Goal: Task Accomplishment & Management: Complete application form

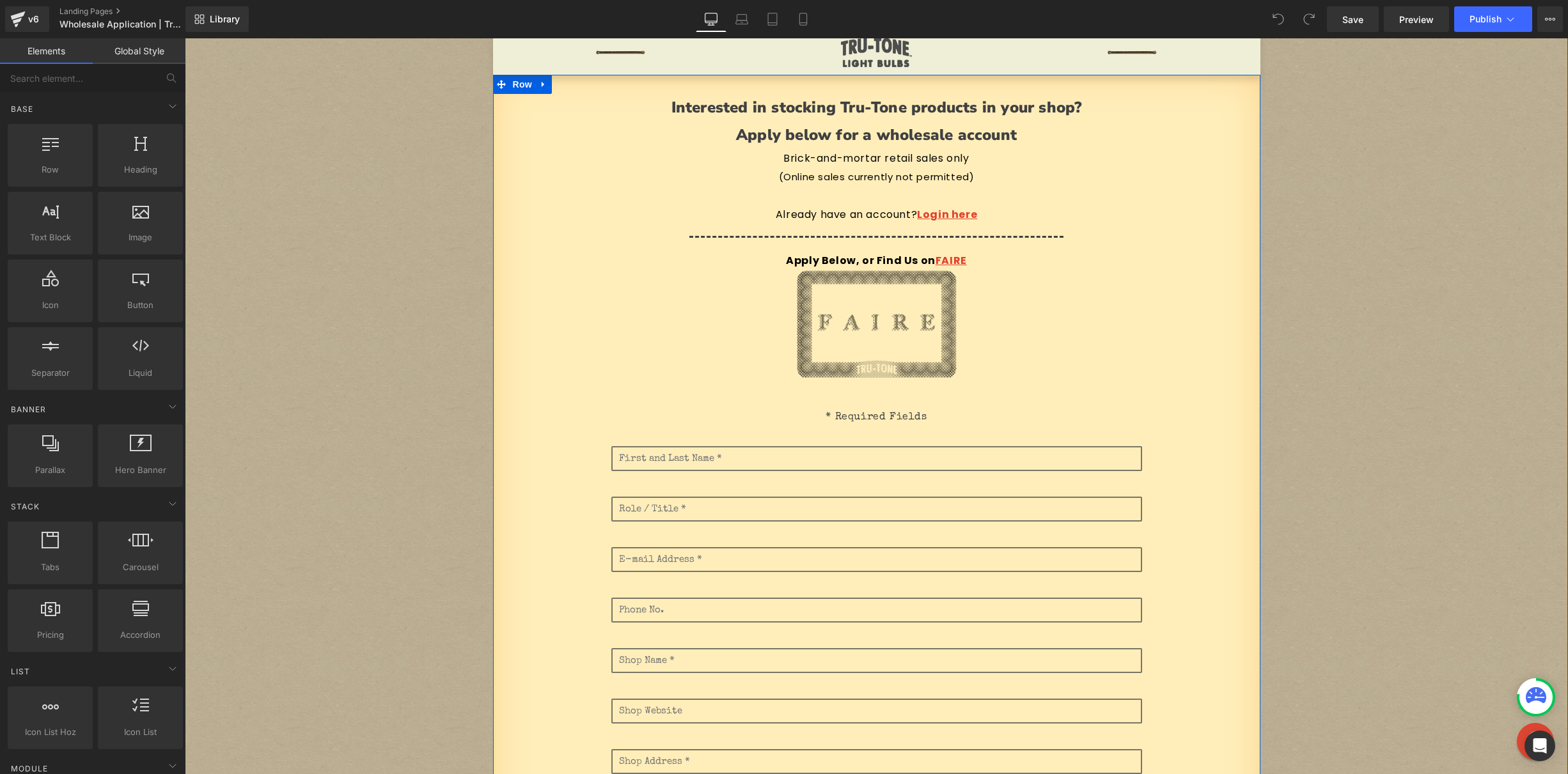
scroll to position [94, 0]
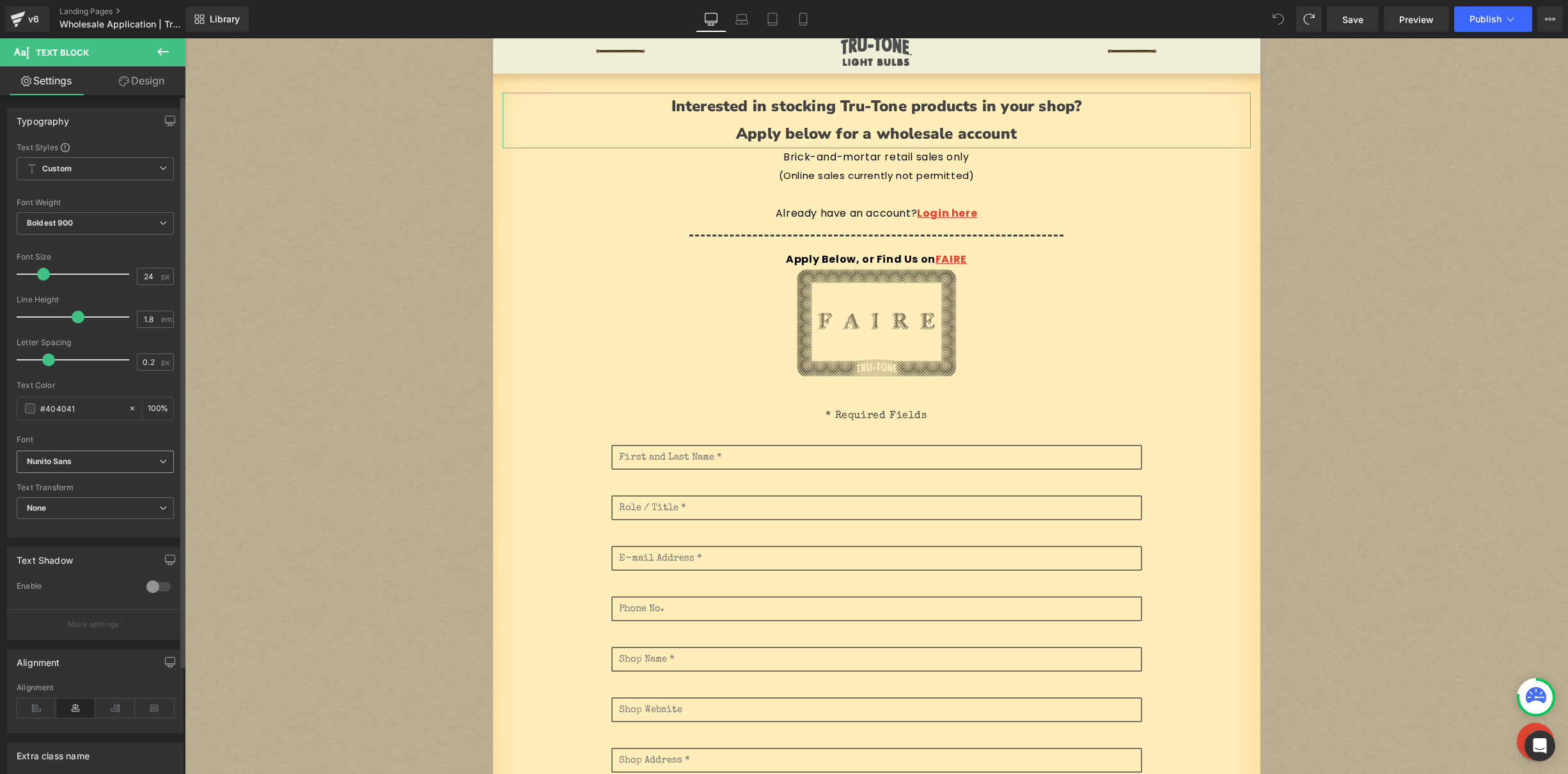
click at [81, 460] on b "Nunito Sans" at bounding box center [92, 461] width 132 height 11
click at [81, 537] on li "[PERSON_NAME]" at bounding box center [96, 541] width 158 height 20
click at [93, 466] on b "[PERSON_NAME]" at bounding box center [92, 461] width 132 height 11
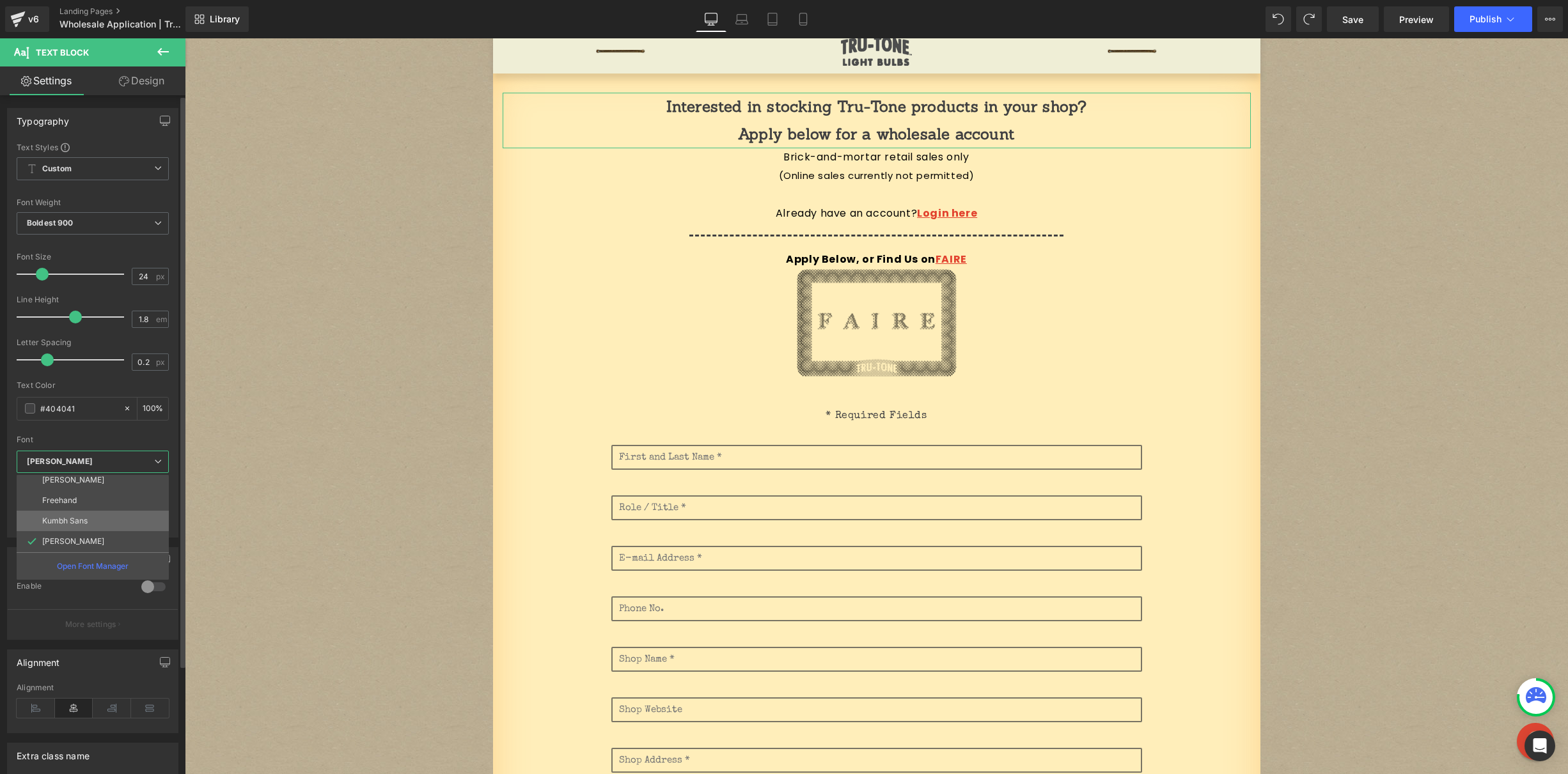
click at [82, 520] on p "Kumbh Sans" at bounding box center [65, 521] width 45 height 9
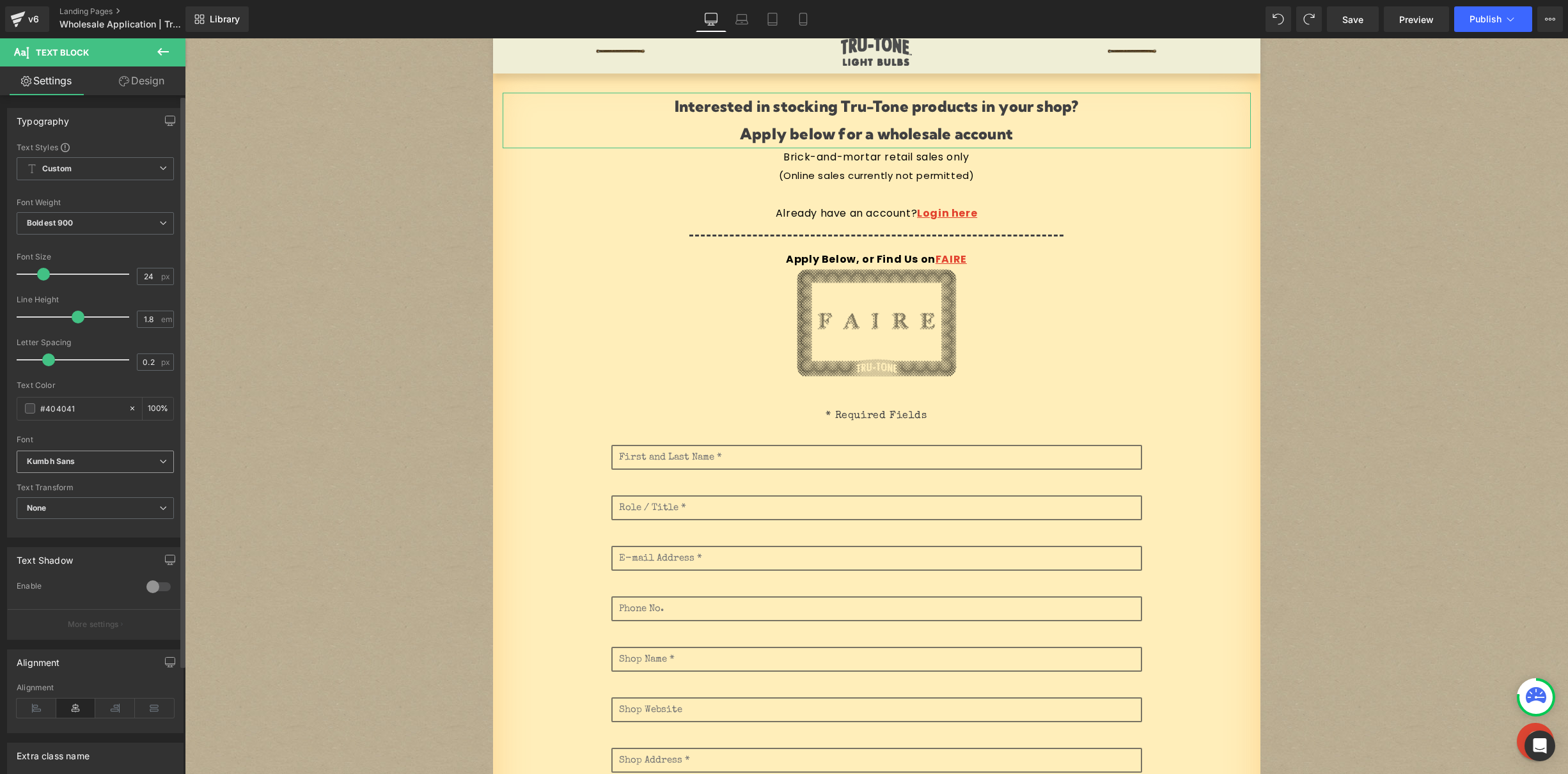
click at [90, 461] on b "Kumbh Sans" at bounding box center [92, 461] width 132 height 11
click at [76, 536] on li "[PERSON_NAME]" at bounding box center [96, 541] width 158 height 20
click at [38, 510] on b "None" at bounding box center [36, 508] width 19 height 10
click at [61, 547] on div "Uppercase" at bounding box center [56, 550] width 40 height 9
type input "1.1"
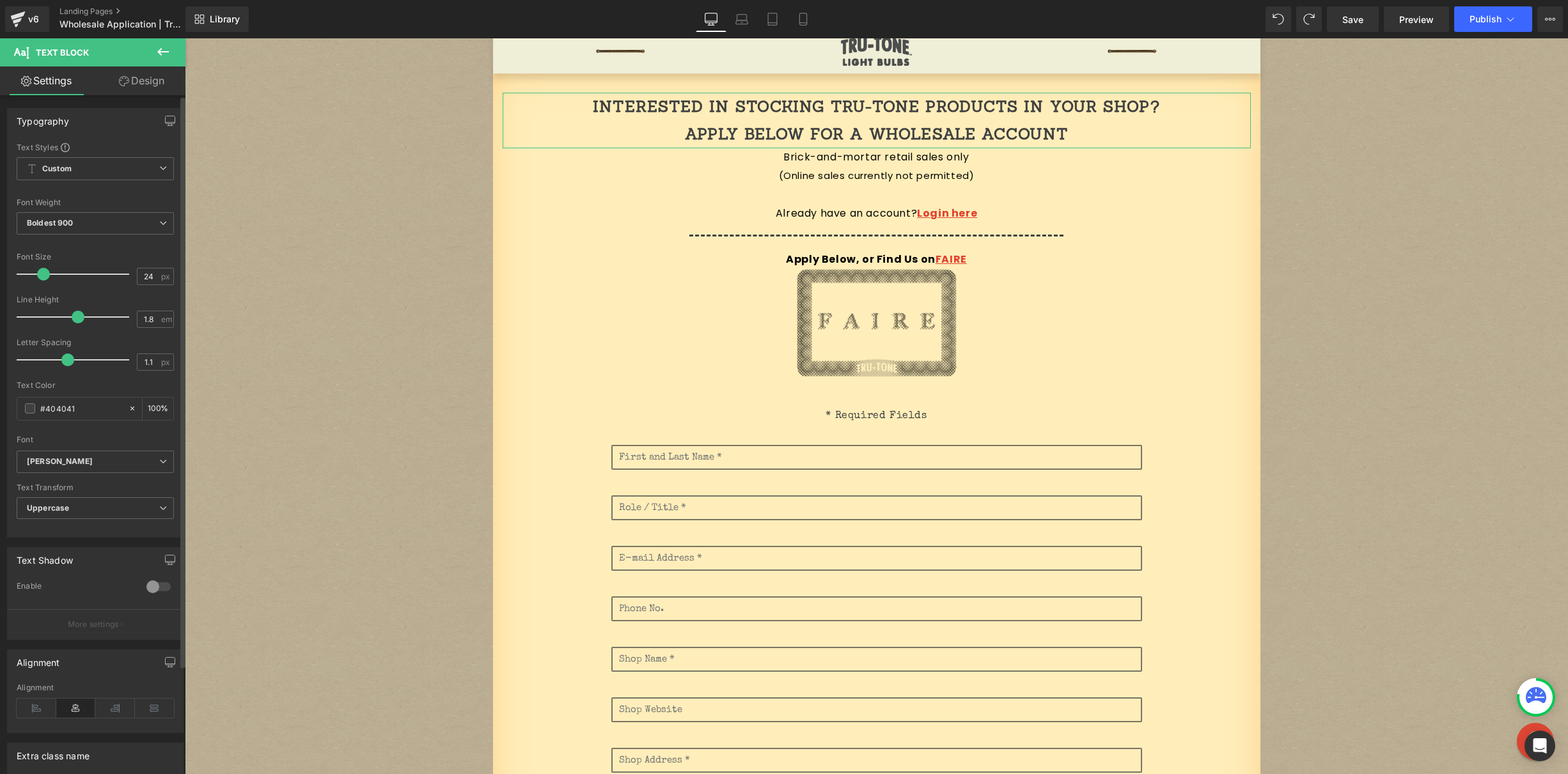
drag, startPoint x: 46, startPoint y: 357, endPoint x: 53, endPoint y: 348, distance: 11.4
click at [66, 359] on span at bounding box center [68, 360] width 13 height 13
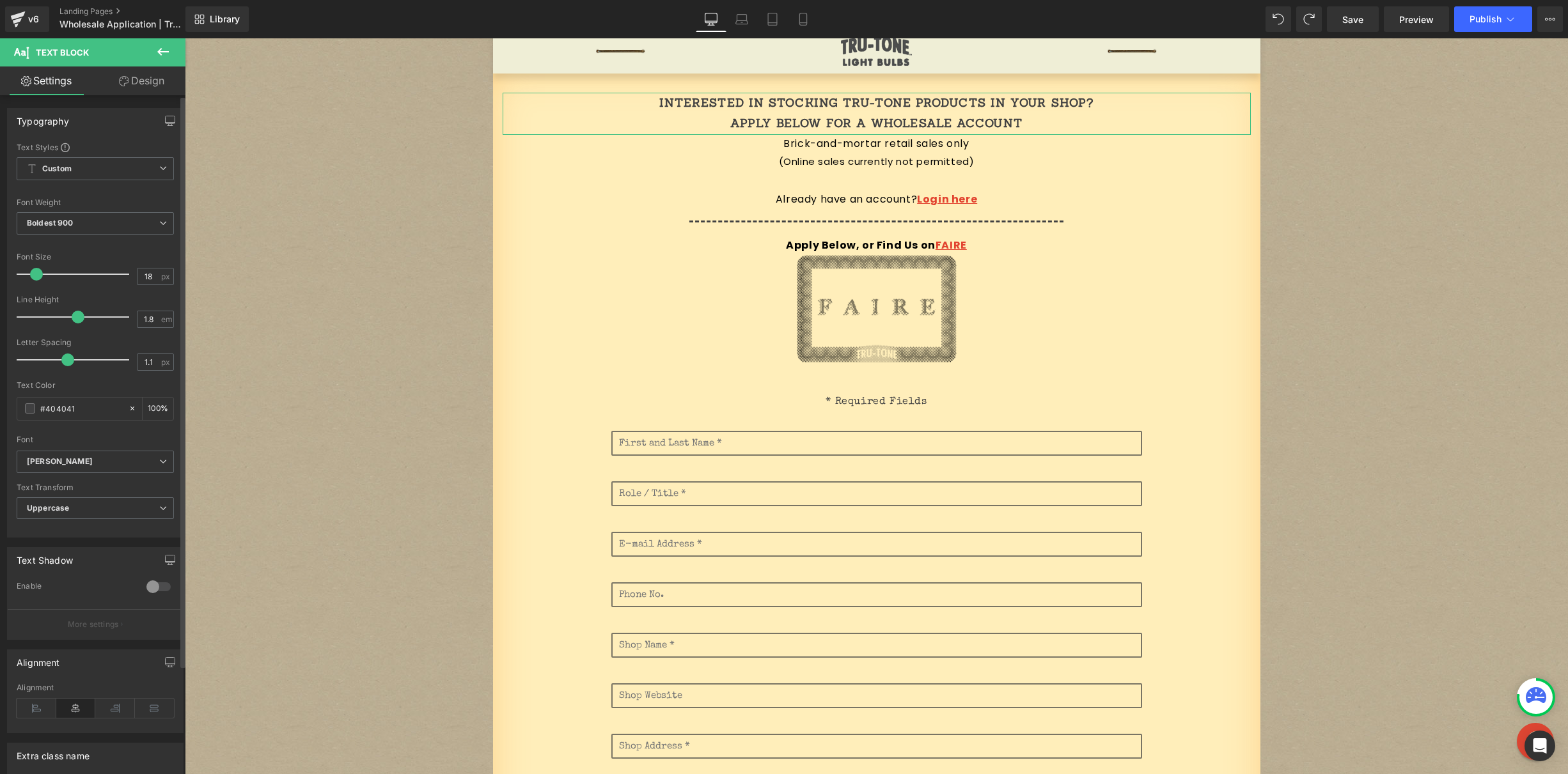
type input "19"
drag, startPoint x: 42, startPoint y: 279, endPoint x: 36, endPoint y: 274, distance: 7.8
click at [36, 274] on span at bounding box center [38, 274] width 13 height 13
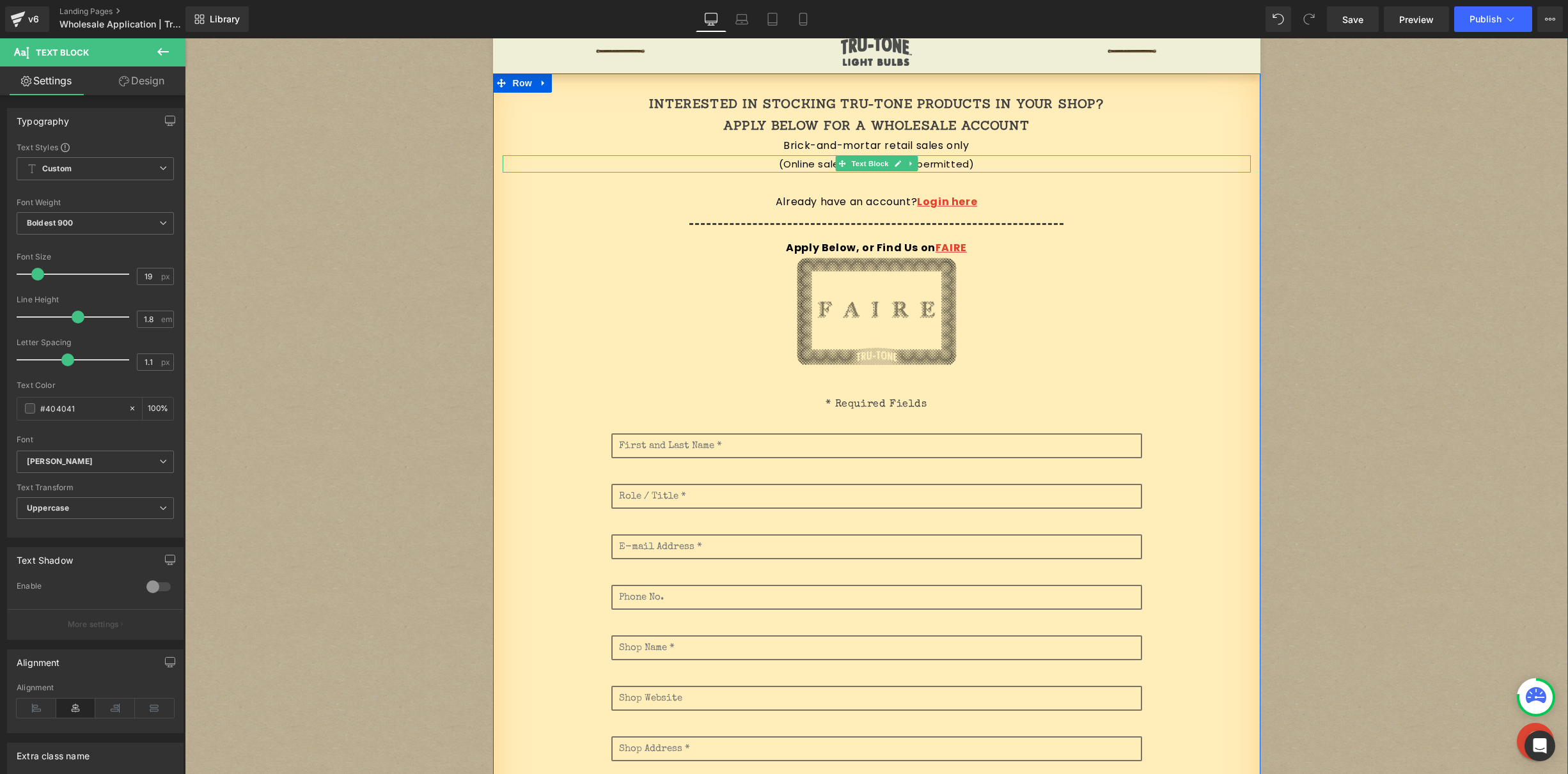
click at [818, 168] on p "(Online sales currently not permitted)" at bounding box center [877, 164] width 748 height 17
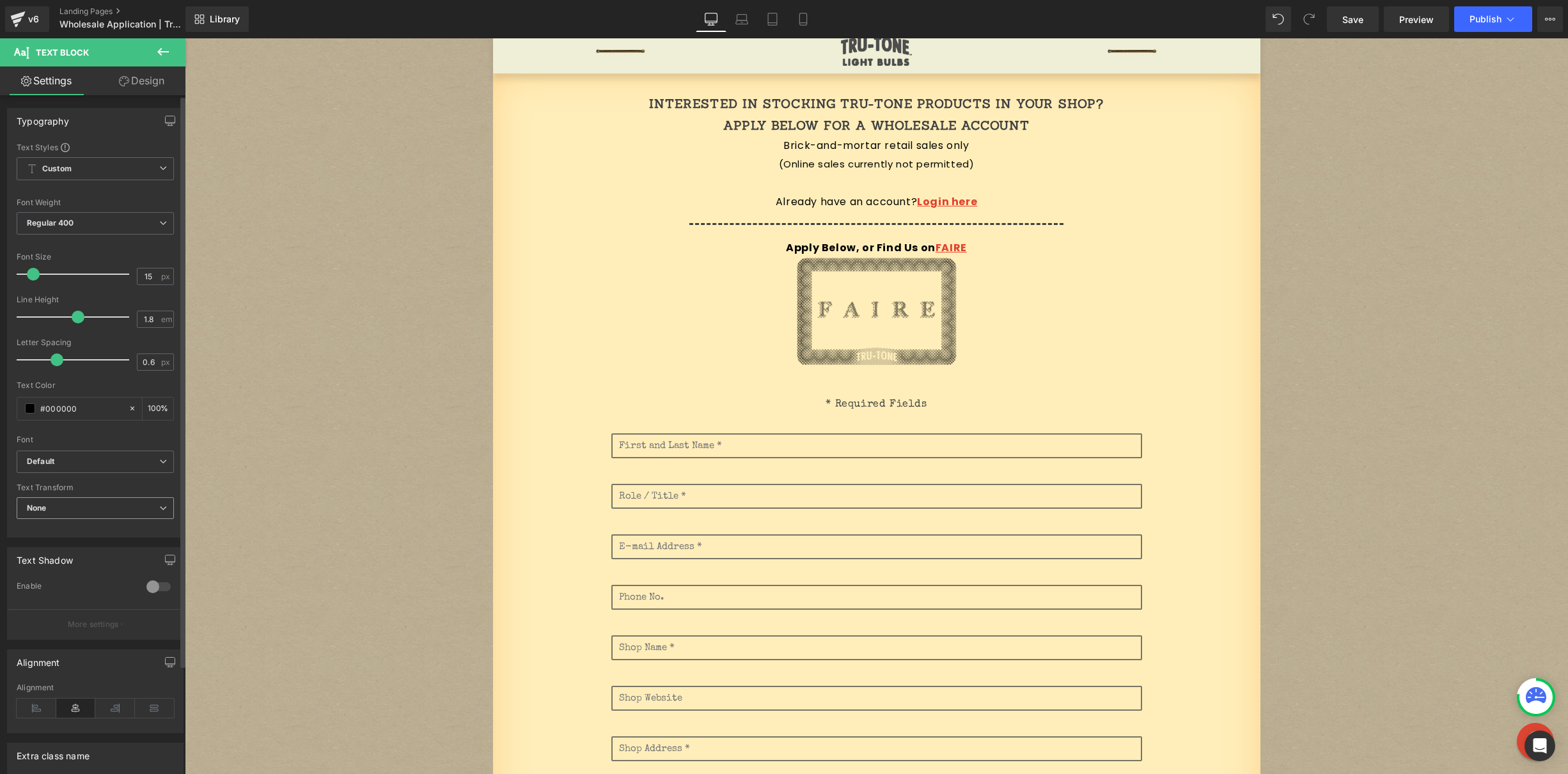
click at [53, 500] on span "None" at bounding box center [96, 508] width 157 height 23
drag, startPoint x: 76, startPoint y: 551, endPoint x: 84, endPoint y: 546, distance: 9.4
click at [78, 551] on li "Uppercase" at bounding box center [93, 550] width 152 height 19
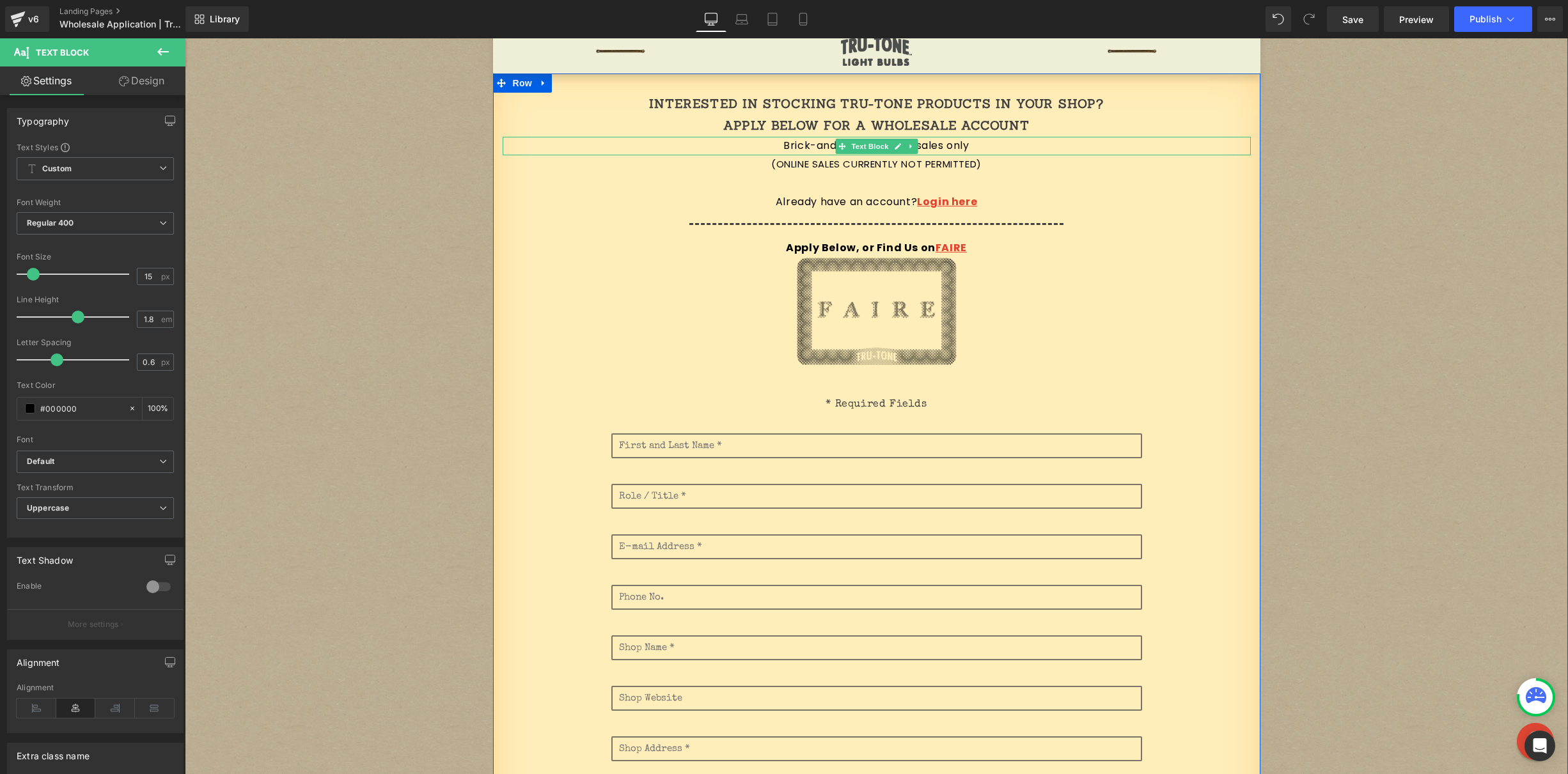
drag, startPoint x: 795, startPoint y: 147, endPoint x: 782, endPoint y: 147, distance: 13.0
click at [795, 147] on p "Brick-and-mortar retail sales only" at bounding box center [877, 146] width 748 height 19
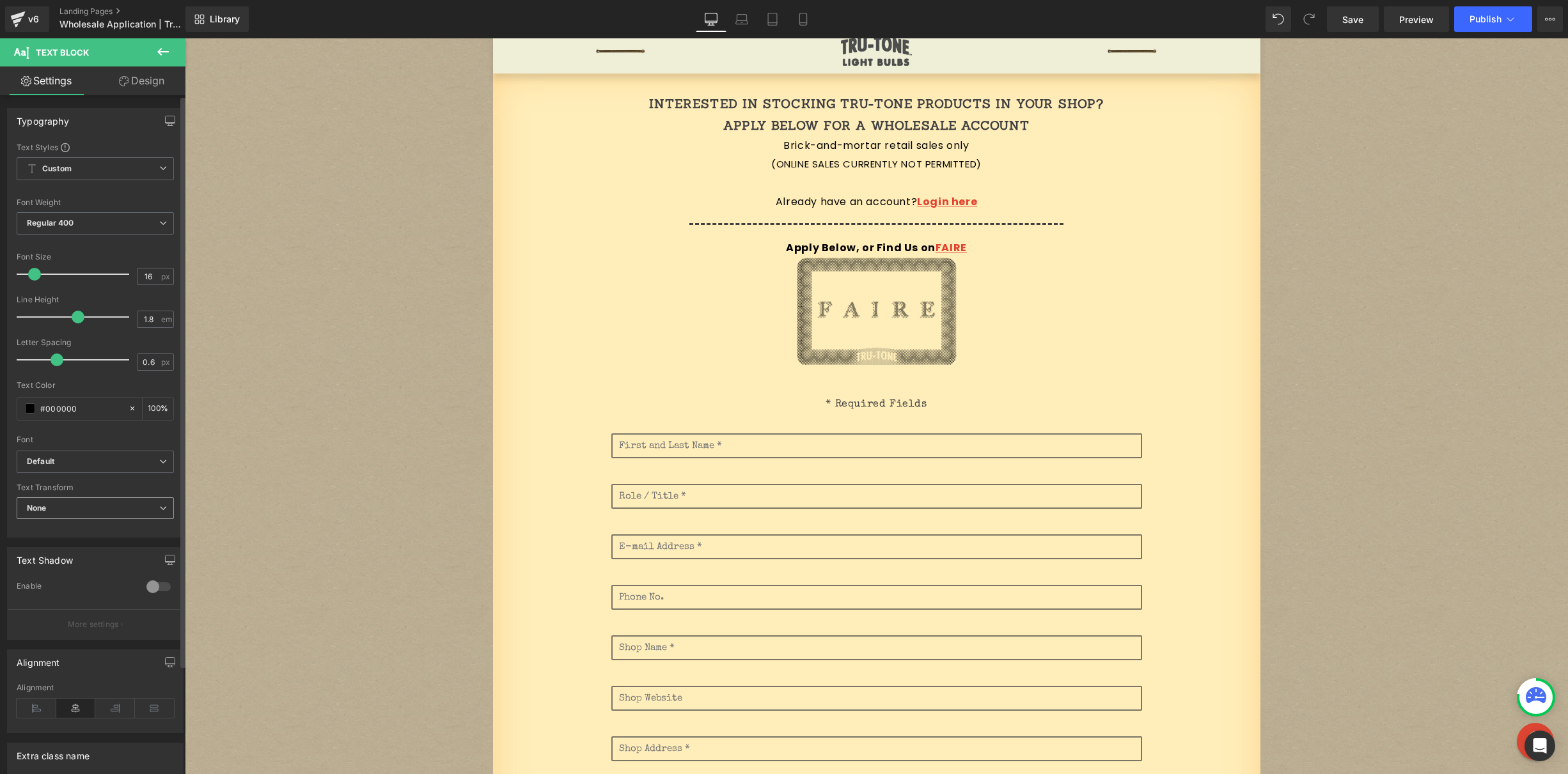
click at [78, 508] on span "None" at bounding box center [96, 508] width 157 height 23
click at [75, 543] on li "Uppercase" at bounding box center [93, 550] width 152 height 19
click at [806, 202] on p "Already have an account? Login here" at bounding box center [877, 202] width 748 height 19
click at [77, 513] on span "None" at bounding box center [96, 508] width 157 height 23
click at [78, 549] on li "Uppercase" at bounding box center [93, 550] width 152 height 19
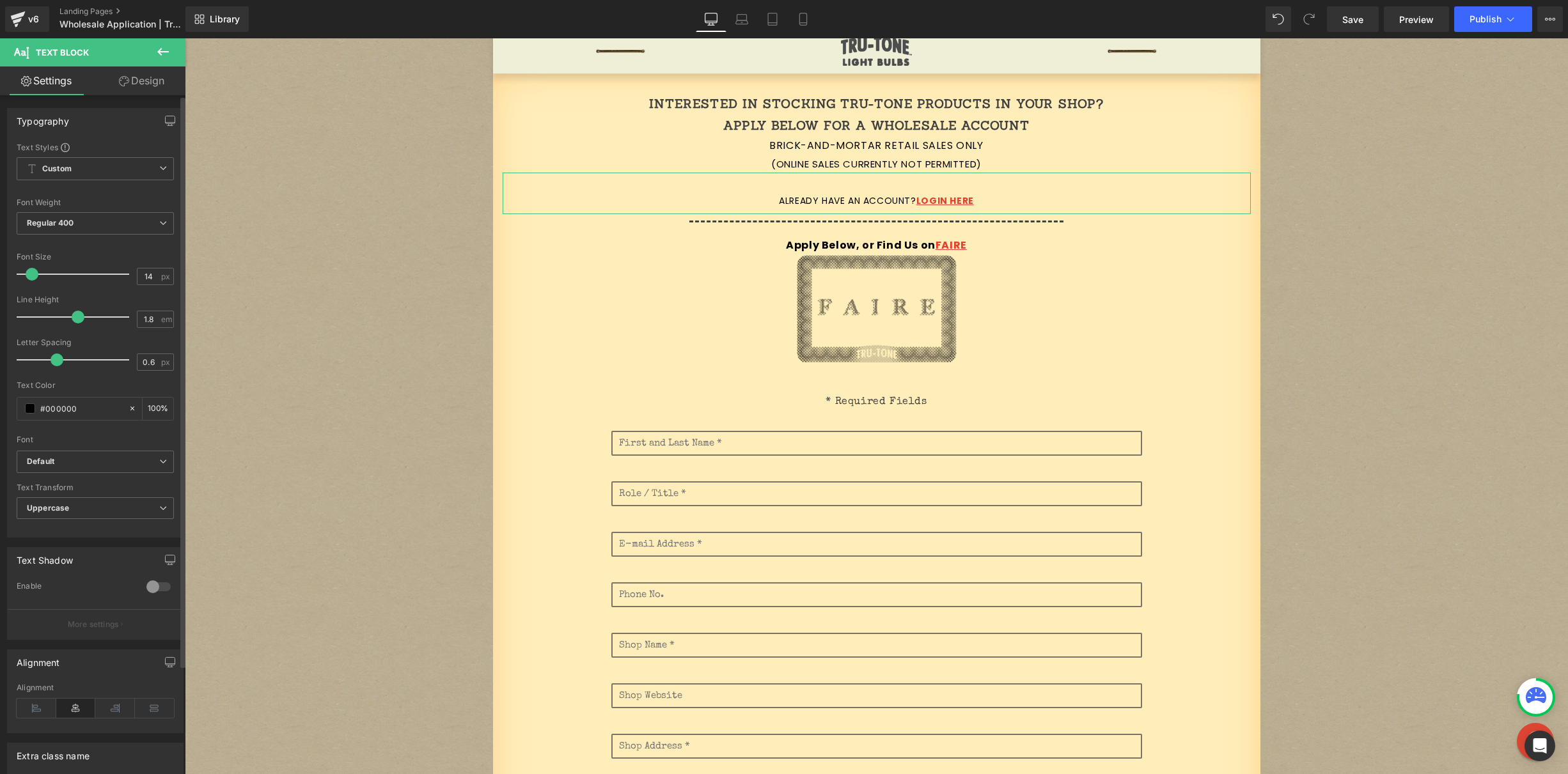
type input "15"
click at [36, 274] on span at bounding box center [33, 274] width 13 height 13
click at [730, 244] on p "Apply Below, or Find Us on FAIRE" at bounding box center [877, 247] width 748 height 19
click at [66, 505] on span "None" at bounding box center [96, 508] width 157 height 23
click at [70, 552] on div "Uppercase" at bounding box center [56, 550] width 40 height 9
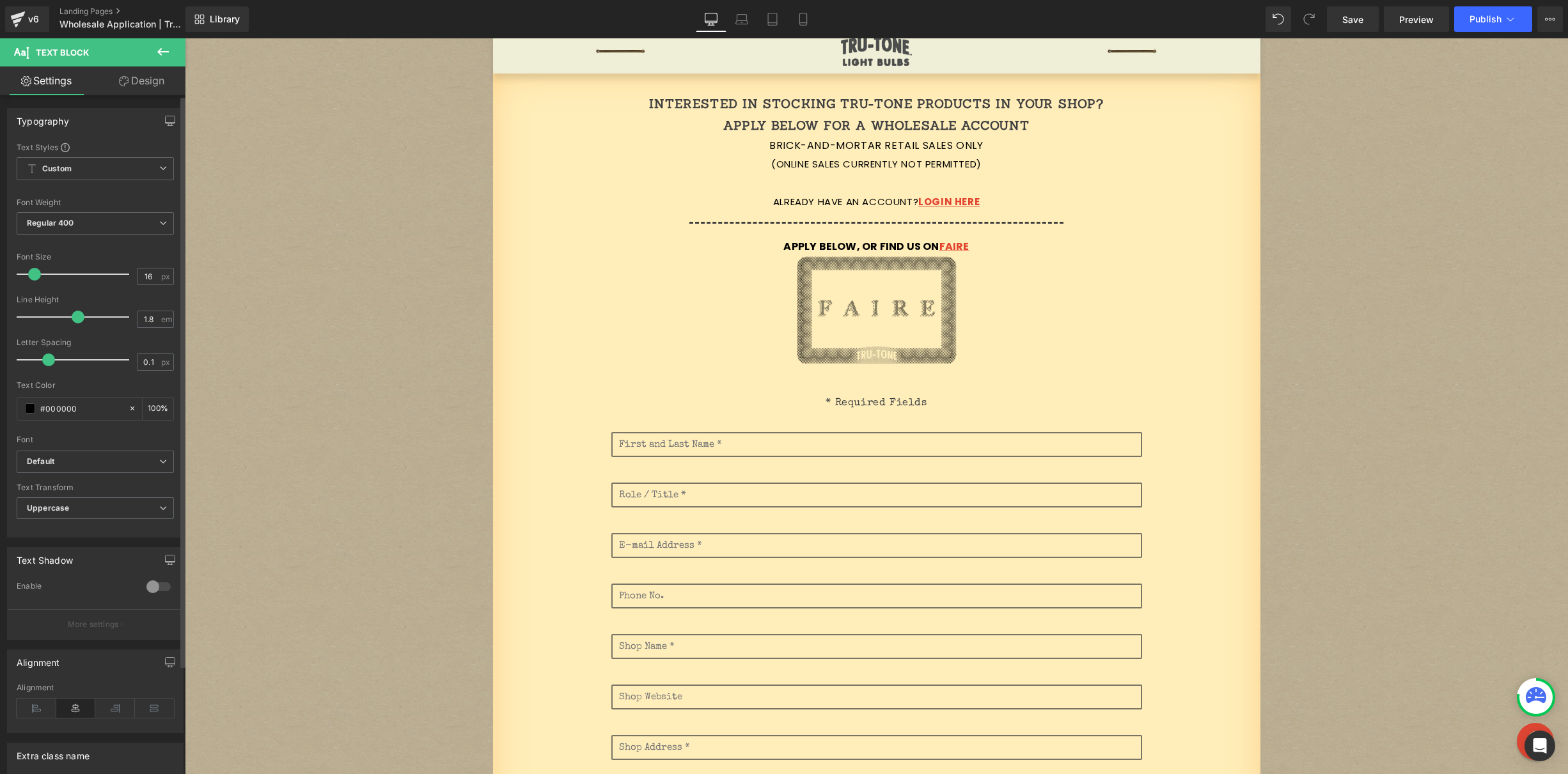
type input "0"
drag, startPoint x: 53, startPoint y: 357, endPoint x: 40, endPoint y: 357, distance: 13.0
click at [41, 357] on span at bounding box center [45, 360] width 13 height 13
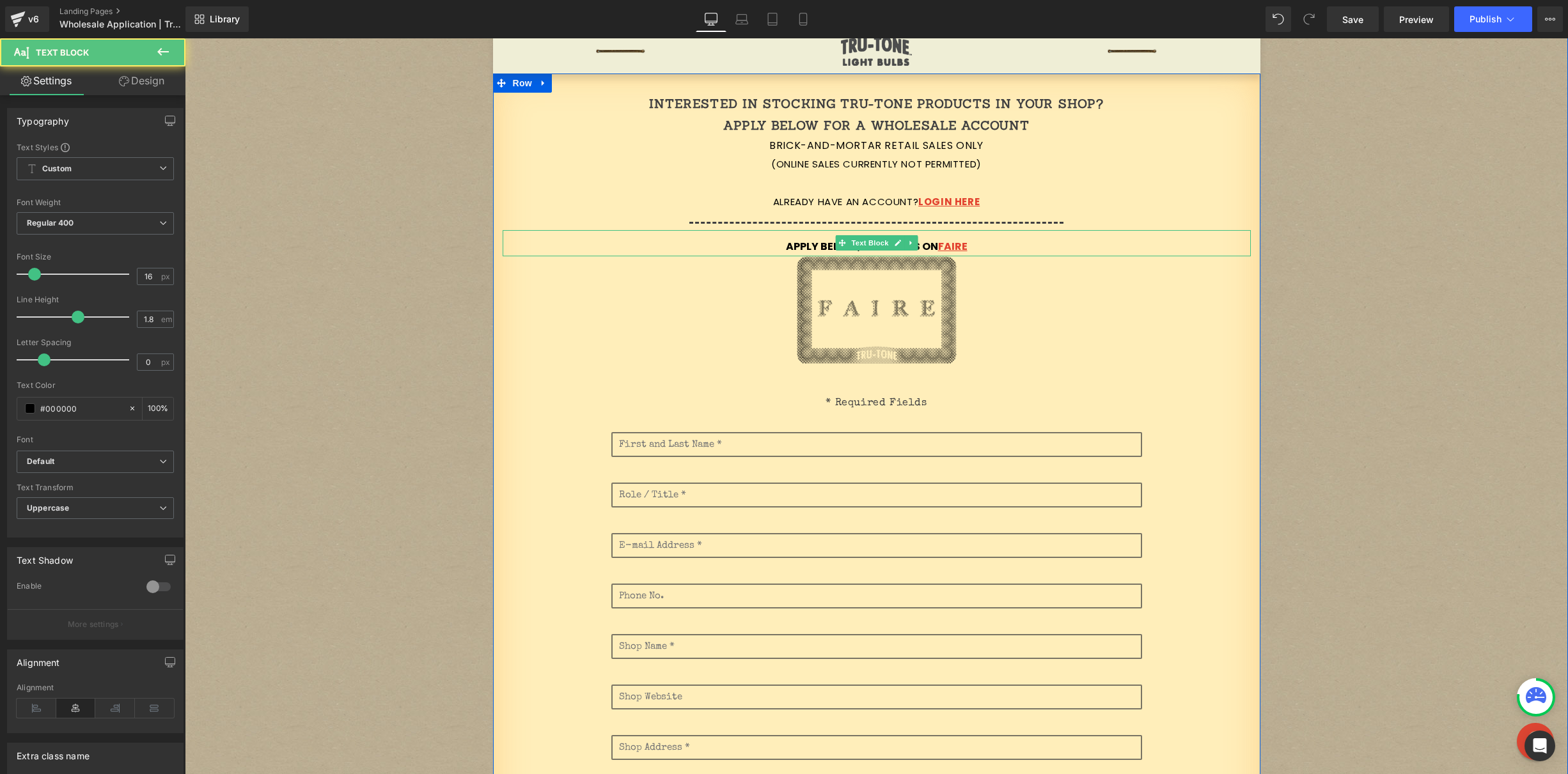
click at [978, 248] on p "Apply Below, or Find Us on FAIRE" at bounding box center [877, 247] width 748 height 19
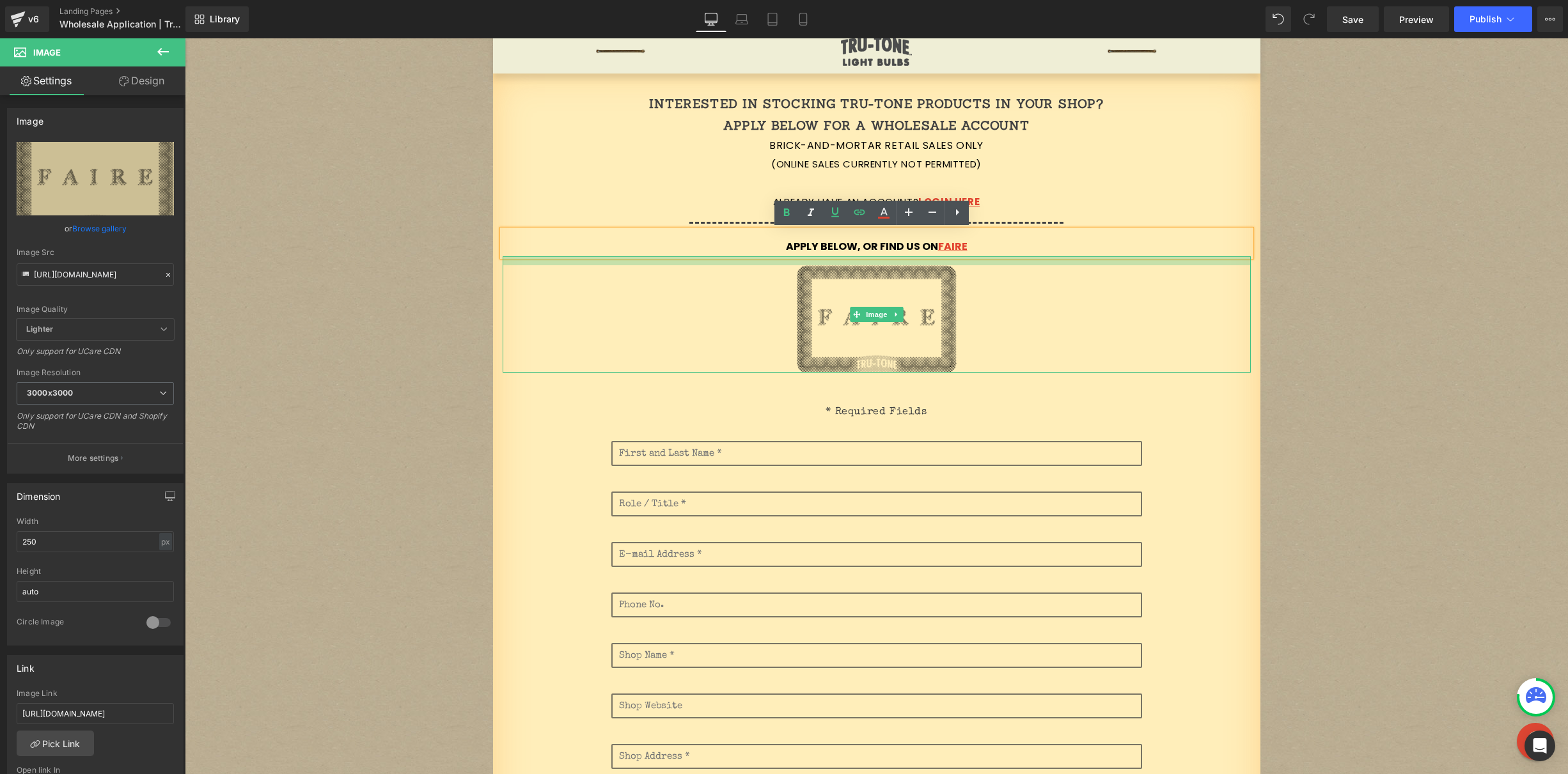
drag, startPoint x: 978, startPoint y: 257, endPoint x: 970, endPoint y: 268, distance: 13.6
click at [975, 266] on div "Image" at bounding box center [877, 315] width 748 height 117
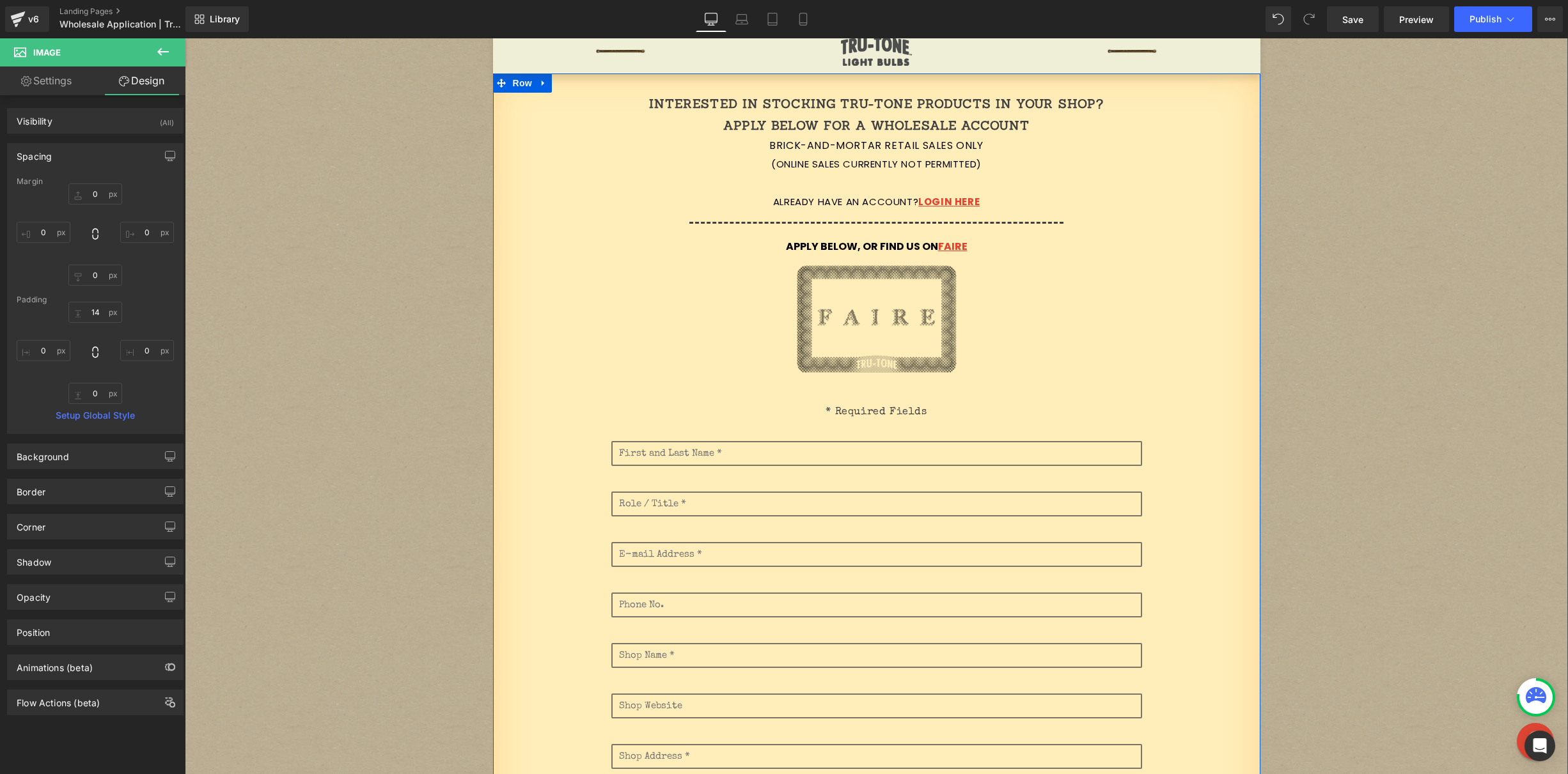
click at [1148, 183] on div "Already have an account? Login here" at bounding box center [877, 194] width 748 height 43
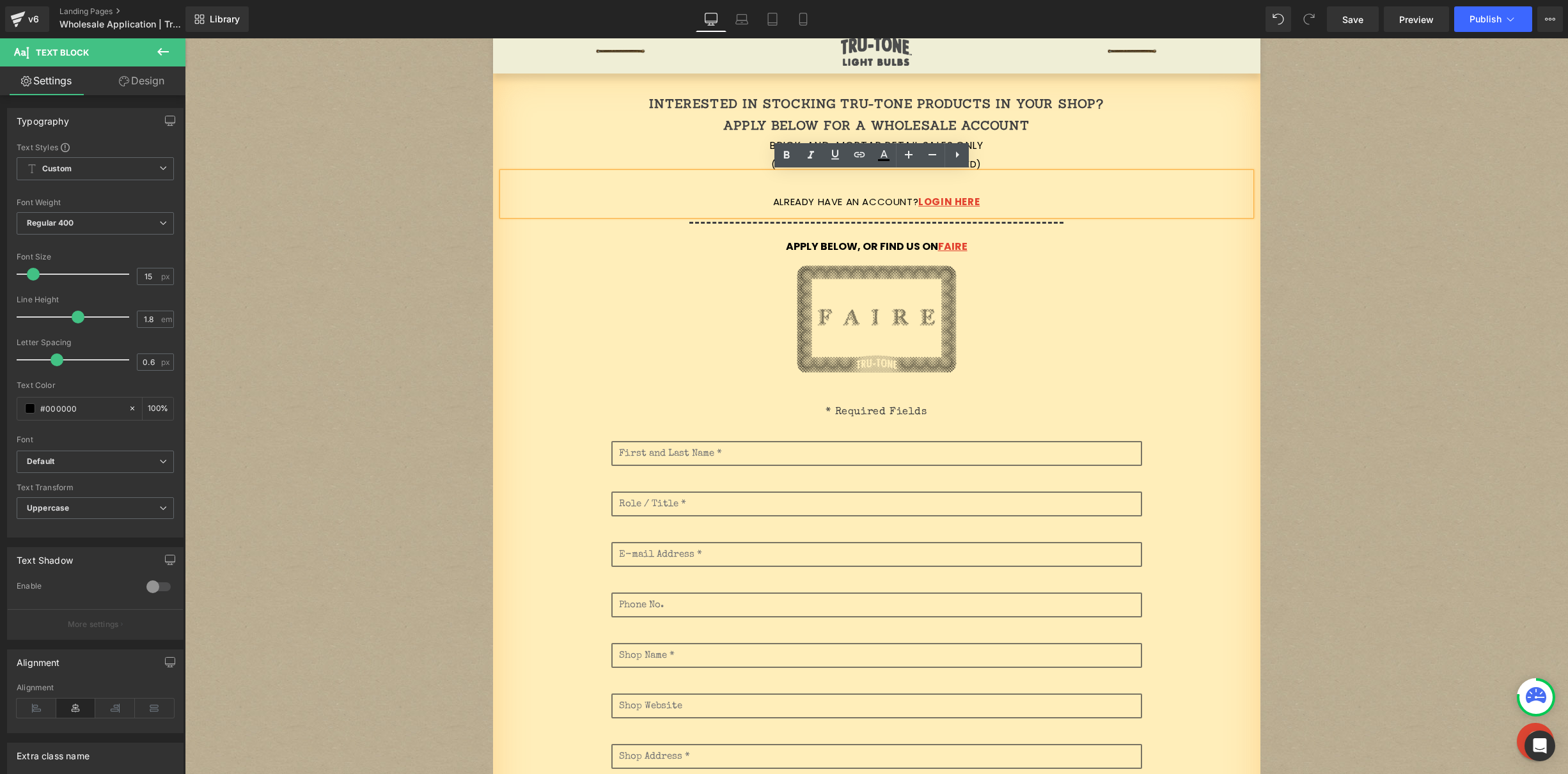
click at [1182, 372] on div "Image" at bounding box center [877, 315] width 748 height 117
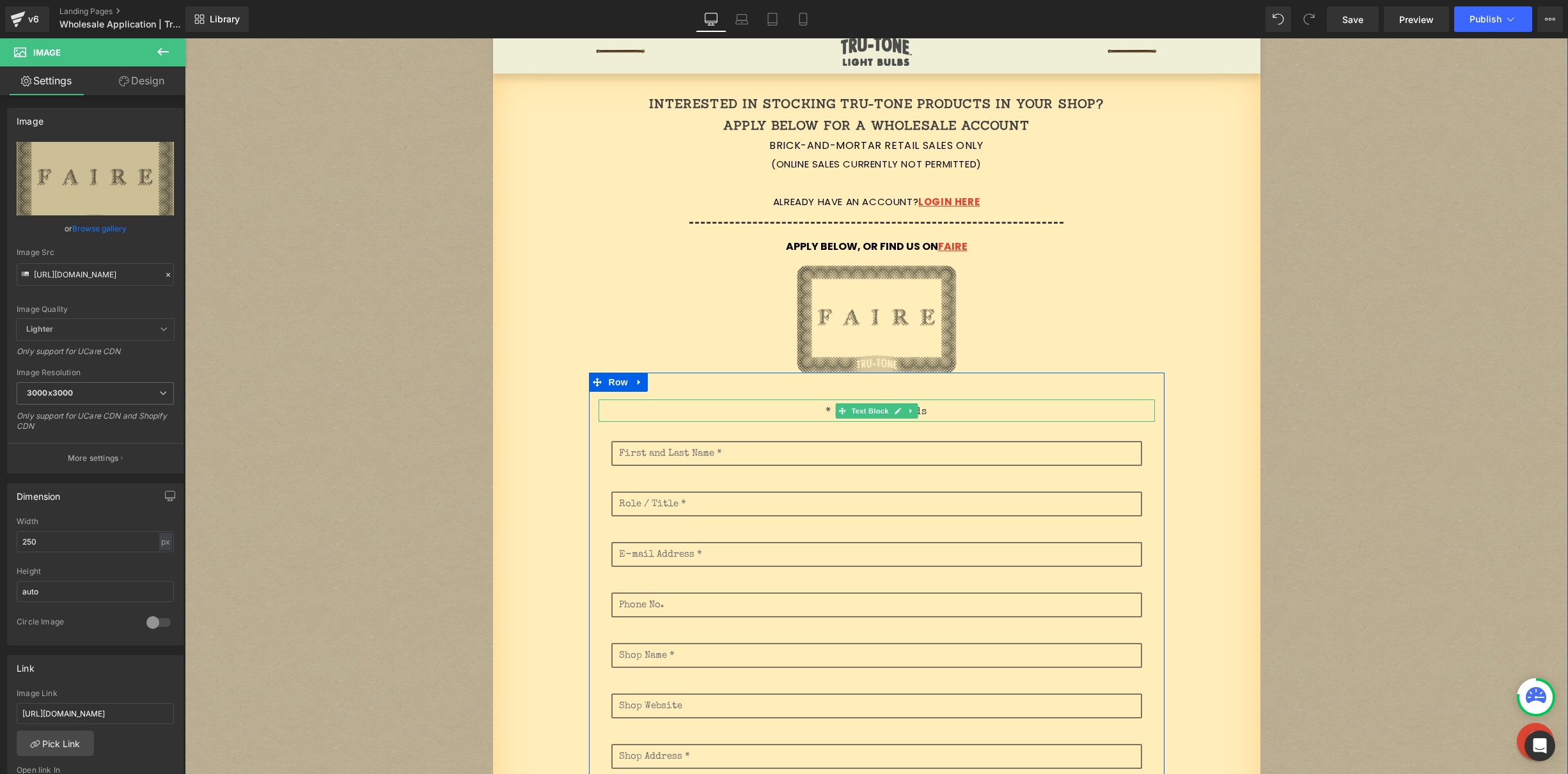
click at [780, 412] on p "* Required Fields" at bounding box center [876, 412] width 556 height 19
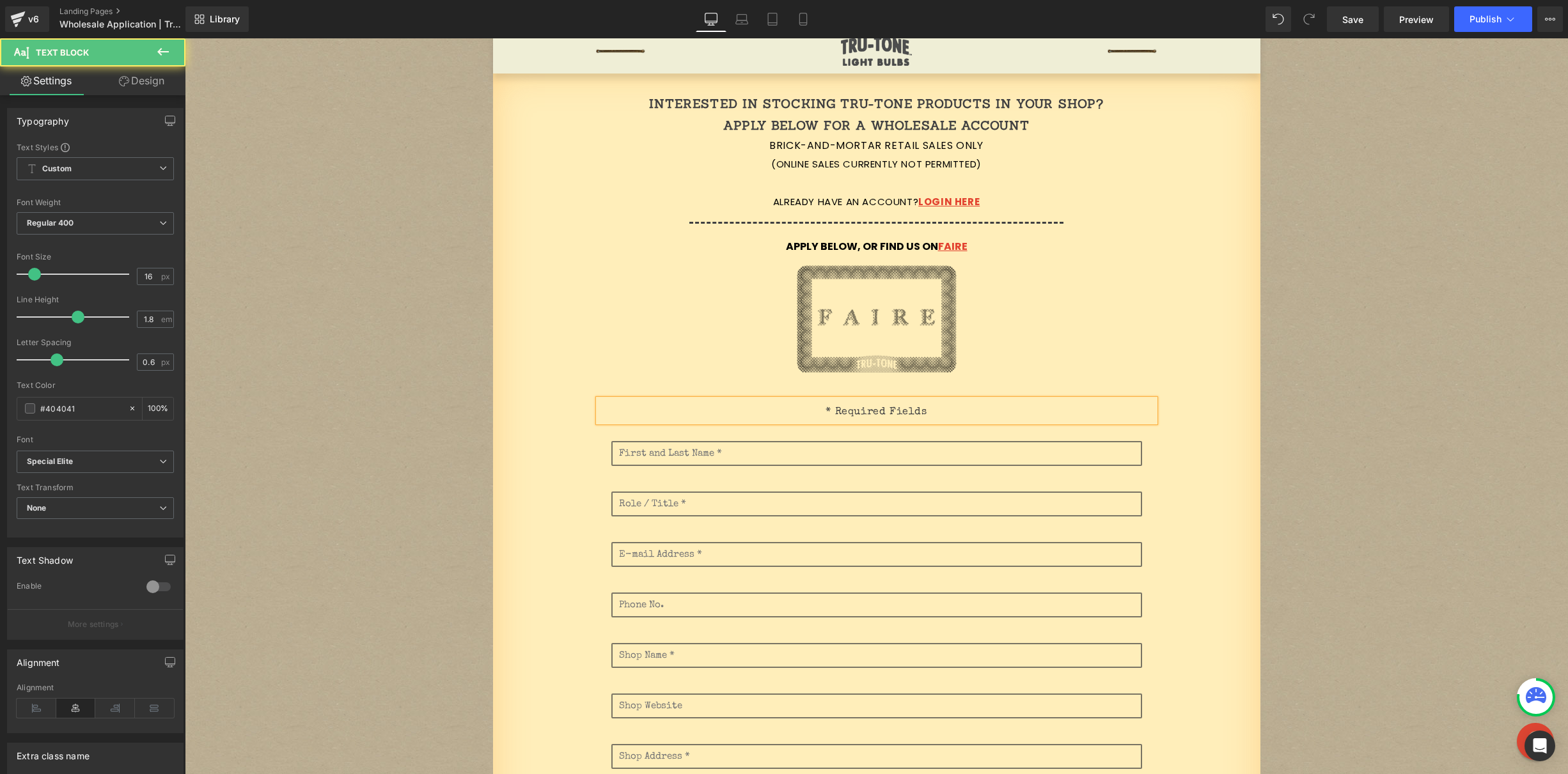
click at [1025, 415] on p "* Required Fields" at bounding box center [876, 412] width 556 height 19
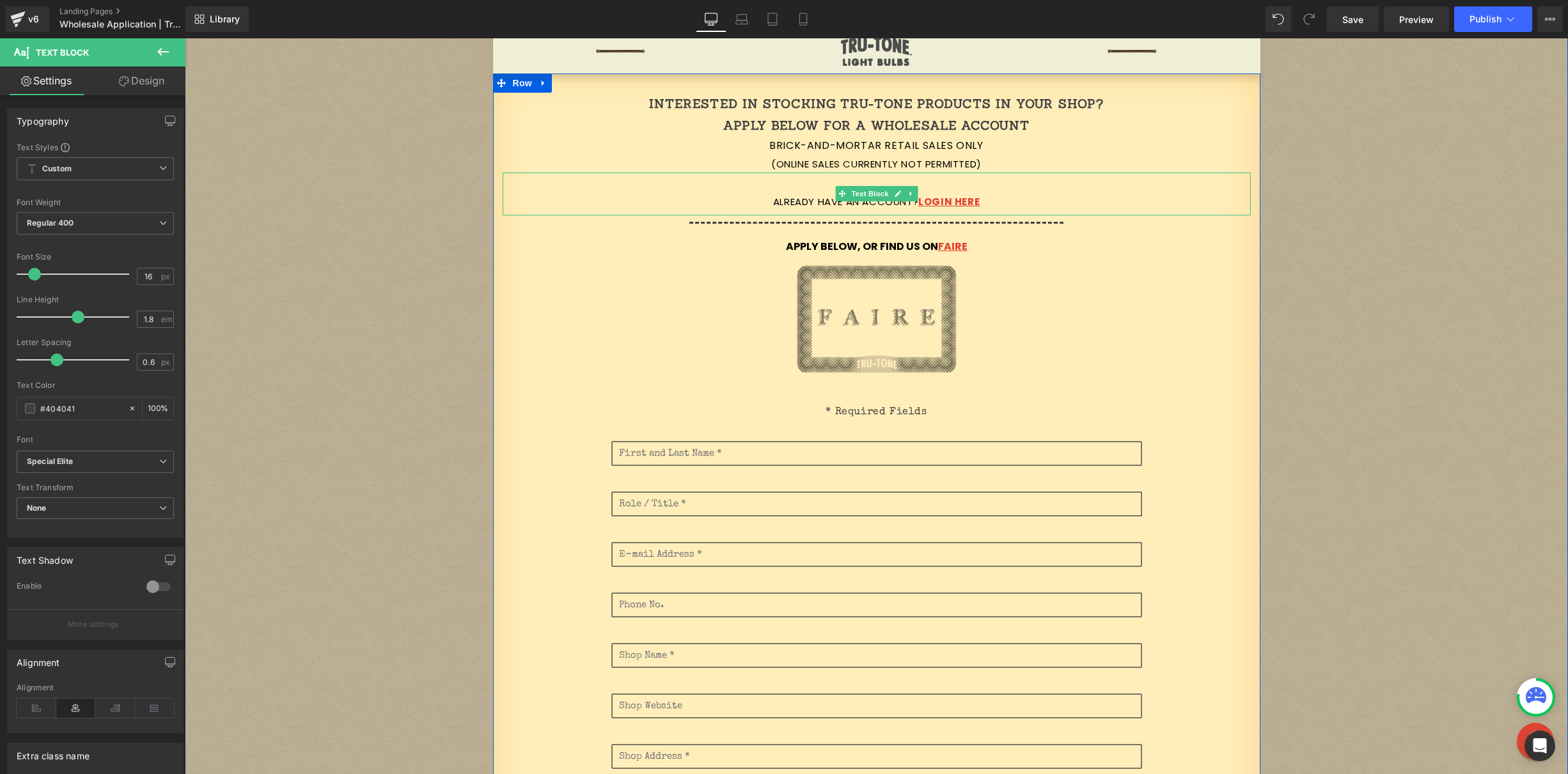
click at [815, 204] on p "Already have an account? Login here" at bounding box center [877, 202] width 748 height 17
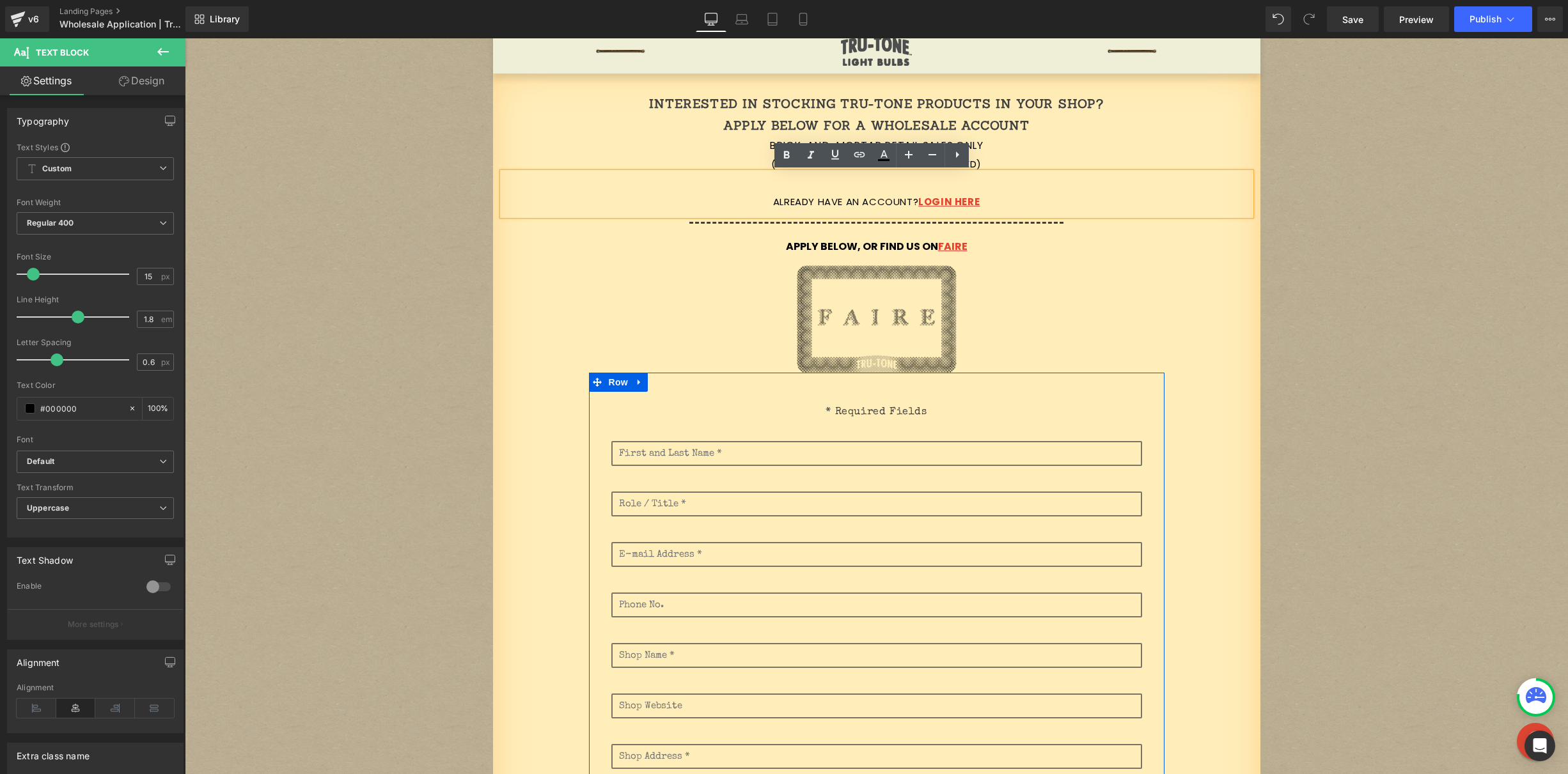
click at [861, 409] on span "Text Block" at bounding box center [870, 410] width 42 height 15
click at [720, 410] on p "* Required Fields" at bounding box center [876, 412] width 556 height 19
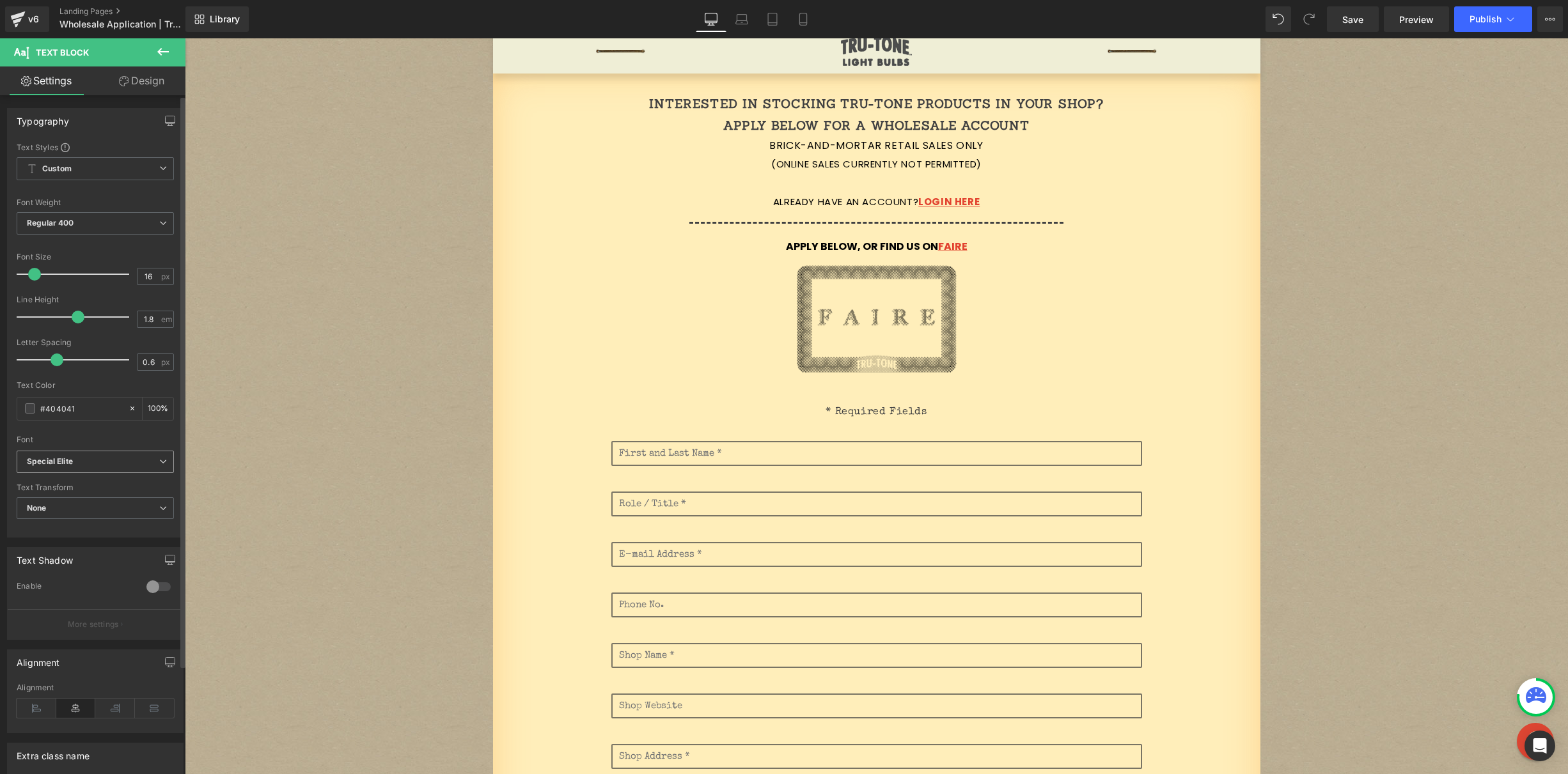
click at [62, 461] on icon "Special Elite" at bounding box center [49, 461] width 46 height 11
click at [75, 483] on li "Default" at bounding box center [96, 485] width 158 height 20
click at [60, 510] on span "None" at bounding box center [96, 508] width 157 height 23
click at [65, 551] on div "Uppercase" at bounding box center [56, 550] width 40 height 9
click at [1355, 19] on span "Save" at bounding box center [1353, 19] width 21 height 14
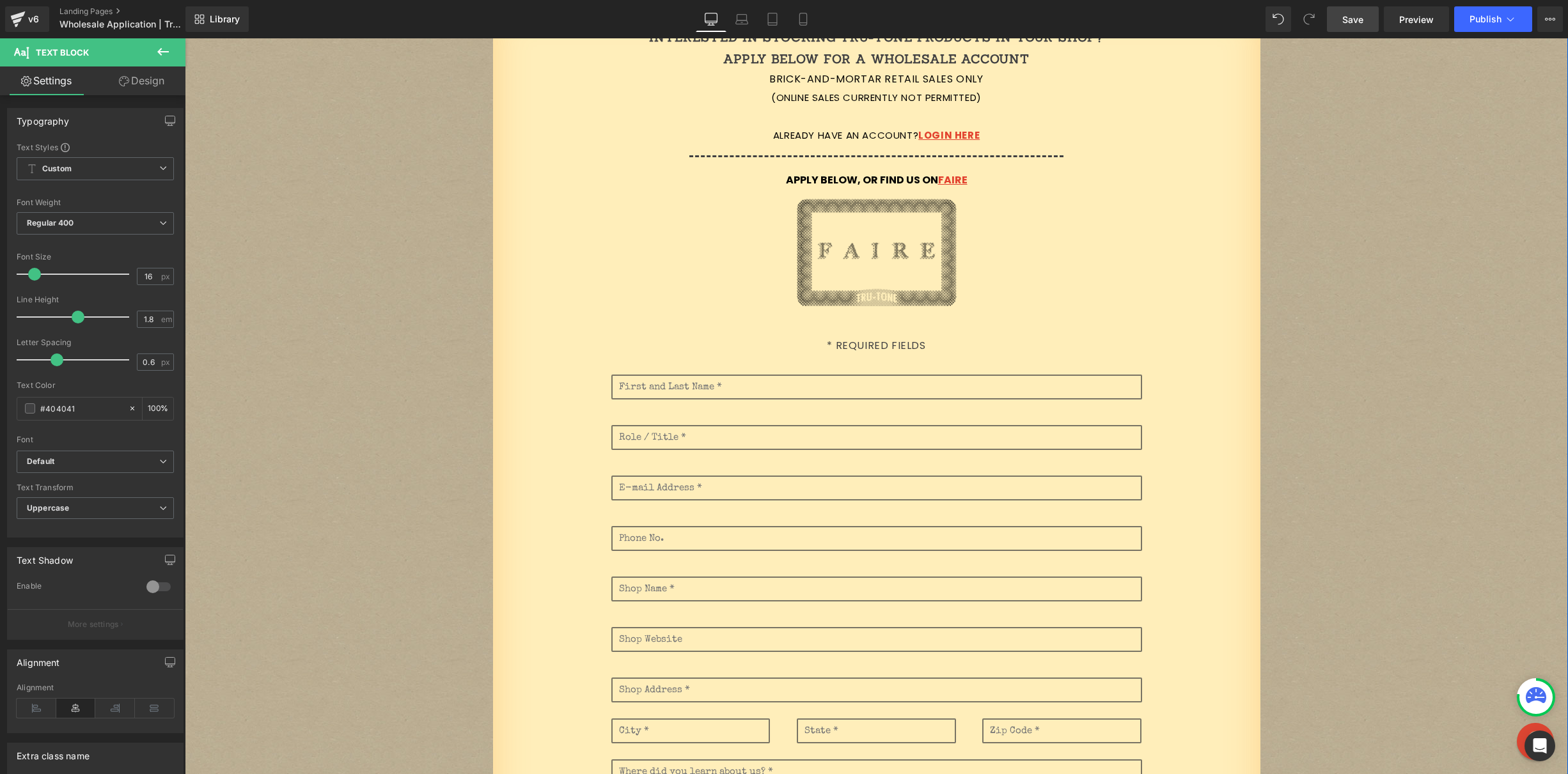
scroll to position [184, 0]
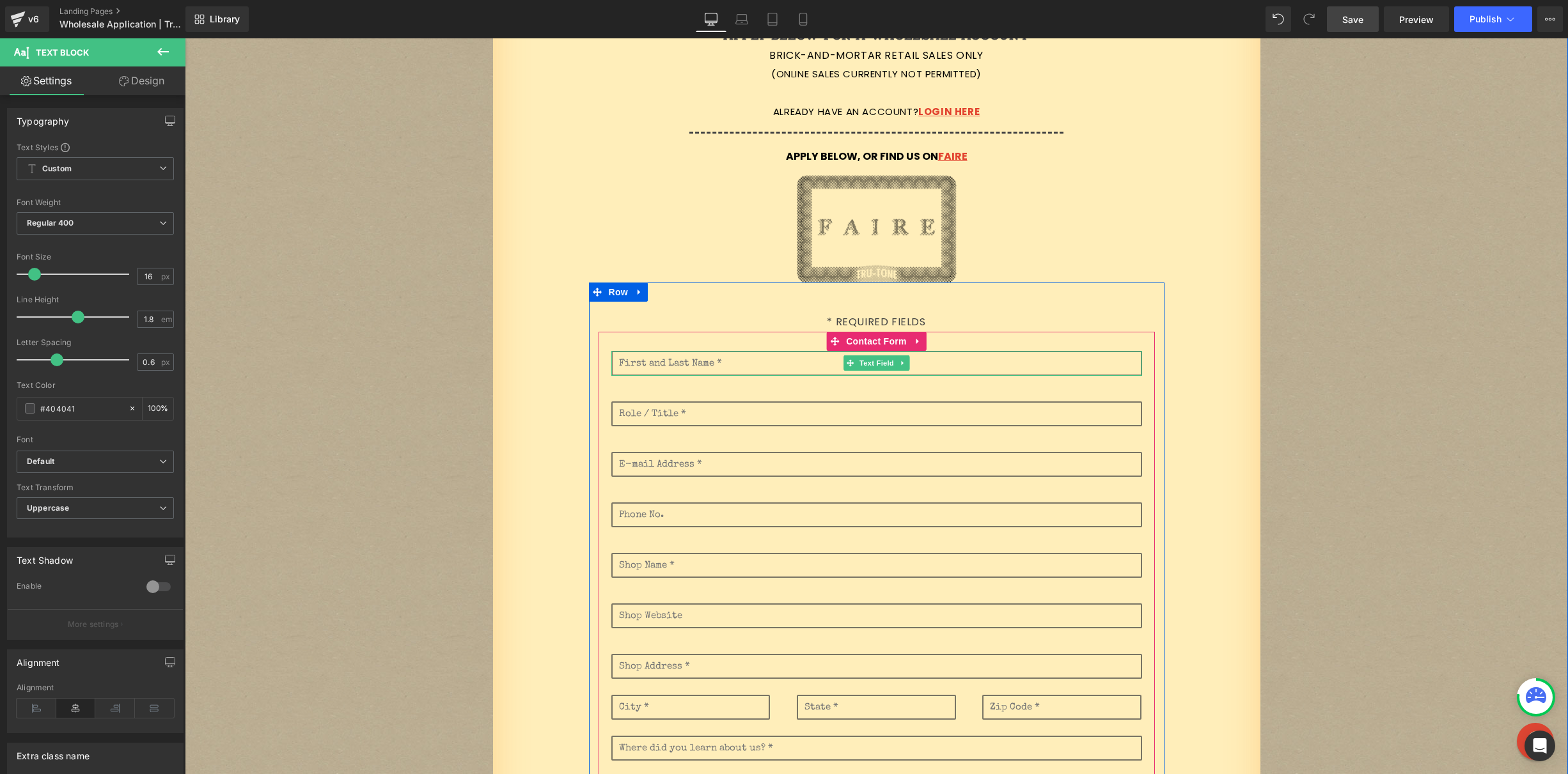
click at [670, 364] on input "text" at bounding box center [876, 364] width 530 height 25
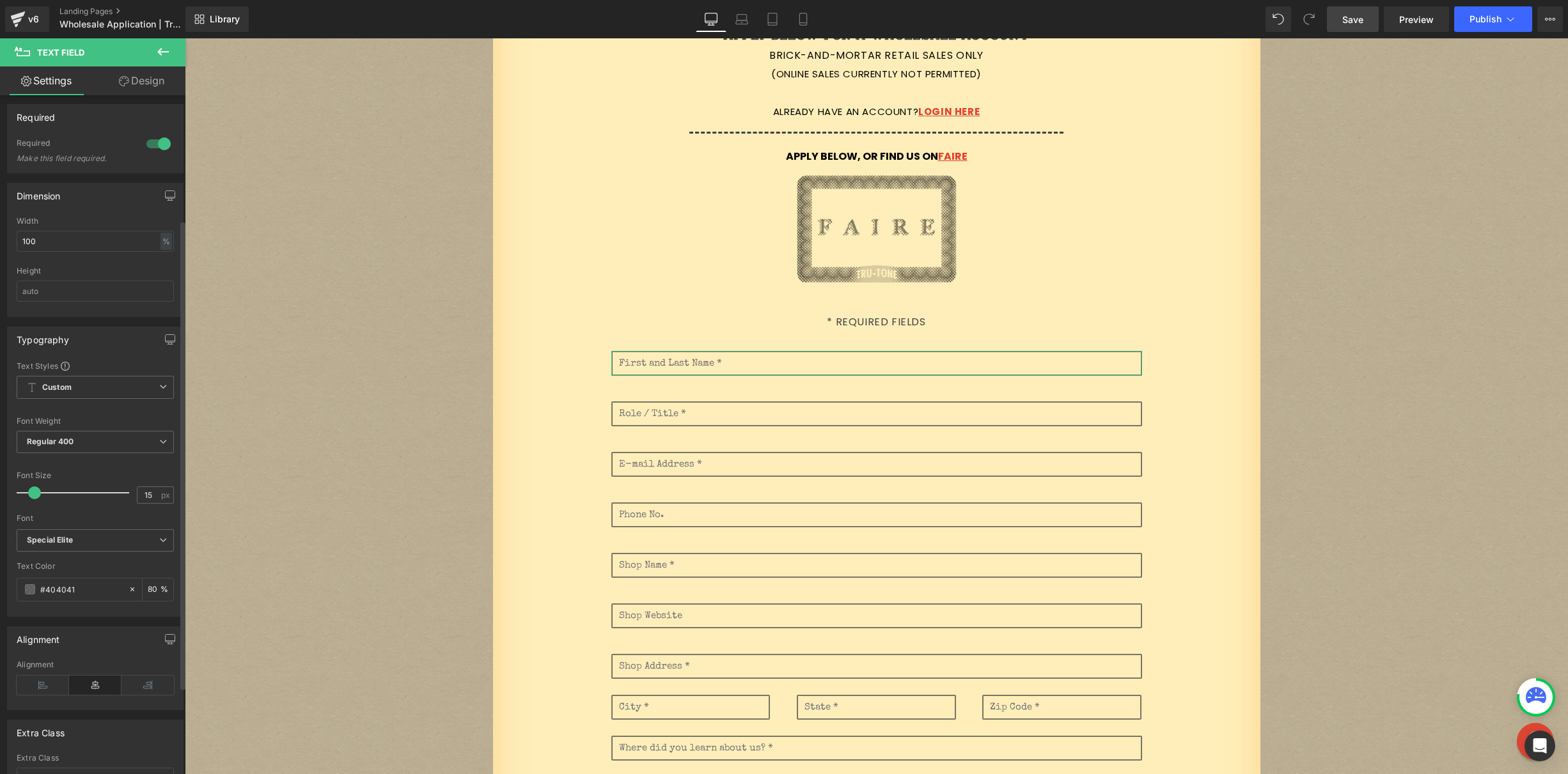
scroll to position [207, 0]
click at [27, 583] on span at bounding box center [30, 585] width 11 height 11
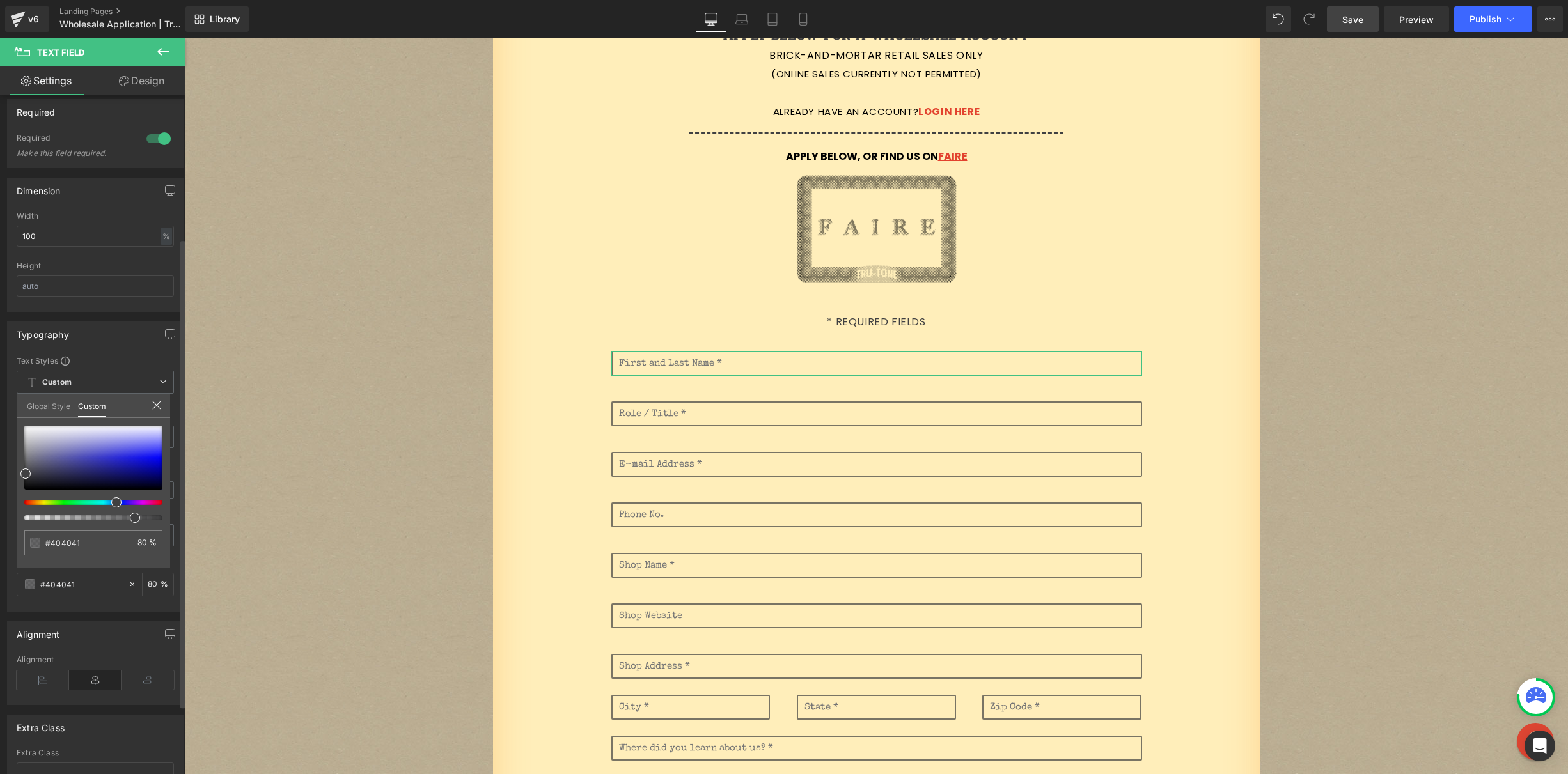
type input "83"
type input "84"
type input "85"
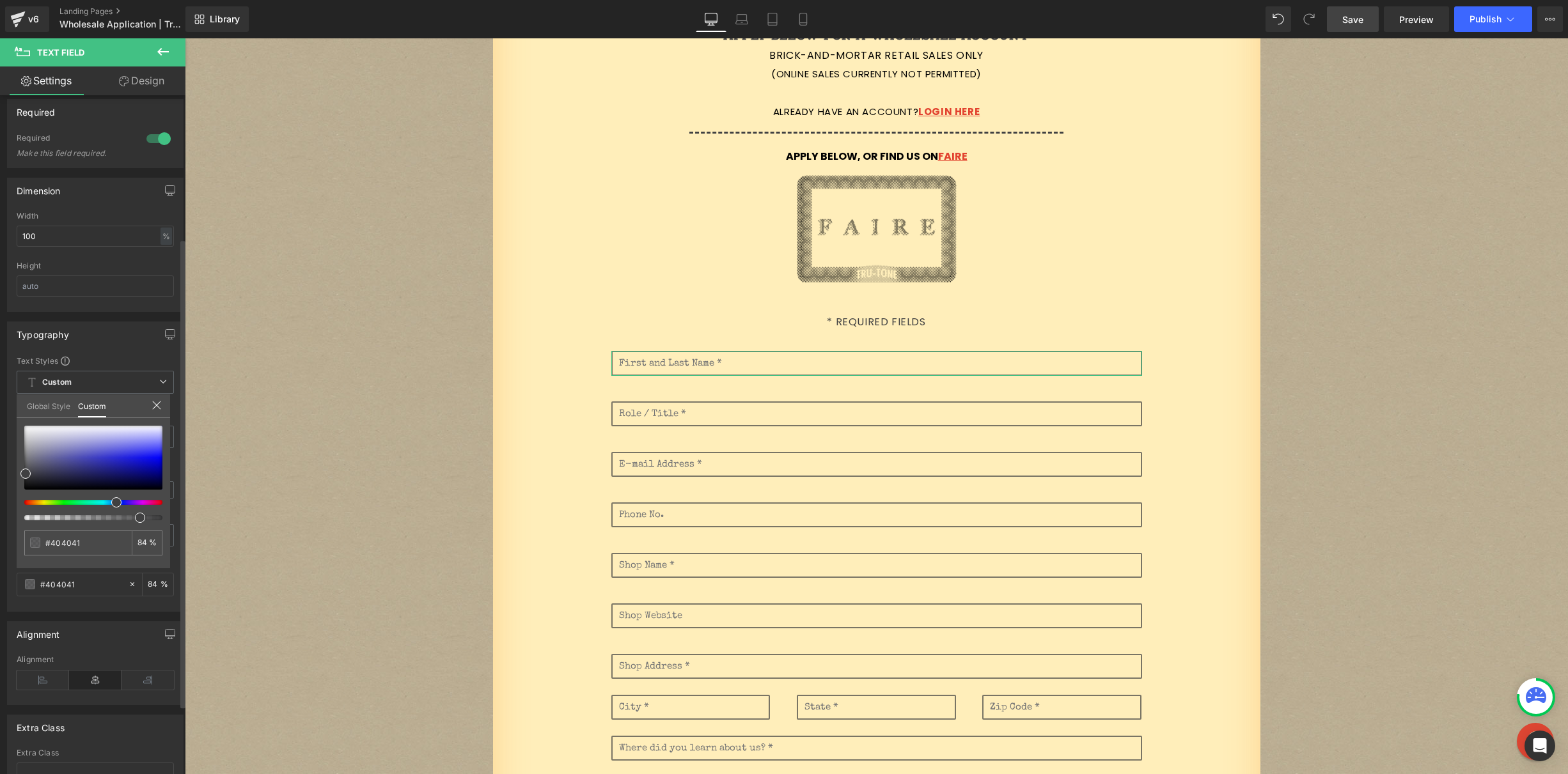
type input "85"
type input "86"
type input "87"
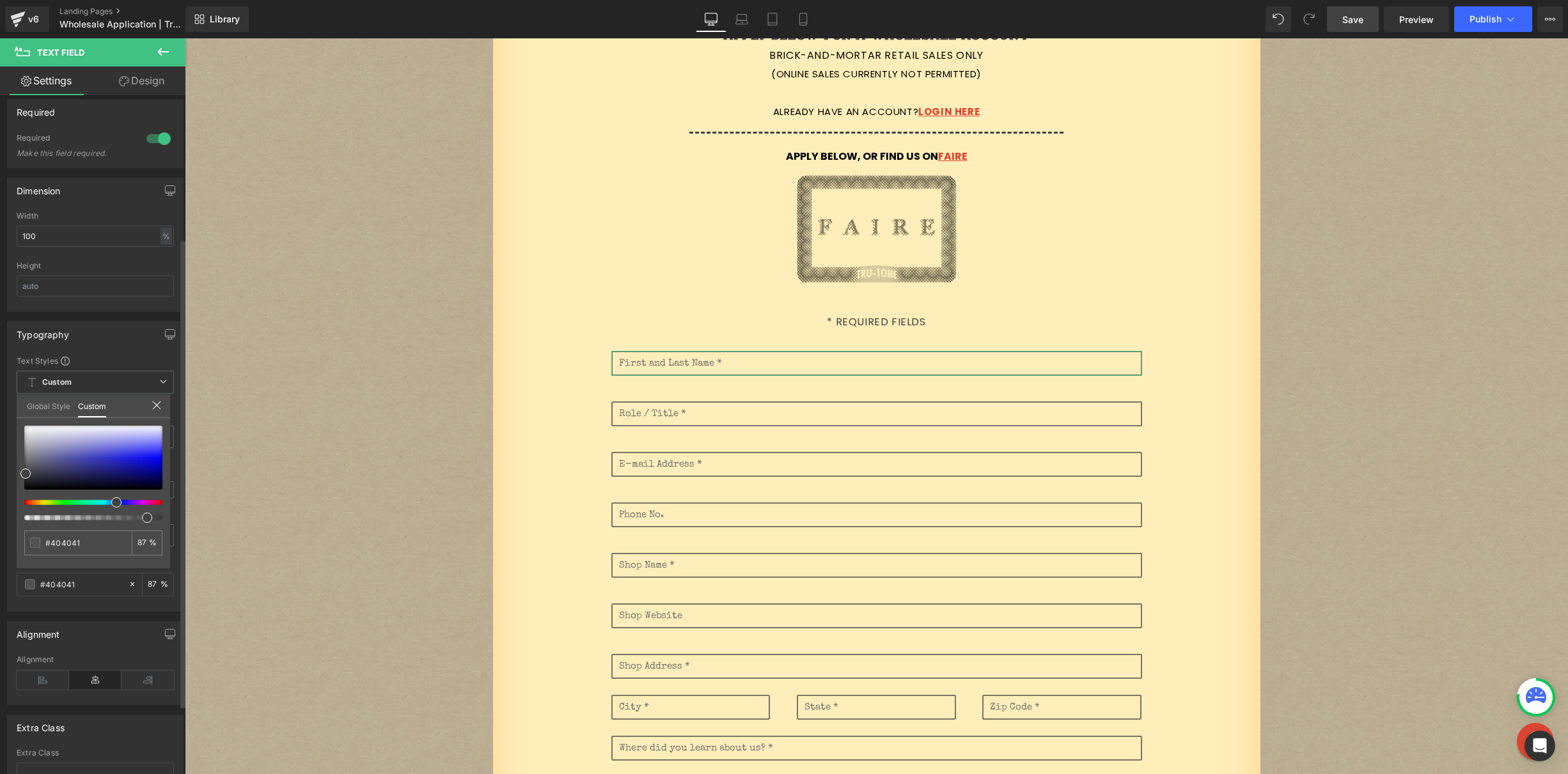
type input "89"
type input "91"
type input "92"
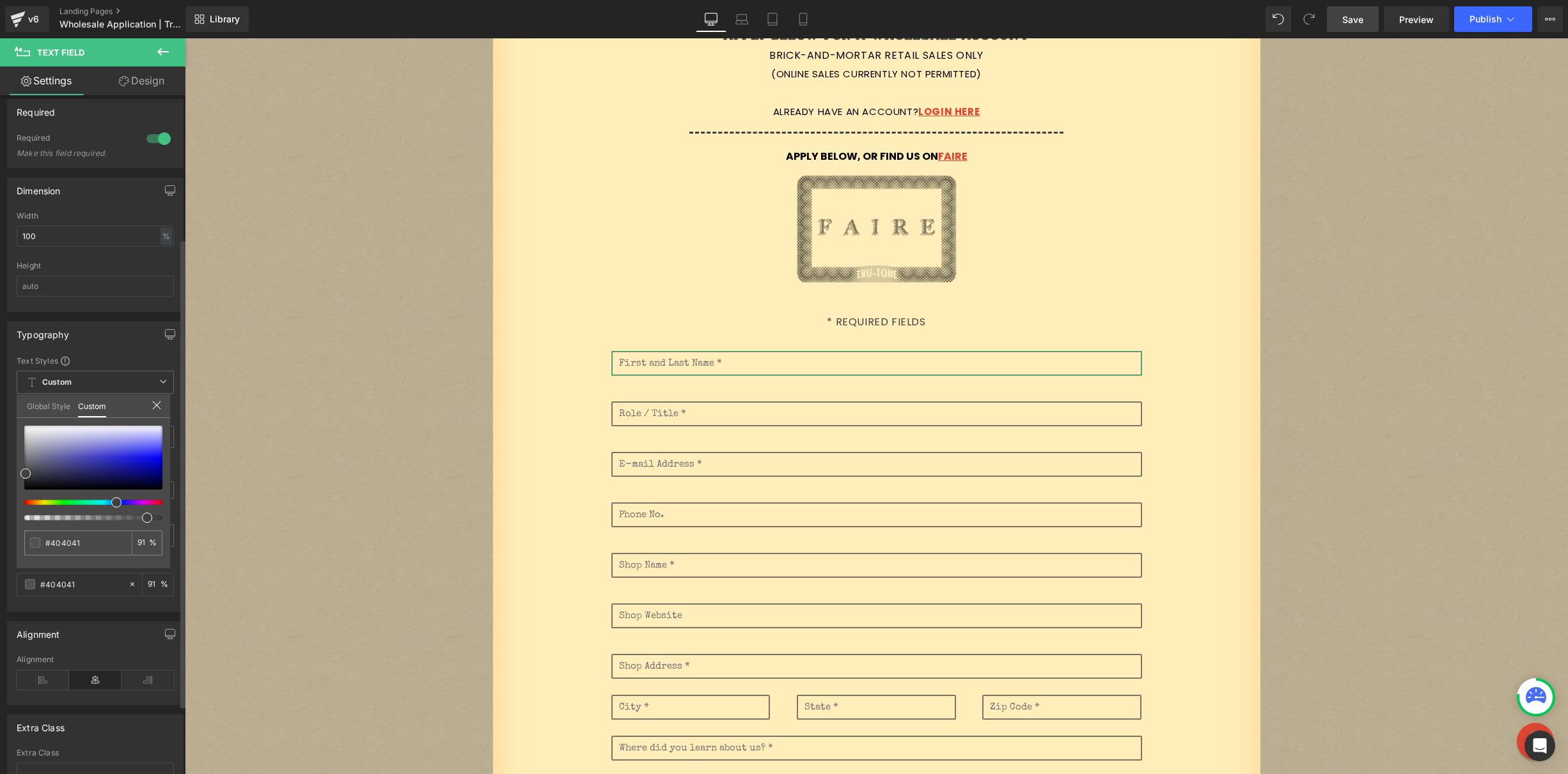
type input "92"
type input "94"
type input "96"
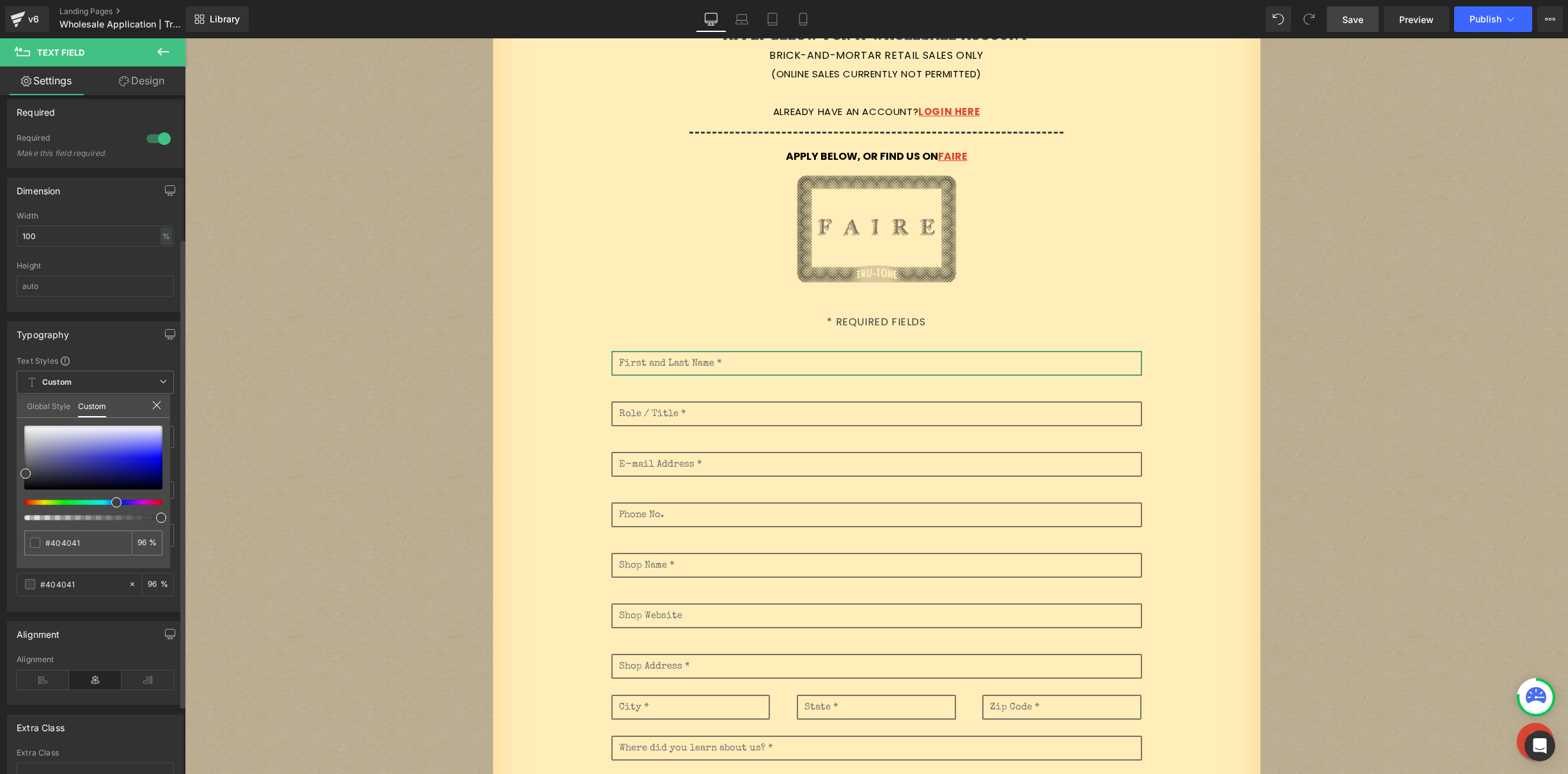
type input "99"
drag, startPoint x: 324, startPoint y: 555, endPoint x: 198, endPoint y: 518, distance: 131.3
drag, startPoint x: 79, startPoint y: 540, endPoint x: 26, endPoint y: 542, distance: 53.0
click at [26, 542] on div "#404041" at bounding box center [78, 542] width 108 height 25
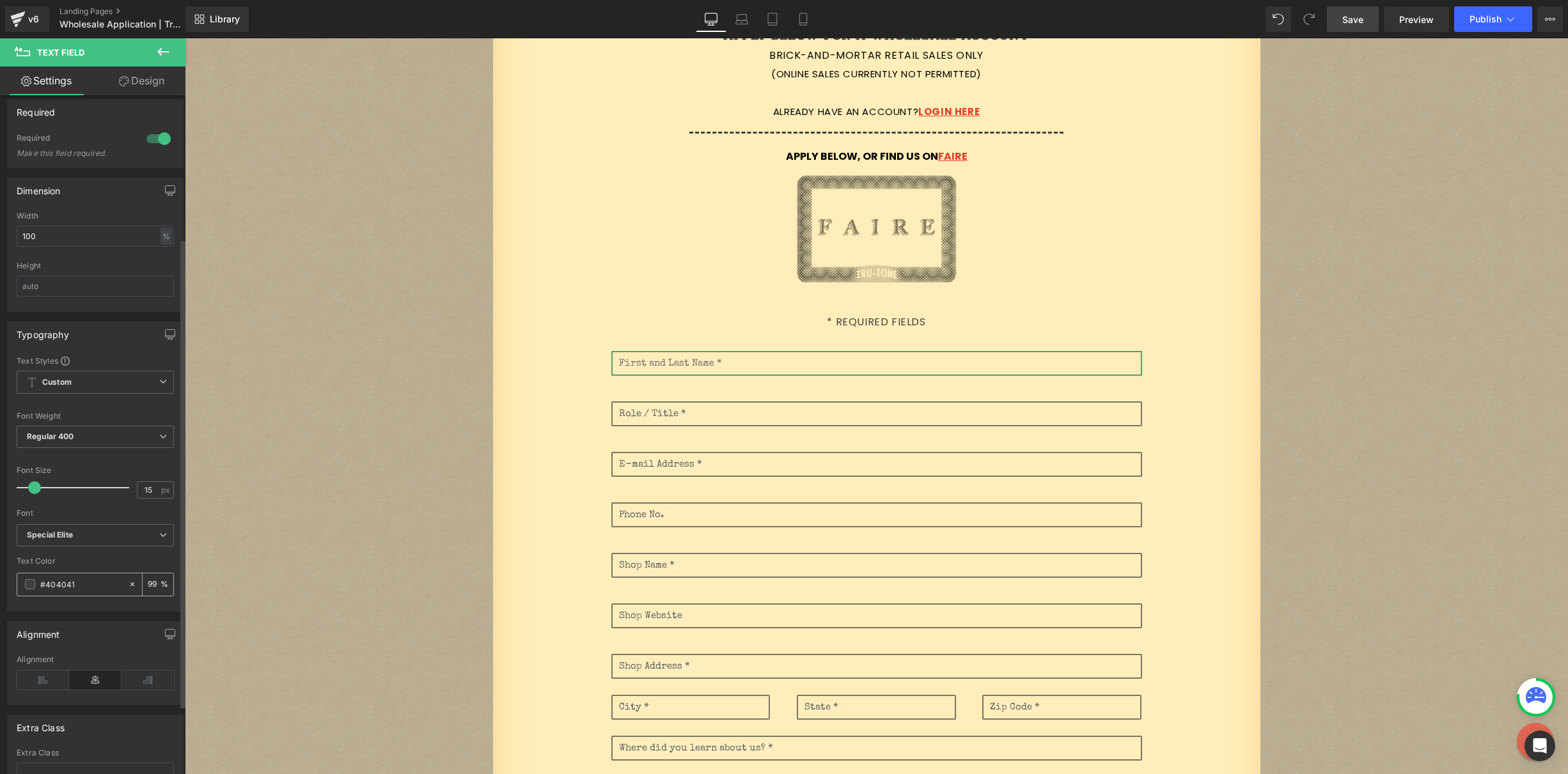
drag, startPoint x: 93, startPoint y: 582, endPoint x: 32, endPoint y: 580, distance: 61.0
click at [32, 582] on div "#404041" at bounding box center [72, 585] width 111 height 23
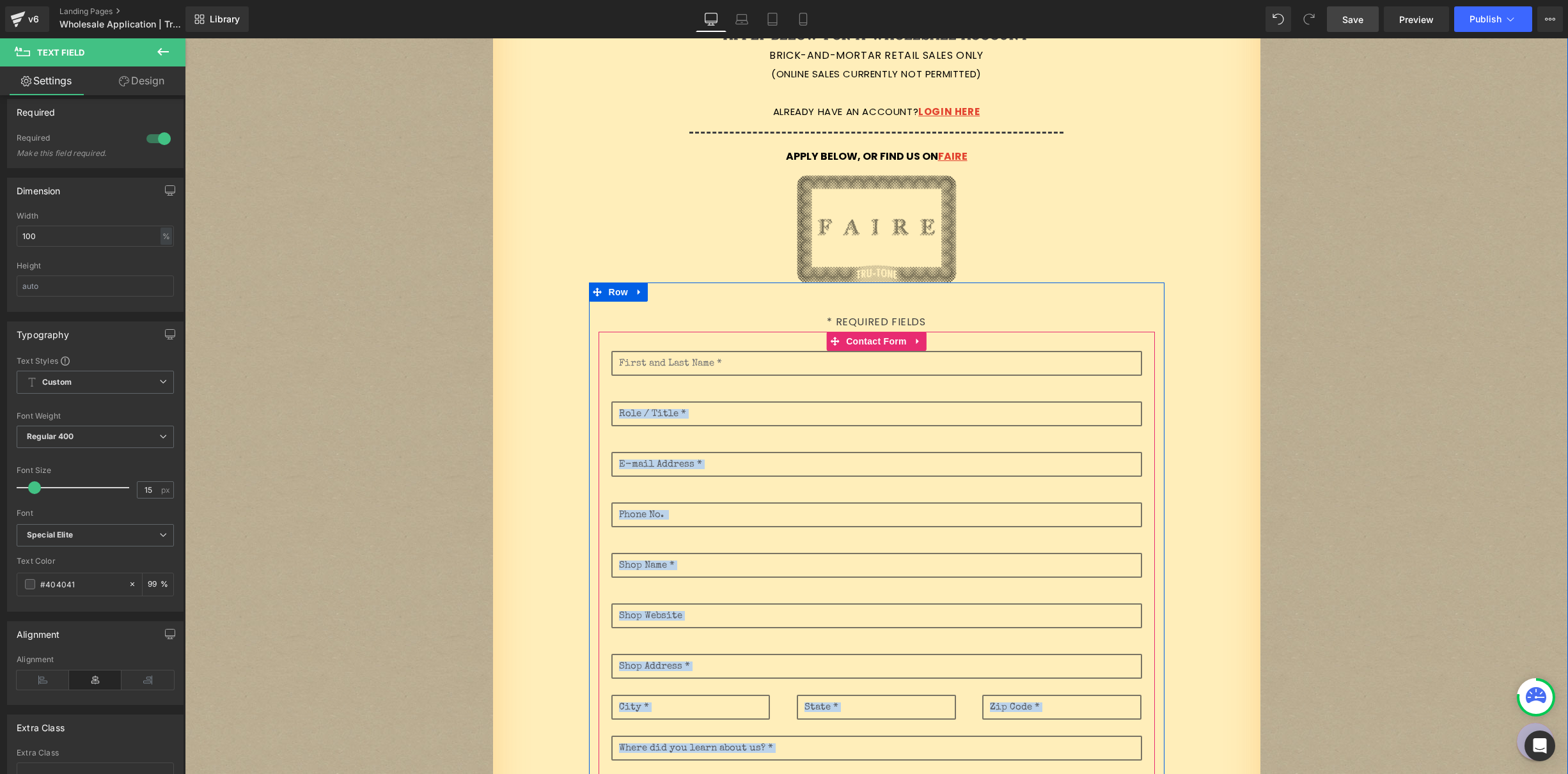
click at [659, 412] on input "text" at bounding box center [876, 414] width 530 height 25
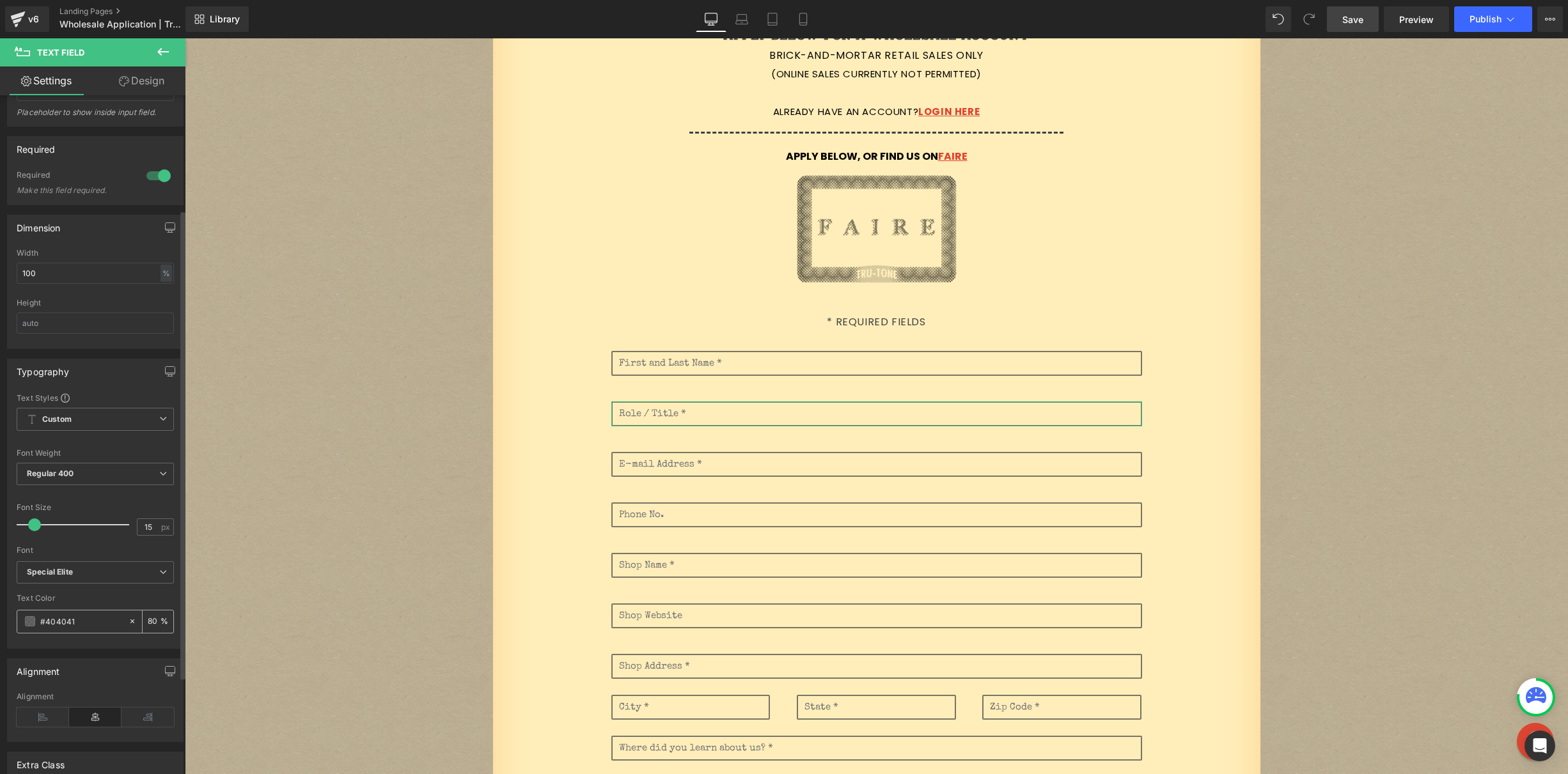
scroll to position [173, 0]
drag, startPoint x: 87, startPoint y: 619, endPoint x: 26, endPoint y: 619, distance: 61.0
click at [23, 619] on div "#404041" at bounding box center [72, 619] width 111 height 23
click at [31, 616] on span at bounding box center [30, 618] width 11 height 11
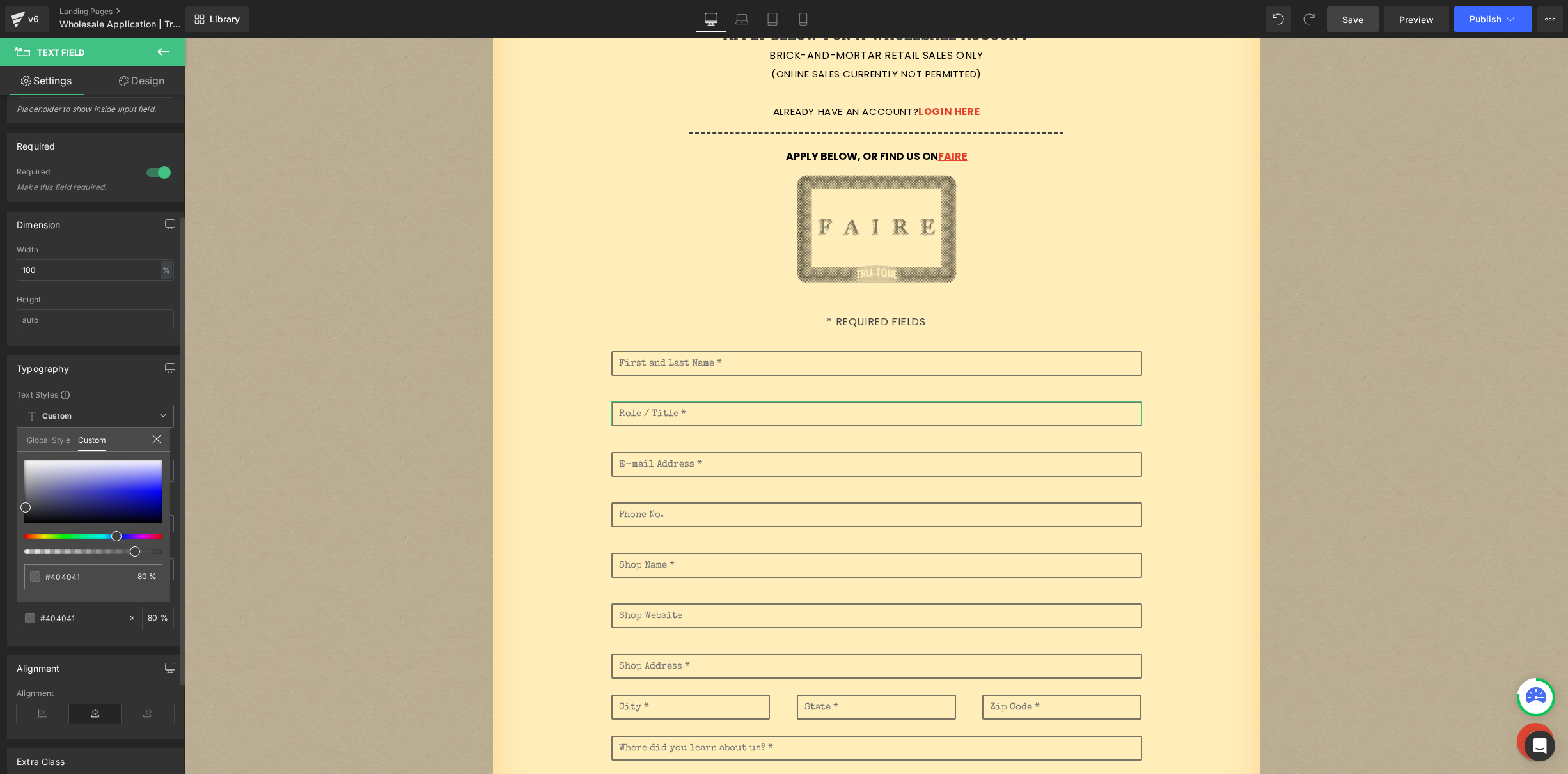
drag, startPoint x: 131, startPoint y: 546, endPoint x: 147, endPoint y: 553, distance: 17.5
click at [156, 551] on div at bounding box center [93, 507] width 138 height 95
type input "83"
type input "93"
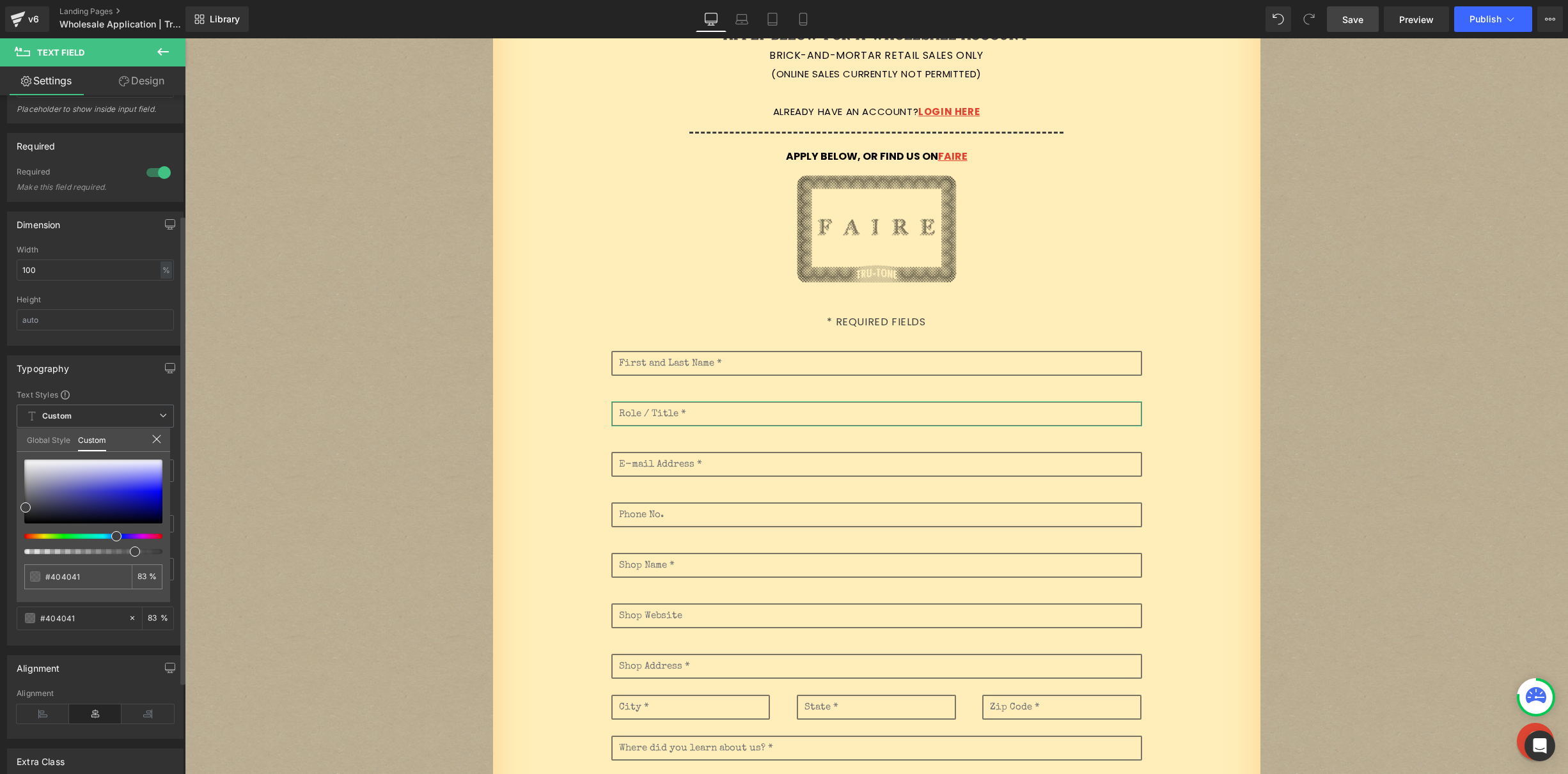
type input "93"
type input "100"
type input "98"
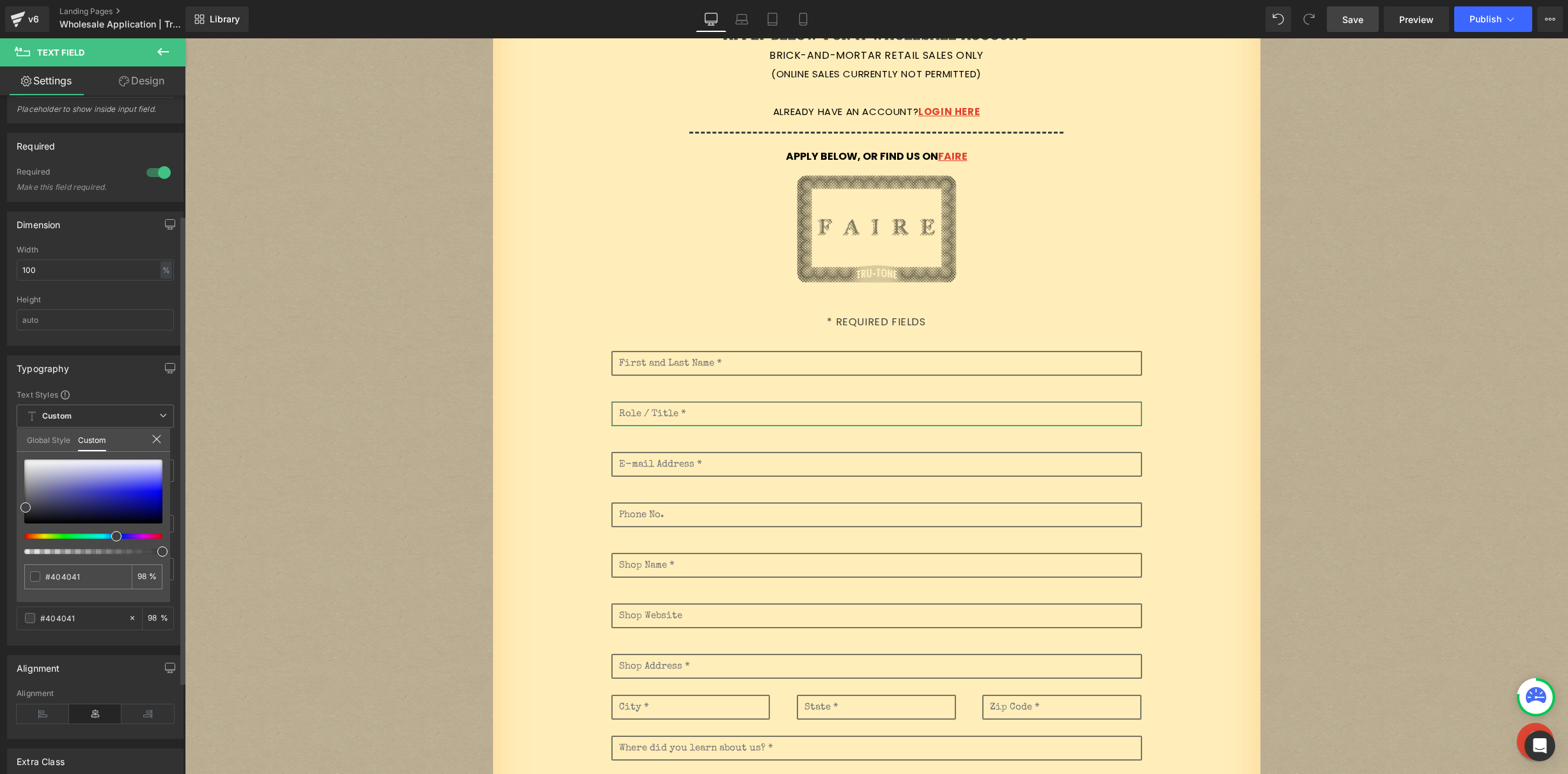
type input "91"
type input "87"
type input "84"
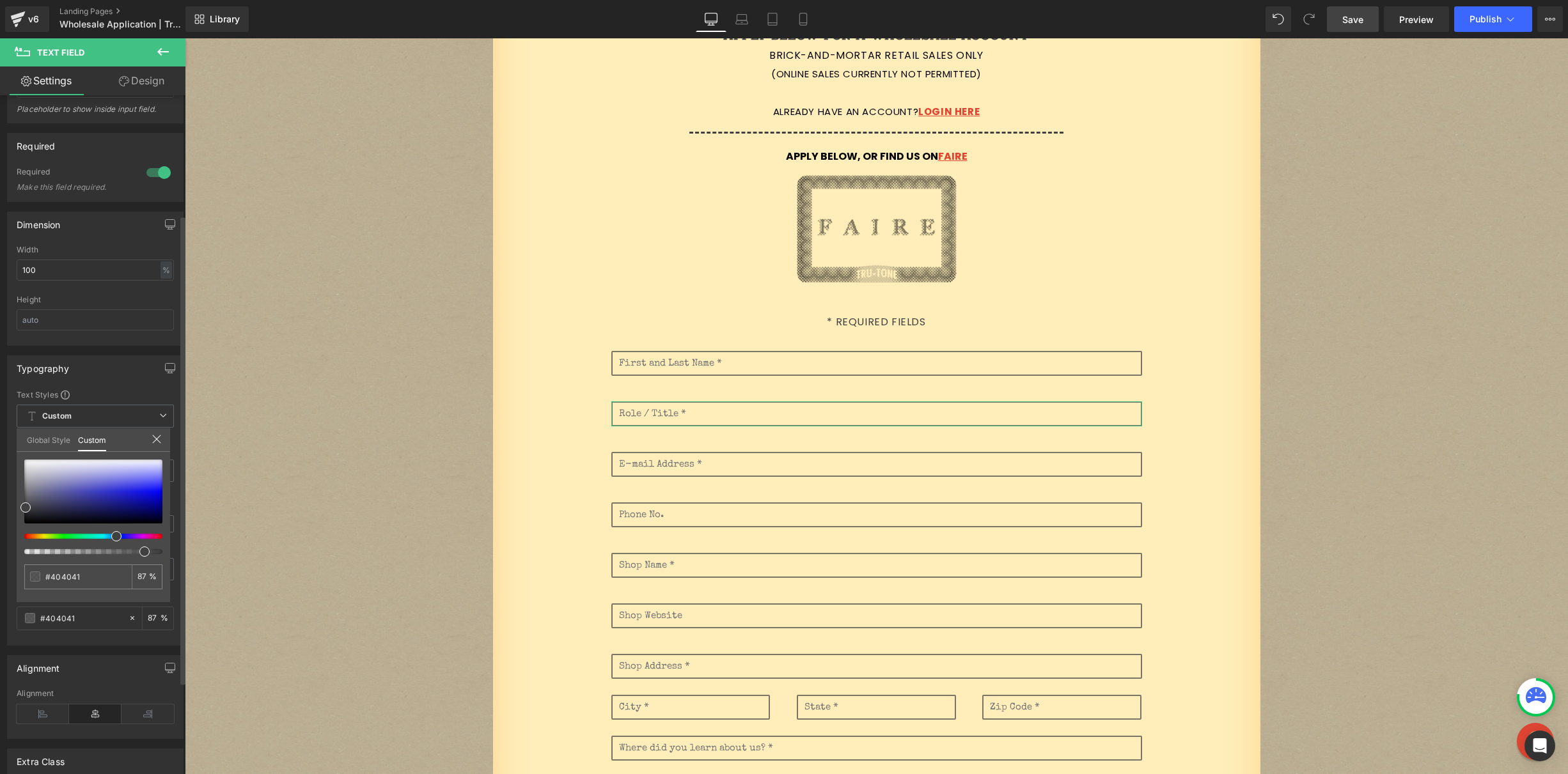
type input "84"
type input "81"
type input "76"
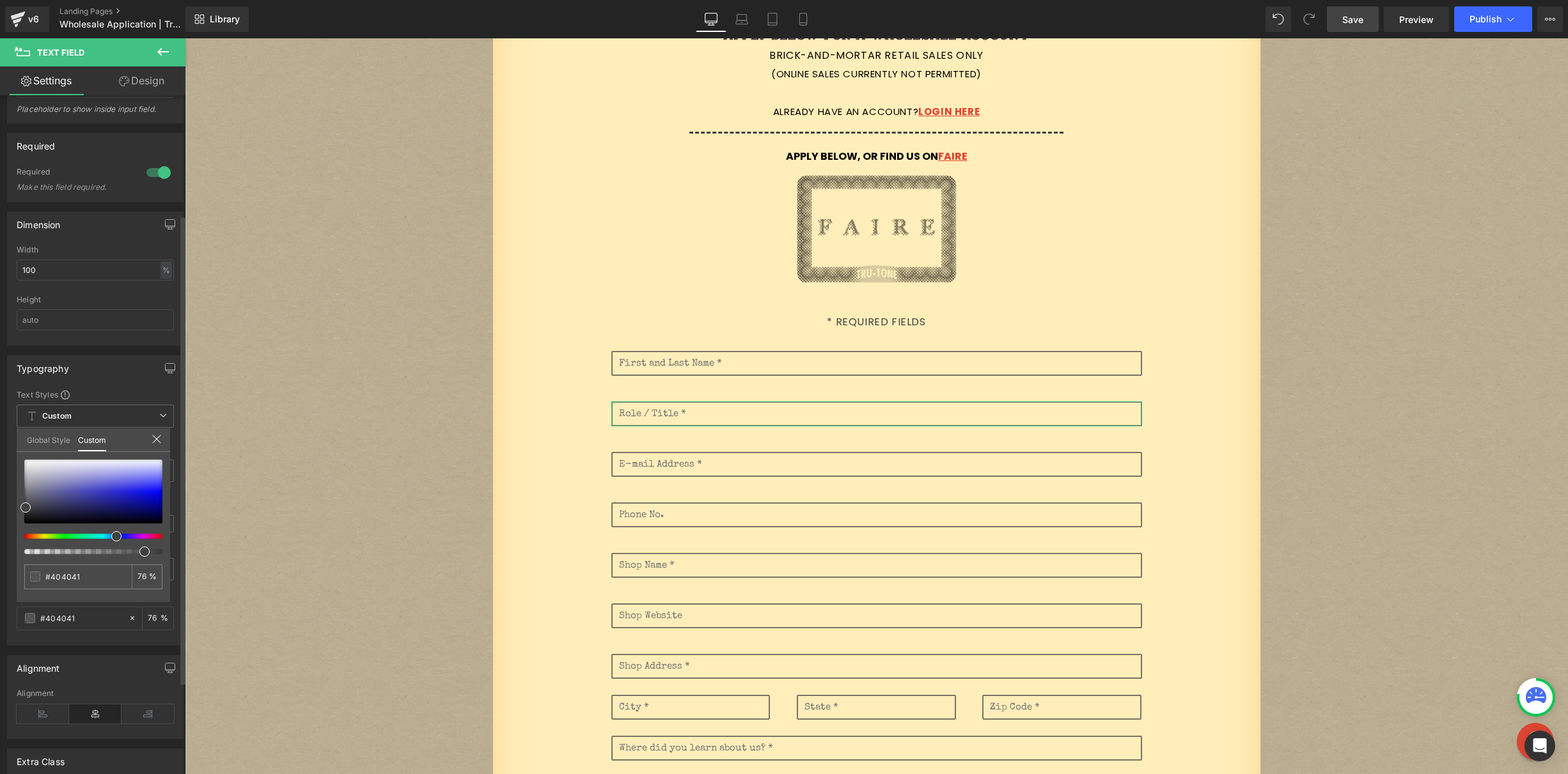
type input "74"
type input "77"
type input "92"
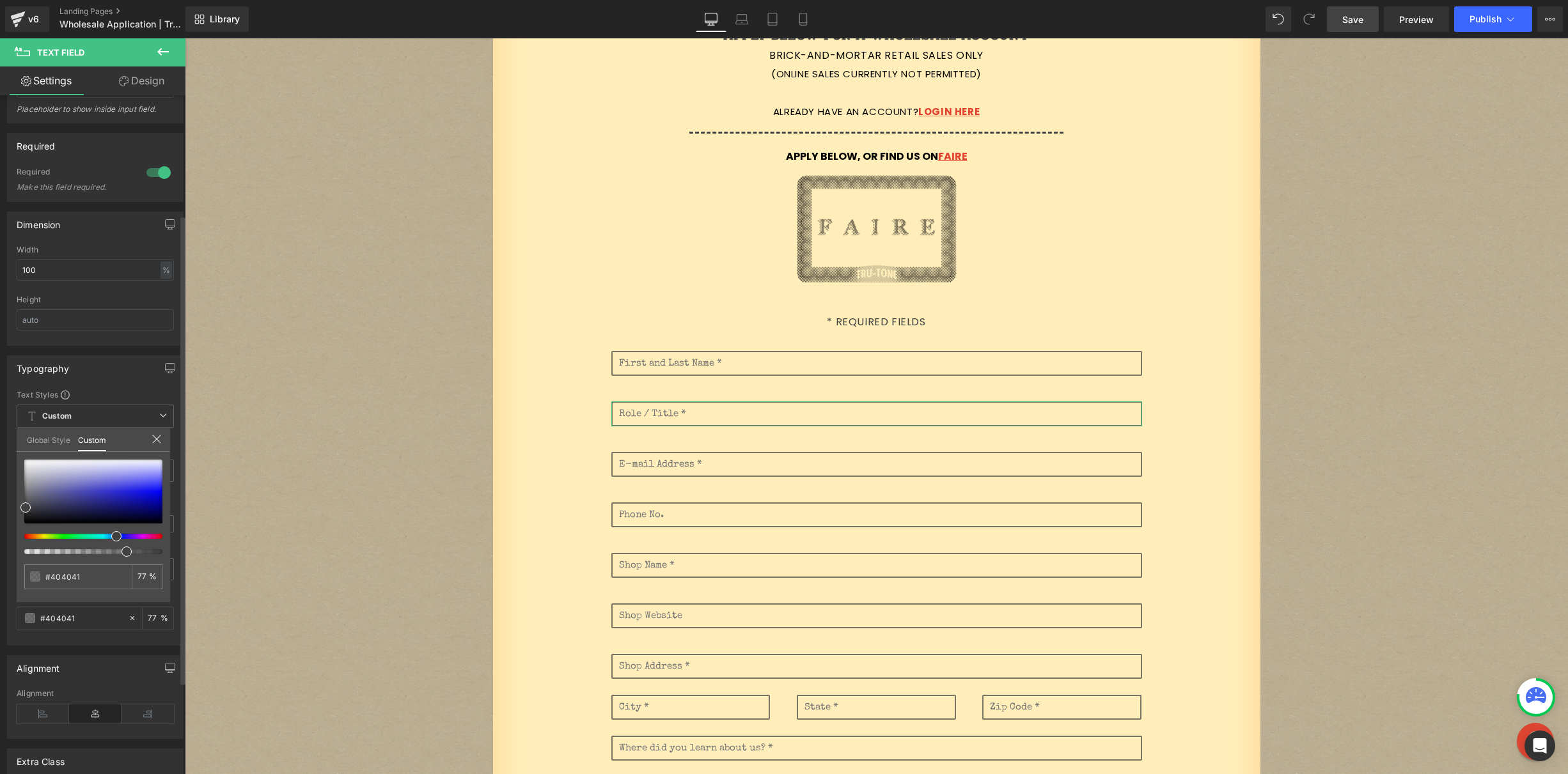
type input "92"
type input "100"
drag, startPoint x: 323, startPoint y: 590, endPoint x: 215, endPoint y: 558, distance: 112.6
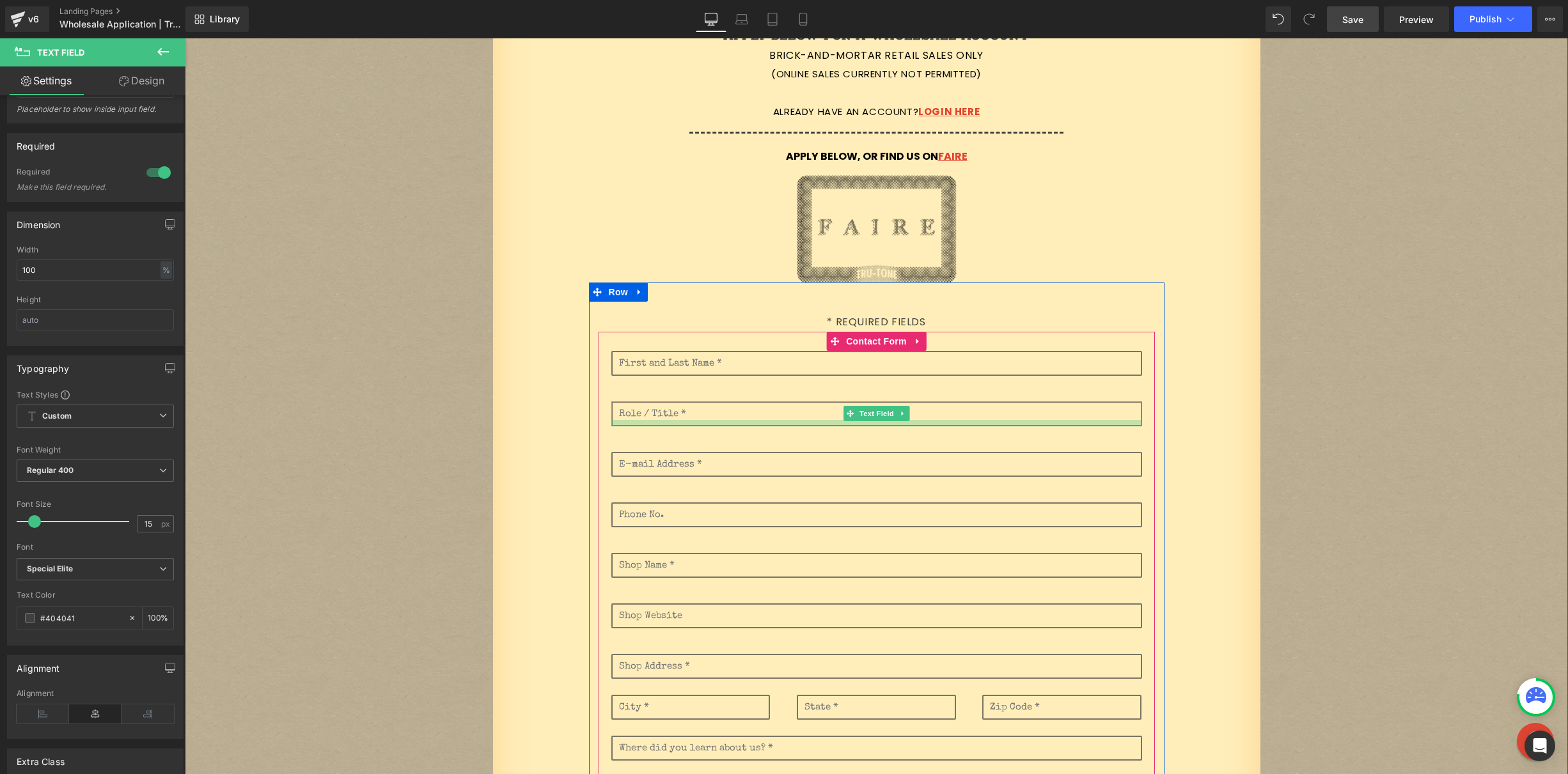
click at [672, 423] on div at bounding box center [876, 423] width 530 height 6
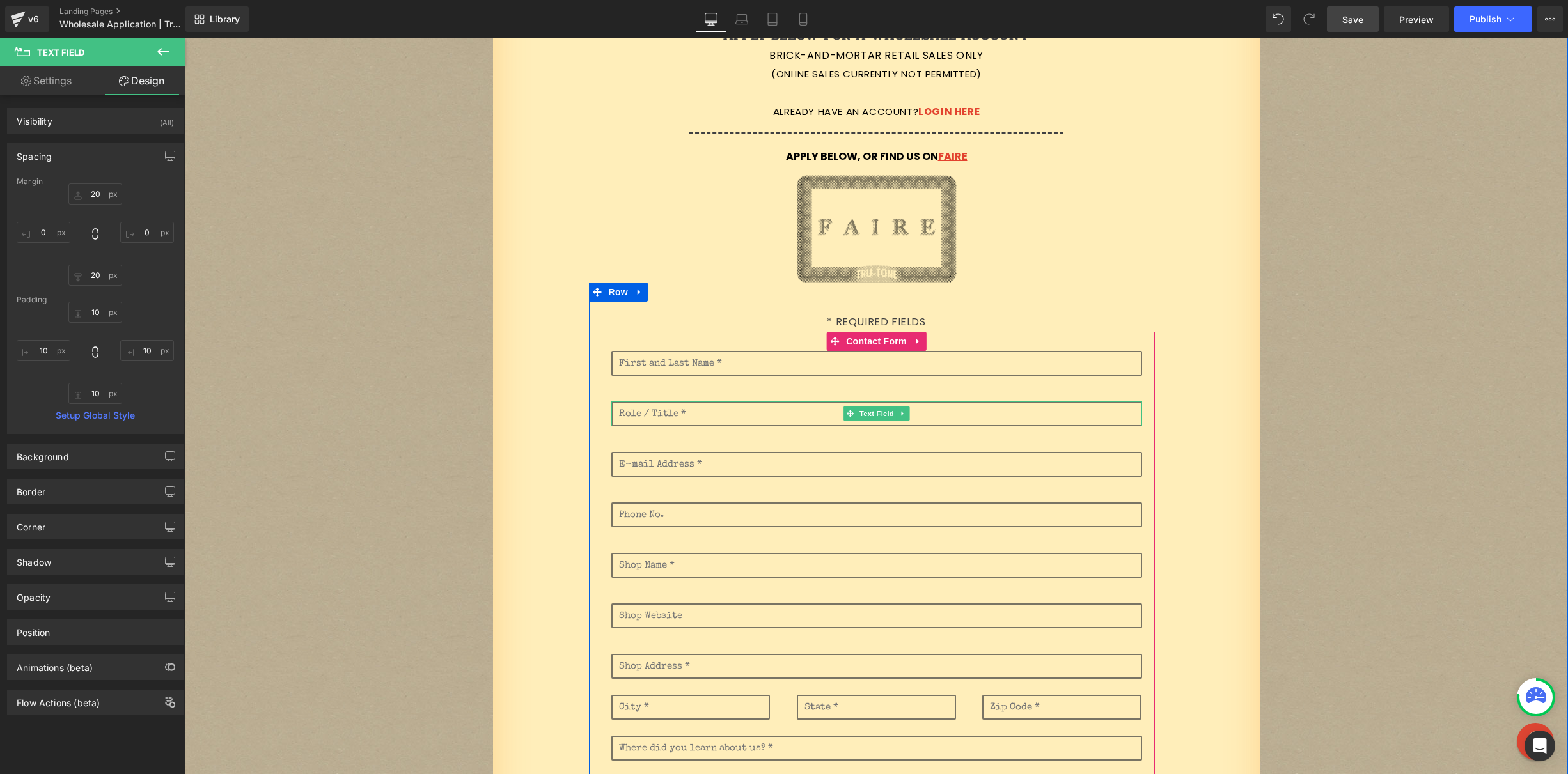
click at [669, 418] on input "text" at bounding box center [876, 414] width 530 height 25
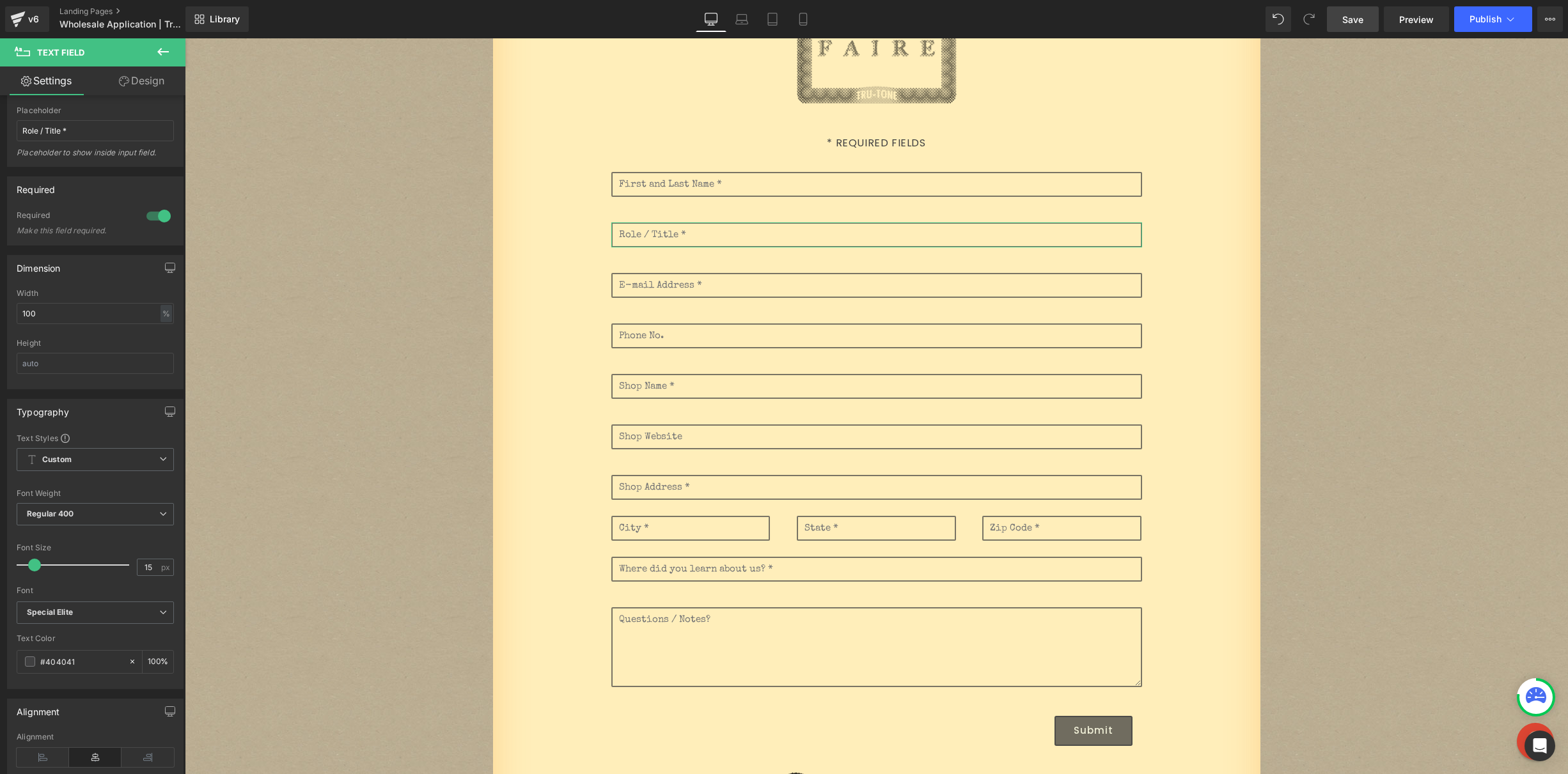
scroll to position [139, 0]
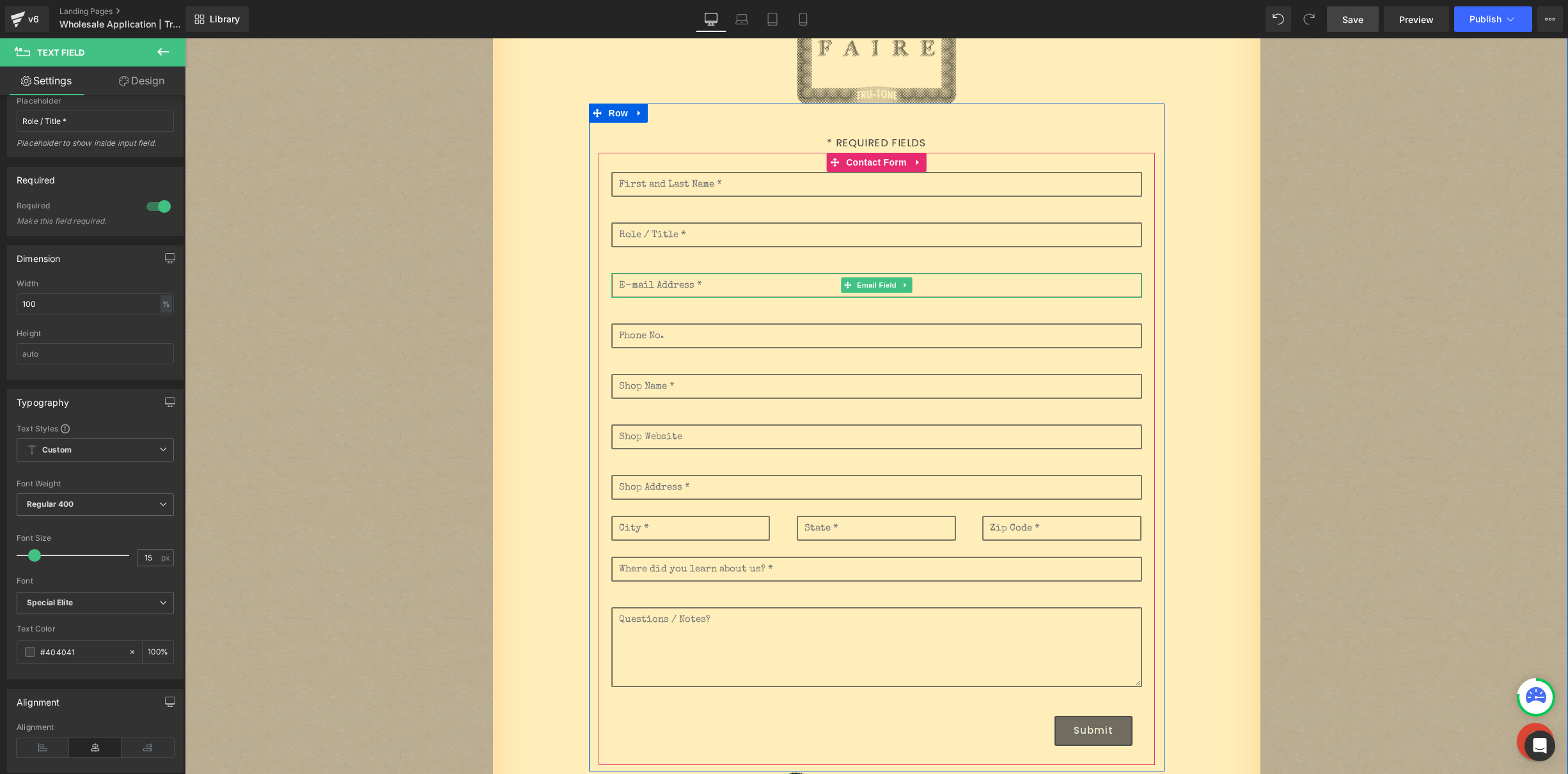
click at [691, 289] on input "email" at bounding box center [876, 285] width 530 height 25
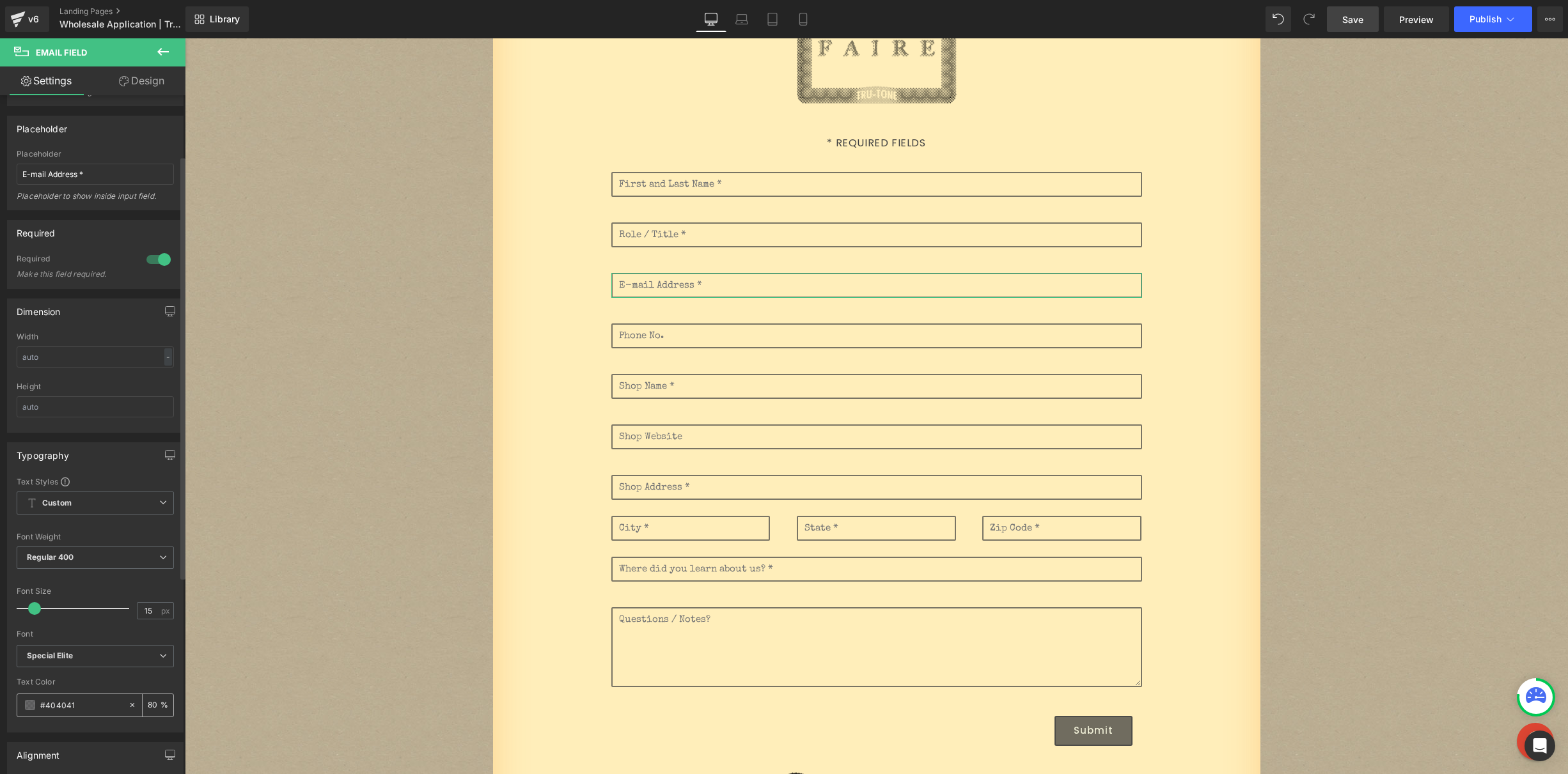
scroll to position [102, 0]
drag, startPoint x: 151, startPoint y: 696, endPoint x: 135, endPoint y: 695, distance: 16.0
click at [143, 696] on div "80 %" at bounding box center [158, 702] width 31 height 23
type input "10"
drag, startPoint x: 160, startPoint y: 700, endPoint x: 151, endPoint y: 703, distance: 9.5
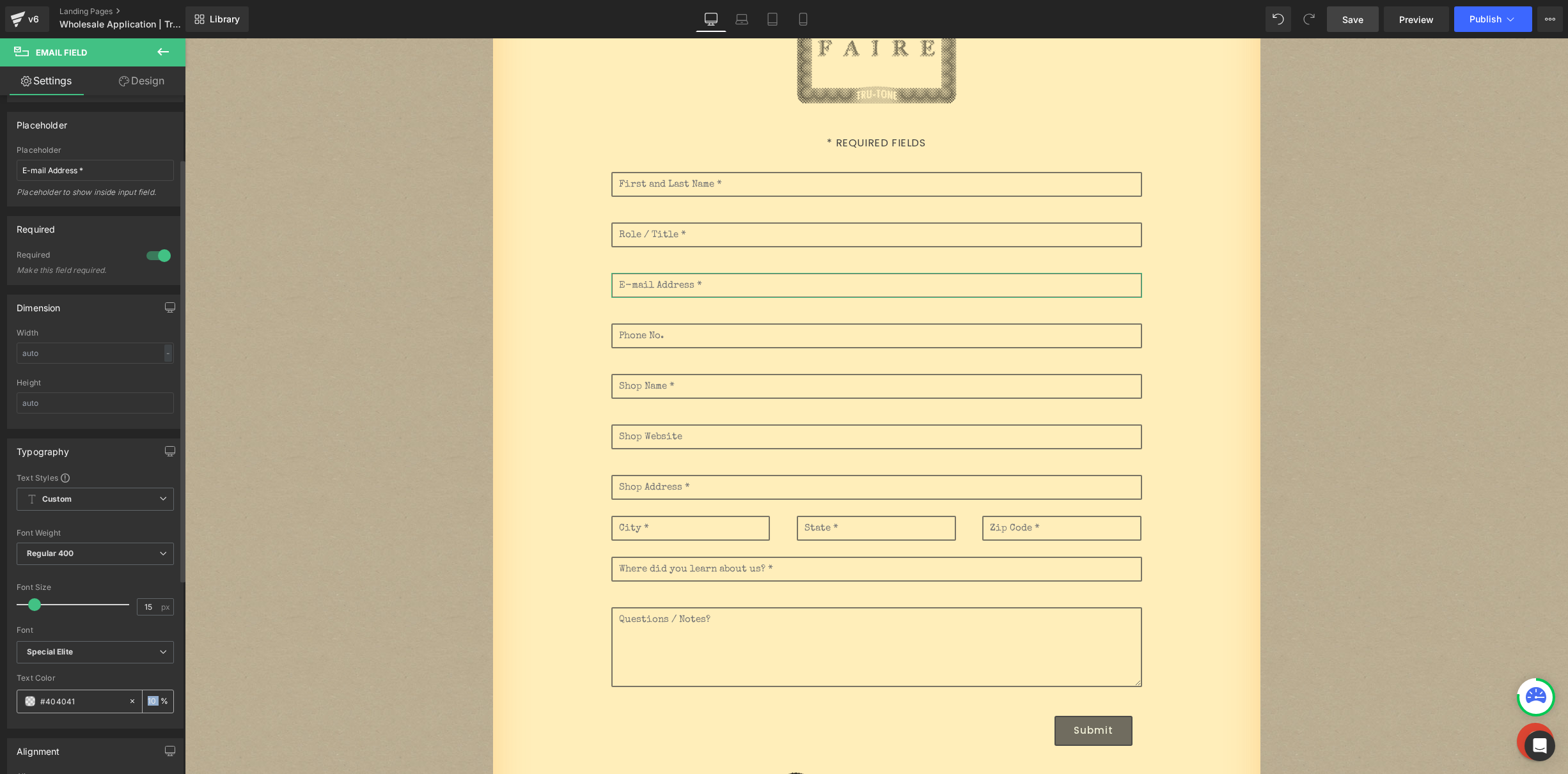
click at [151, 698] on div "10 %" at bounding box center [158, 702] width 31 height 23
click at [96, 703] on input "#404041" at bounding box center [81, 701] width 82 height 14
click at [151, 698] on input "10" at bounding box center [154, 701] width 13 height 14
type input "100"
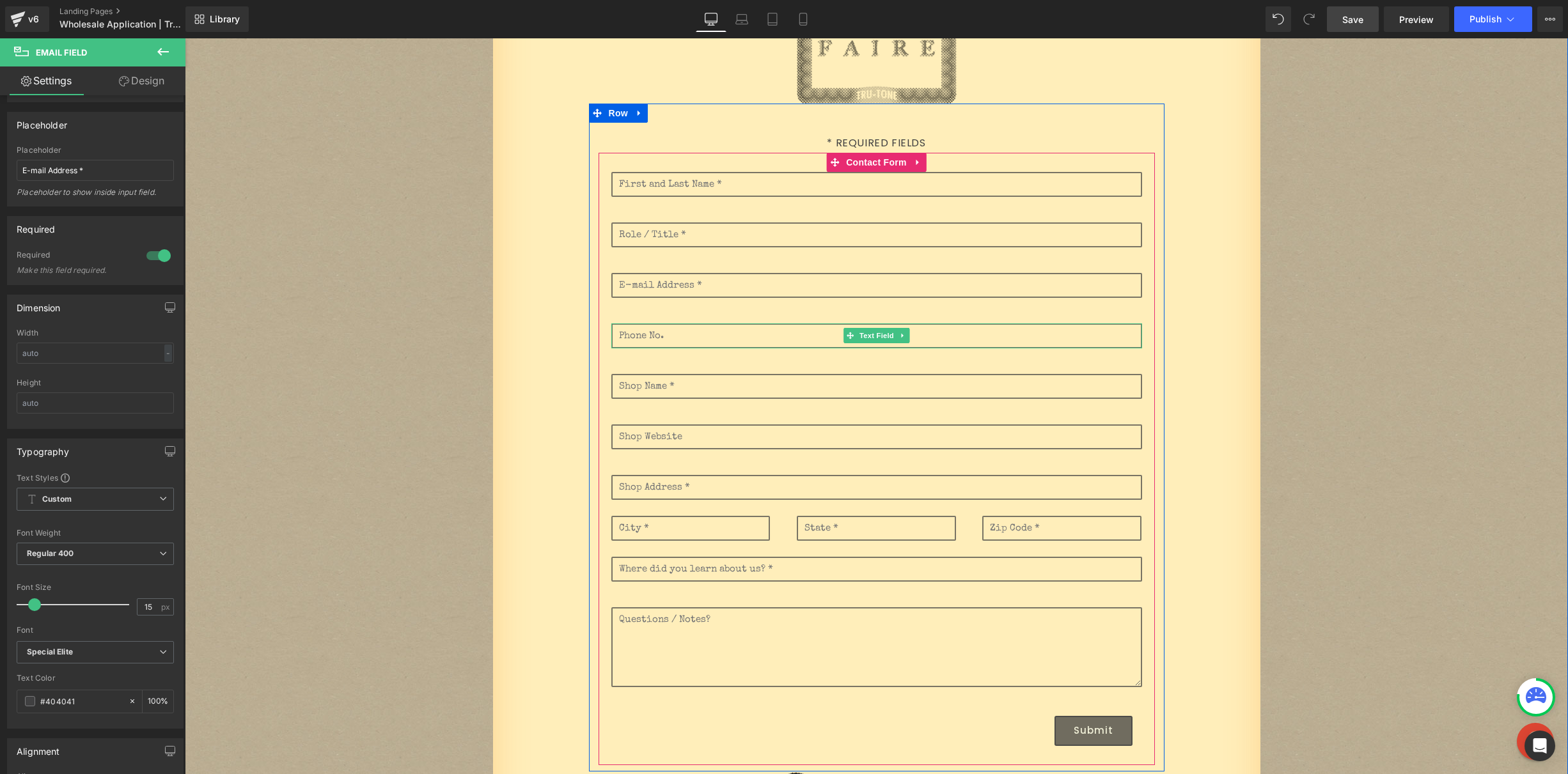
click at [648, 338] on input "text" at bounding box center [876, 336] width 530 height 25
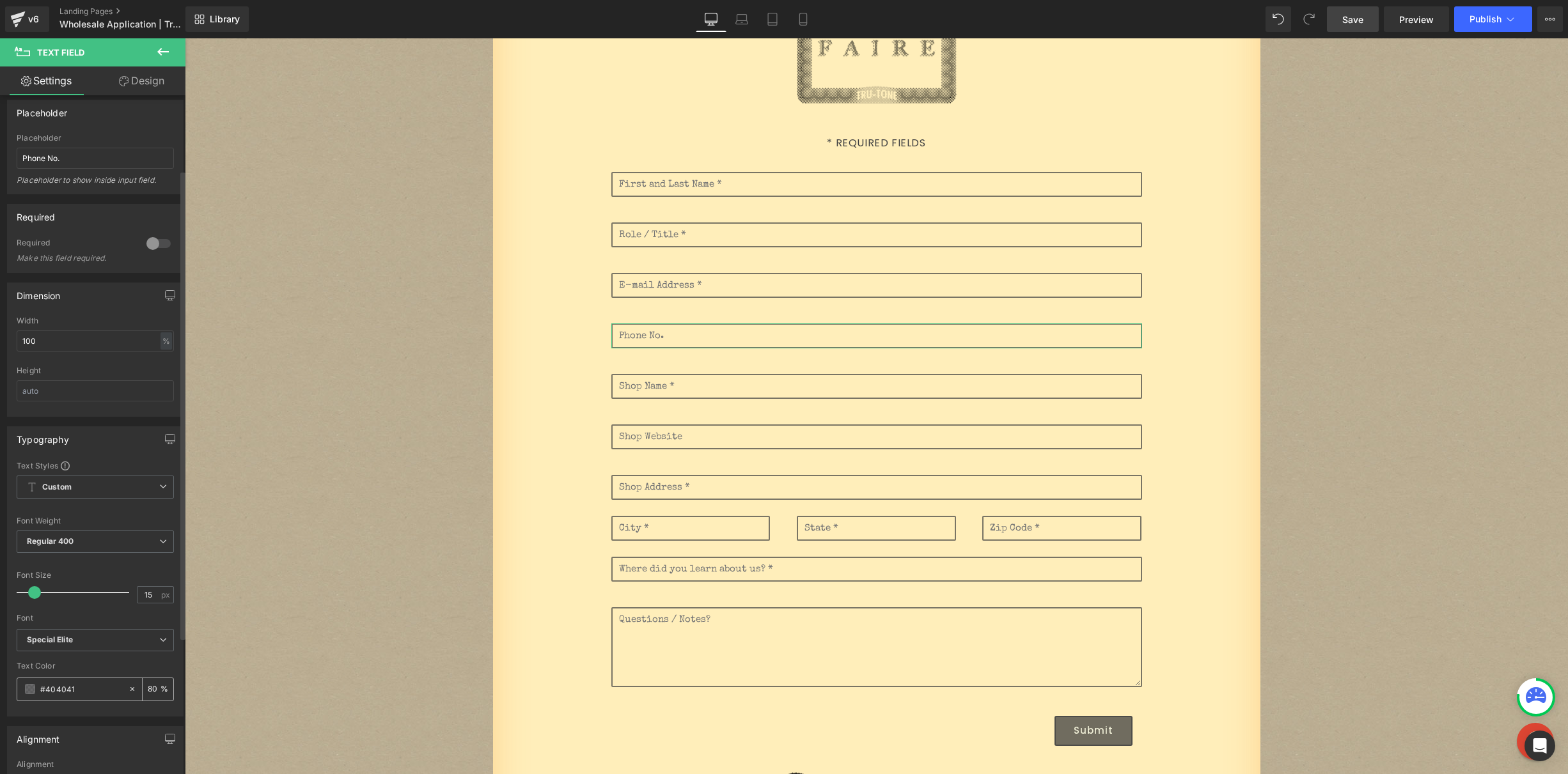
scroll to position [108, 0]
click at [148, 683] on input "80" at bounding box center [154, 683] width 13 height 14
type input "100"
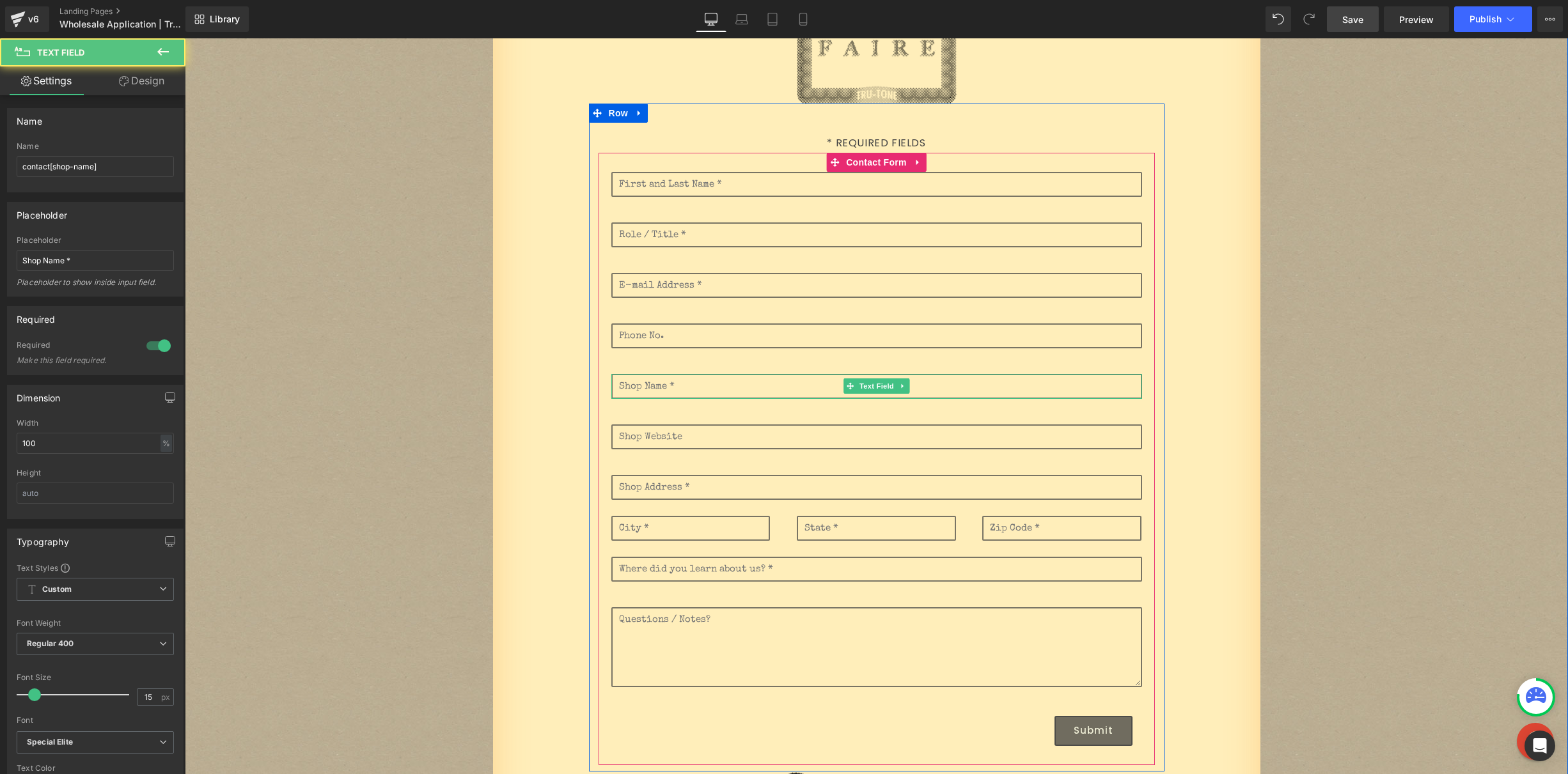
click at [669, 385] on input "text" at bounding box center [876, 386] width 530 height 25
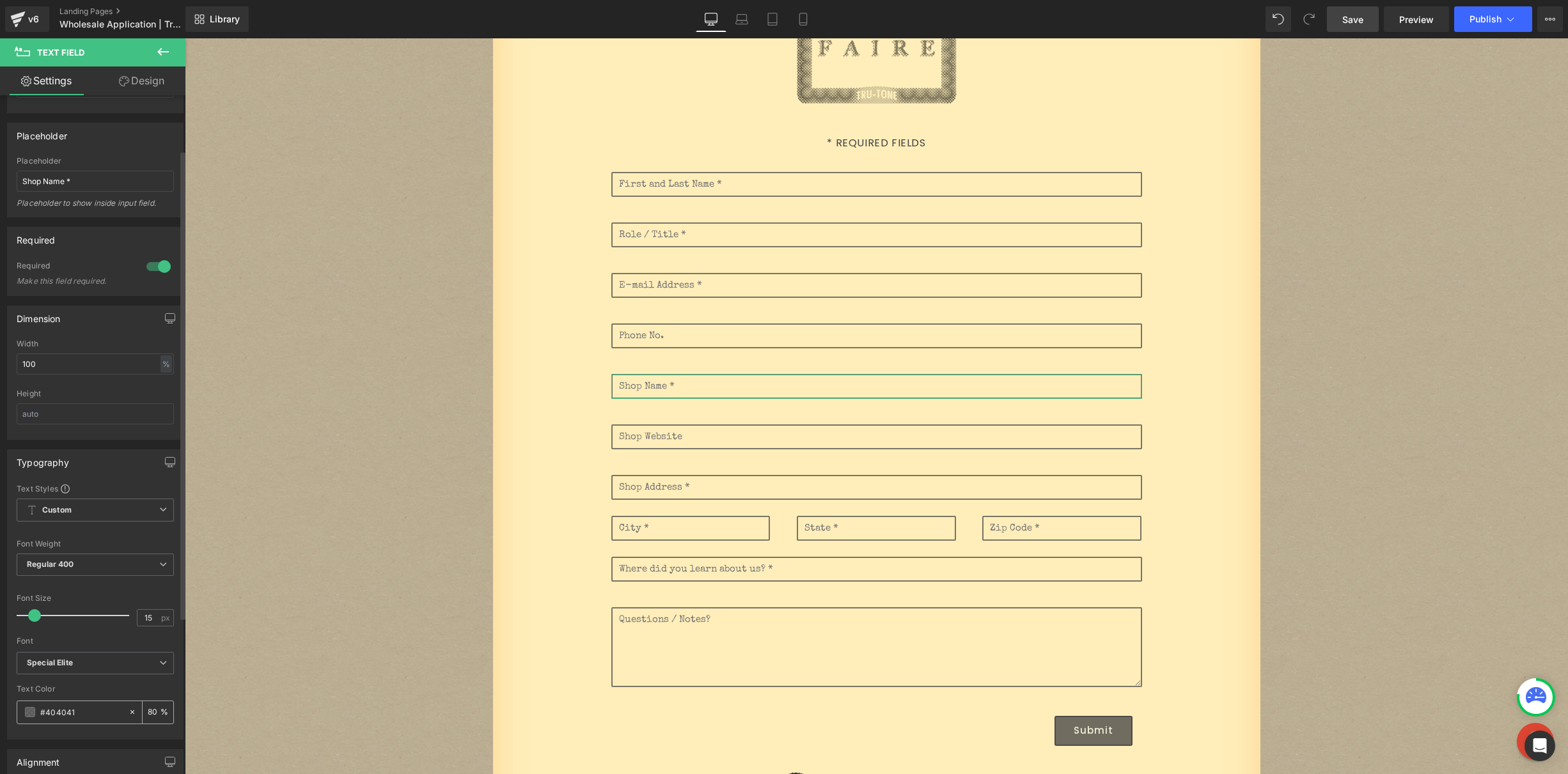
scroll to position [86, 0]
click at [154, 702] on input "80" at bounding box center [154, 705] width 13 height 14
type input "100"
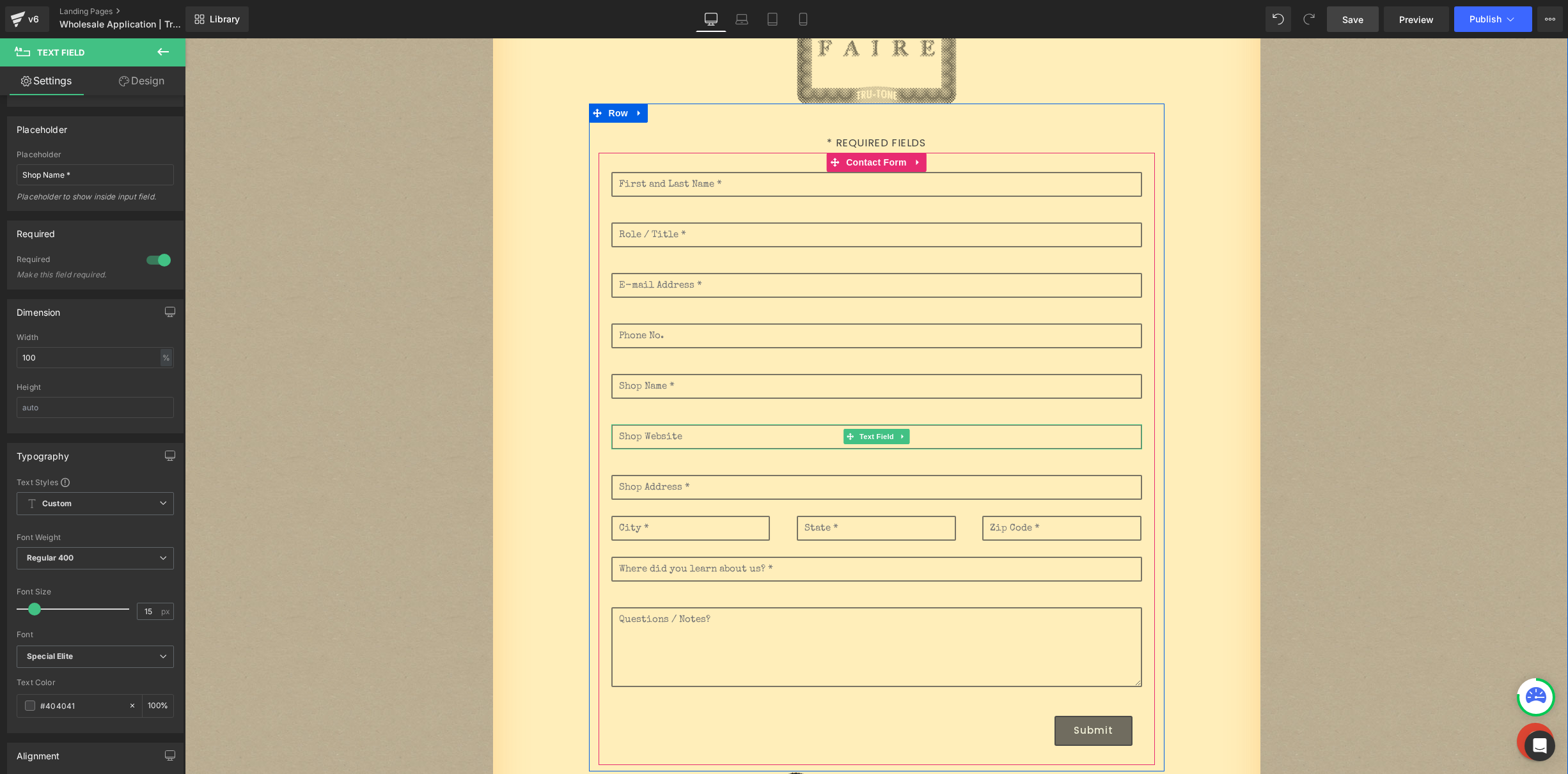
click at [718, 439] on input "text" at bounding box center [876, 436] width 530 height 25
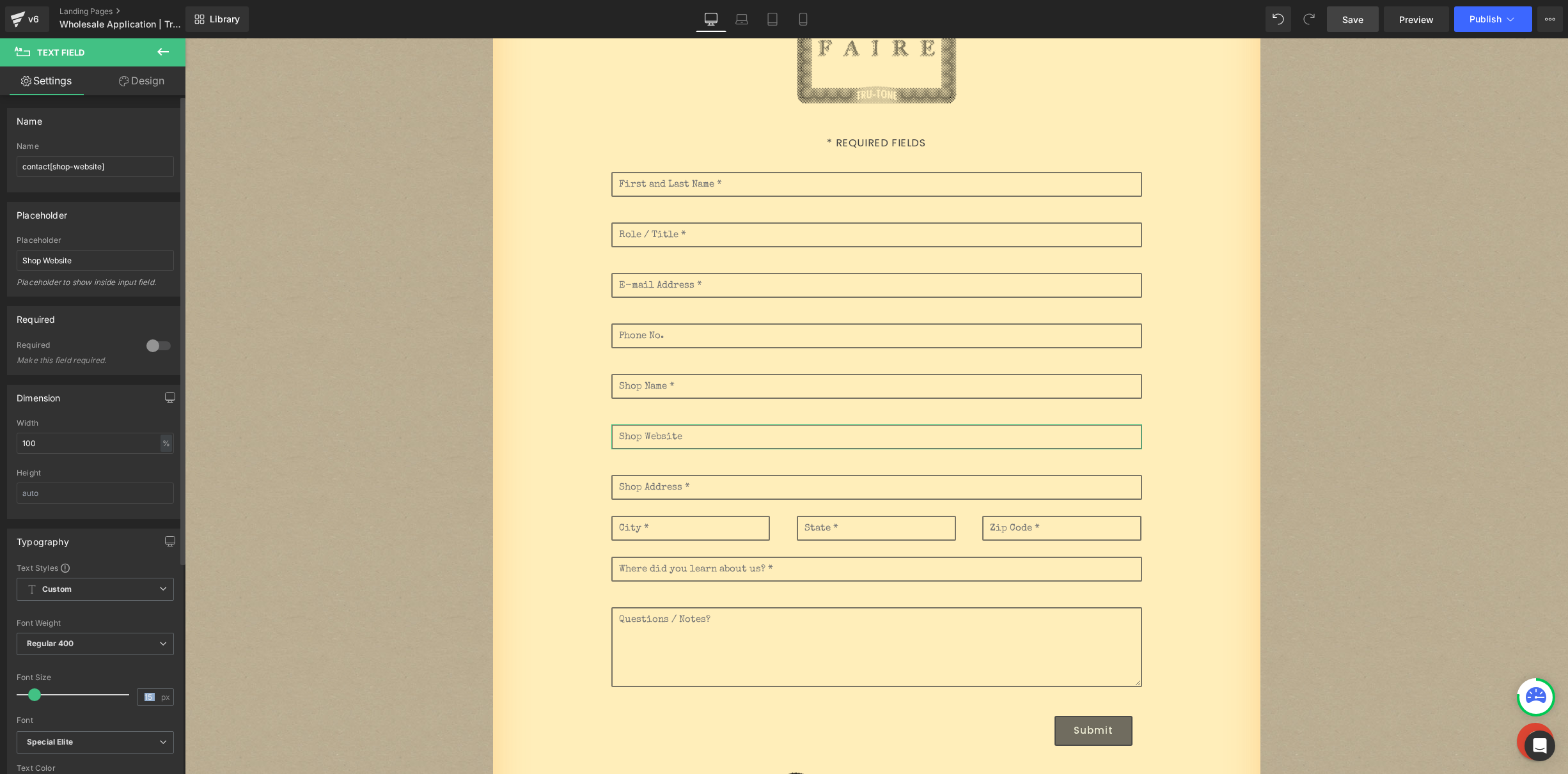
drag, startPoint x: 156, startPoint y: 693, endPoint x: 114, endPoint y: 685, distance: 42.8
click at [111, 695] on div "Font Size 15 px" at bounding box center [96, 695] width 157 height 43
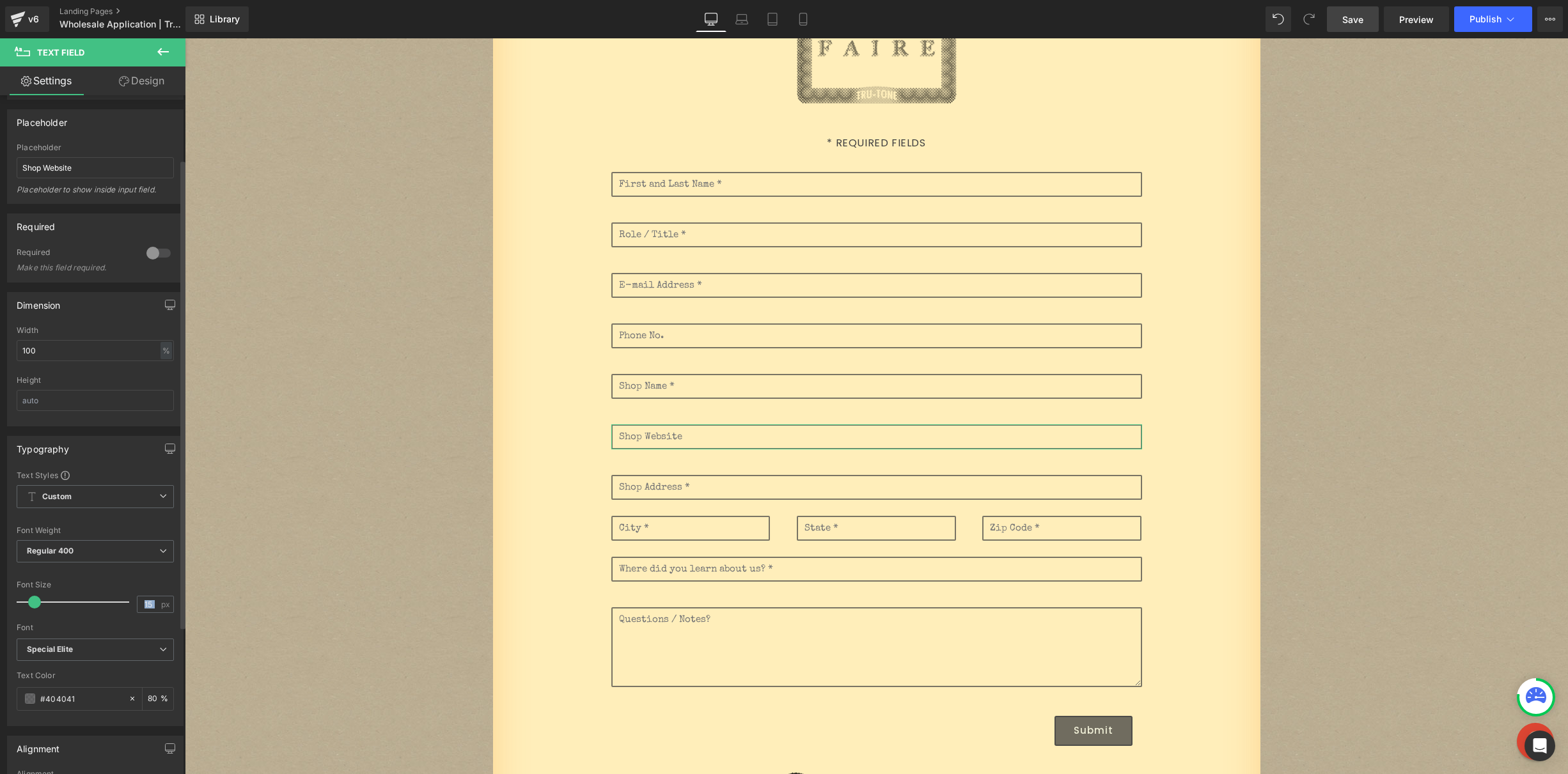
scroll to position [96, 0]
drag, startPoint x: 154, startPoint y: 695, endPoint x: 162, endPoint y: 701, distance: 10.0
click at [151, 695] on input "80" at bounding box center [154, 695] width 13 height 14
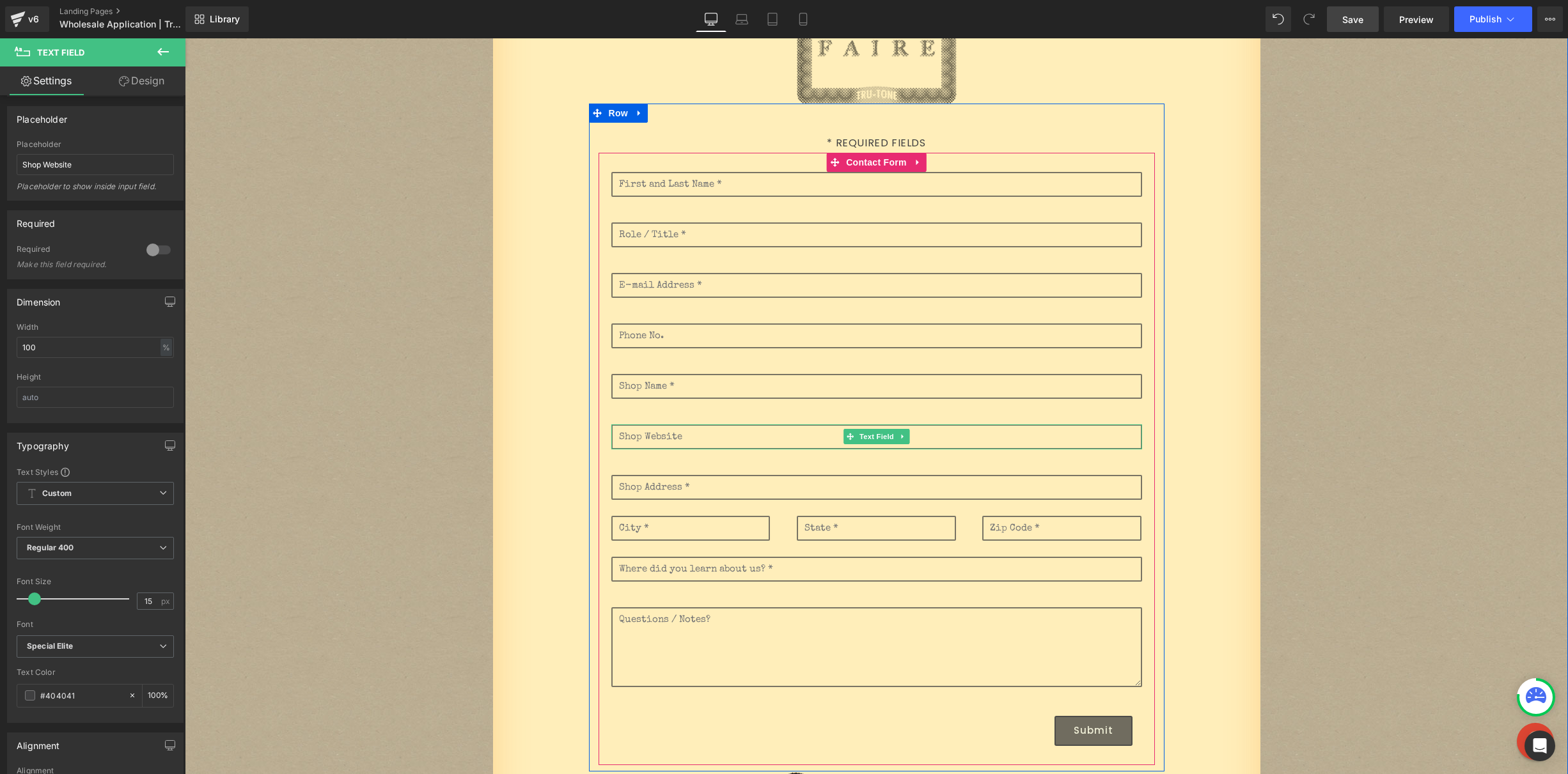
type input "100"
click at [674, 438] on input "text" at bounding box center [876, 436] width 530 height 25
click at [701, 484] on input "text" at bounding box center [876, 487] width 530 height 25
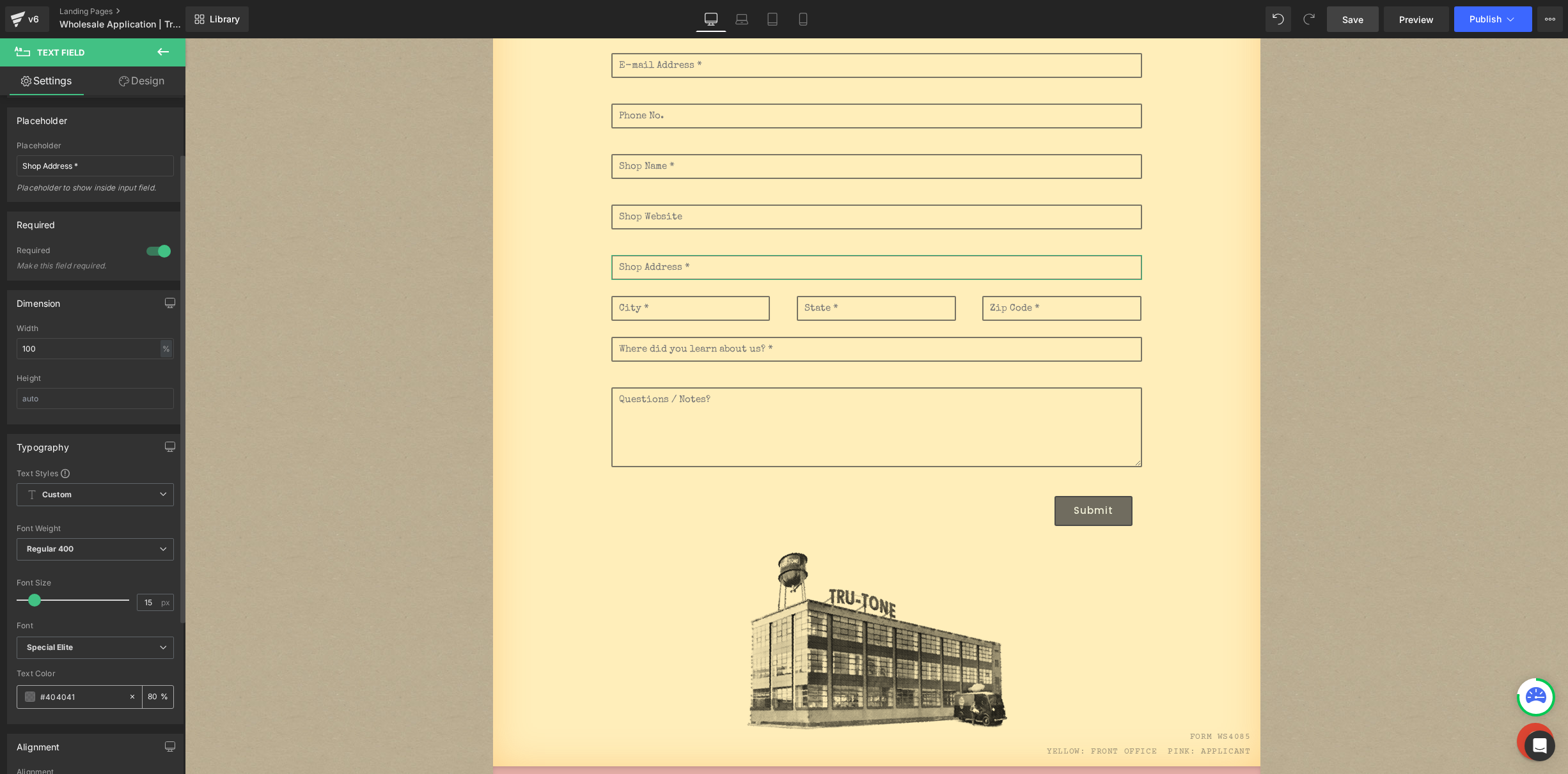
scroll to position [96, 0]
click at [154, 695] on input "80" at bounding box center [154, 695] width 13 height 14
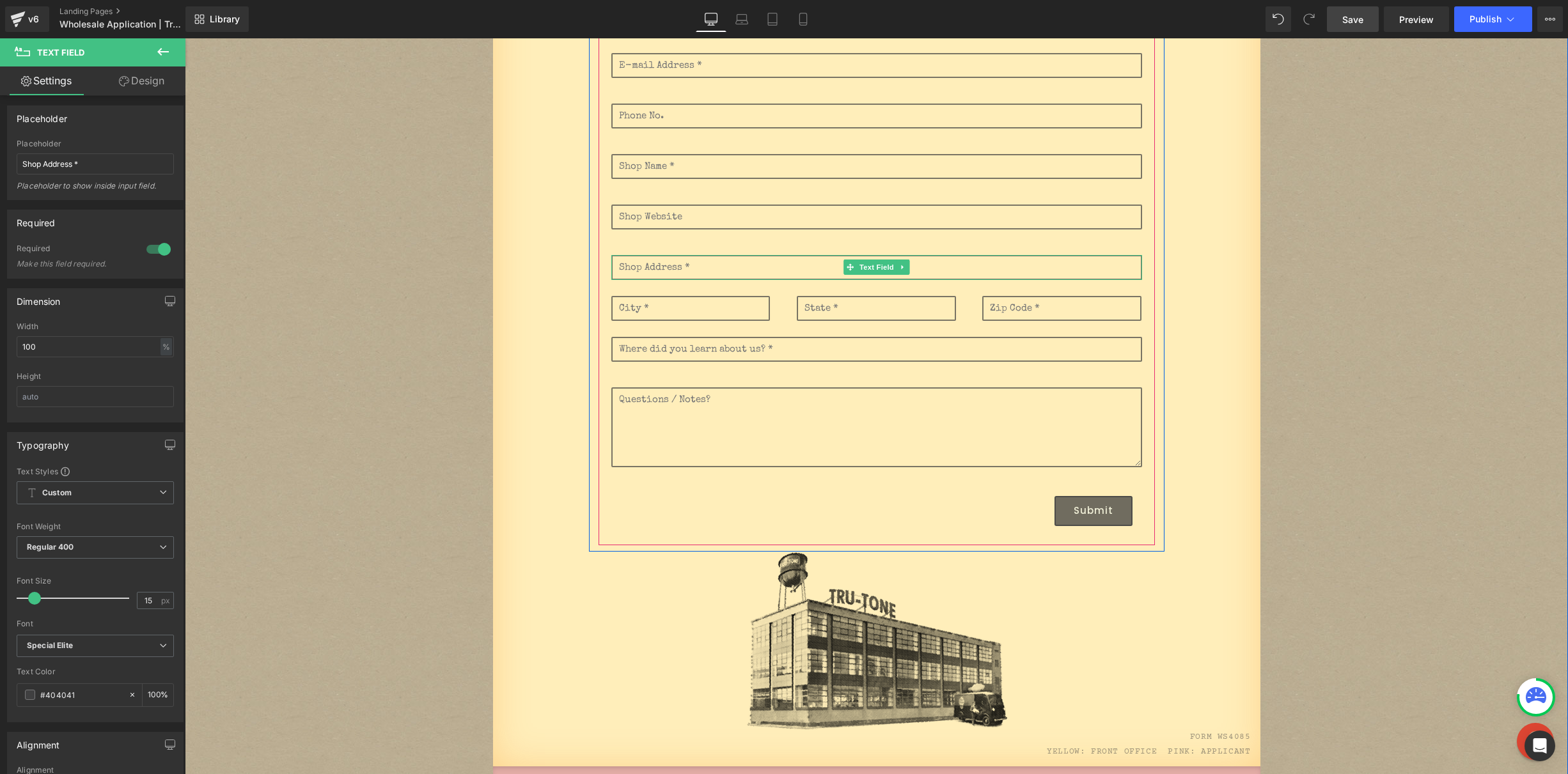
type input "100"
click at [657, 272] on input "text" at bounding box center [876, 267] width 530 height 25
click at [664, 300] on link at bounding box center [662, 296] width 17 height 19
click at [637, 312] on input "text" at bounding box center [691, 308] width 160 height 25
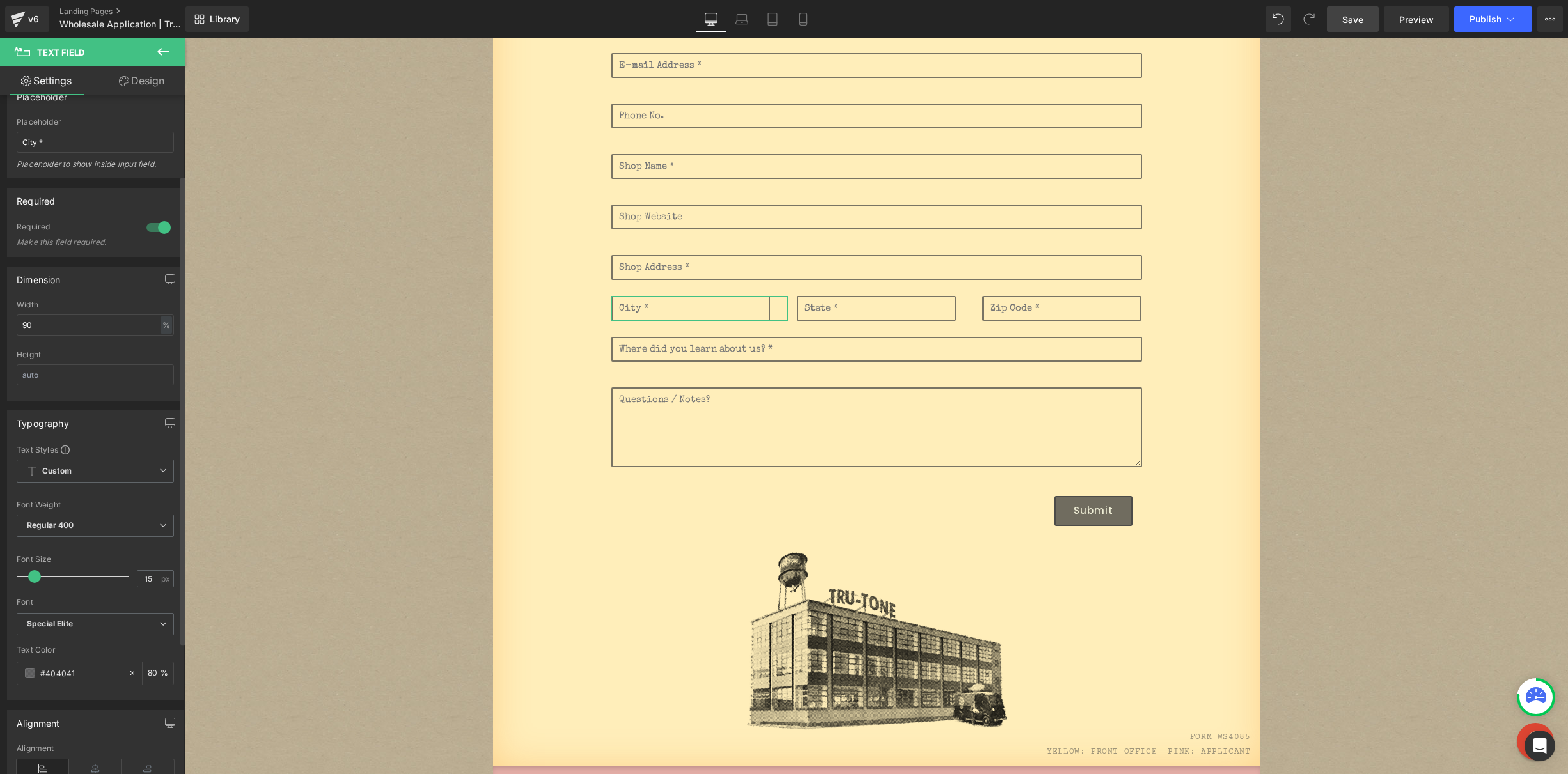
scroll to position [121, 0]
click at [151, 674] on input "80" at bounding box center [154, 670] width 13 height 14
click at [153, 670] on input "80" at bounding box center [154, 670] width 13 height 14
type input "100"
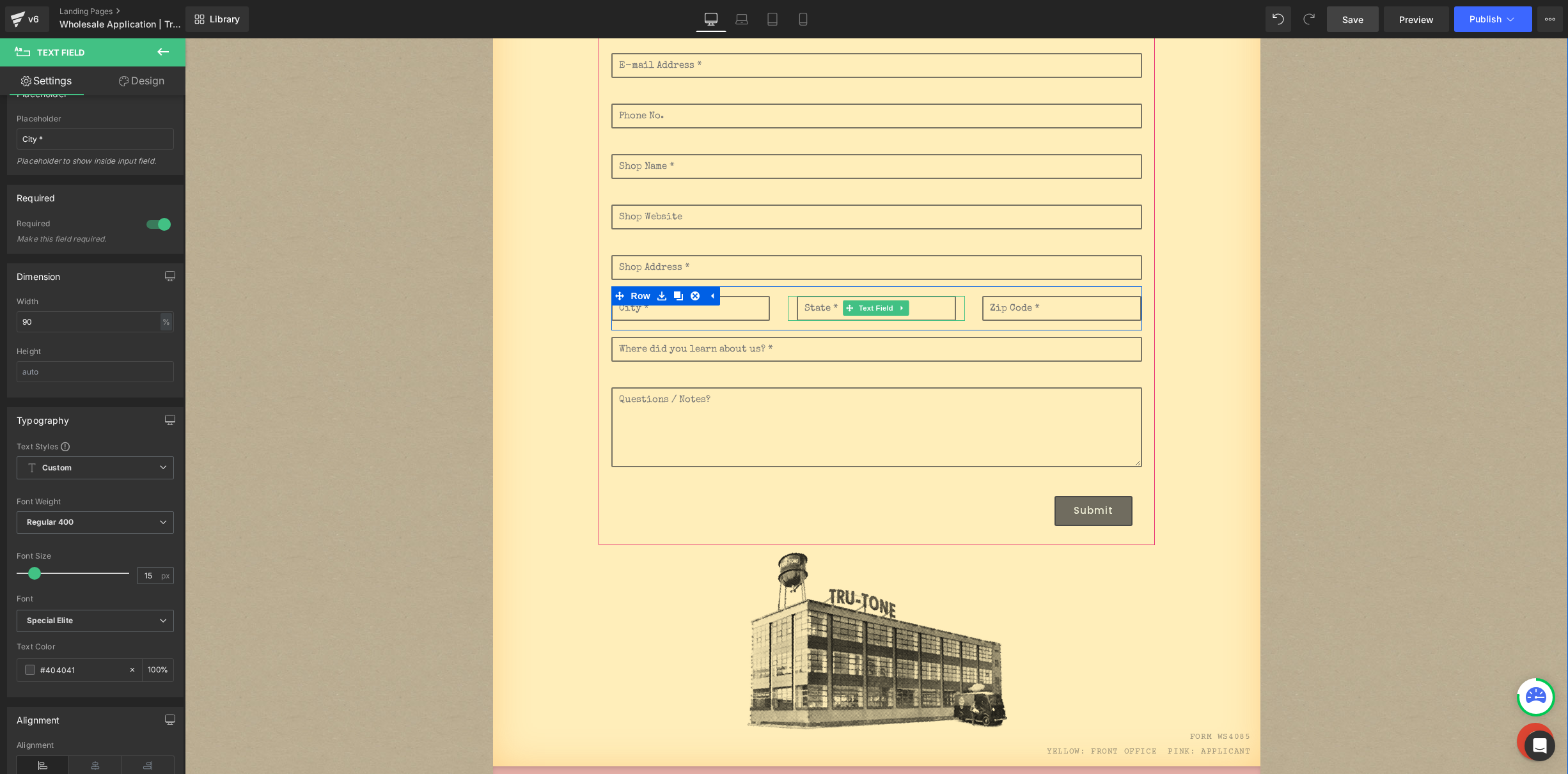
click at [817, 313] on input "text" at bounding box center [876, 308] width 160 height 25
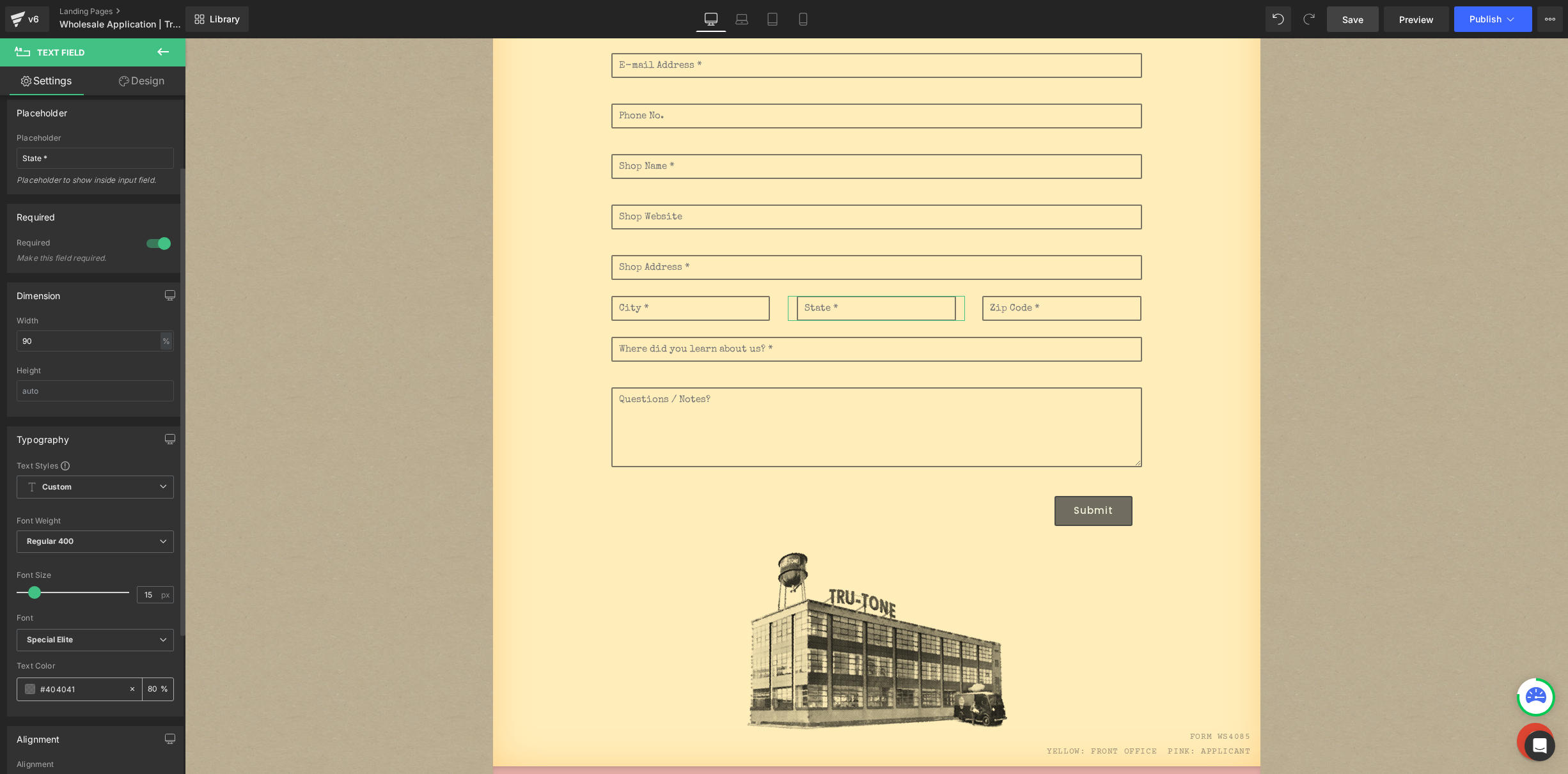
scroll to position [108, 0]
click at [152, 687] on input "80" at bounding box center [154, 683] width 13 height 14
type input "100"
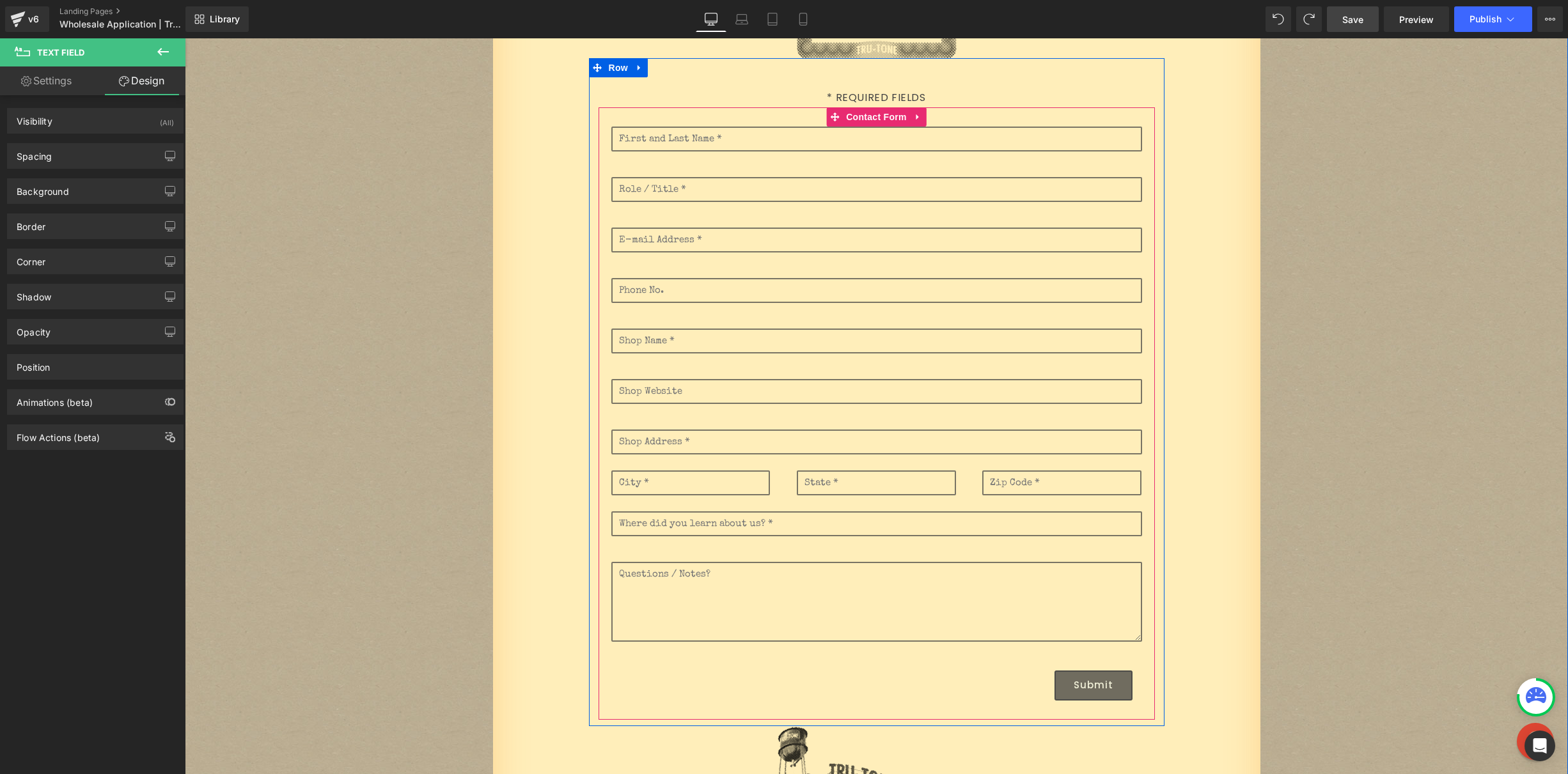
scroll to position [407, 0]
click at [1006, 488] on input "text" at bounding box center [1062, 484] width 160 height 25
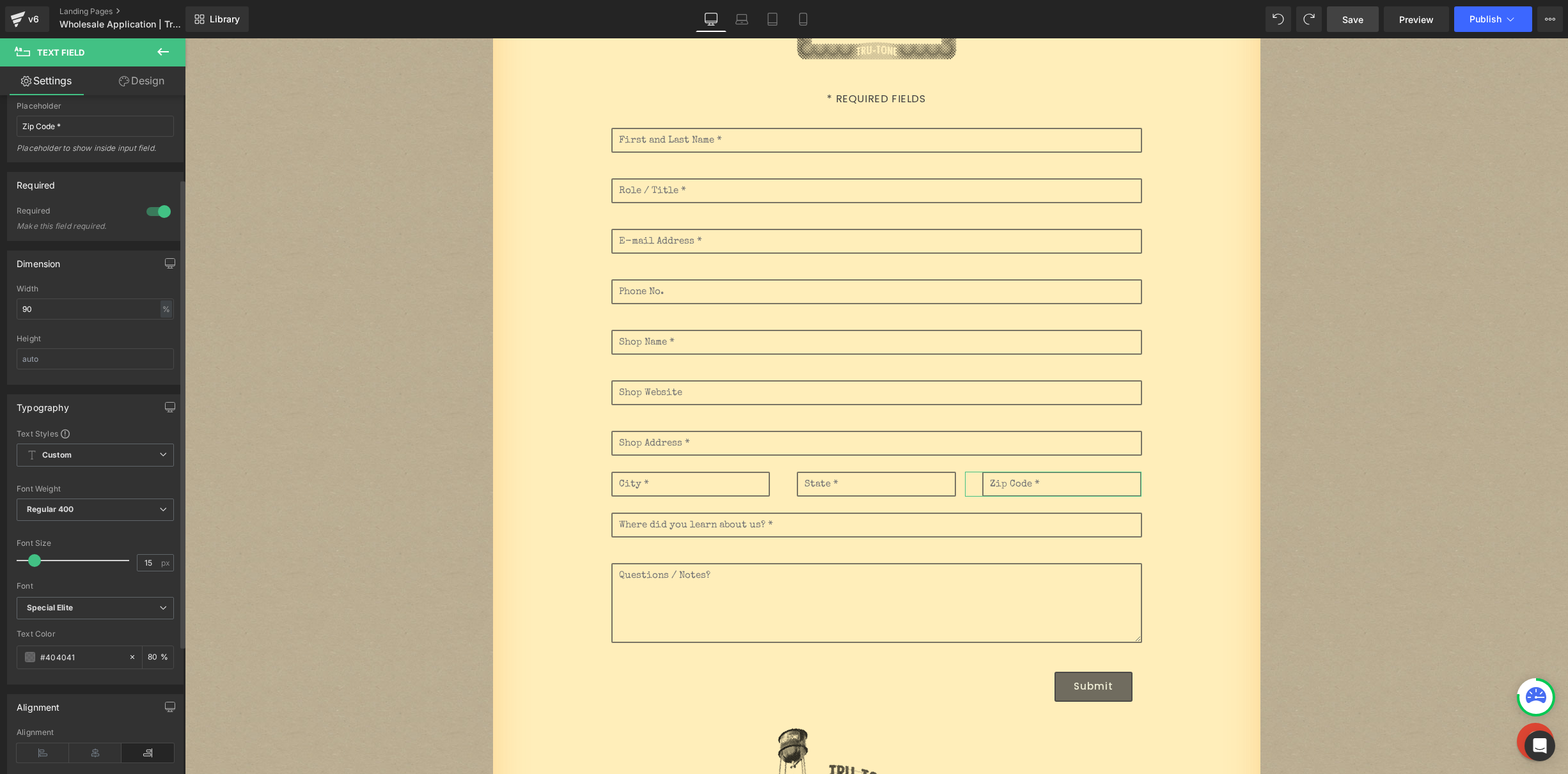
scroll to position [135, 0]
click at [147, 661] on input "80" at bounding box center [154, 656] width 13 height 14
type input "100"
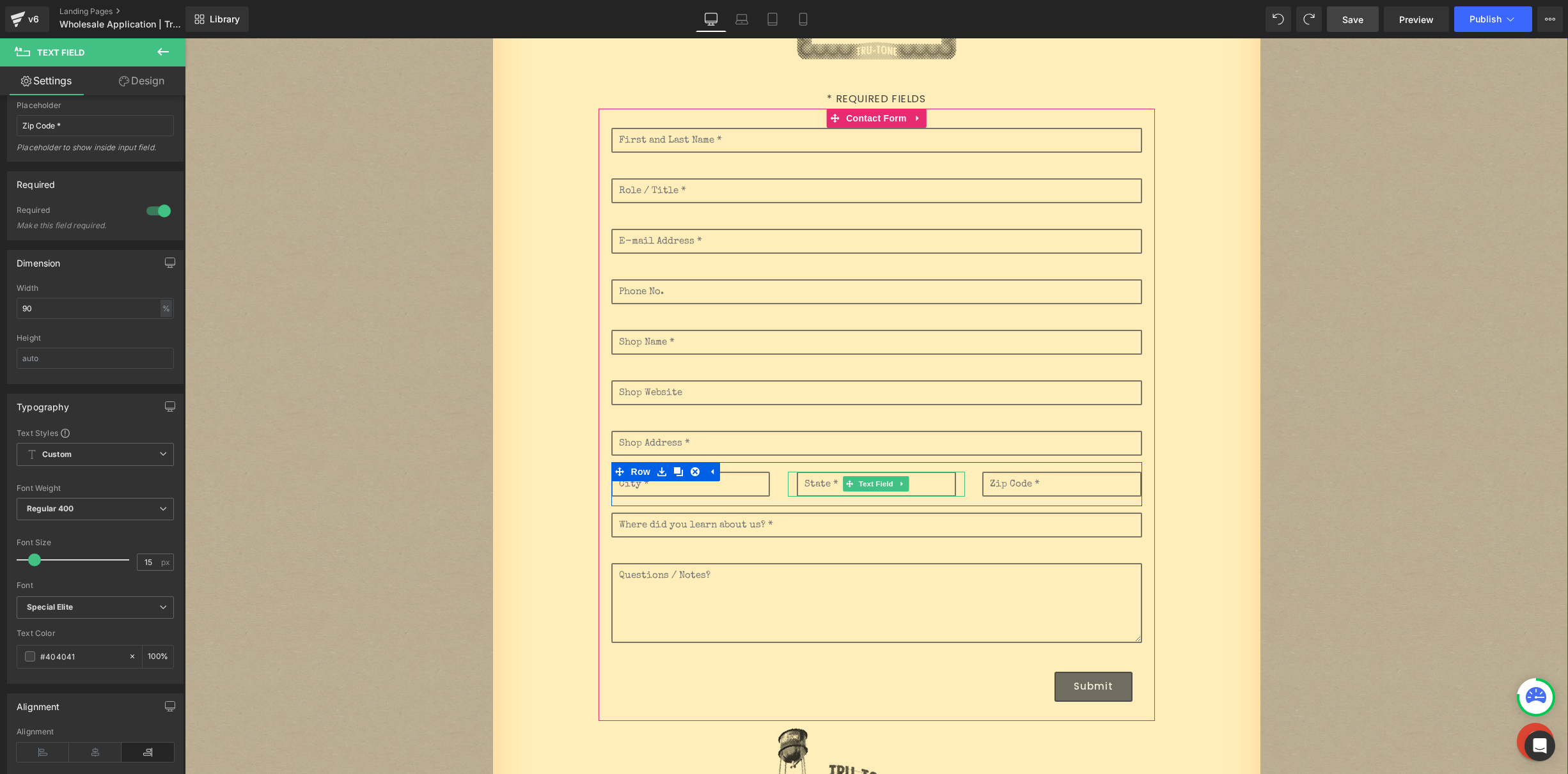
click at [808, 490] on input "text" at bounding box center [876, 484] width 160 height 25
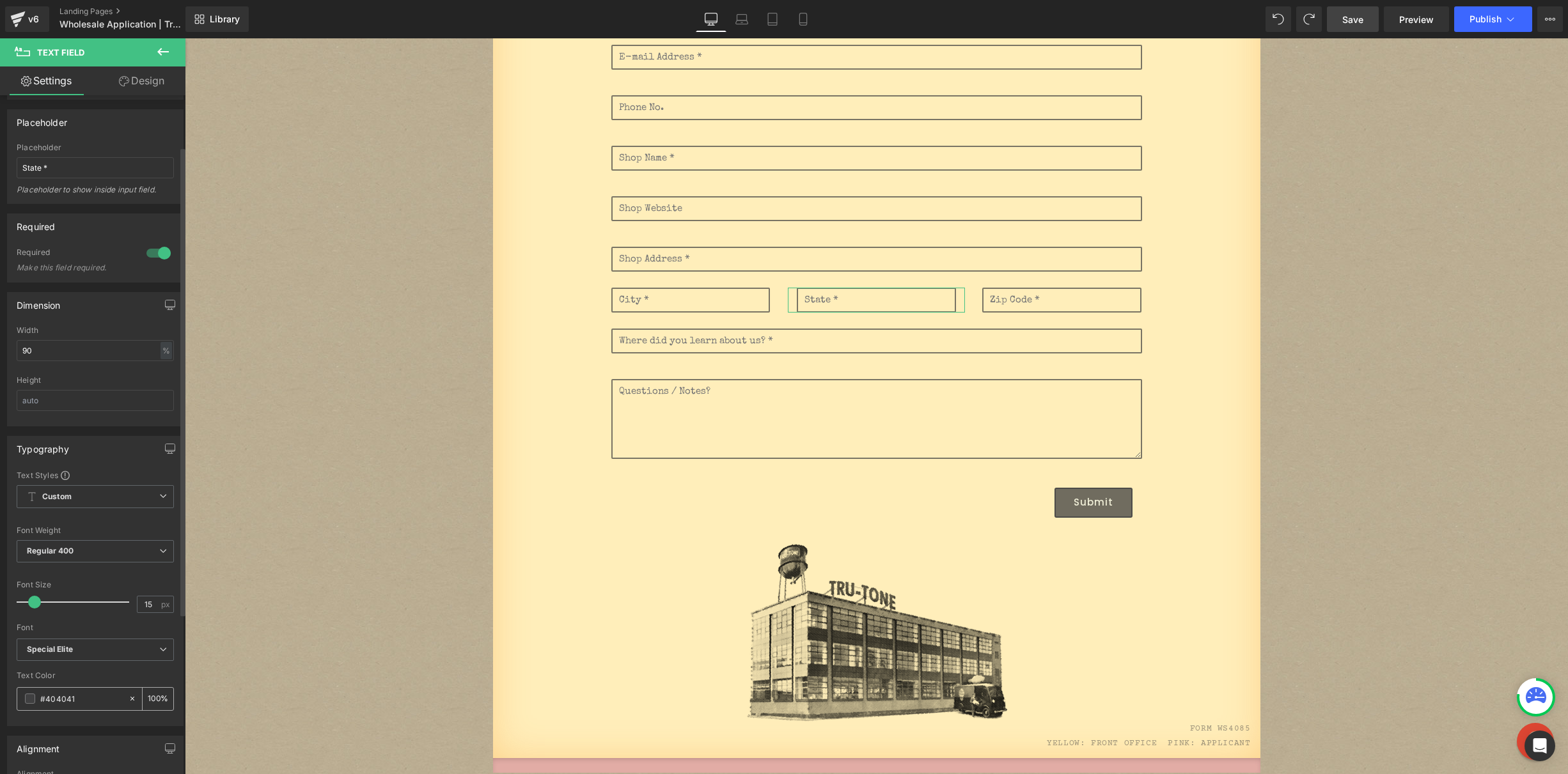
scroll to position [99, 0]
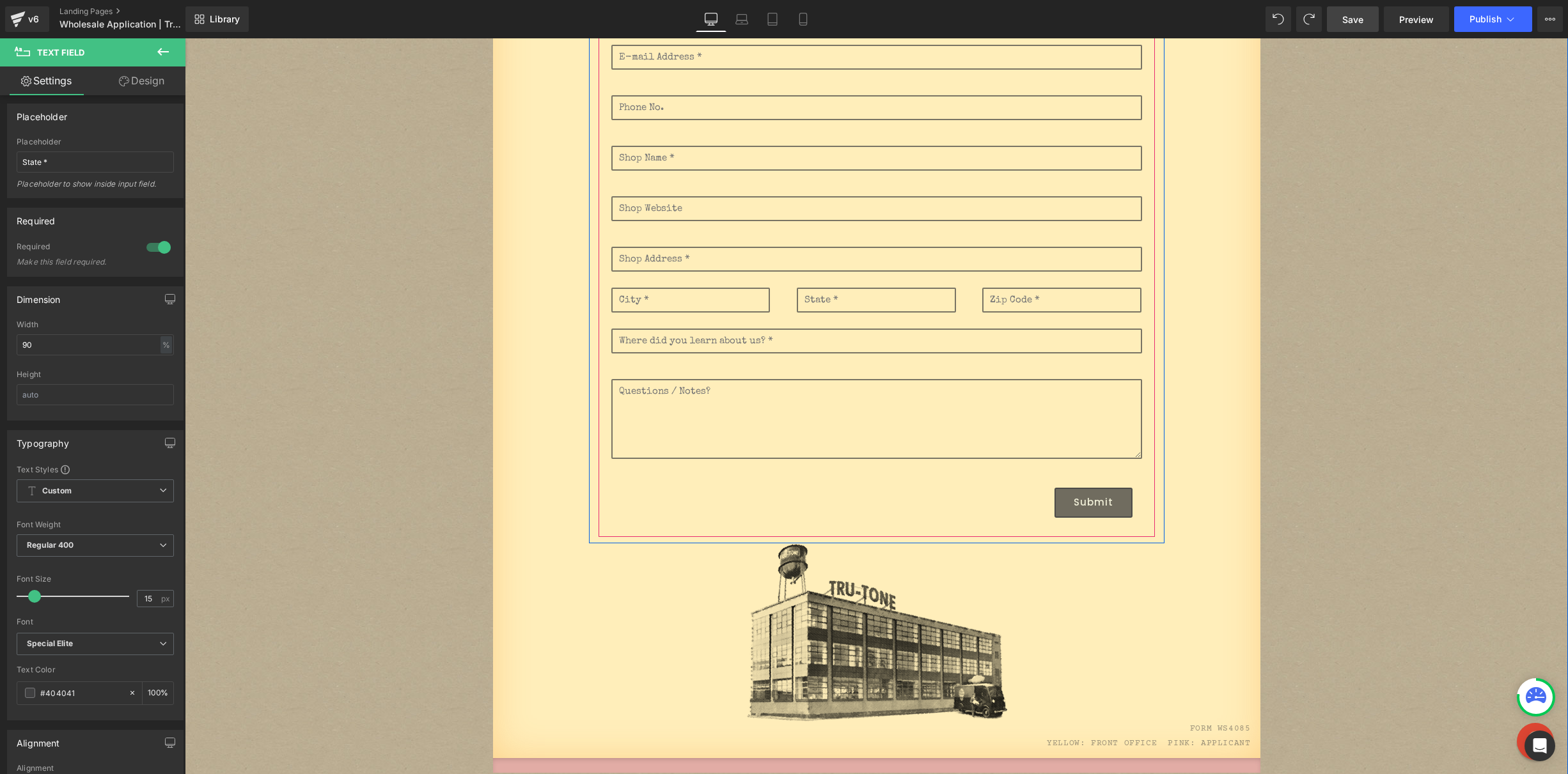
click at [666, 349] on input "text" at bounding box center [876, 341] width 530 height 25
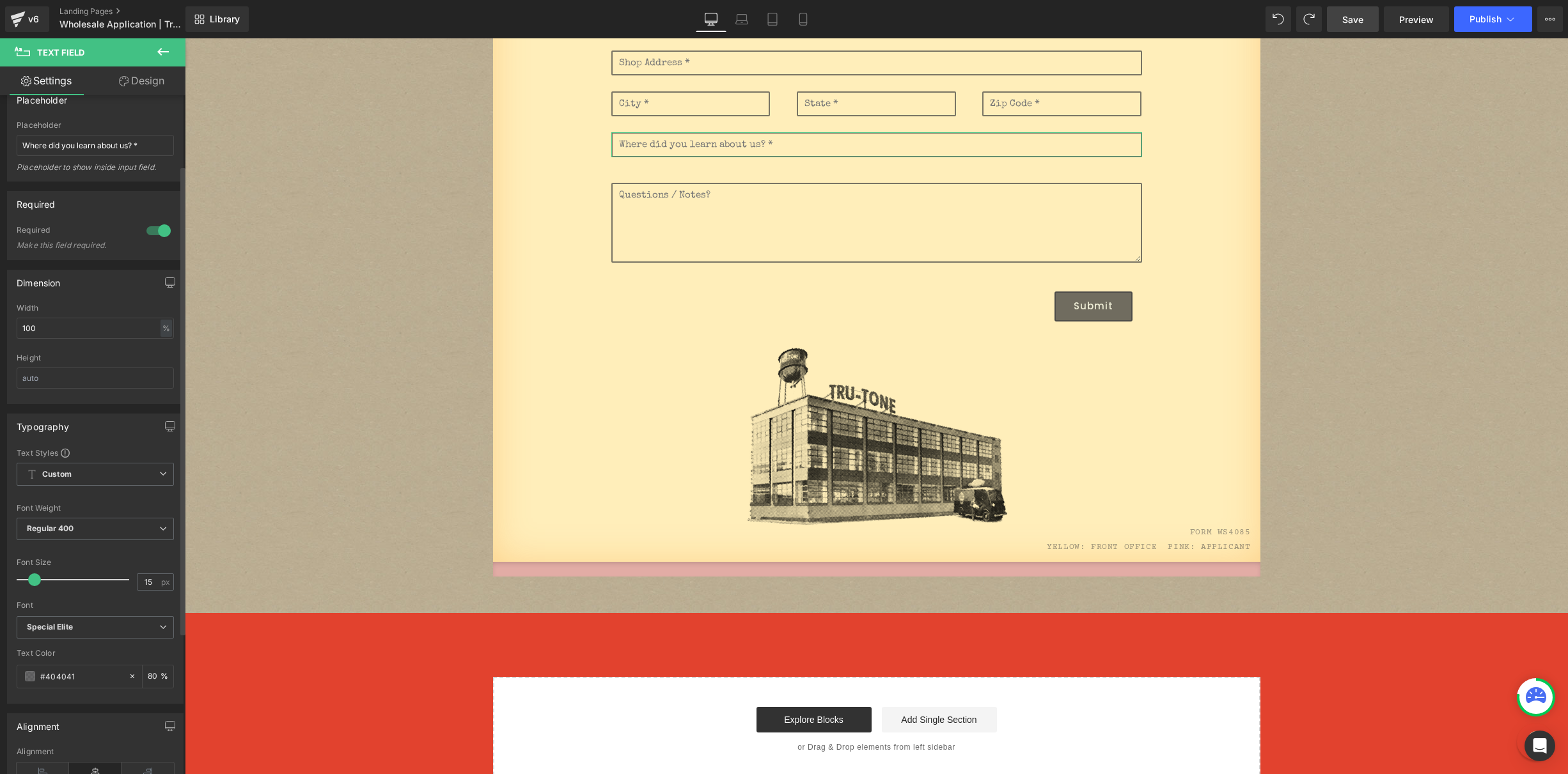
scroll to position [117, 0]
click at [147, 666] on div "80 %" at bounding box center [158, 675] width 31 height 23
type input "100"
click at [643, 211] on textarea at bounding box center [876, 223] width 530 height 80
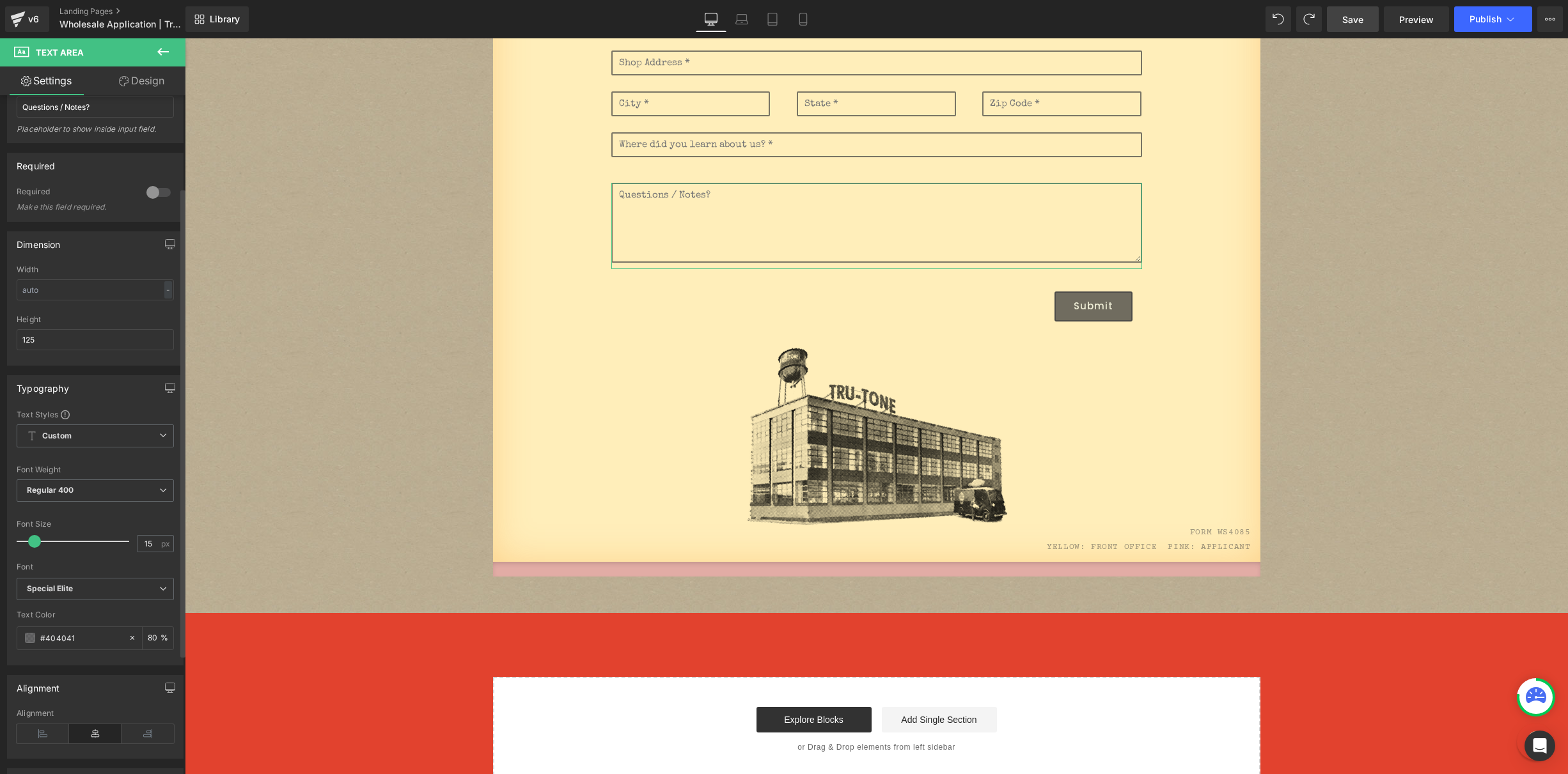
scroll to position [163, 0]
click at [147, 631] on input "80" at bounding box center [154, 628] width 13 height 14
type input "100"
click at [1366, 23] on link "Save" at bounding box center [1353, 19] width 52 height 26
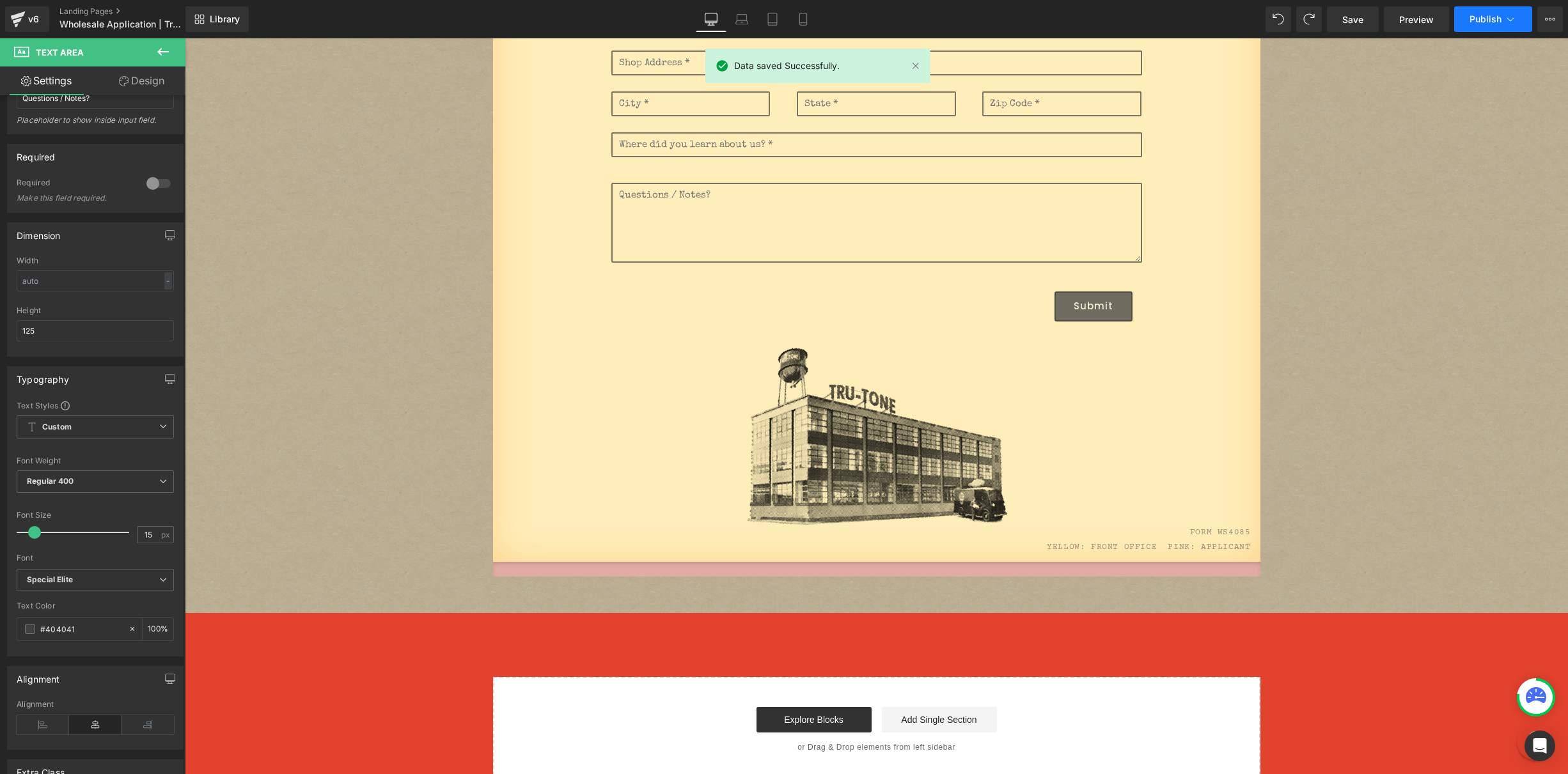
click at [1502, 19] on button "Publish" at bounding box center [1493, 19] width 78 height 26
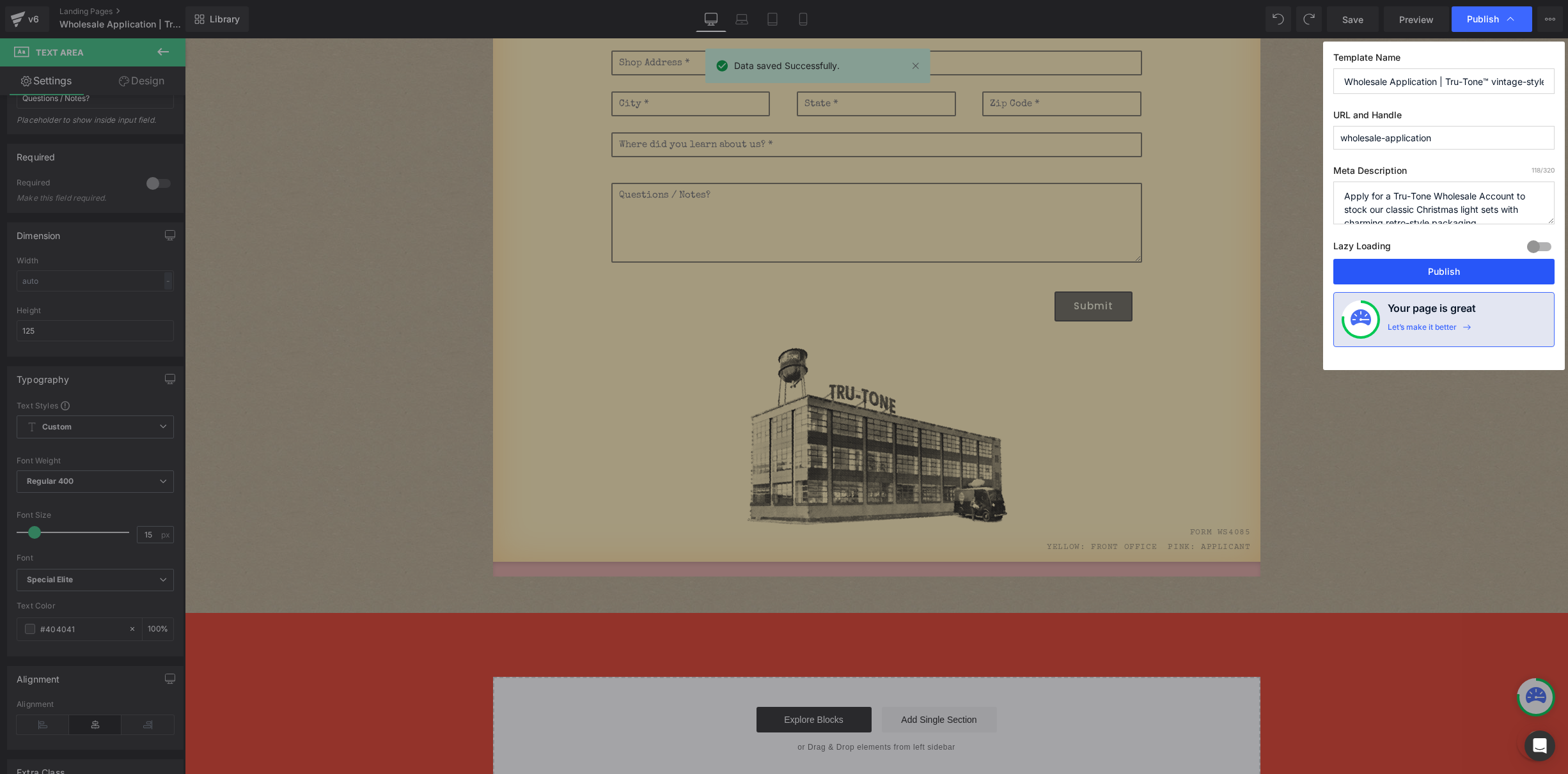
click at [1440, 277] on button "Publish" at bounding box center [1444, 272] width 221 height 26
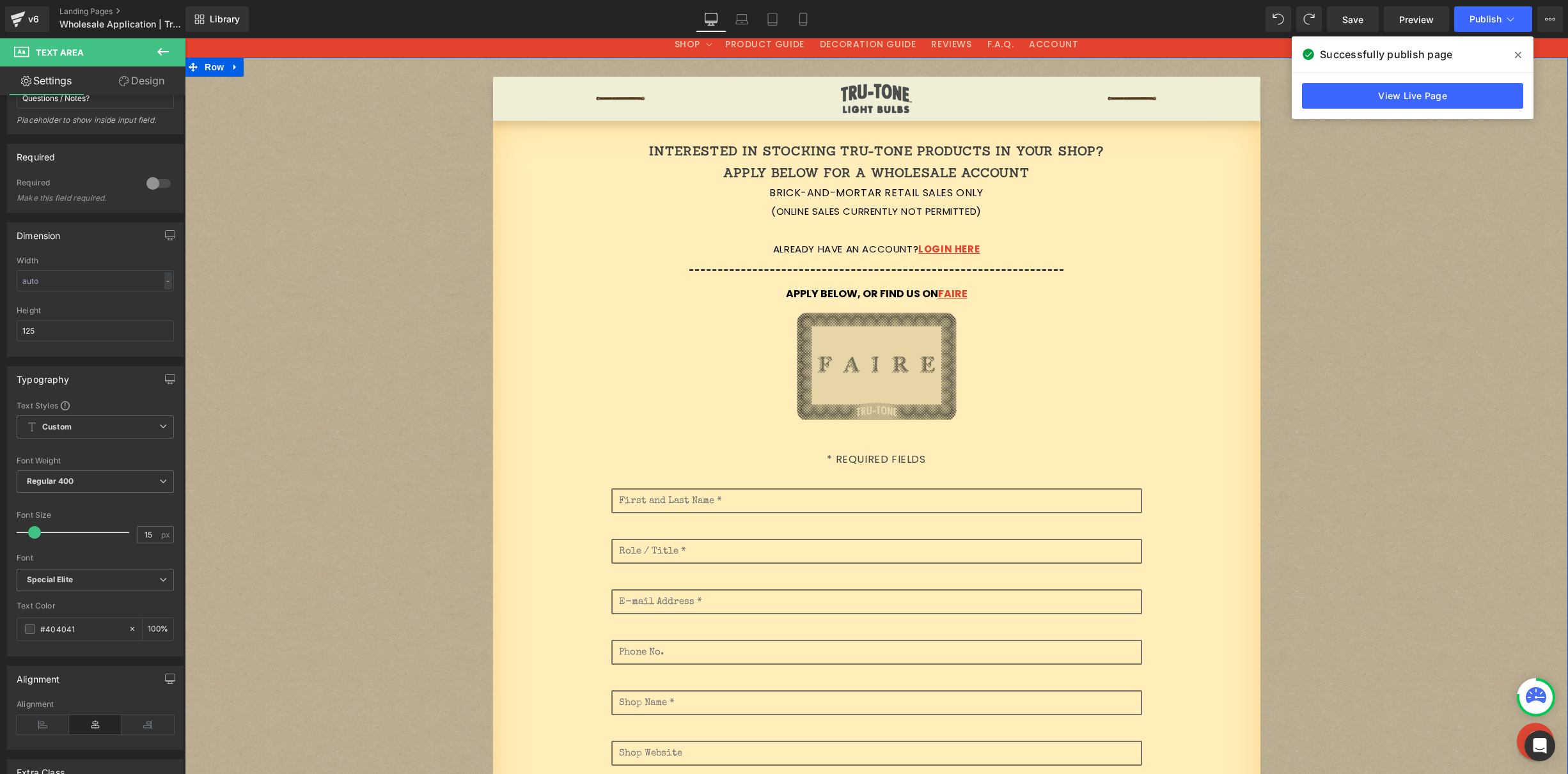
scroll to position [53, 0]
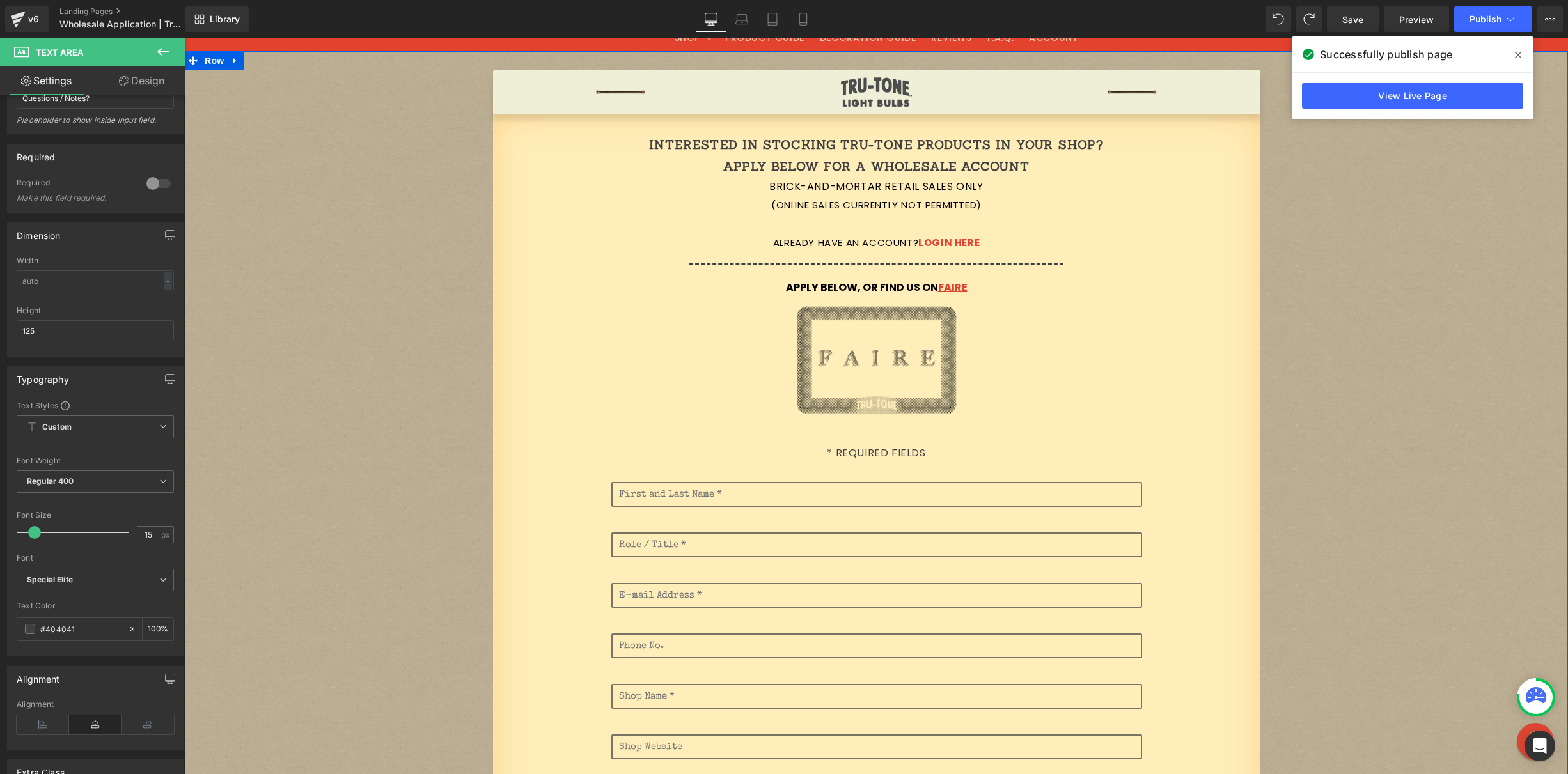
click at [1097, 304] on div "Image" at bounding box center [877, 355] width 748 height 117
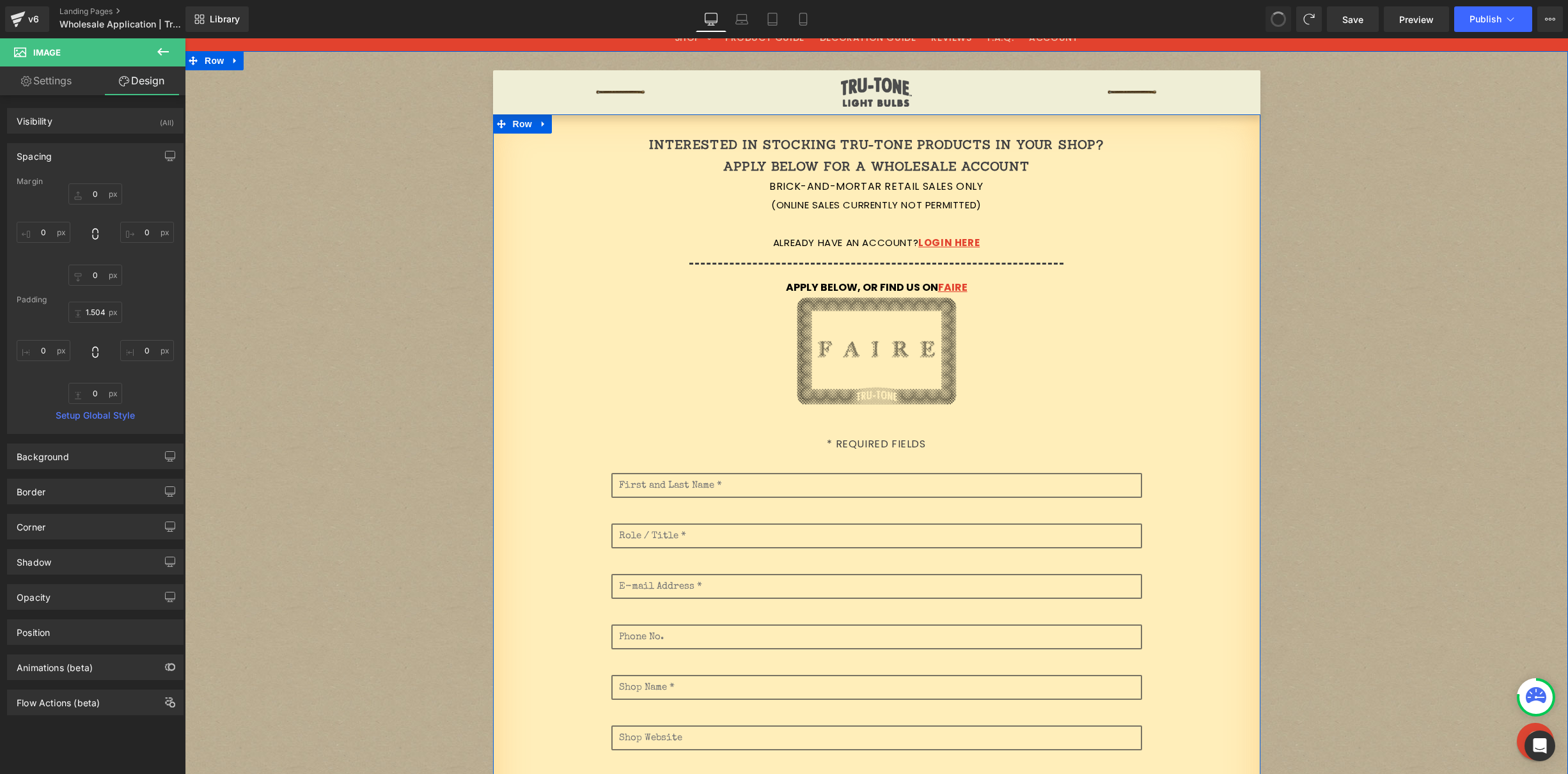
type input "0"
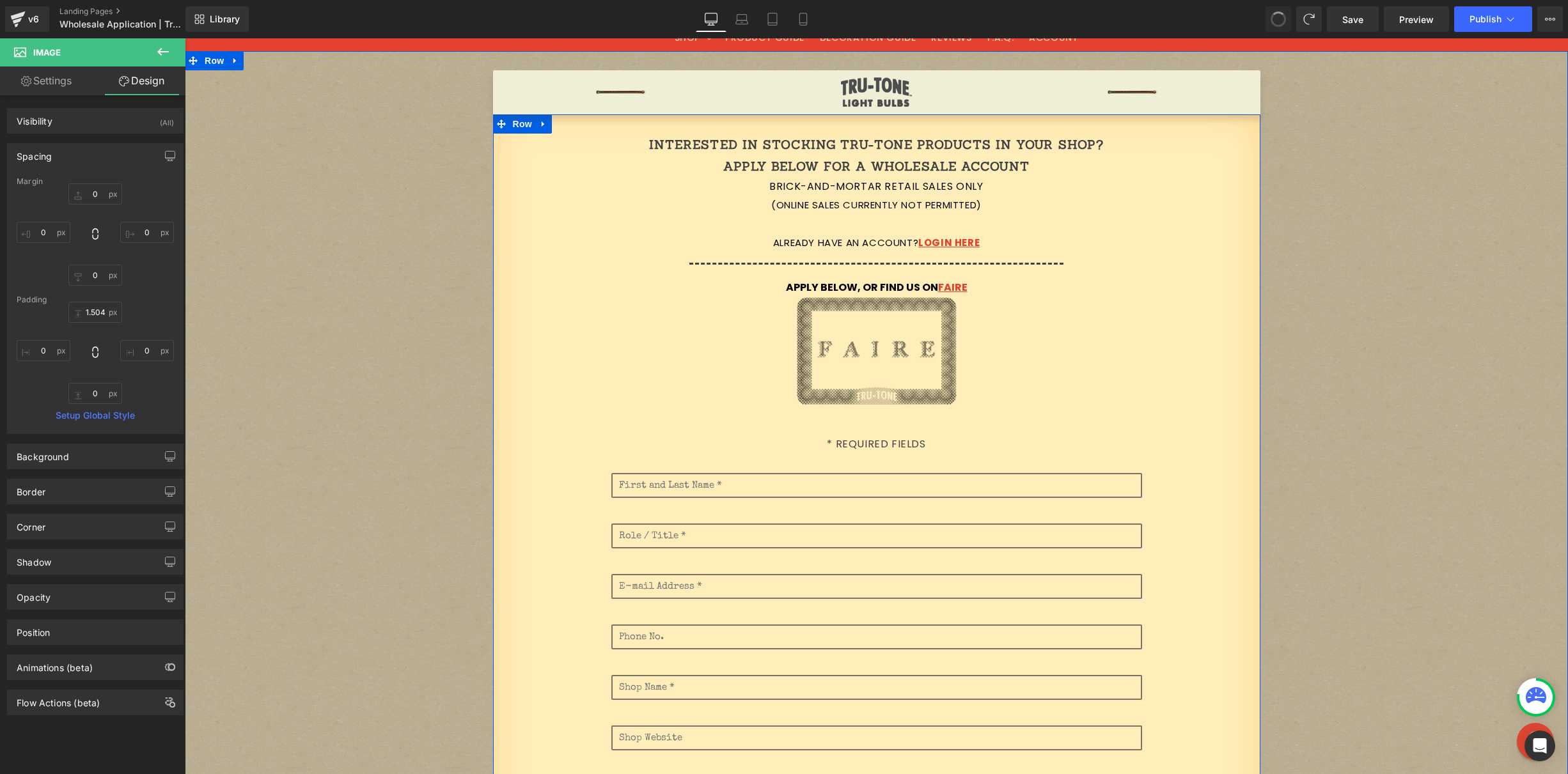
type input "0"
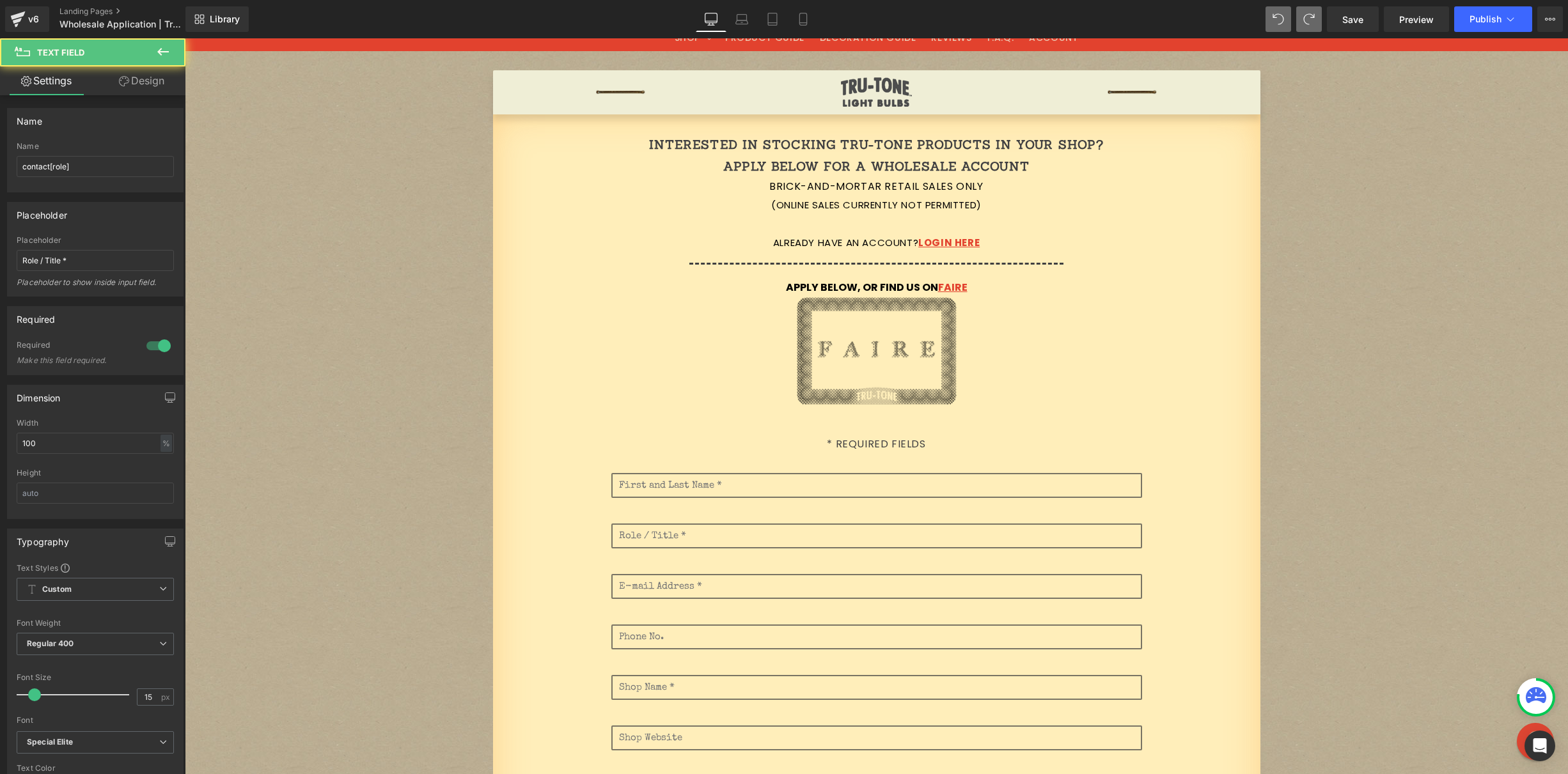
type input "100"
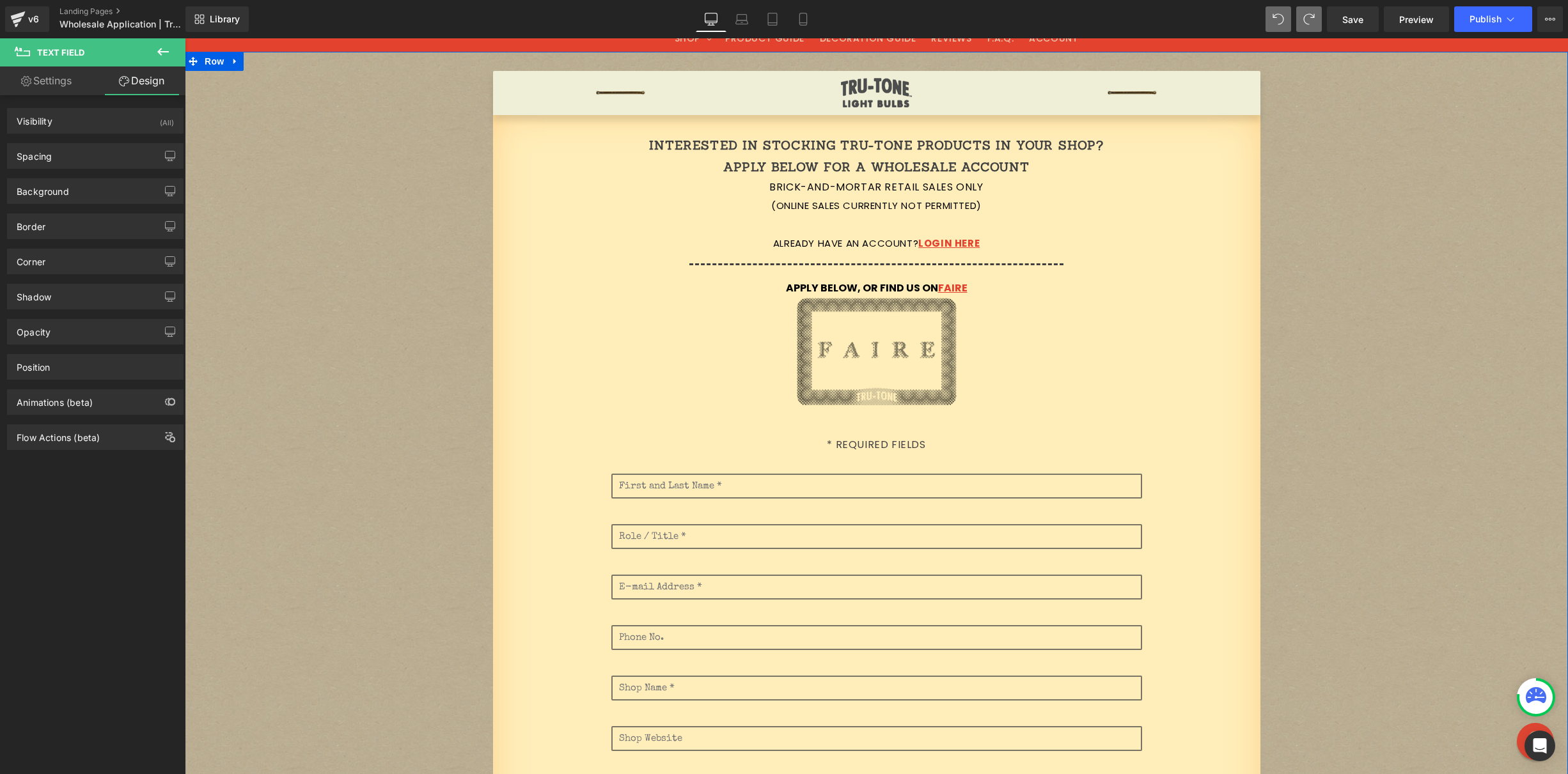
scroll to position [49, 0]
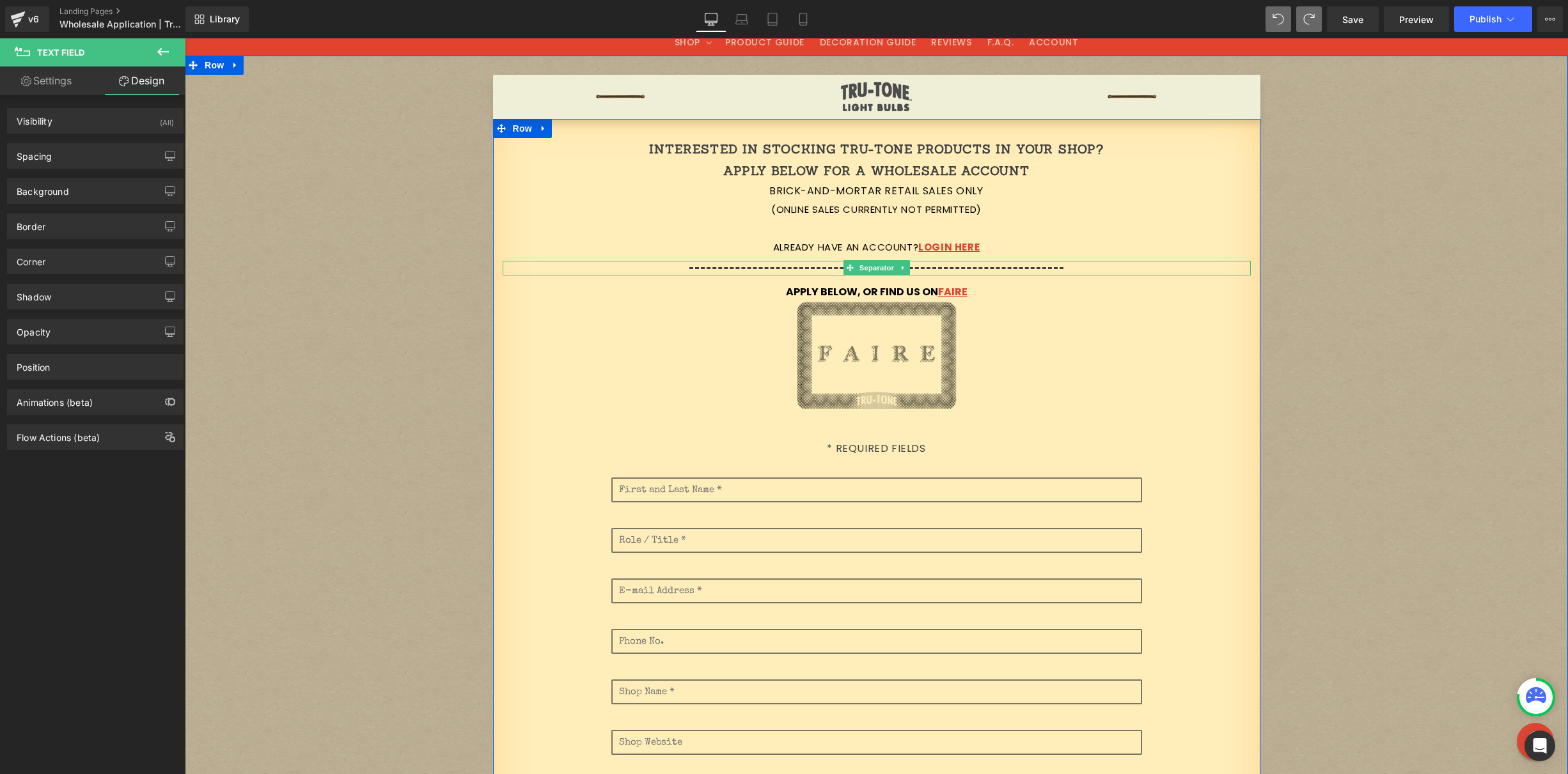
click at [901, 269] on link at bounding box center [903, 267] width 14 height 15
click at [893, 269] on icon at bounding box center [896, 268] width 7 height 7
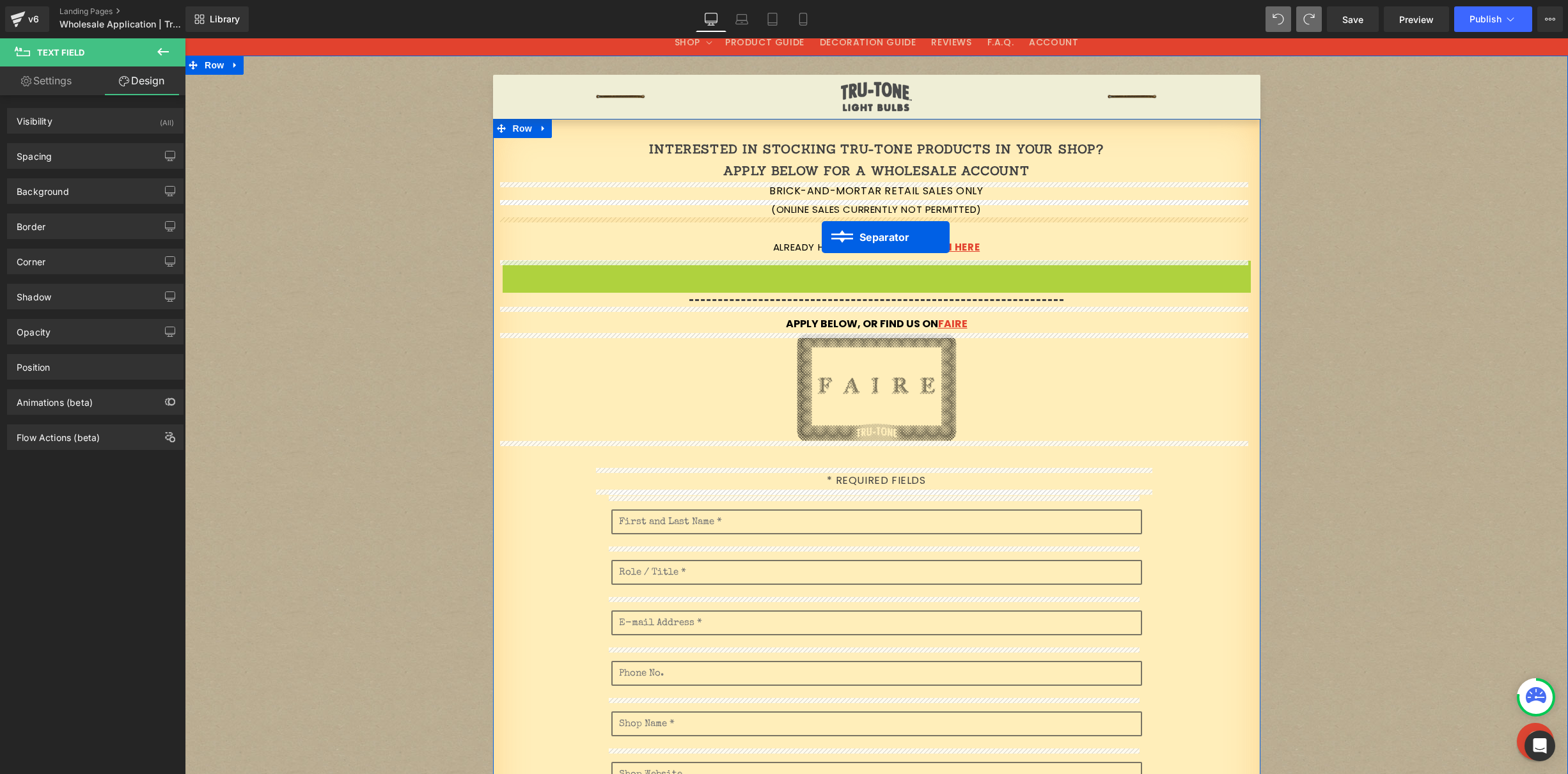
drag, startPoint x: 825, startPoint y: 266, endPoint x: 823, endPoint y: 234, distance: 32.1
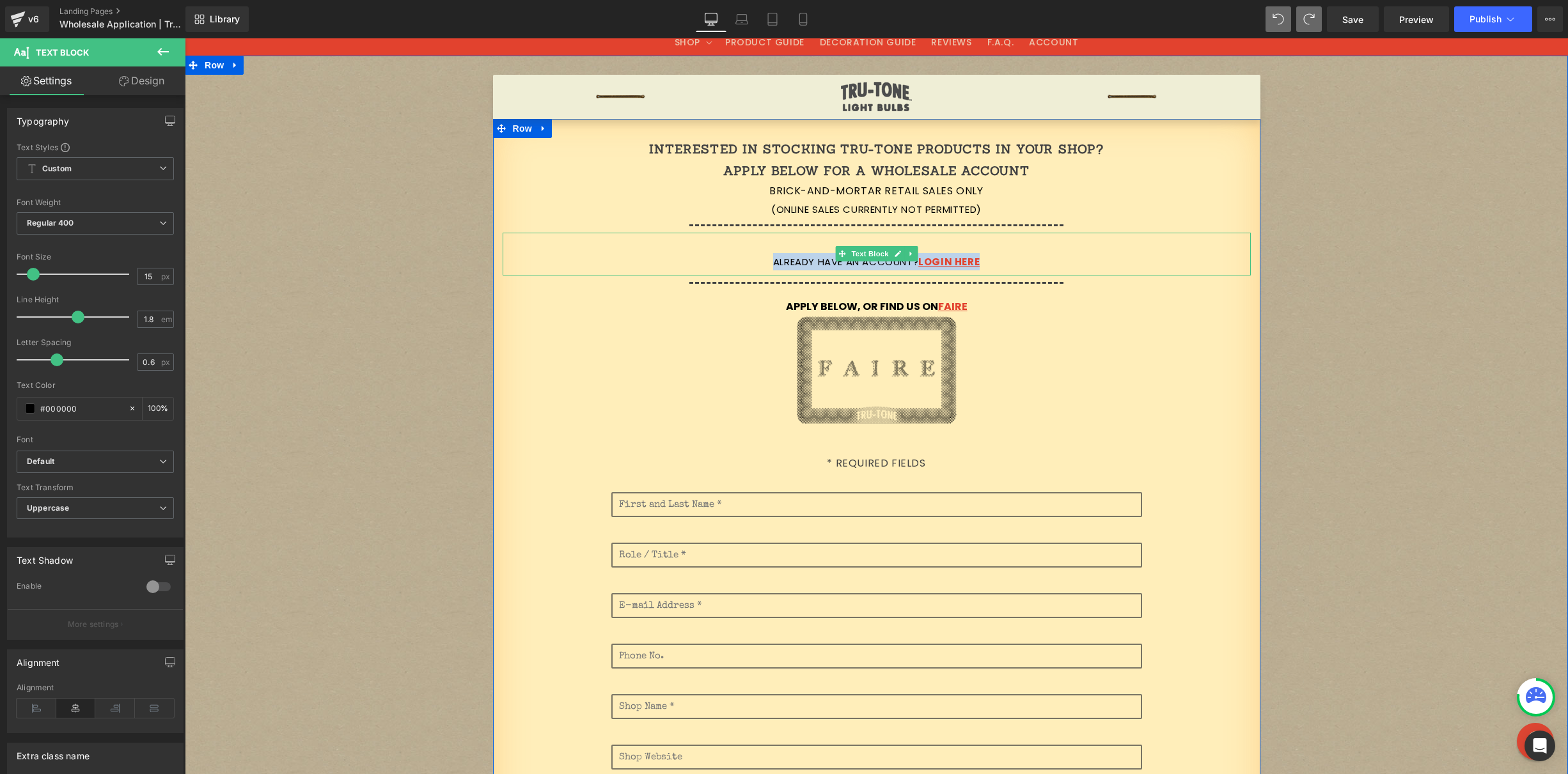
drag, startPoint x: 992, startPoint y: 236, endPoint x: 982, endPoint y: 251, distance: 18.0
click at [982, 252] on div "Already have an account? Login here" at bounding box center [877, 253] width 748 height 43
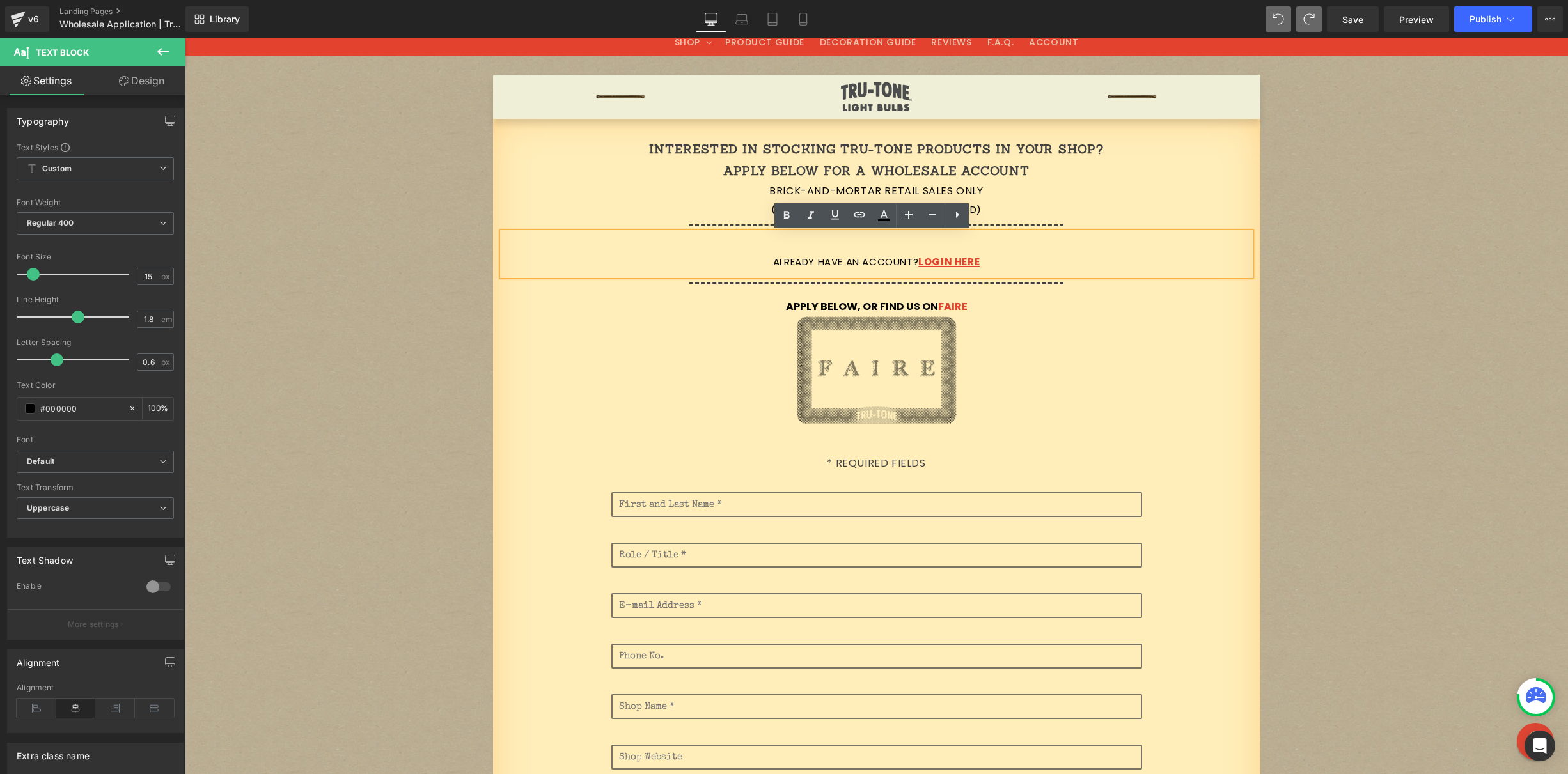
click at [1084, 232] on div "Already have an account? Login here" at bounding box center [877, 253] width 748 height 43
click at [1142, 199] on div "Brick-and-mortar retail sales only Text Block" at bounding box center [877, 191] width 748 height 19
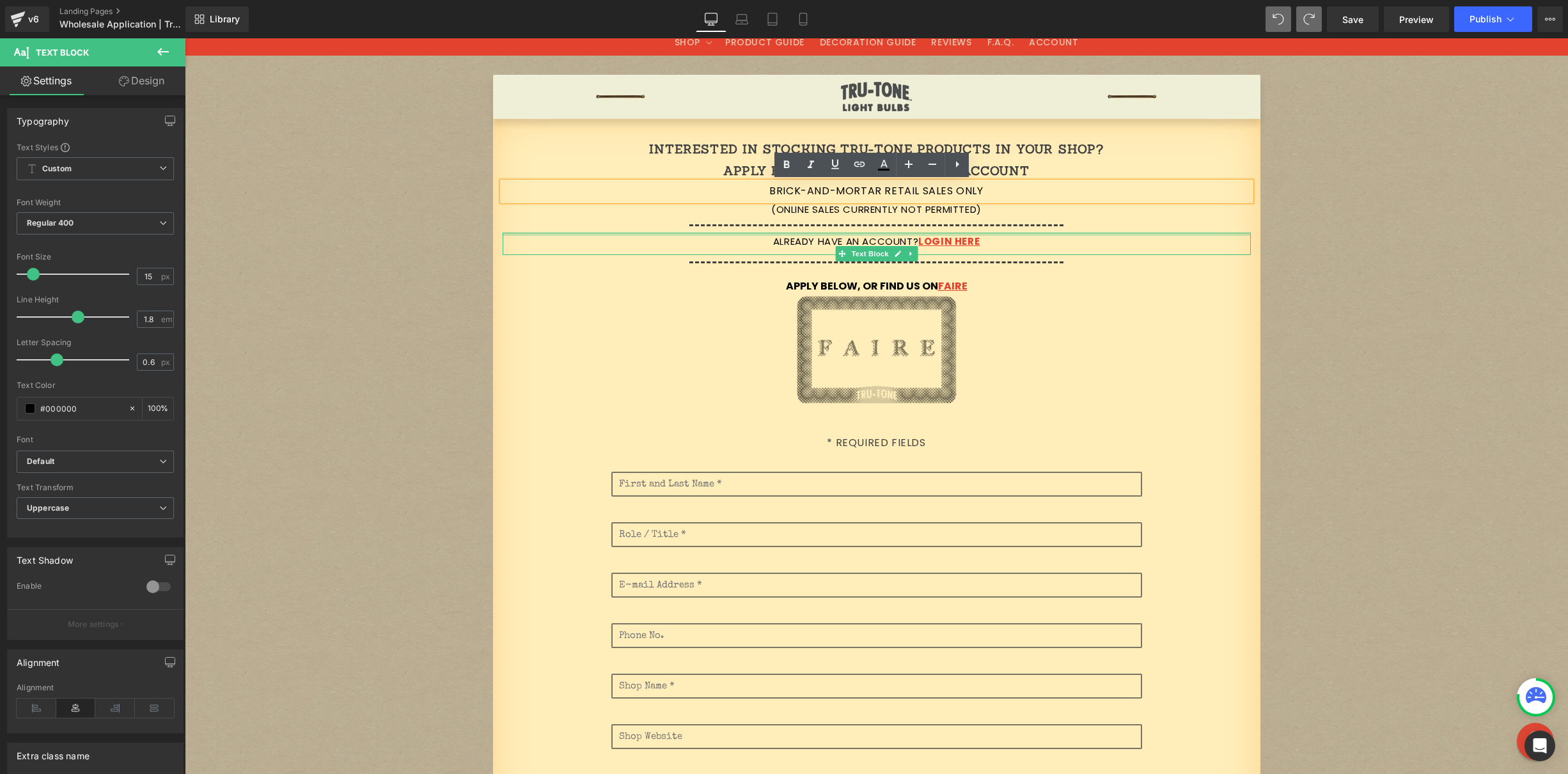
click at [1041, 233] on div at bounding box center [877, 234] width 748 height 3
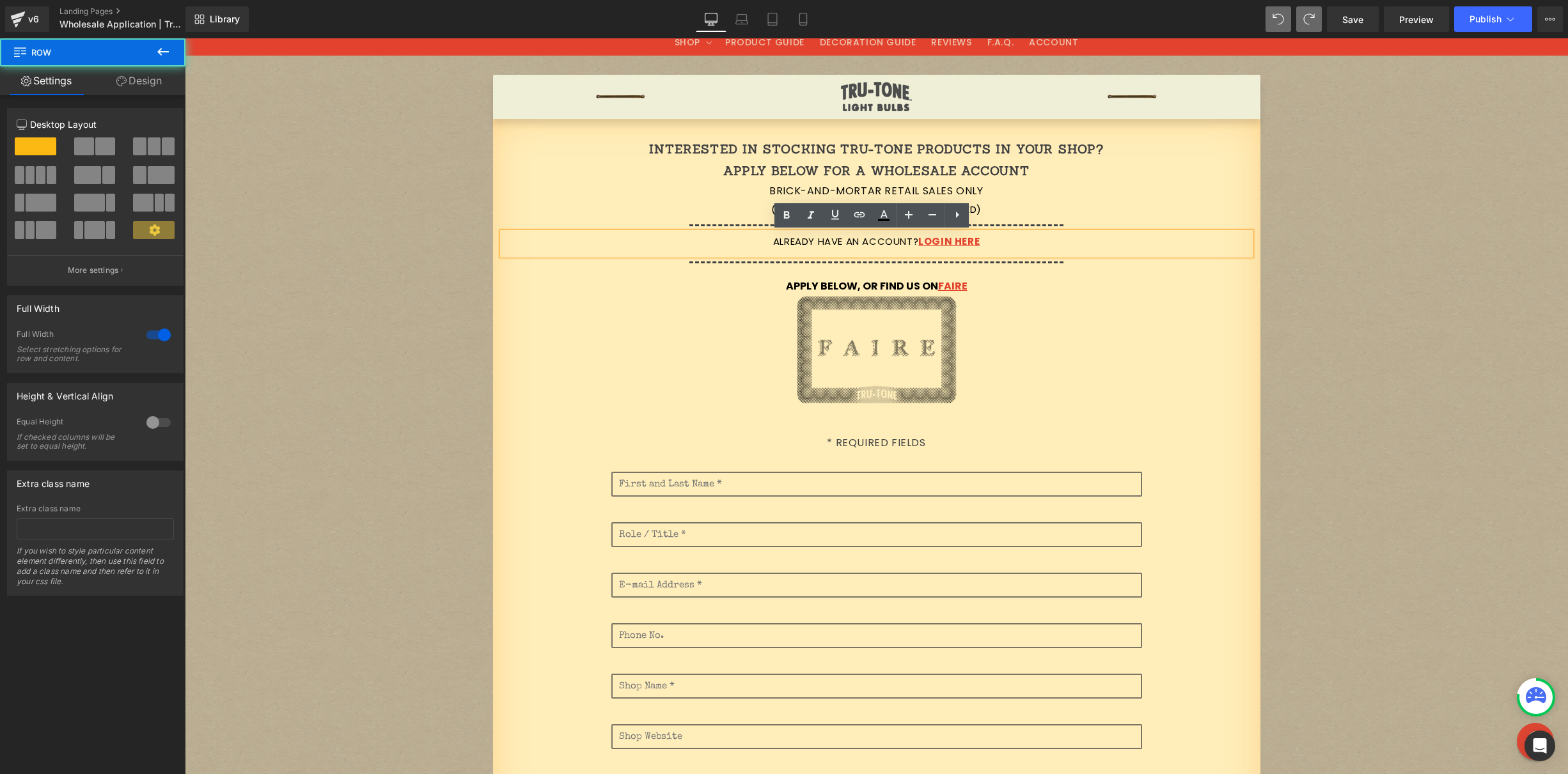
drag, startPoint x: 1325, startPoint y: 126, endPoint x: 1317, endPoint y: 126, distance: 8.0
click at [1325, 126] on div "Image Image Image Row Interested in stocking Tru-Tone products in your shop? Ap…" at bounding box center [876, 687] width 1383 height 1227
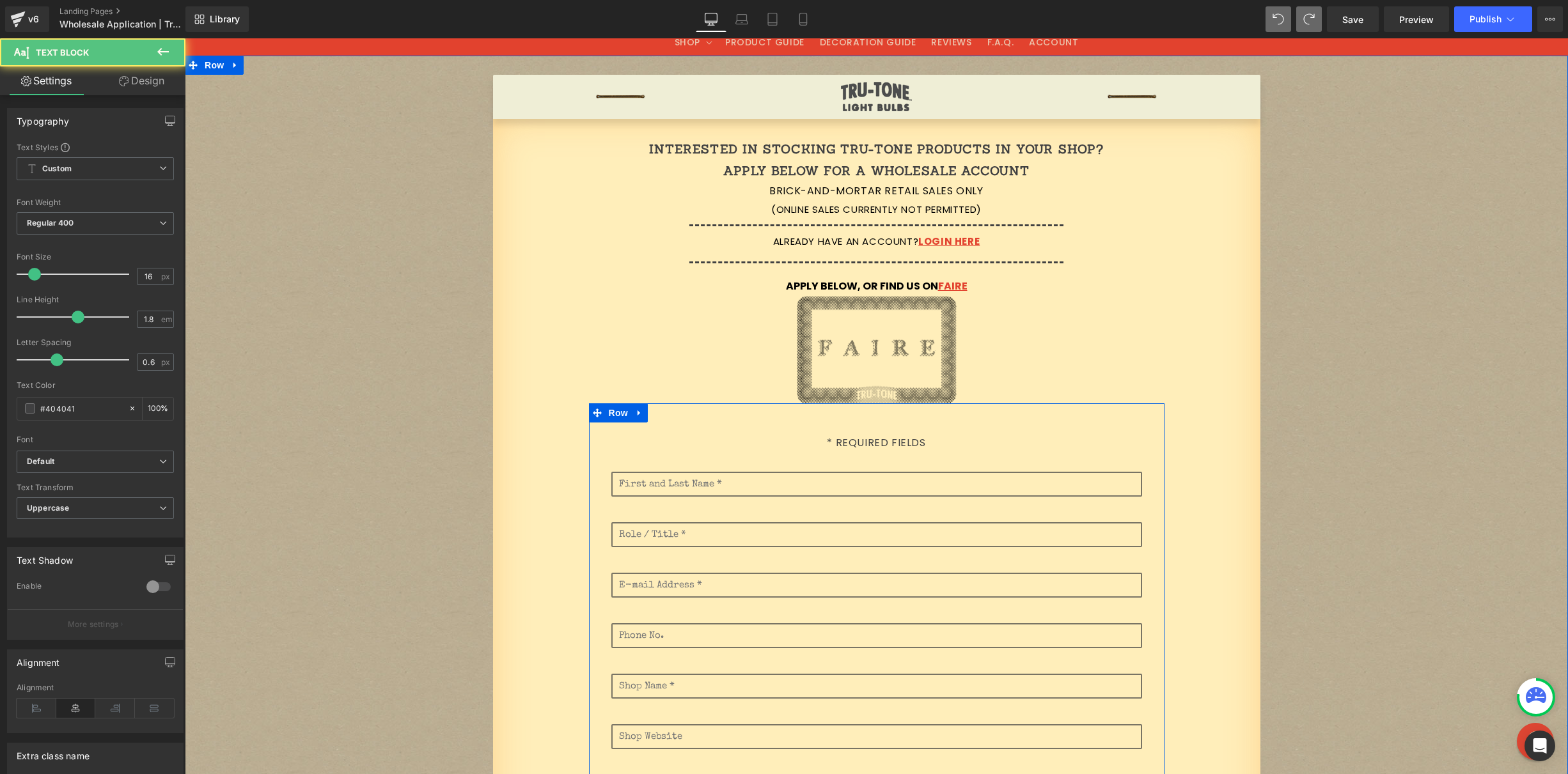
drag, startPoint x: 961, startPoint y: 448, endPoint x: 961, endPoint y: 459, distance: 11.0
click at [961, 461] on div "* Required Fields Text Block Text Field Text Field Text Field Email Field Text …" at bounding box center [876, 747] width 576 height 635
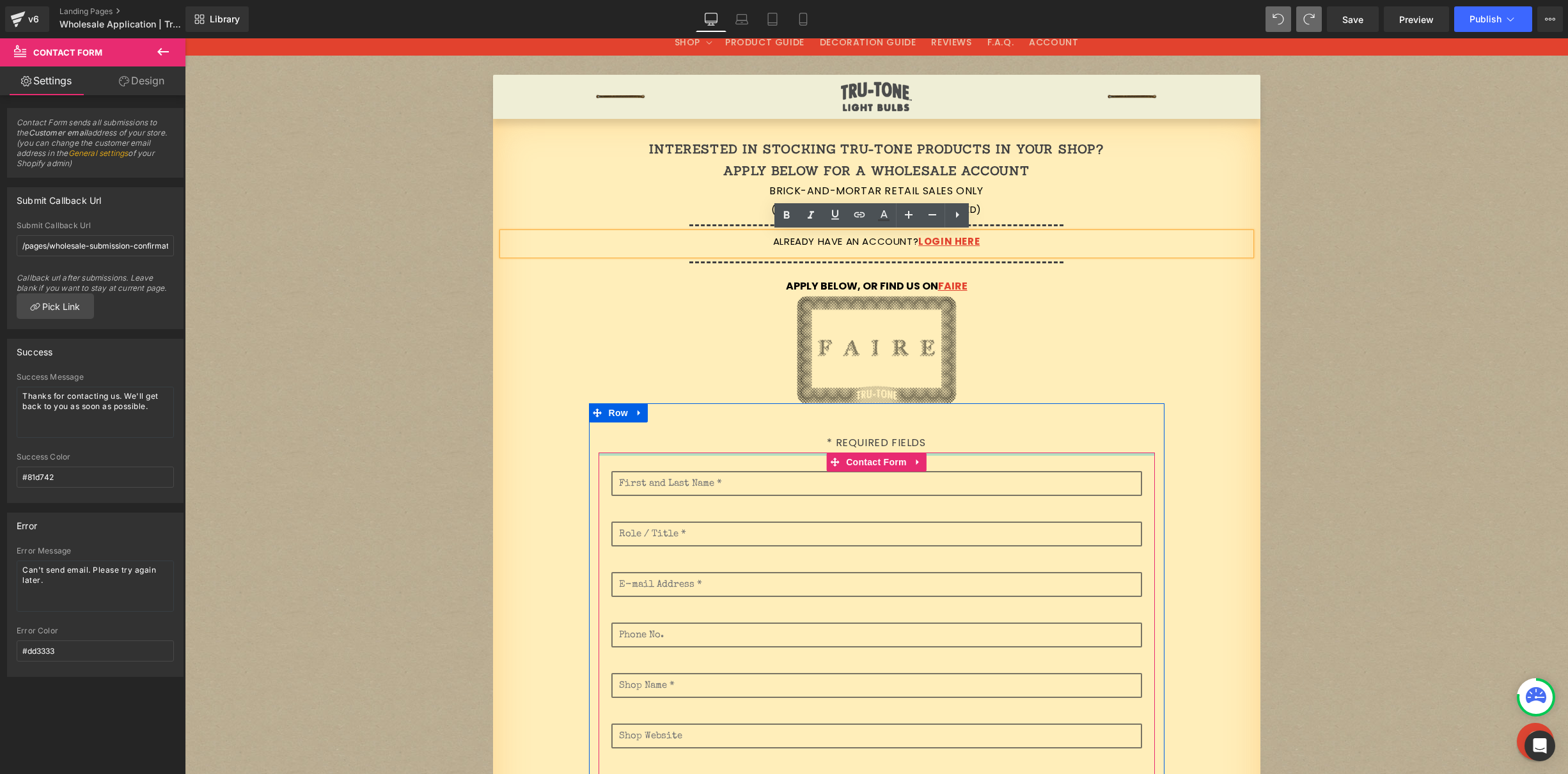
drag, startPoint x: 969, startPoint y: 452, endPoint x: 974, endPoint y: 418, distance: 34.4
click at [969, 422] on div "* Required Fields Text Block Text Field Text Field Text Field Email Field Text …" at bounding box center [876, 737] width 576 height 667
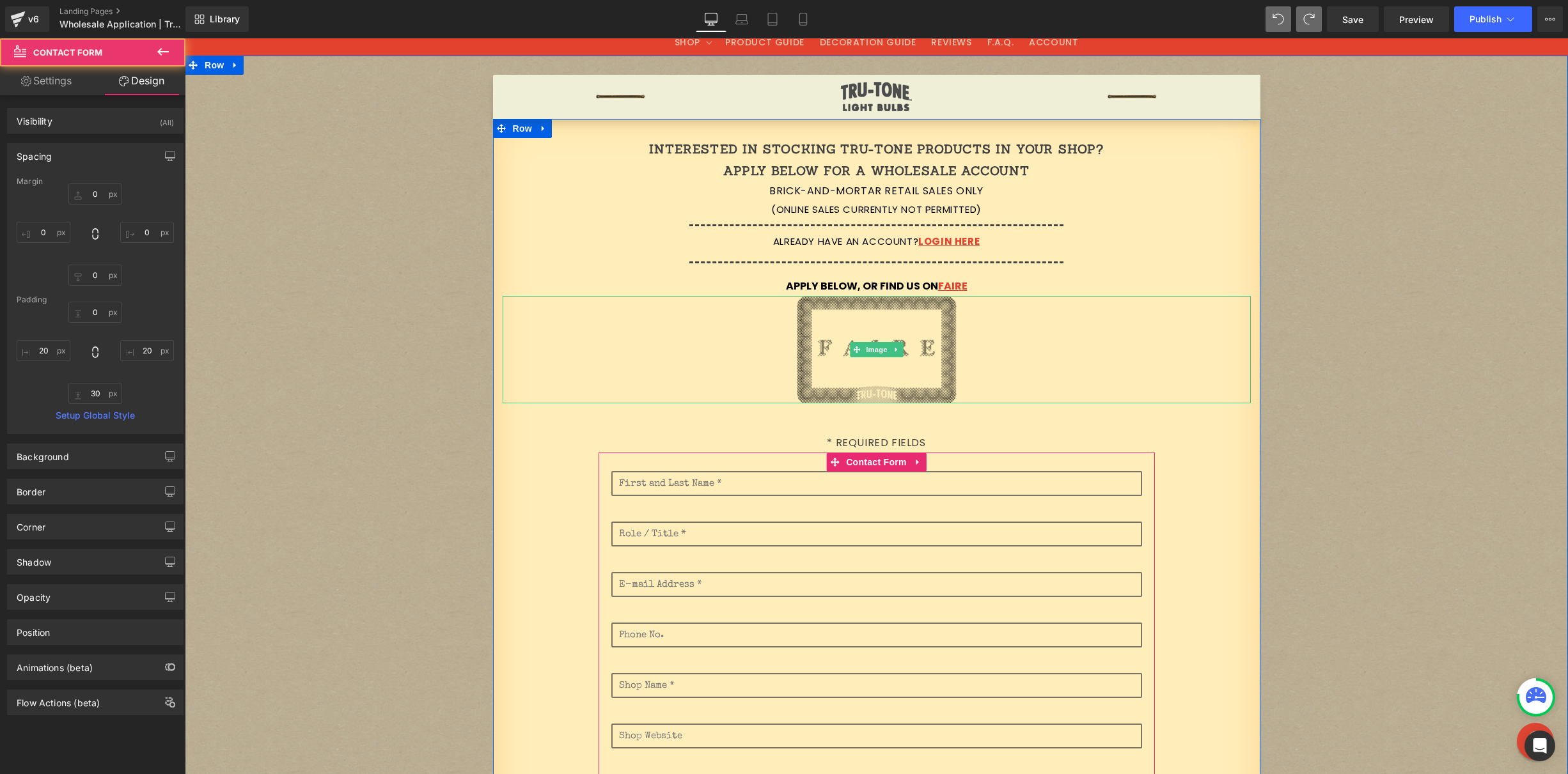
click at [1163, 347] on link at bounding box center [877, 350] width 748 height 108
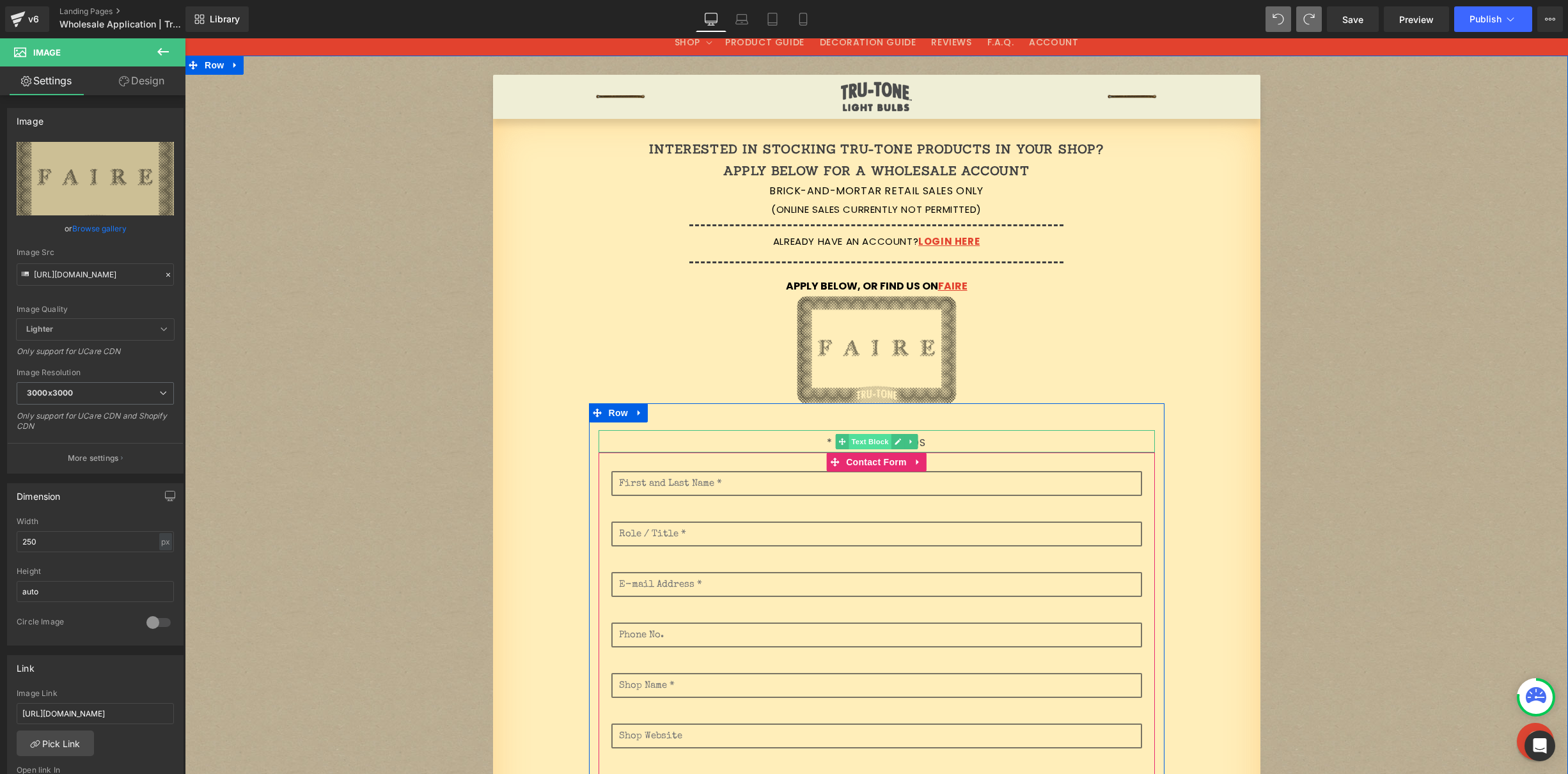
click at [863, 444] on span "Text Block" at bounding box center [870, 441] width 42 height 15
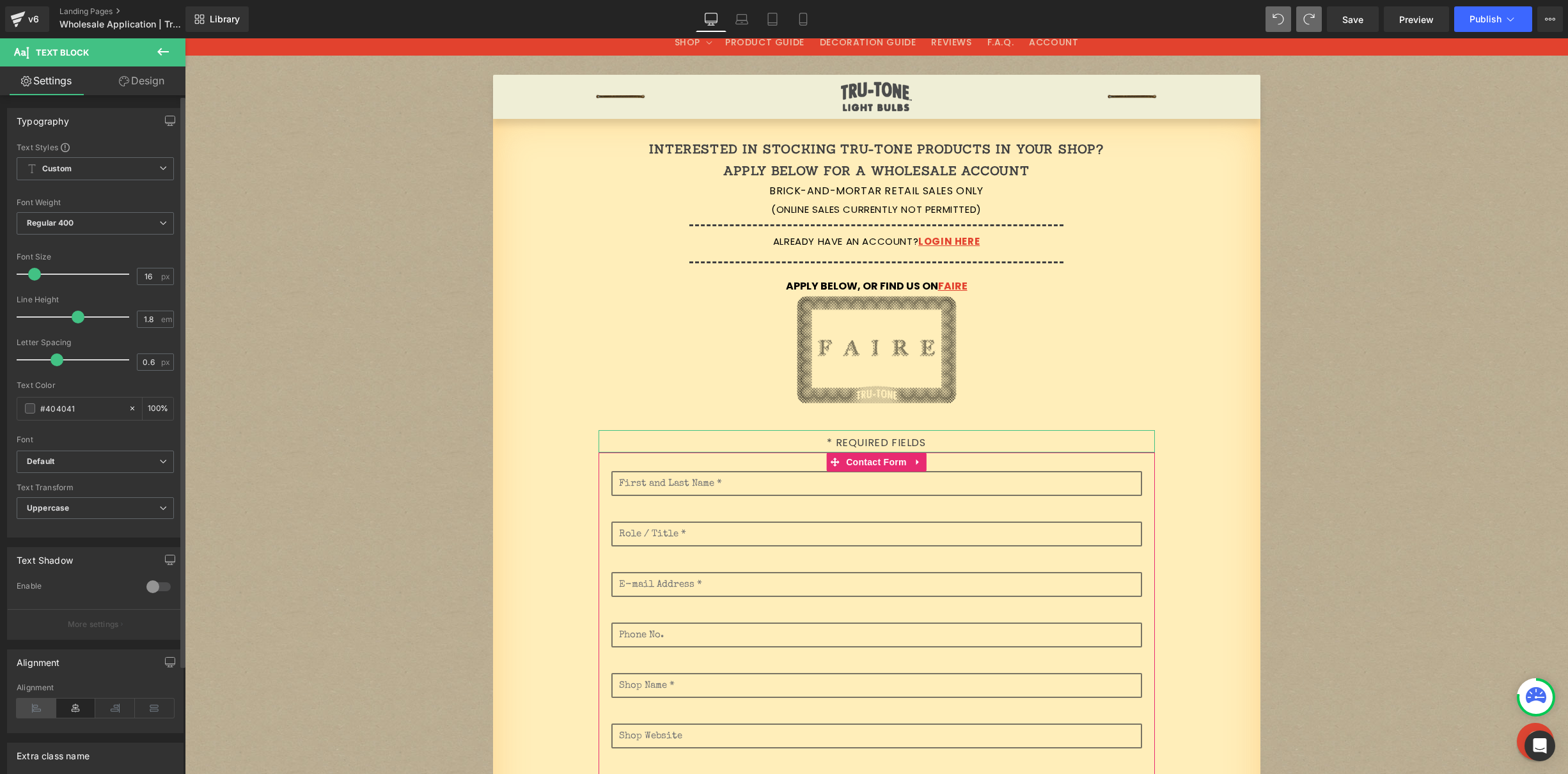
click at [35, 707] on icon at bounding box center [36, 708] width 40 height 19
click at [112, 713] on icon at bounding box center [115, 708] width 40 height 19
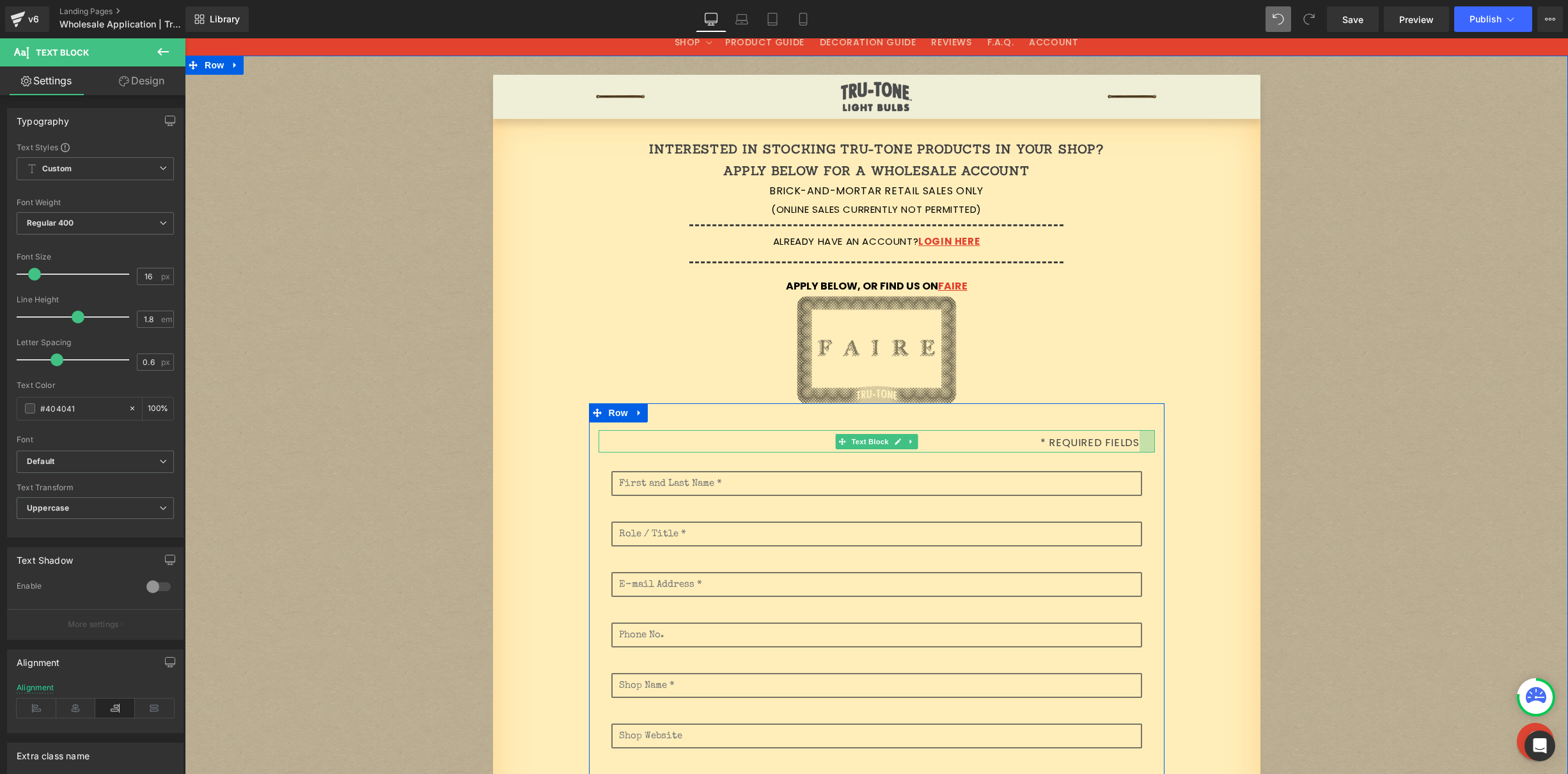
click at [1134, 442] on div "* Required Fields Text Block" at bounding box center [876, 441] width 556 height 23
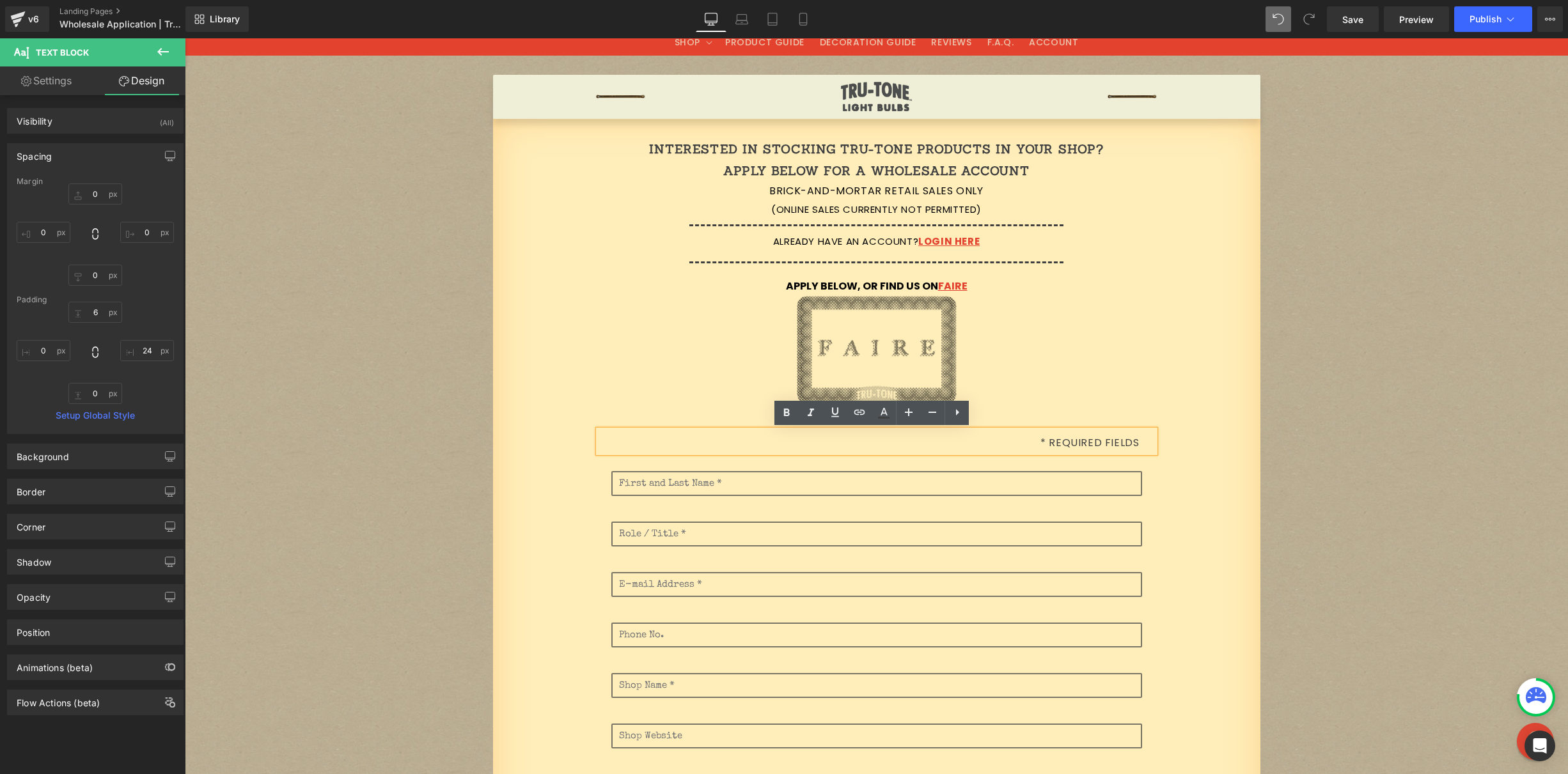
click at [1171, 303] on link at bounding box center [877, 350] width 748 height 108
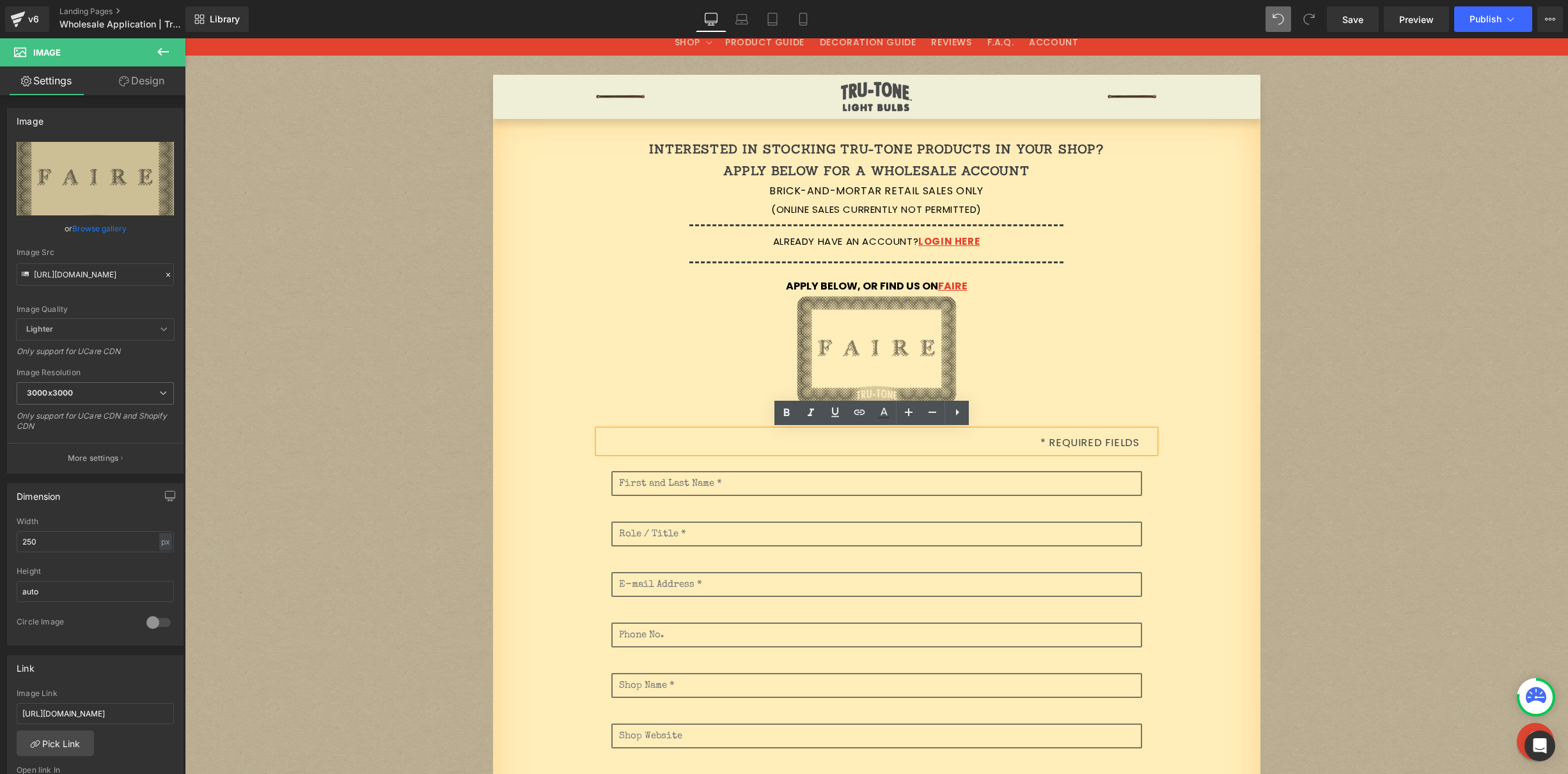
click at [1164, 259] on div at bounding box center [877, 262] width 748 height 15
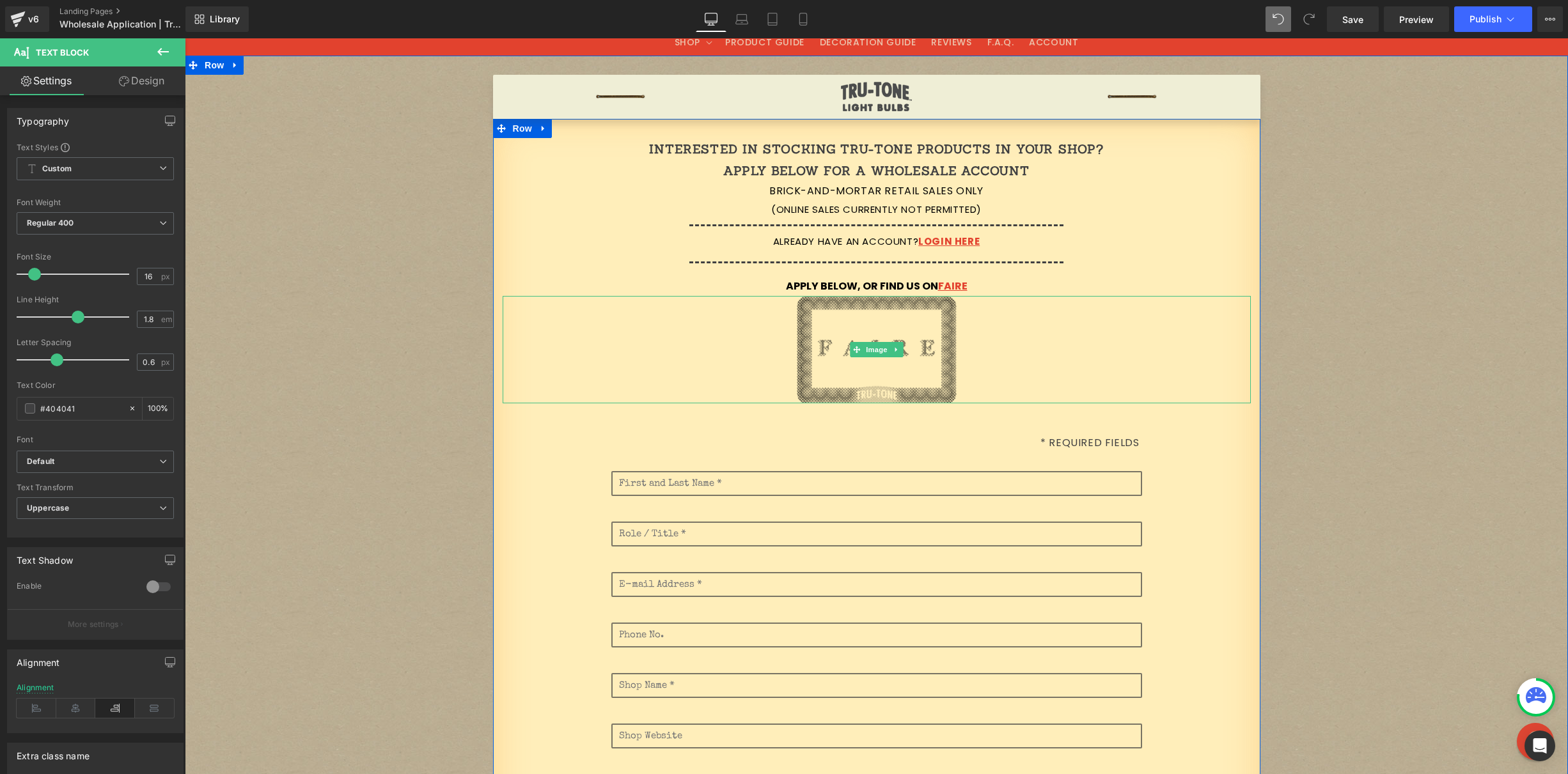
drag, startPoint x: 1112, startPoint y: 453, endPoint x: 1115, endPoint y: 388, distance: 65.1
click at [1100, 393] on div "Interested in stocking Tru-Tone products in your shop? Apply below for a wholes…" at bounding box center [877, 709] width 768 height 1142
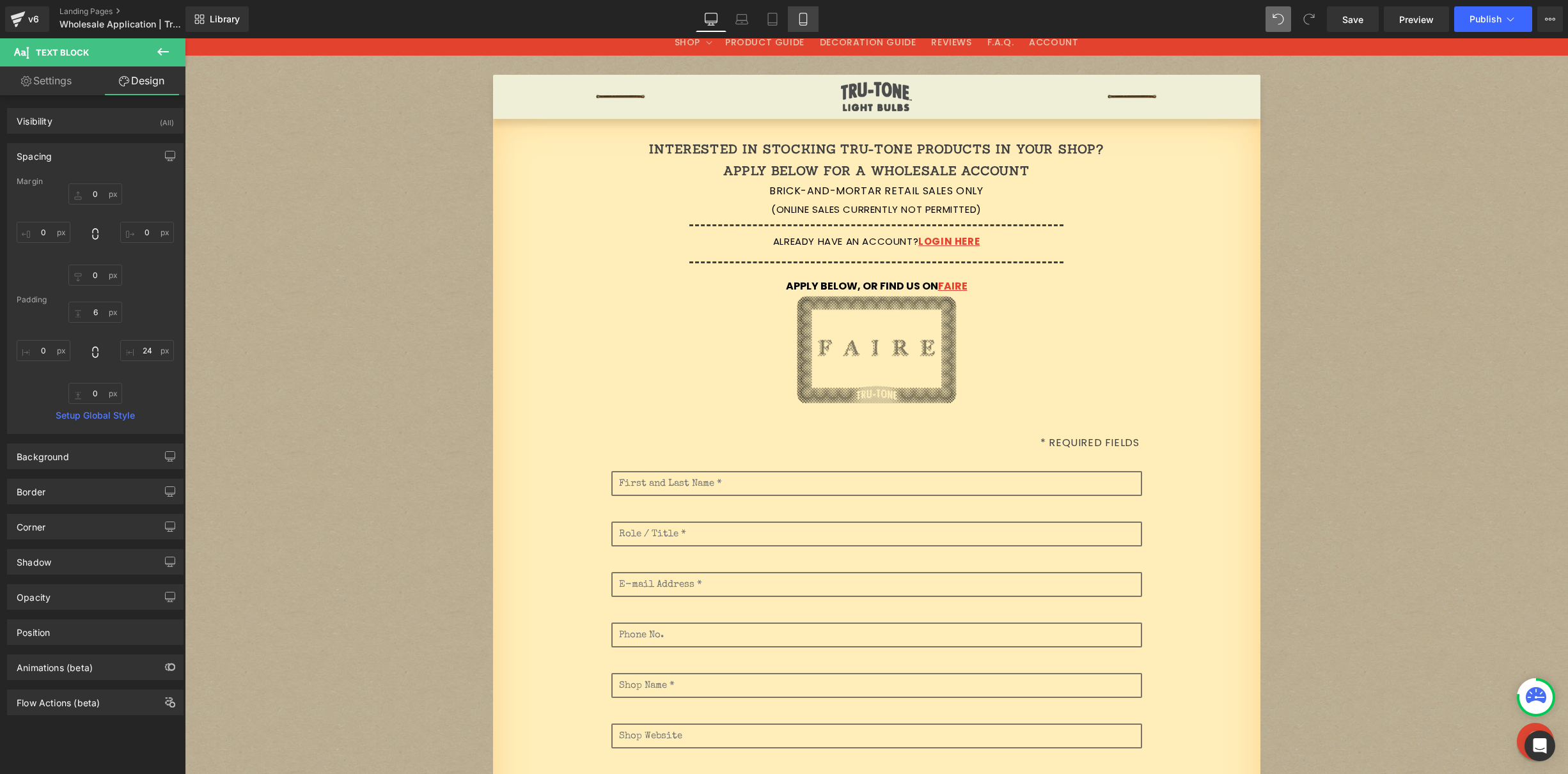
click at [807, 18] on icon at bounding box center [803, 19] width 13 height 13
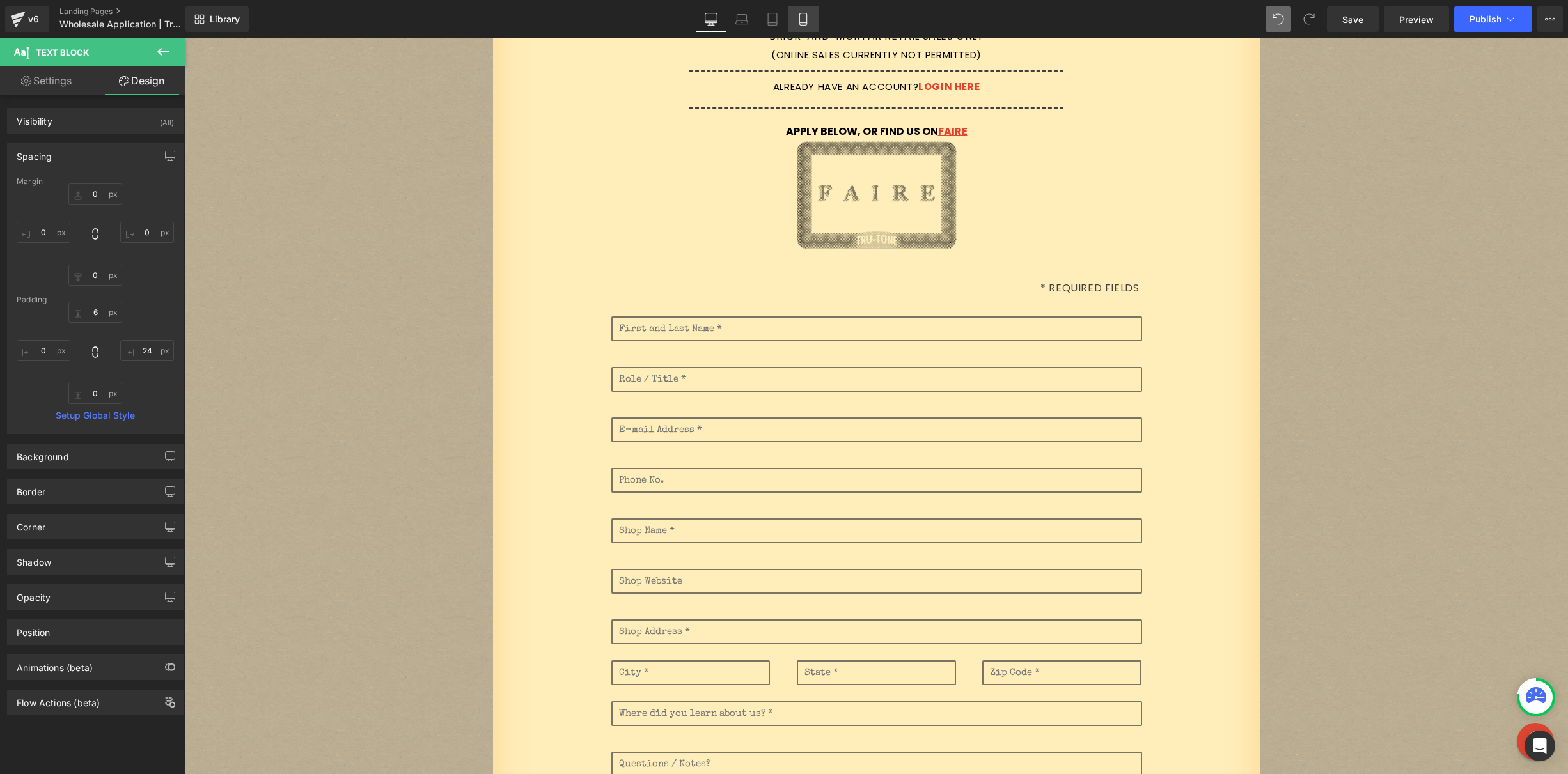
type input "0"
type input "6"
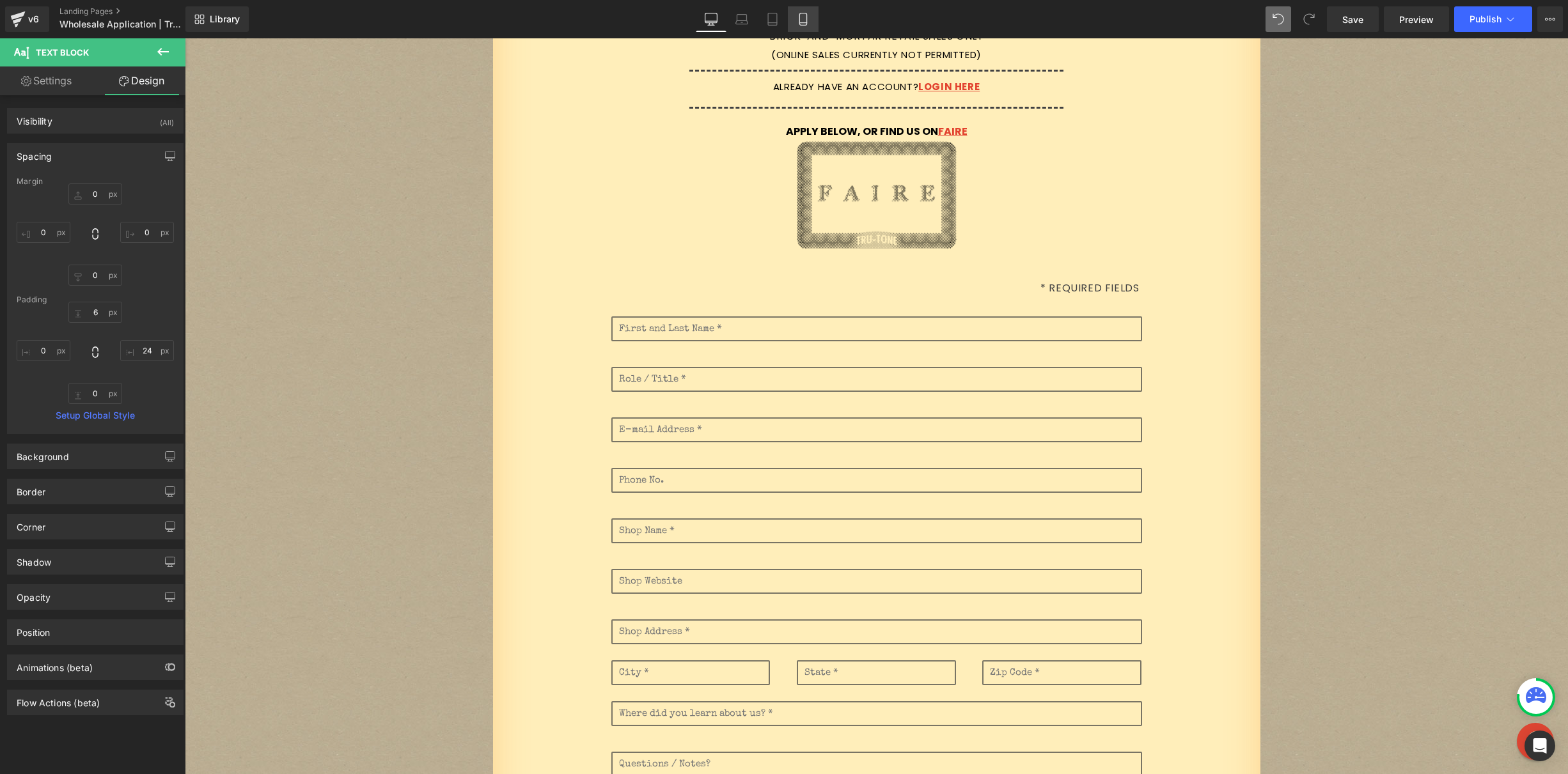
type input "24"
type input "0"
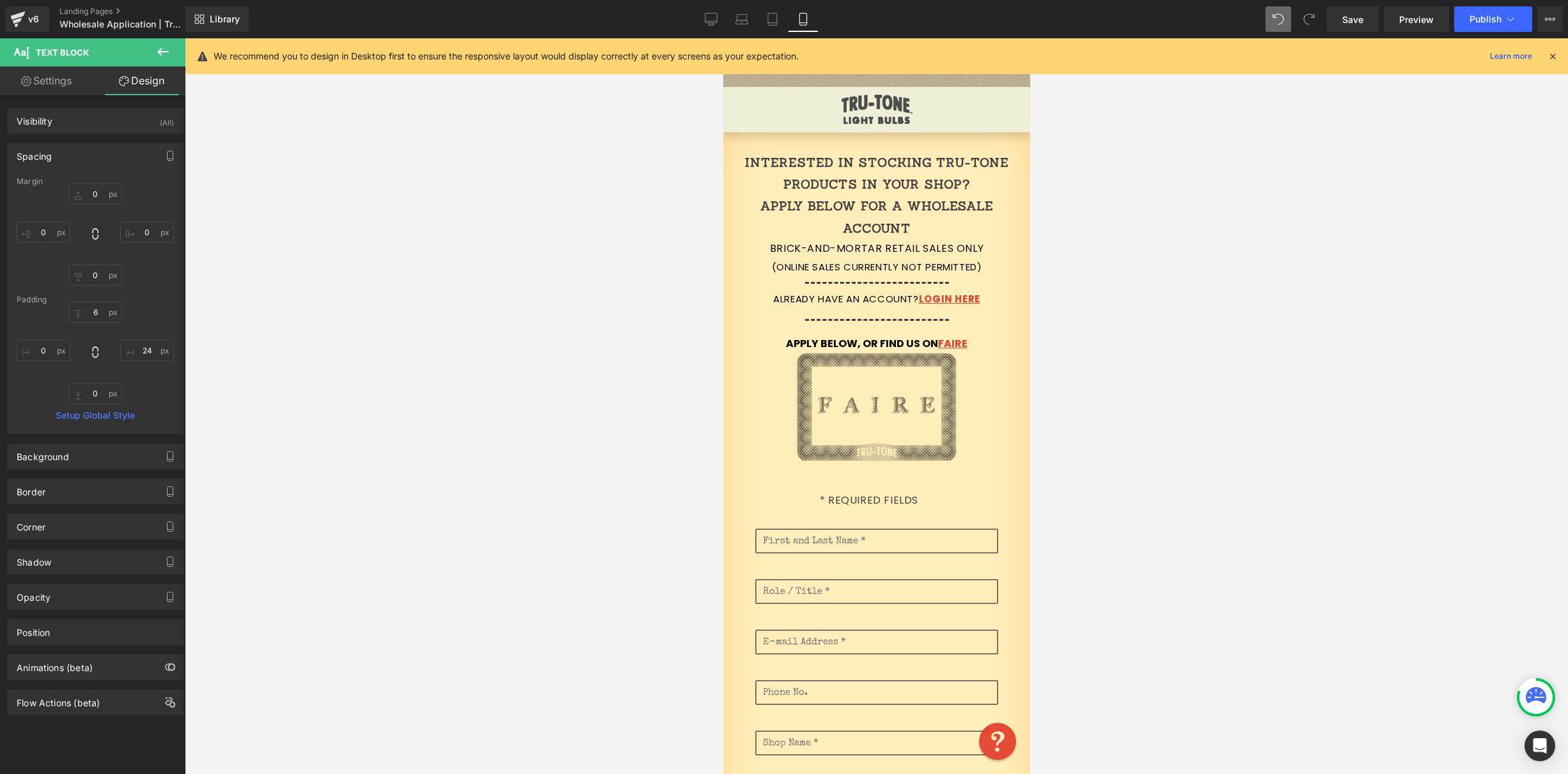
scroll to position [0, 0]
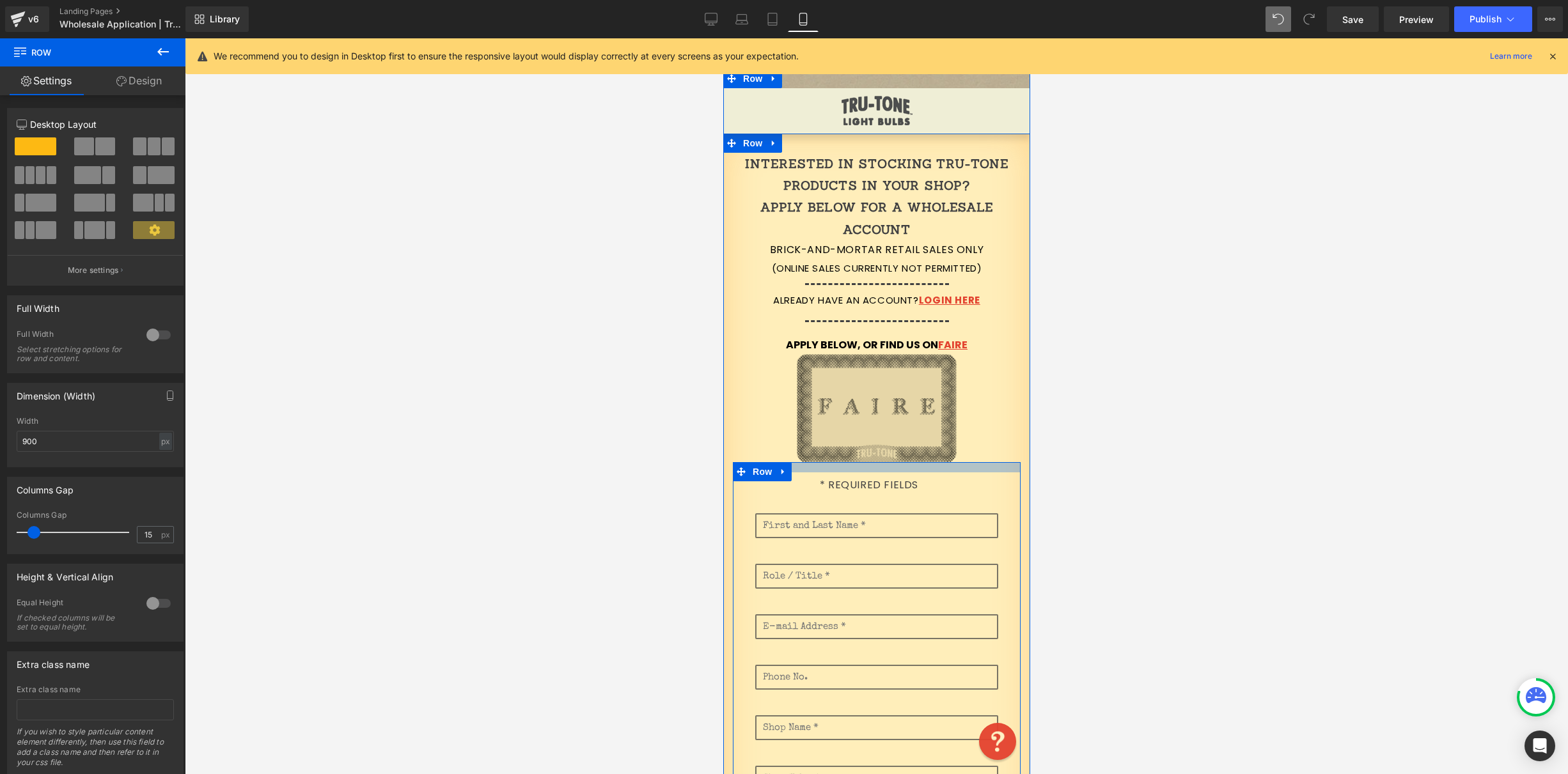
drag, startPoint x: 918, startPoint y: 471, endPoint x: 931, endPoint y: 443, distance: 30.9
click at [918, 455] on div "Interested in stocking Tru-Tone products in your shop? Apply below for a wholes…" at bounding box center [876, 780] width 307 height 1255
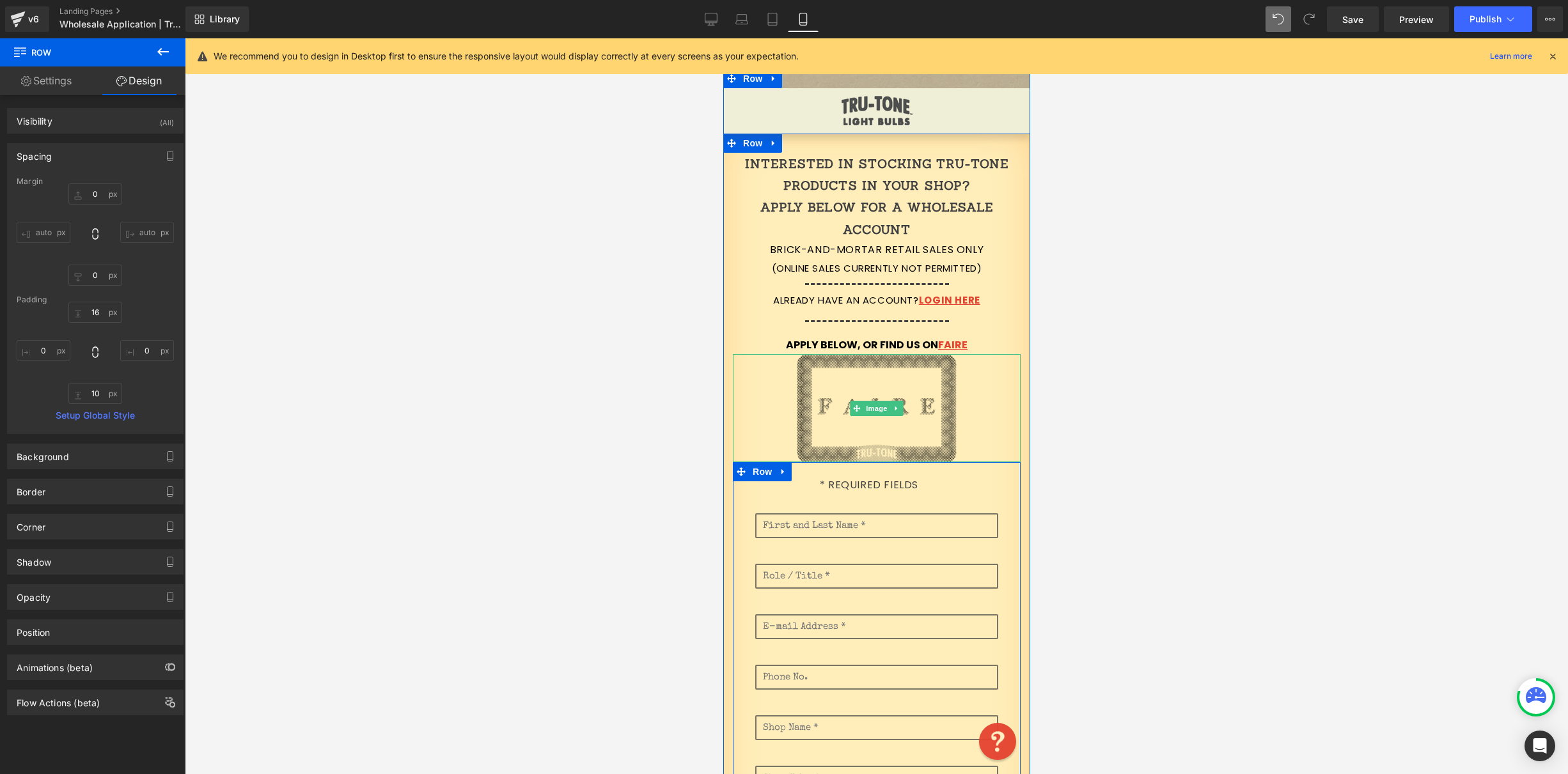
click at [1001, 370] on link at bounding box center [876, 408] width 288 height 108
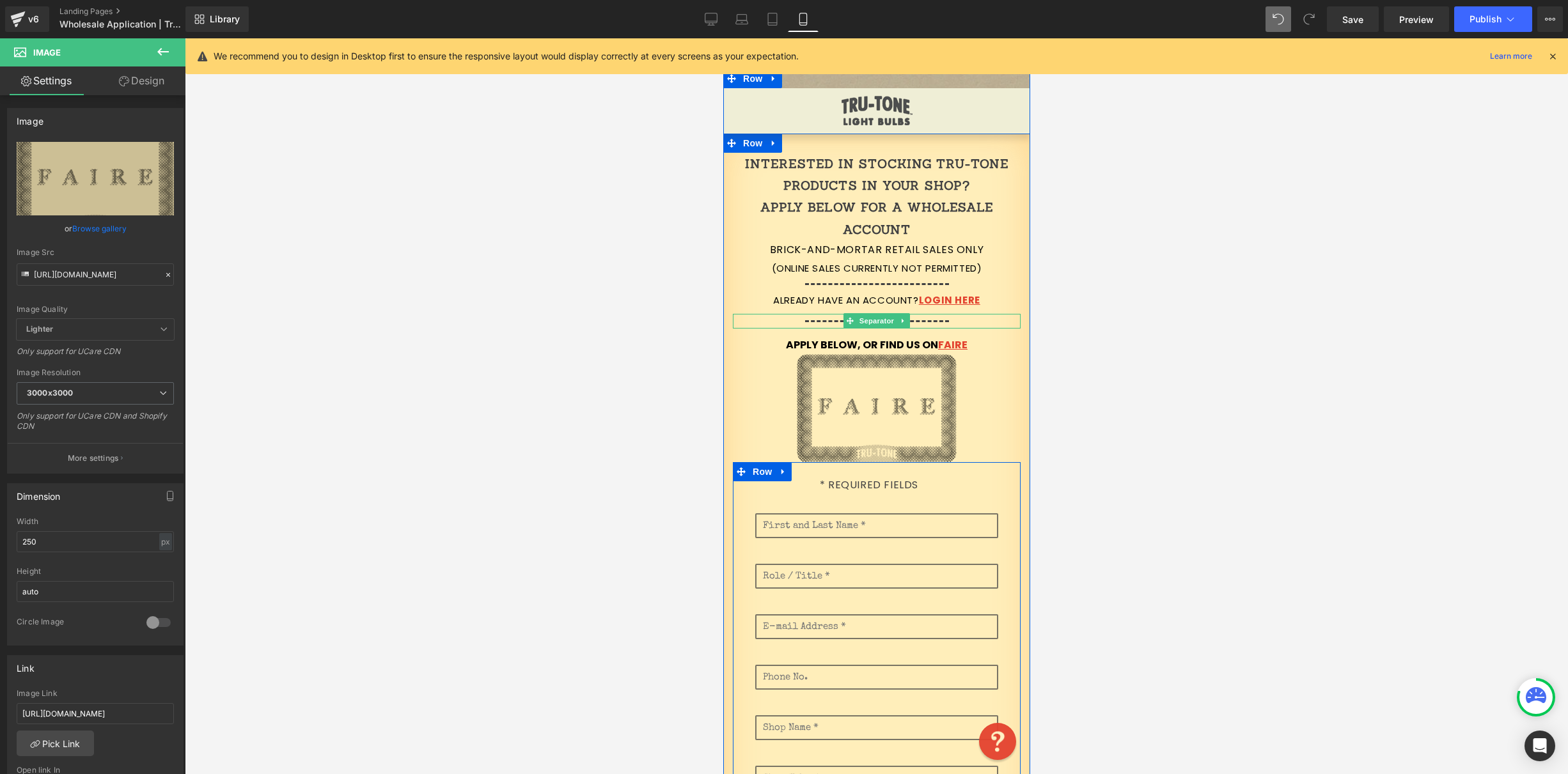
click at [899, 318] on icon at bounding box center [902, 321] width 7 height 7
click at [893, 321] on icon at bounding box center [896, 321] width 7 height 7
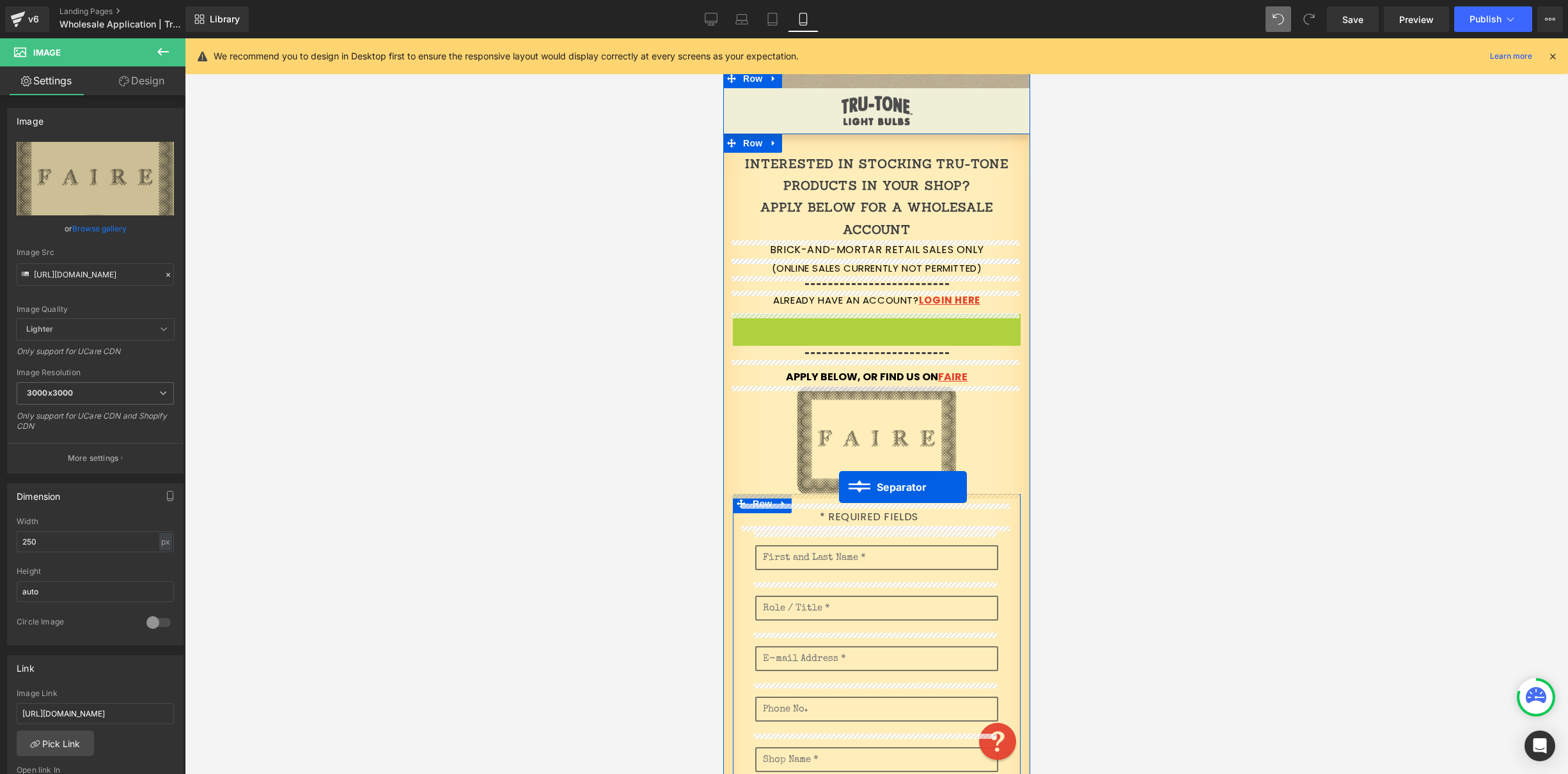
drag, startPoint x: 822, startPoint y: 320, endPoint x: 847, endPoint y: 484, distance: 165.9
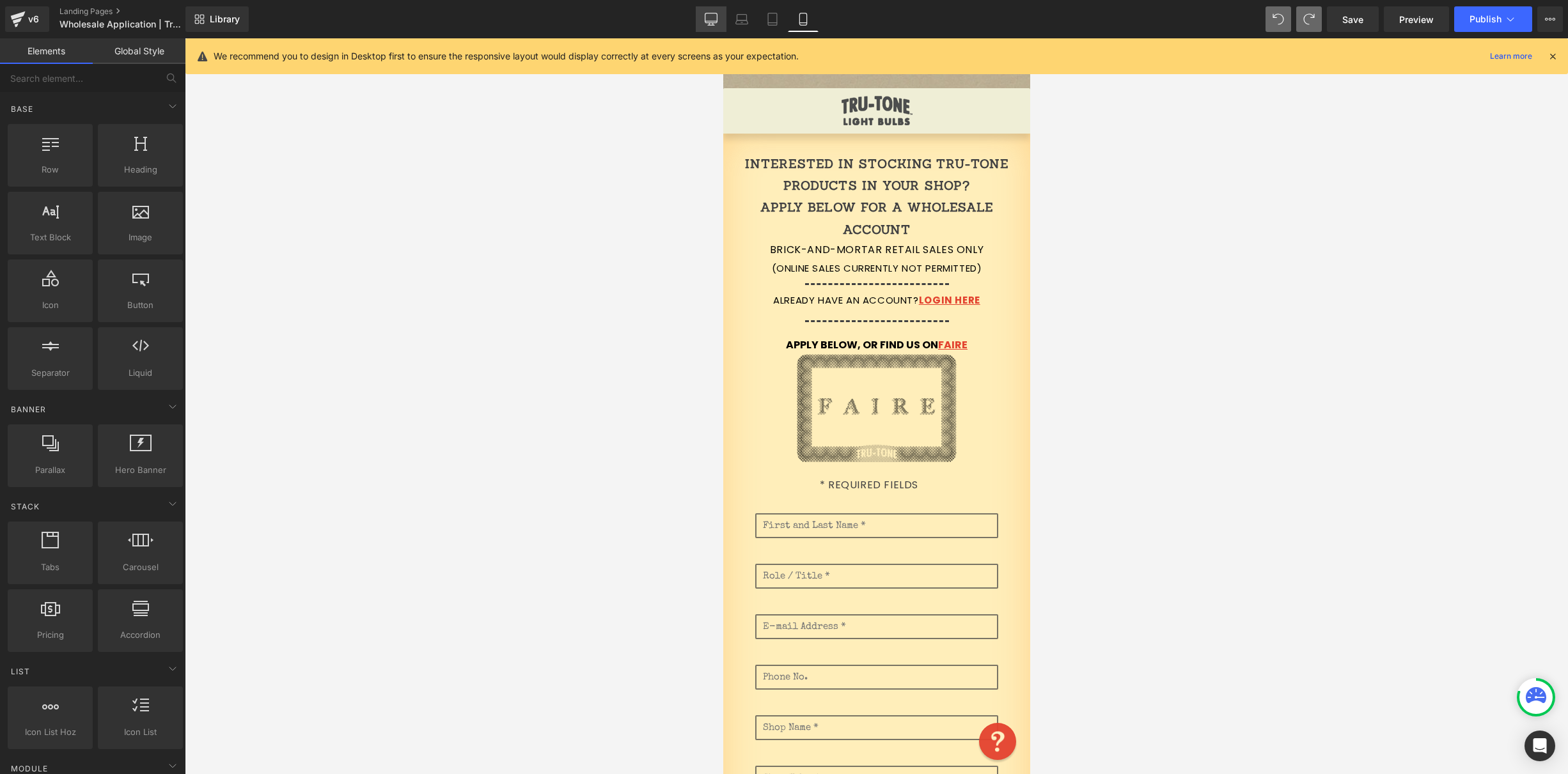
click at [714, 17] on icon at bounding box center [711, 19] width 13 height 13
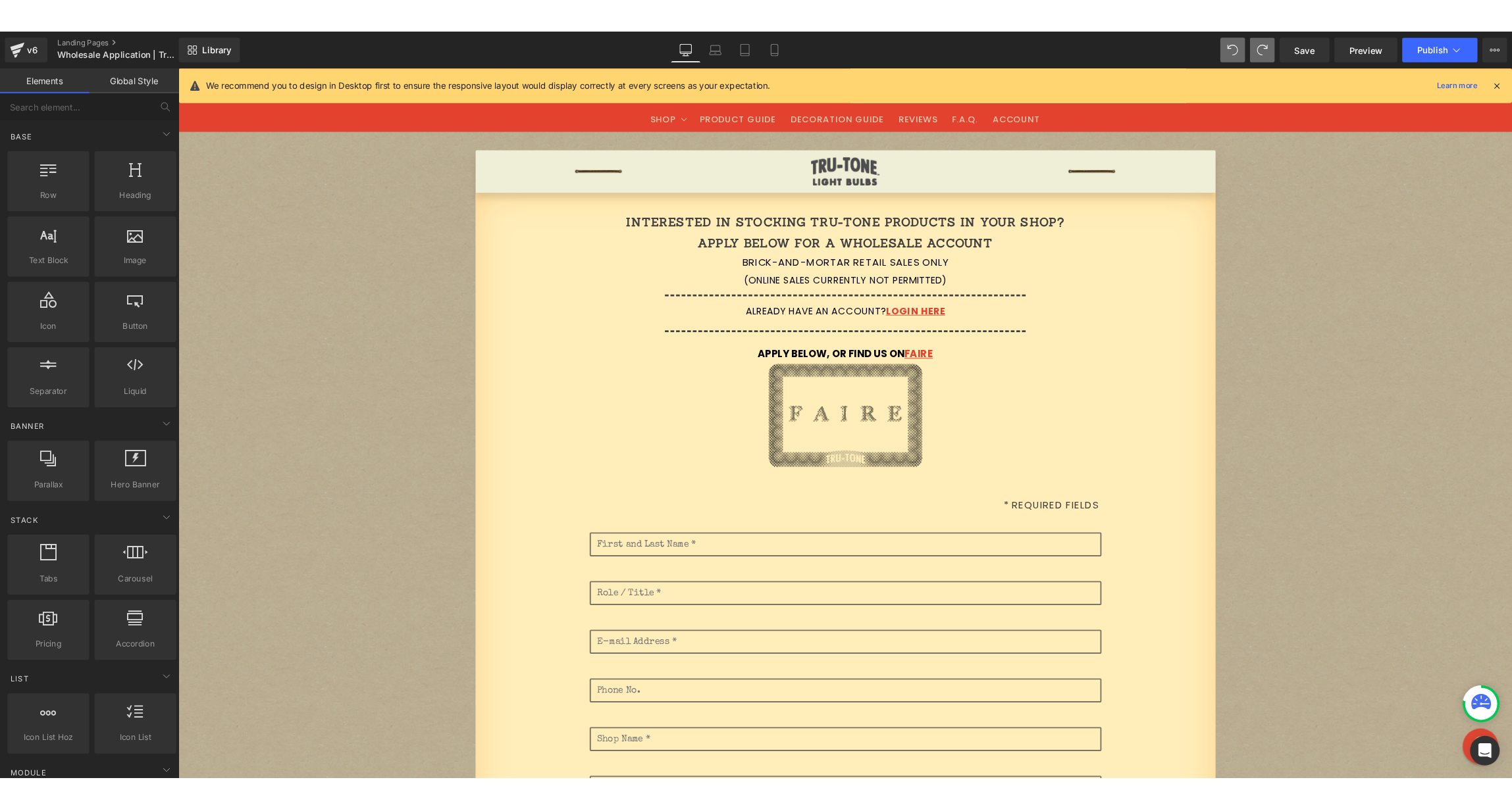
scroll to position [67, 0]
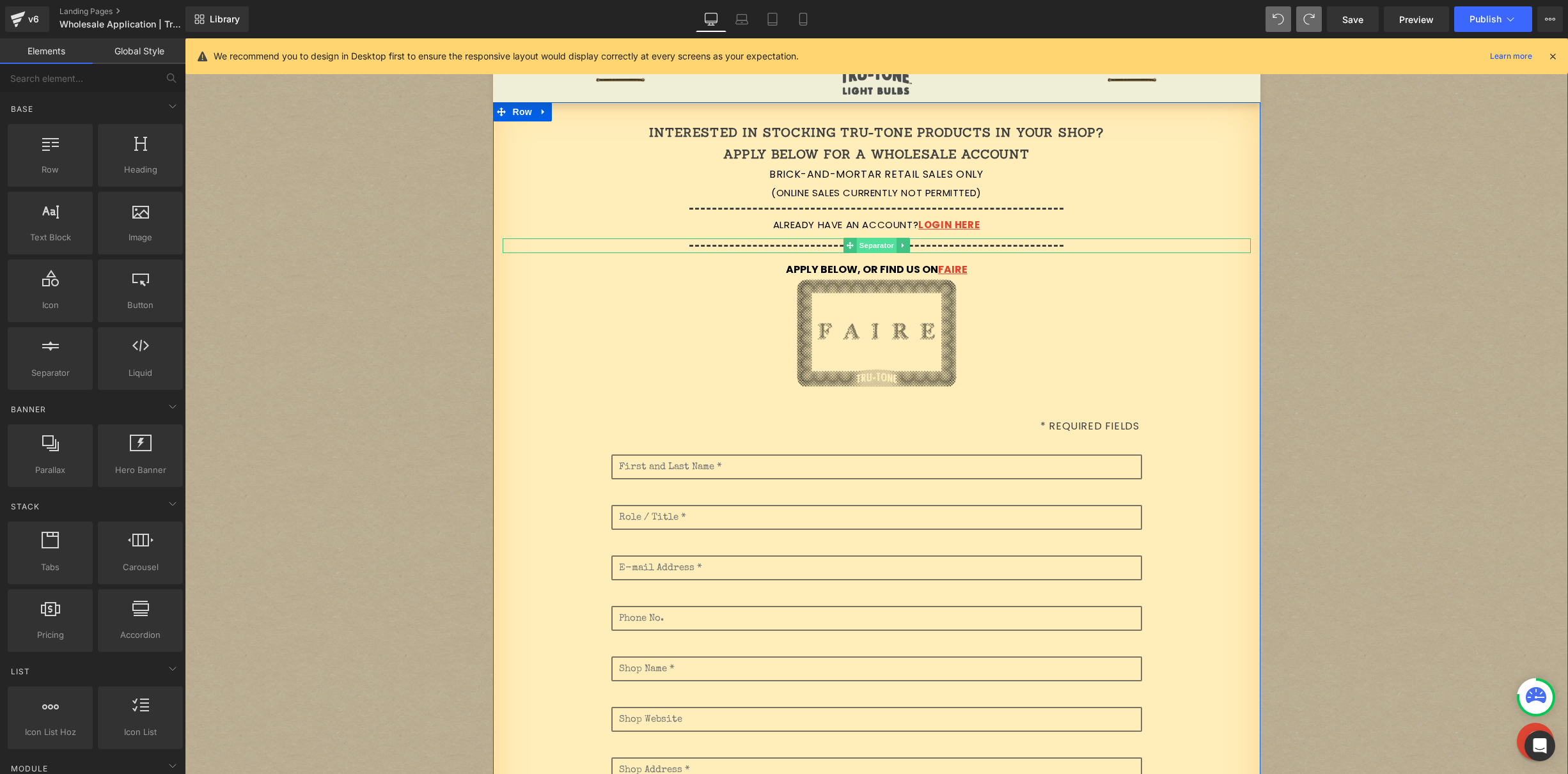
click at [871, 245] on span "Separator" at bounding box center [876, 245] width 40 height 15
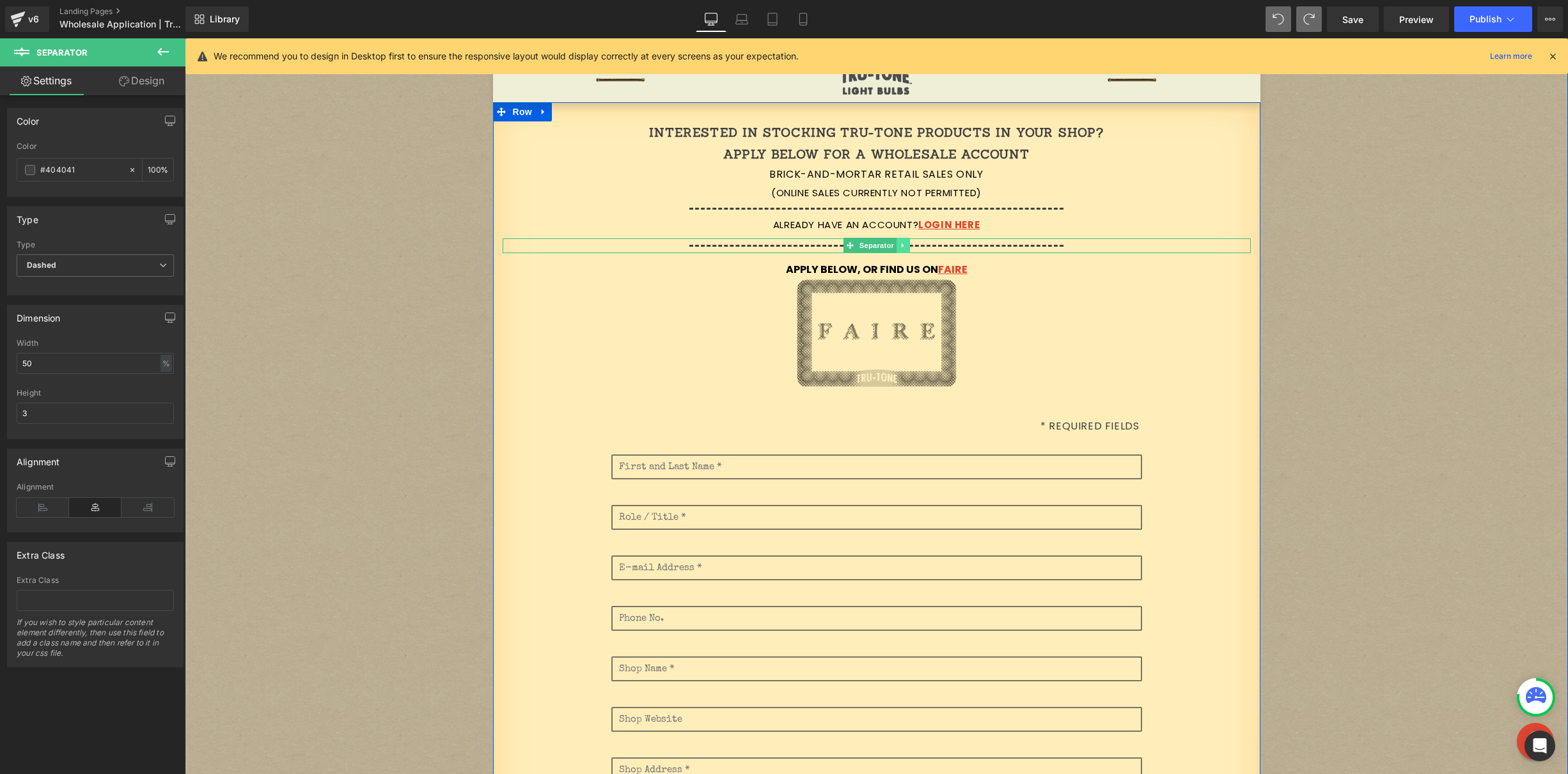
click at [900, 245] on icon at bounding box center [903, 245] width 7 height 7
click at [906, 246] on icon at bounding box center [910, 245] width 7 height 7
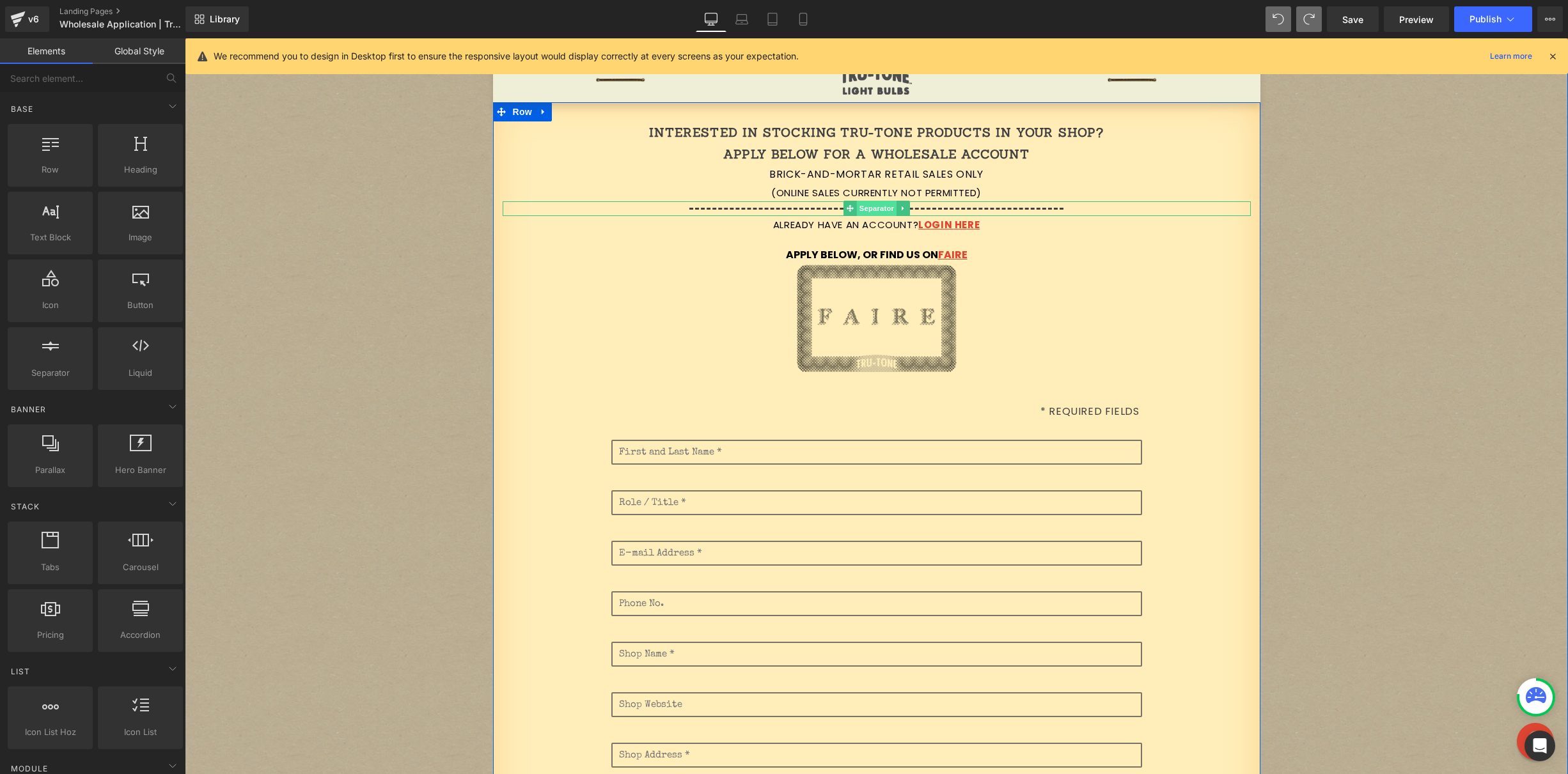
click at [867, 207] on span "Separator" at bounding box center [876, 208] width 40 height 15
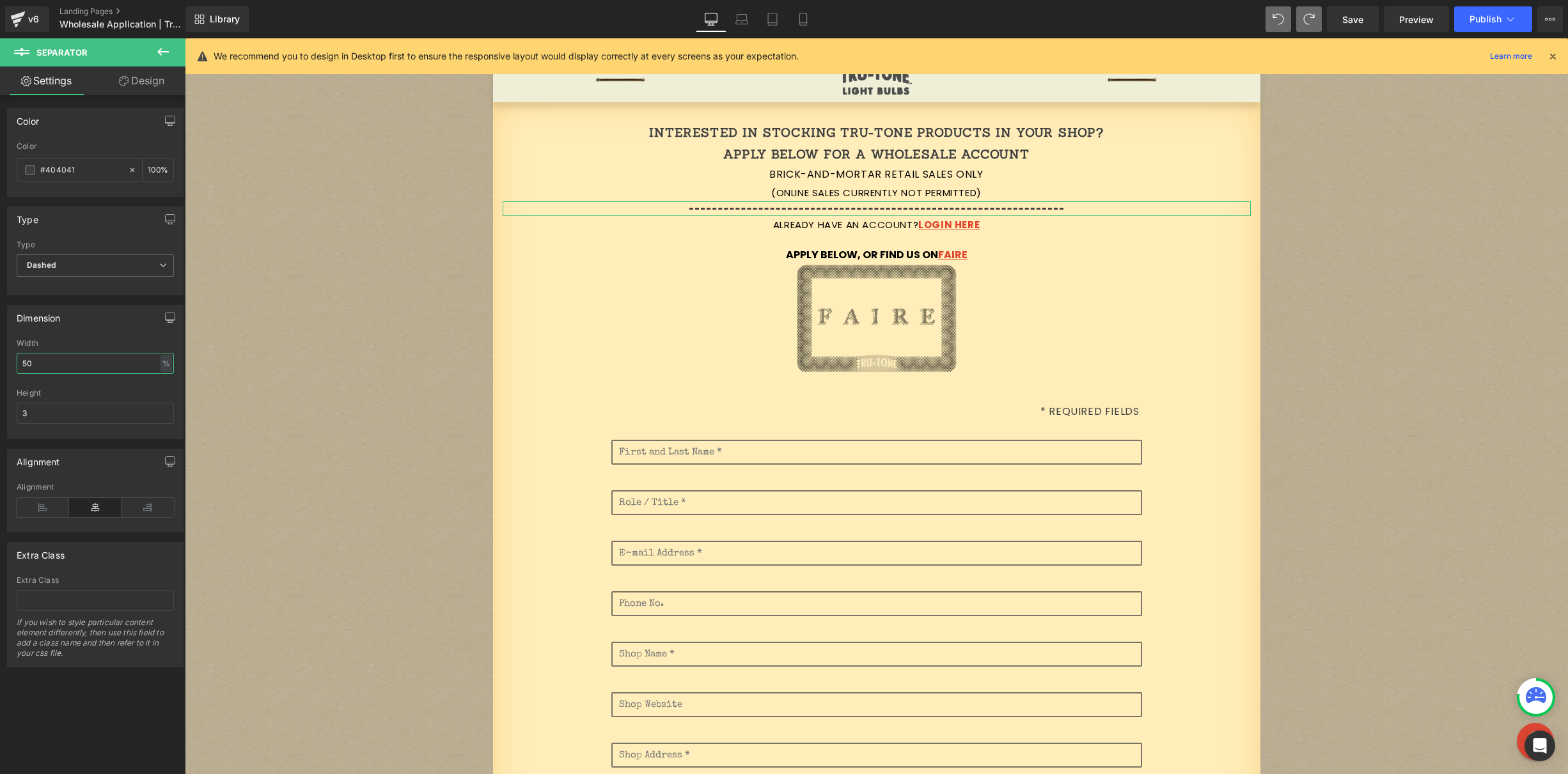
drag, startPoint x: 18, startPoint y: 364, endPoint x: 5, endPoint y: 363, distance: 13.0
click at [5, 363] on div "Dimension 50% Width 50 % % px 3px Height 3" at bounding box center [96, 368] width 191 height 144
drag, startPoint x: 43, startPoint y: 365, endPoint x: 2, endPoint y: 364, distance: 41.0
click at [2, 364] on div "Dimension 60% Width 60 % % px 3px Height 3" at bounding box center [96, 368] width 191 height 144
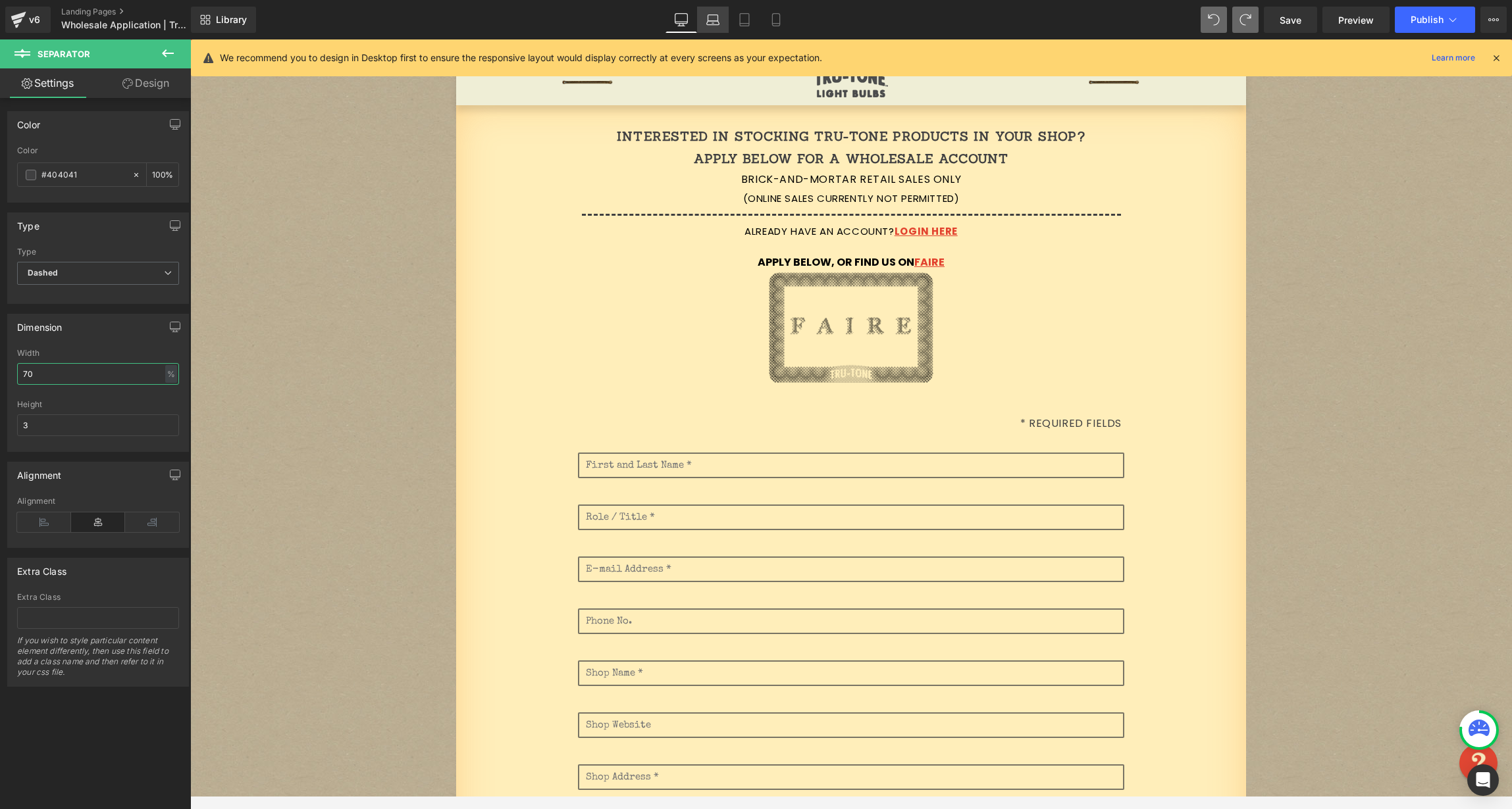
type input "70"
click at [718, 20] on icon at bounding box center [713, 20] width 13 height 13
type input "100"
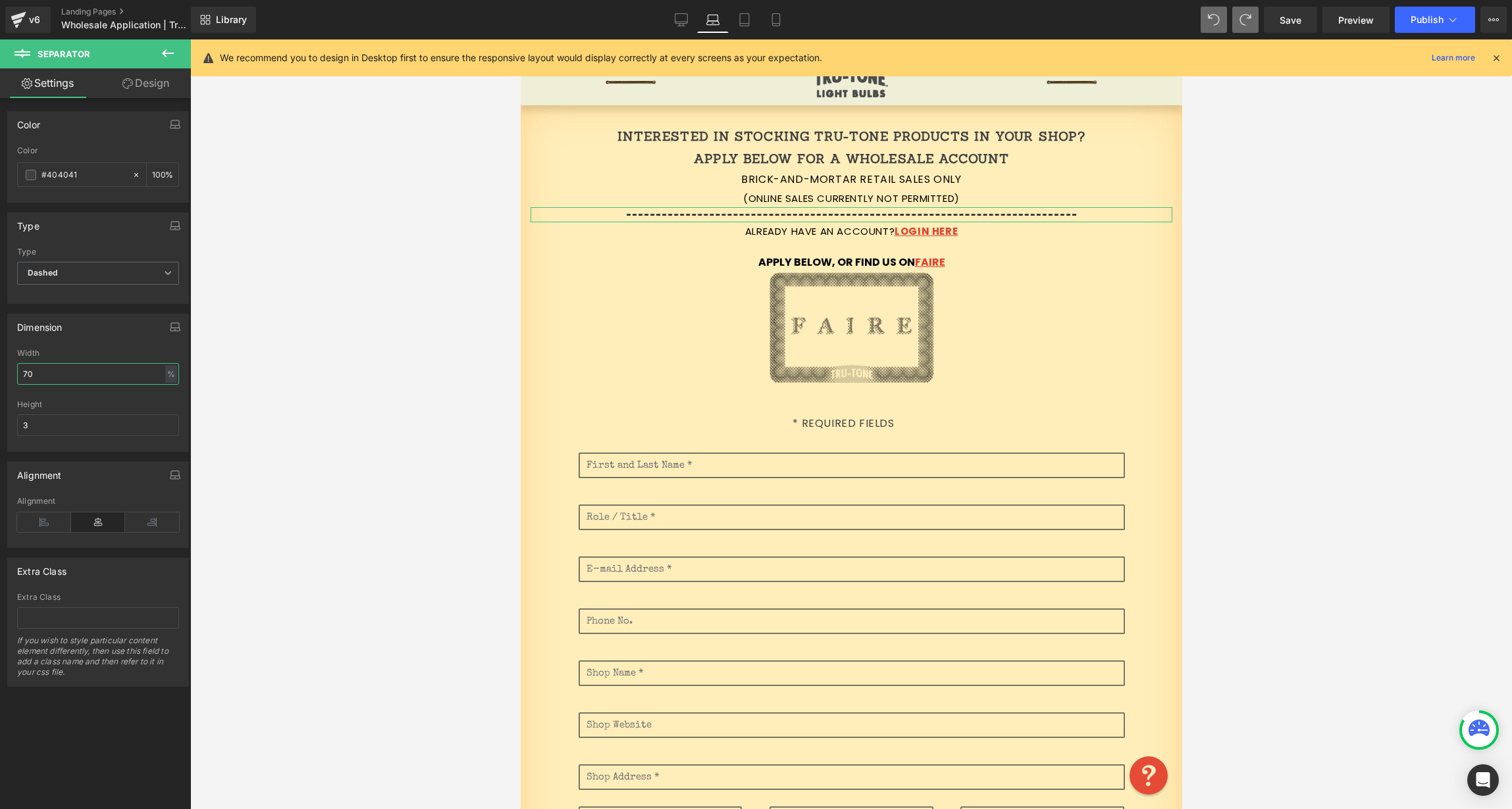
drag, startPoint x: 43, startPoint y: 374, endPoint x: 16, endPoint y: 370, distance: 27.3
click at [18, 370] on input "70" at bounding box center [98, 374] width 162 height 22
drag, startPoint x: 36, startPoint y: 374, endPoint x: -12, endPoint y: 371, distance: 48.1
click at [0, 371] on html "Separator You are previewing how the will restyle your page. You can not edit E…" at bounding box center [756, 404] width 1512 height 809
drag, startPoint x: -4, startPoint y: 372, endPoint x: -20, endPoint y: 365, distance: 17.5
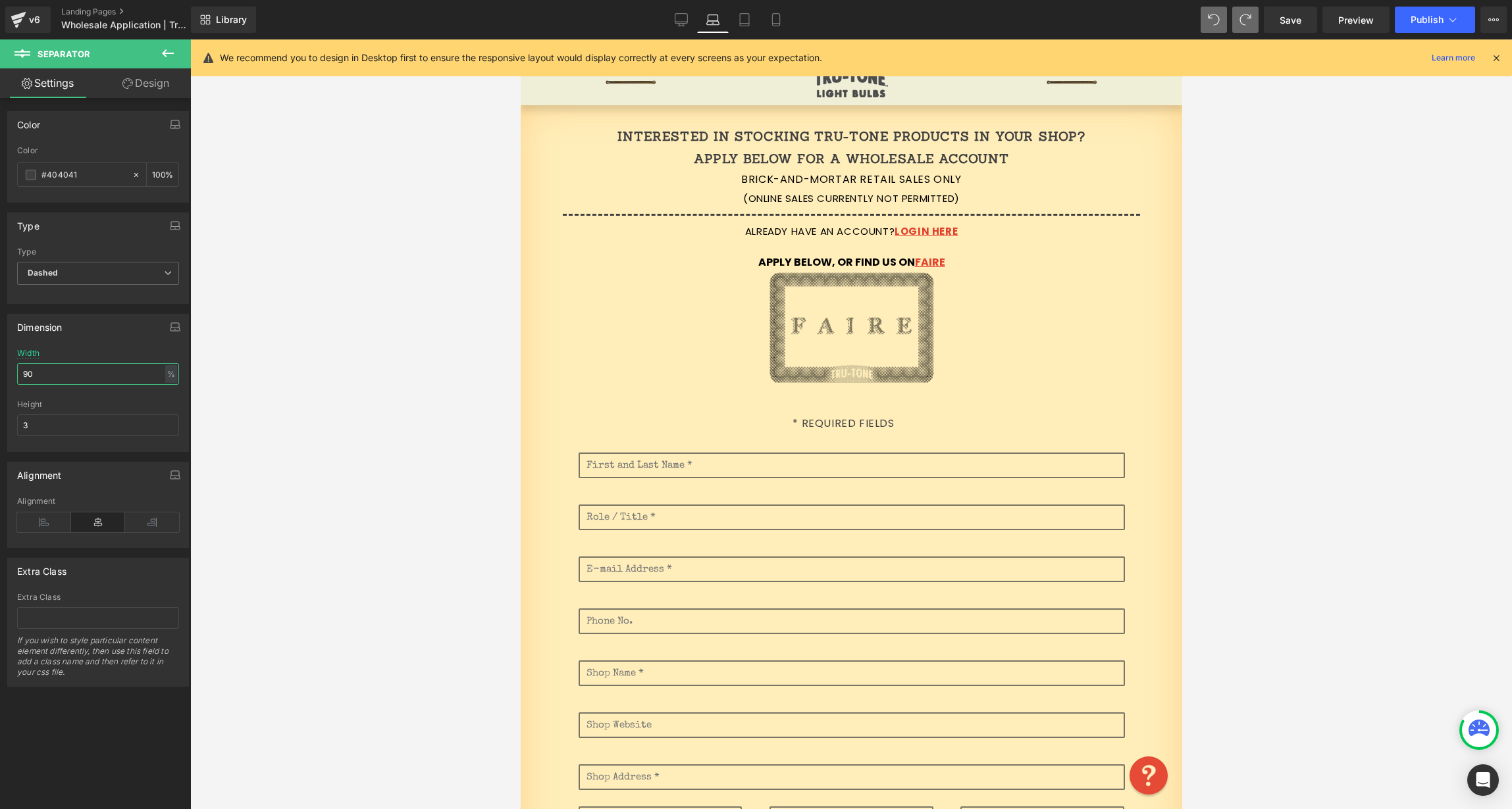
click at [0, 365] on html "Separator You are previewing how the will restyle your page. You can not edit E…" at bounding box center [756, 404] width 1512 height 809
drag, startPoint x: 5, startPoint y: 374, endPoint x: -20, endPoint y: 372, distance: 25.1
click at [0, 372] on html "Separator You are previewing how the will restyle your page. You can not edit E…" at bounding box center [756, 404] width 1512 height 809
type input "80"
click at [743, 20] on icon at bounding box center [744, 20] width 13 height 13
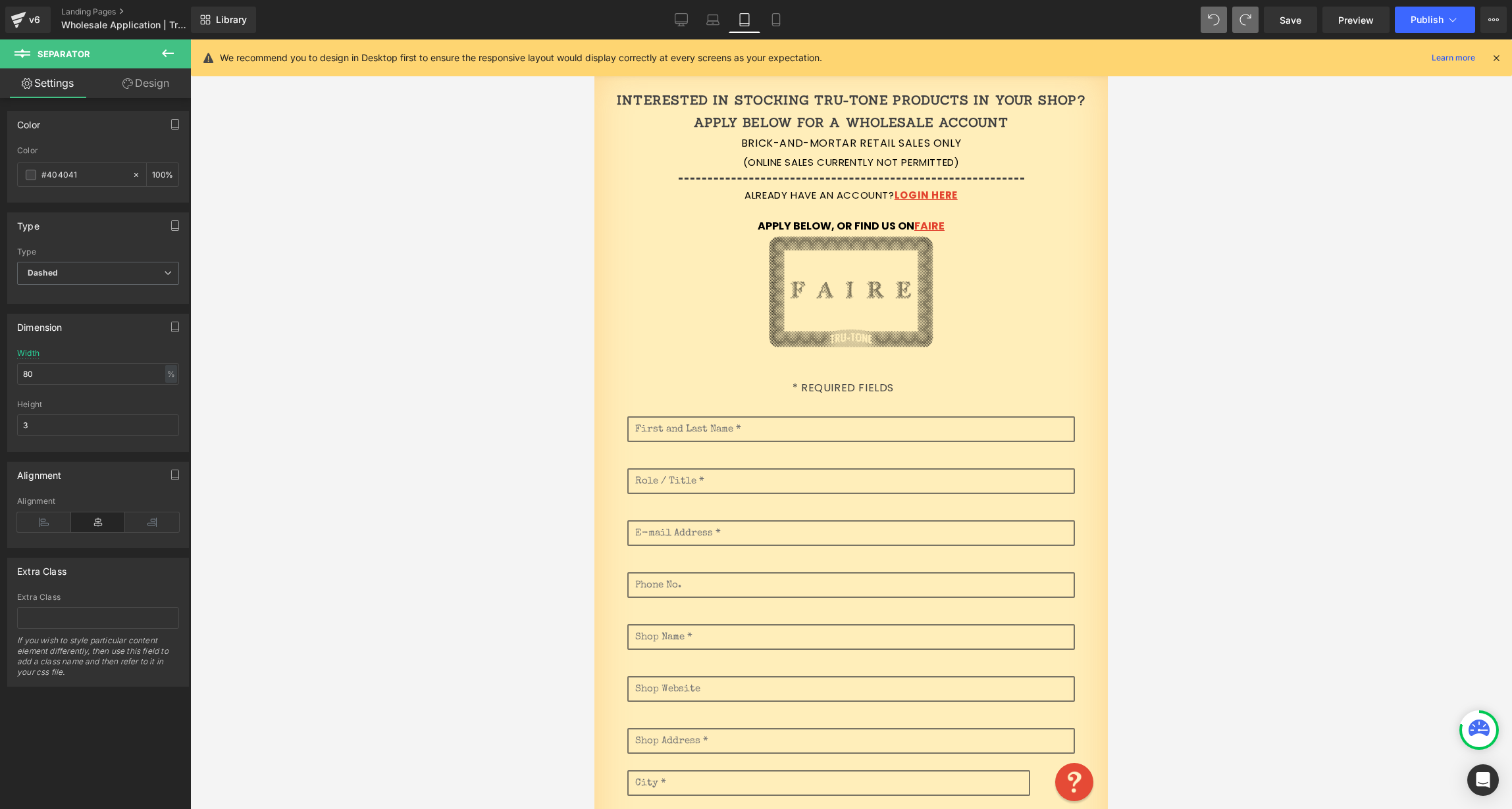
type input "100"
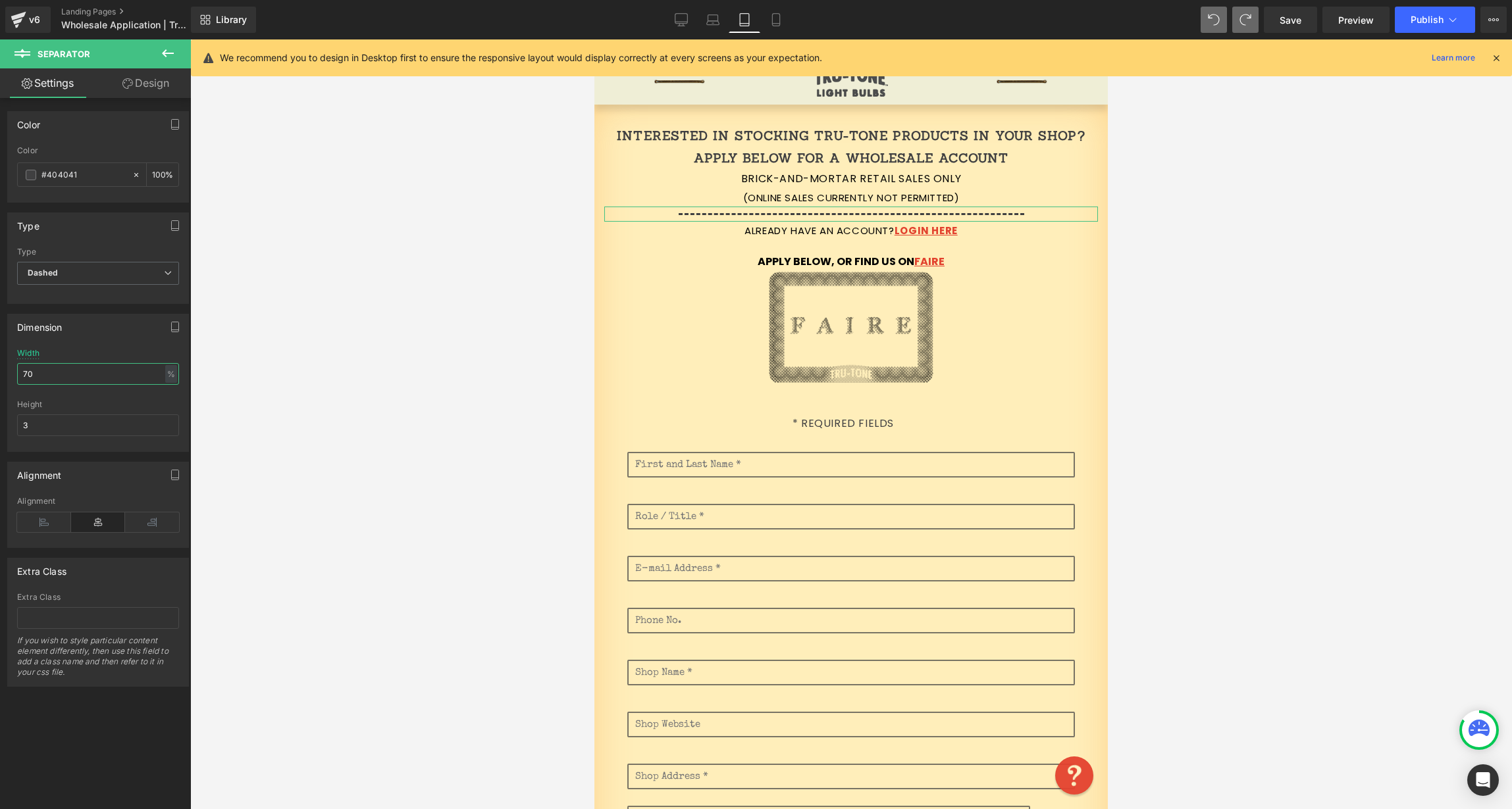
drag, startPoint x: 61, startPoint y: 376, endPoint x: -18, endPoint y: 367, distance: 79.5
click at [0, 367] on html "Separator You are previewing how the will restyle your page. You can not edit E…" at bounding box center [756, 404] width 1512 height 809
drag, startPoint x: 59, startPoint y: 374, endPoint x: -10, endPoint y: 369, distance: 69.2
click at [0, 369] on html "Separator You are previewing how the will restyle your page. You can not edit E…" at bounding box center [756, 404] width 1512 height 809
type input "90"
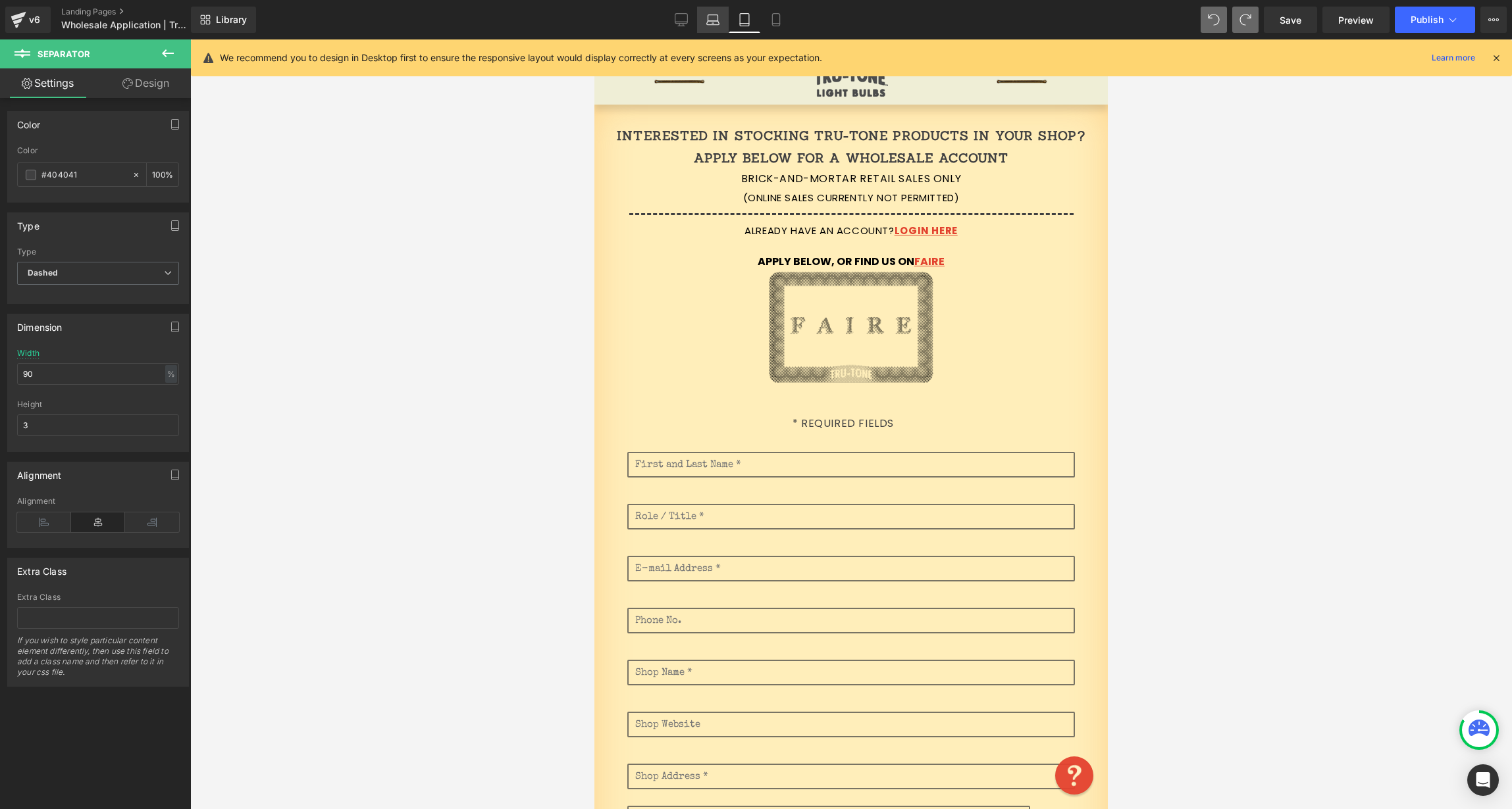
click at [712, 15] on icon at bounding box center [713, 20] width 13 height 13
type input "100"
type input "80"
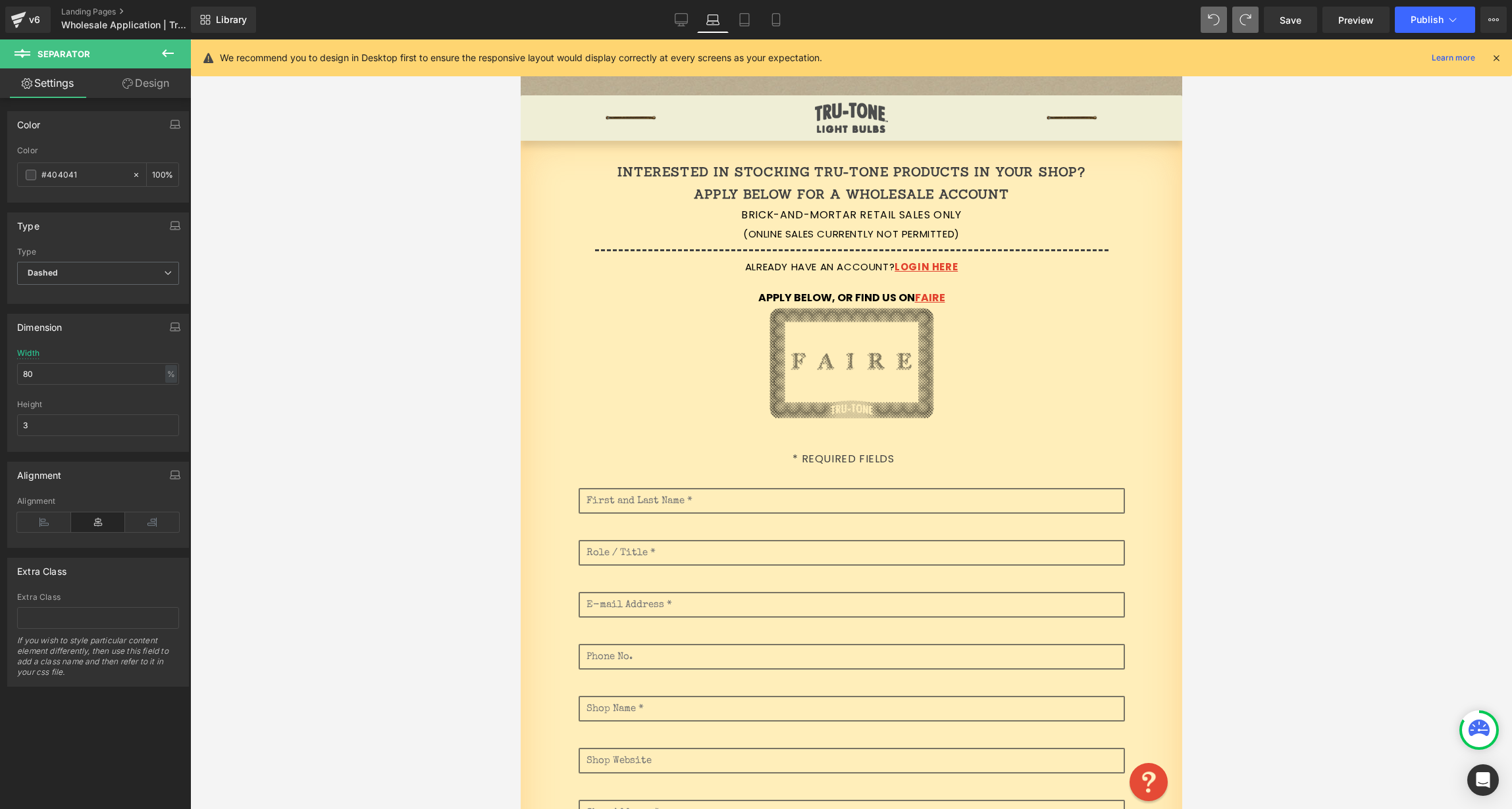
scroll to position [67, 0]
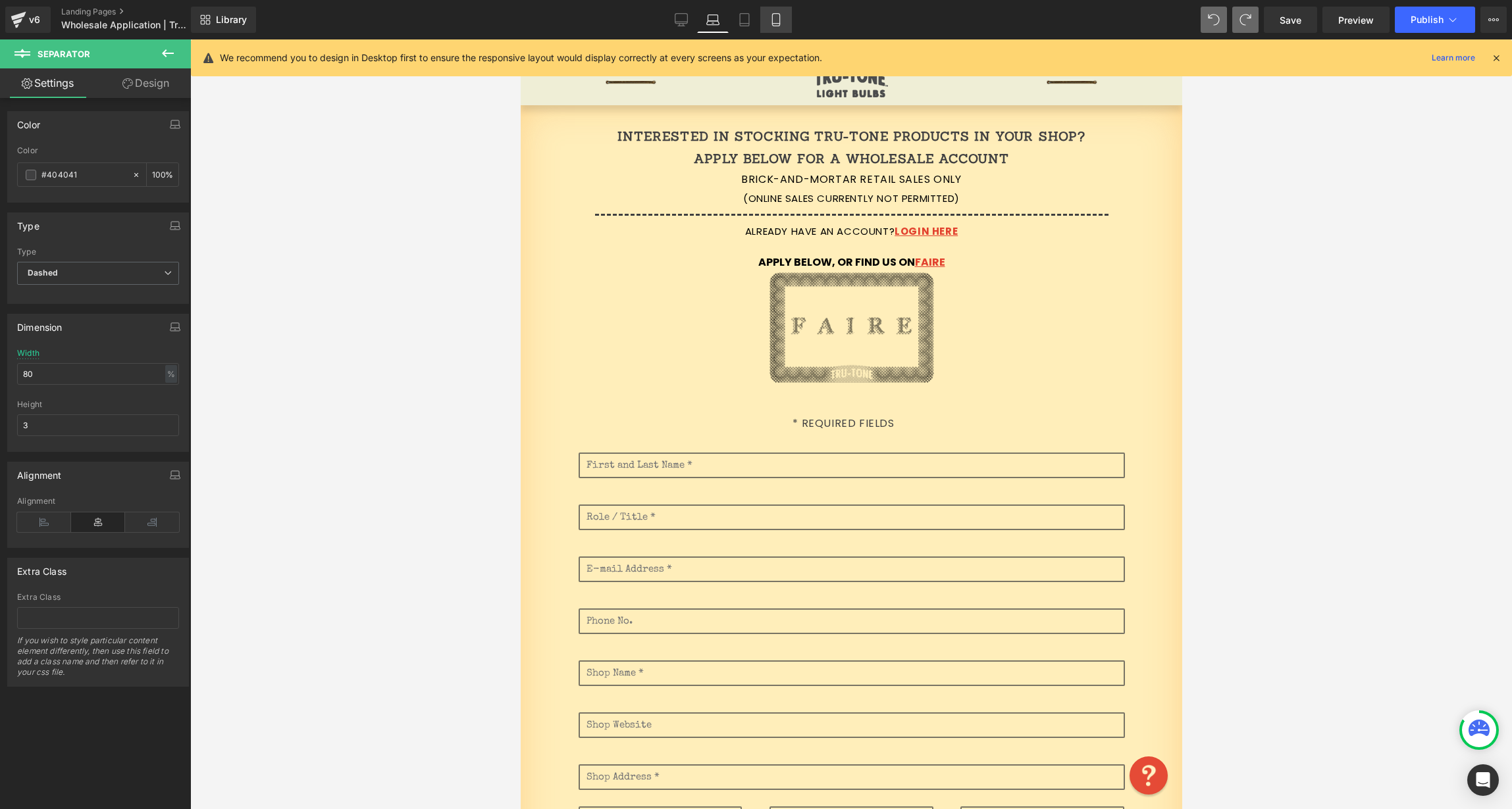
drag, startPoint x: 750, startPoint y: 23, endPoint x: 762, endPoint y: 22, distance: 12.0
click at [750, 23] on icon at bounding box center [744, 20] width 13 height 13
type input "100"
type input "90"
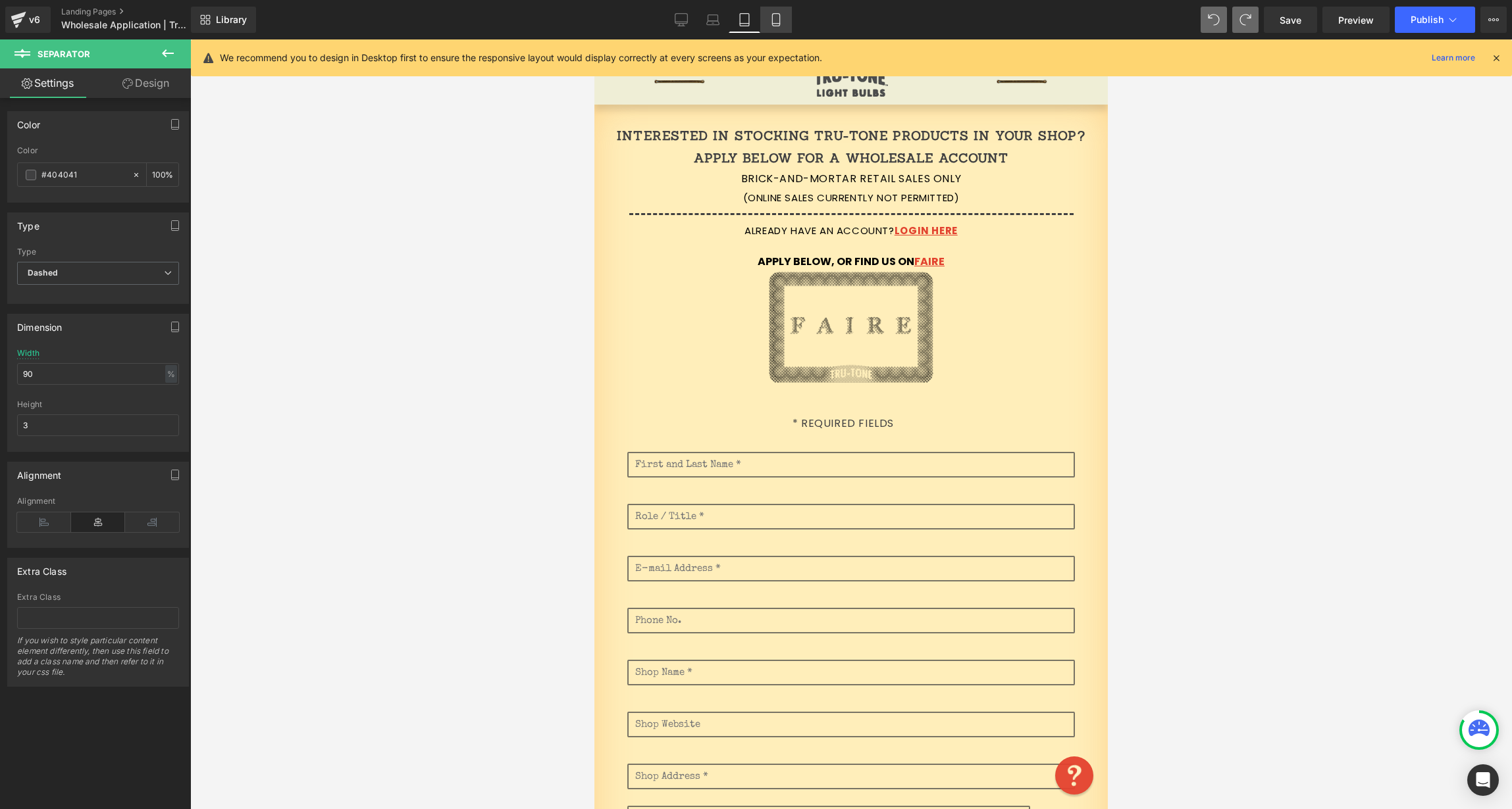
click at [778, 19] on icon at bounding box center [776, 20] width 13 height 13
type input "100"
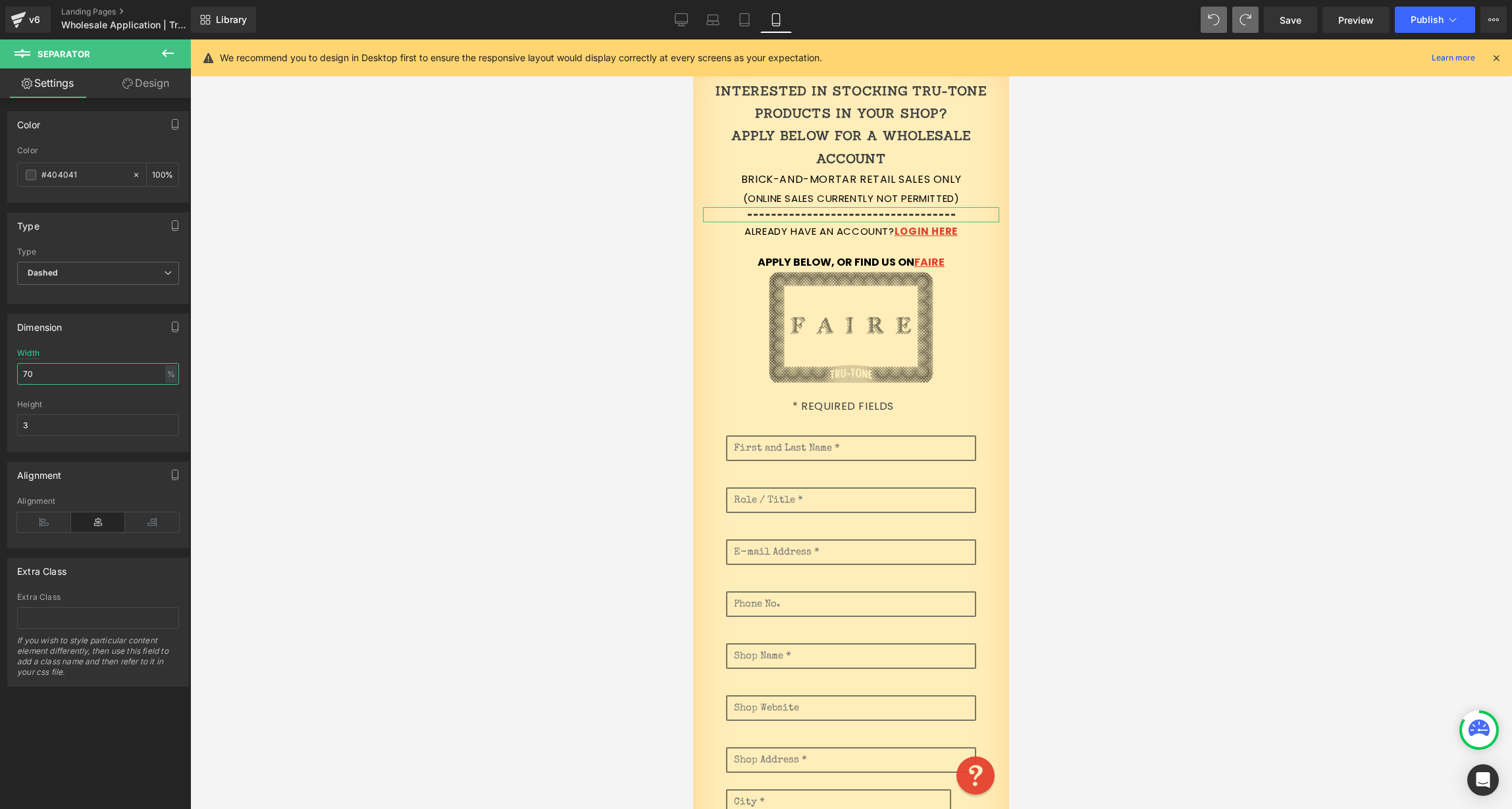
drag, startPoint x: 38, startPoint y: 374, endPoint x: 10, endPoint y: 370, distance: 28.3
click at [19, 374] on input "70" at bounding box center [98, 374] width 162 height 22
drag, startPoint x: 48, startPoint y: 372, endPoint x: 5, endPoint y: 369, distance: 43.1
click at [9, 371] on div "80% Width 80 % % px 3px Height 3" at bounding box center [98, 400] width 180 height 102
type input "9"
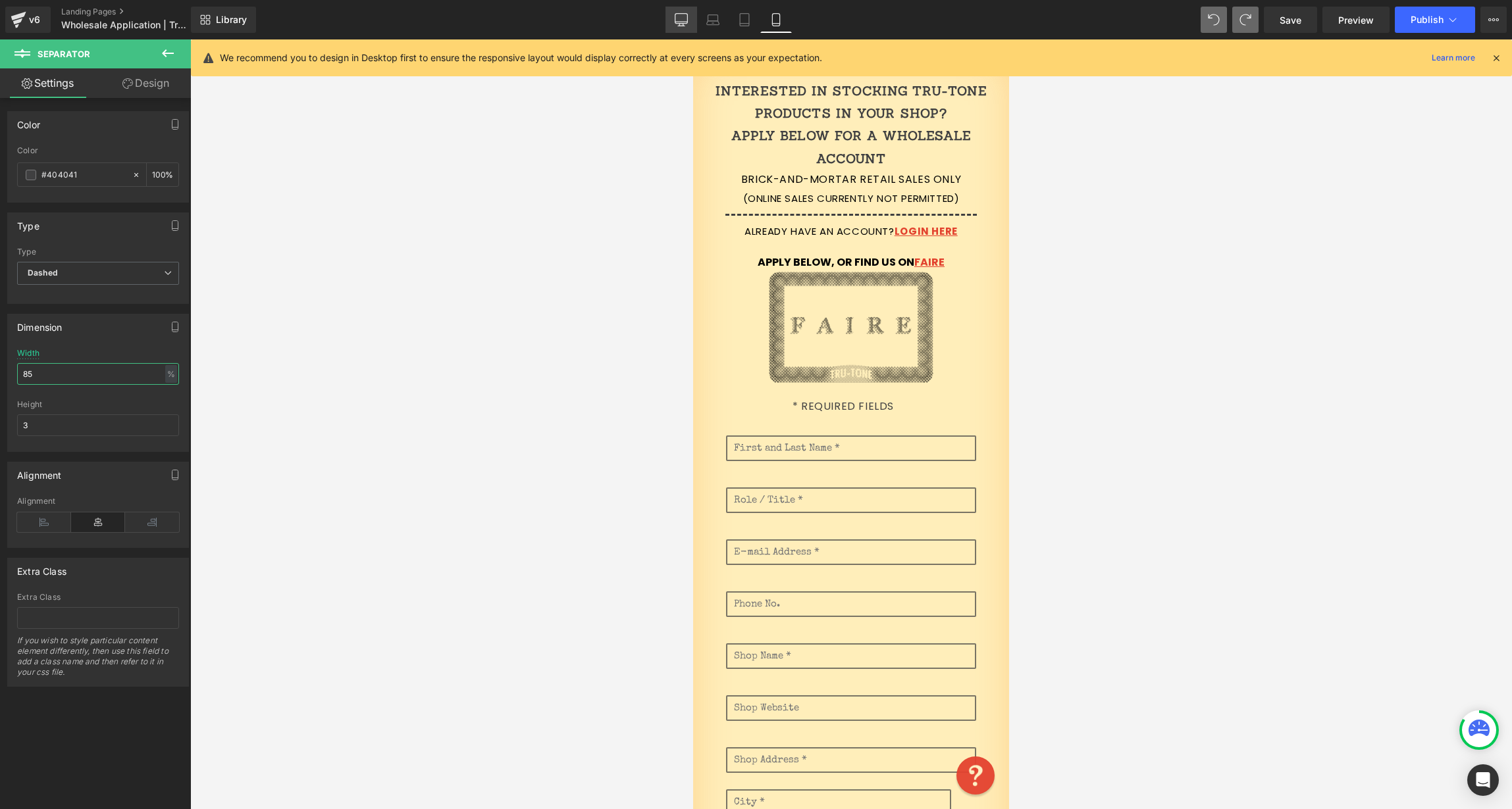
type input "85"
click at [687, 17] on icon at bounding box center [681, 20] width 13 height 13
type input "100"
type input "70"
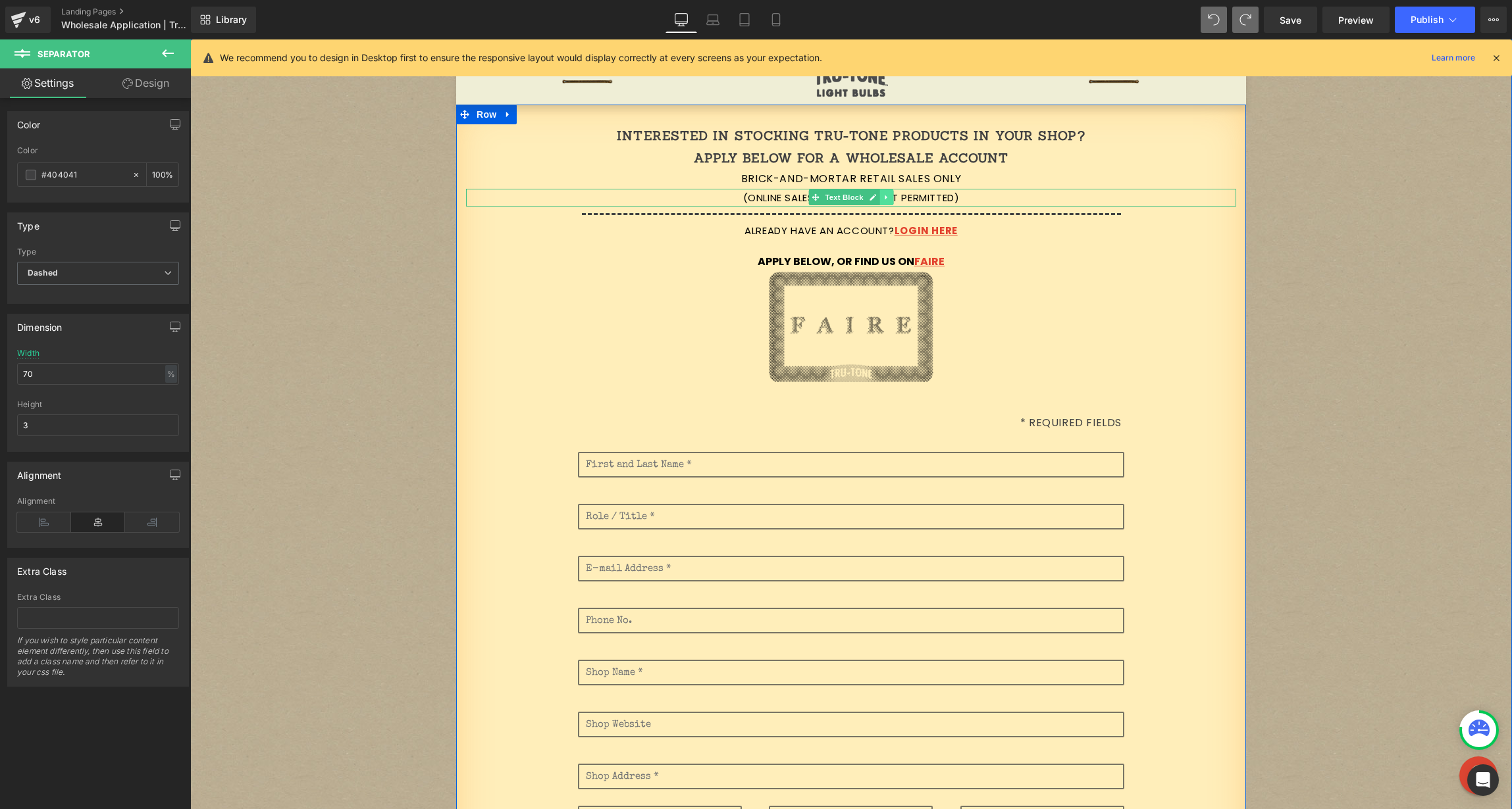
click at [883, 197] on icon at bounding box center [886, 197] width 8 height 7
click at [879, 198] on link at bounding box center [879, 197] width 14 height 16
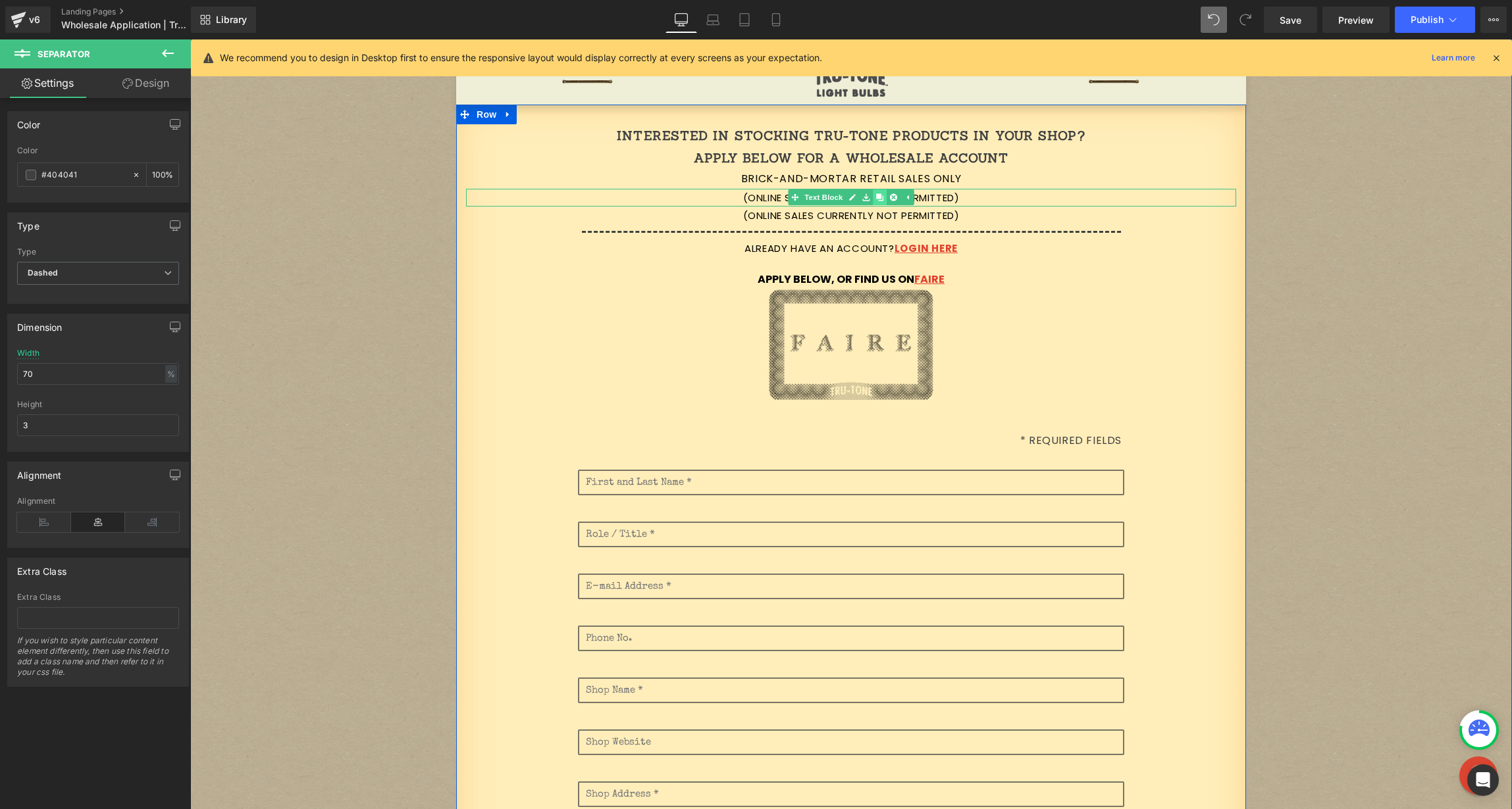
click at [877, 197] on icon at bounding box center [879, 197] width 8 height 7
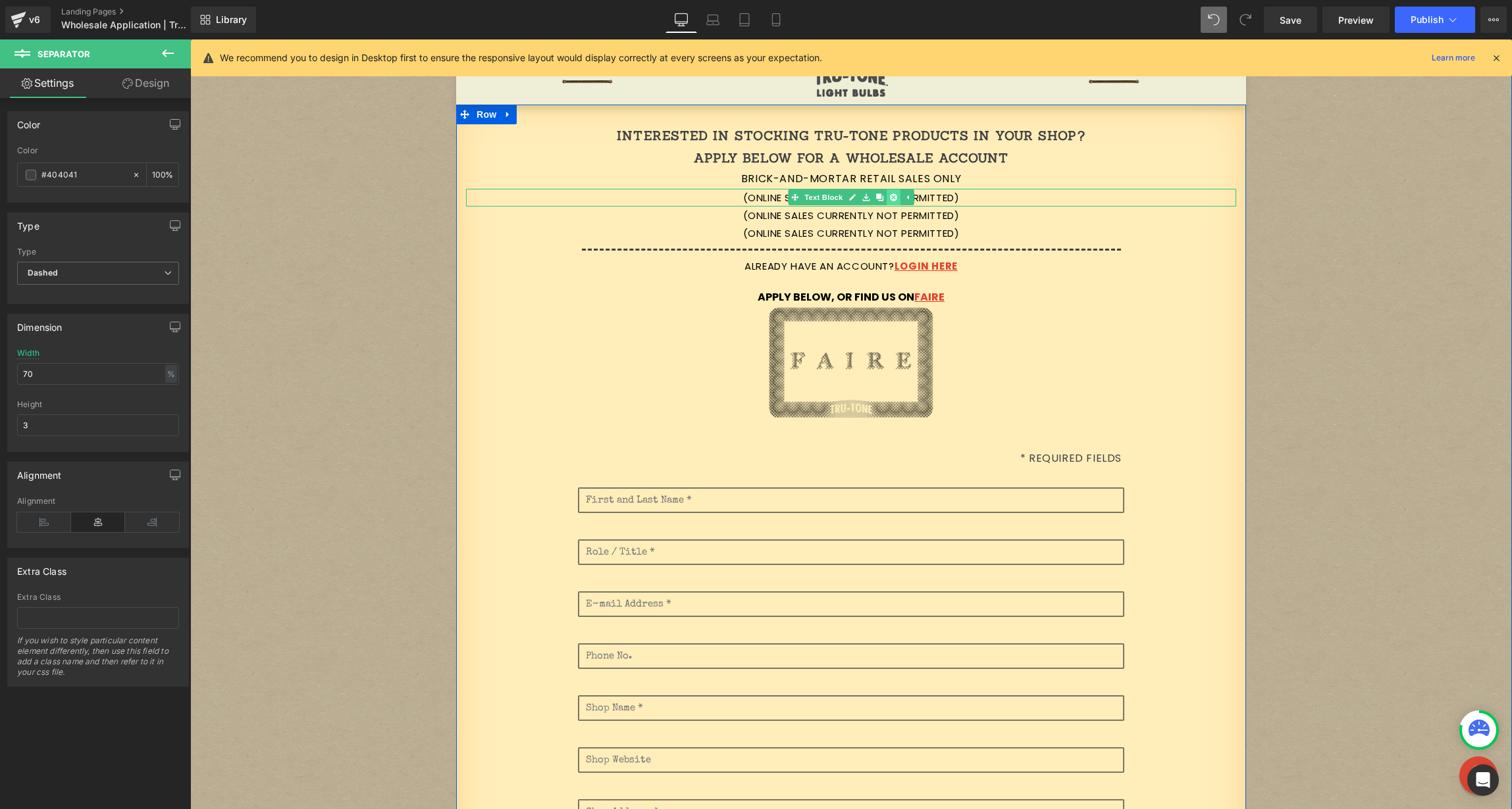
click at [890, 198] on icon at bounding box center [894, 197] width 8 height 7
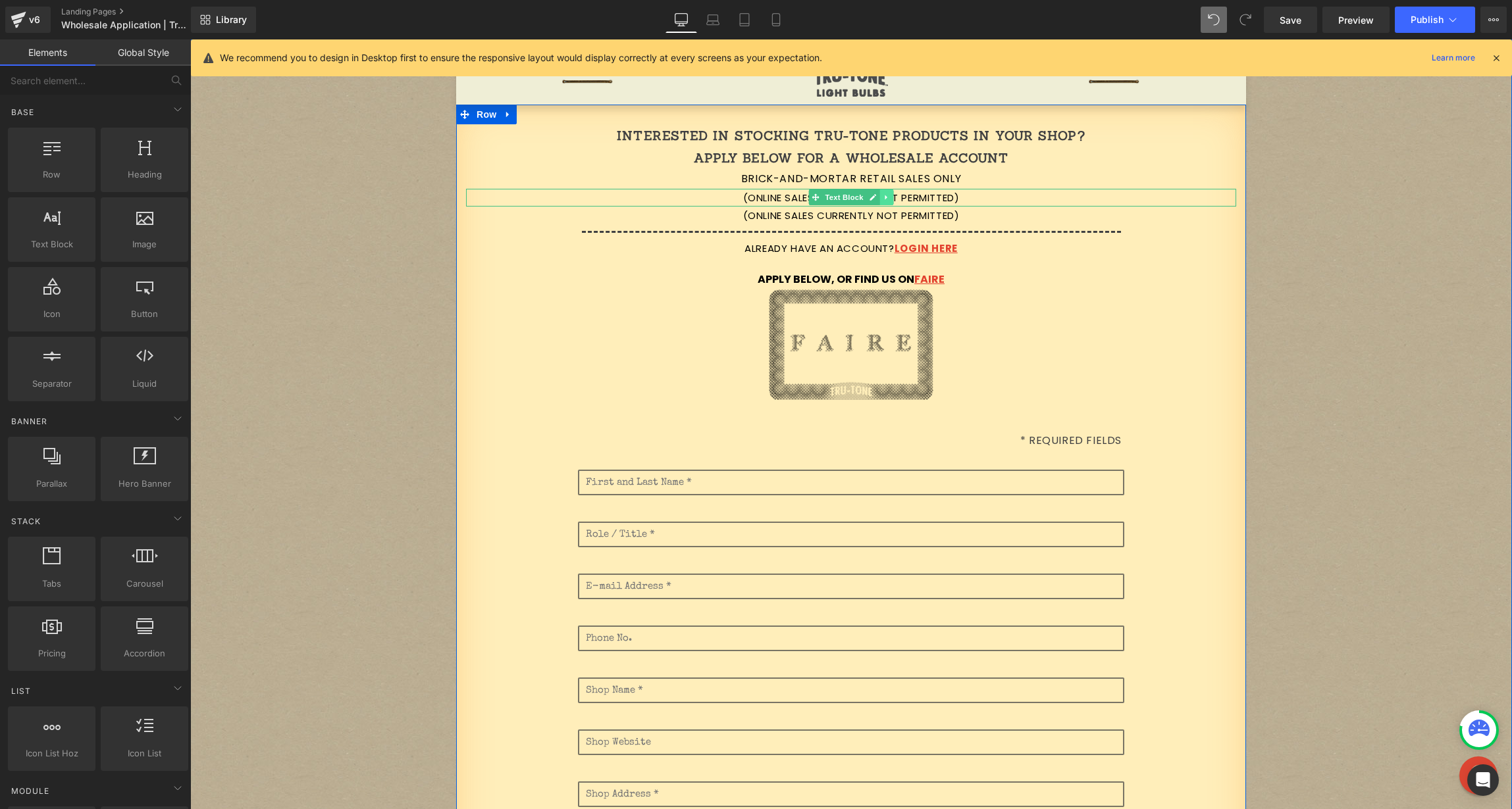
click at [883, 197] on icon at bounding box center [886, 197] width 8 height 7
click at [890, 197] on icon at bounding box center [894, 197] width 8 height 7
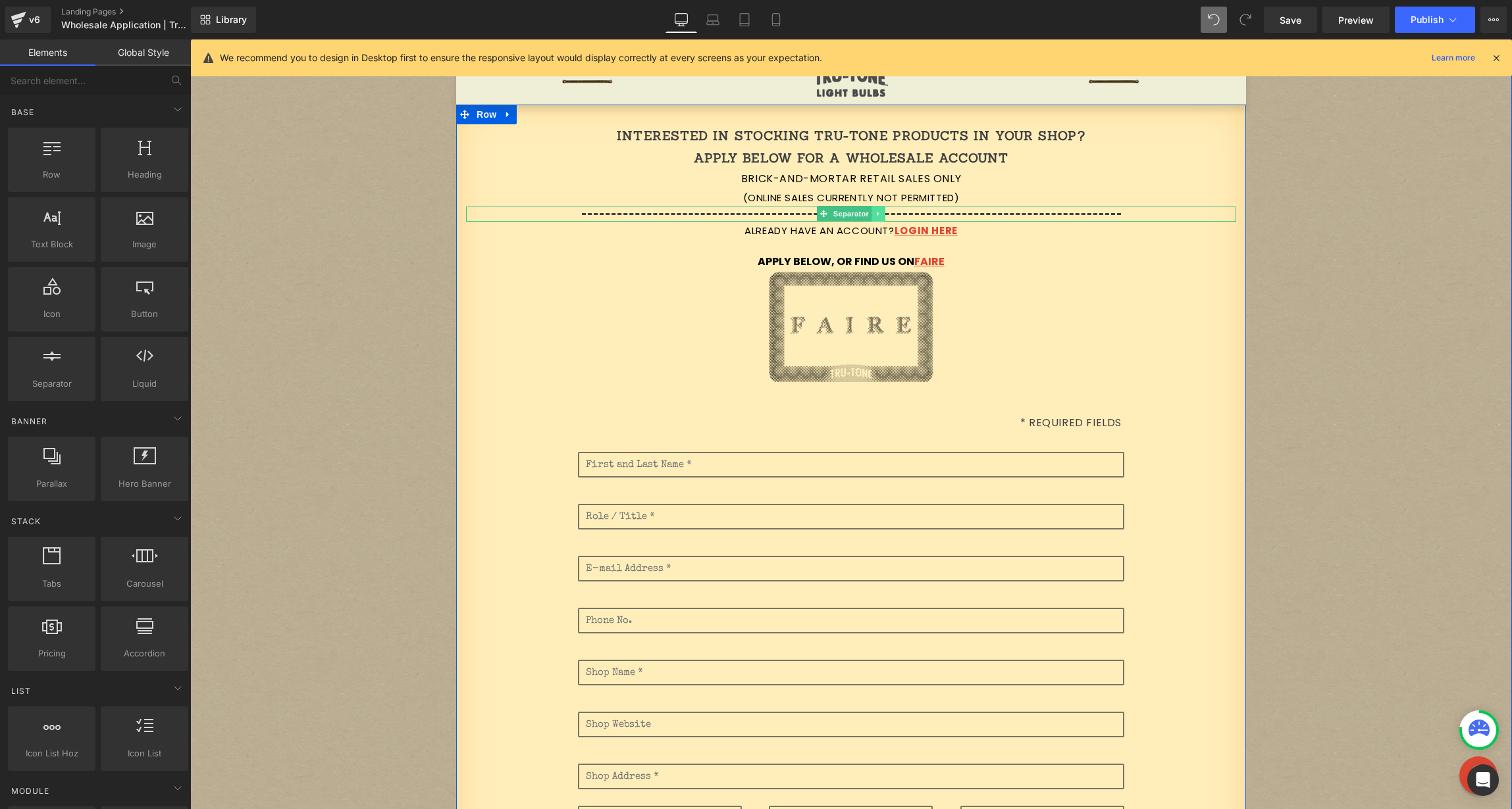
click at [875, 213] on icon at bounding box center [879, 213] width 8 height 7
click at [869, 213] on icon at bounding box center [872, 213] width 8 height 7
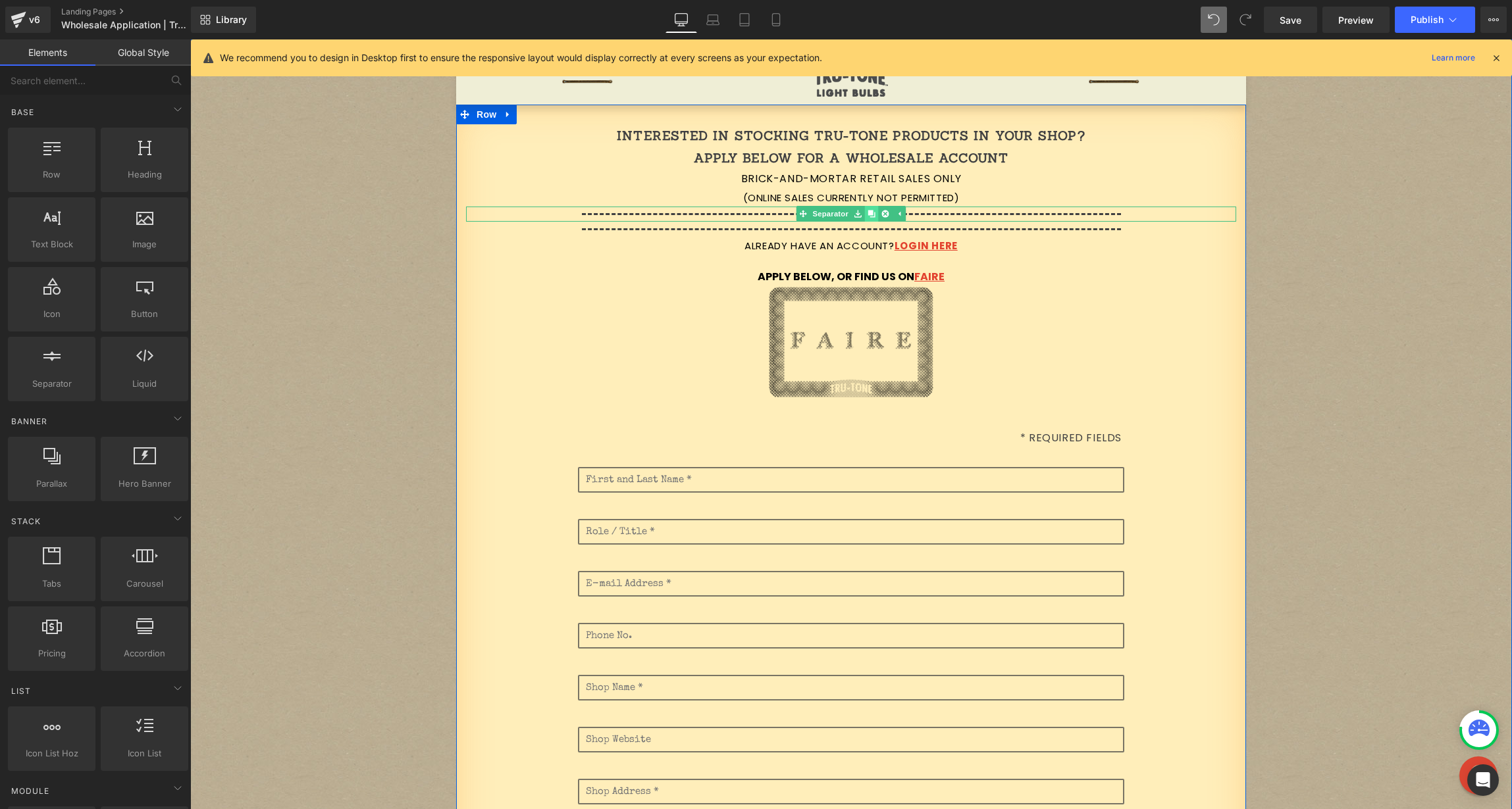
click at [869, 214] on icon at bounding box center [872, 214] width 8 height 7
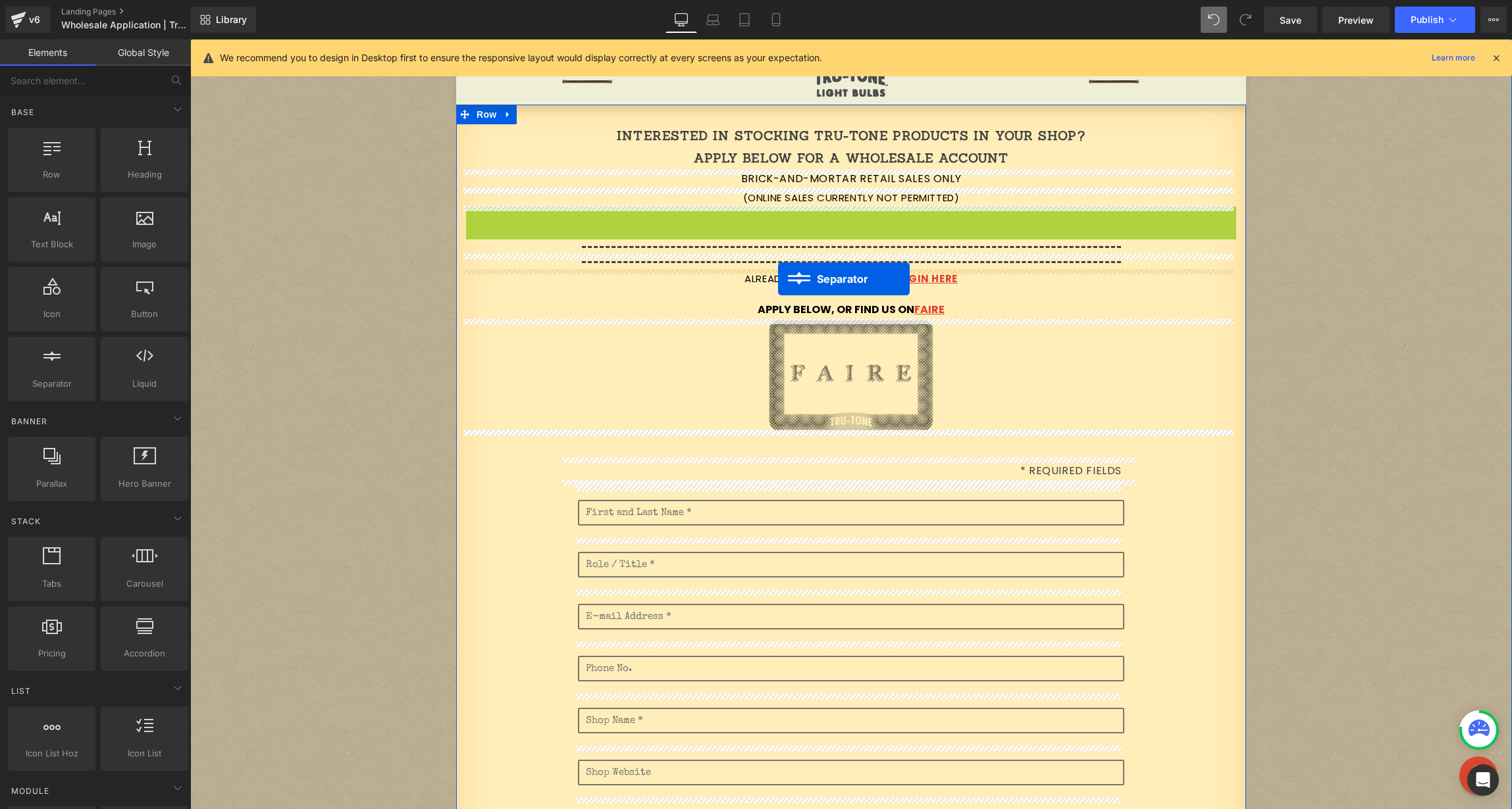
drag, startPoint x: 797, startPoint y: 212, endPoint x: 784, endPoint y: 279, distance: 68.2
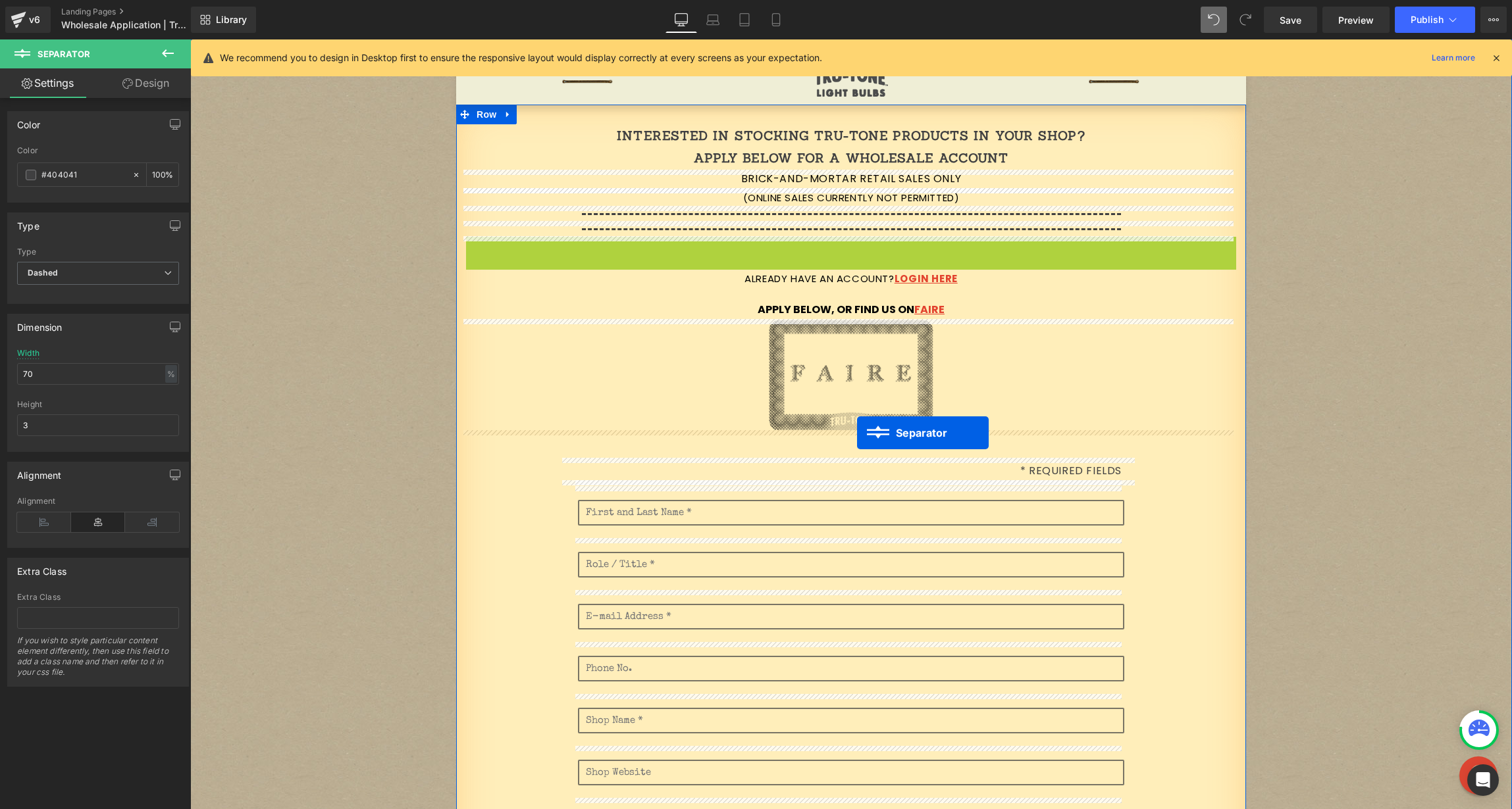
drag, startPoint x: 821, startPoint y: 244, endPoint x: 859, endPoint y: 432, distance: 191.8
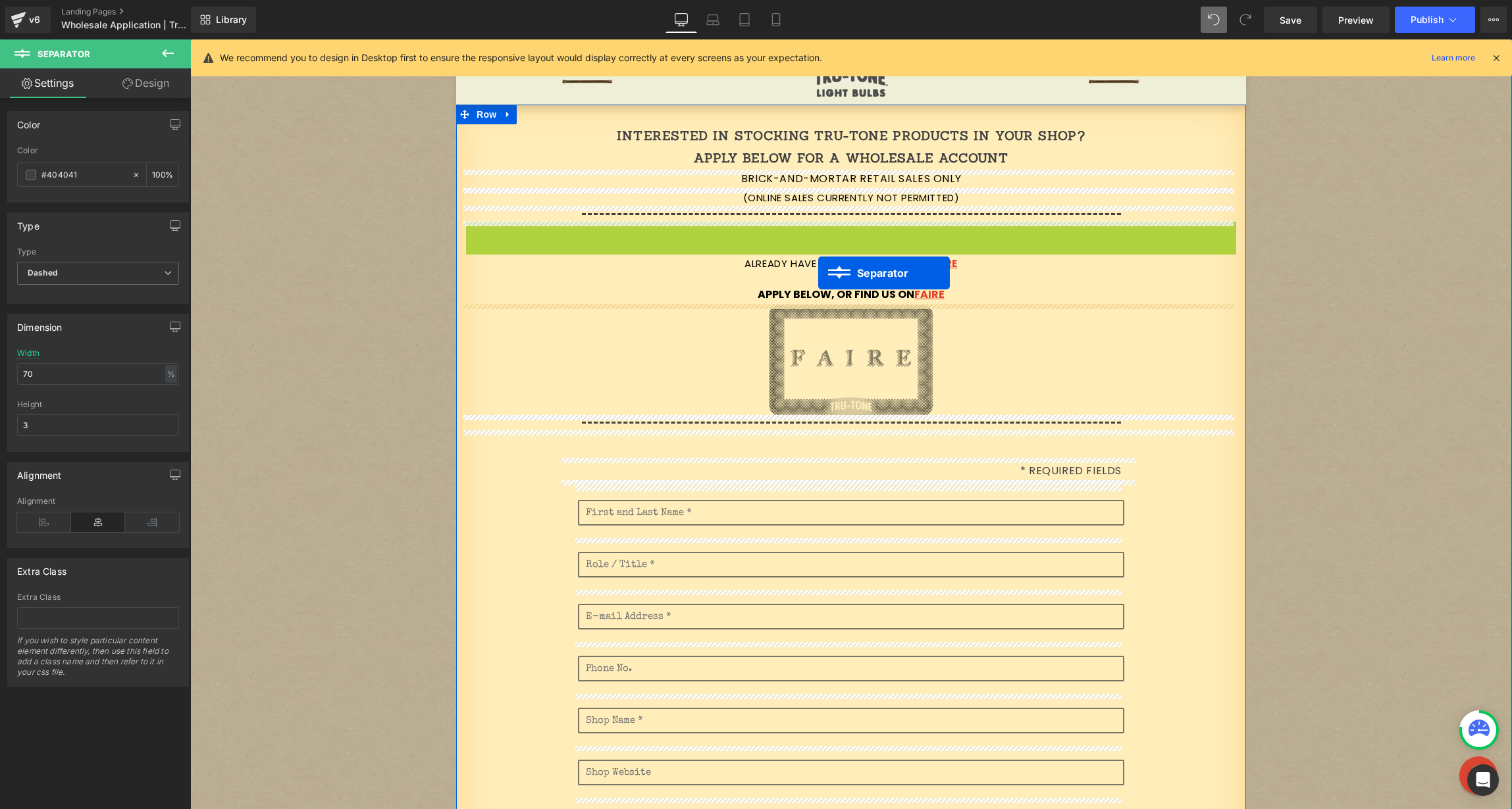
drag, startPoint x: 818, startPoint y: 227, endPoint x: 819, endPoint y: 273, distance: 46.0
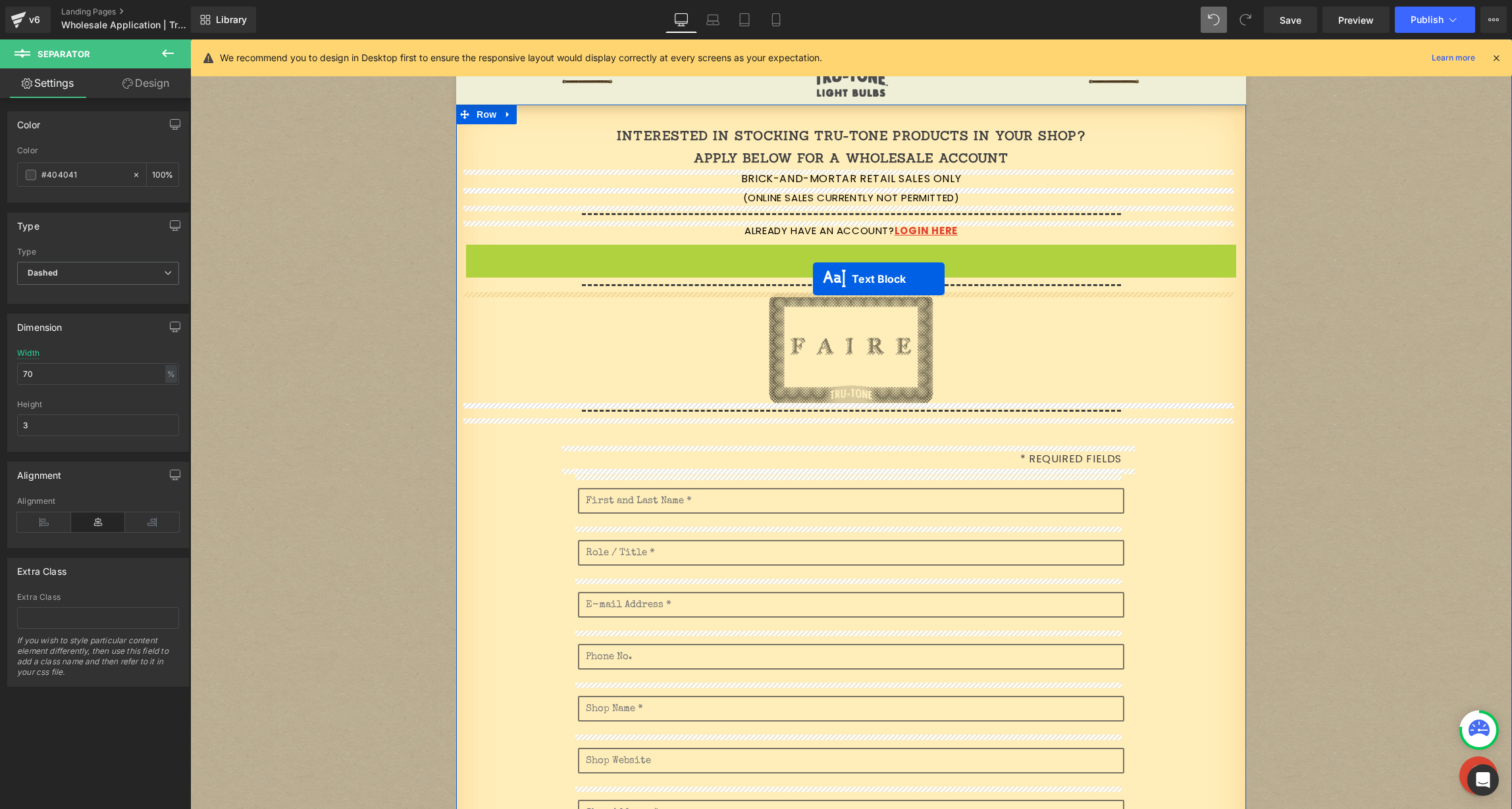
drag, startPoint x: 814, startPoint y: 257, endPoint x: 813, endPoint y: 277, distance: 20.0
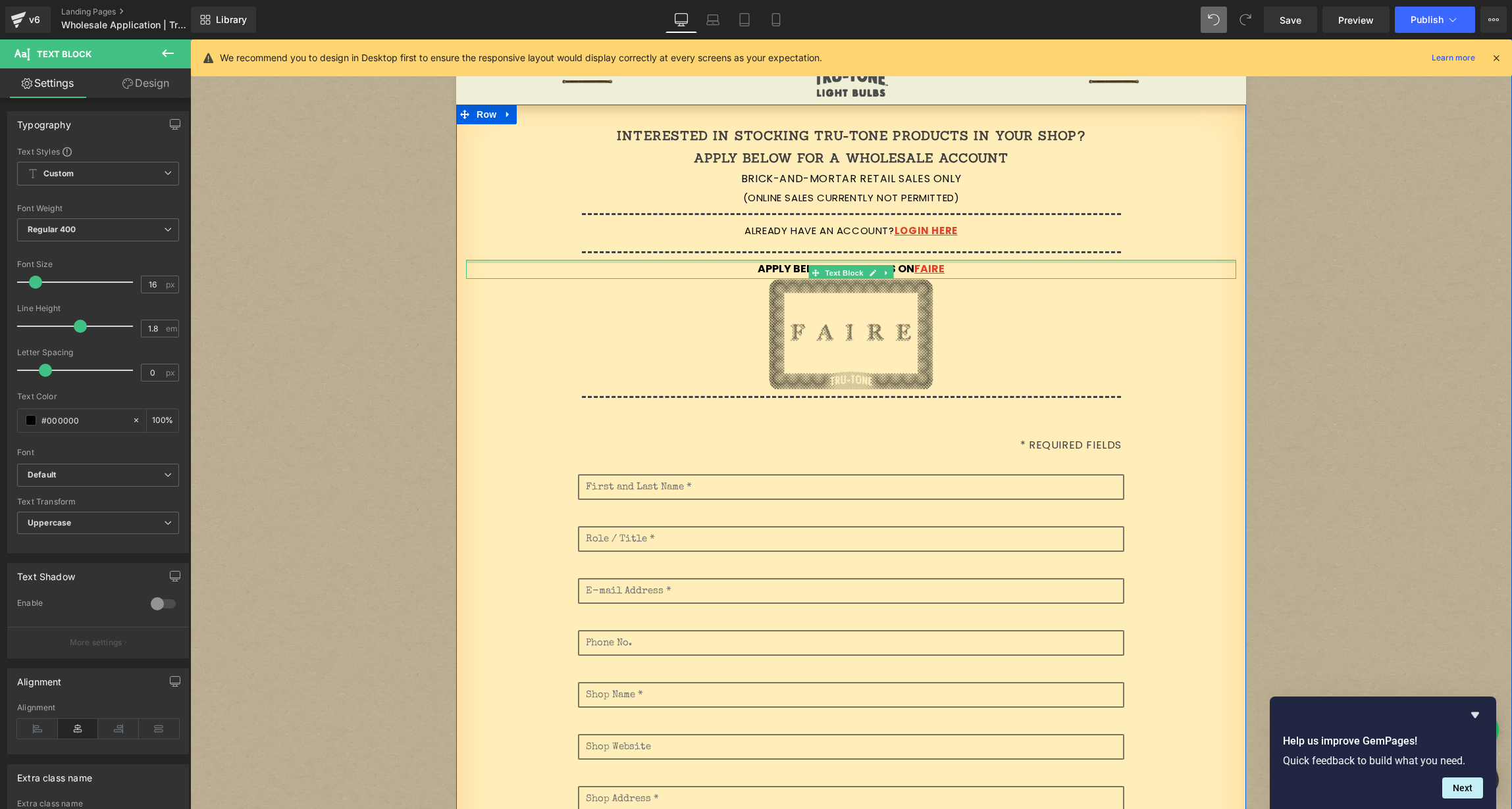
drag, startPoint x: 929, startPoint y: 262, endPoint x: 1185, endPoint y: 146, distance: 281.1
click at [929, 252] on div "Interested in stocking Tru-Tone products in your shop? Apply below for a wholes…" at bounding box center [851, 715] width 790 height 1181
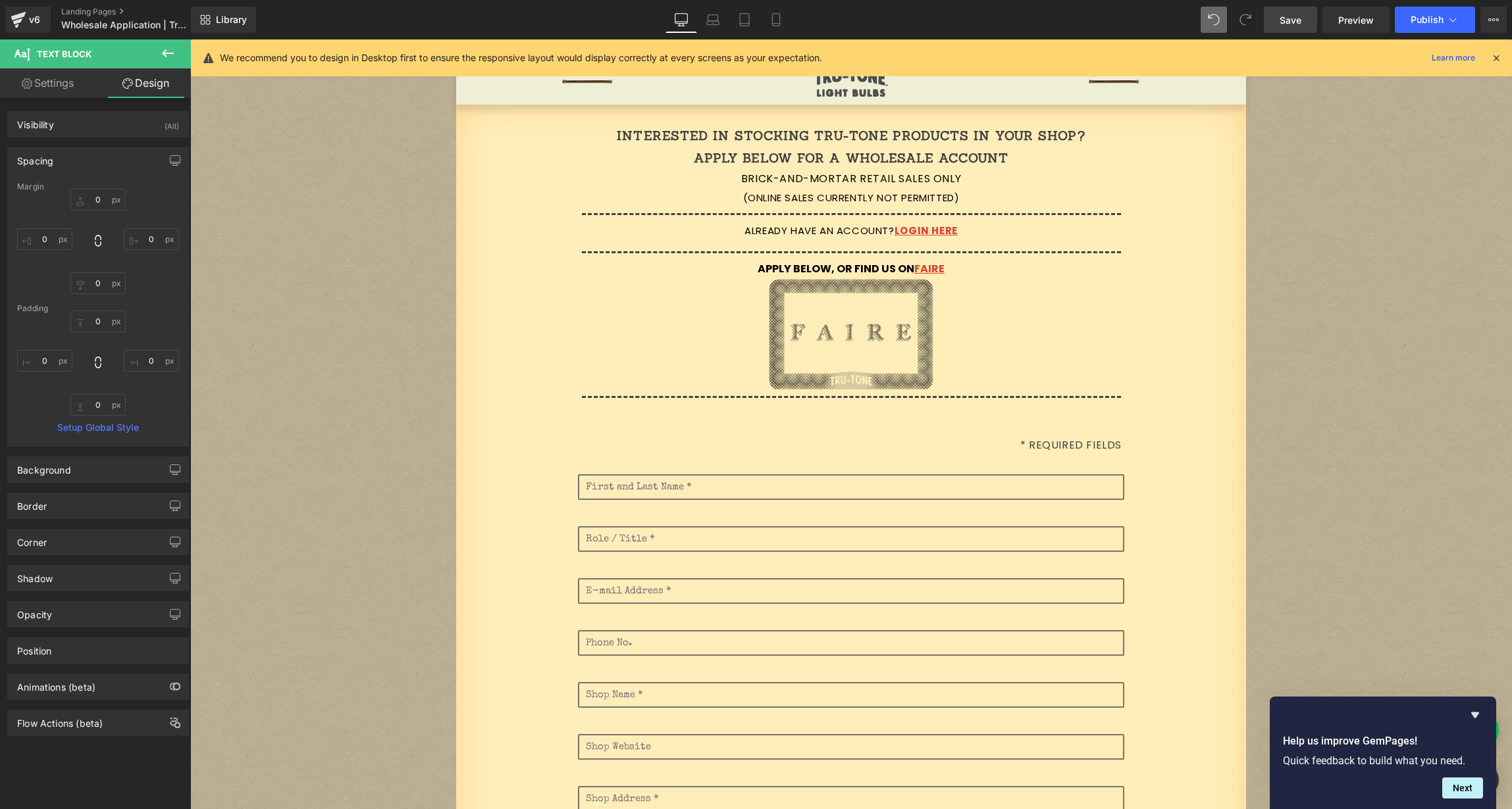
click at [1294, 27] on link "Save" at bounding box center [1290, 20] width 53 height 27
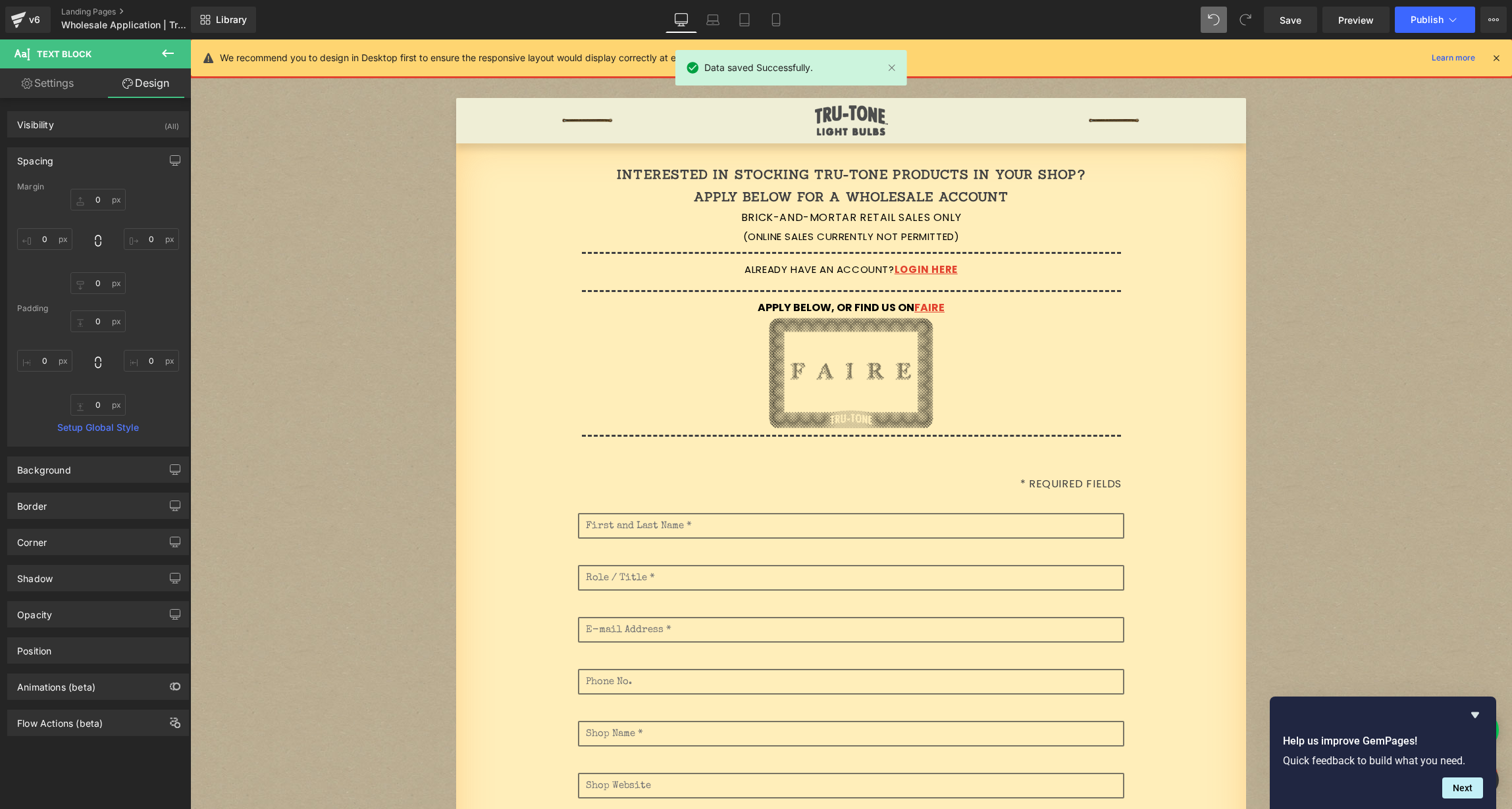
scroll to position [0, 0]
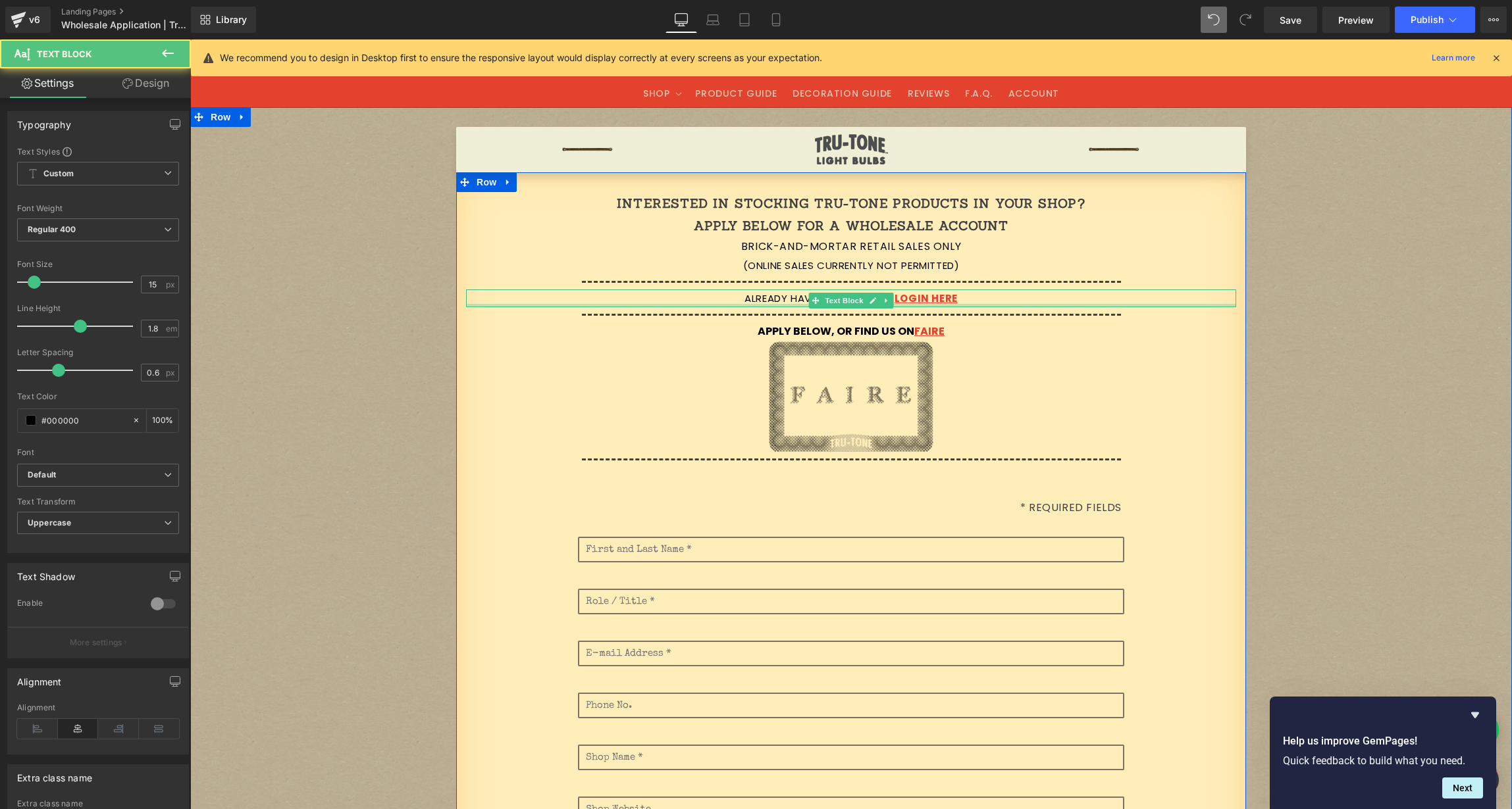
drag, startPoint x: 990, startPoint y: 309, endPoint x: 1069, endPoint y: 269, distance: 88.5
click at [988, 301] on div "Already have an account? Login here Text Block" at bounding box center [851, 297] width 770 height 17
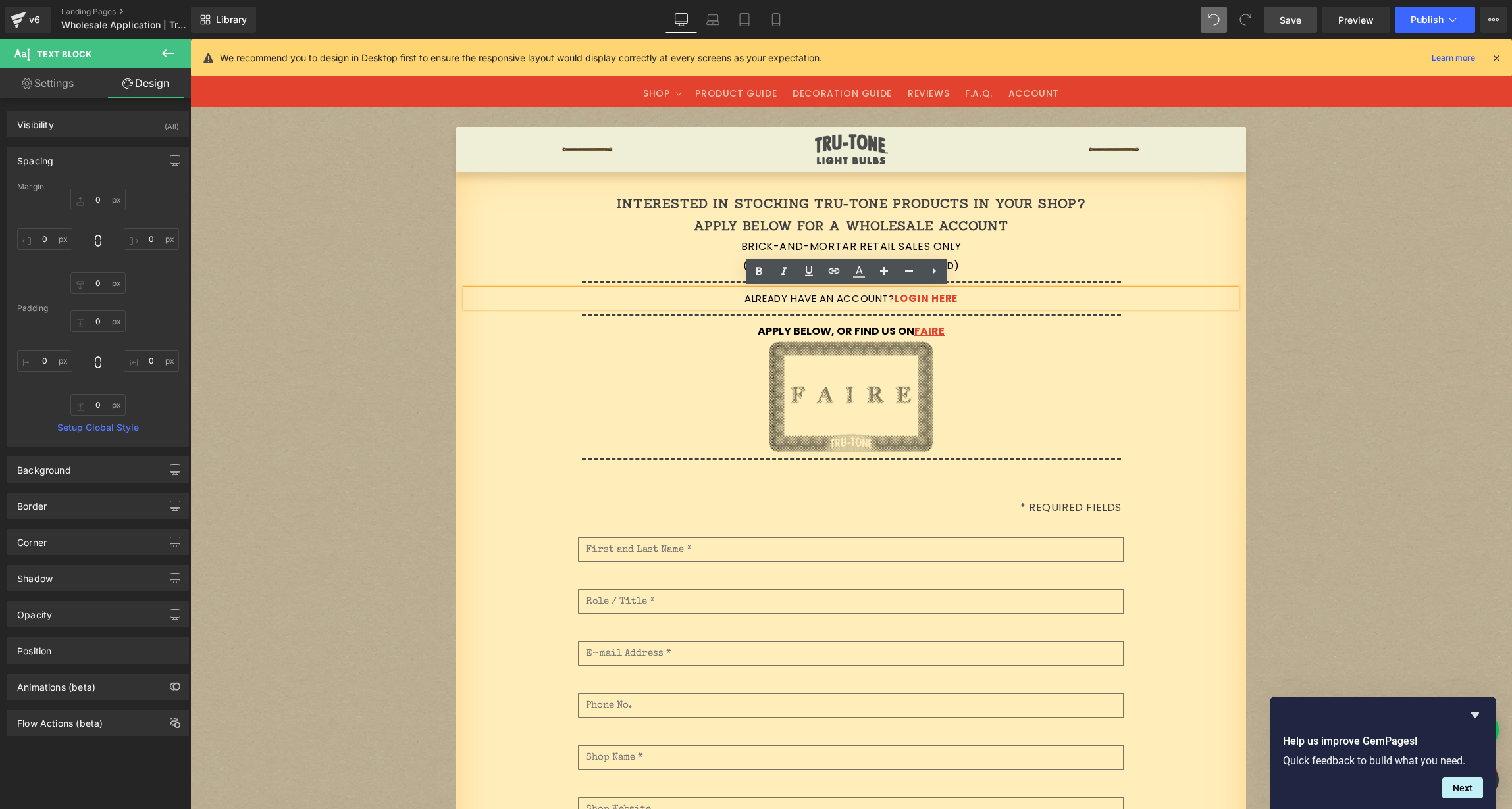
click at [1304, 20] on link "Save" at bounding box center [1290, 20] width 53 height 27
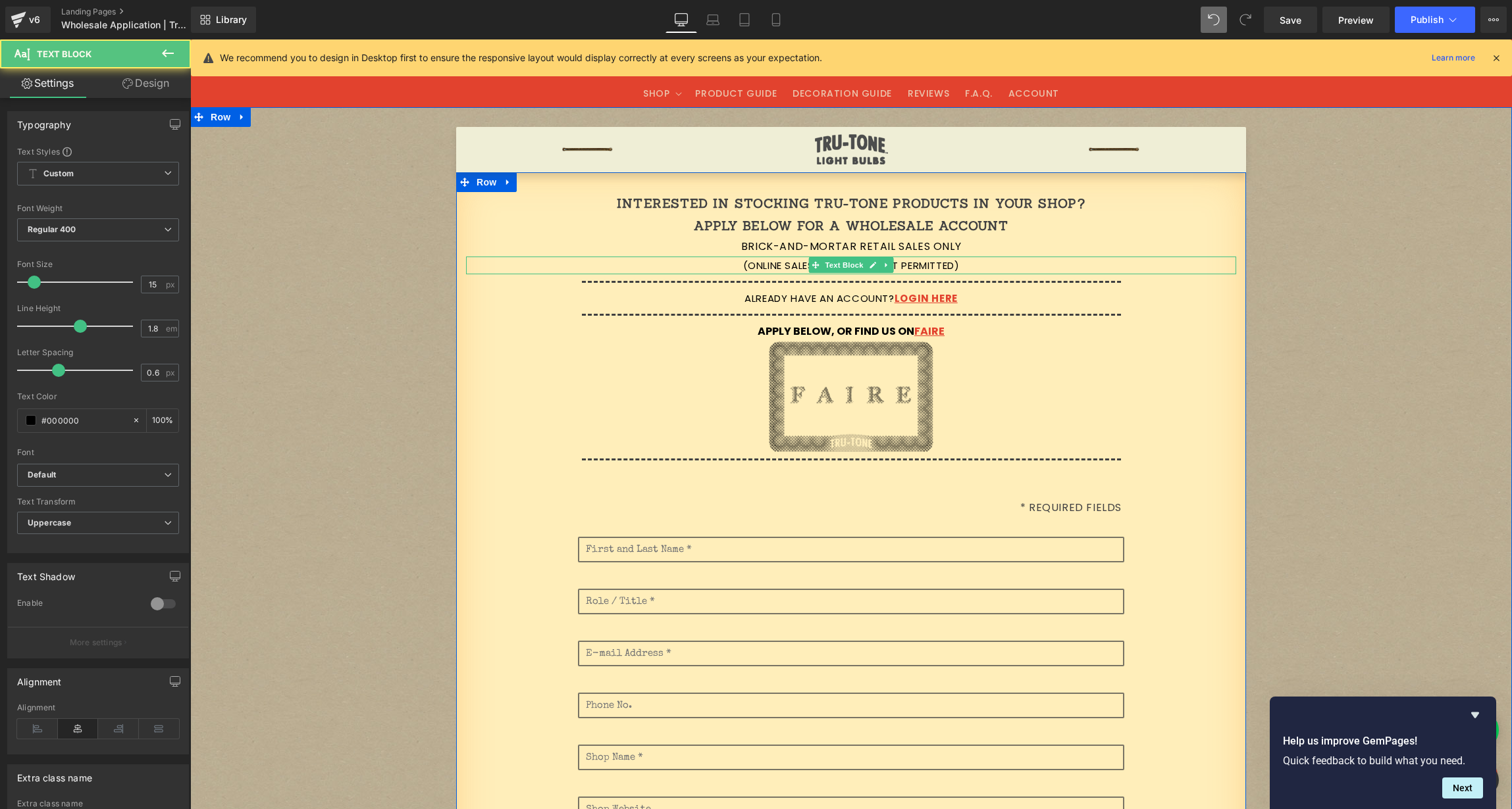
click at [729, 263] on p "(Online sales currently not permitted)" at bounding box center [851, 265] width 770 height 17
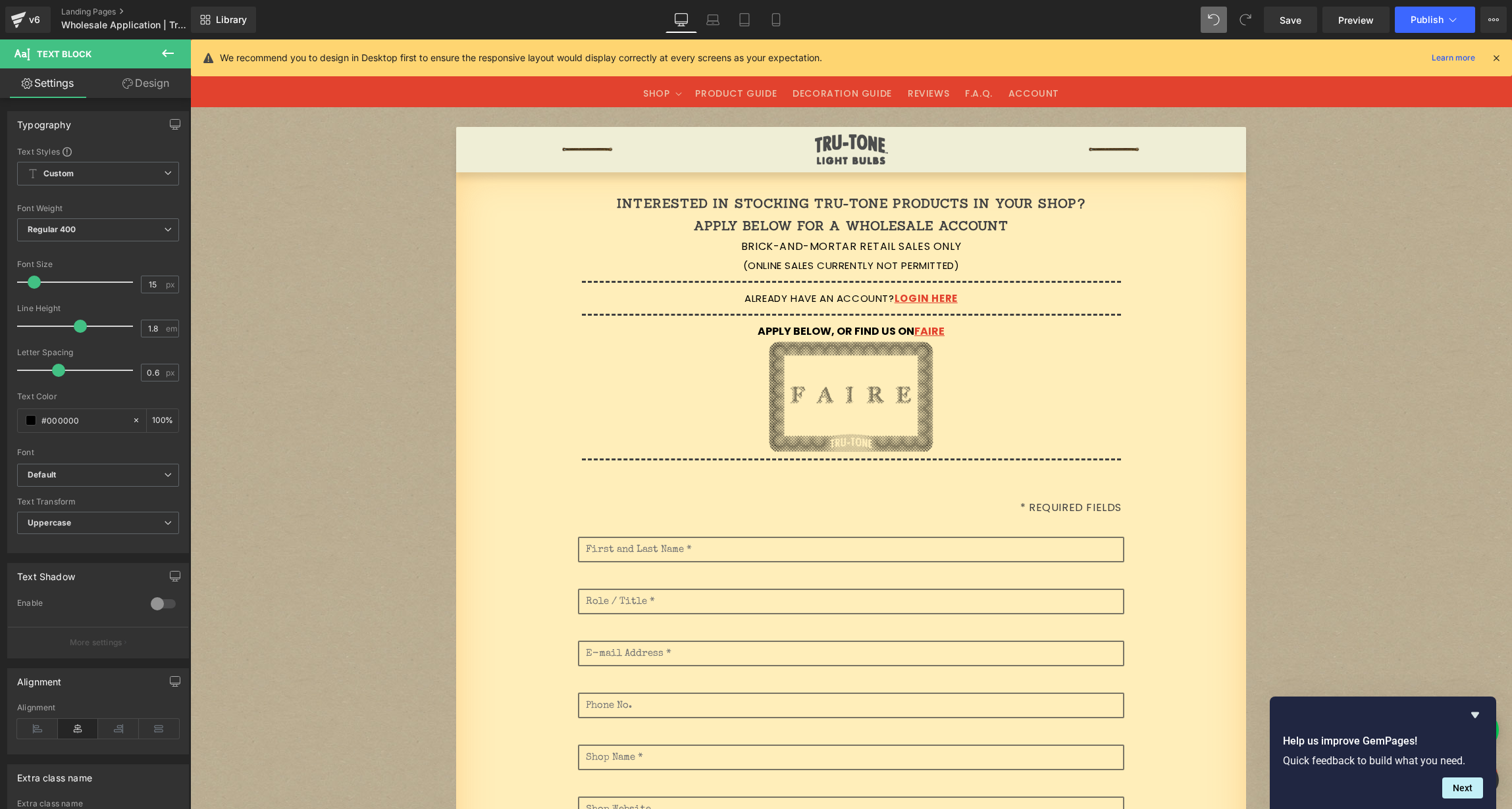
click at [171, 52] on icon at bounding box center [168, 52] width 12 height 7
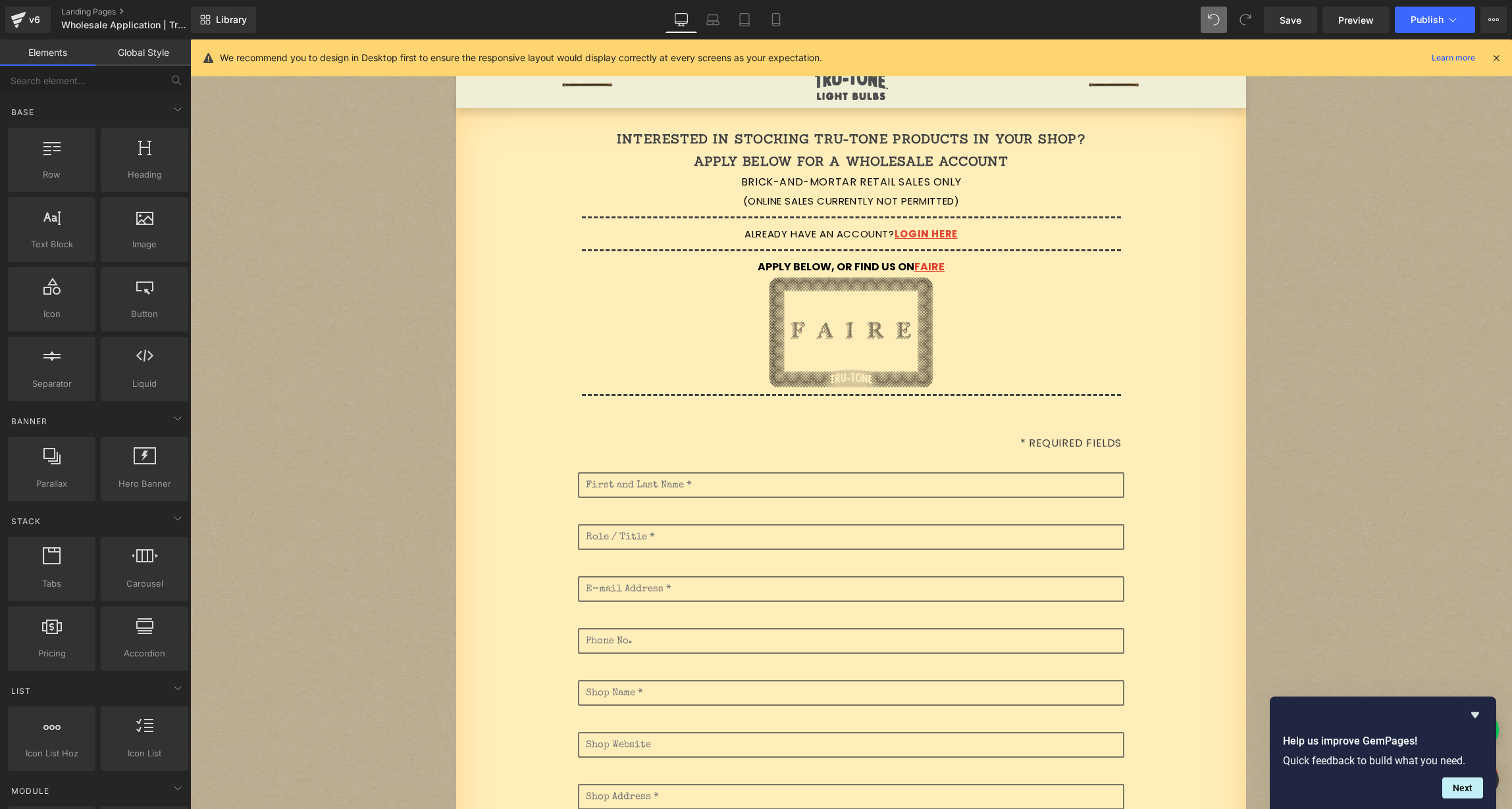
scroll to position [66, 0]
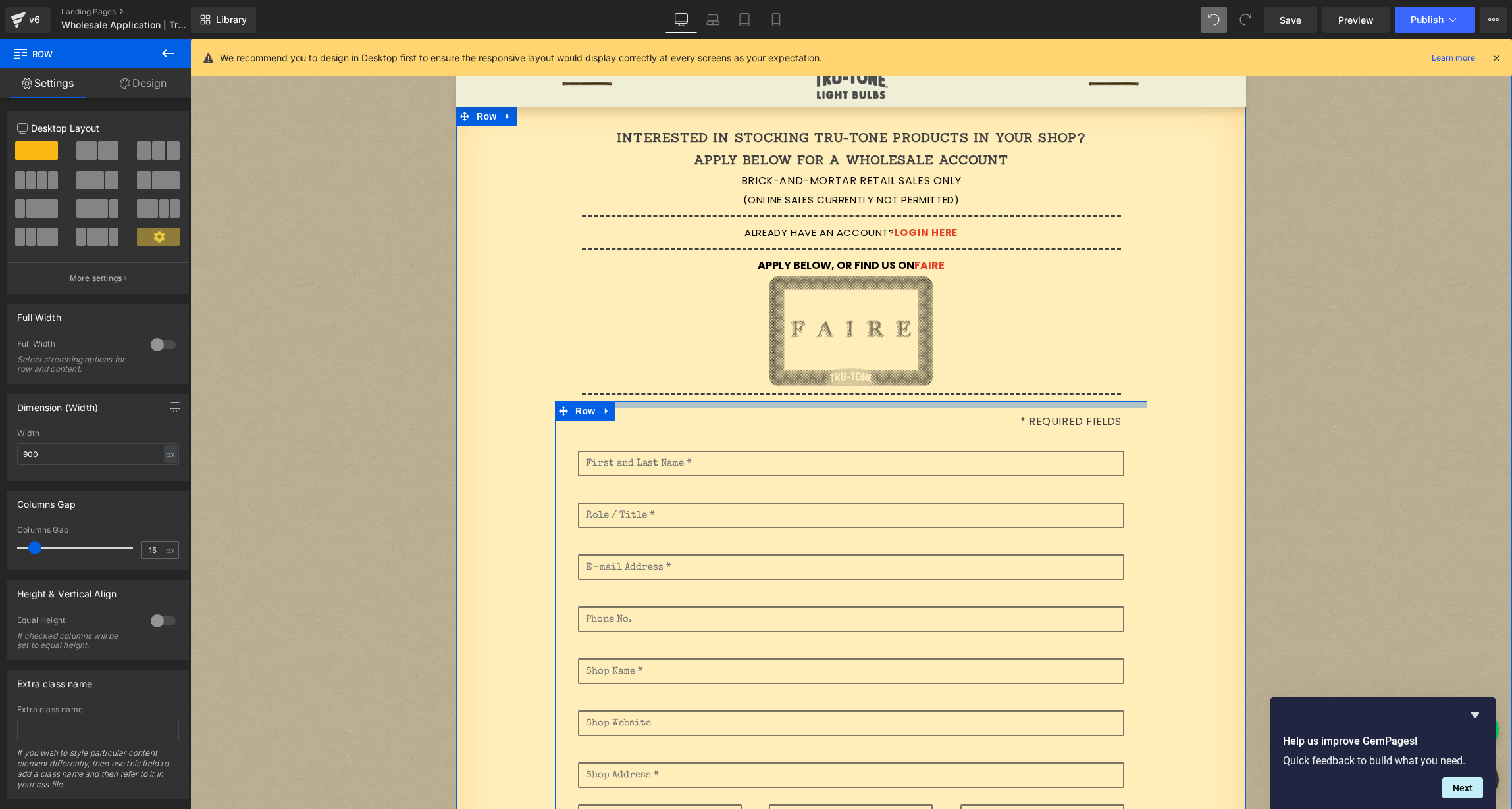
drag, startPoint x: 1097, startPoint y: 408, endPoint x: 1104, endPoint y: 368, distance: 40.6
click at [1094, 389] on div "Interested in stocking Tru-Tone products in your shop? Apply below for a wholes…" at bounding box center [851, 705] width 790 height 1156
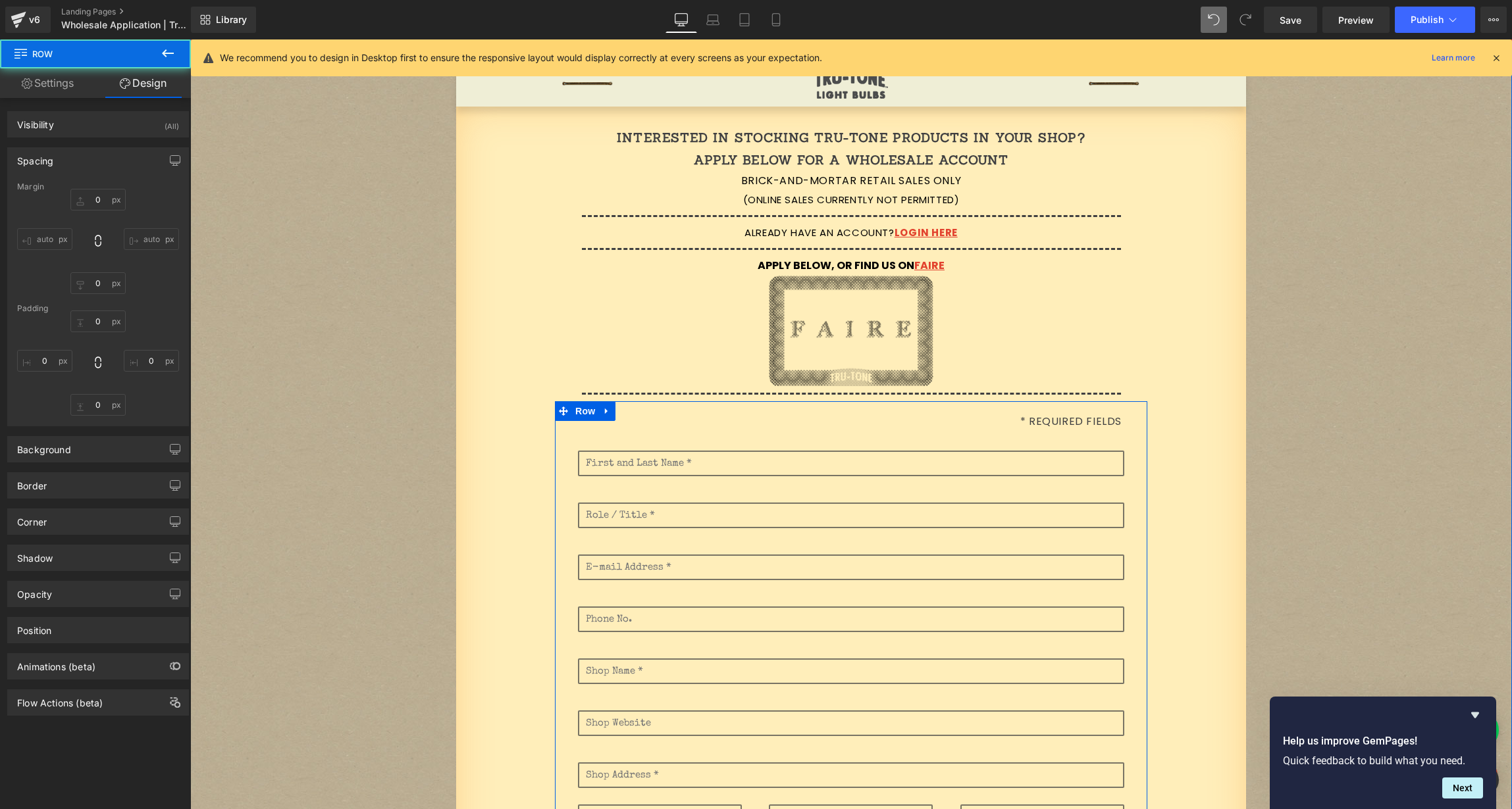
type input "0"
type input "11"
type input "0"
type input "10"
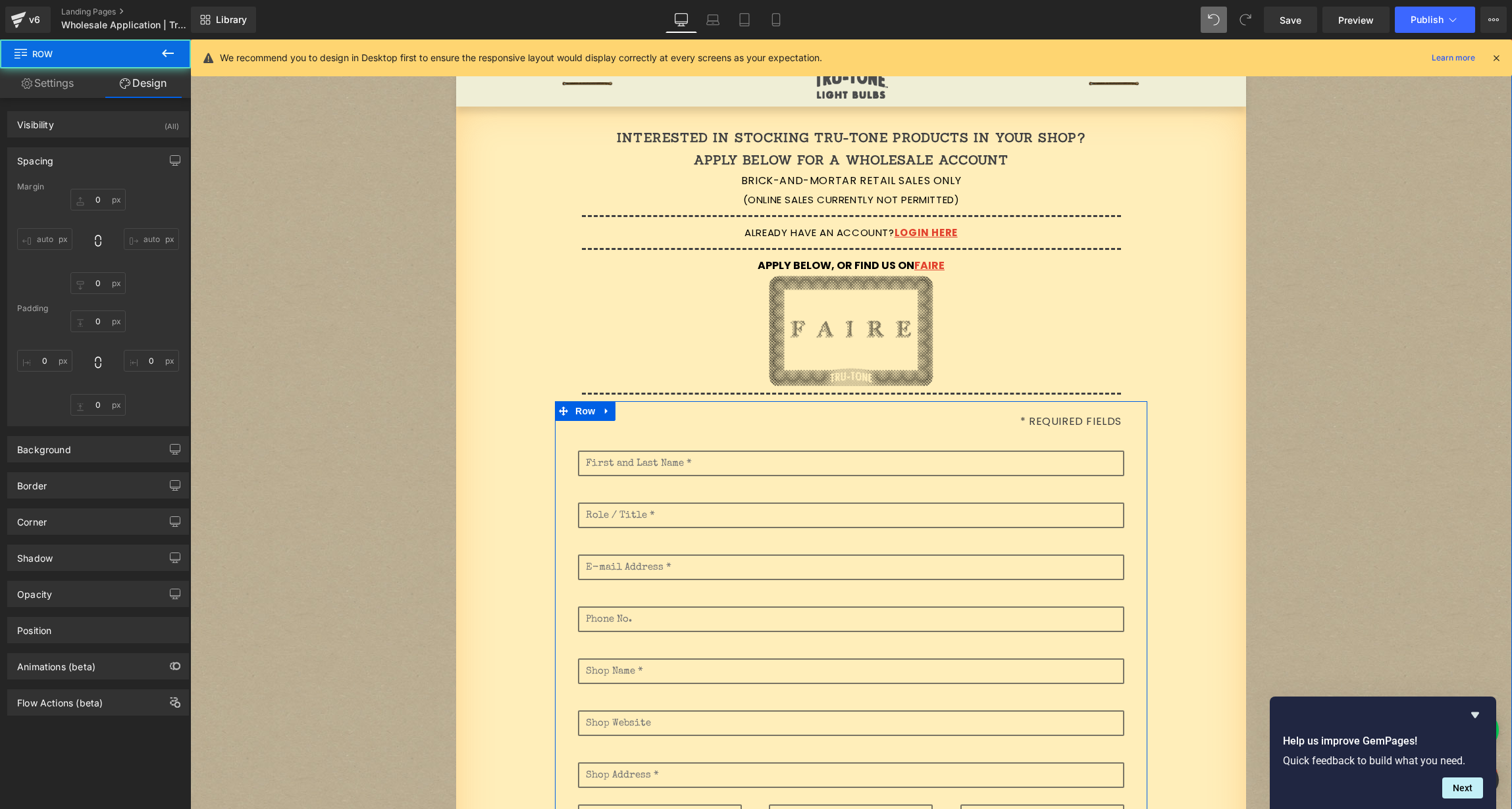
type input "0"
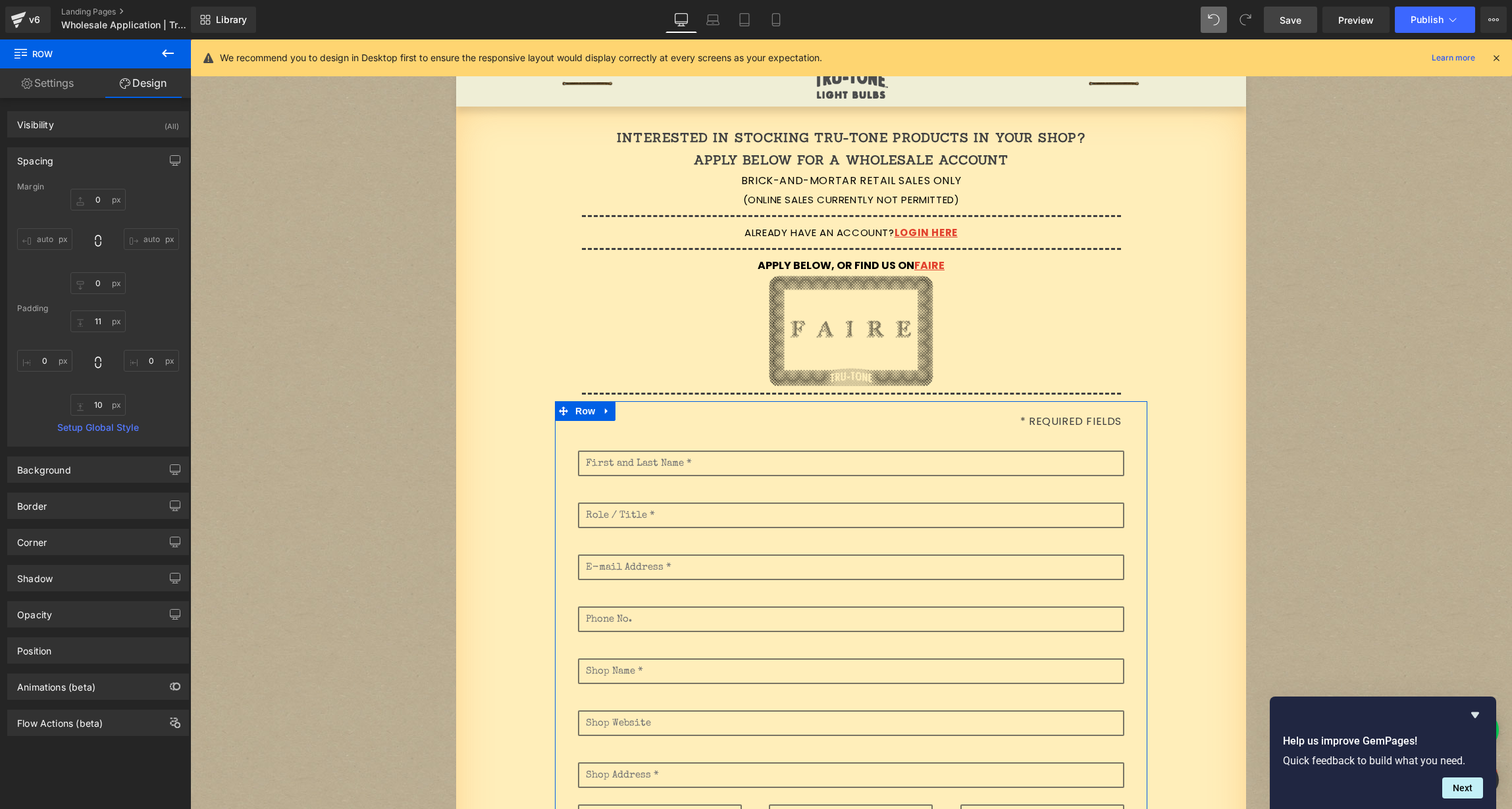
click at [1299, 25] on span "Save" at bounding box center [1290, 20] width 22 height 14
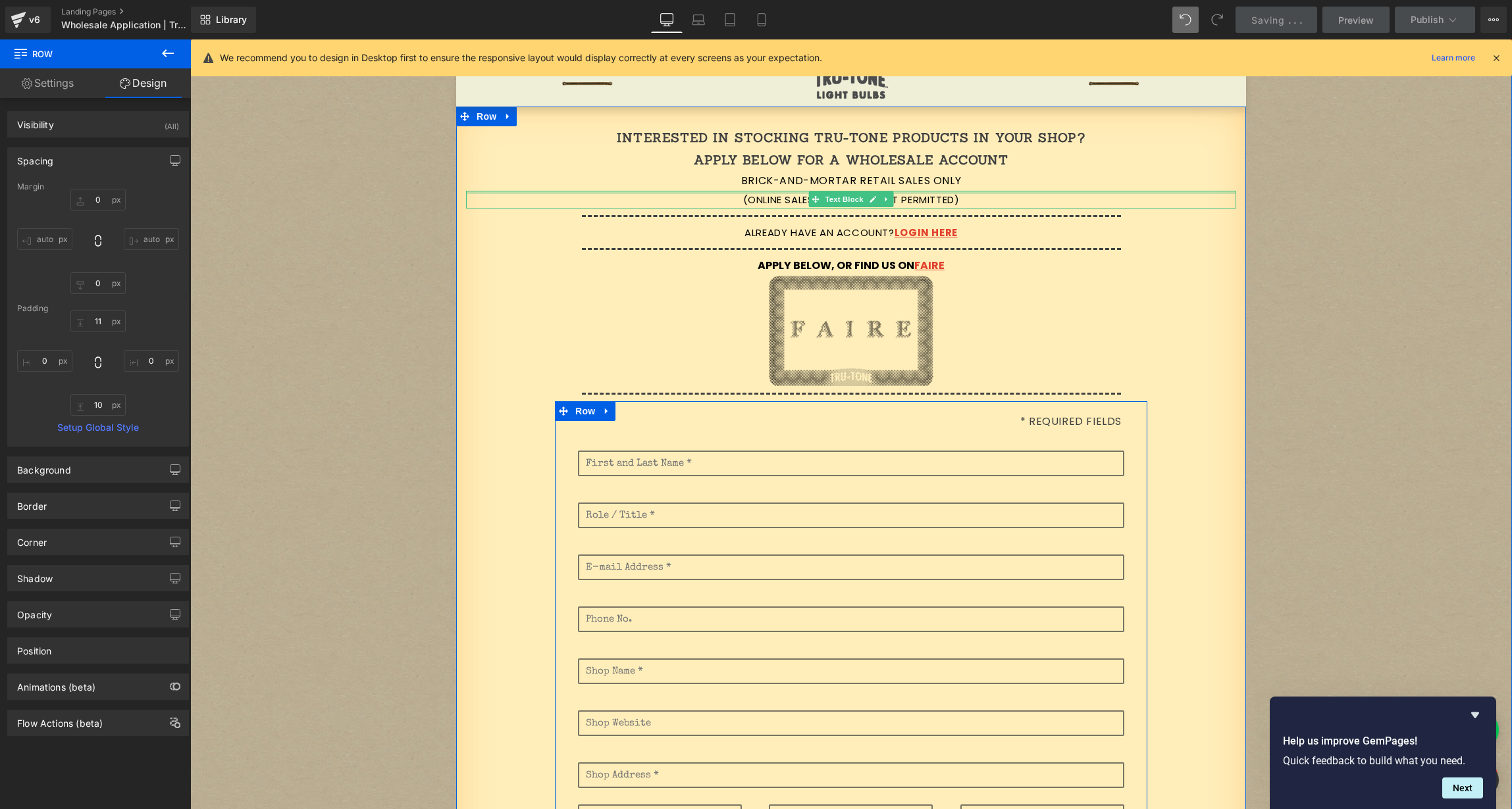
click at [1182, 189] on div "Brick-and-mortar retail sales only Text Block" at bounding box center [851, 181] width 770 height 19
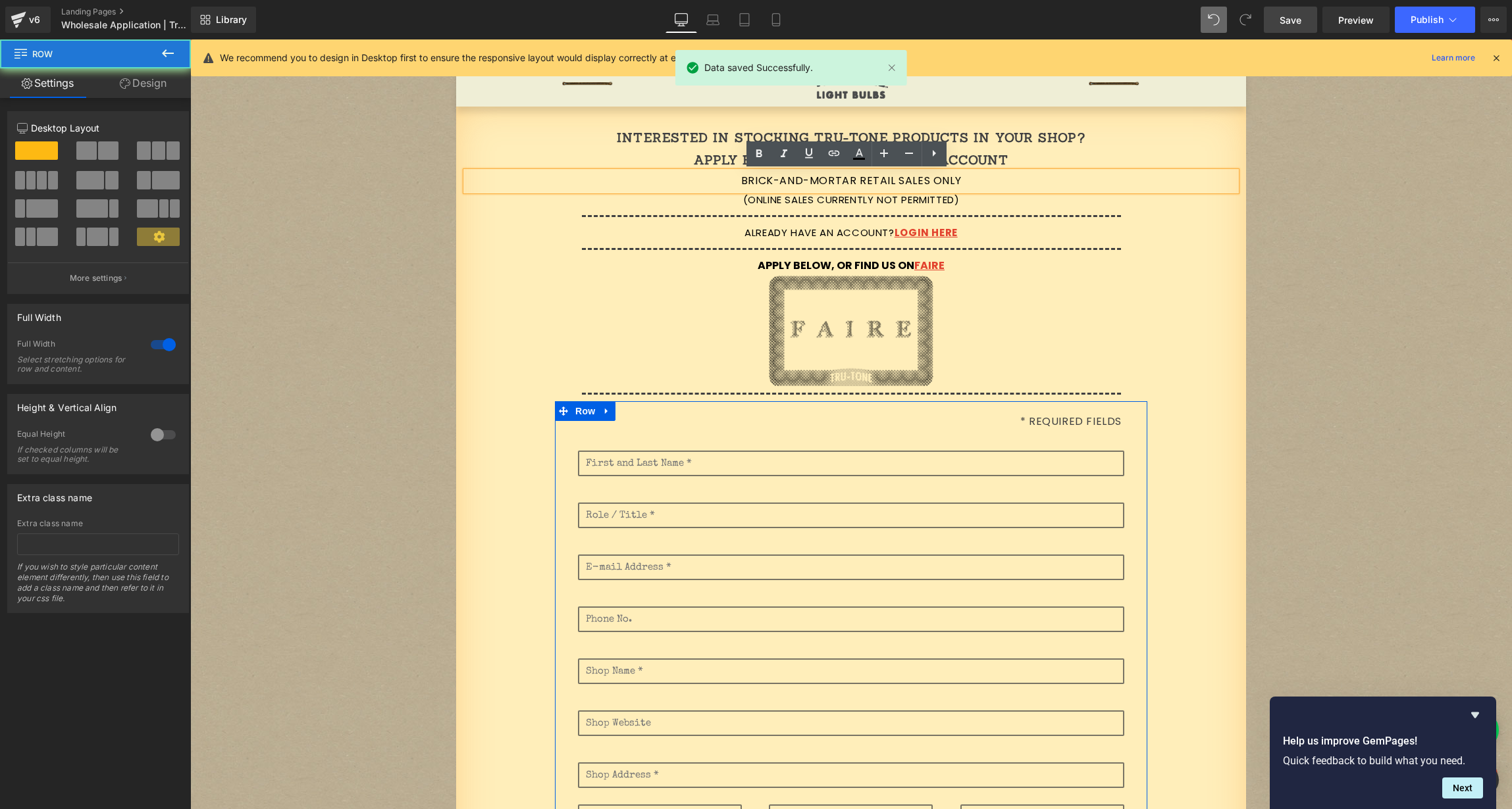
click at [1352, 138] on div "Image Image Image Row Interested in stocking Tru-Tone products in your shop? Ap…" at bounding box center [851, 682] width 1322 height 1243
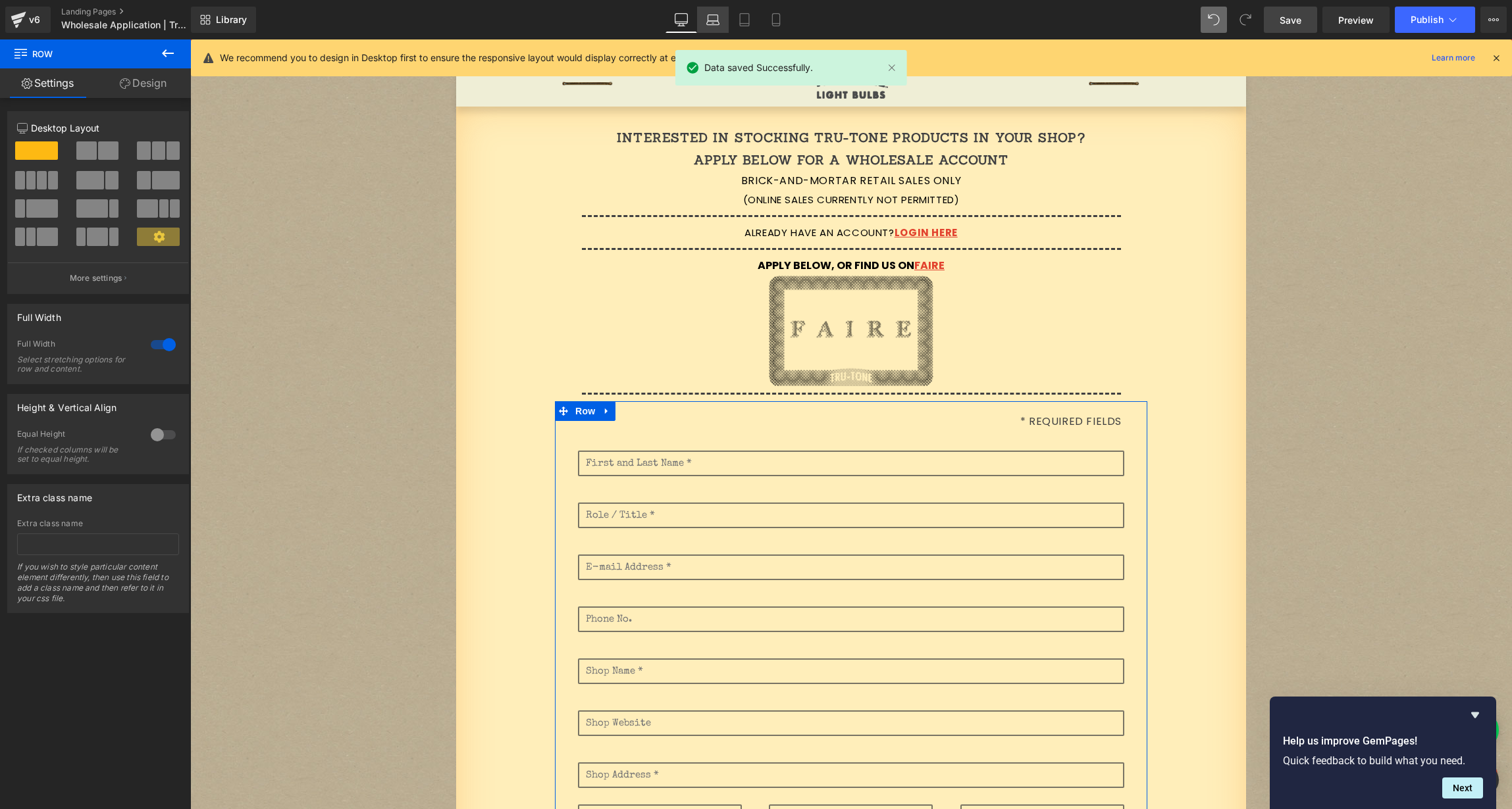
click at [718, 20] on icon at bounding box center [713, 20] width 13 height 13
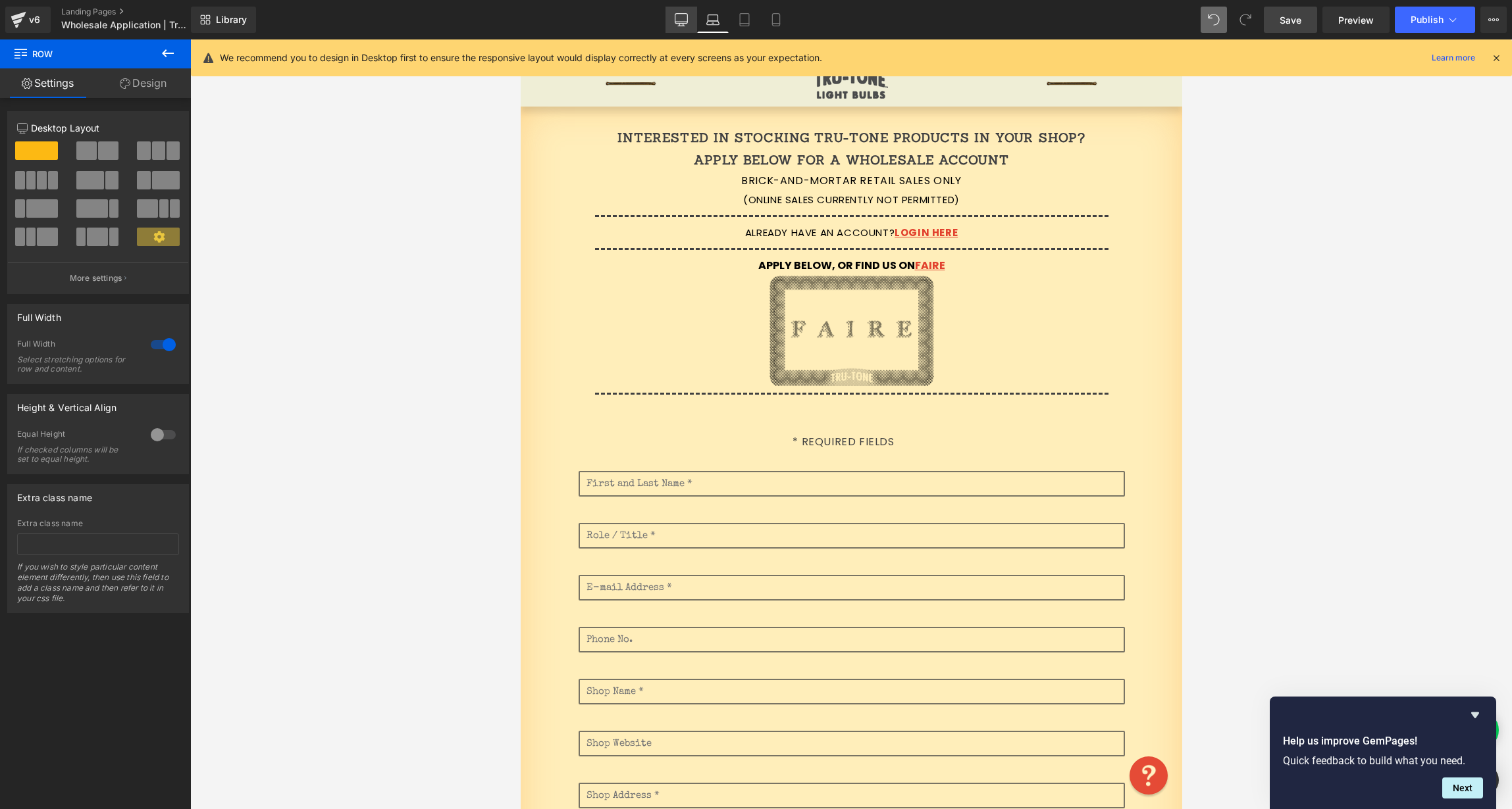
click at [681, 20] on icon at bounding box center [681, 20] width 13 height 13
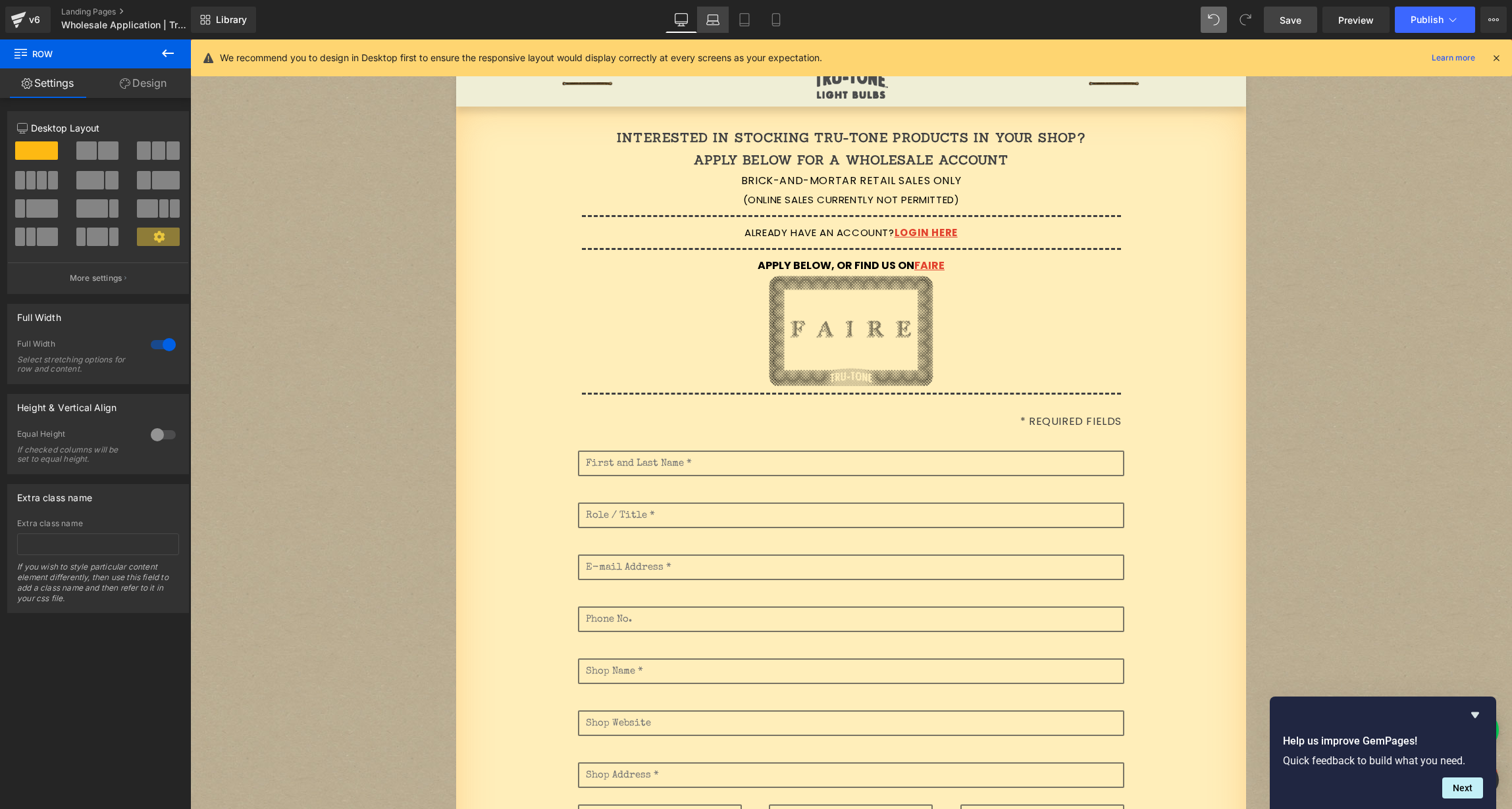
click at [707, 21] on icon at bounding box center [713, 20] width 13 height 13
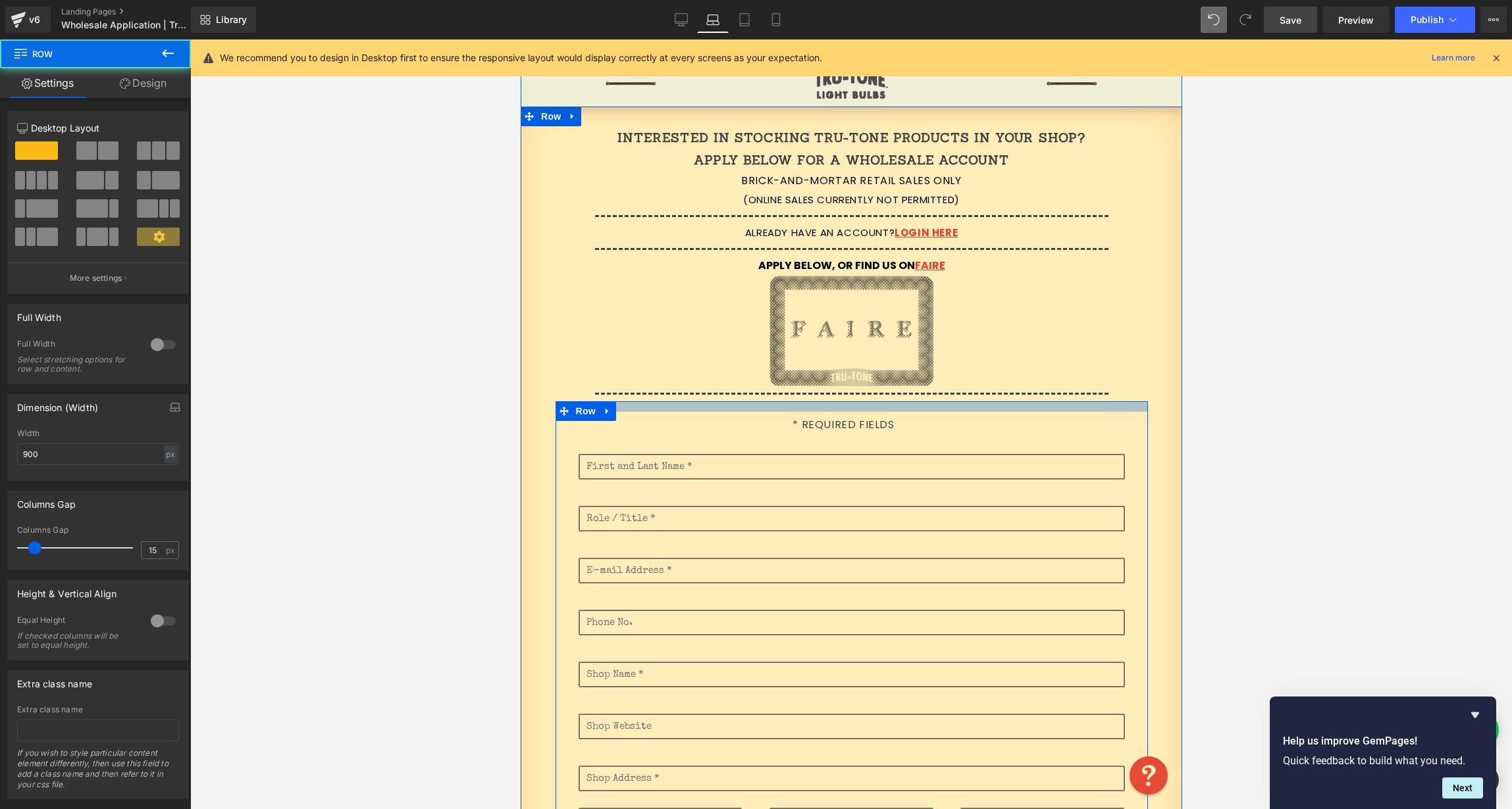
drag, startPoint x: 1083, startPoint y: 408, endPoint x: 1097, endPoint y: 367, distance: 43.3
click at [1081, 391] on div "Interested in stocking Tru-Tone products in your shop? Apply below for a wholes…" at bounding box center [851, 707] width 662 height 1160
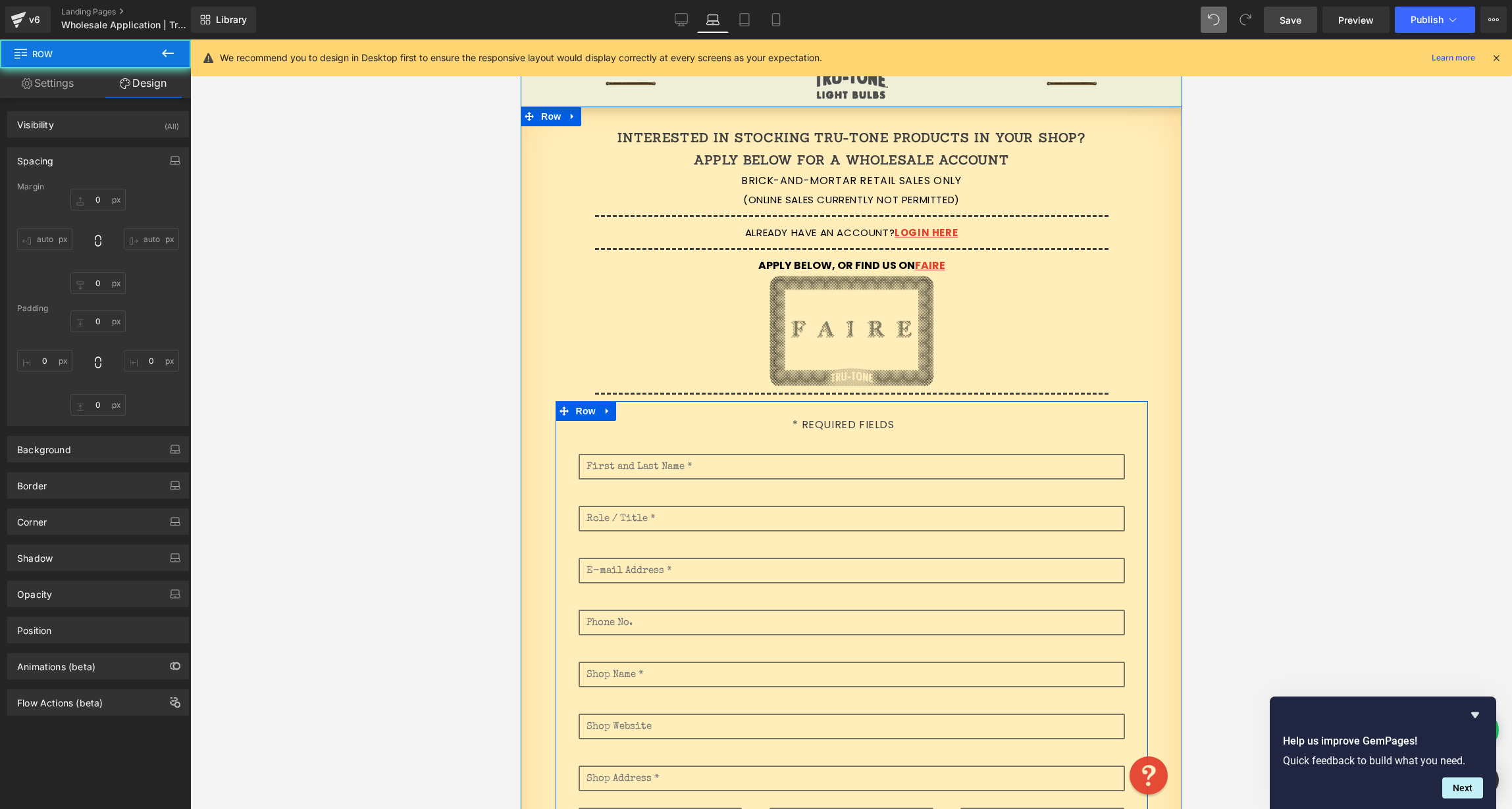
type input "0"
type input "16"
type input "0"
type input "10"
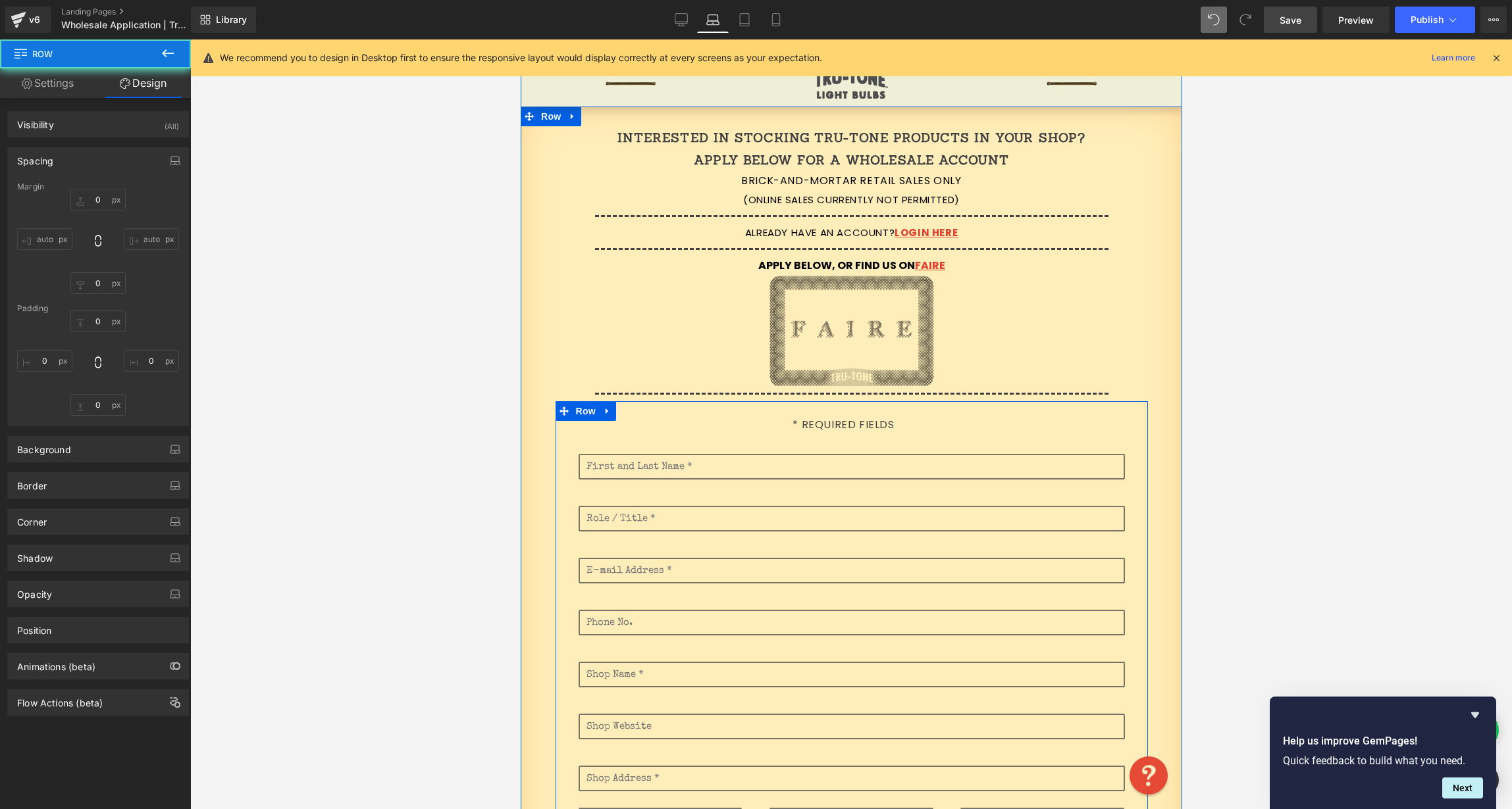
type input "0"
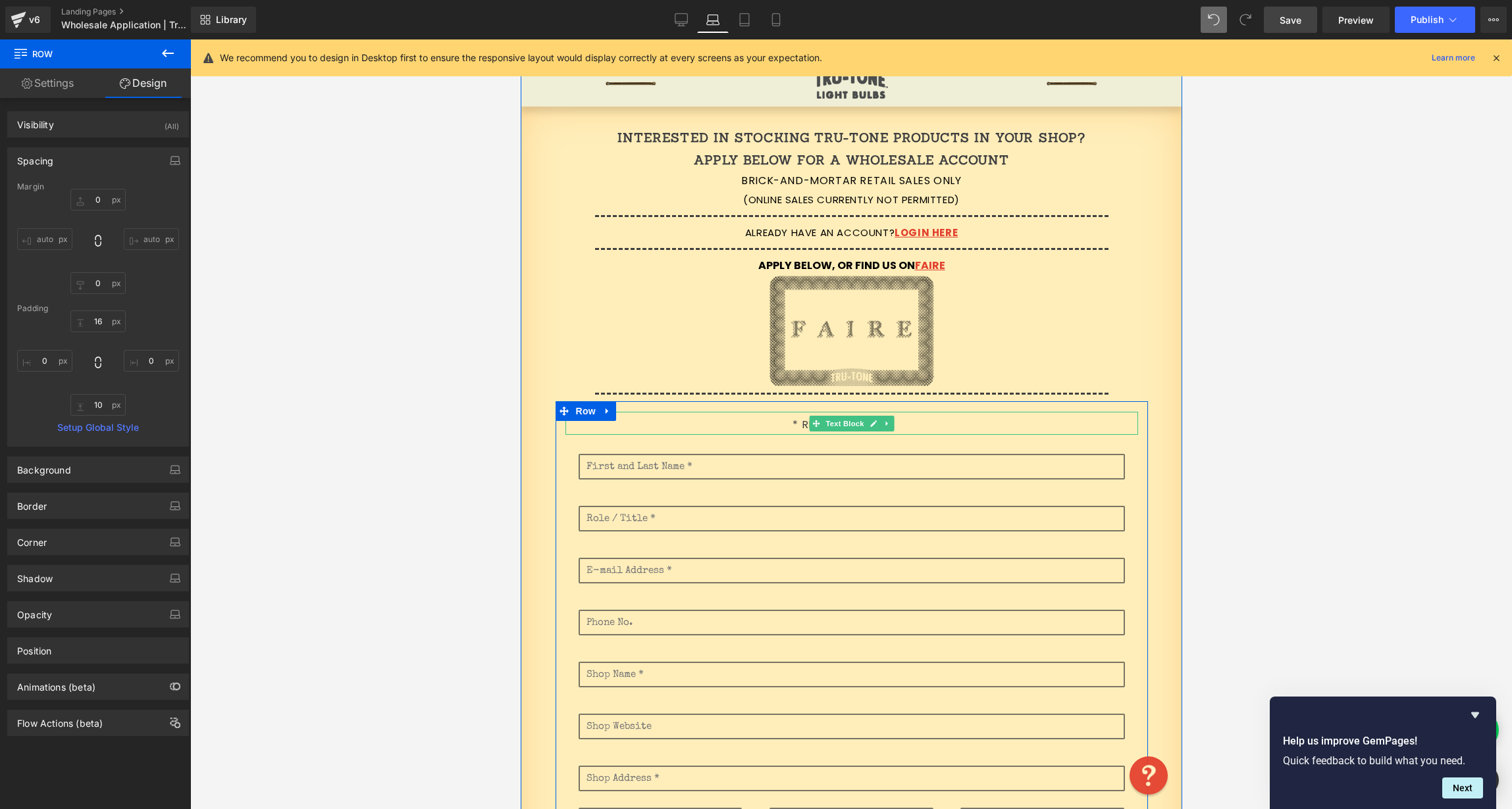
click at [760, 422] on p "* Required Fields" at bounding box center [844, 425] width 557 height 19
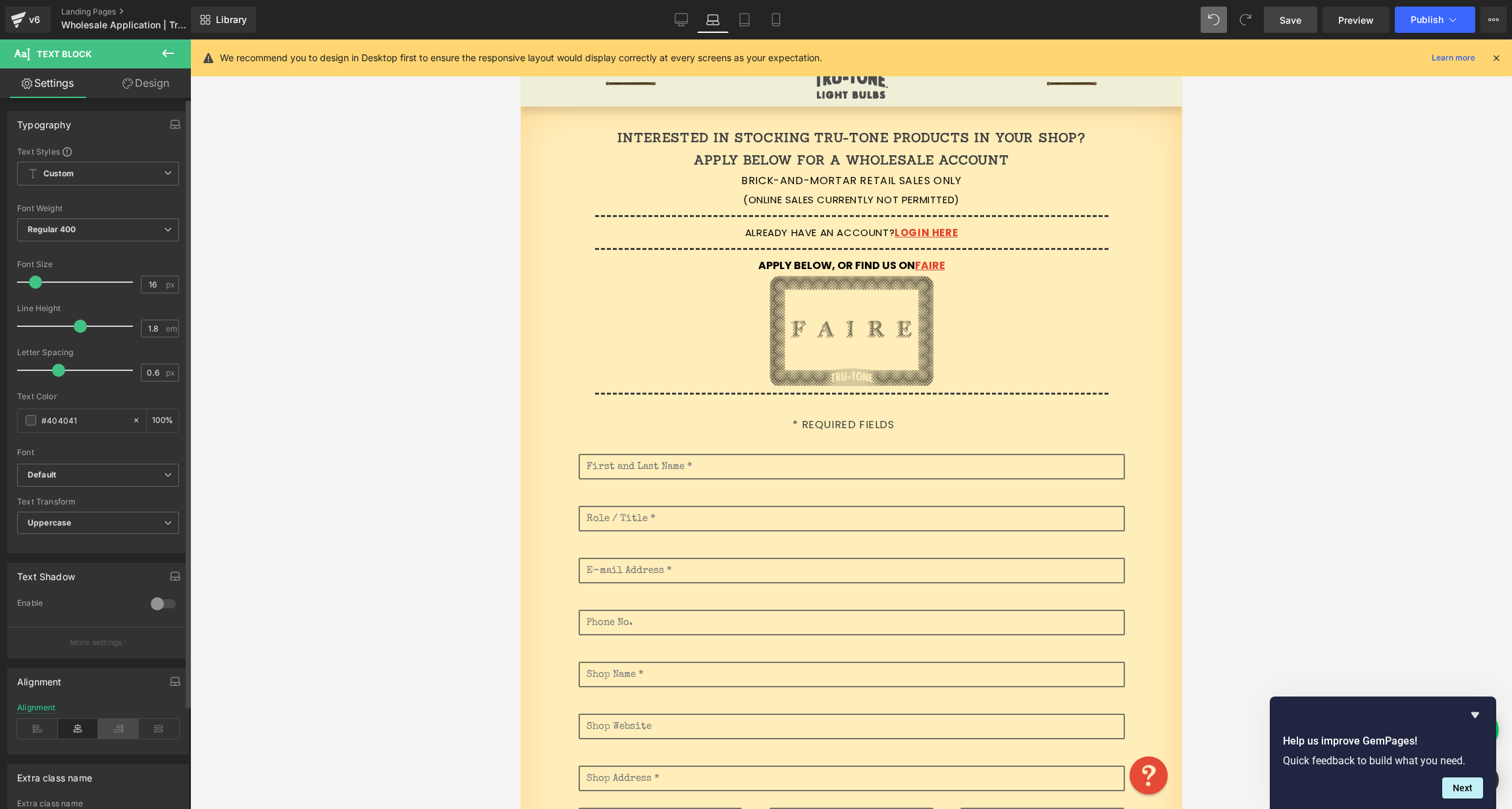
click at [118, 727] on icon at bounding box center [118, 729] width 41 height 20
click at [681, 19] on icon at bounding box center [681, 20] width 13 height 13
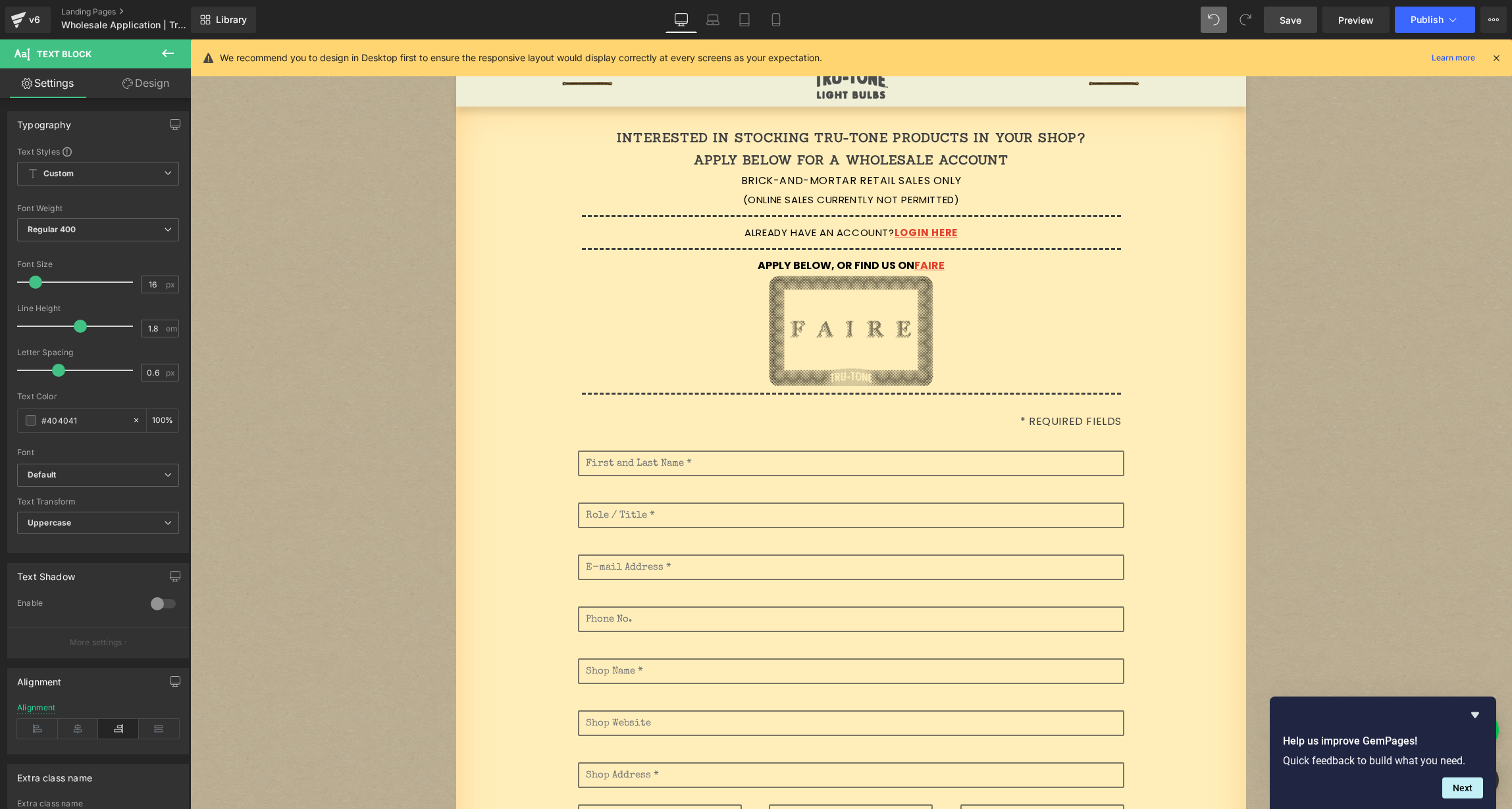
scroll to position [62, 0]
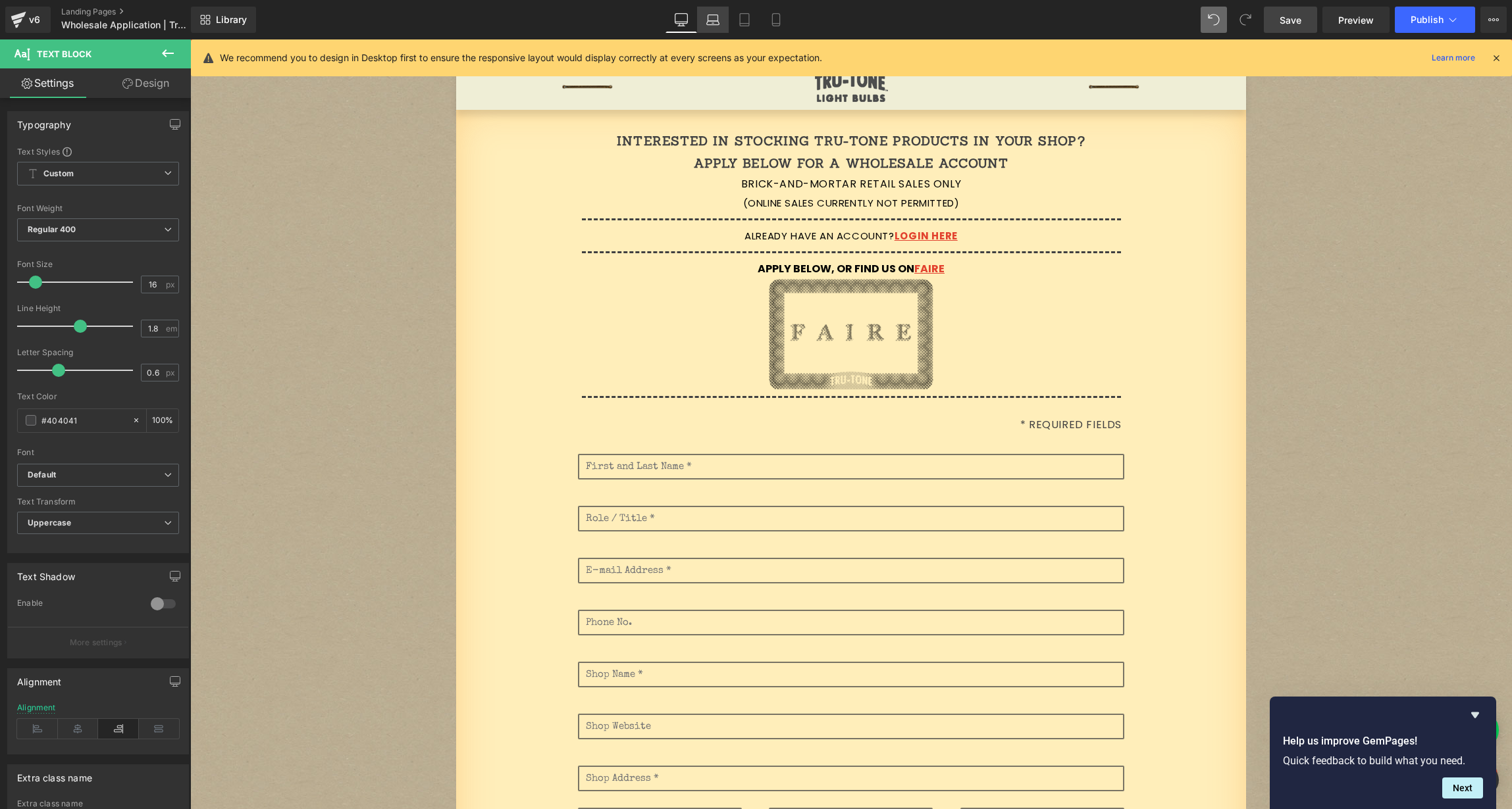
drag, startPoint x: 712, startPoint y: 22, endPoint x: 728, endPoint y: 21, distance: 16.0
click at [712, 22] on icon at bounding box center [713, 20] width 13 height 13
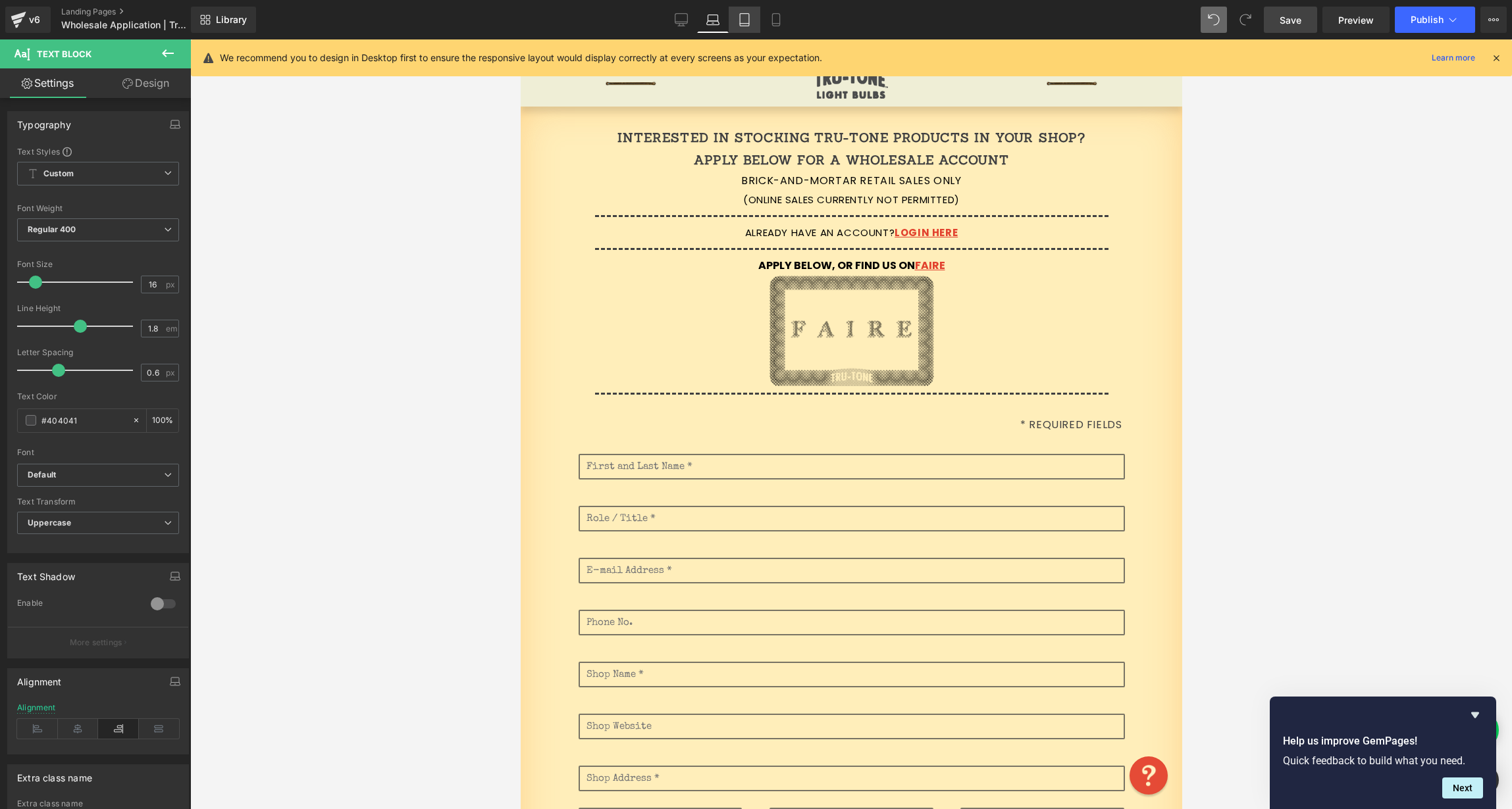
click at [743, 19] on icon at bounding box center [744, 20] width 13 height 13
type input "100"
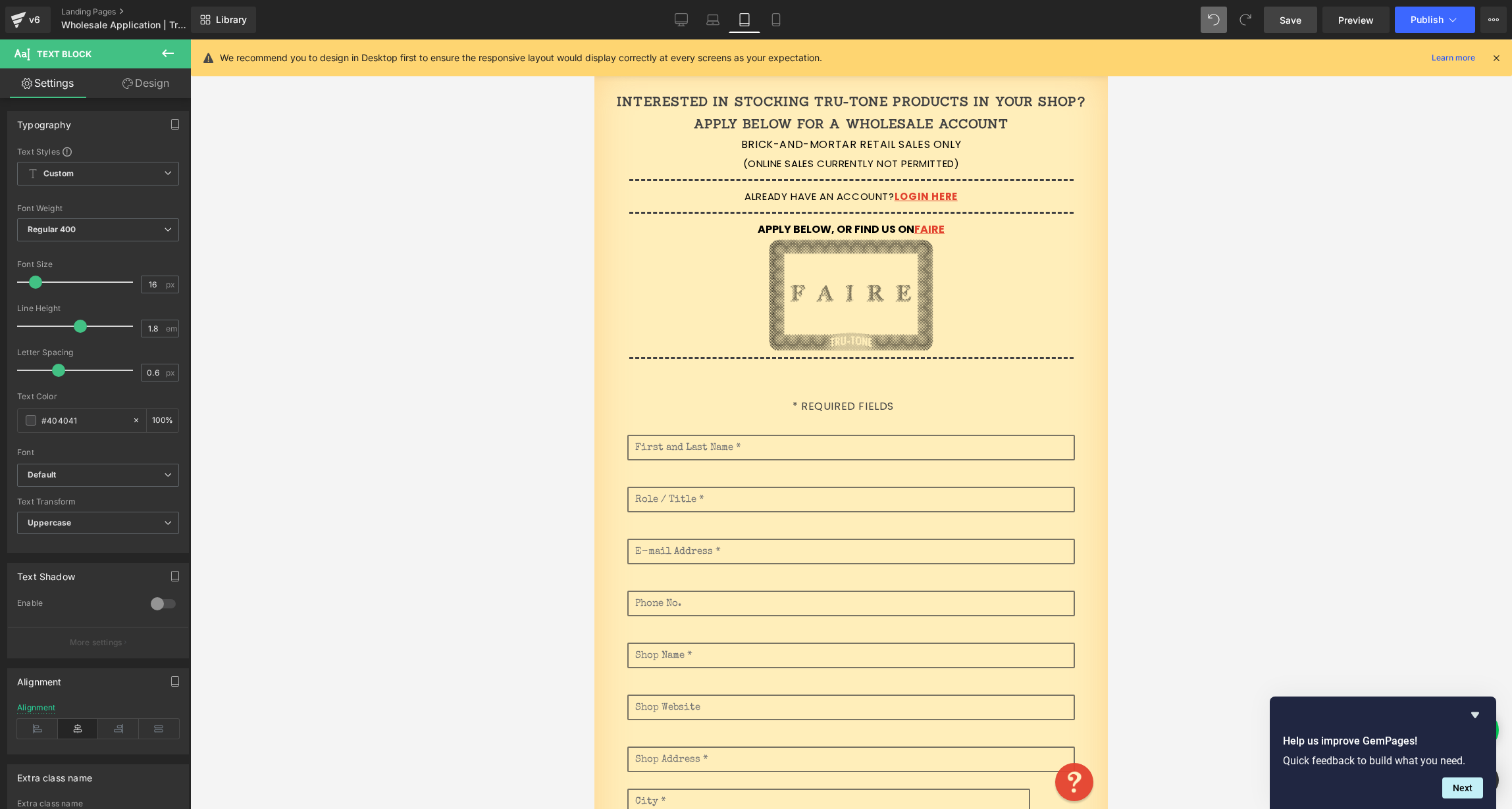
scroll to position [47, 0]
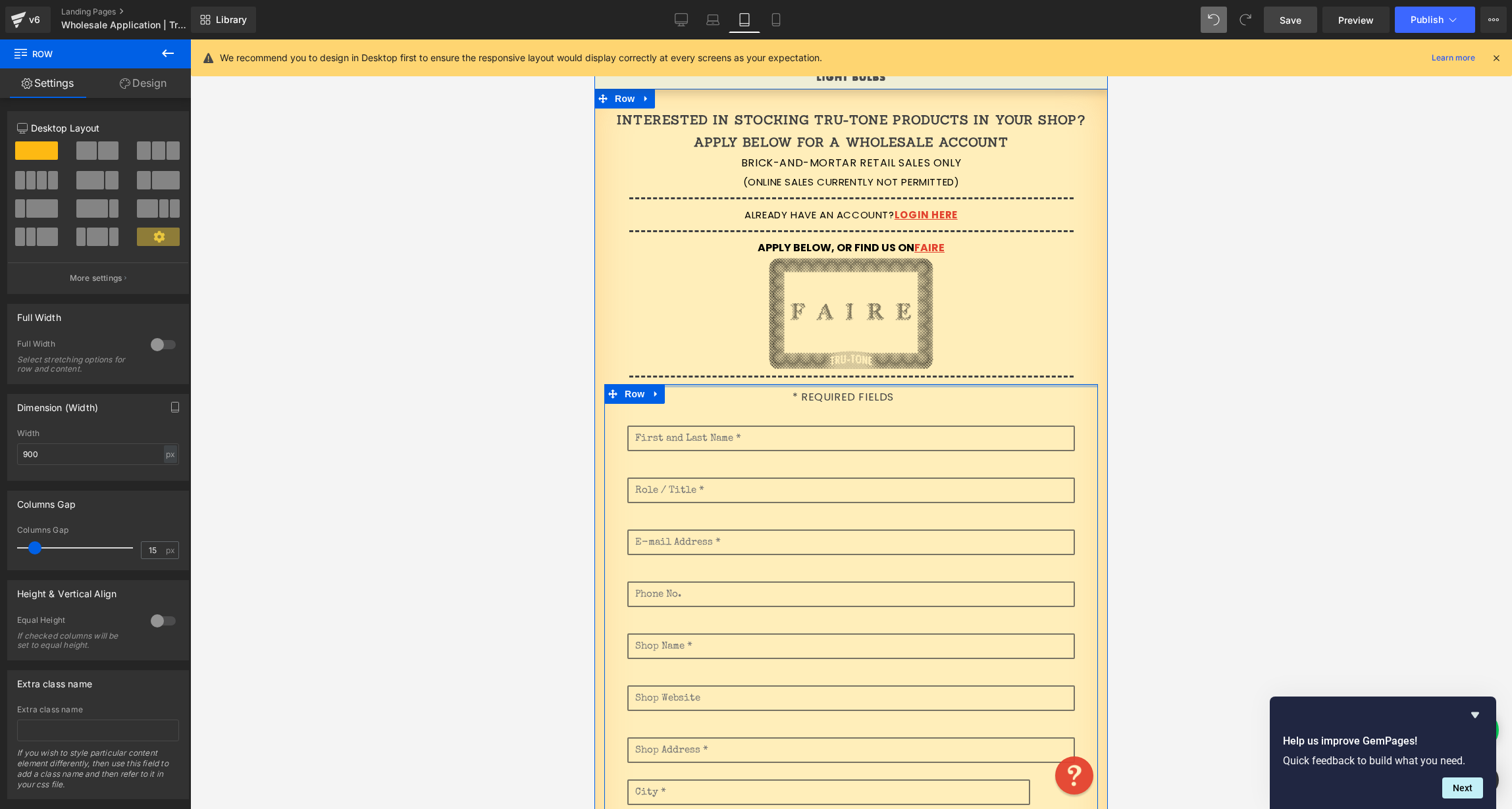
drag, startPoint x: 994, startPoint y: 397, endPoint x: 994, endPoint y: 362, distance: 35.0
click at [989, 371] on div "Interested in stocking Tru-Tone products in your shop? Apply below for a wholes…" at bounding box center [851, 728] width 513 height 1240
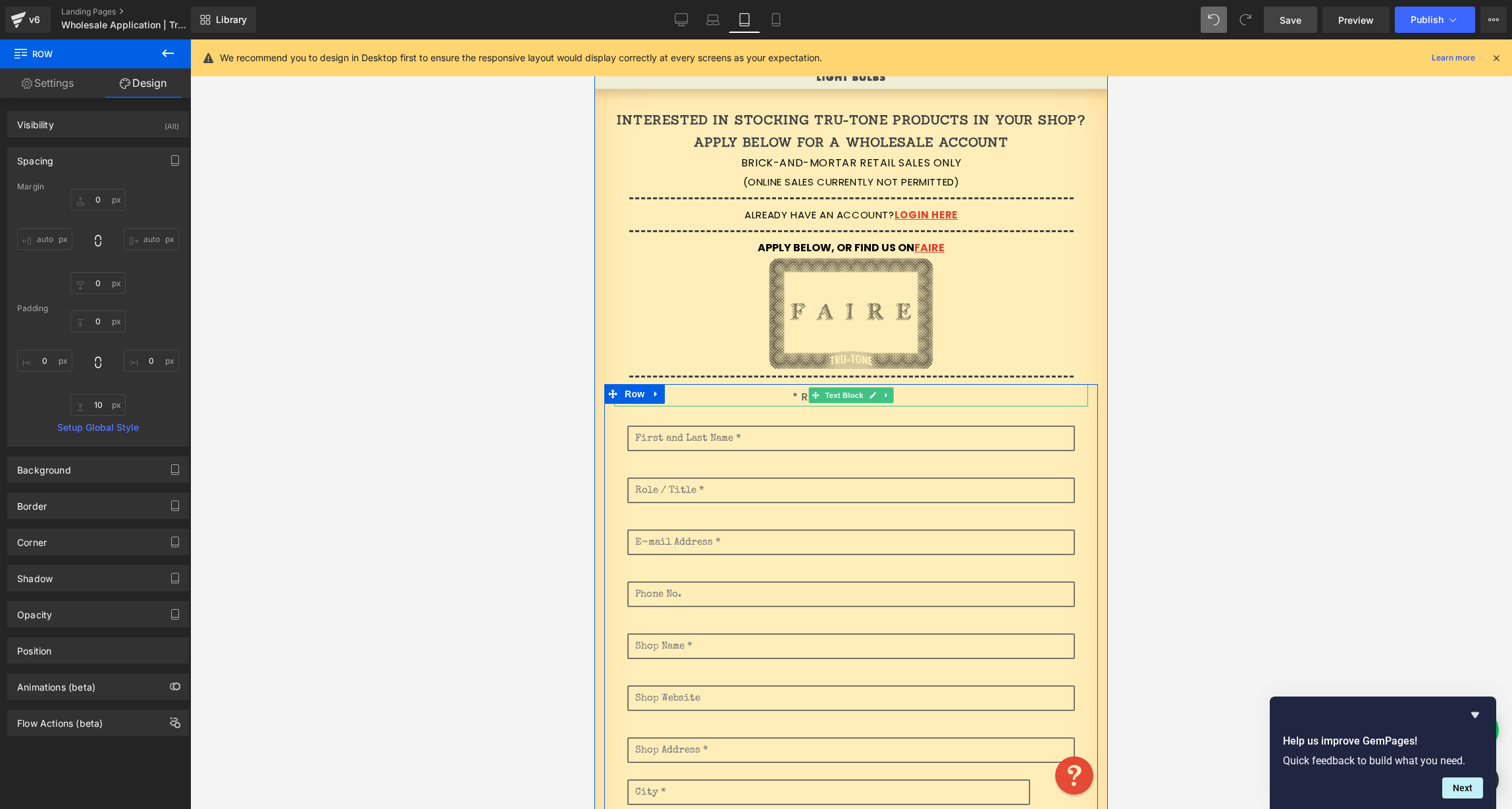
click at [760, 399] on p "* Required Fields" at bounding box center [844, 397] width 458 height 19
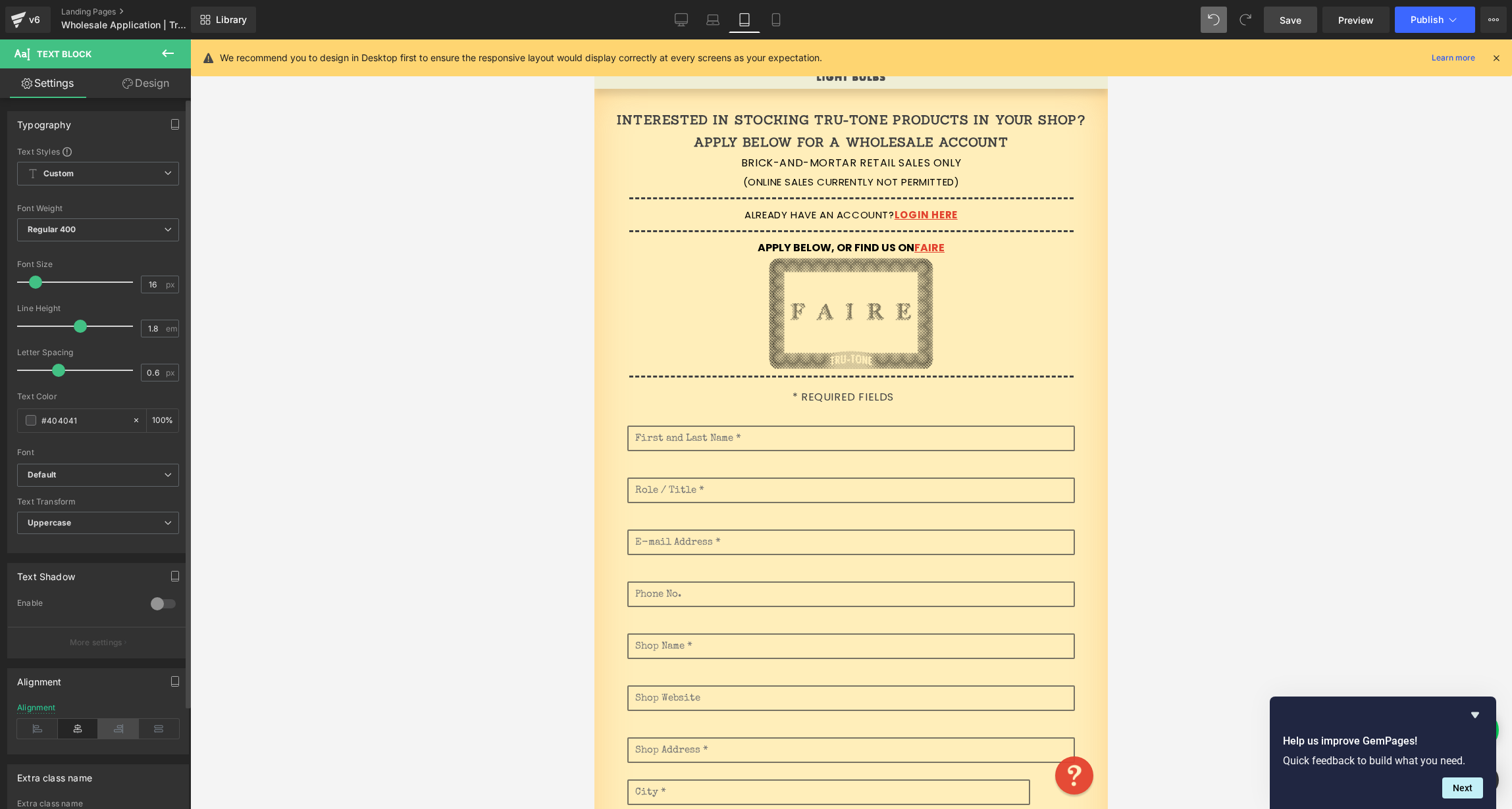
click at [116, 728] on icon at bounding box center [118, 729] width 41 height 20
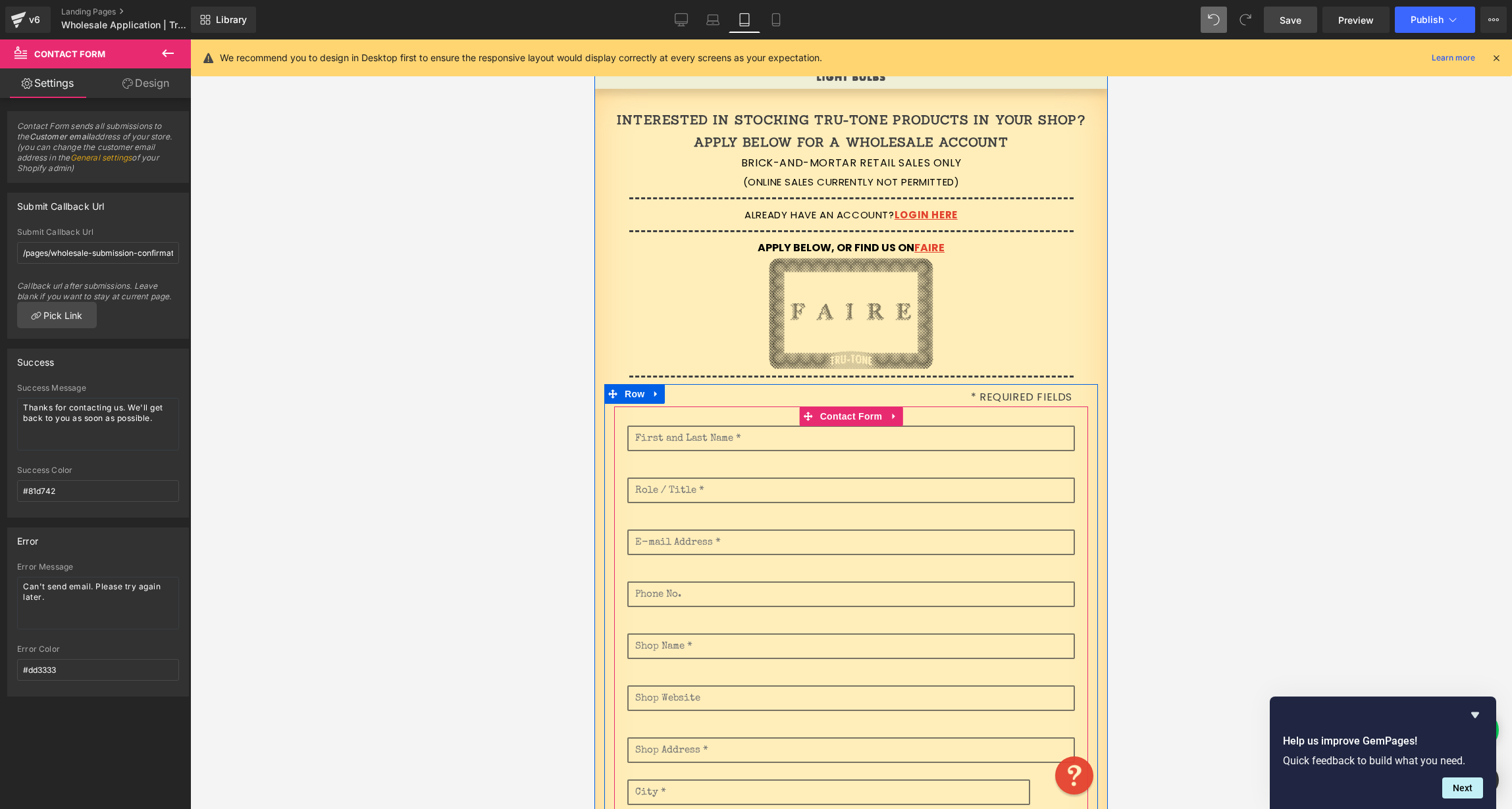
click at [998, 418] on div "Text Field Text Field Text Field Email Field Text Field Text Field Text Field T…" at bounding box center [851, 767] width 474 height 721
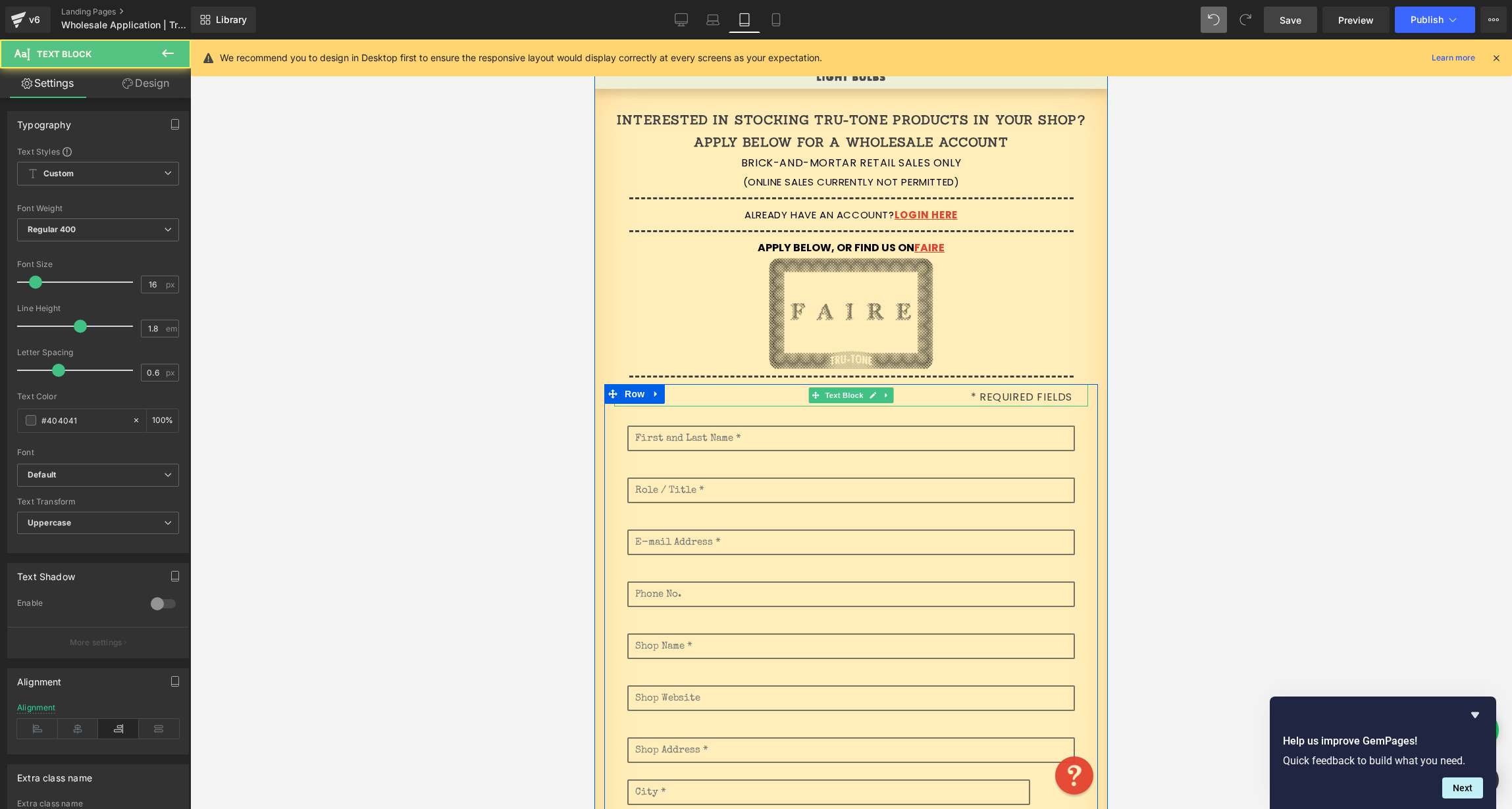
drag, startPoint x: 1004, startPoint y: 406, endPoint x: 989, endPoint y: 341, distance: 66.7
click at [1003, 392] on div "* Required Fields Text Block" at bounding box center [851, 396] width 474 height 23
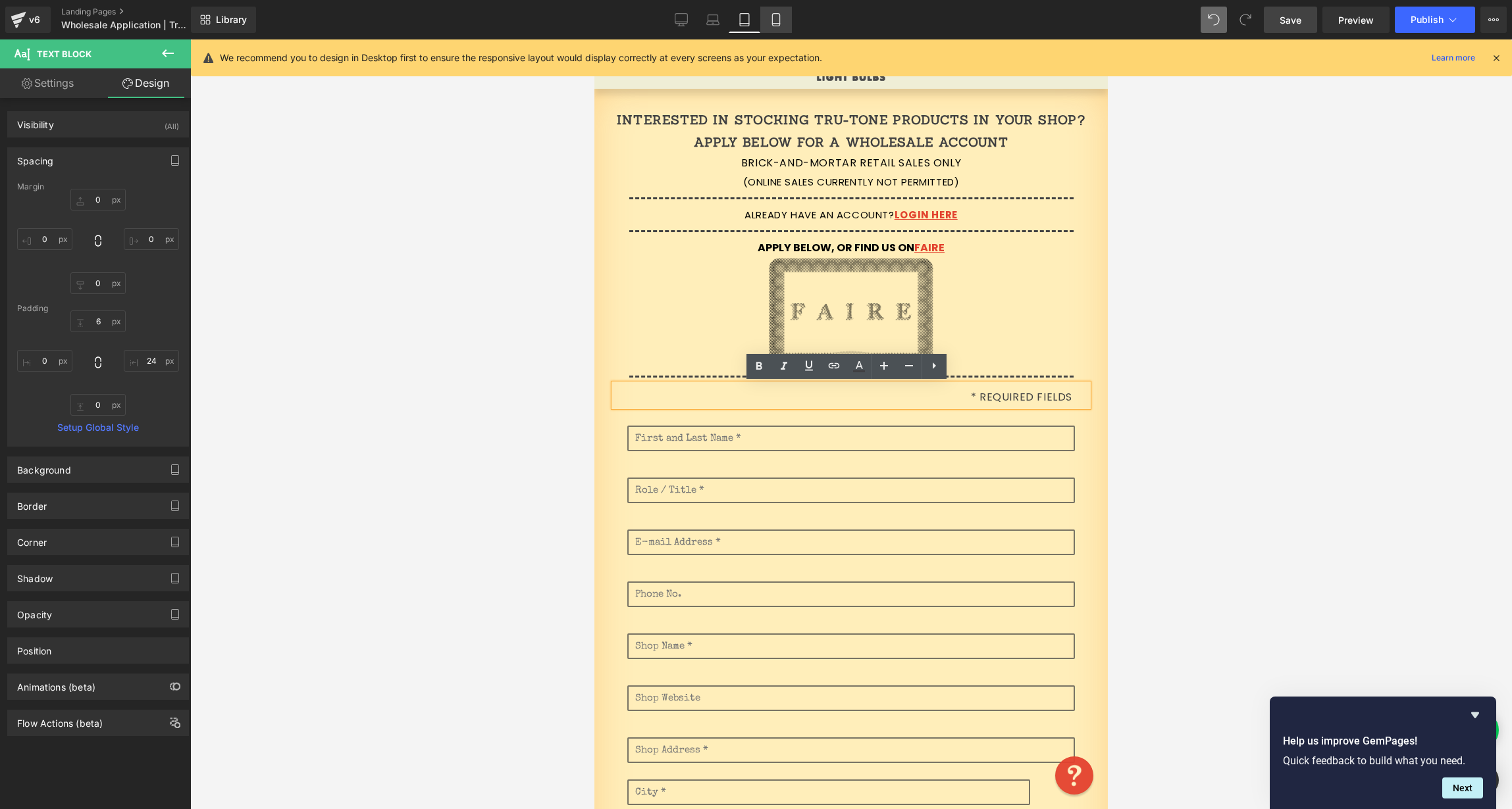
click at [781, 18] on icon at bounding box center [776, 20] width 13 height 13
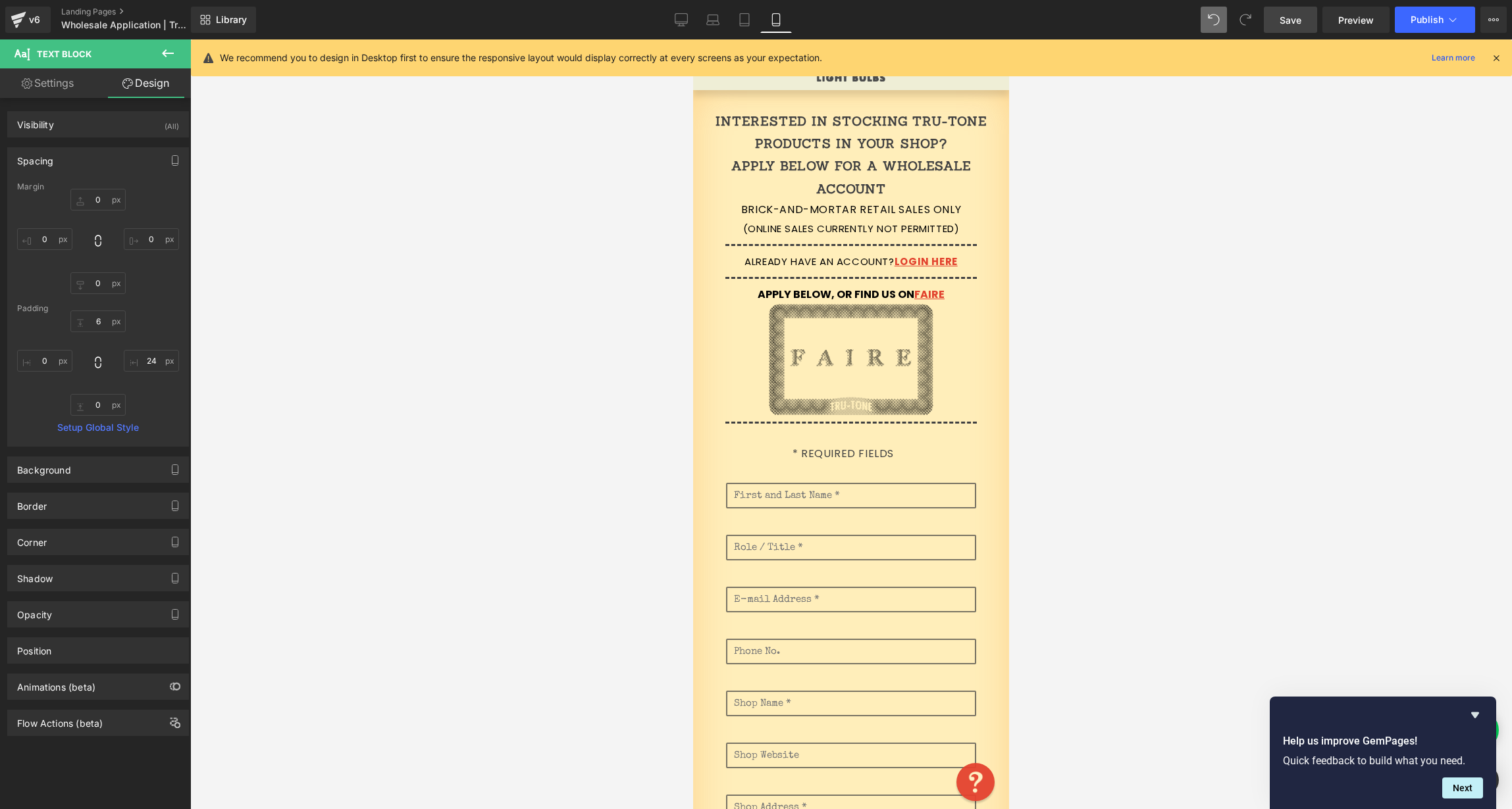
scroll to position [104, 0]
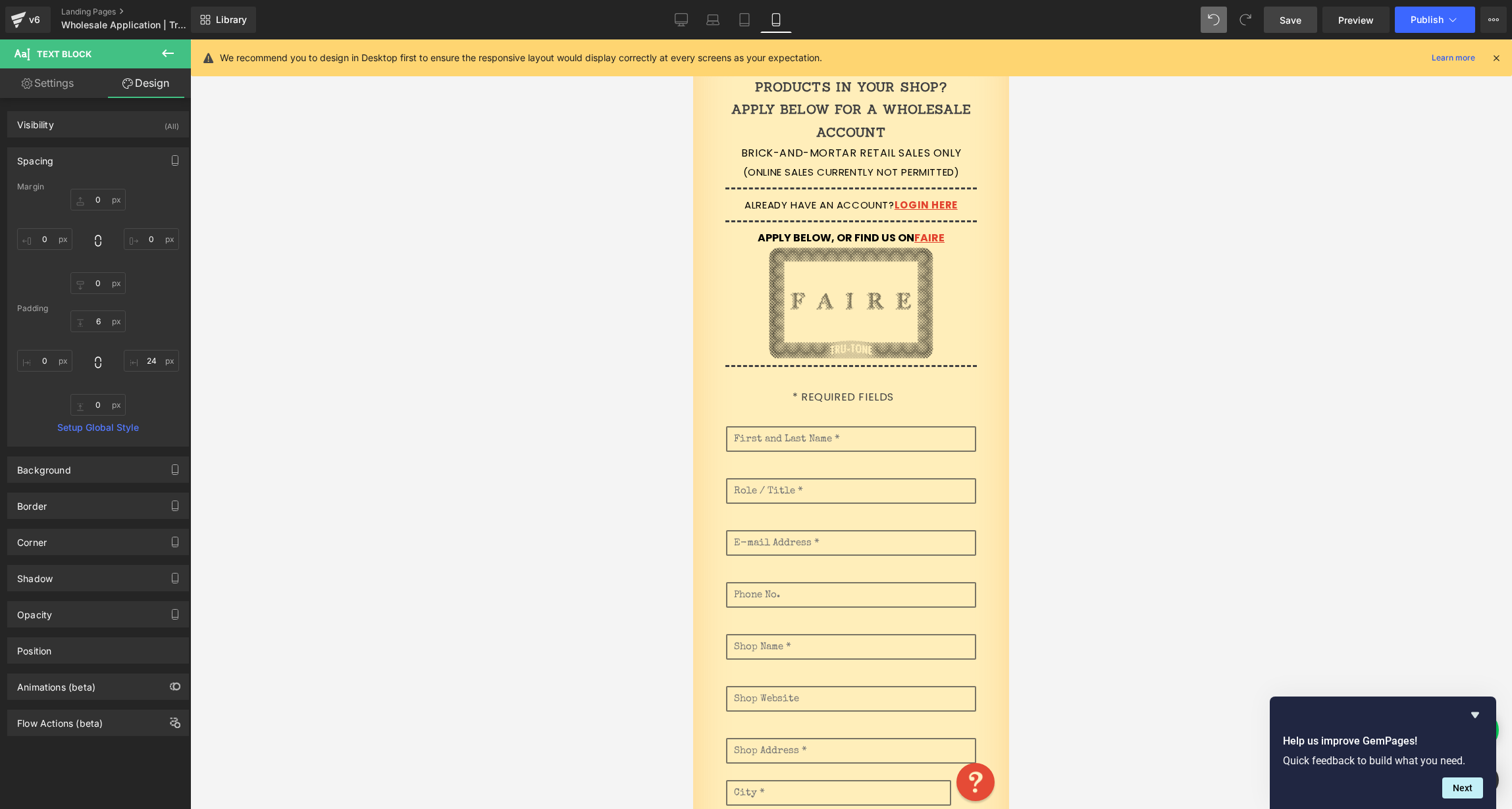
type input "0"
type input "6"
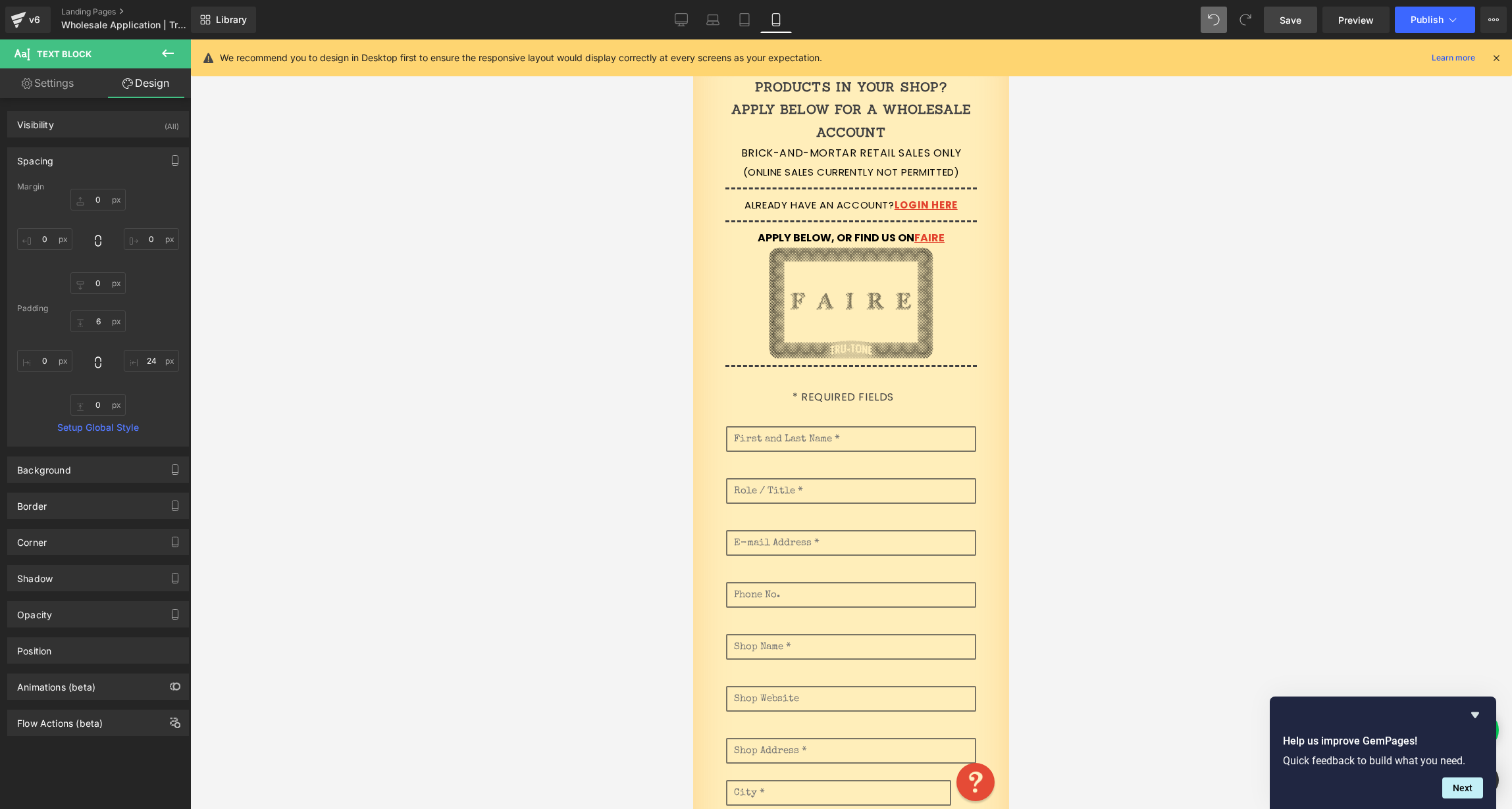
type input "24"
type input "0"
click at [693, 39] on div at bounding box center [693, 39] width 0 height 0
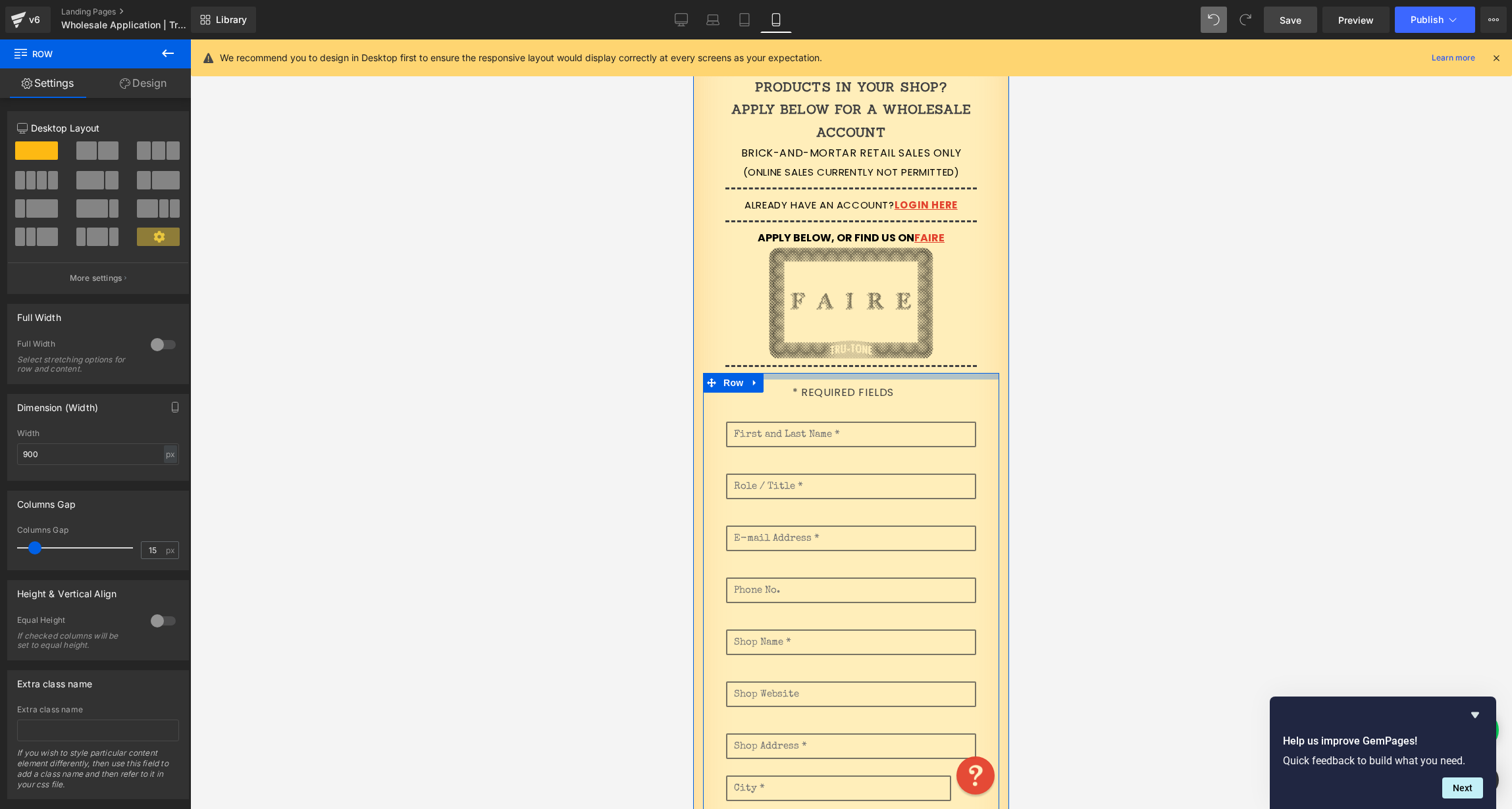
drag, startPoint x: 949, startPoint y: 377, endPoint x: 955, endPoint y: 367, distance: 11.7
click at [950, 373] on div at bounding box center [850, 377] width 296 height 7
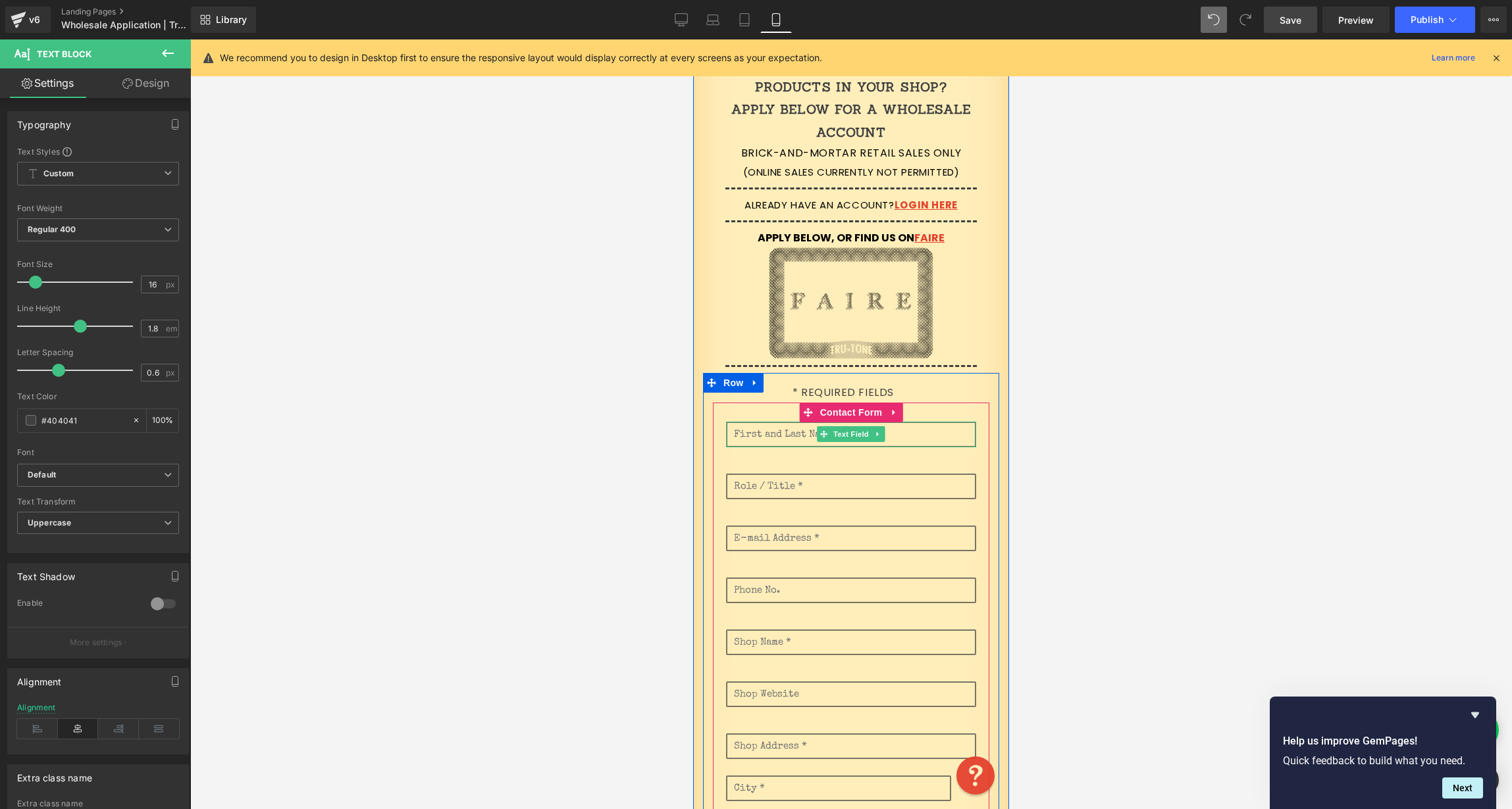
drag, startPoint x: 925, startPoint y: 398, endPoint x: 948, endPoint y: 393, distance: 23.5
click at [924, 428] on div "* Required Fields Text Block Text Field Text Field Text Field Email Field Text …" at bounding box center [850, 751] width 296 height 742
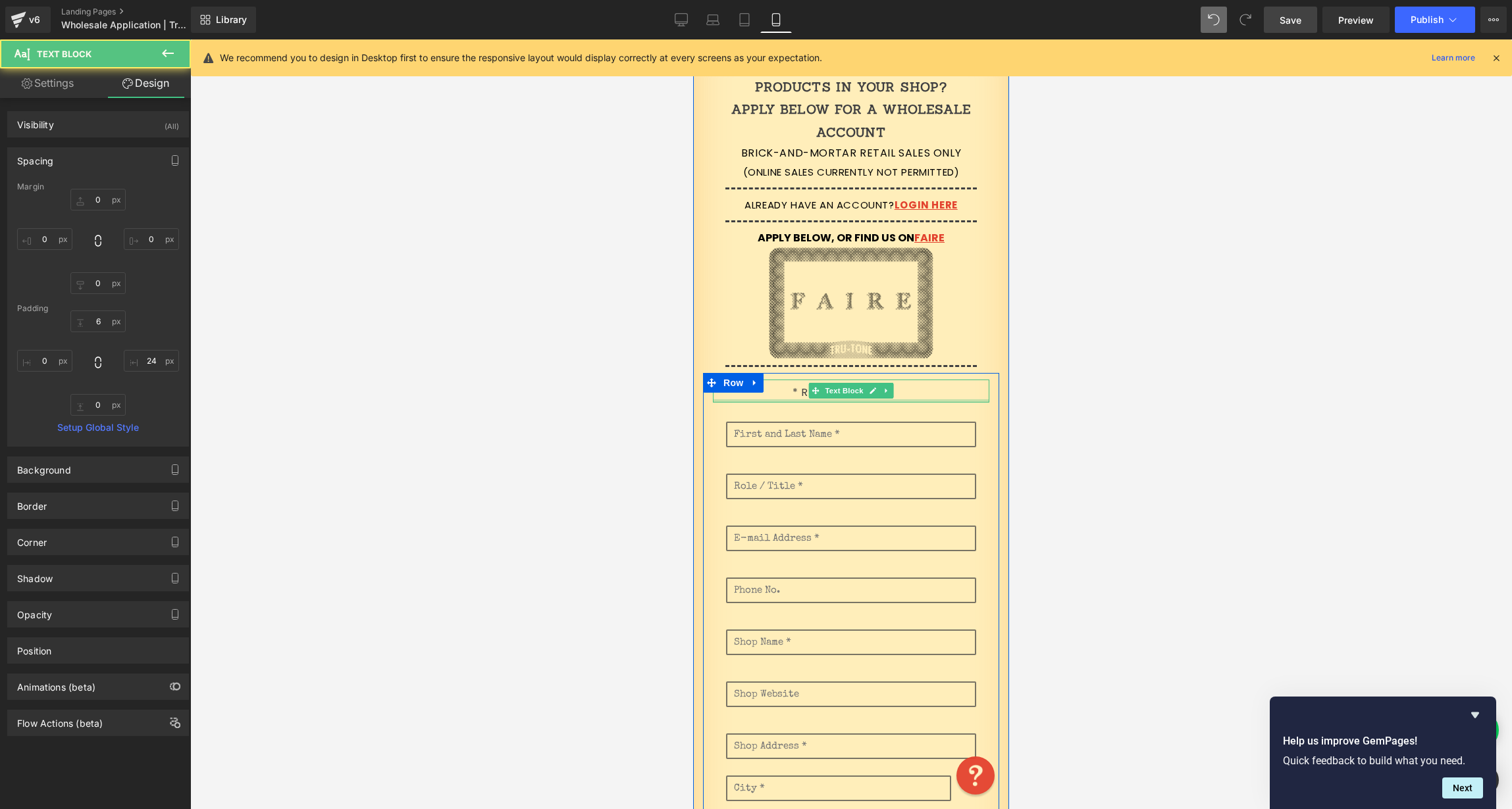
type input "0px"
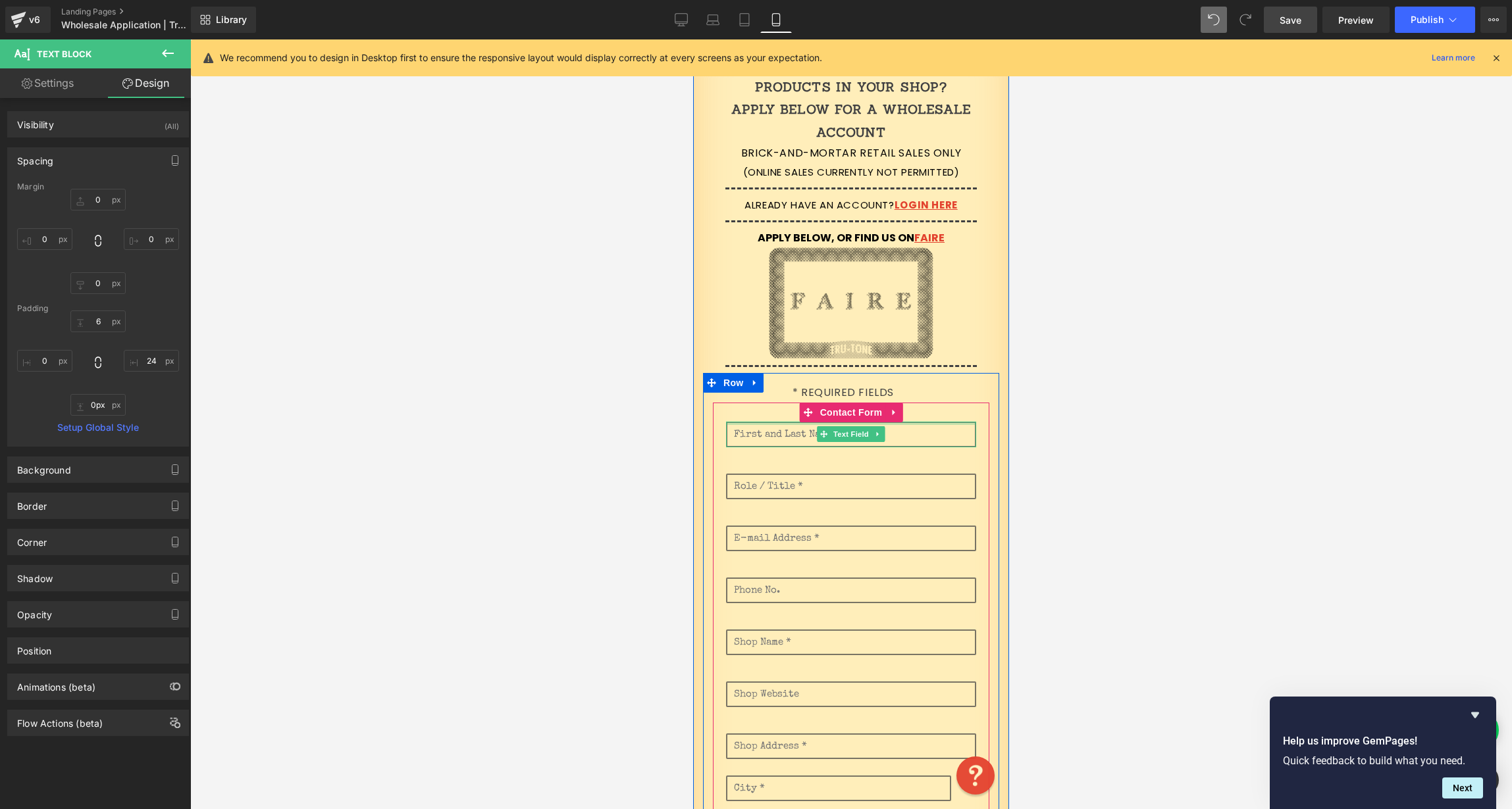
drag, startPoint x: 944, startPoint y: 399, endPoint x: 939, endPoint y: 410, distance: 12.1
click at [937, 421] on div "* Required Fields Text Block Text Field Text Field Text Field Email Field Text …" at bounding box center [850, 751] width 296 height 742
click at [923, 411] on div "Text Field Text Field Text Field Email Field Text Field Text Field Text Field T…" at bounding box center [851, 752] width 250 height 699
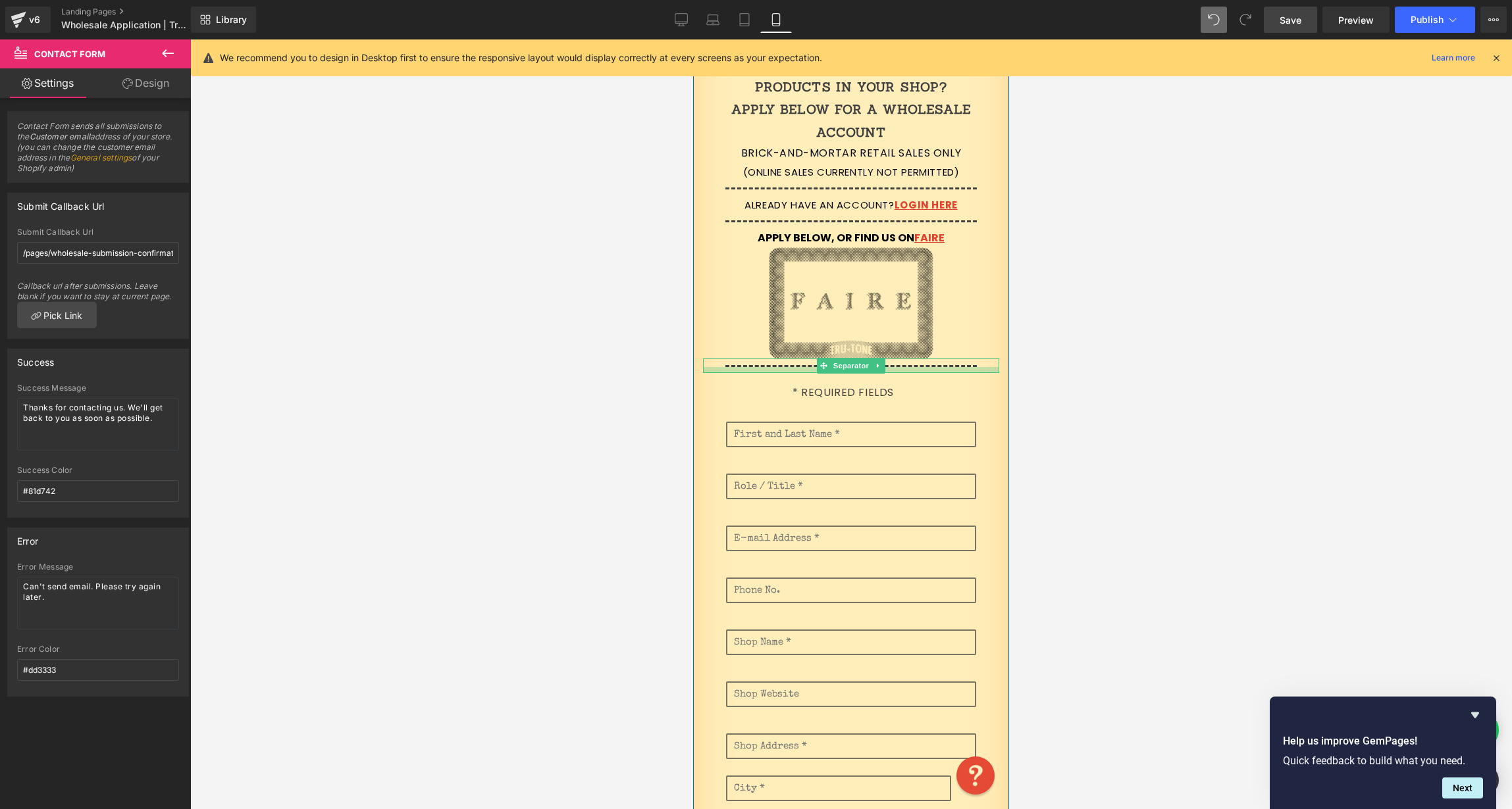
drag, startPoint x: 938, startPoint y: 404, endPoint x: 935, endPoint y: 367, distance: 37.1
click at [935, 367] on div "Interested in stocking Tru-Tone products in your shop? Apply below for a wholes…" at bounding box center [851, 697] width 316 height 1289
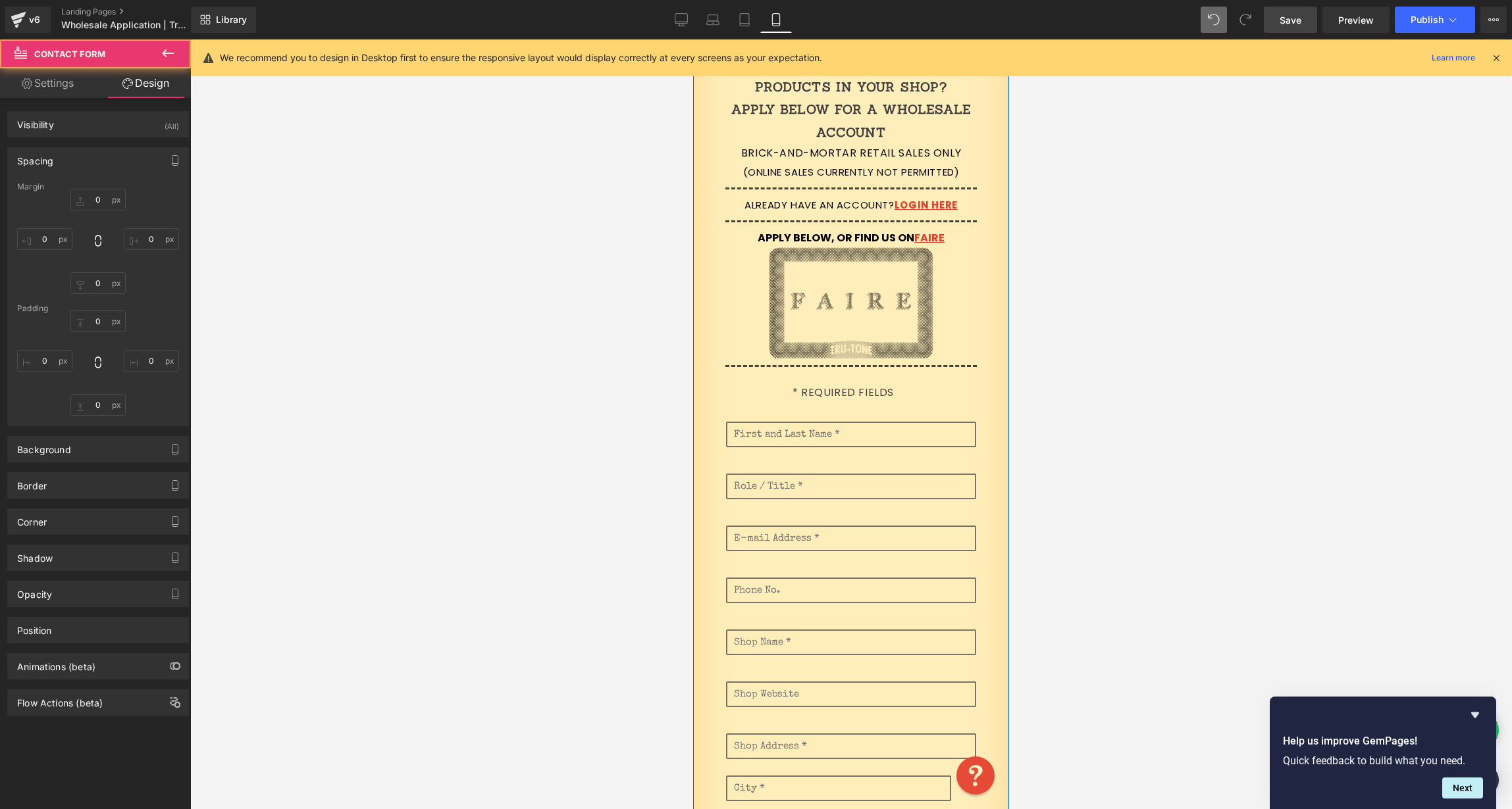
type input "0"
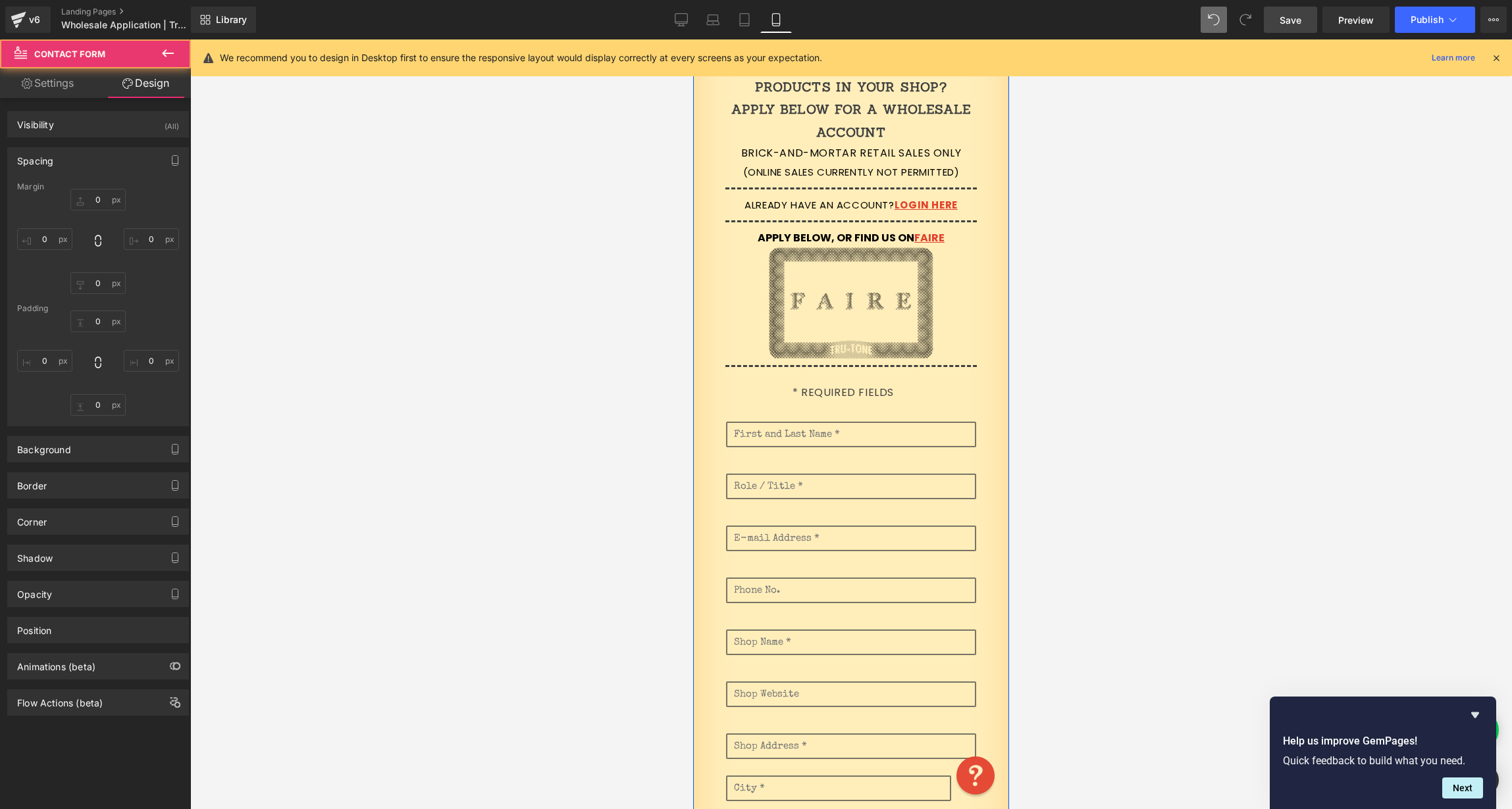
type input "20"
type input "30"
type input "20"
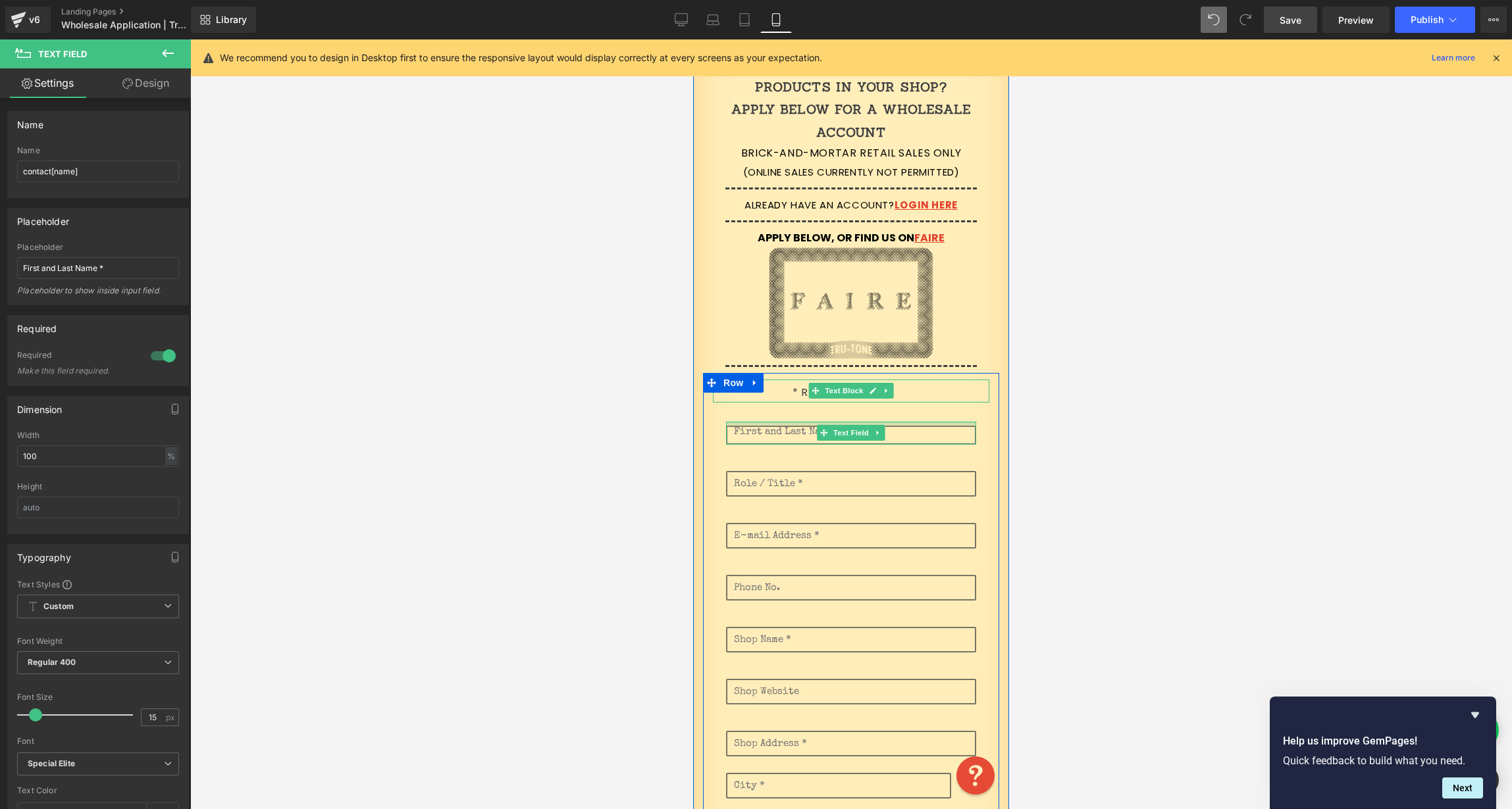
drag, startPoint x: 929, startPoint y: 421, endPoint x: 932, endPoint y: 400, distance: 21.2
click at [929, 392] on div "* Required Fields Text Block Text Field Text Field Text Field Email Field Text …" at bounding box center [850, 750] width 296 height 740
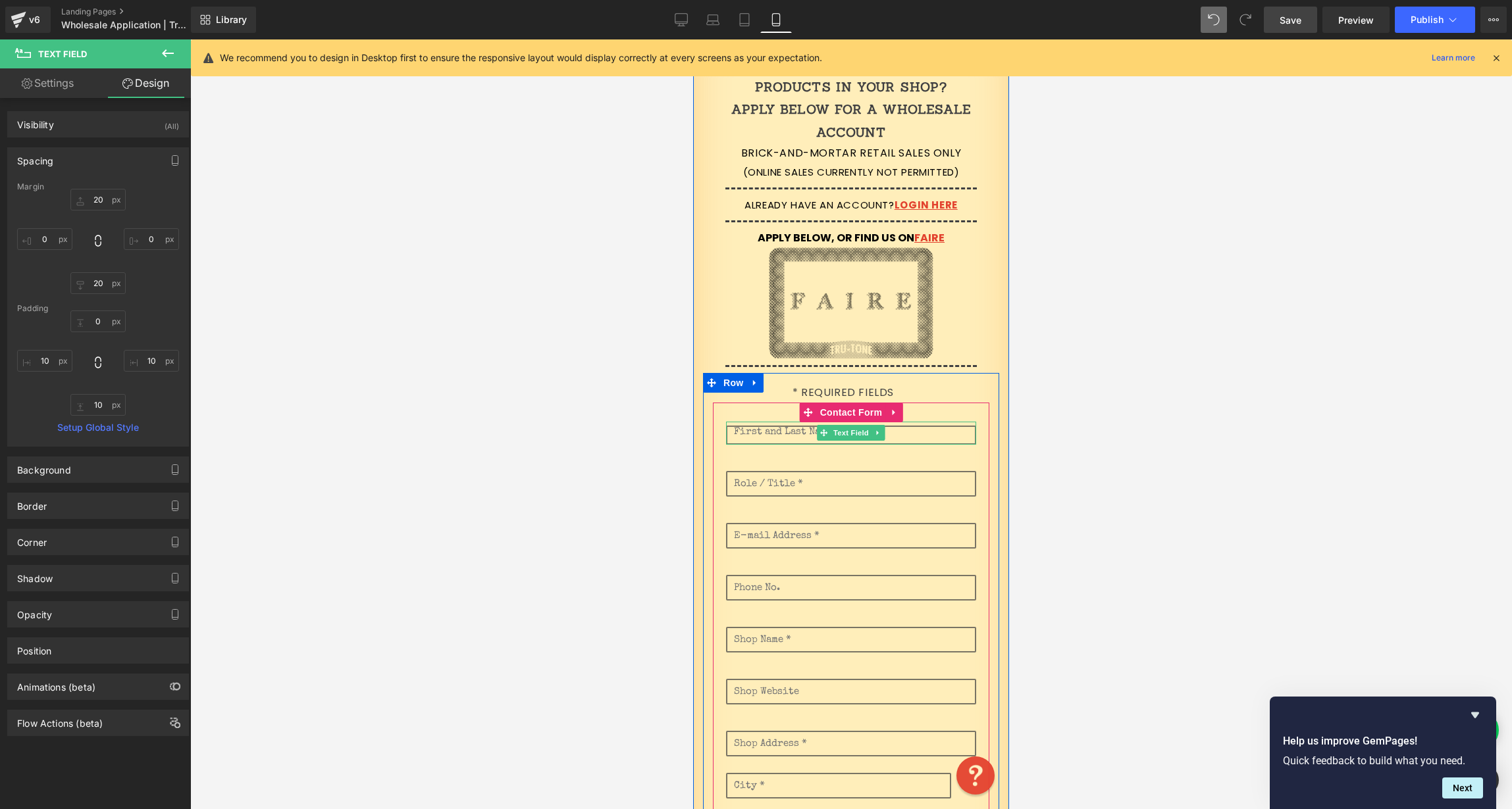
click at [934, 412] on div "Text Field Text Field Text Field Email Field Text Field Text Field Text Field T…" at bounding box center [851, 751] width 250 height 697
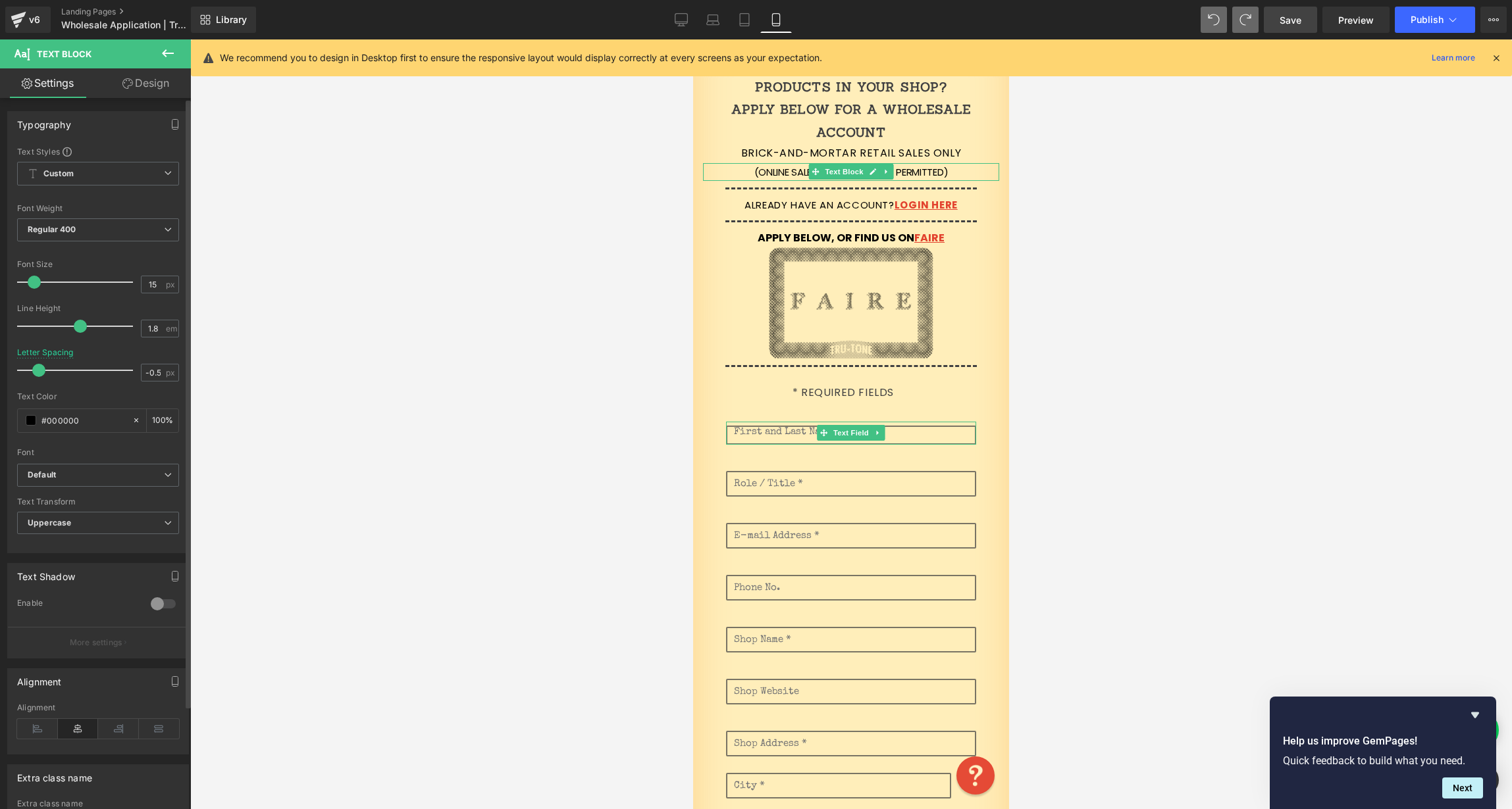
type input "-0.6"
drag, startPoint x: 55, startPoint y: 372, endPoint x: 30, endPoint y: 371, distance: 25.0
click at [30, 372] on span at bounding box center [33, 371] width 13 height 13
click at [772, 155] on p "Brick-and-mortar retail sales only" at bounding box center [850, 153] width 296 height 19
type input "-0.6"
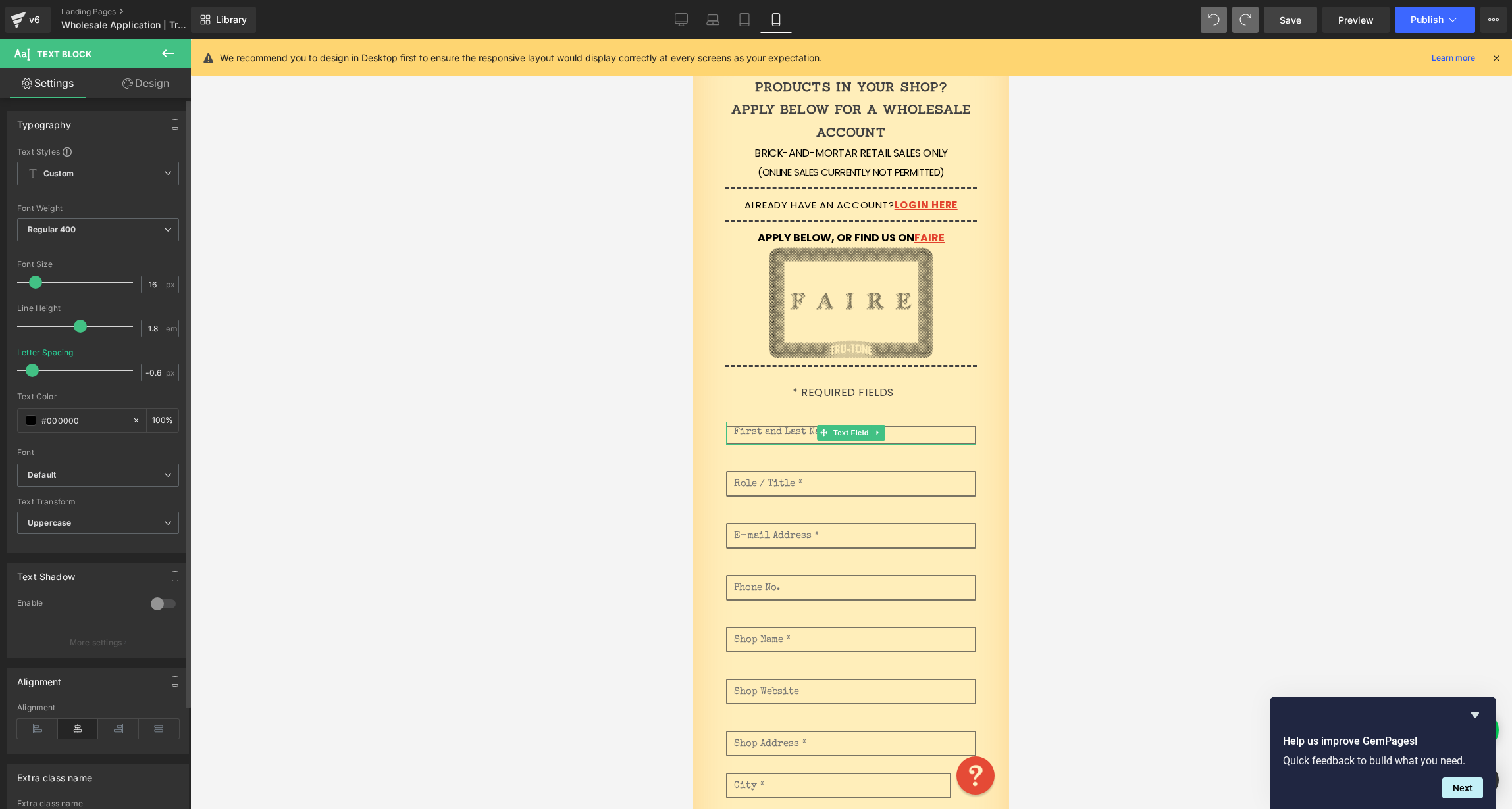
drag, startPoint x: 58, startPoint y: 369, endPoint x: 33, endPoint y: 371, distance: 25.1
click at [33, 371] on span at bounding box center [33, 371] width 13 height 13
click at [874, 121] on p "Apply below for a wholesale account" at bounding box center [850, 121] width 296 height 45
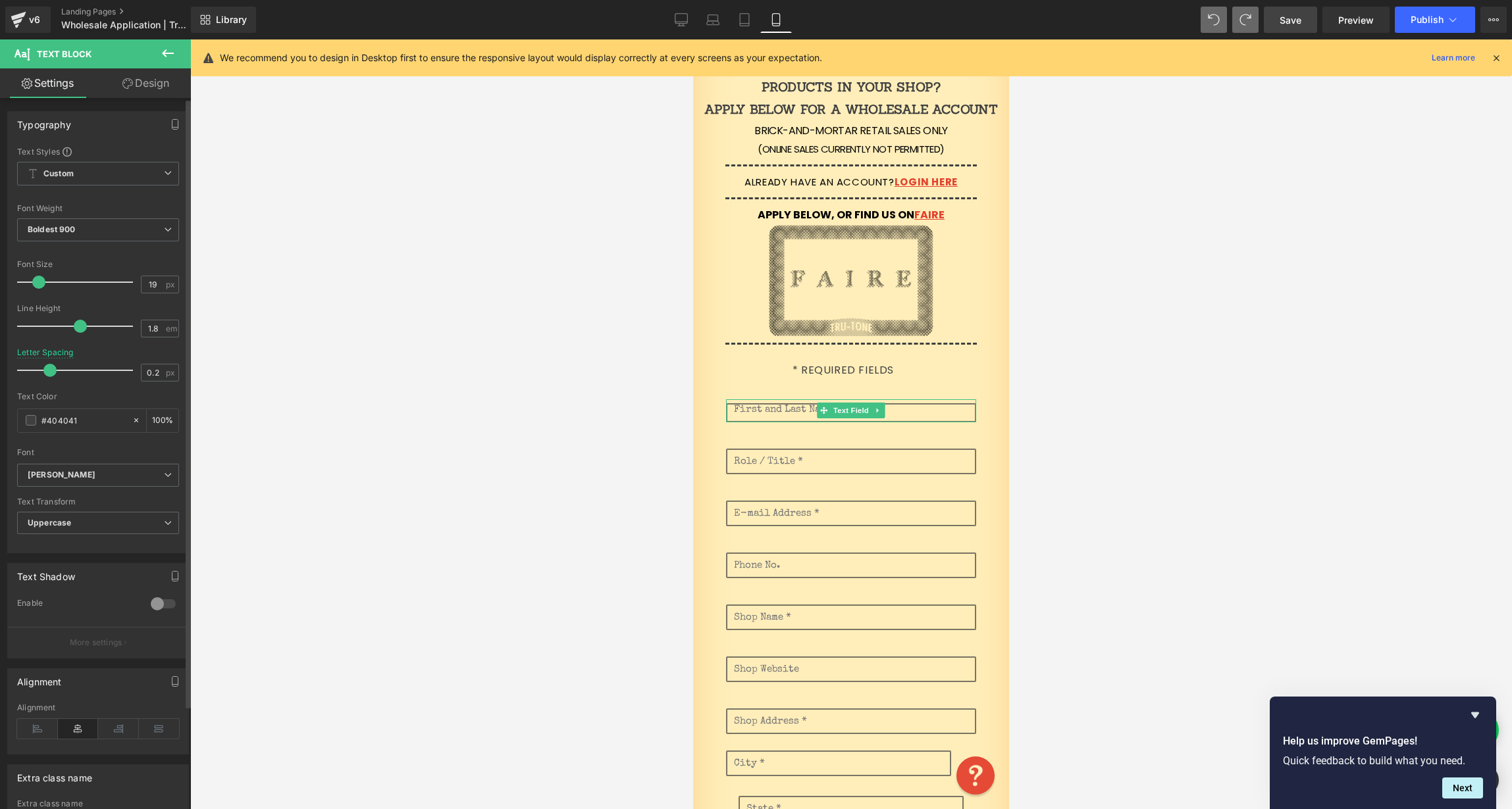
drag, startPoint x: 65, startPoint y: 369, endPoint x: 48, endPoint y: 369, distance: 17.0
click at [47, 369] on span at bounding box center [50, 371] width 13 height 13
type input "1.1"
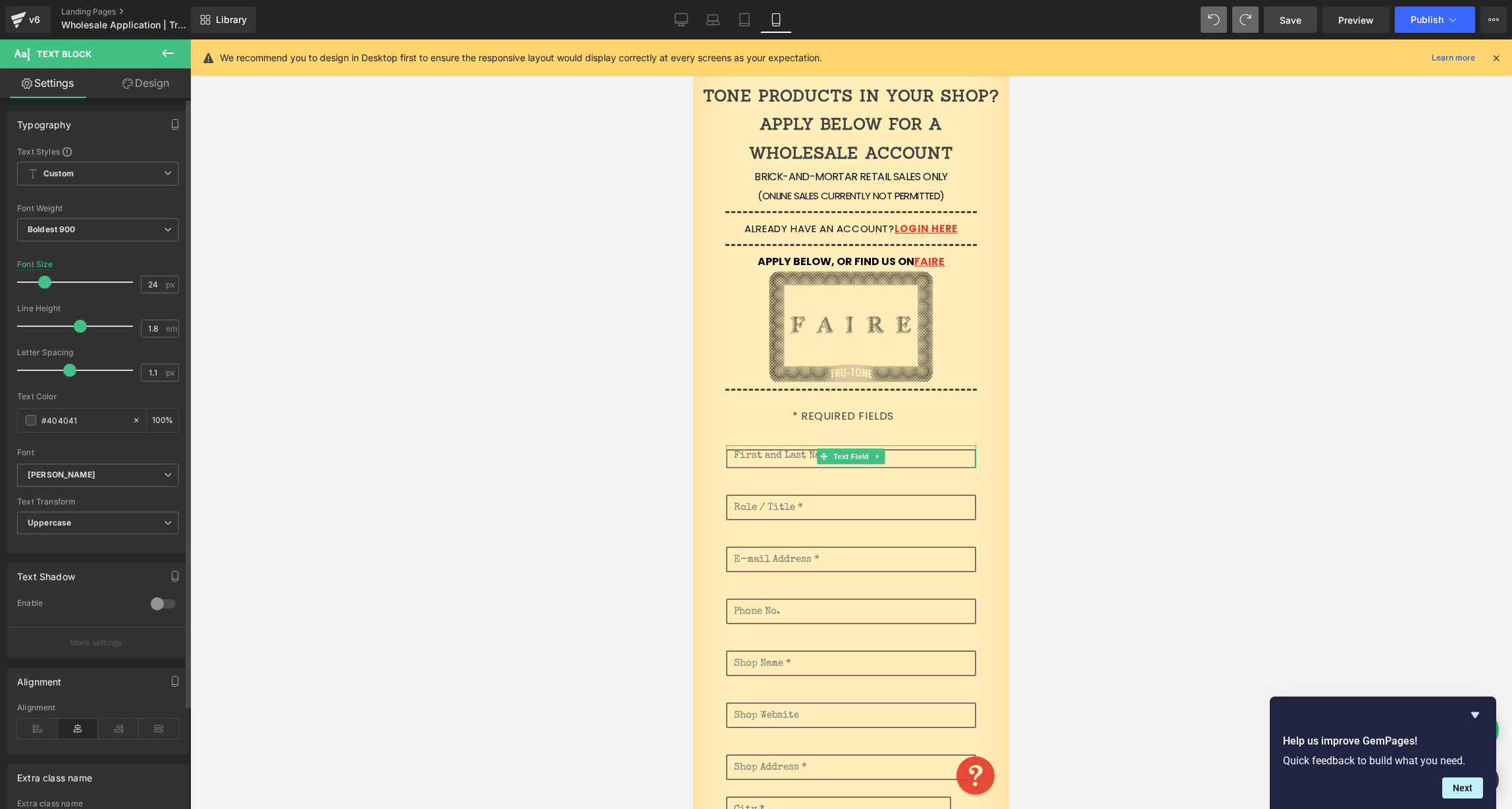
drag, startPoint x: 43, startPoint y: 283, endPoint x: 48, endPoint y: 291, distance: 9.4
click at [48, 290] on div at bounding box center [78, 282] width 109 height 27
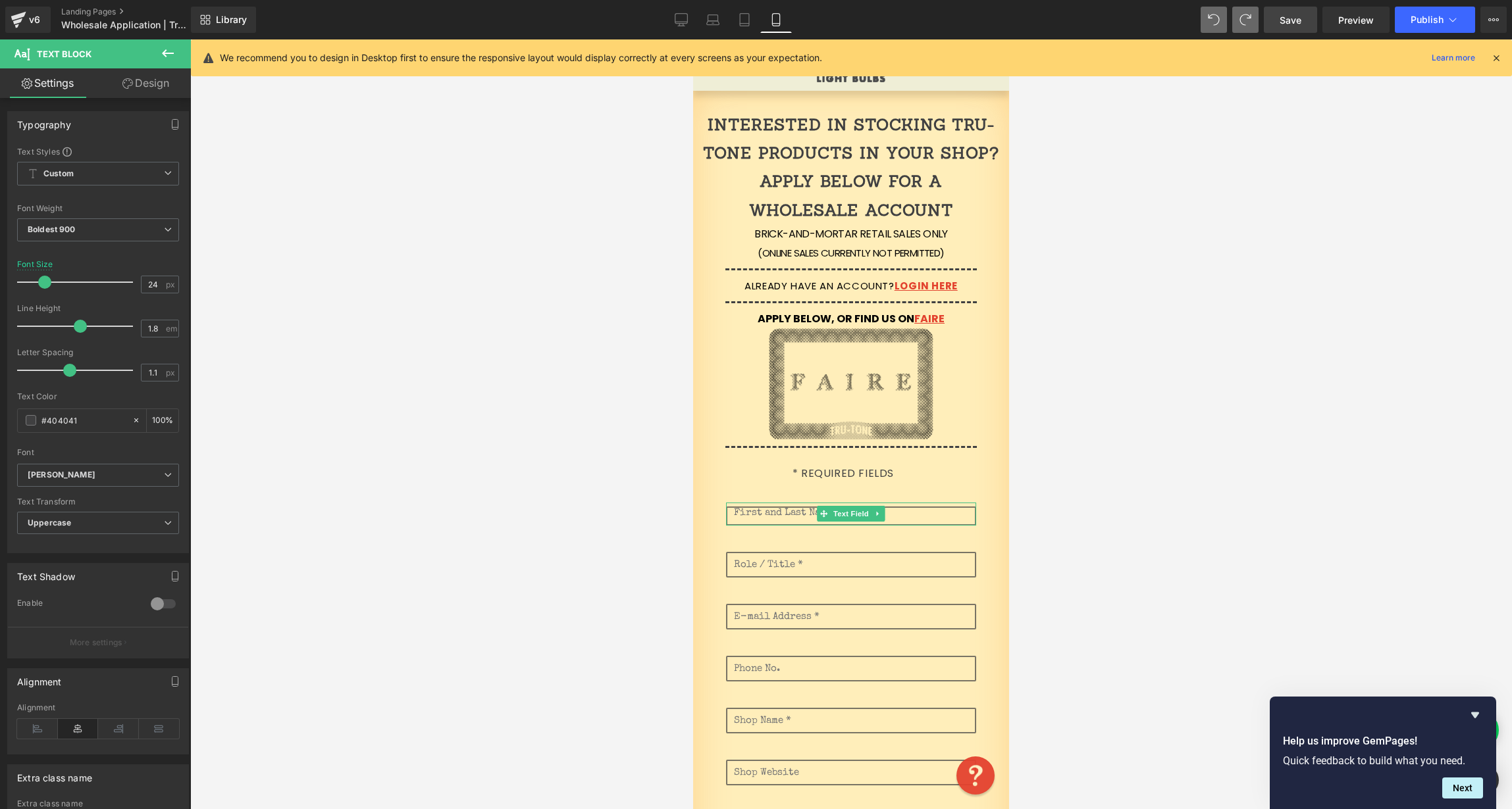
scroll to position [0, 0]
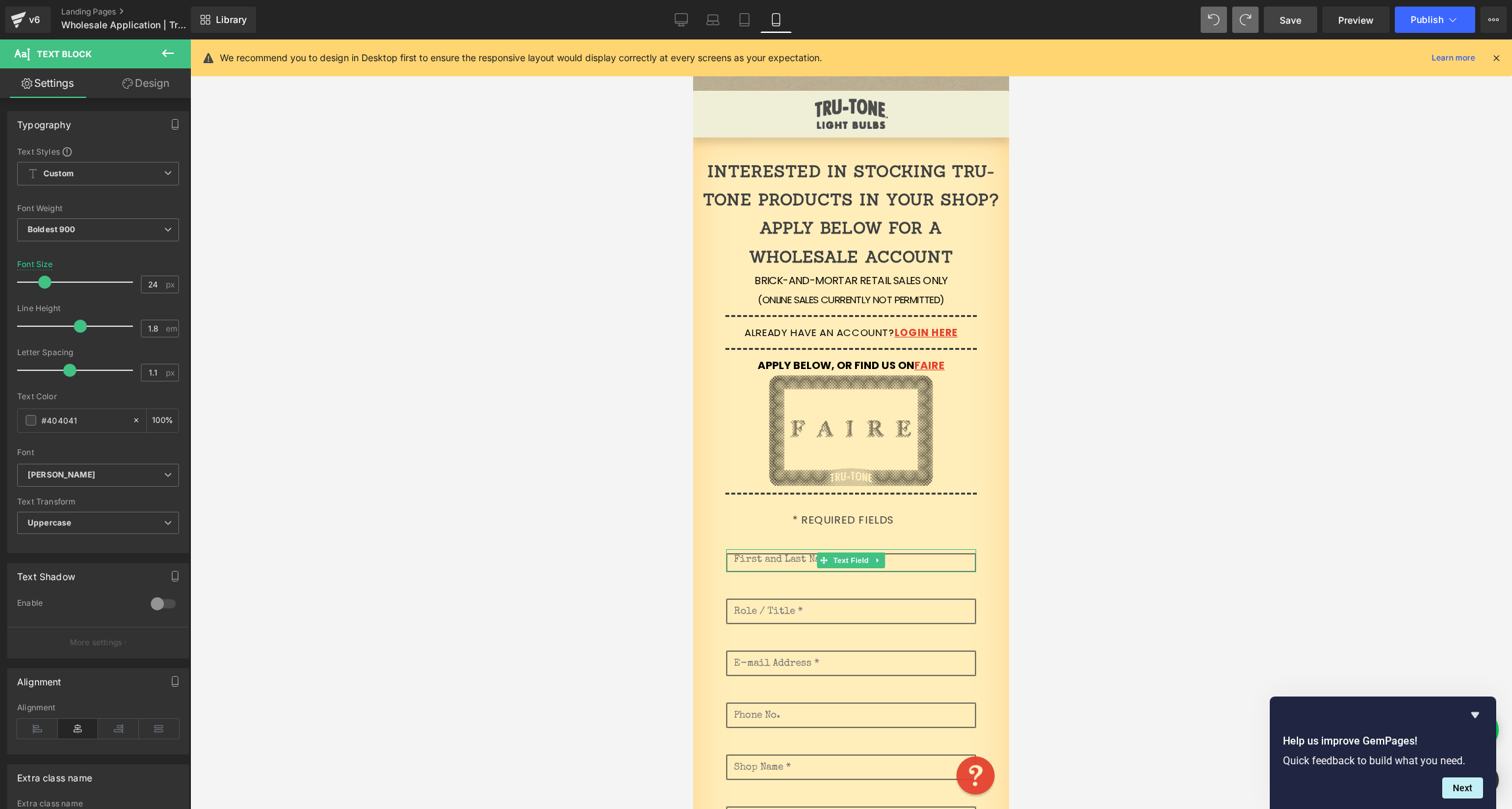
drag, startPoint x: 1004, startPoint y: 142, endPoint x: 1742, endPoint y: 122, distance: 738.3
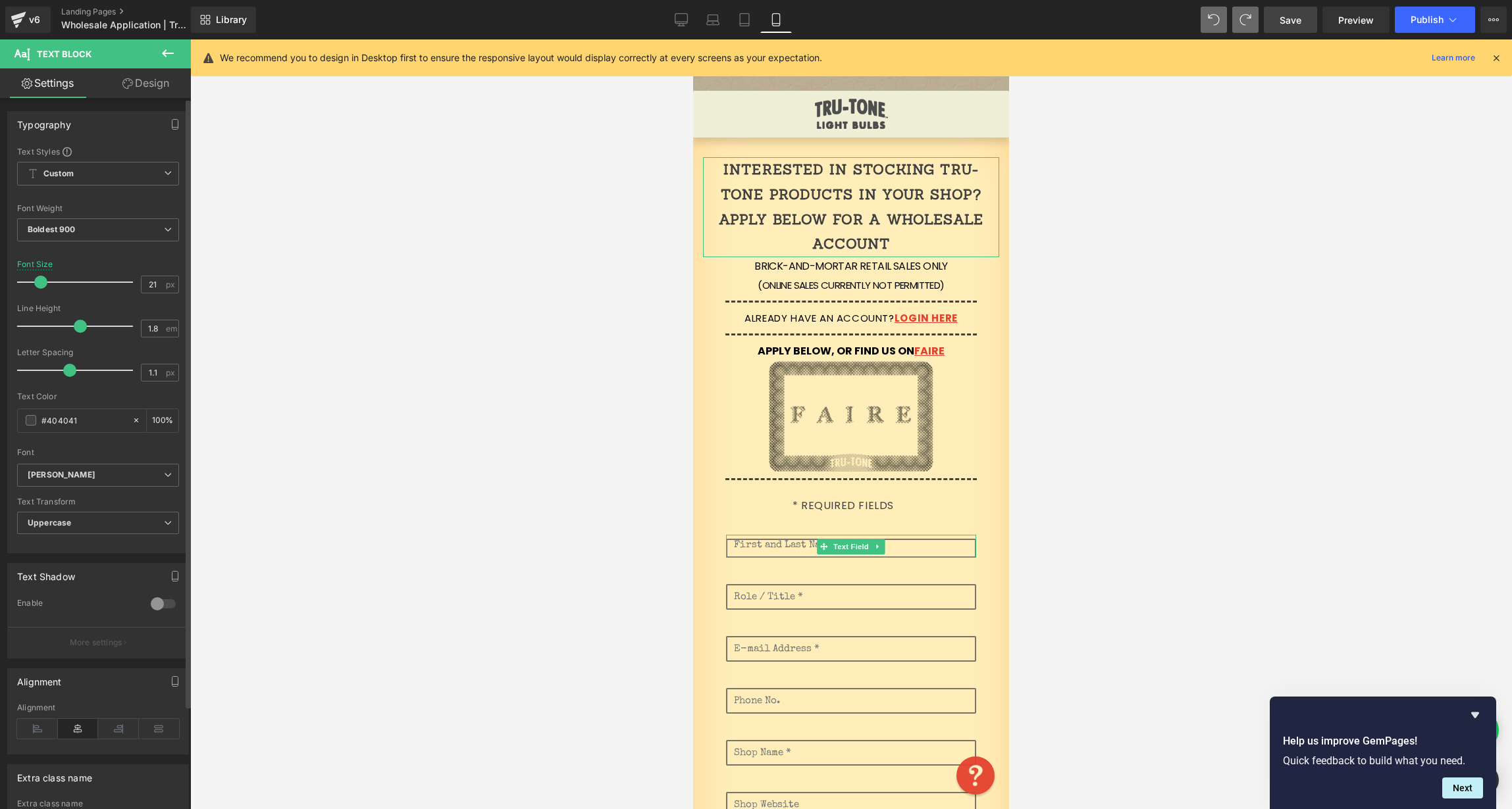
click at [44, 283] on span at bounding box center [41, 282] width 13 height 13
type input "19"
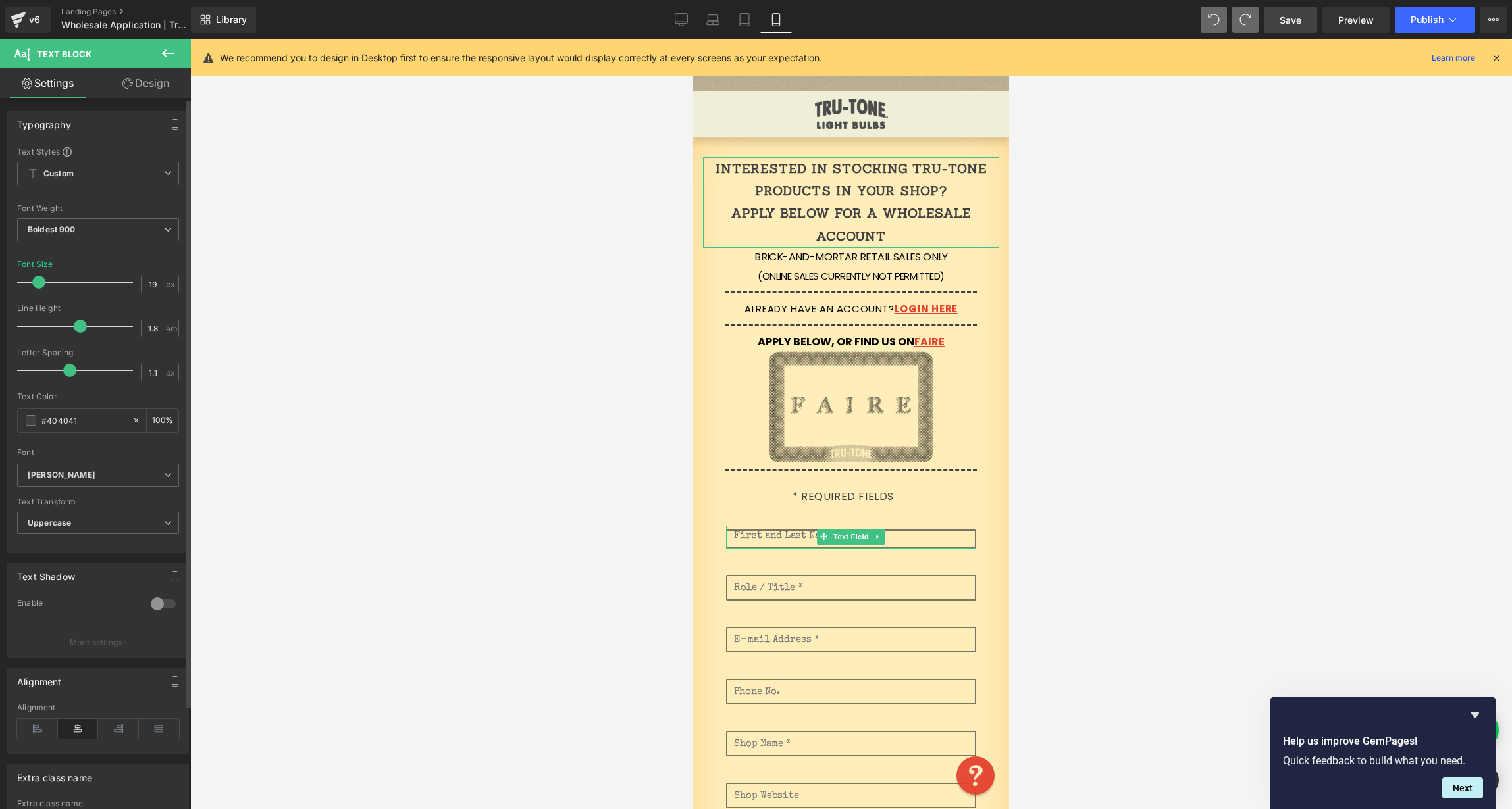
click at [40, 280] on span at bounding box center [39, 282] width 13 height 13
click at [158, 87] on link "Design" at bounding box center [146, 83] width 96 height 30
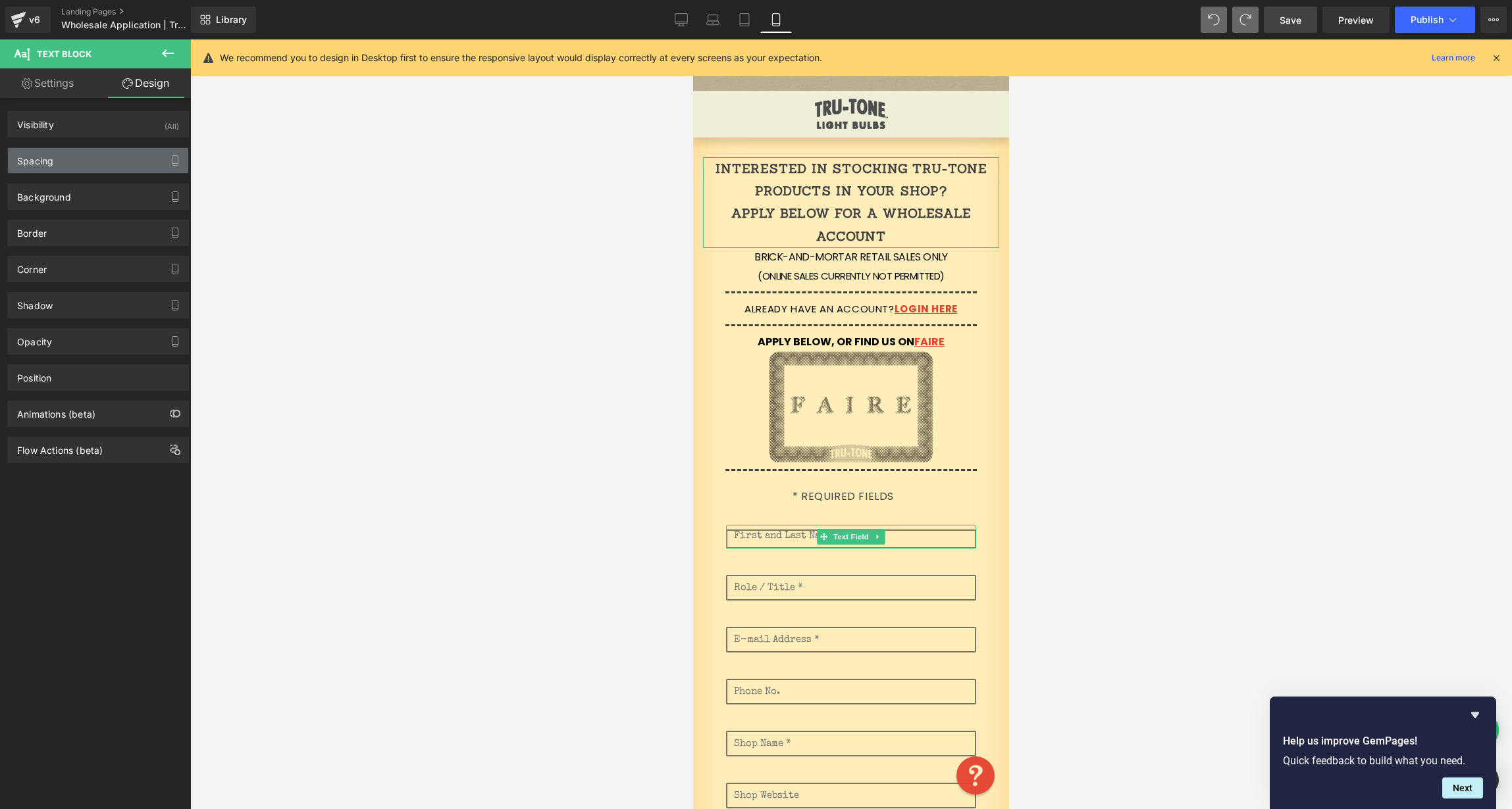
click at [77, 163] on div "Spacing" at bounding box center [98, 161] width 180 height 25
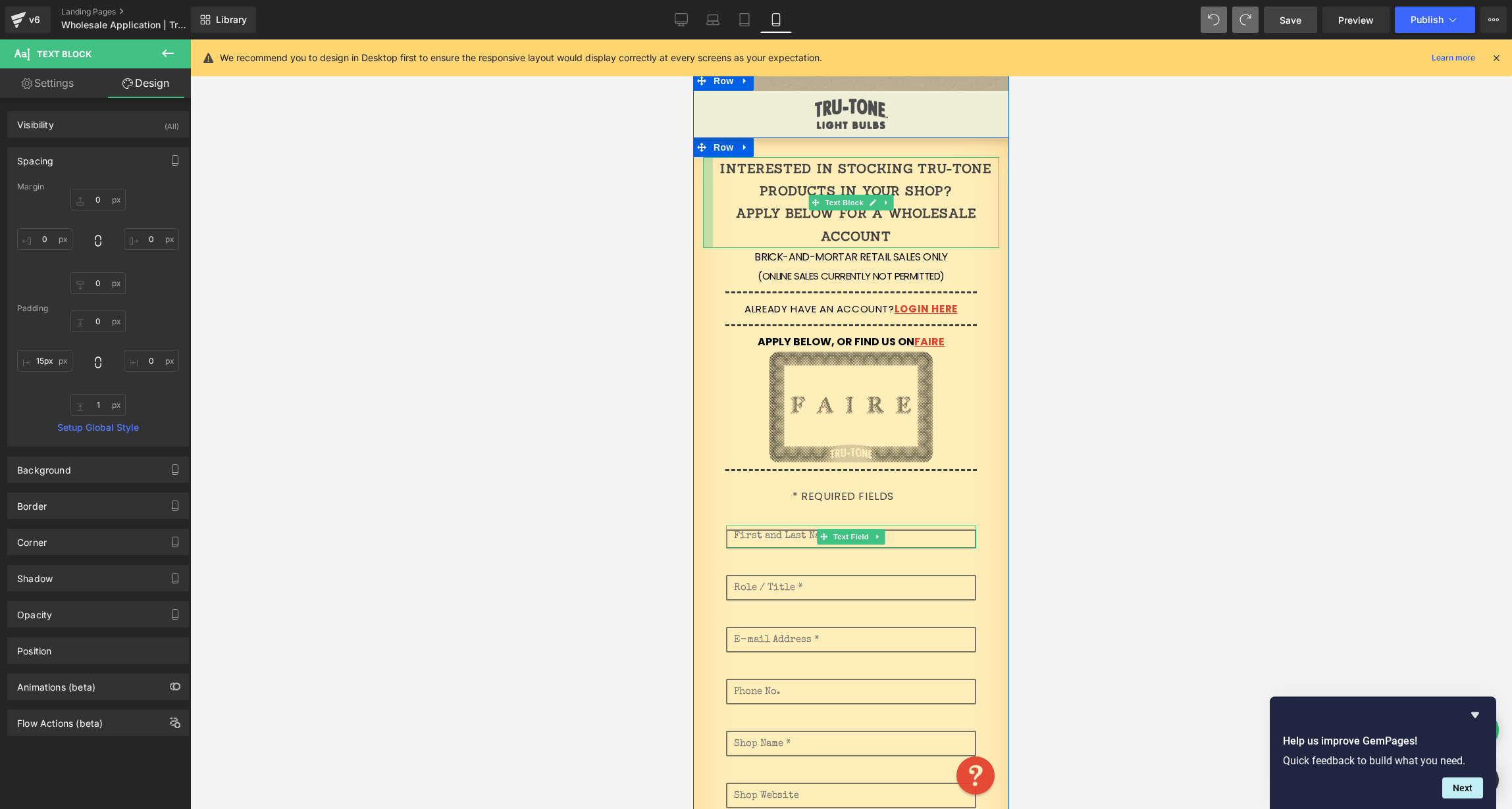
type input "13px"
drag, startPoint x: 700, startPoint y: 200, endPoint x: 709, endPoint y: 200, distance: 9.0
click at [709, 200] on div "Interested in stocking Tru-Tone products in your shop? Apply below for a wholes…" at bounding box center [850, 202] width 296 height 91
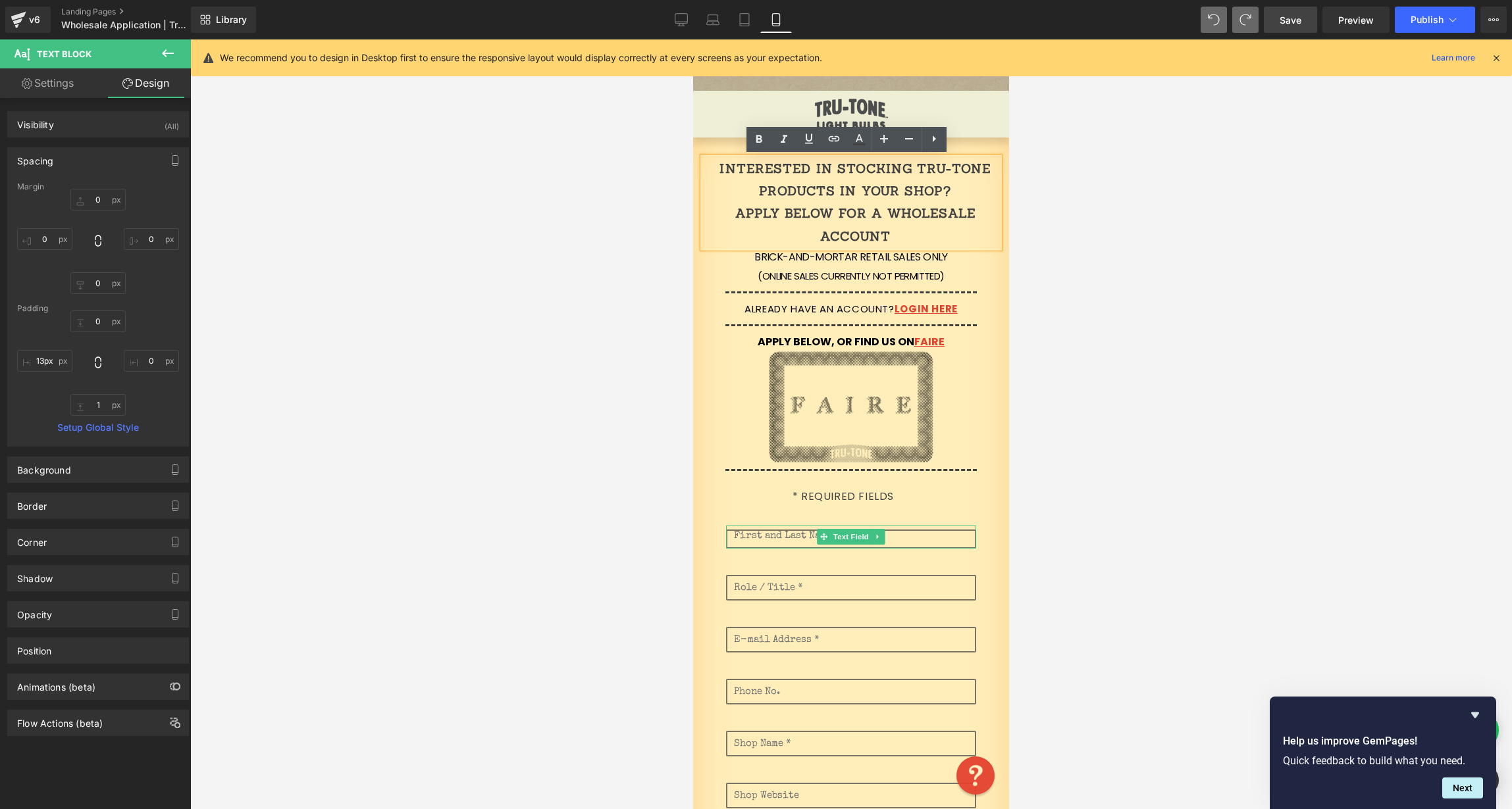
click at [985, 246] on p "Apply below for a wholesale account" at bounding box center [855, 224] width 288 height 45
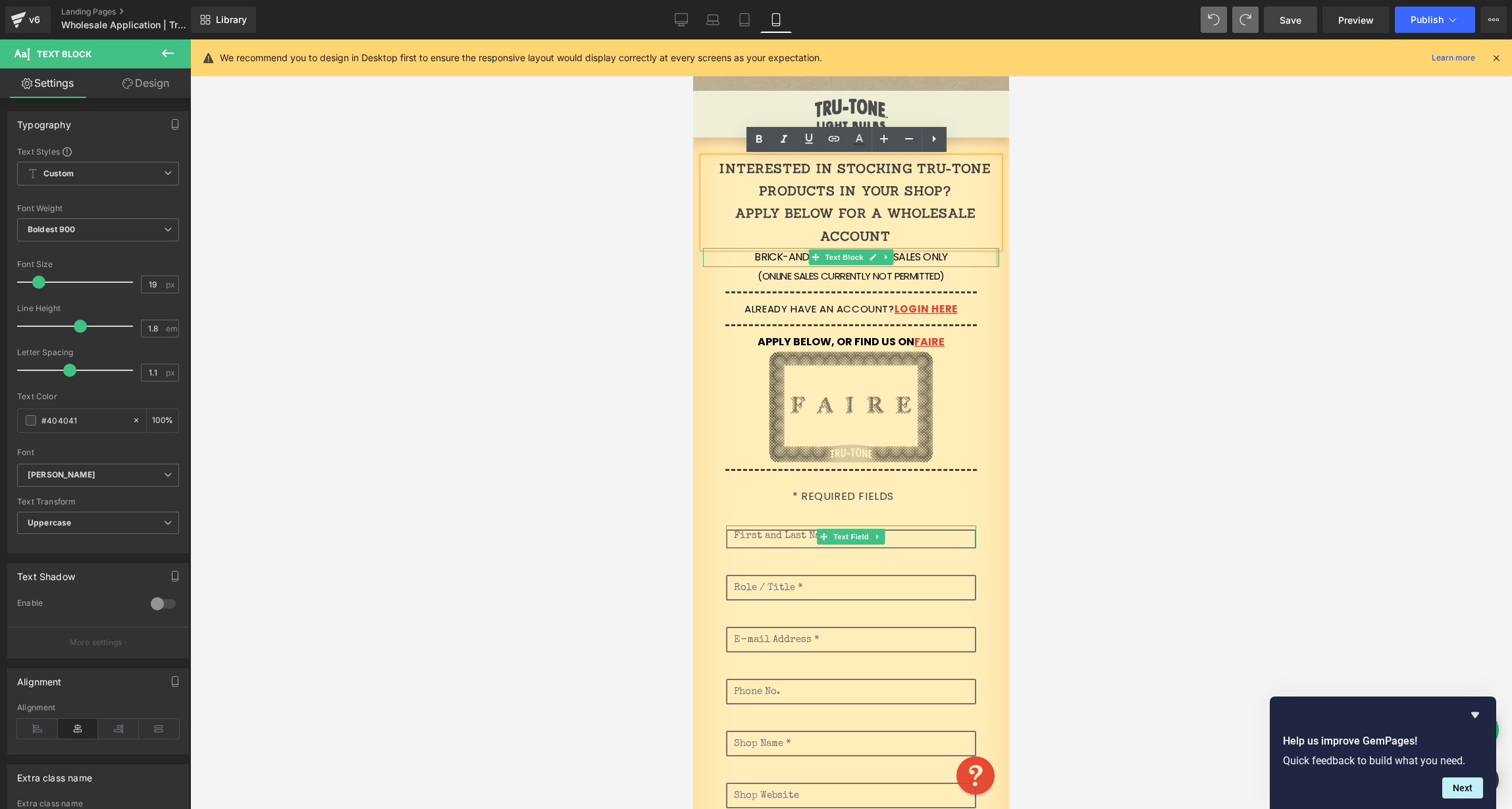
click at [984, 267] on div "(Online sales currently not permitted) Text Block" at bounding box center [850, 276] width 296 height 17
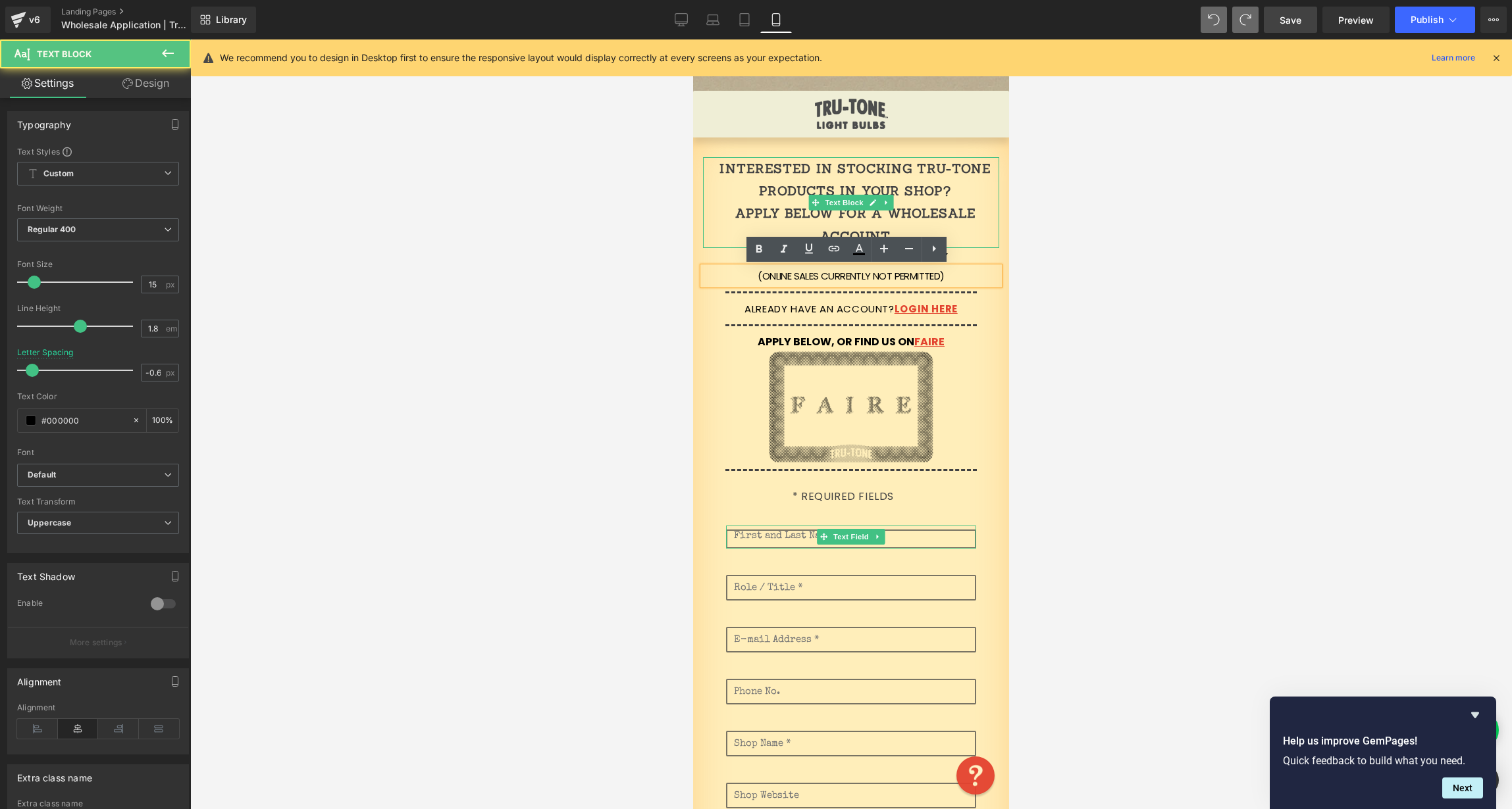
click at [984, 225] on p "Apply below for a wholesale account" at bounding box center [855, 224] width 288 height 45
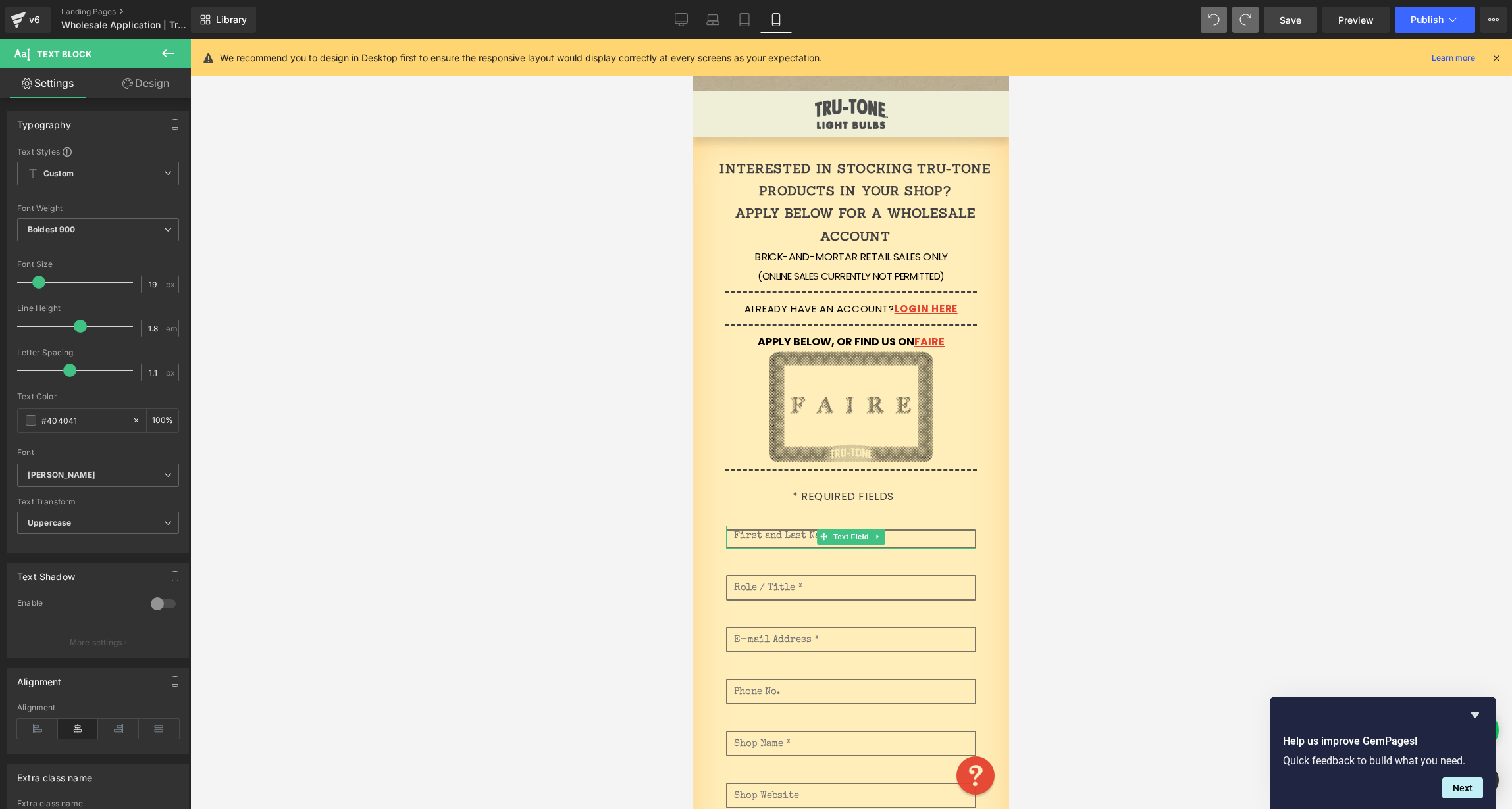
click at [148, 83] on link "Design" at bounding box center [146, 83] width 96 height 30
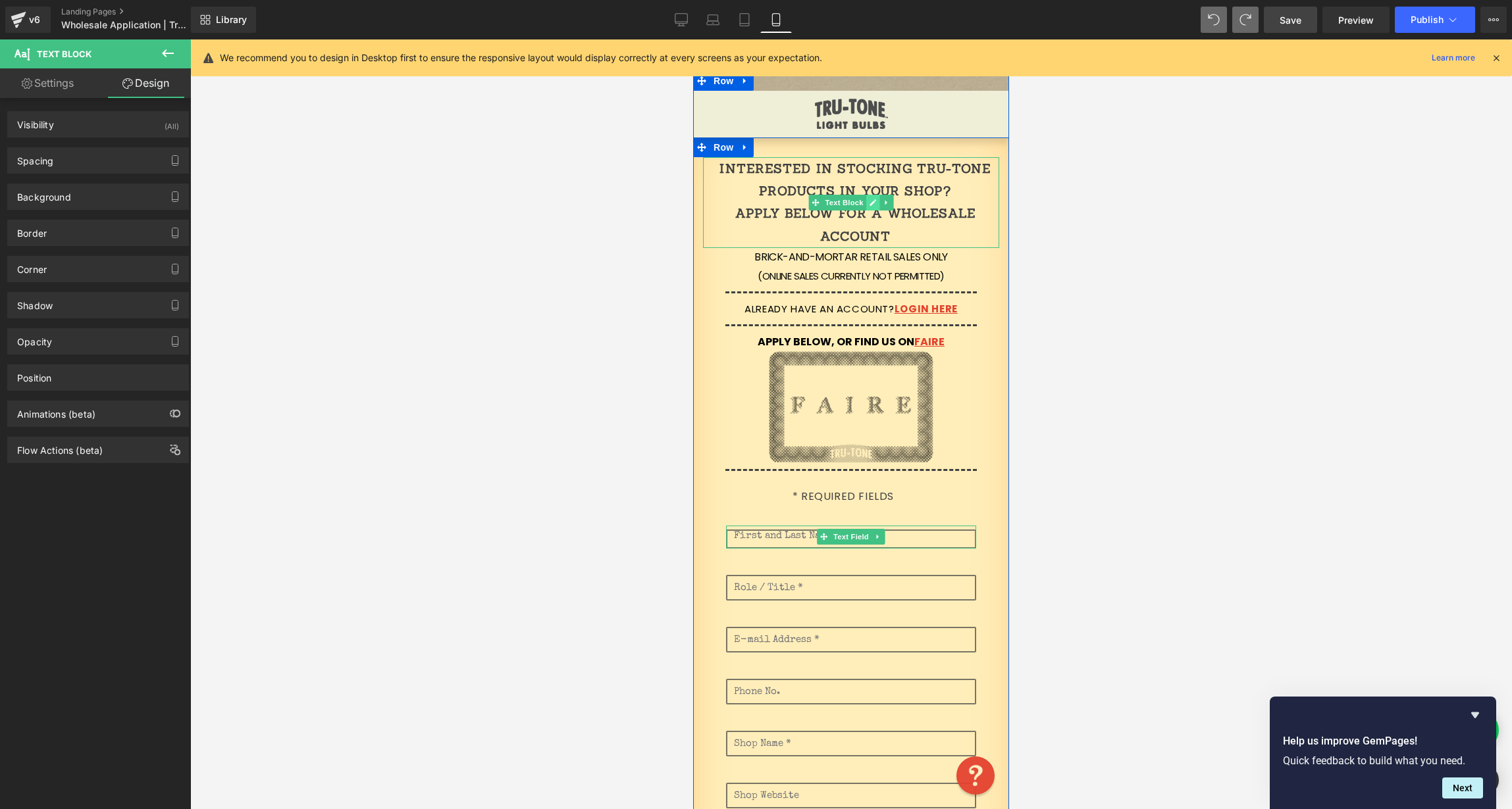
click at [858, 202] on span "Text Block" at bounding box center [844, 202] width 43 height 16
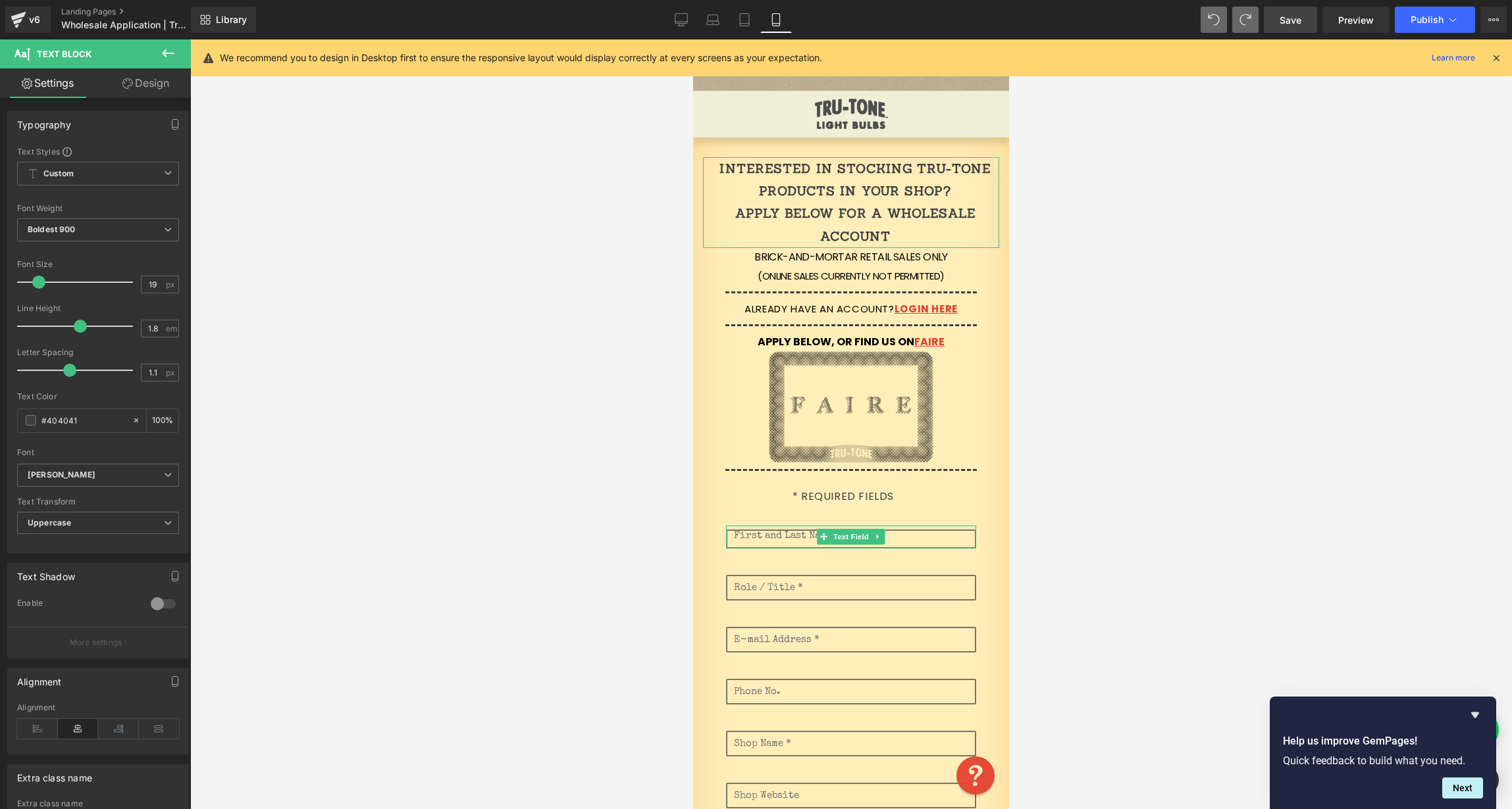
drag, startPoint x: 158, startPoint y: 82, endPoint x: 113, endPoint y: 128, distance: 64.4
click at [158, 82] on link "Design" at bounding box center [146, 83] width 96 height 30
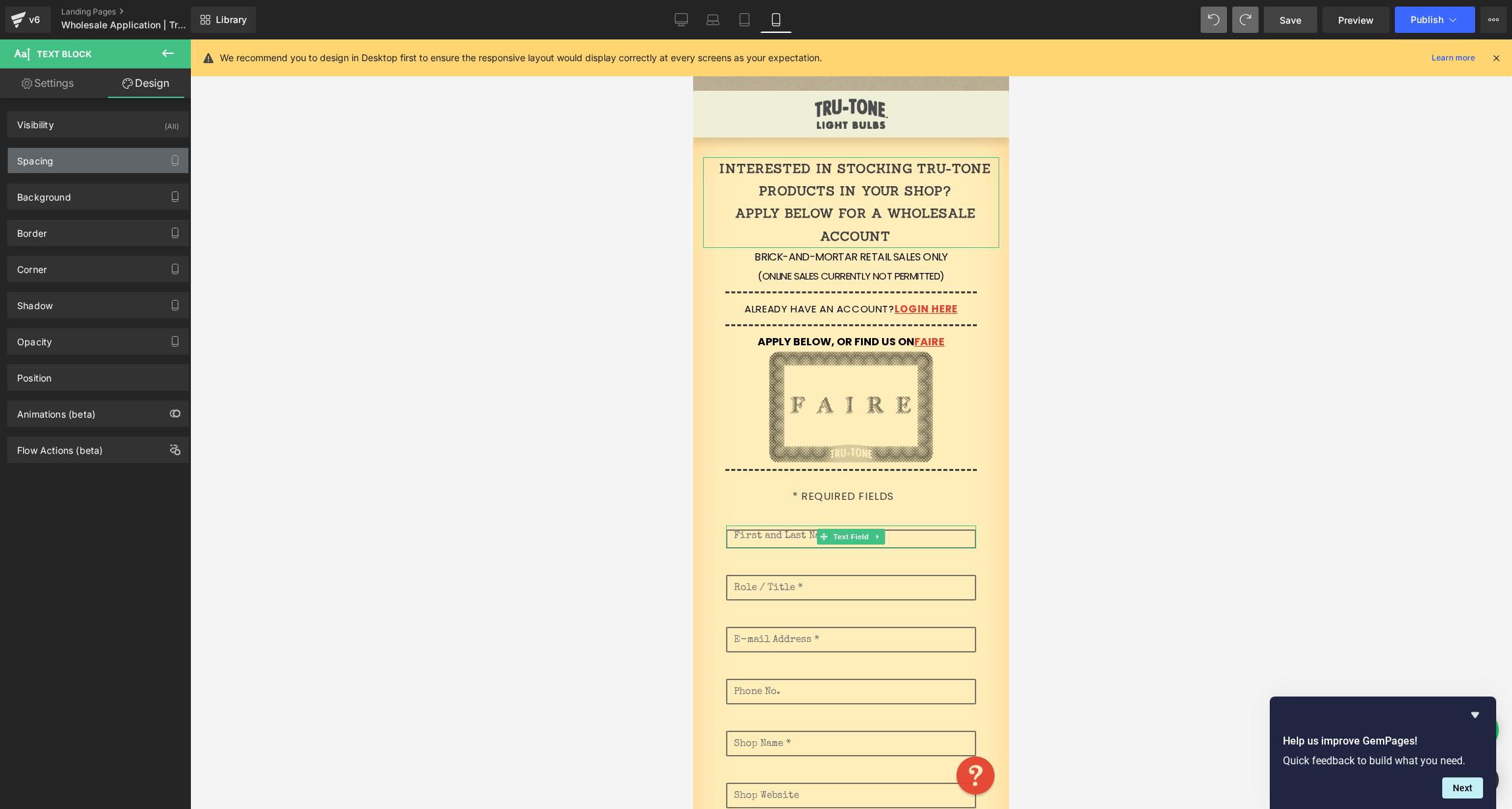
click at [102, 158] on div "Spacing" at bounding box center [98, 161] width 180 height 25
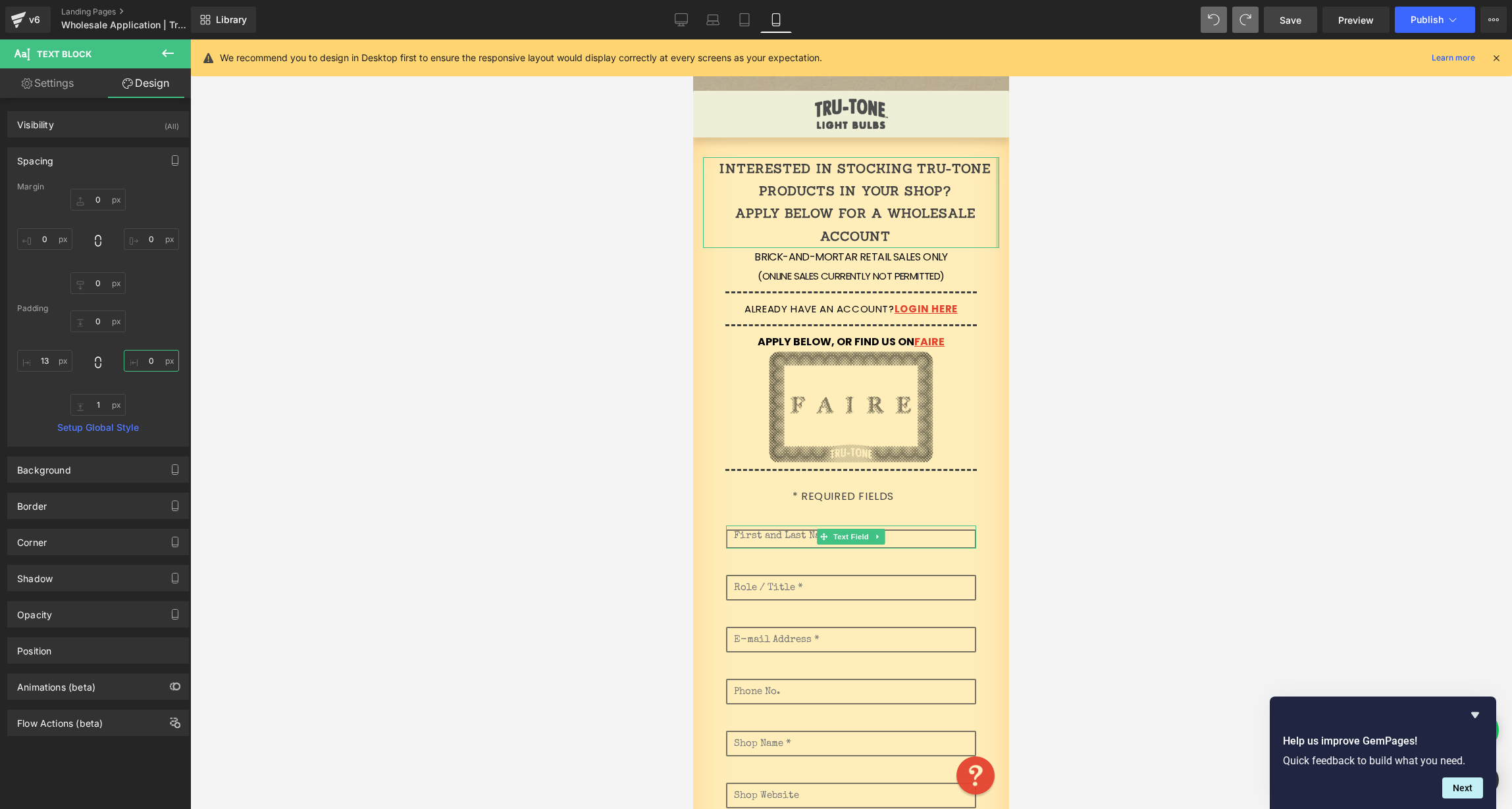
click at [148, 362] on input "0" at bounding box center [151, 361] width 55 height 22
type input "13"
click at [743, 20] on icon at bounding box center [744, 20] width 13 height 13
type input "0"
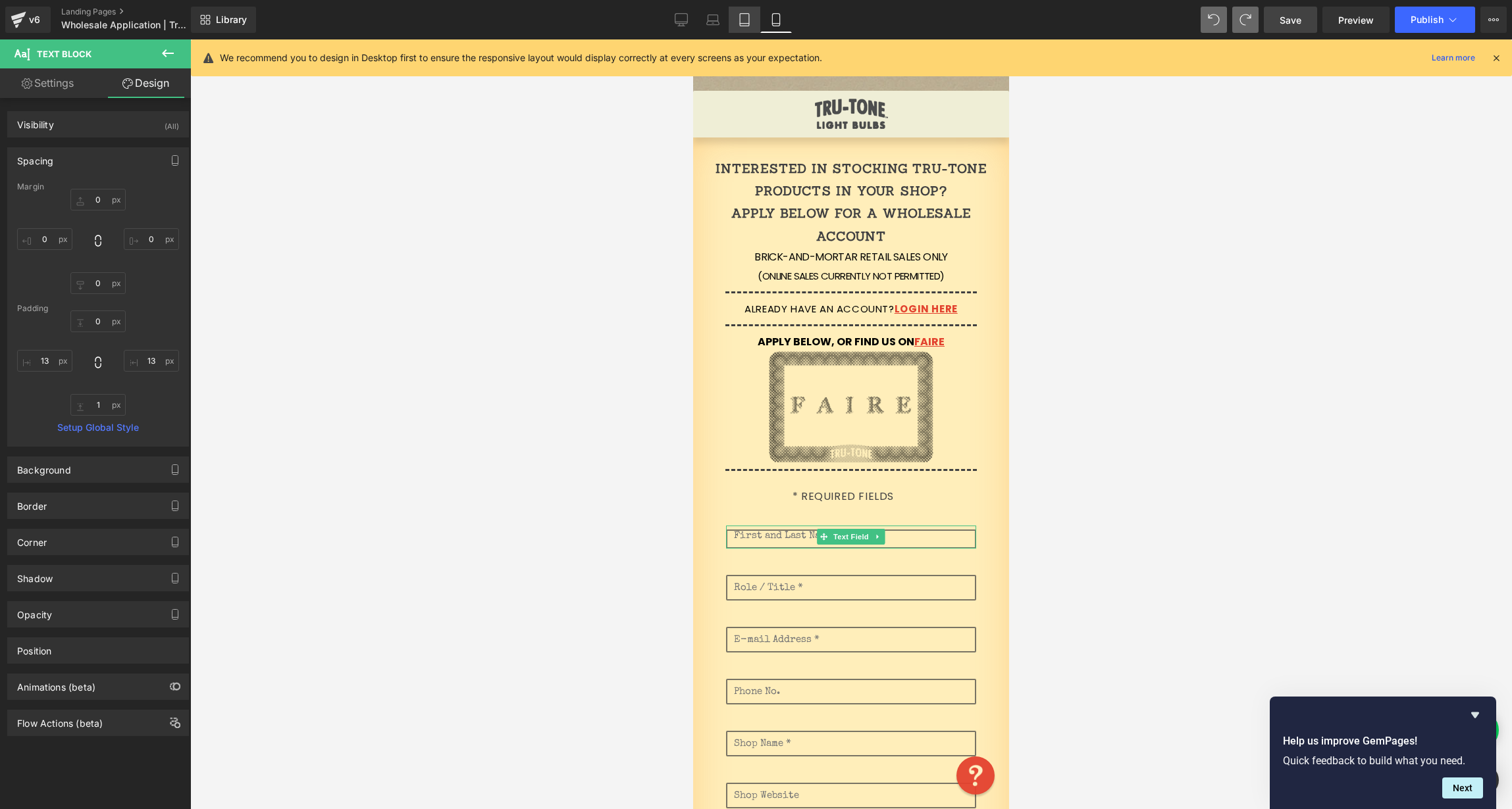
type input "0"
type input "1"
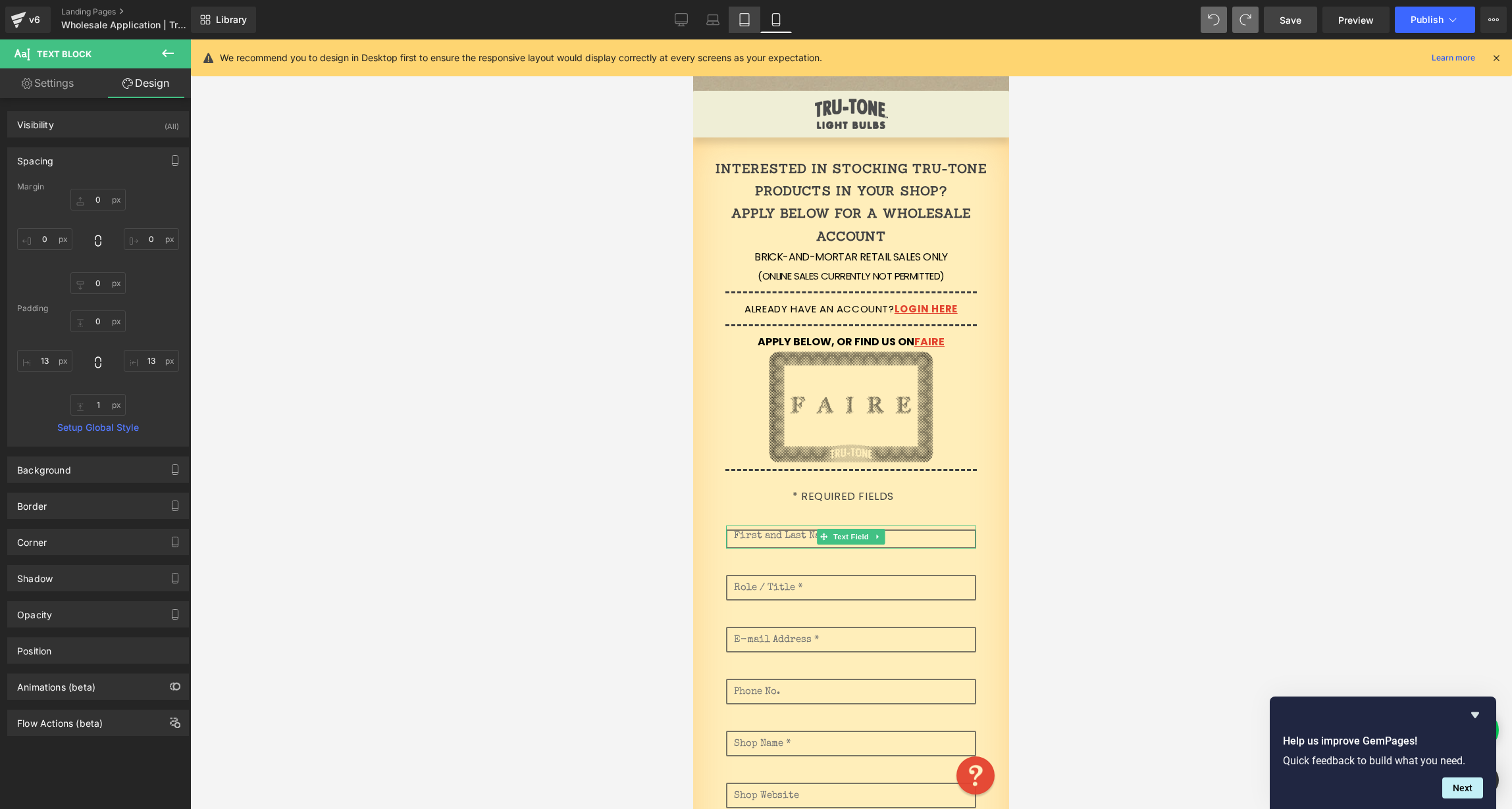
type input "0"
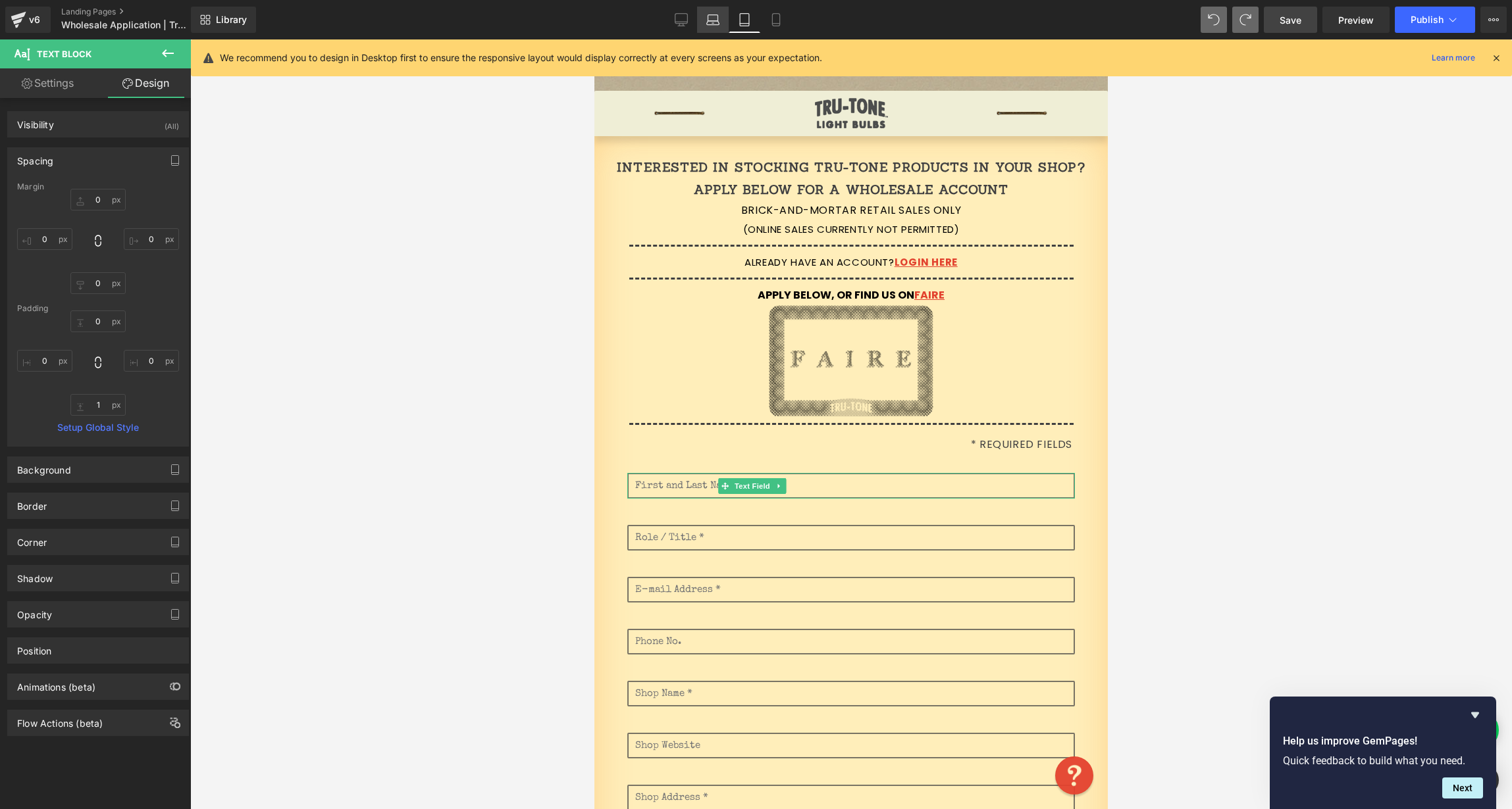
drag, startPoint x: 718, startPoint y: 21, endPoint x: 706, endPoint y: 20, distance: 12.0
click at [718, 21] on icon at bounding box center [712, 22] width 13 height 4
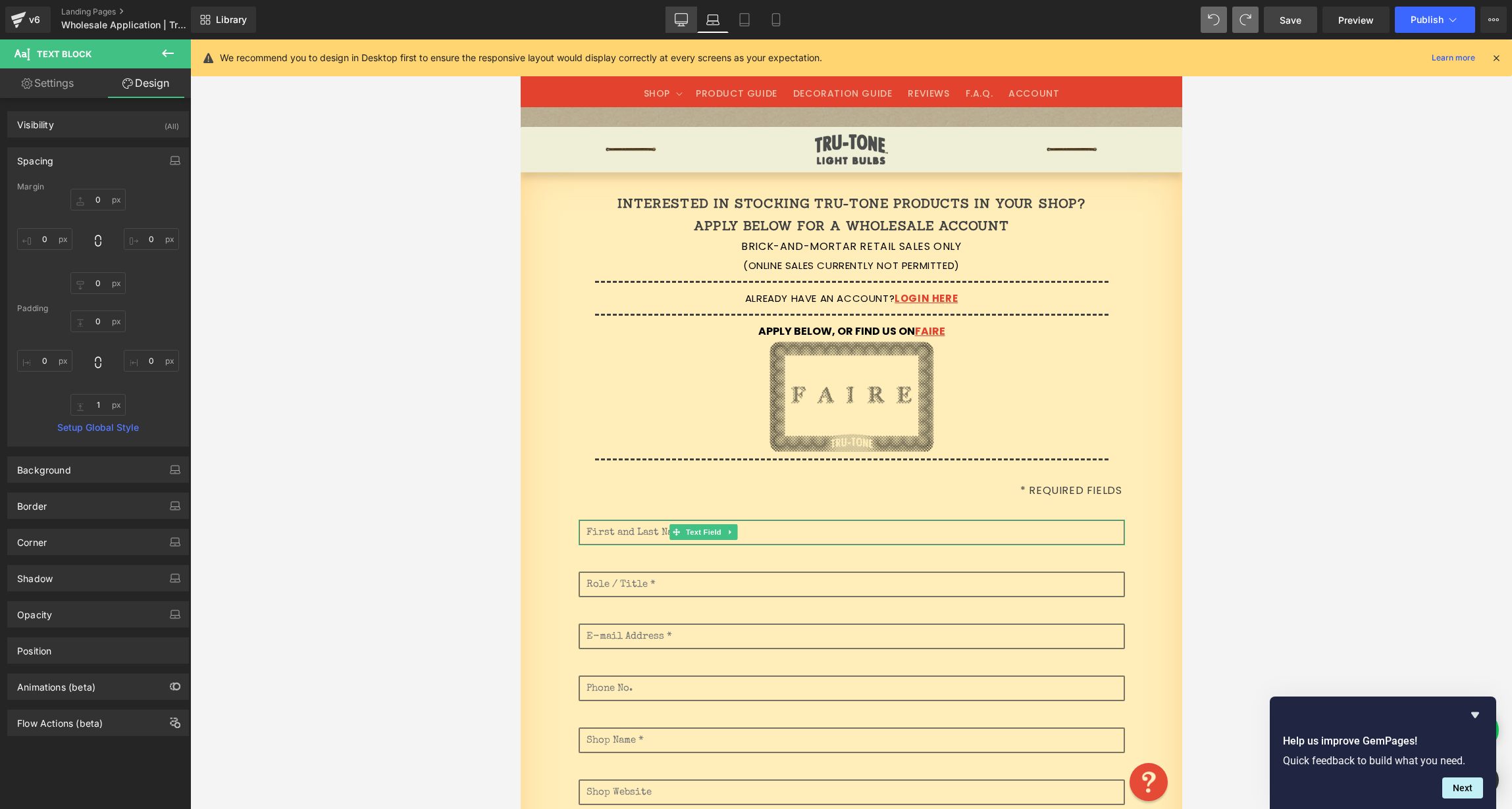
scroll to position [36, 0]
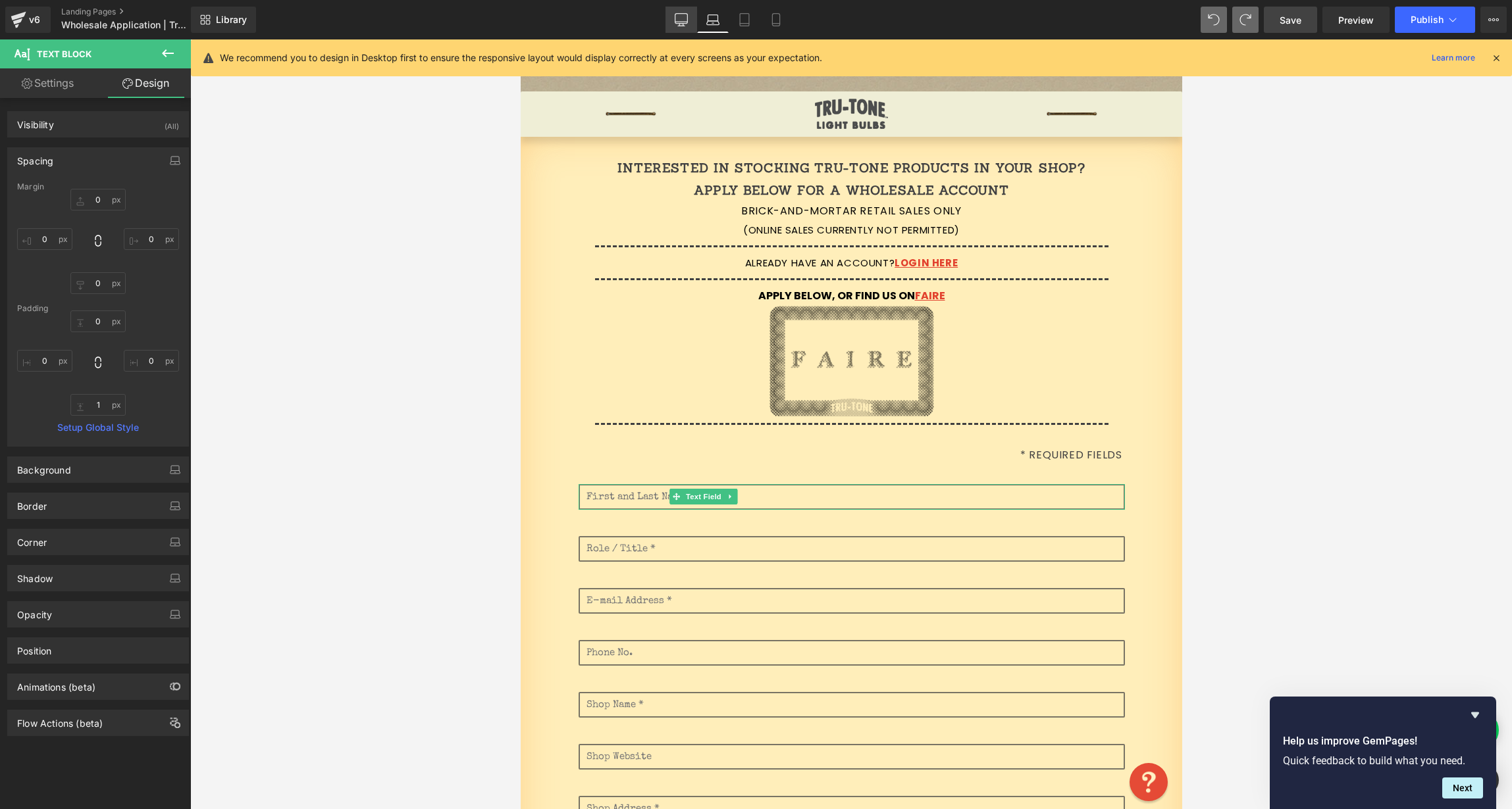
type input "0"
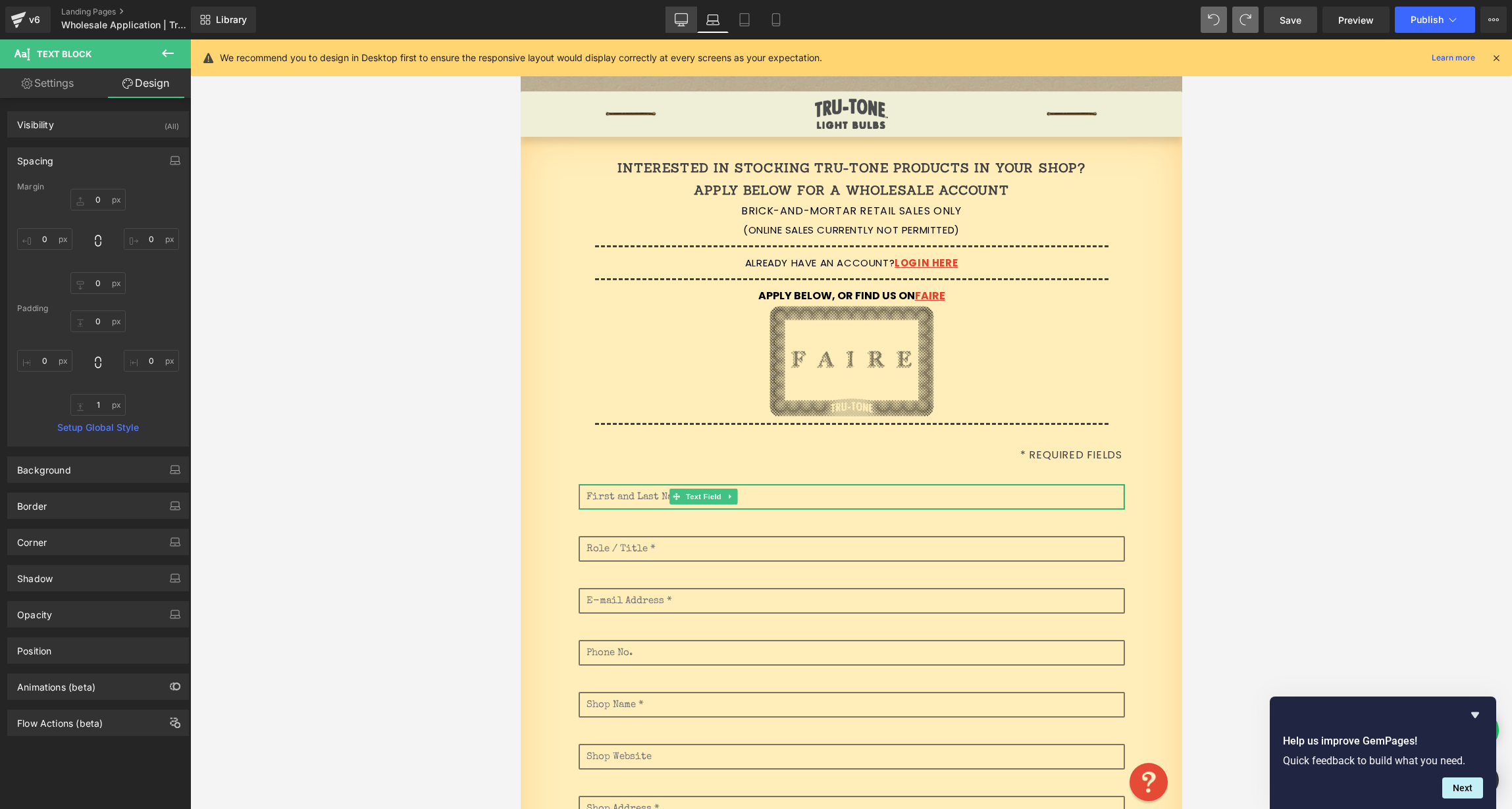
type input "0"
type input "1"
type input "0"
click at [678, 20] on icon at bounding box center [681, 20] width 13 height 13
type input "0"
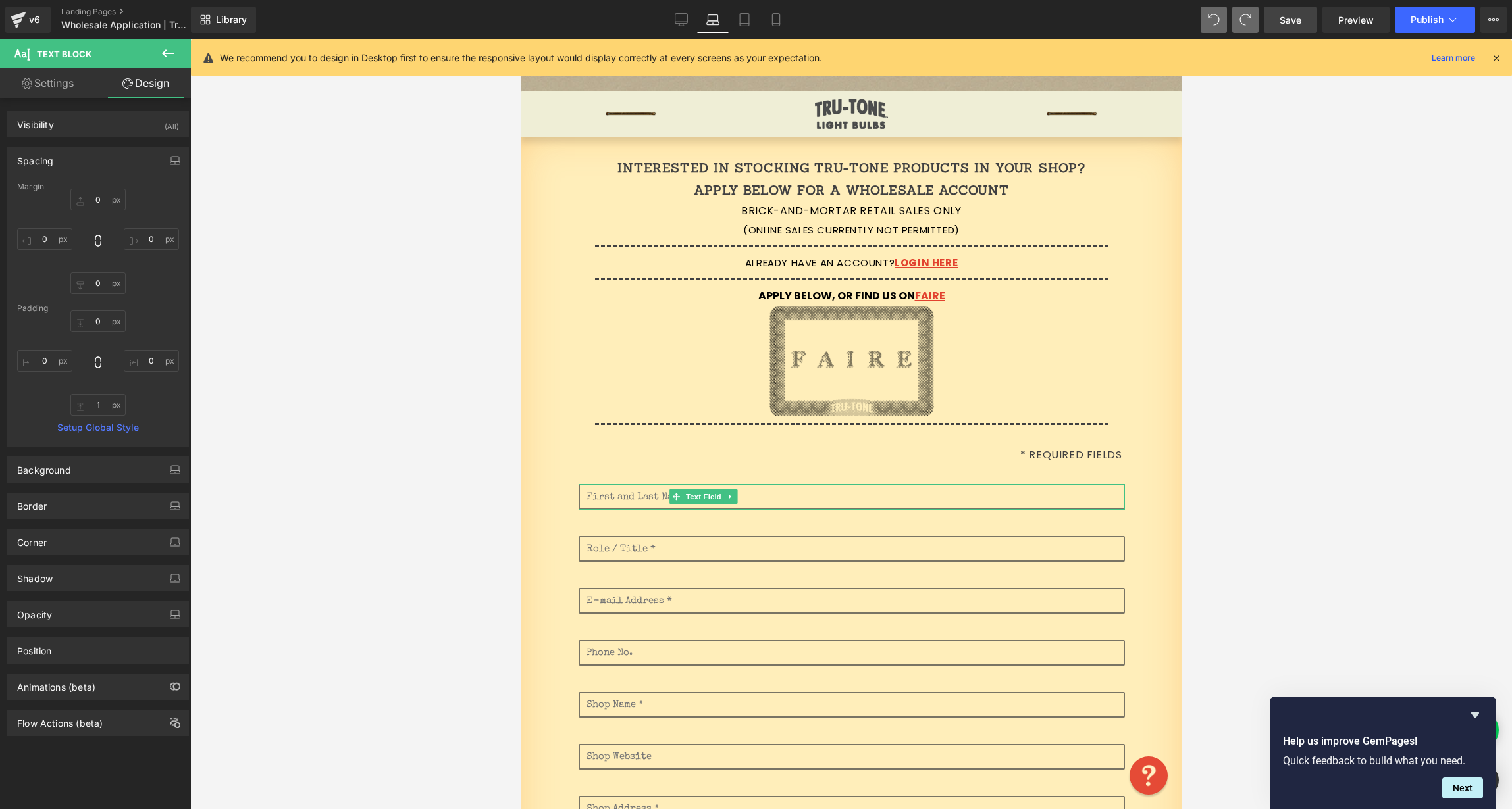
type input "0"
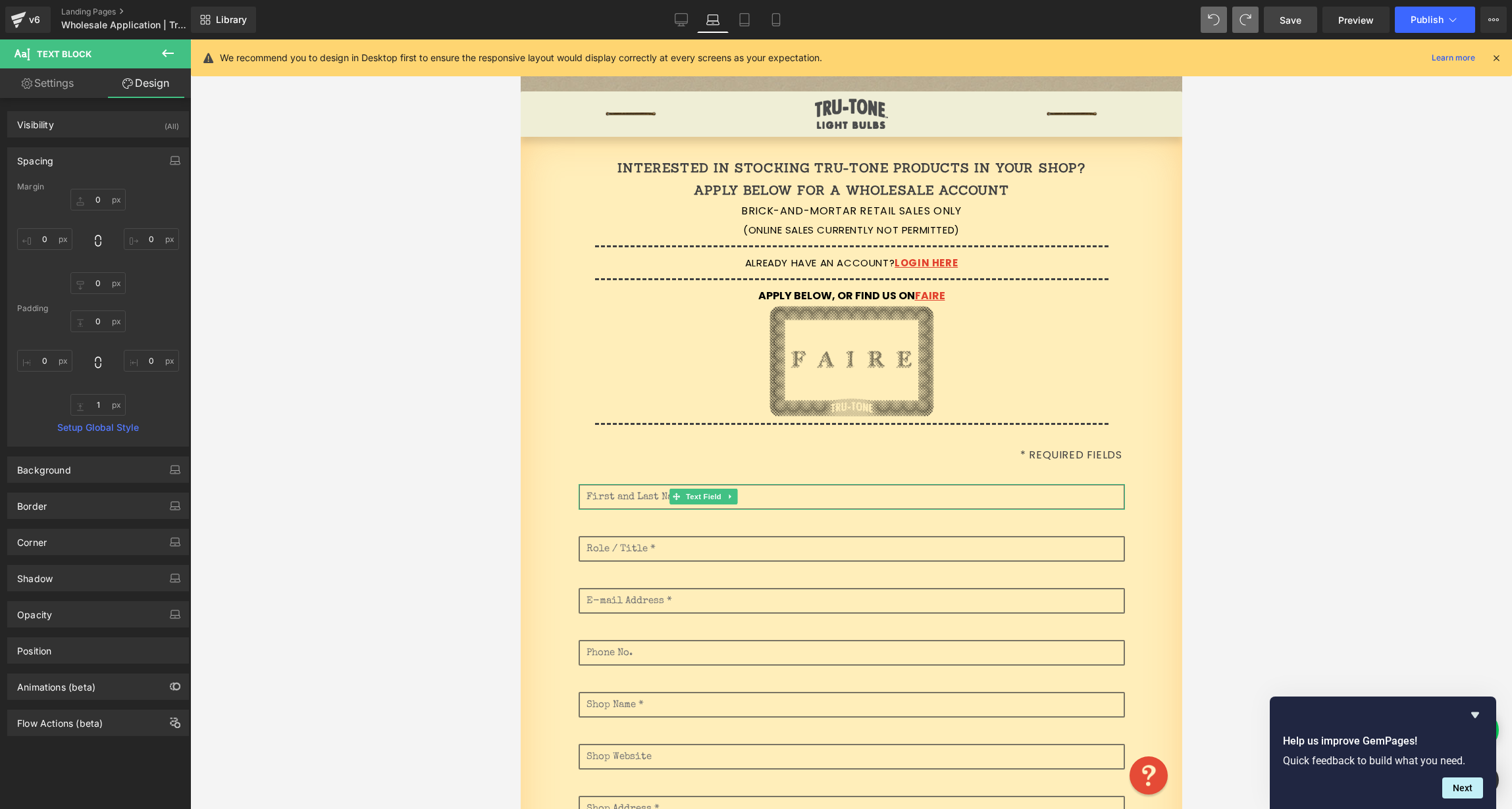
type input "1"
type input "0"
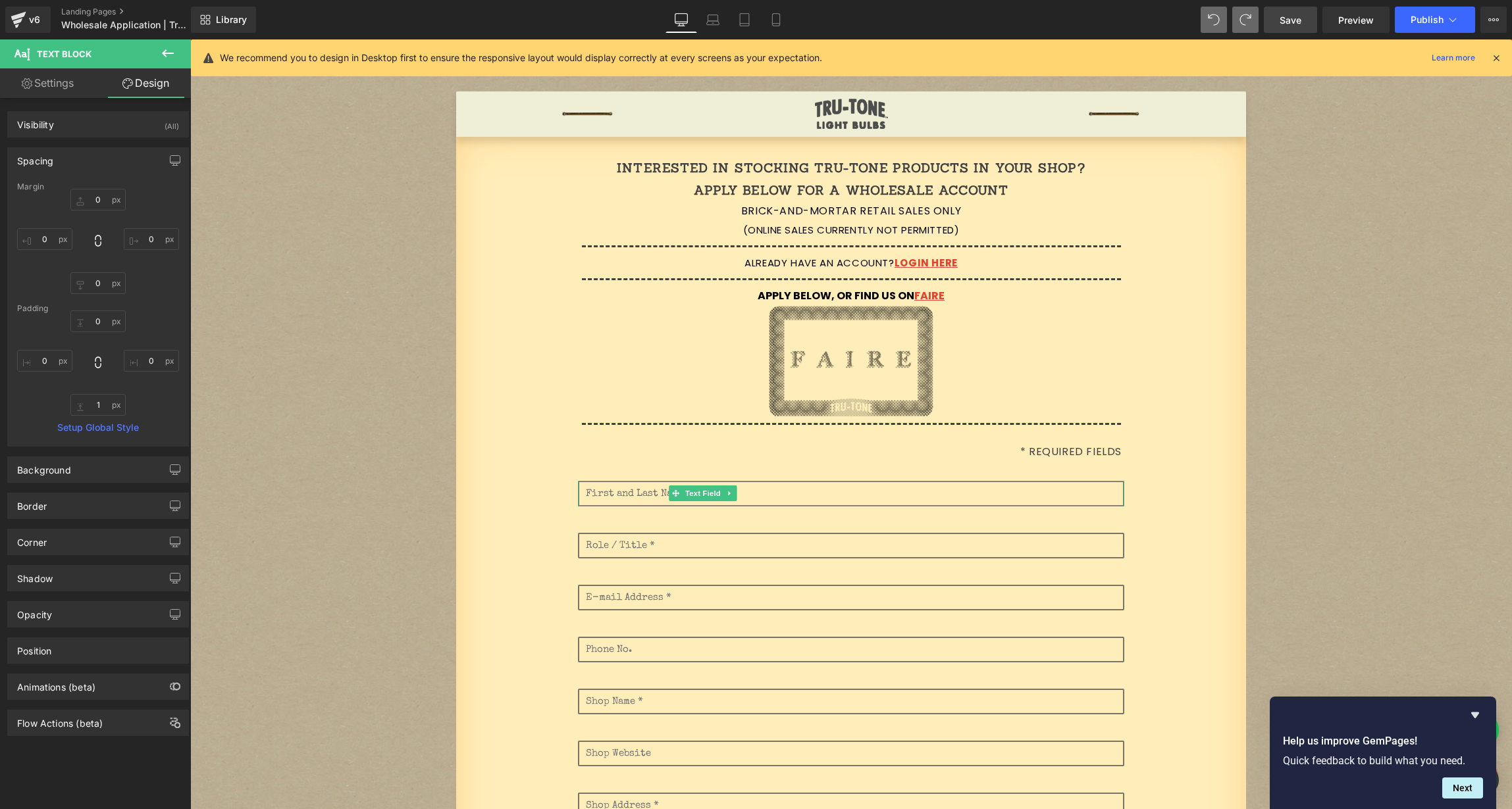
click at [1292, 22] on span "Save" at bounding box center [1290, 20] width 22 height 14
click at [1442, 20] on span "Publish" at bounding box center [1426, 19] width 33 height 11
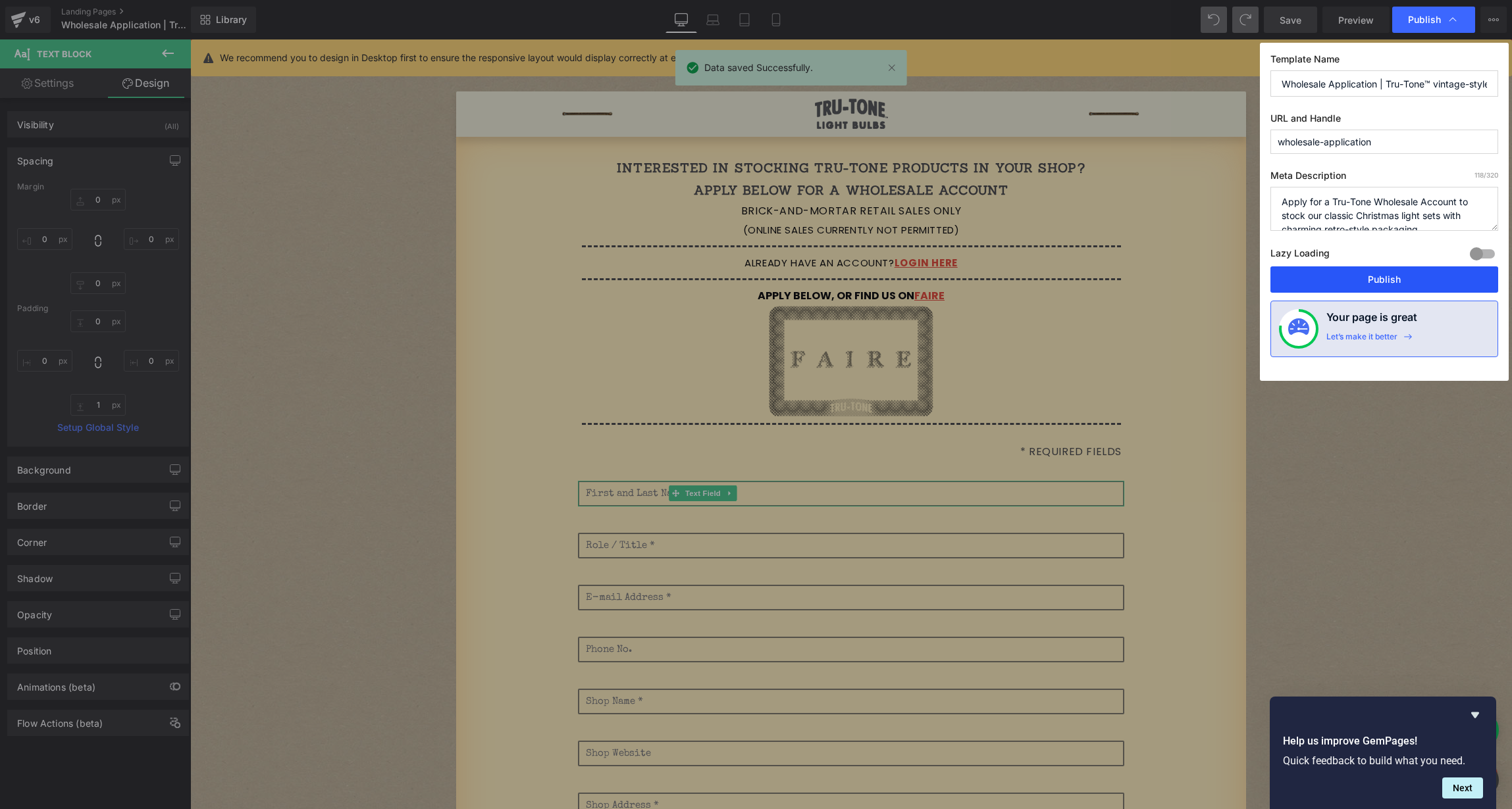
click at [1410, 273] on button "Publish" at bounding box center [1384, 280] width 228 height 27
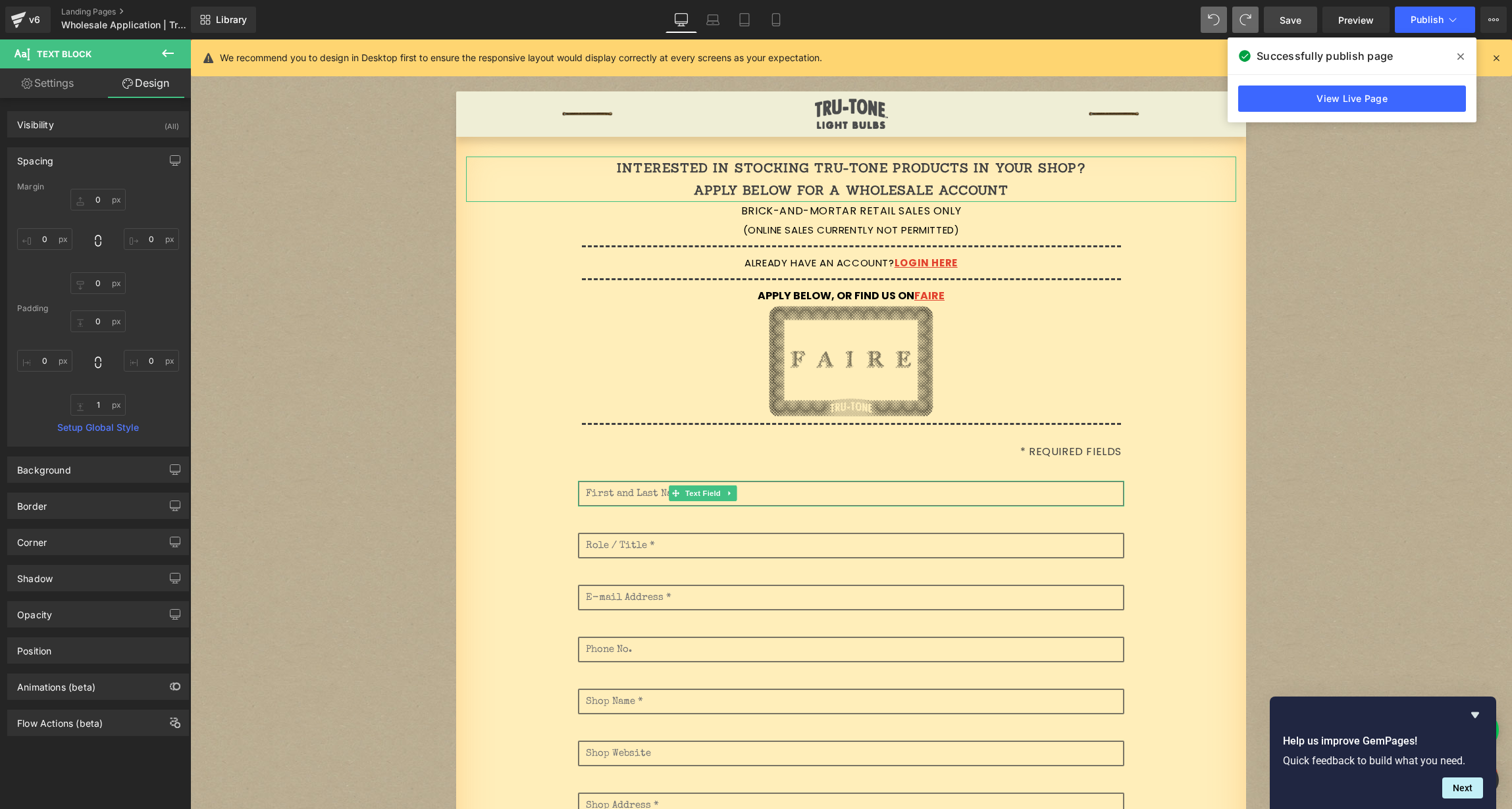
drag, startPoint x: 63, startPoint y: 84, endPoint x: 68, endPoint y: 92, distance: 9.4
click at [63, 84] on link "Settings" at bounding box center [48, 83] width 96 height 30
type input "100"
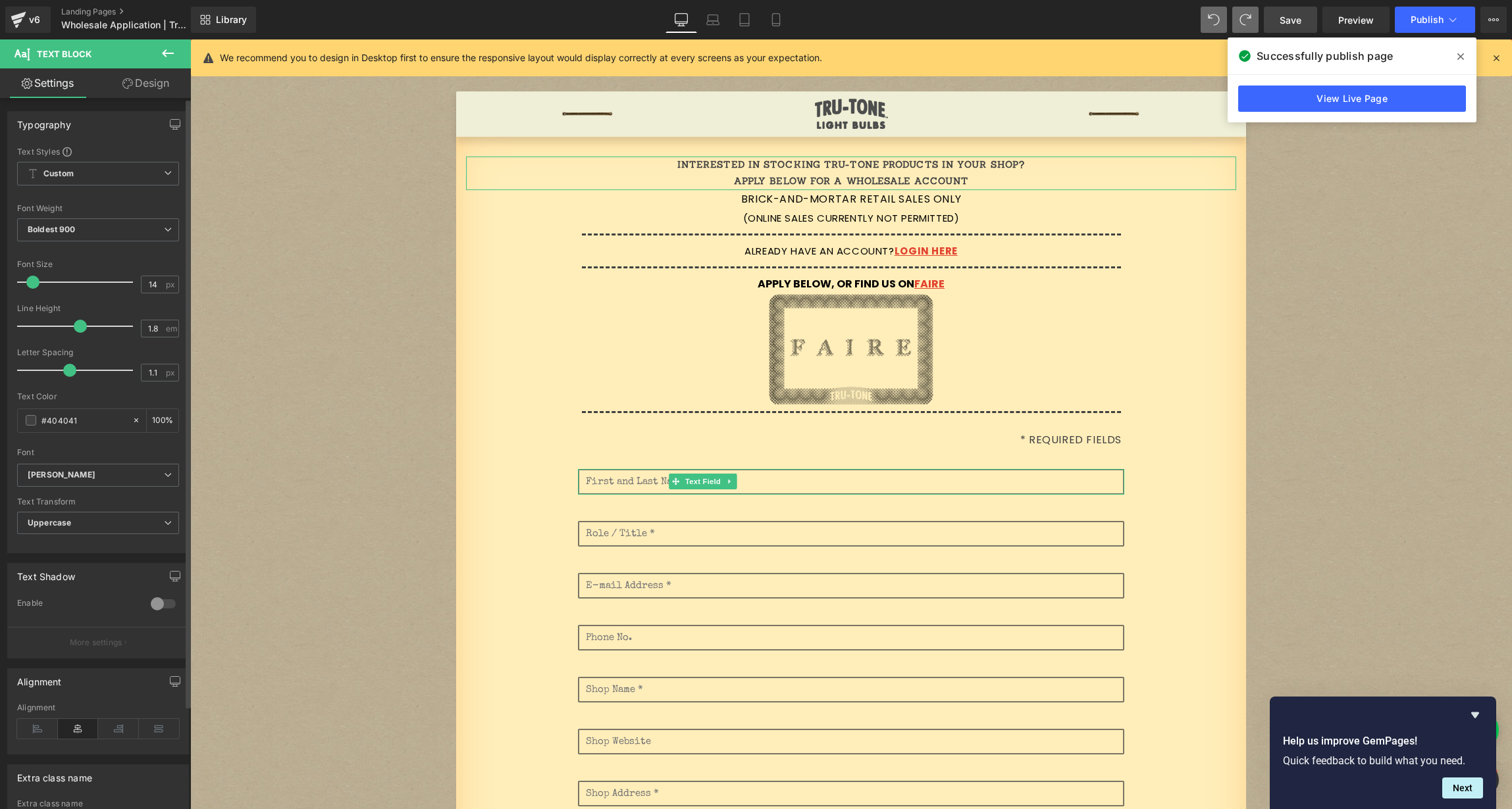
click at [33, 280] on span at bounding box center [33, 282] width 13 height 13
type input "19"
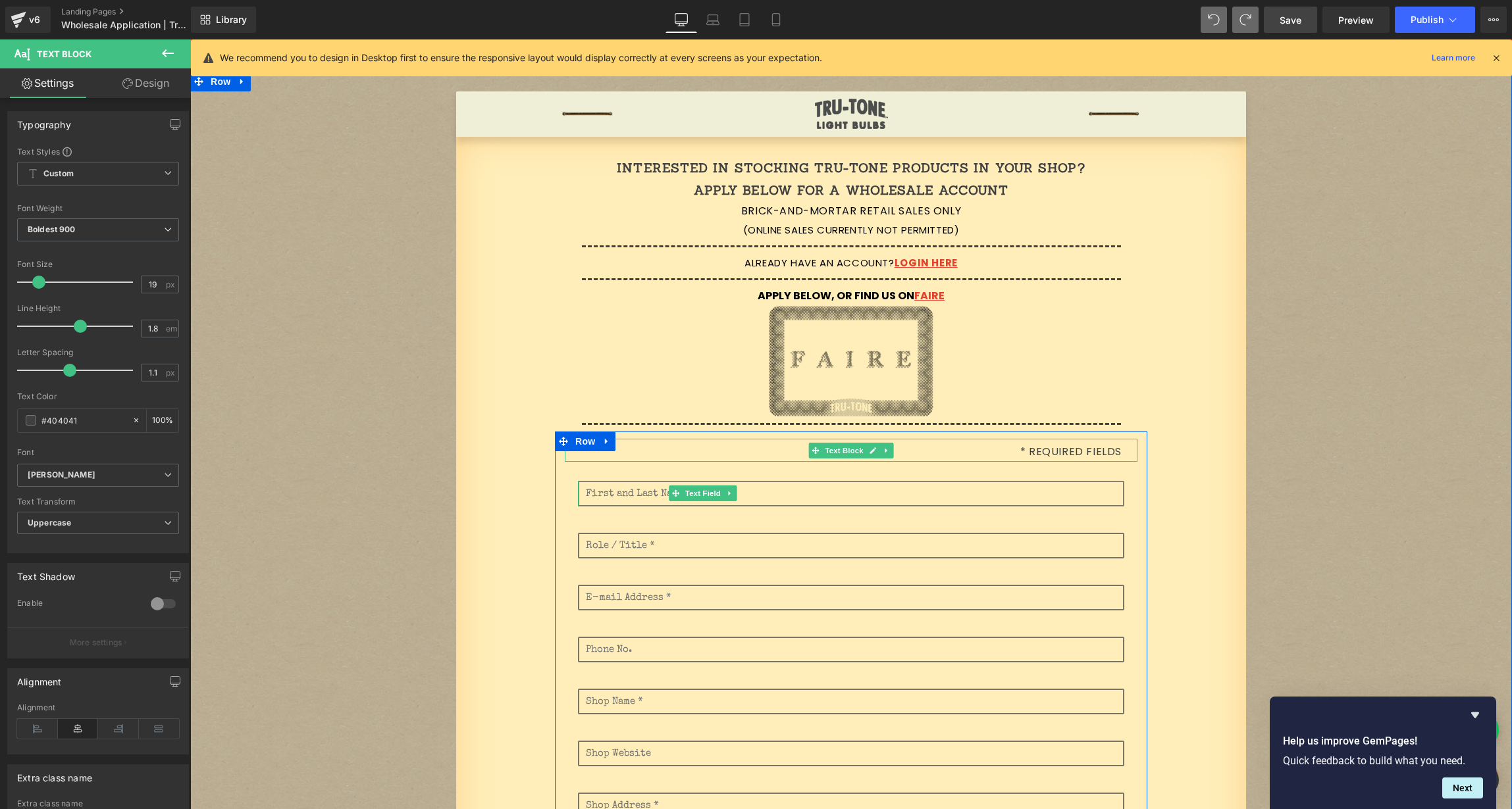
click at [1049, 455] on p "* Required Fields" at bounding box center [844, 452] width 557 height 19
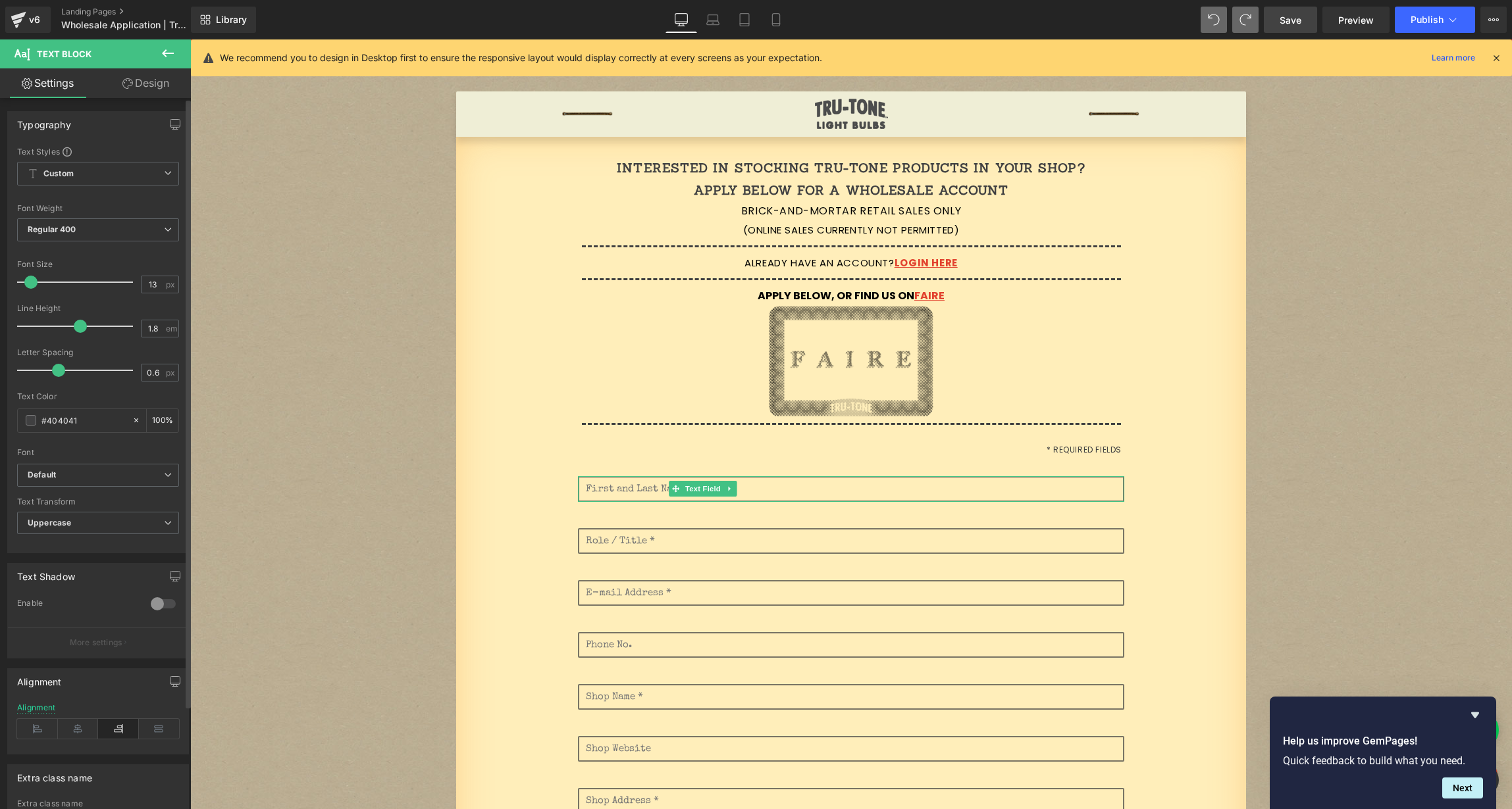
type input "14"
click at [31, 282] on span at bounding box center [33, 282] width 13 height 13
click at [715, 19] on icon at bounding box center [713, 20] width 13 height 13
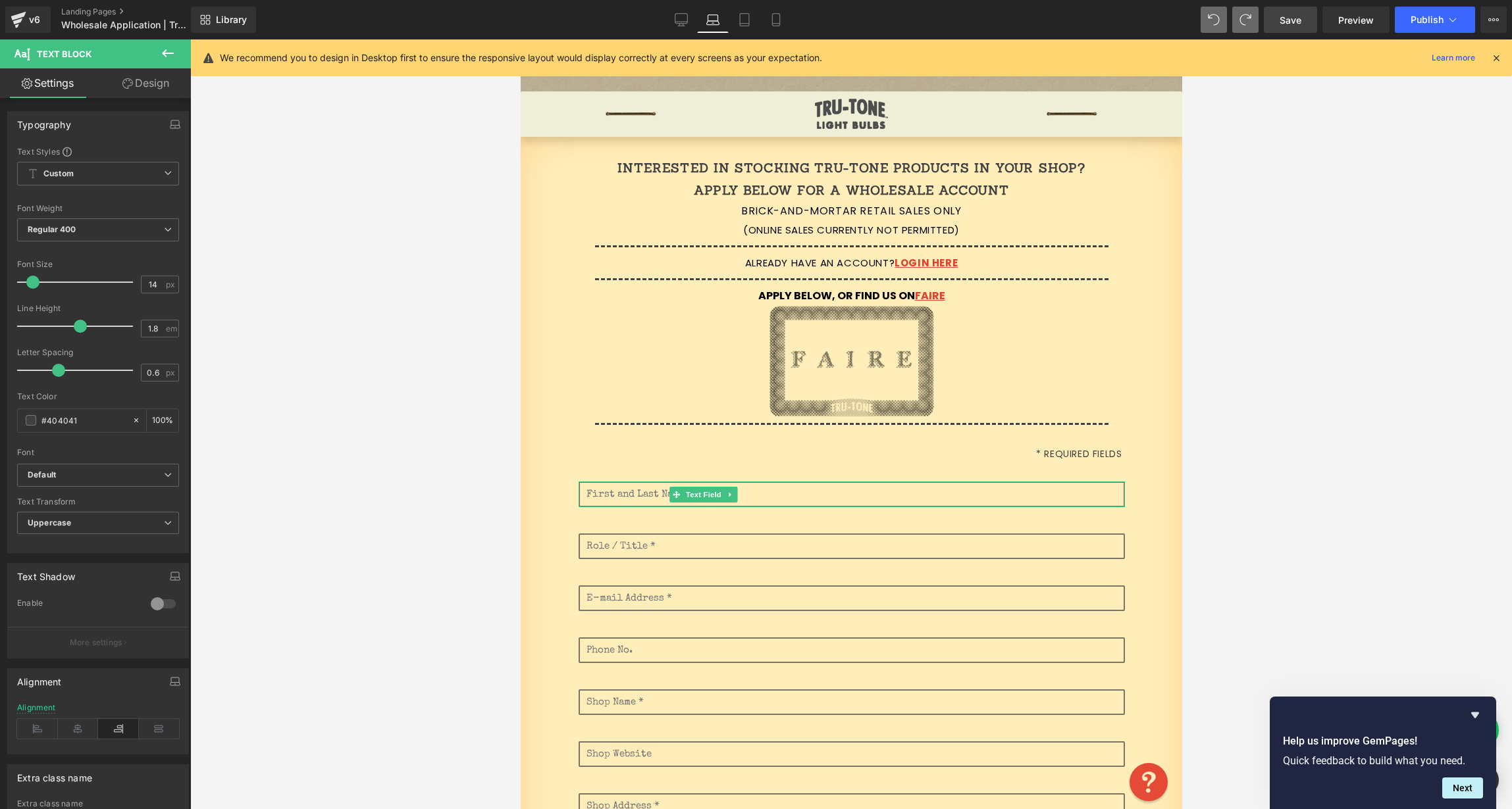
scroll to position [39, 0]
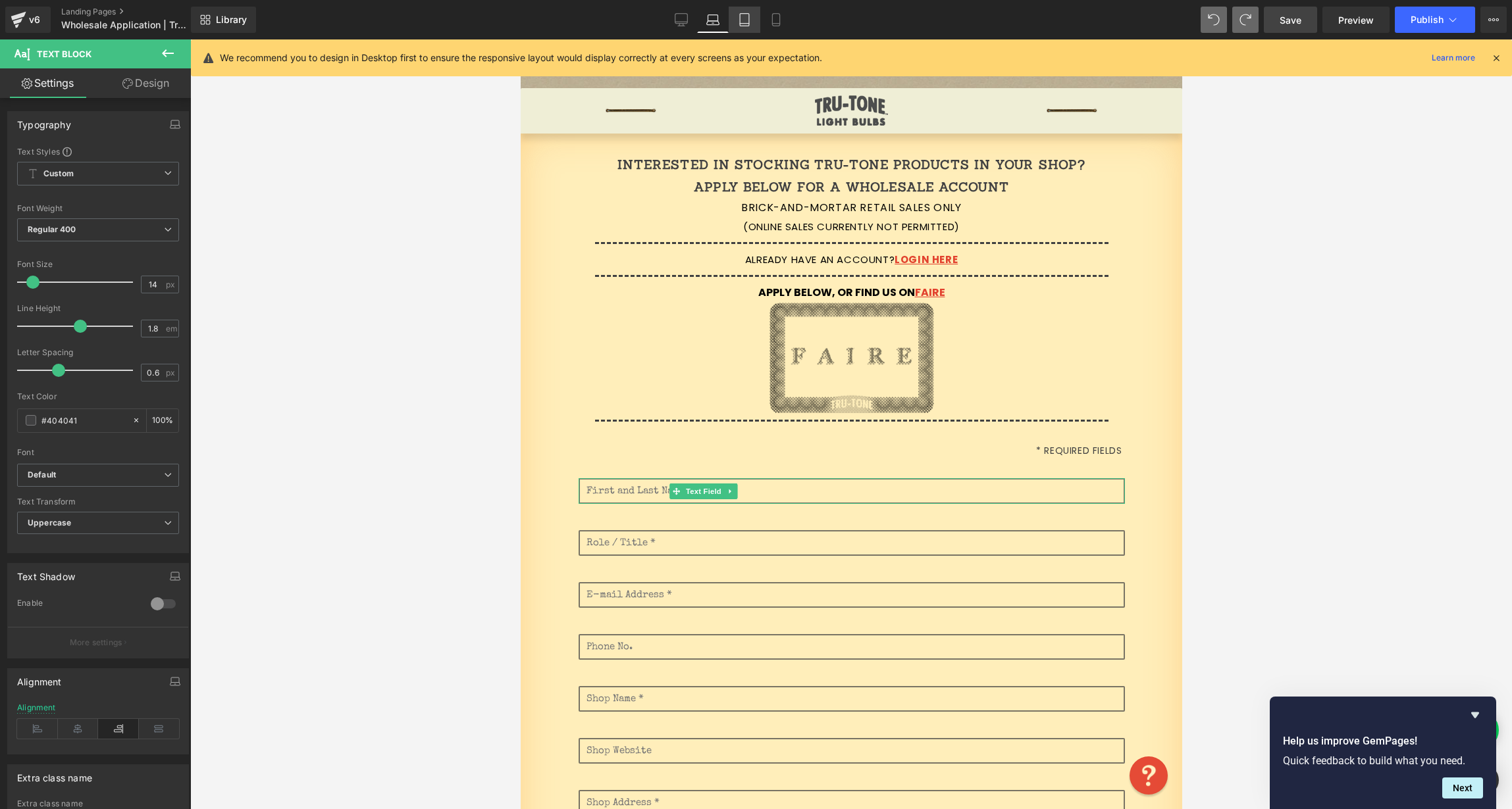
click at [745, 22] on icon at bounding box center [744, 20] width 13 height 13
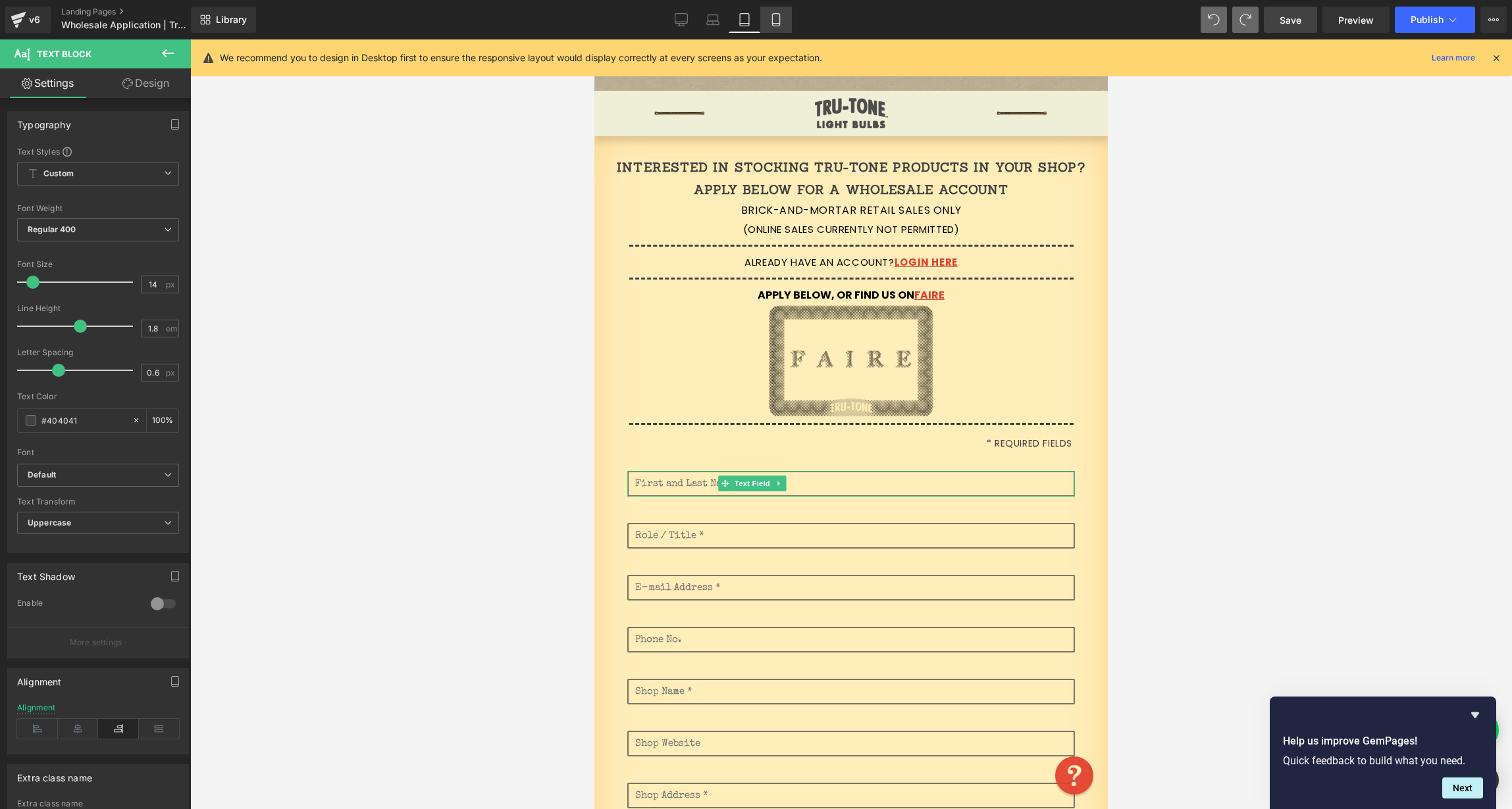
click at [778, 20] on icon at bounding box center [776, 20] width 13 height 13
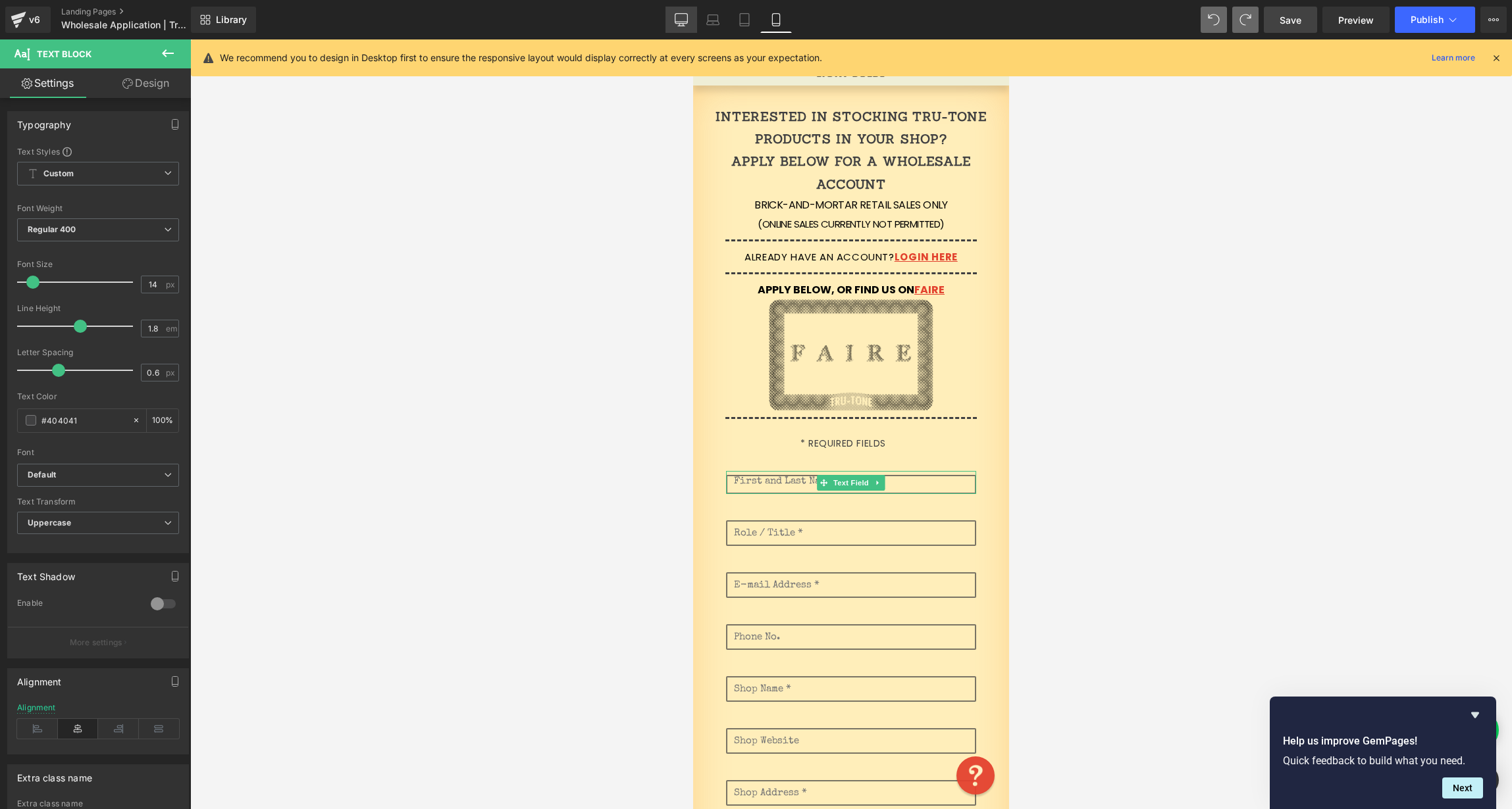
click at [684, 20] on icon at bounding box center [681, 20] width 13 height 13
type input "100"
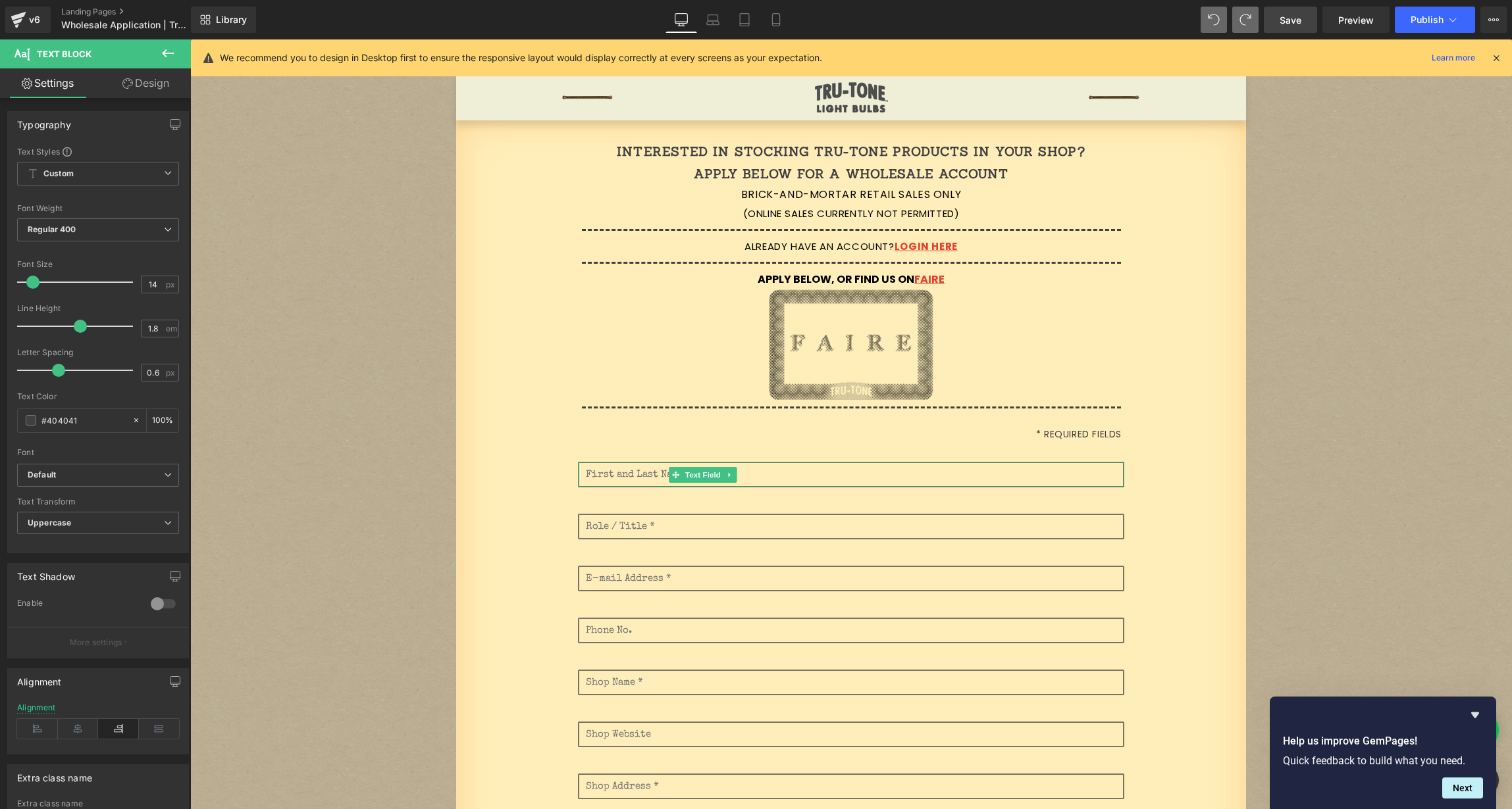
scroll to position [43, 0]
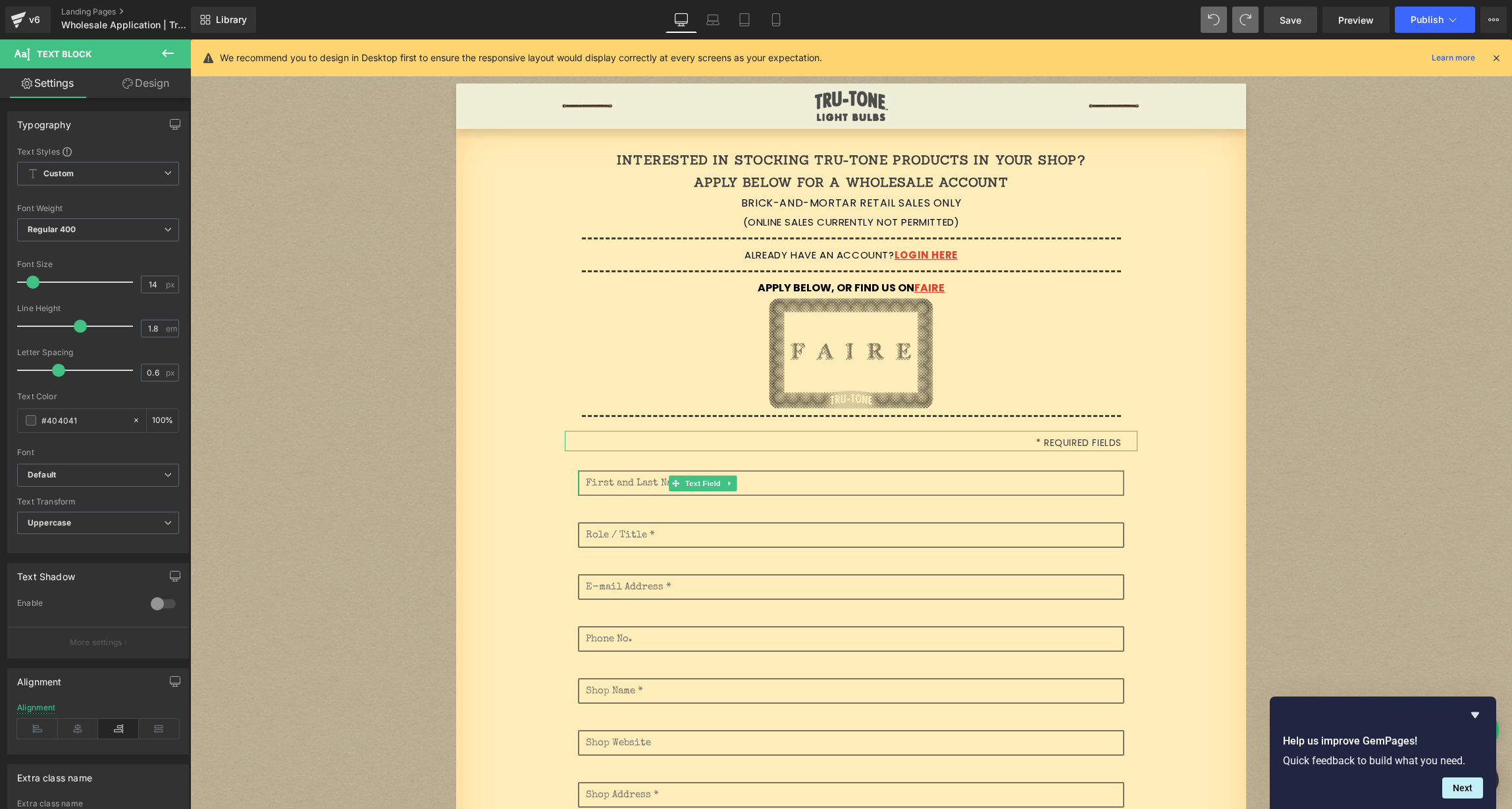
drag, startPoint x: 139, startPoint y: 83, endPoint x: 154, endPoint y: 79, distance: 15.5
click at [159, 77] on link "Design" at bounding box center [146, 83] width 96 height 30
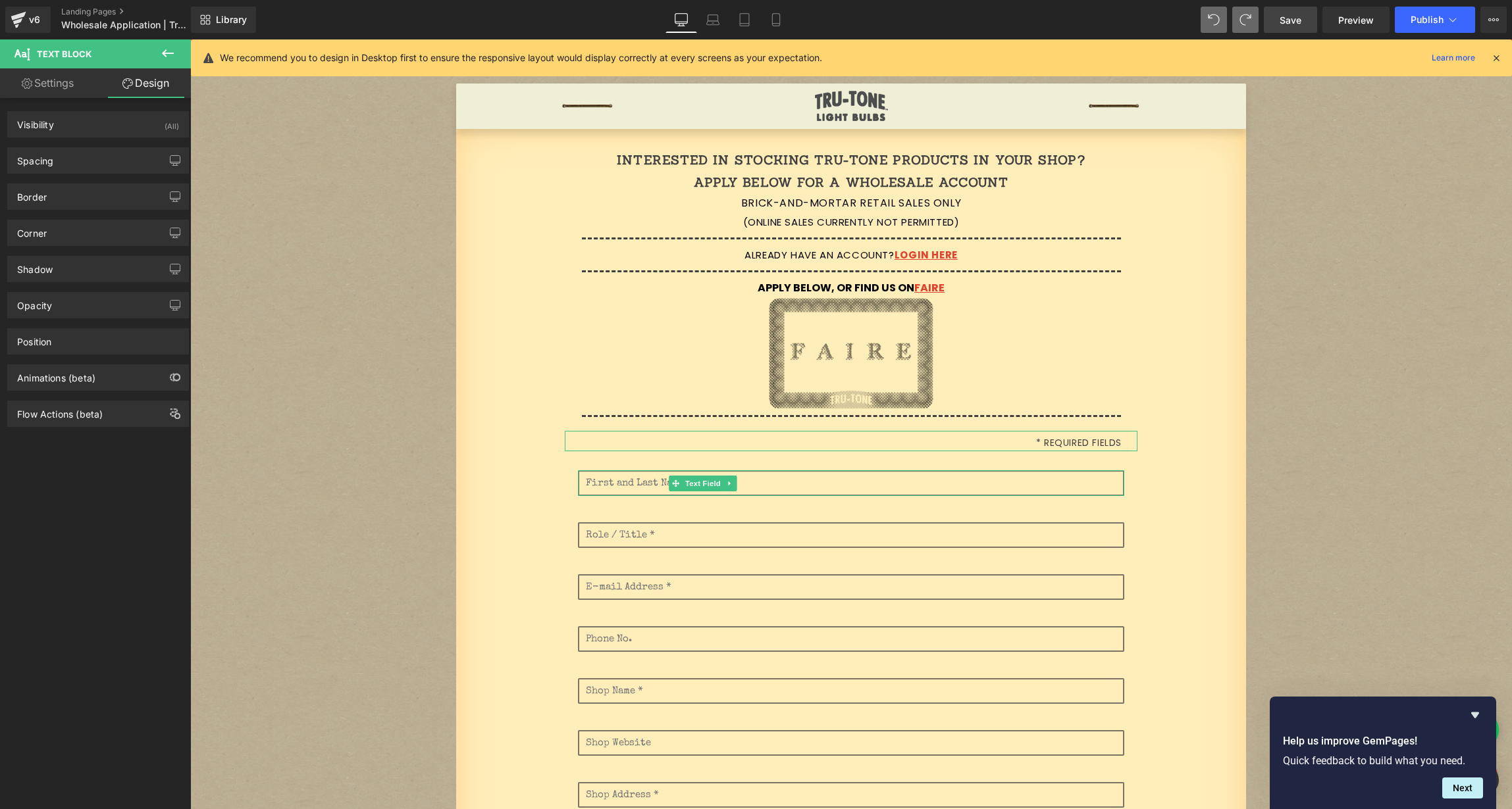
type input "0"
type input "6"
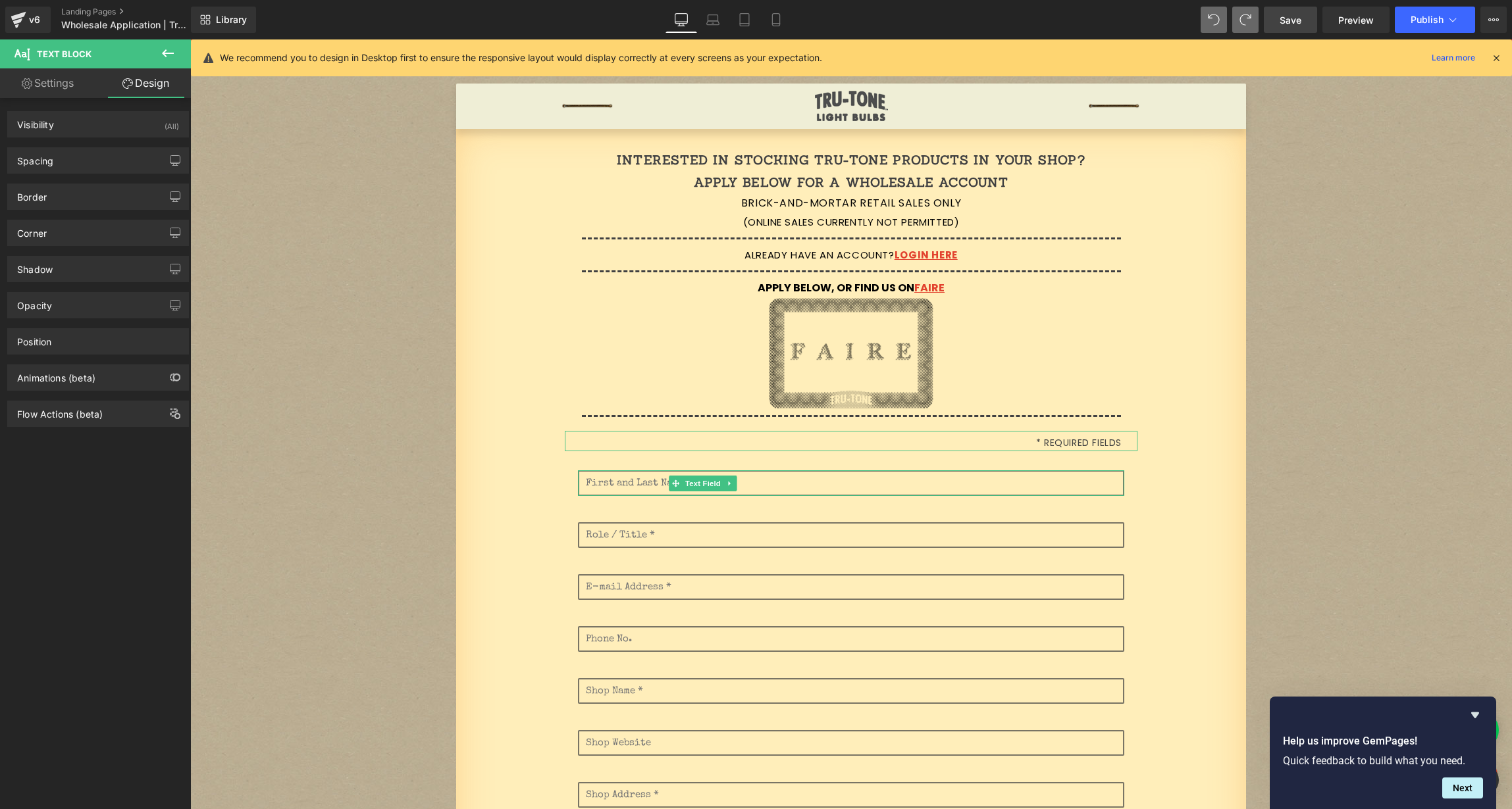
type input "24"
type input "0"
click at [88, 158] on div "Spacing" at bounding box center [98, 161] width 180 height 25
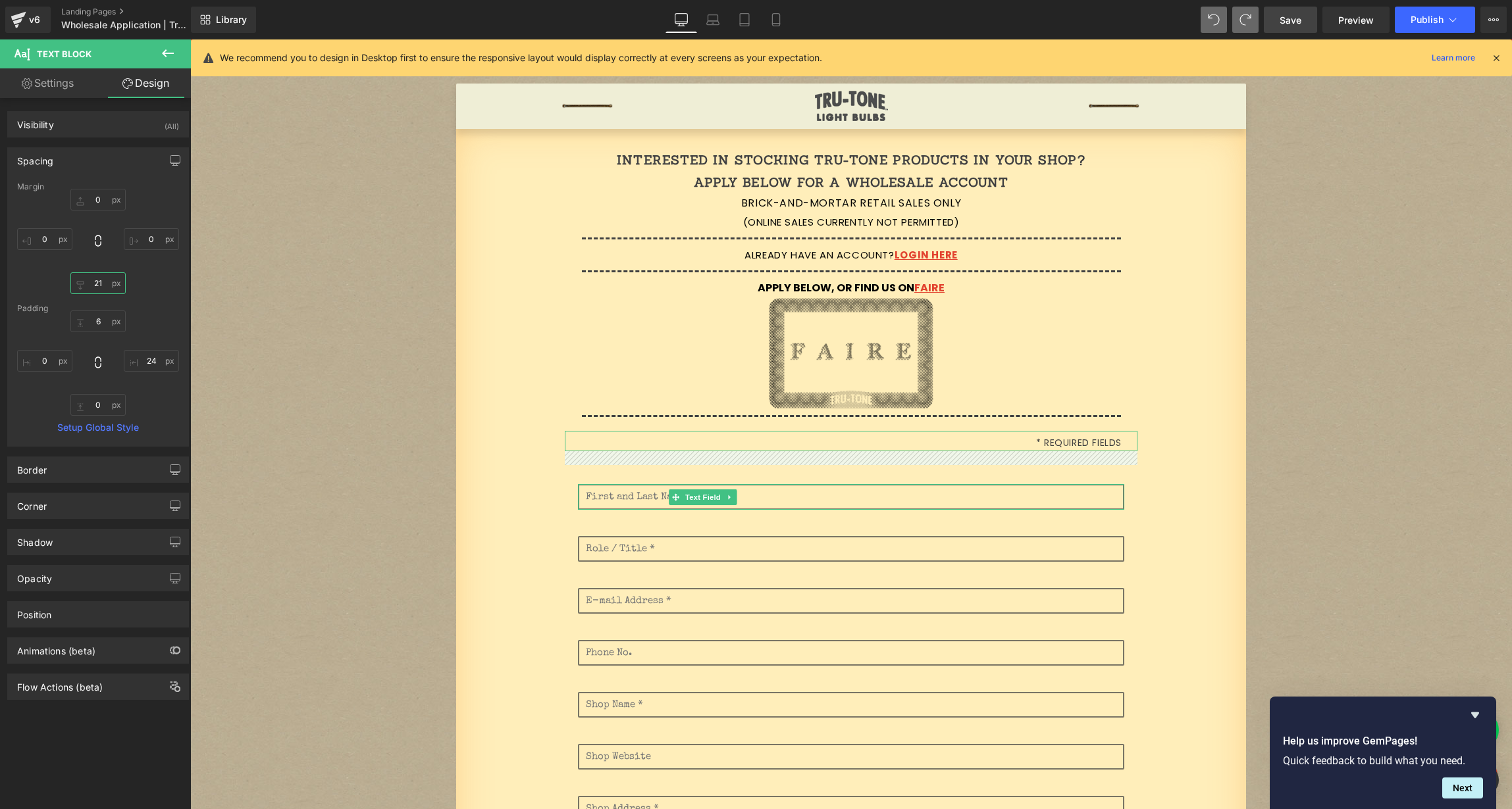
drag, startPoint x: 96, startPoint y: 282, endPoint x: 65, endPoint y: 272, distance: 32.6
click at [58, 271] on div "0px 0 0px 0 21px 21 0px 0" at bounding box center [98, 242] width 162 height 105
drag, startPoint x: 111, startPoint y: 282, endPoint x: 77, endPoint y: 280, distance: 34.1
click at [77, 280] on input "21" at bounding box center [98, 283] width 55 height 22
drag, startPoint x: 83, startPoint y: 283, endPoint x: 107, endPoint y: 287, distance: 24.3
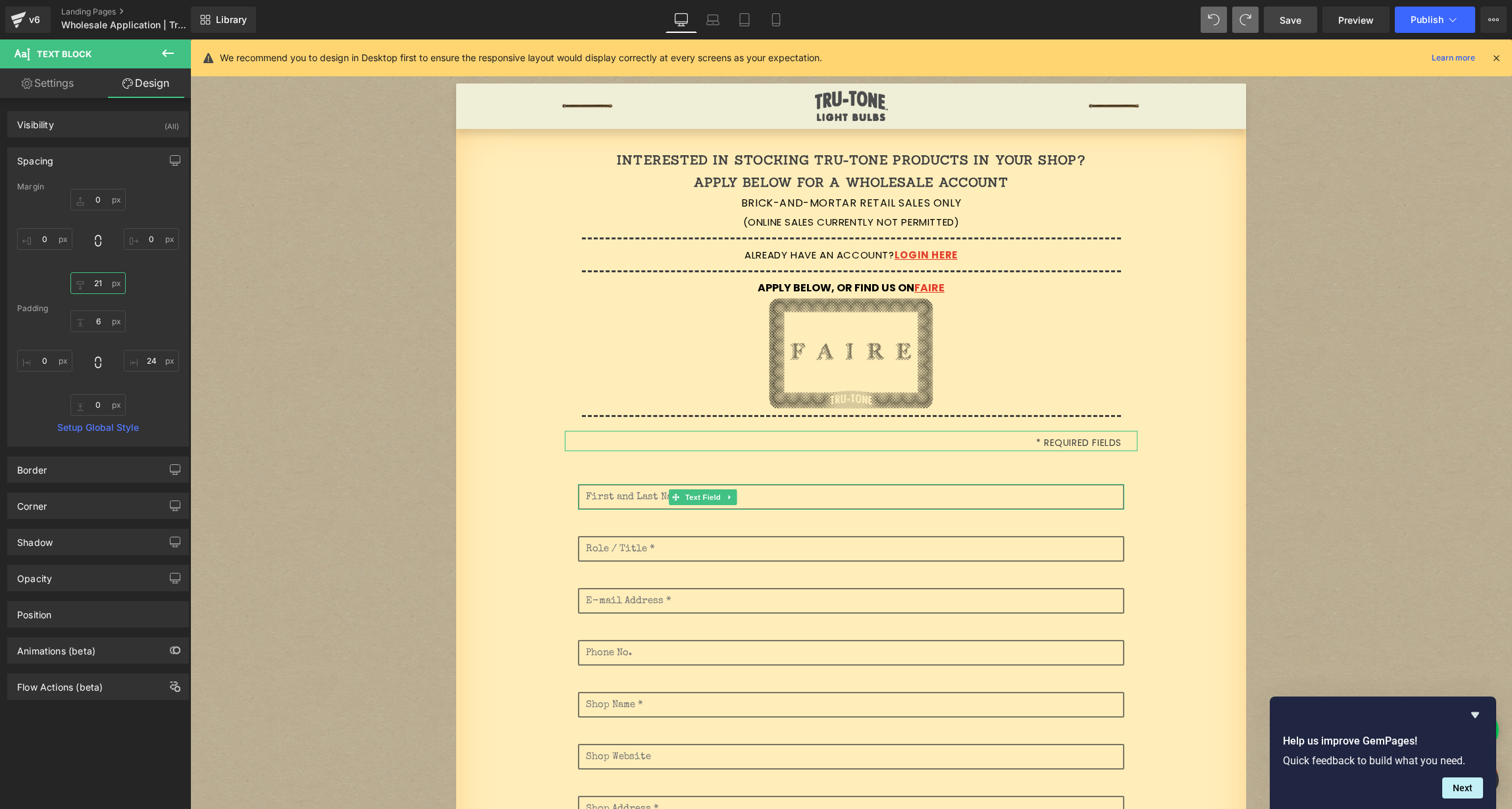
click at [112, 287] on input "21" at bounding box center [98, 283] width 55 height 22
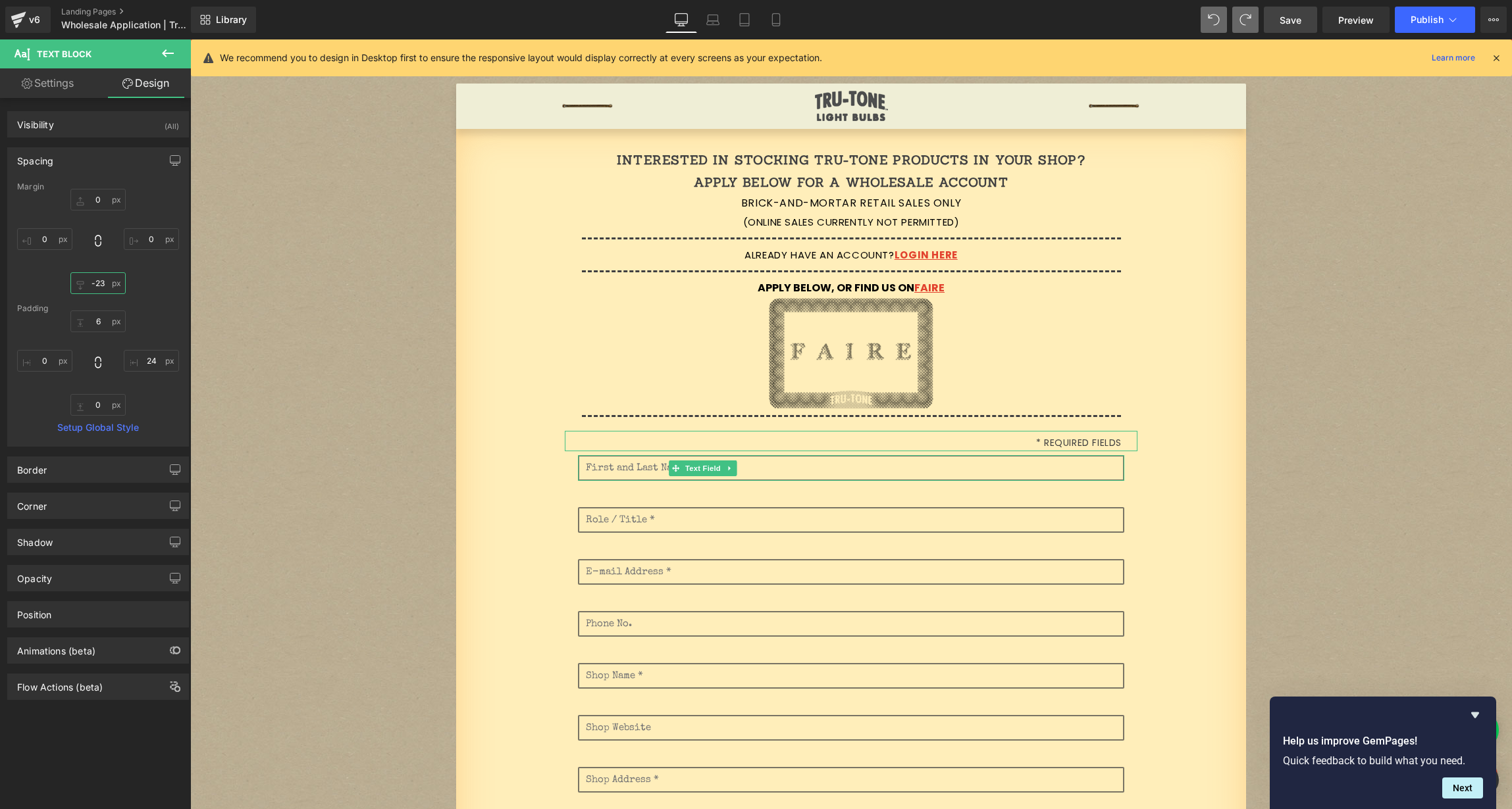
type input "-23"
drag, startPoint x: 101, startPoint y: 276, endPoint x: 88, endPoint y: 312, distance: 38.3
click at [87, 312] on div "Margin 0px 0 0px 0 -23px -23 0px 0 [GEOGRAPHIC_DATA] 6px 6 24px 24 0px 0 0px 0 …" at bounding box center [98, 314] width 180 height 264
click at [713, 17] on icon at bounding box center [713, 20] width 13 height 13
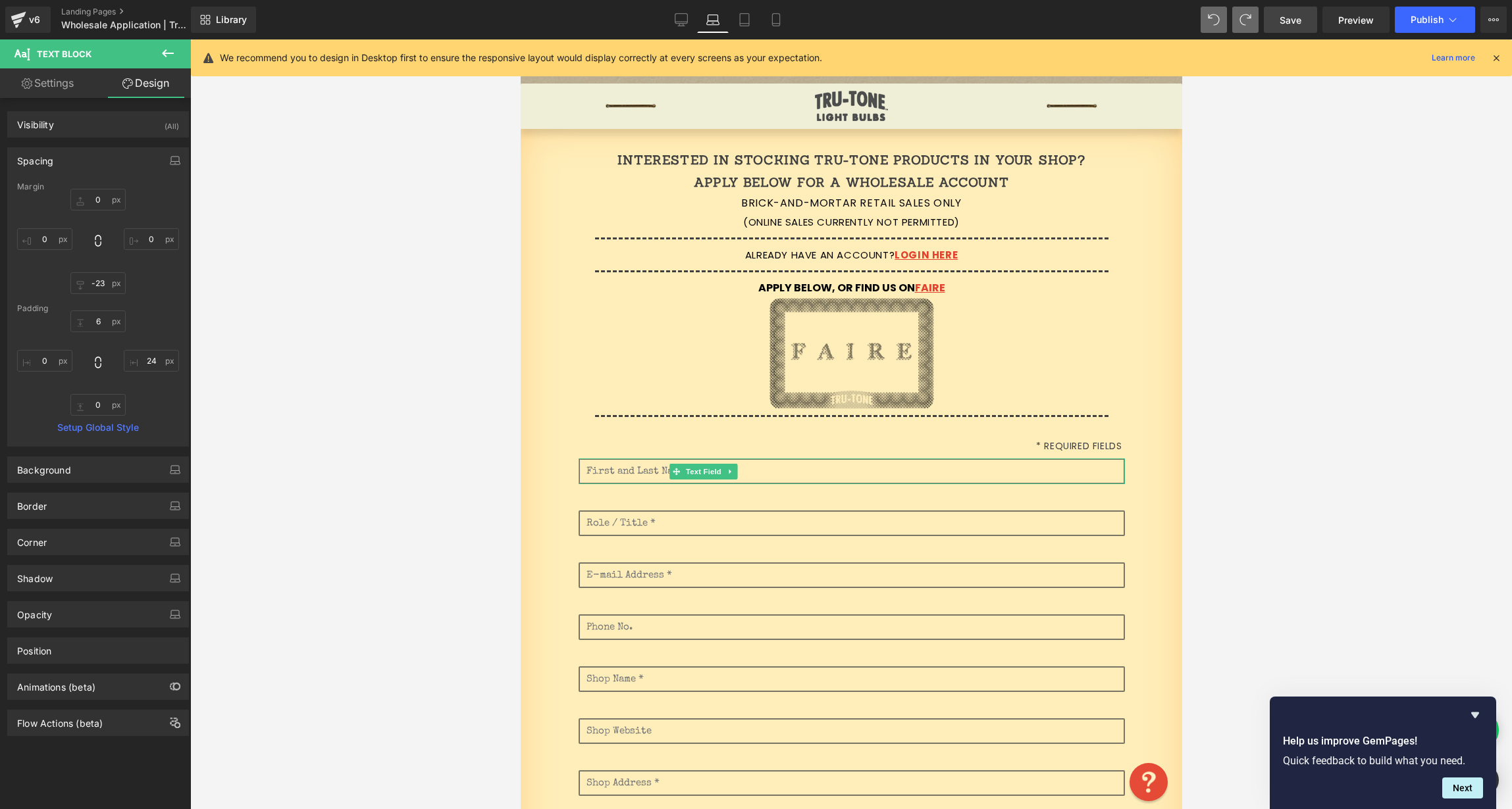
scroll to position [47, 0]
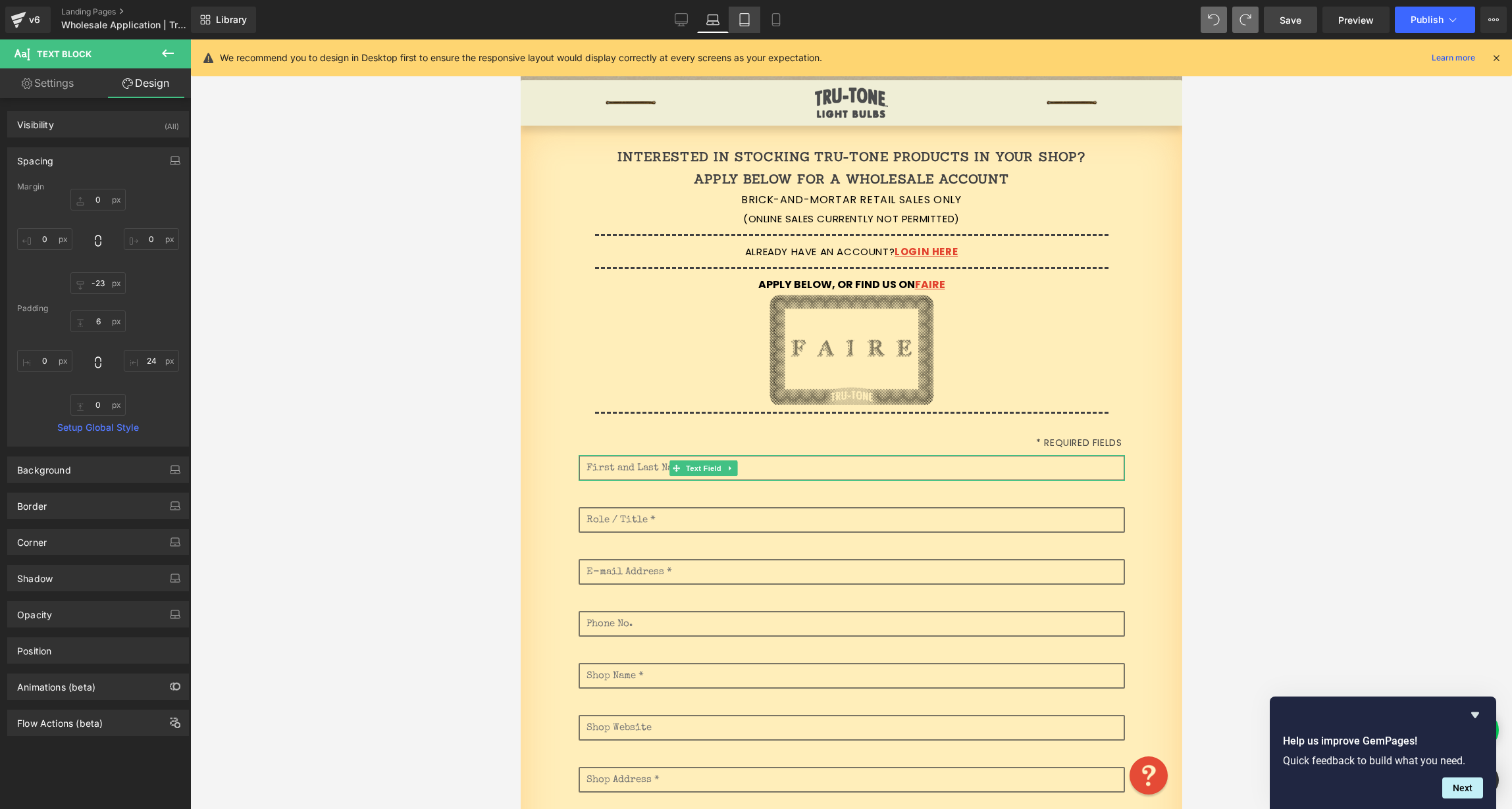
click at [740, 20] on icon at bounding box center [744, 20] width 13 height 13
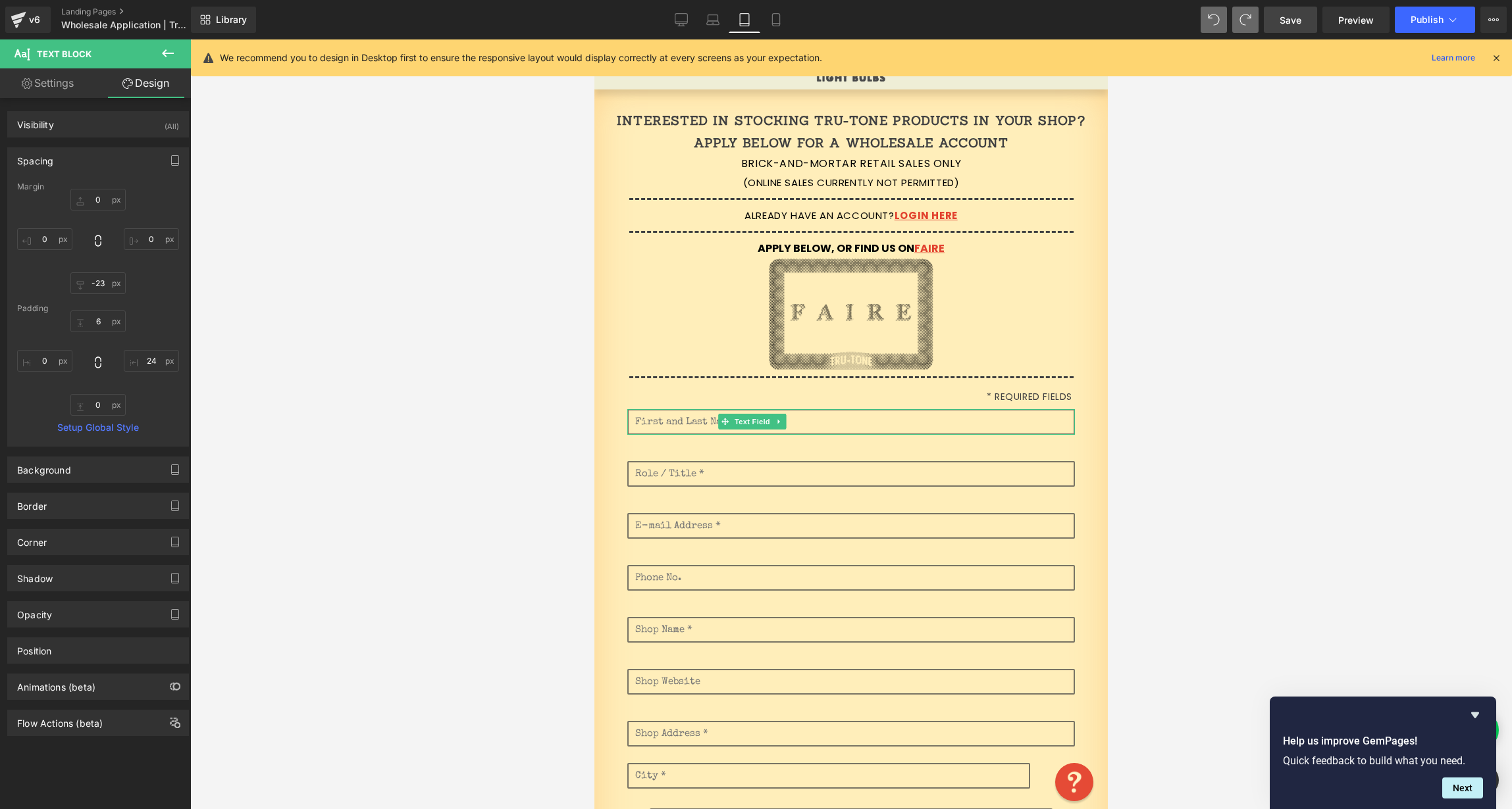
scroll to position [0, 0]
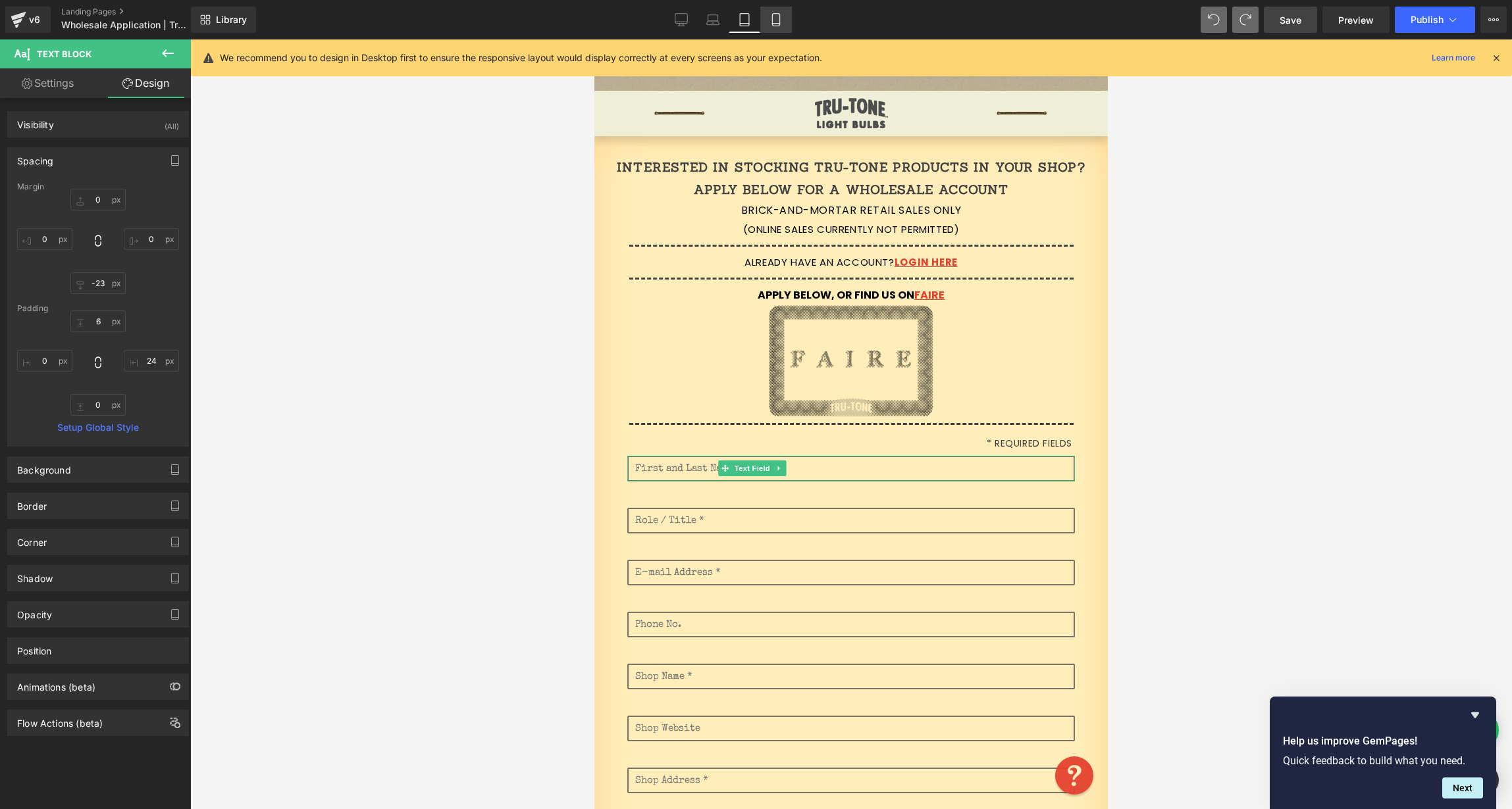
click at [781, 20] on icon at bounding box center [776, 20] width 13 height 13
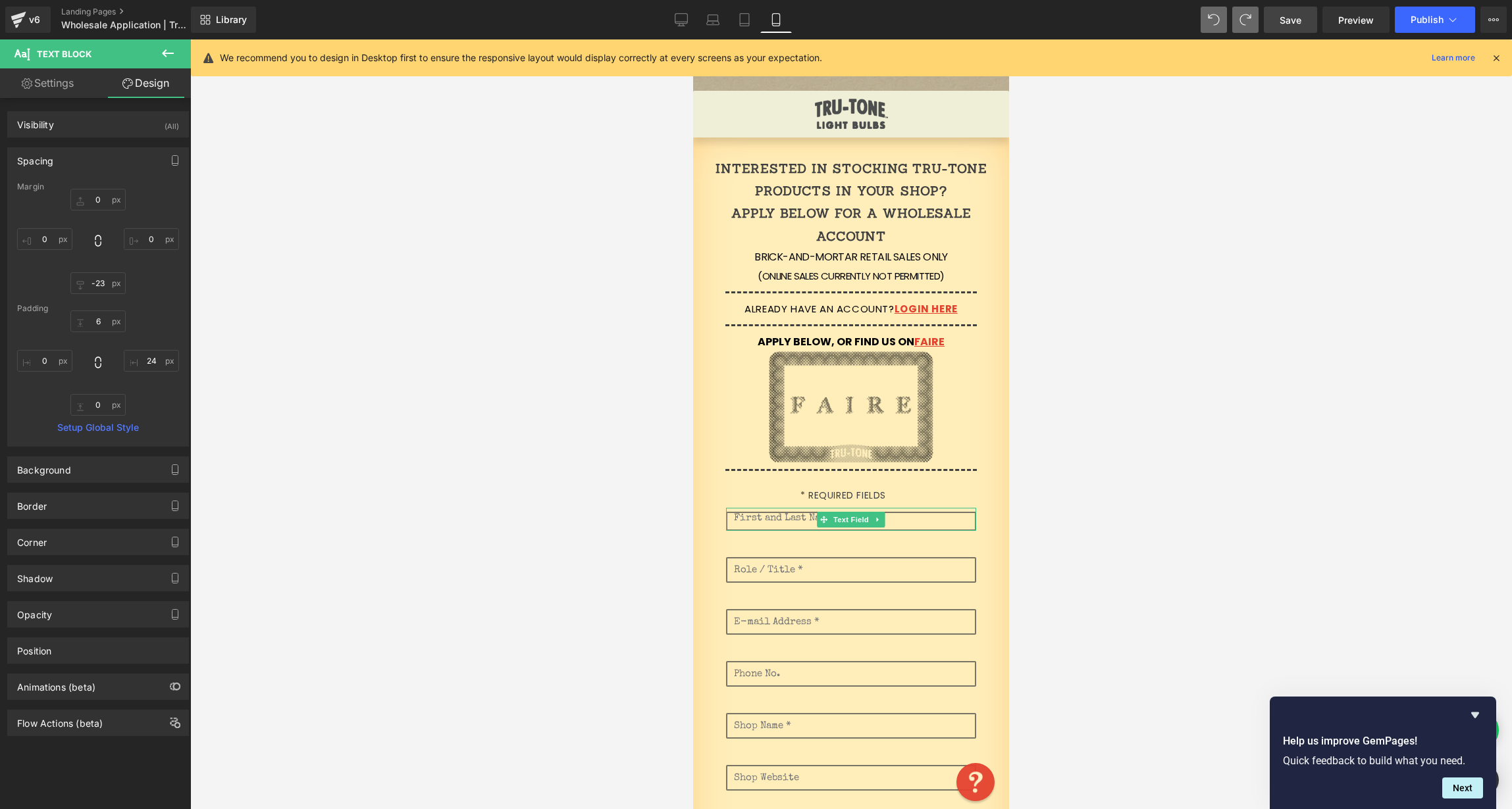
scroll to position [52, 0]
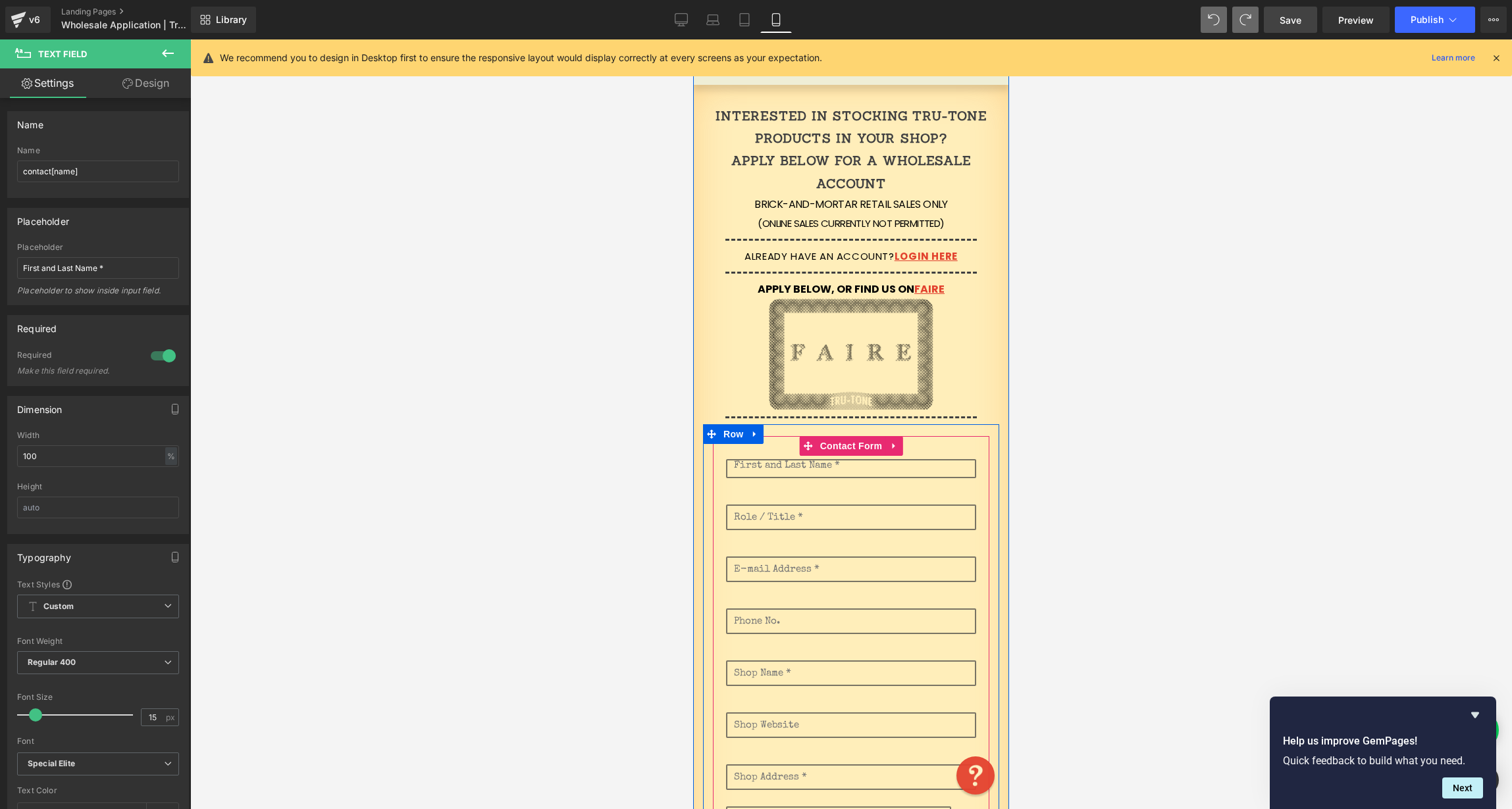
drag, startPoint x: 763, startPoint y: 457, endPoint x: 759, endPoint y: 446, distance: 11.7
click at [760, 442] on div "Text Field Text Field Text Field Email Field Text Field Text Field Text Field T…" at bounding box center [851, 785] width 250 height 697
click at [769, 471] on input "text" at bounding box center [851, 468] width 250 height 19
click at [819, 512] on div "Text Field" at bounding box center [851, 517] width 250 height 26
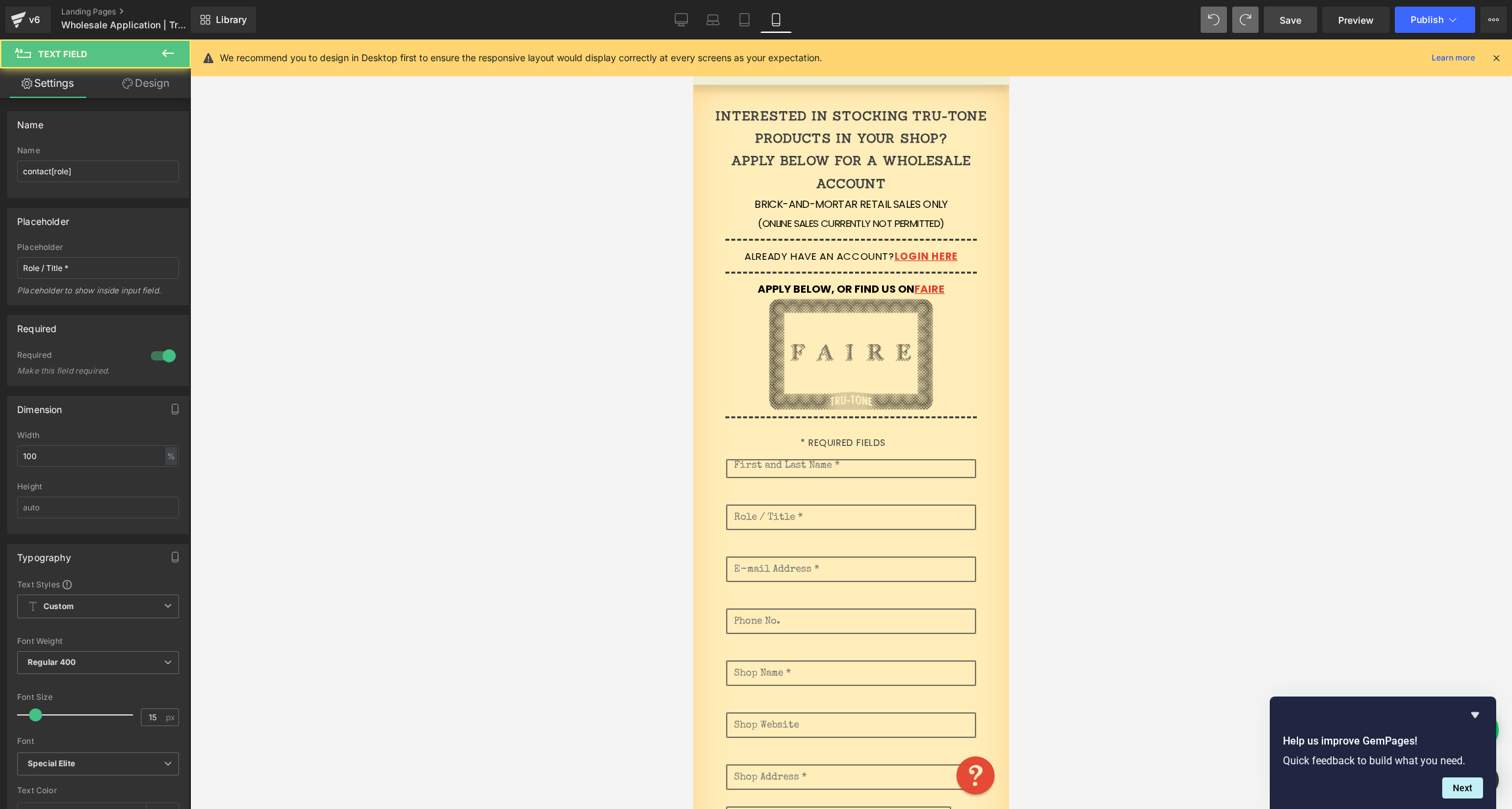
drag, startPoint x: 1144, startPoint y: 423, endPoint x: 1082, endPoint y: 422, distance: 62.0
click at [1139, 423] on div at bounding box center [851, 424] width 1322 height 770
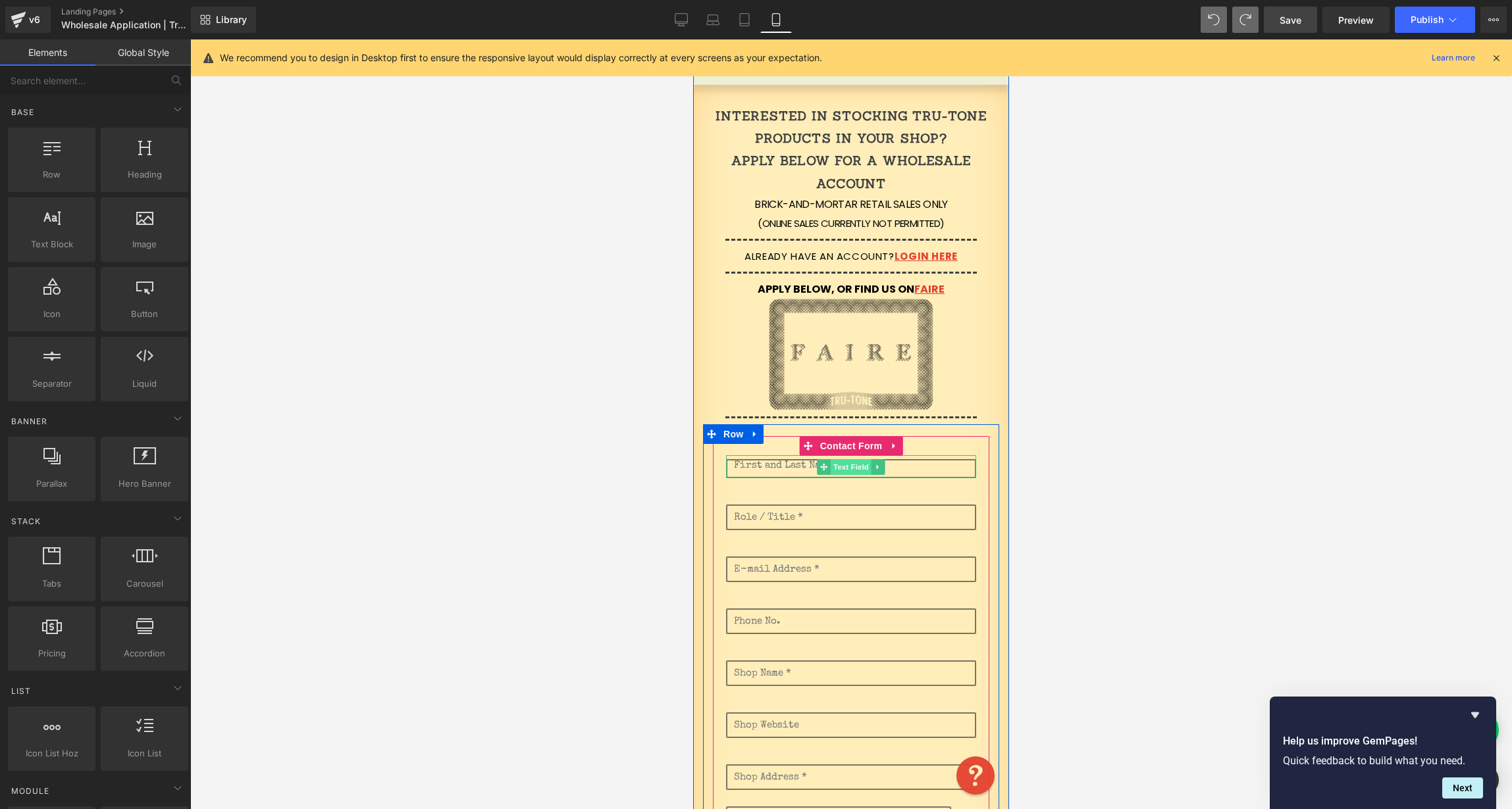
click at [838, 470] on span "Text Field" at bounding box center [851, 467] width 41 height 16
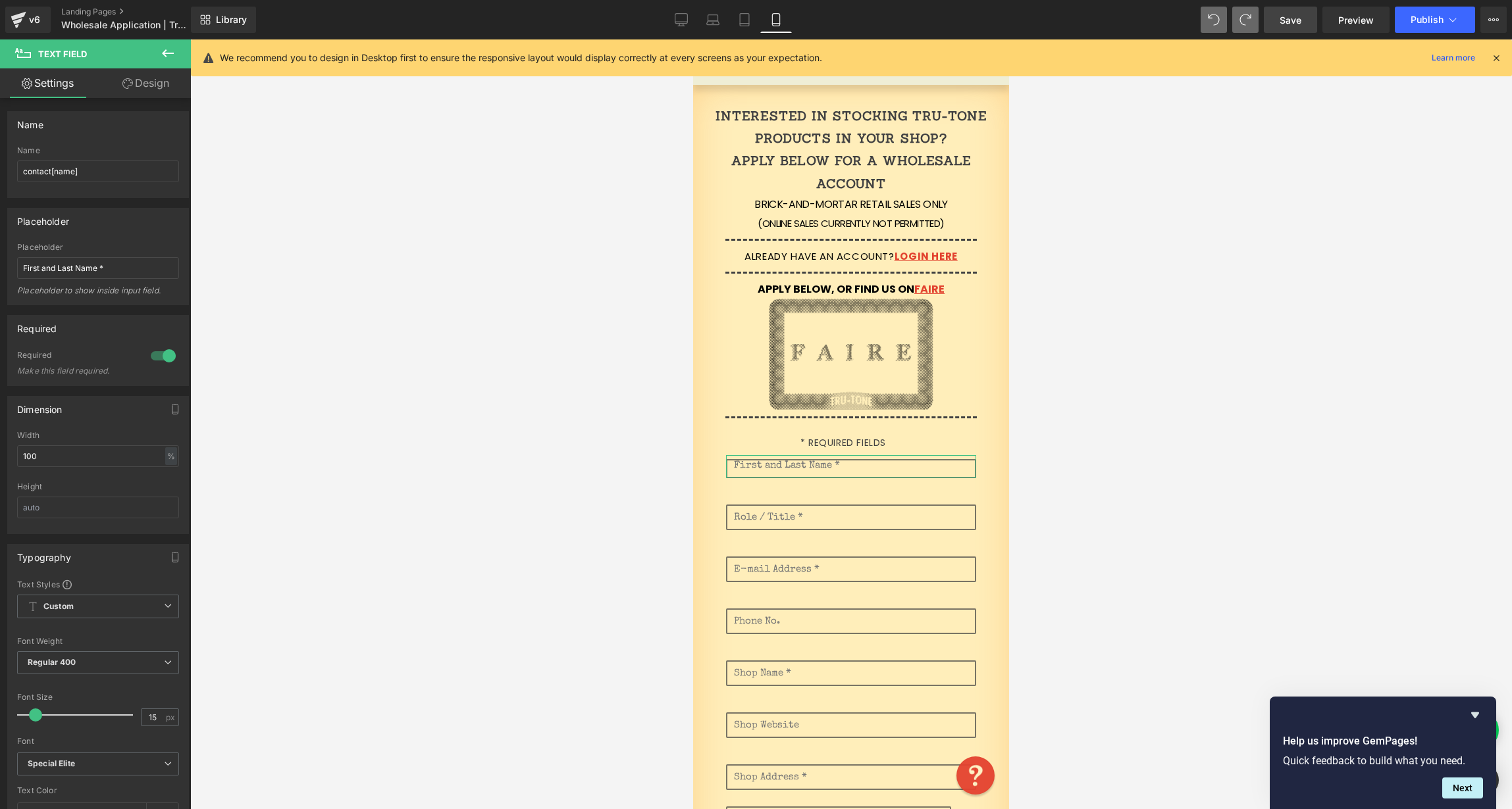
click at [146, 84] on link "Design" at bounding box center [146, 83] width 96 height 30
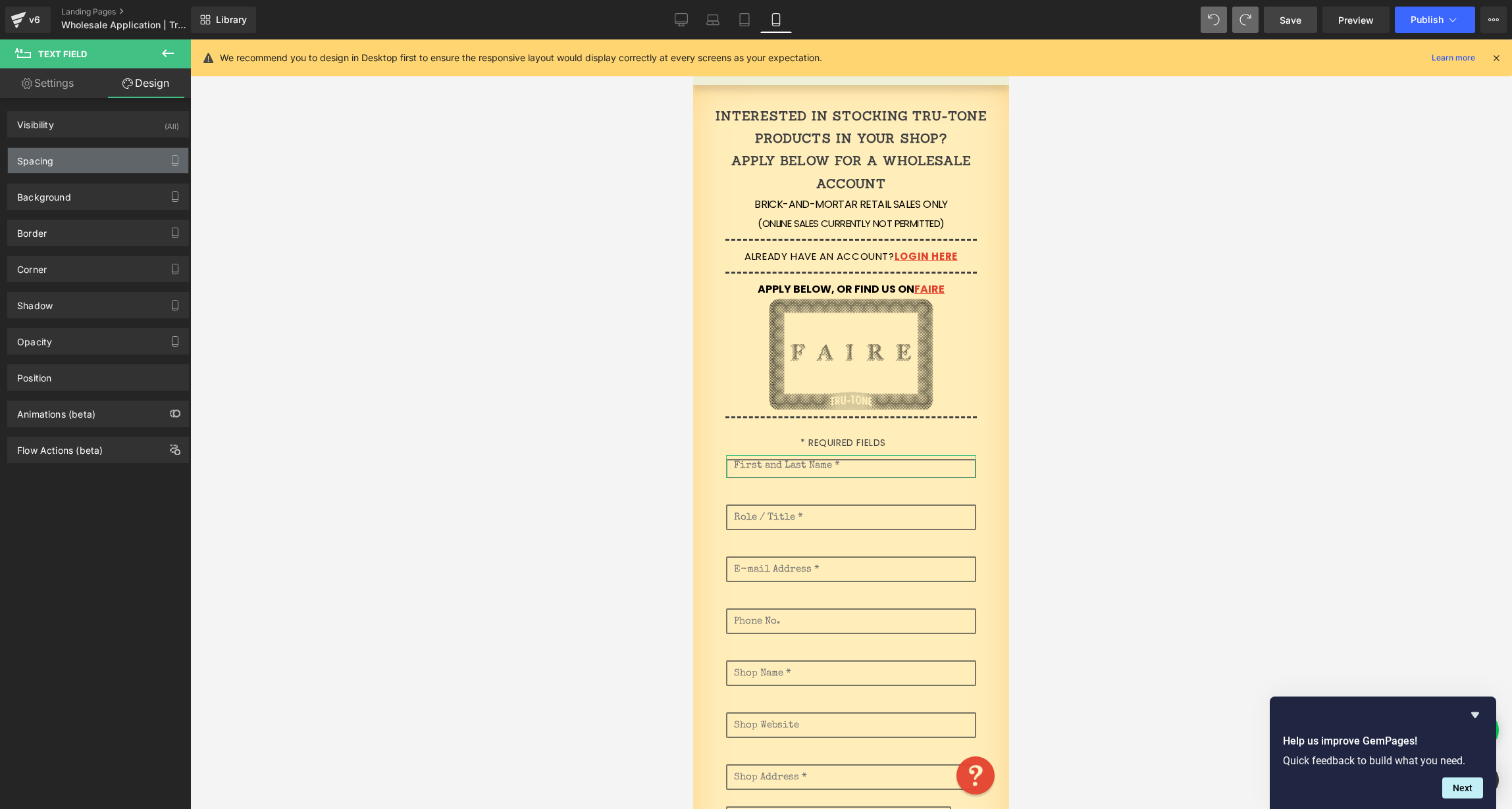
drag, startPoint x: 105, startPoint y: 157, endPoint x: 125, endPoint y: 156, distance: 20.0
click at [106, 157] on div "Spacing" at bounding box center [98, 161] width 180 height 25
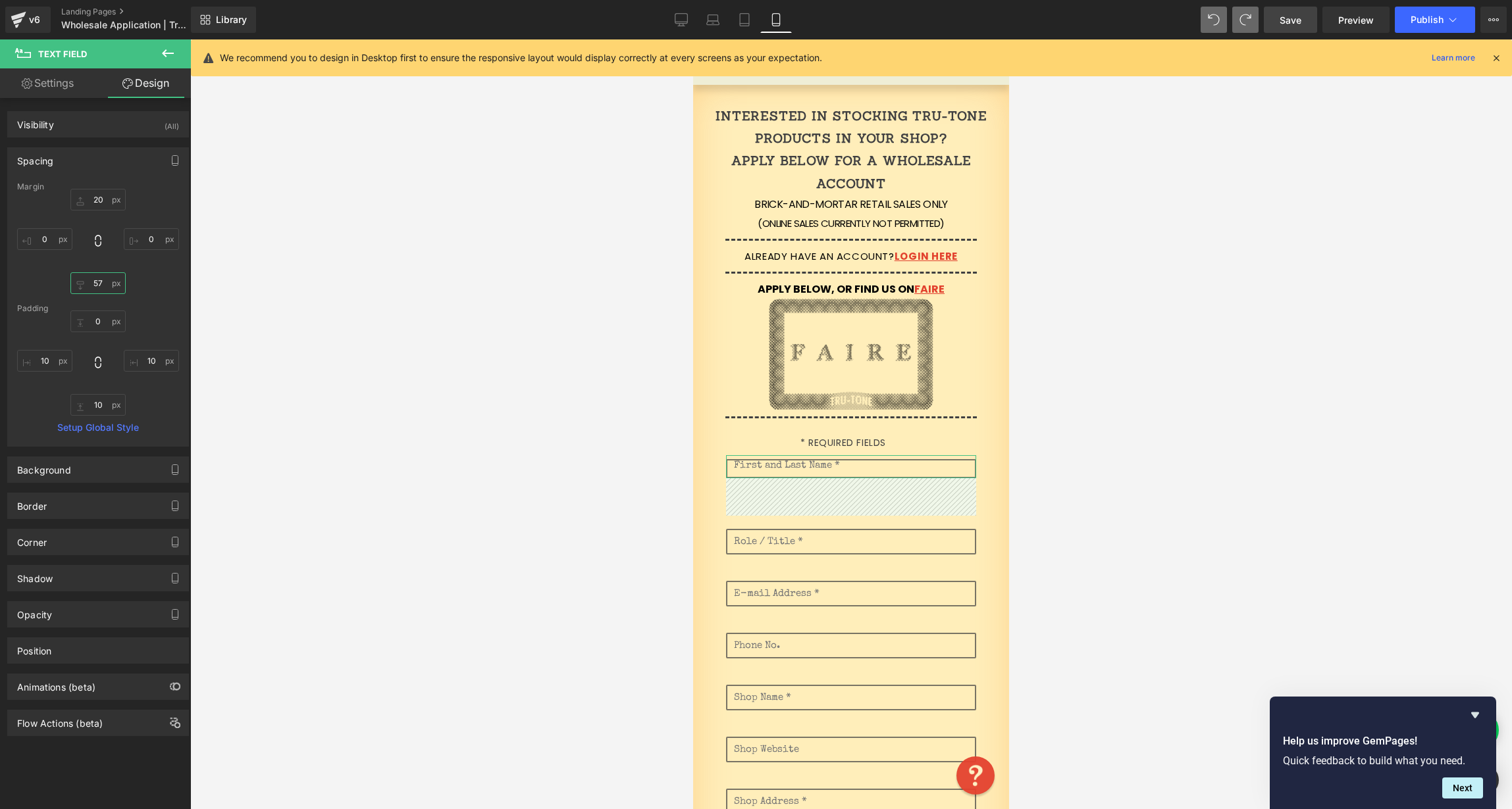
drag, startPoint x: 80, startPoint y: 282, endPoint x: 89, endPoint y: 255, distance: 28.5
click at [83, 259] on div "20 0 20 0" at bounding box center [98, 242] width 162 height 105
drag, startPoint x: 86, startPoint y: 405, endPoint x: 89, endPoint y: 372, distance: 33.1
click at [86, 376] on div "0 10 10 10" at bounding box center [98, 363] width 162 height 105
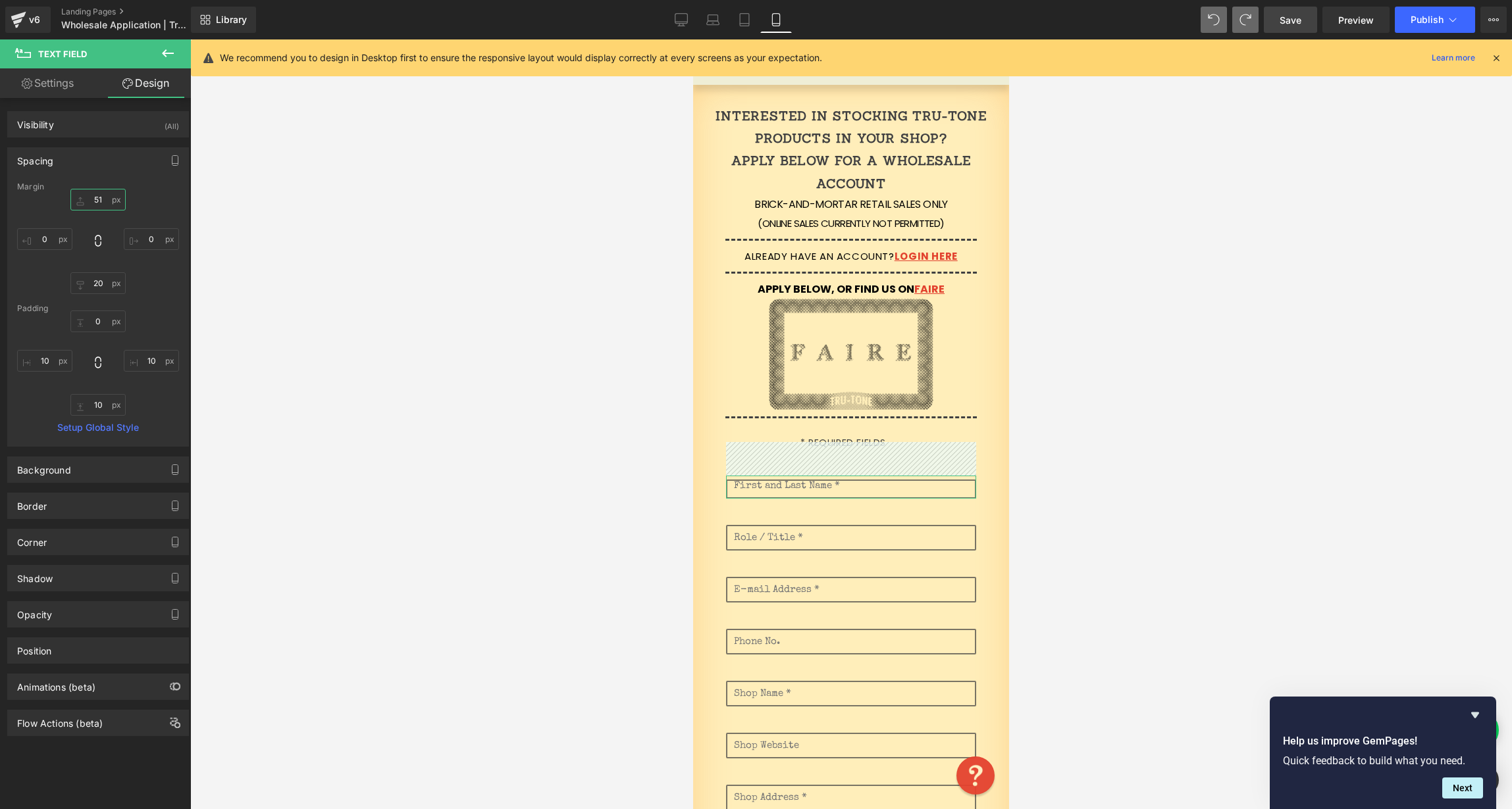
drag, startPoint x: 93, startPoint y: 197, endPoint x: 110, endPoint y: 176, distance: 27.0
click at [107, 177] on div "Spacing [GEOGRAPHIC_DATA] 20 0 20 0 [GEOGRAPHIC_DATA] 0 10 10 10 Setup Global S…" at bounding box center [98, 297] width 182 height 299
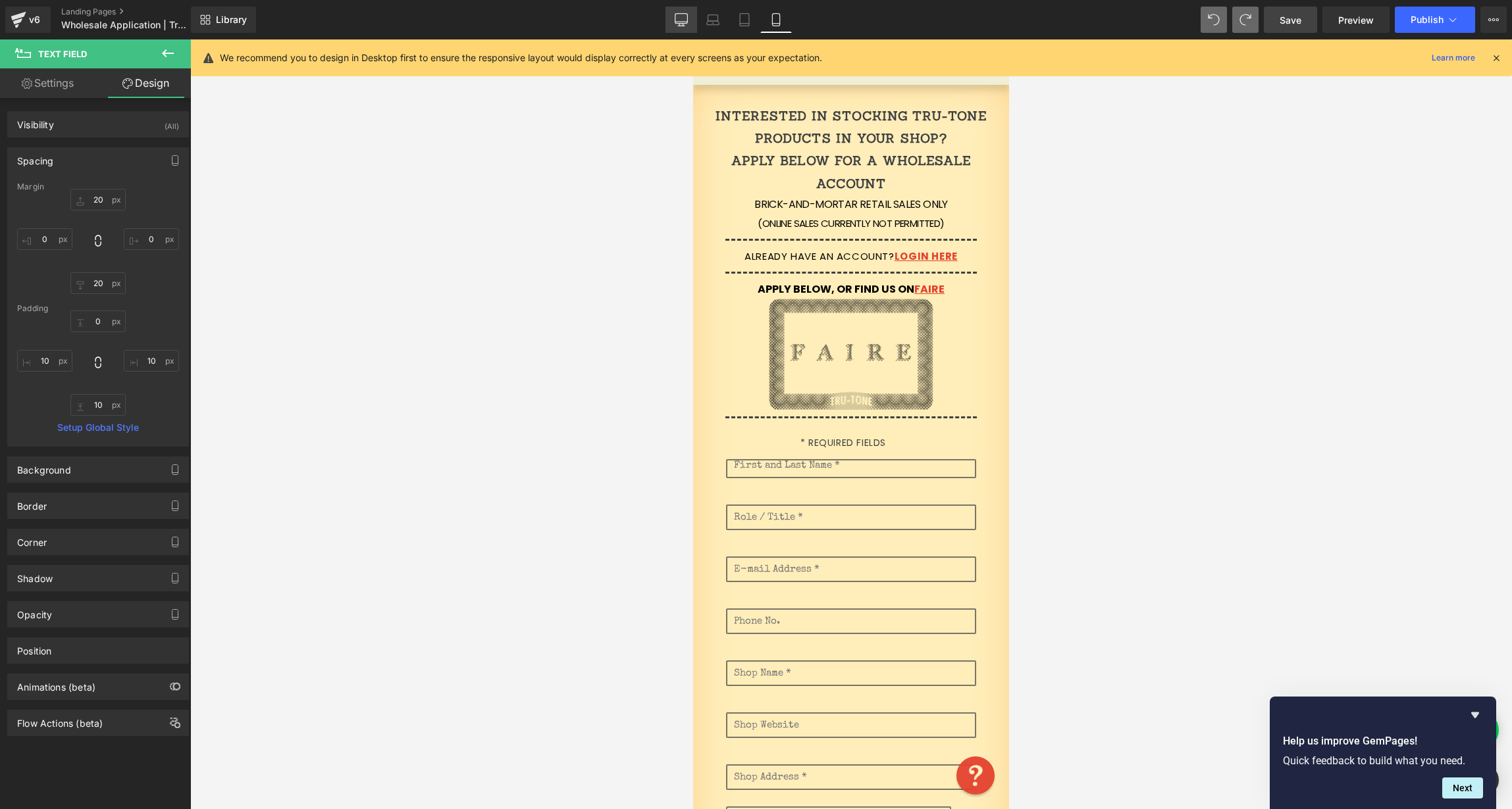
click at [673, 20] on link "Desktop" at bounding box center [681, 20] width 32 height 27
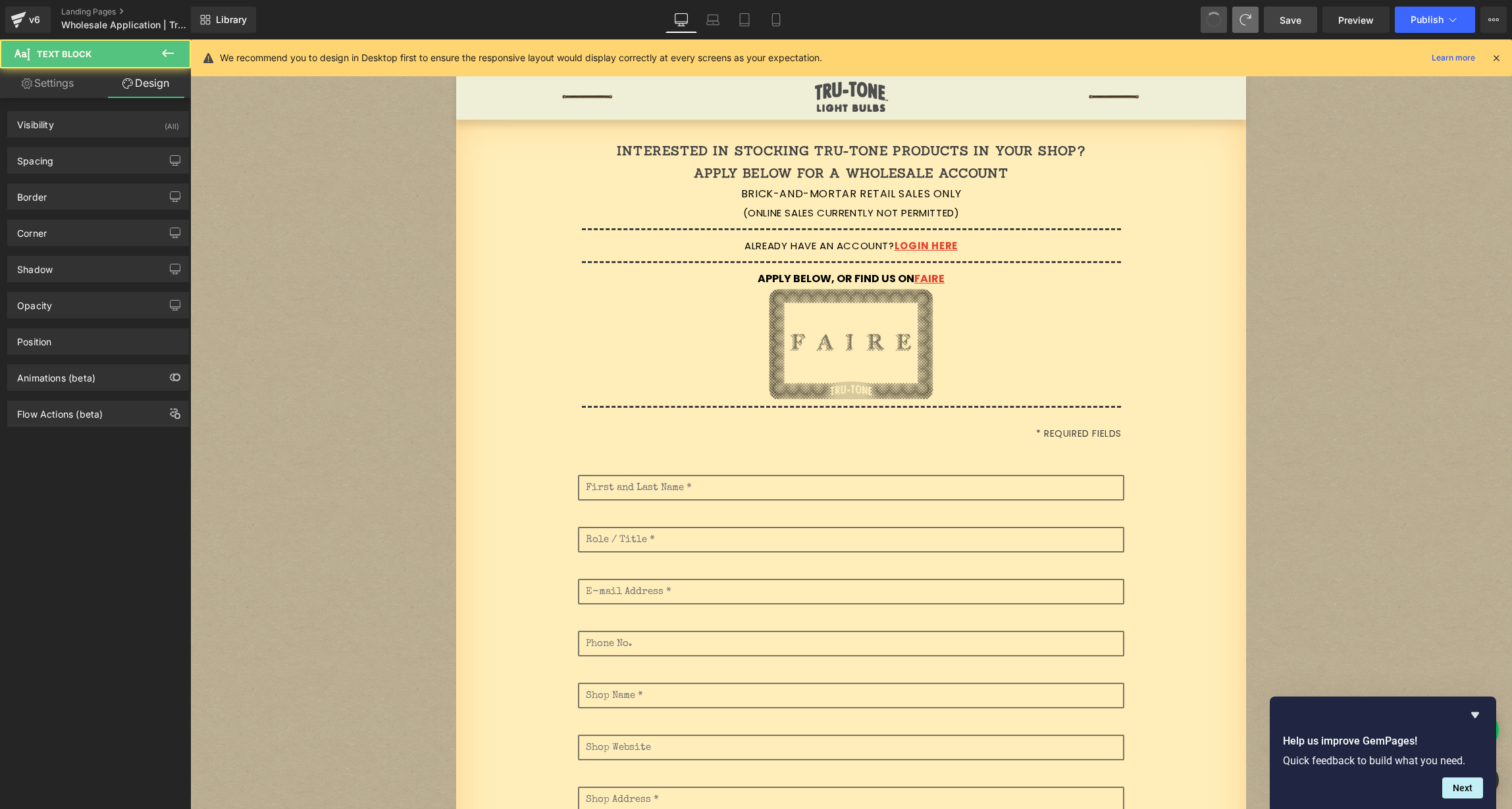
scroll to position [43, 0]
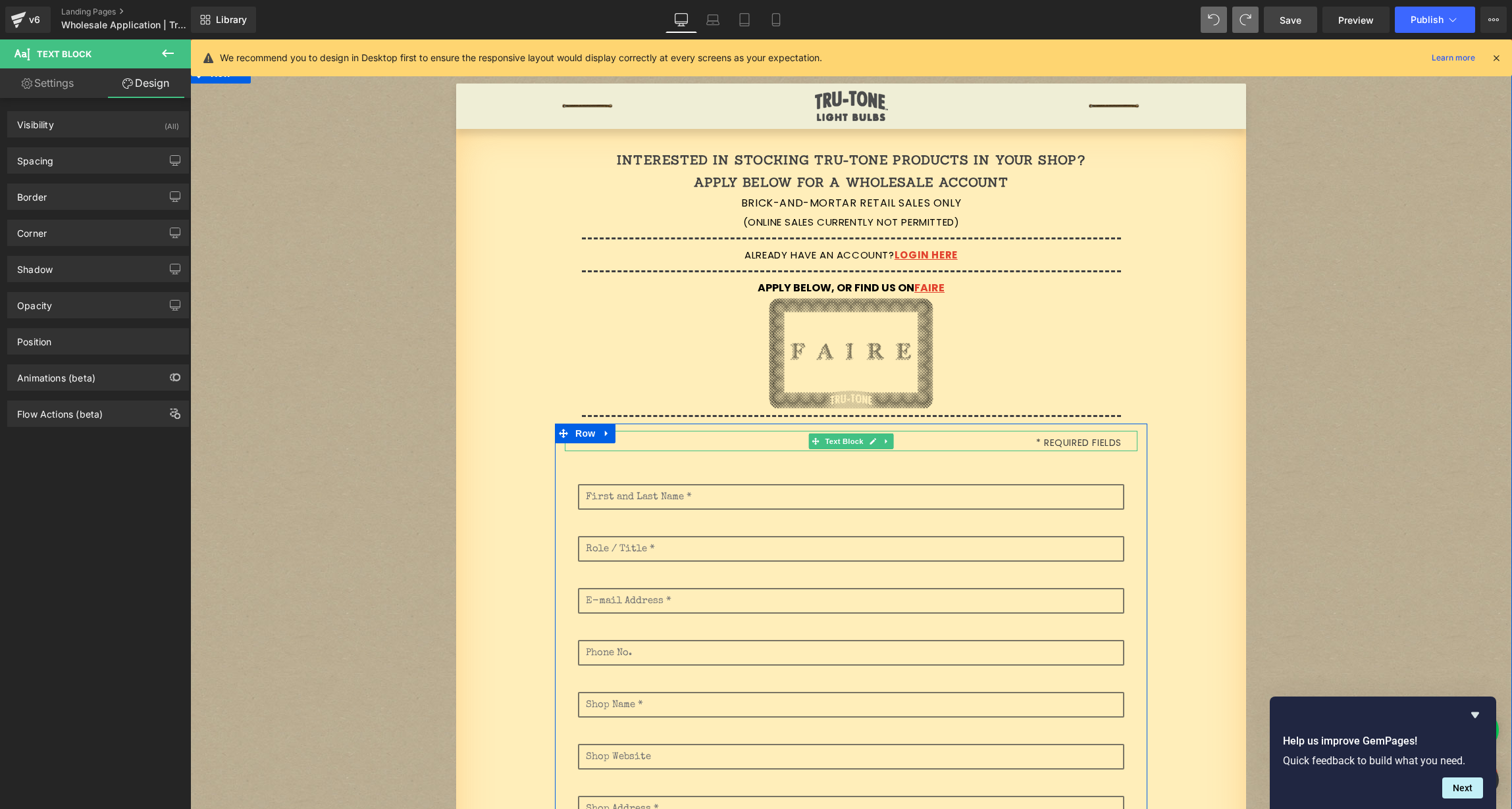
click at [1082, 442] on p "* Required Fields" at bounding box center [844, 443] width 557 height 17
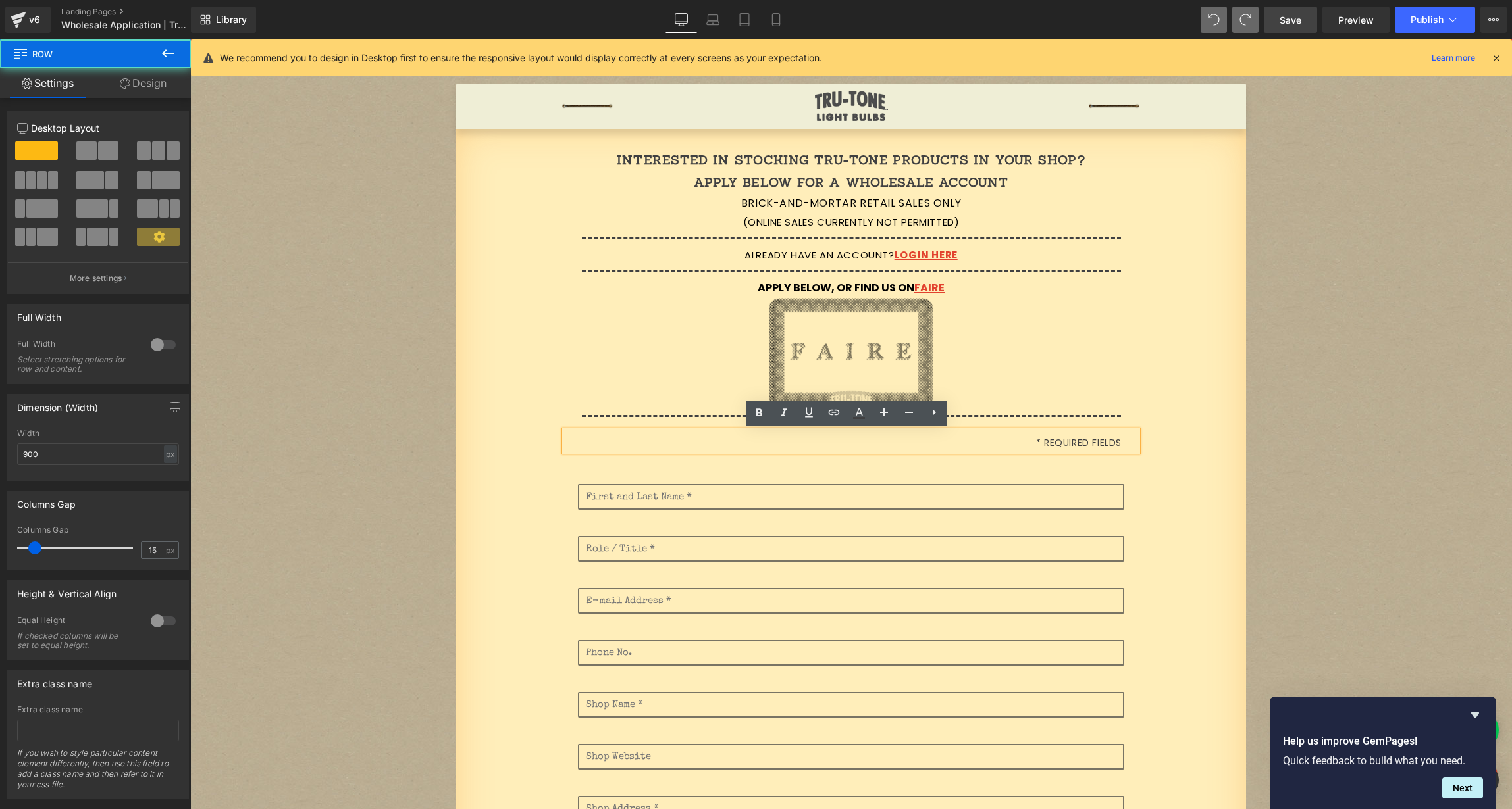
click at [1077, 456] on div "* Required Fields Text Block Text Field Text Field Text Field Email Field Text …" at bounding box center [851, 762] width 593 height 664
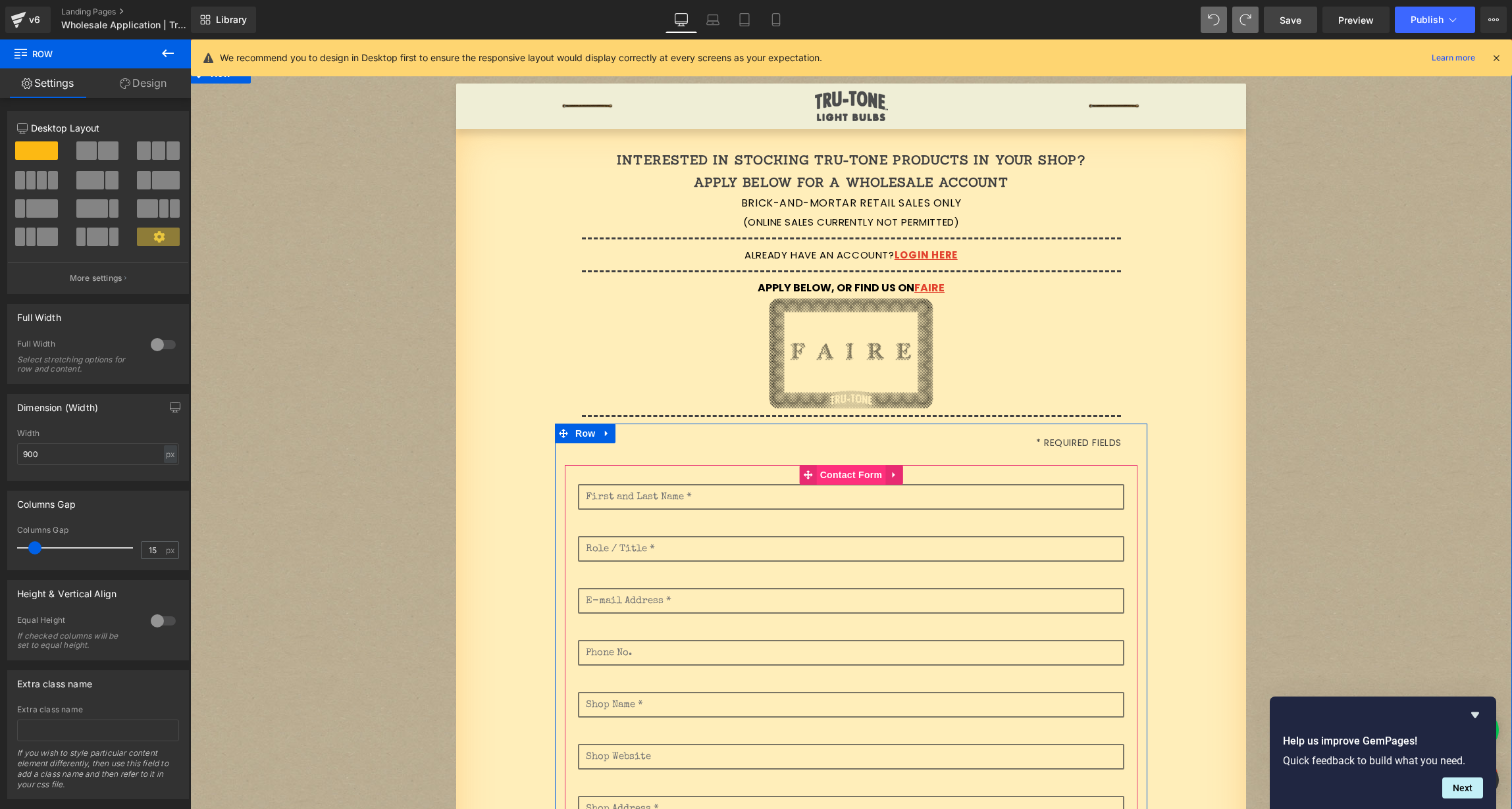
click at [844, 477] on span "Contact Form" at bounding box center [851, 475] width 69 height 20
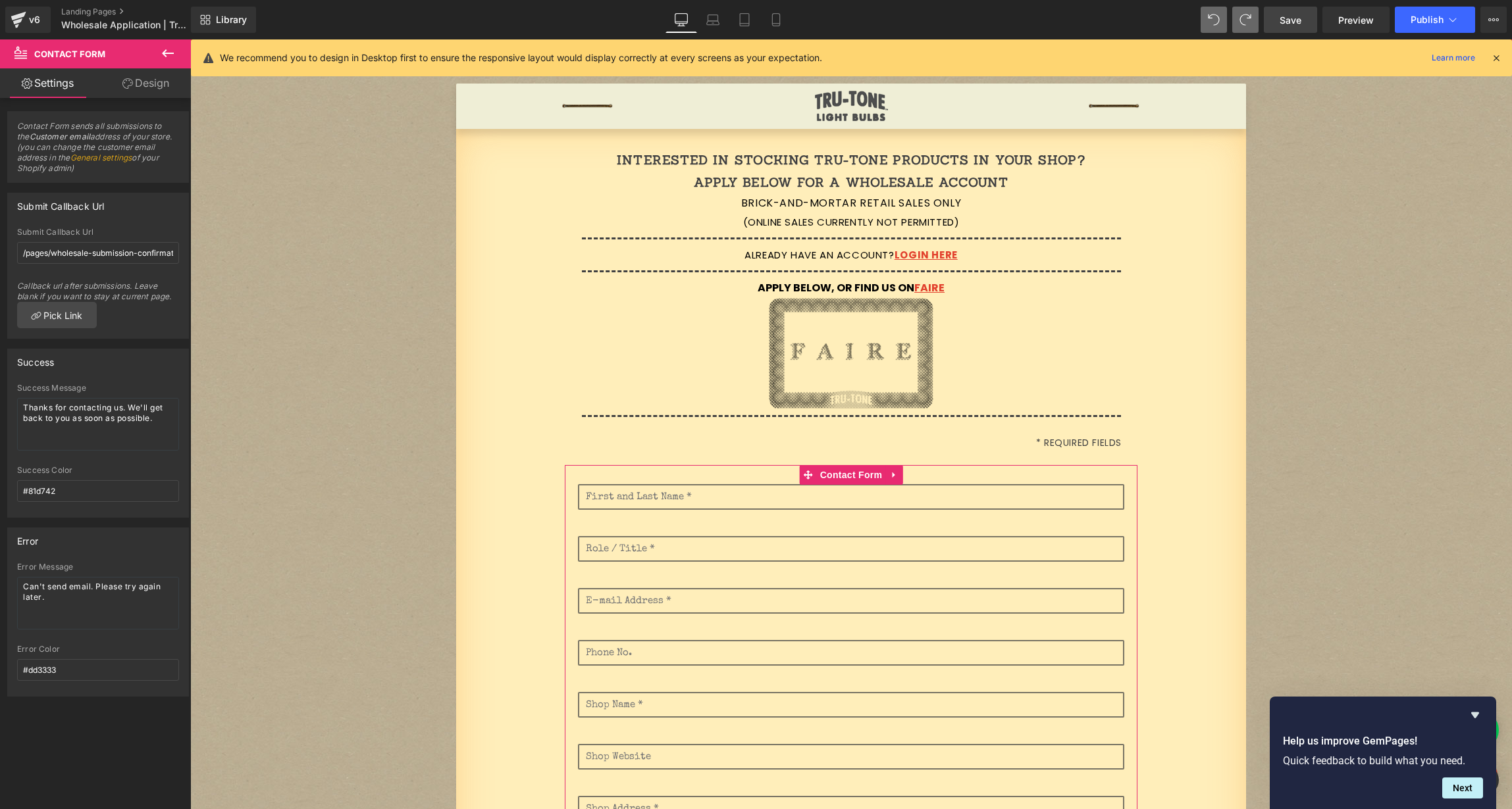
click at [152, 86] on link "Design" at bounding box center [146, 83] width 96 height 30
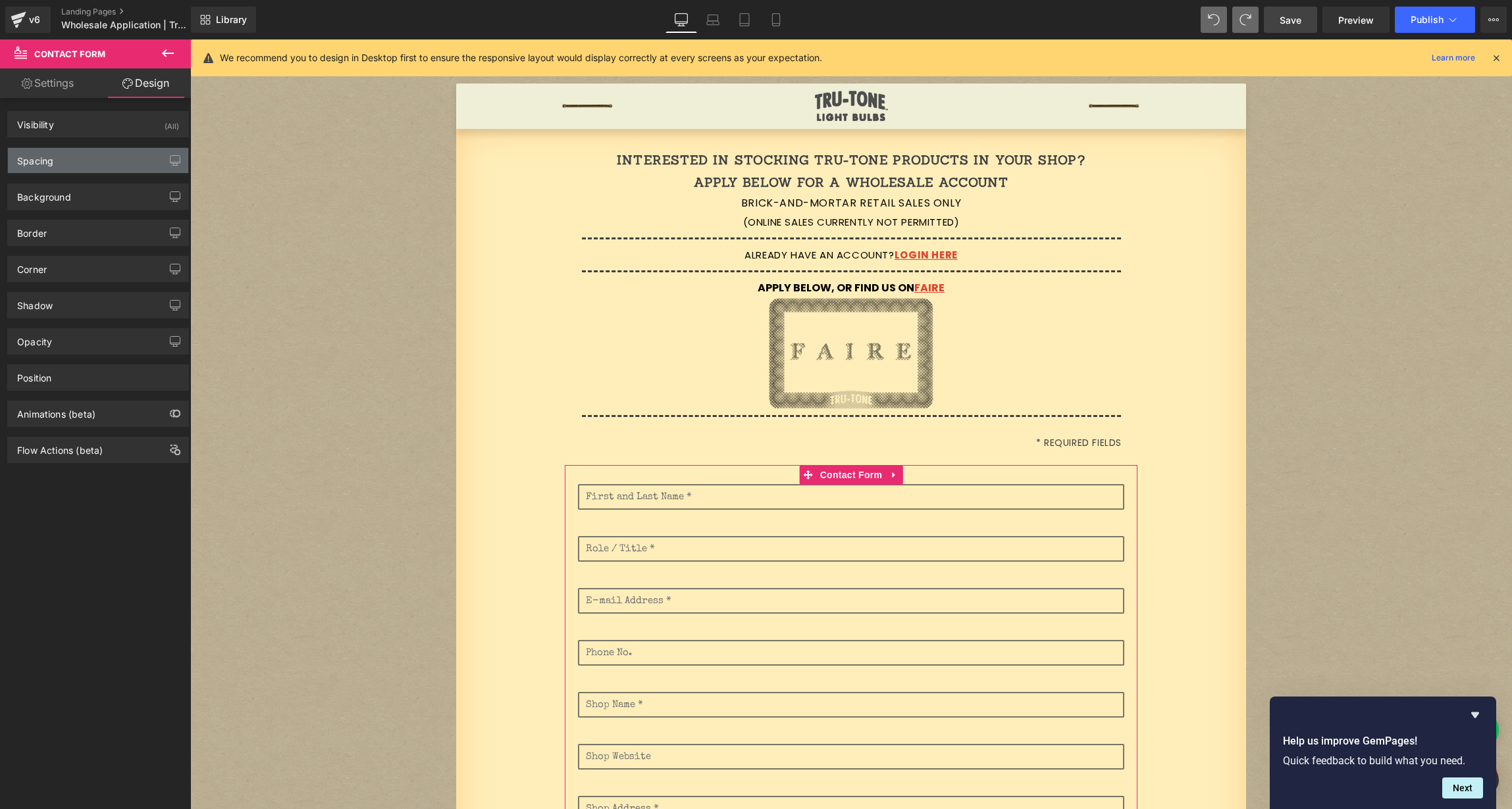
click at [96, 156] on div "Spacing" at bounding box center [98, 161] width 180 height 25
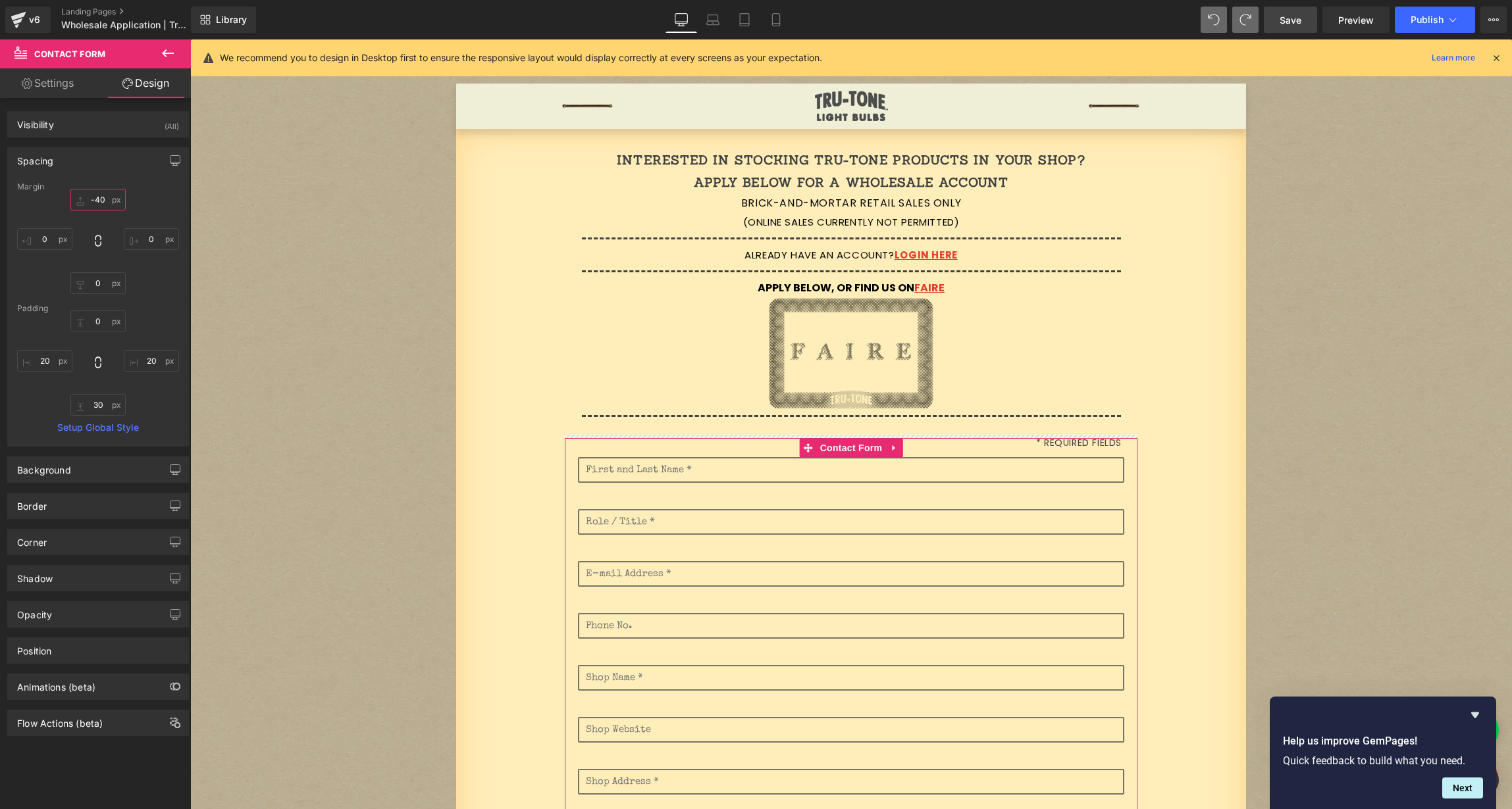
drag, startPoint x: 101, startPoint y: 197, endPoint x: 98, endPoint y: 224, distance: 27.2
click at [98, 224] on div at bounding box center [98, 242] width 162 height 105
click at [719, 20] on link "Laptop" at bounding box center [713, 20] width 32 height 27
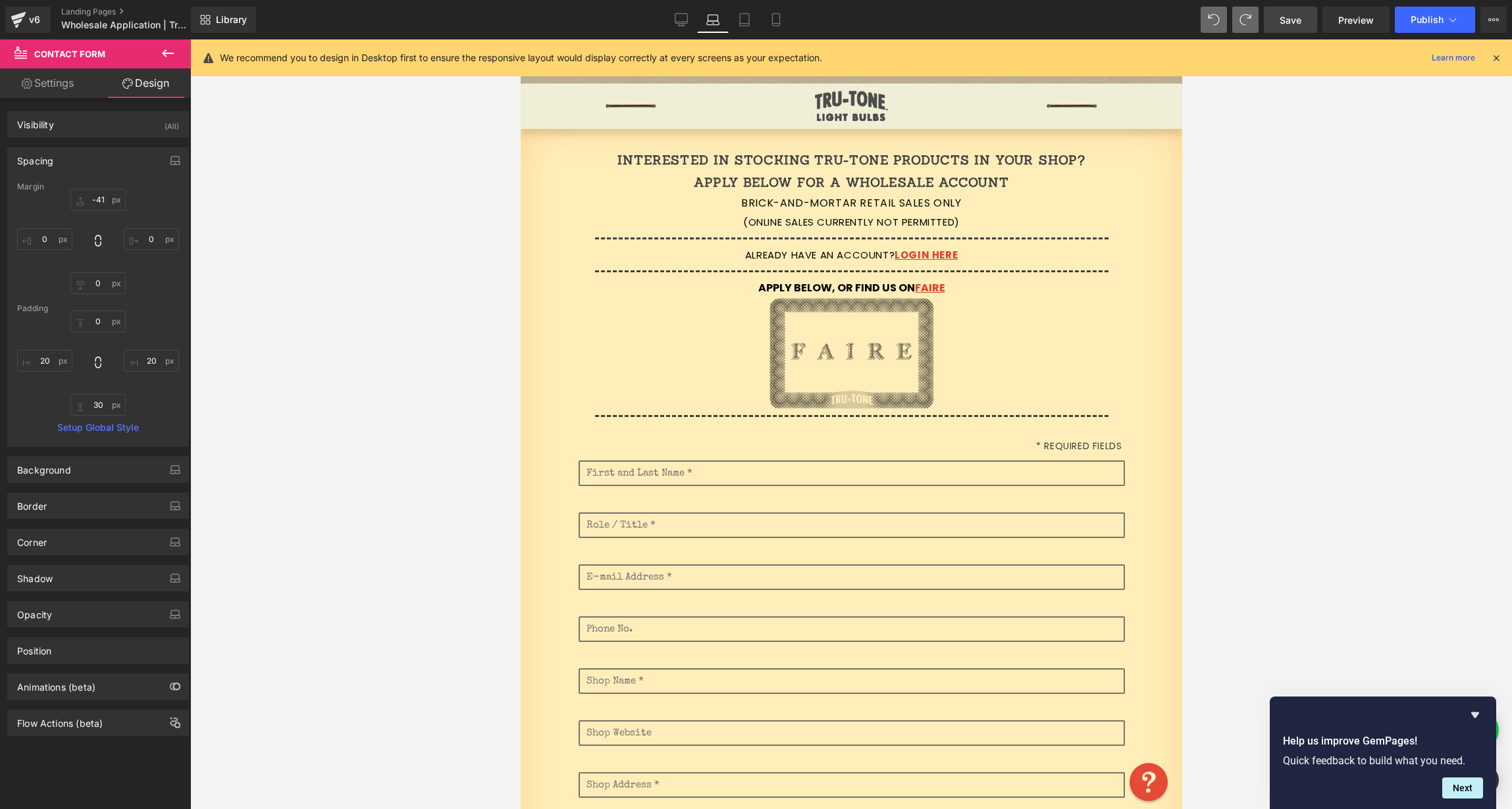
scroll to position [47, 0]
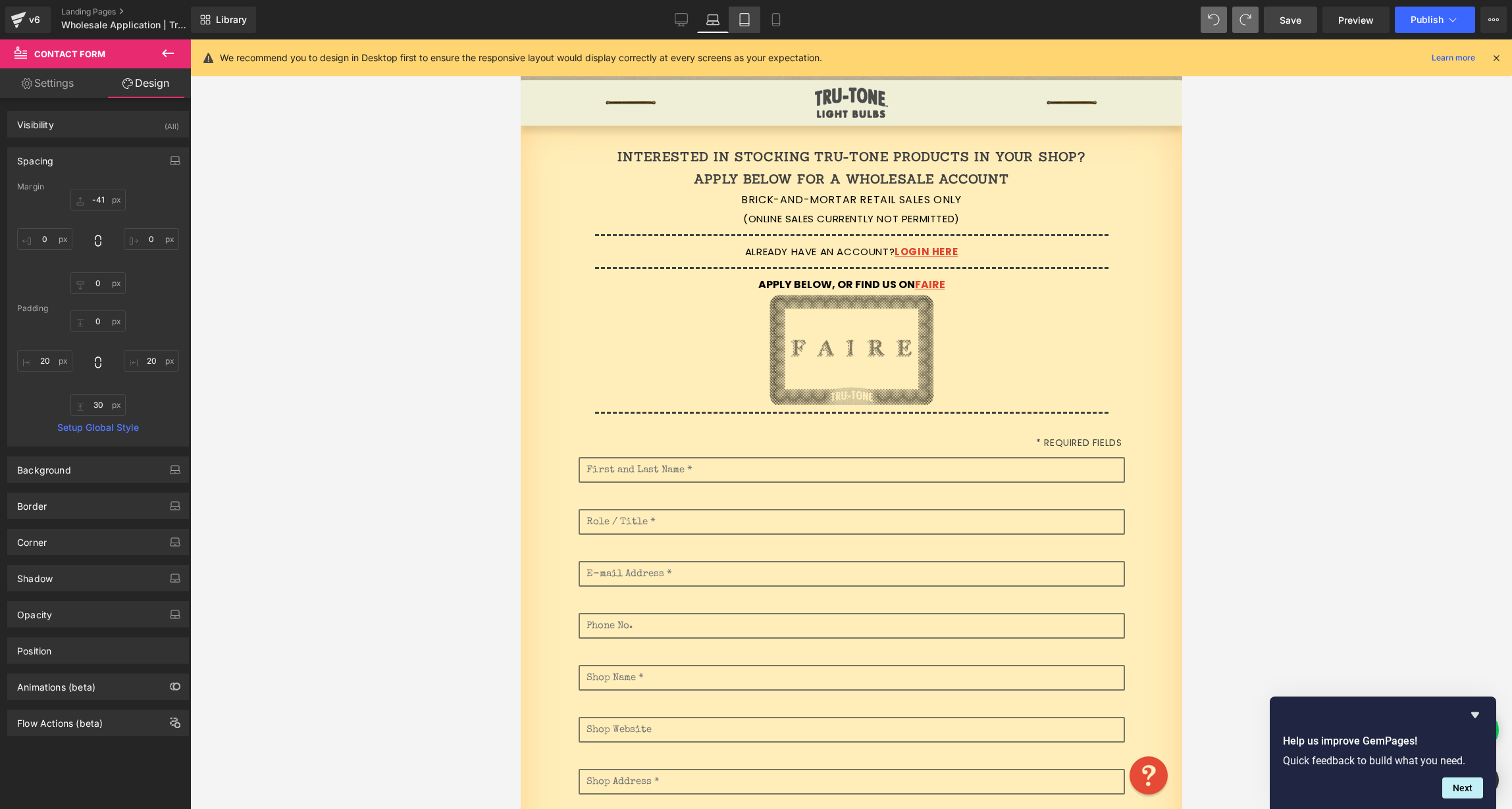
click at [748, 22] on icon at bounding box center [744, 20] width 13 height 13
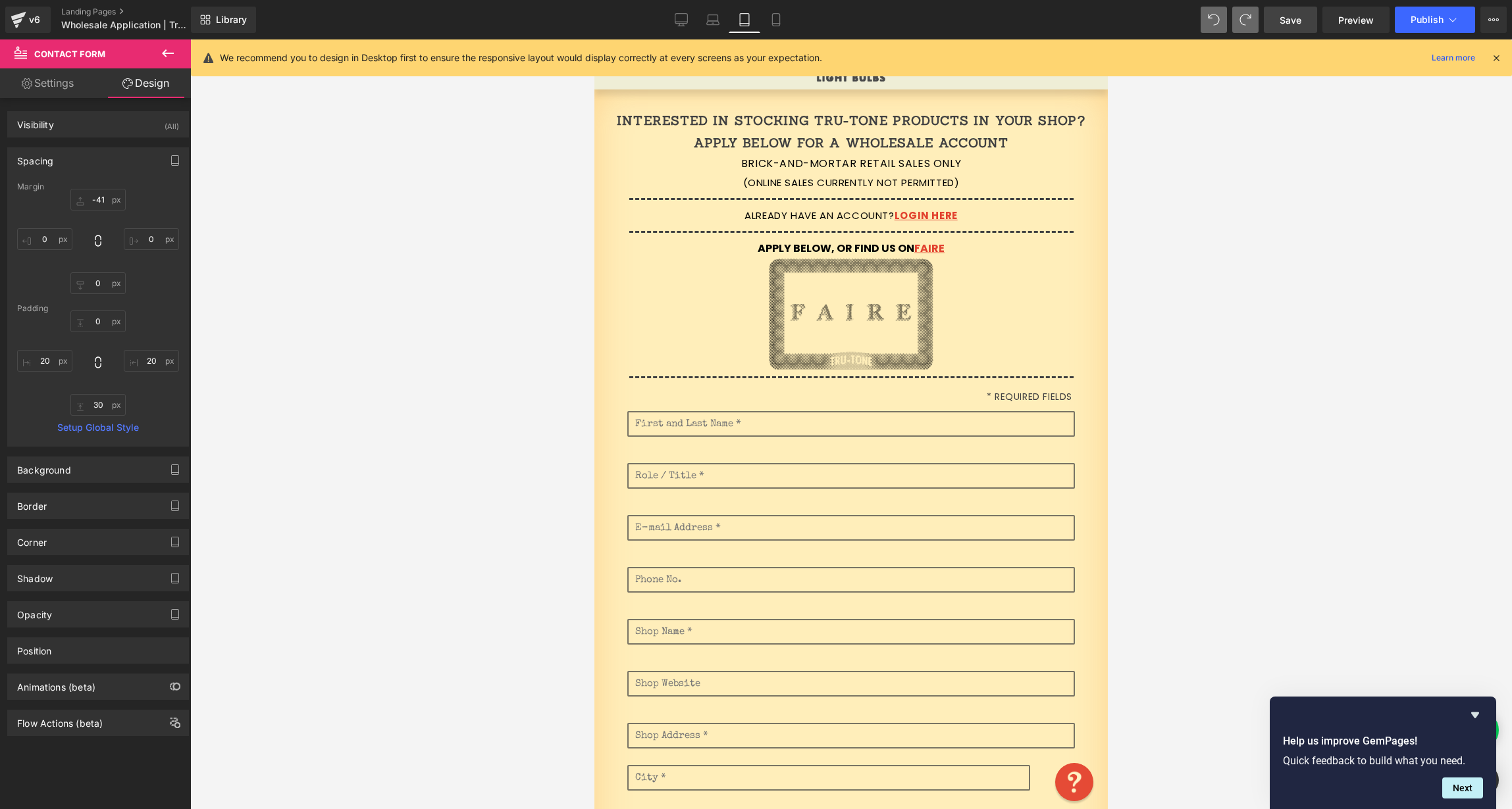
scroll to position [1, 0]
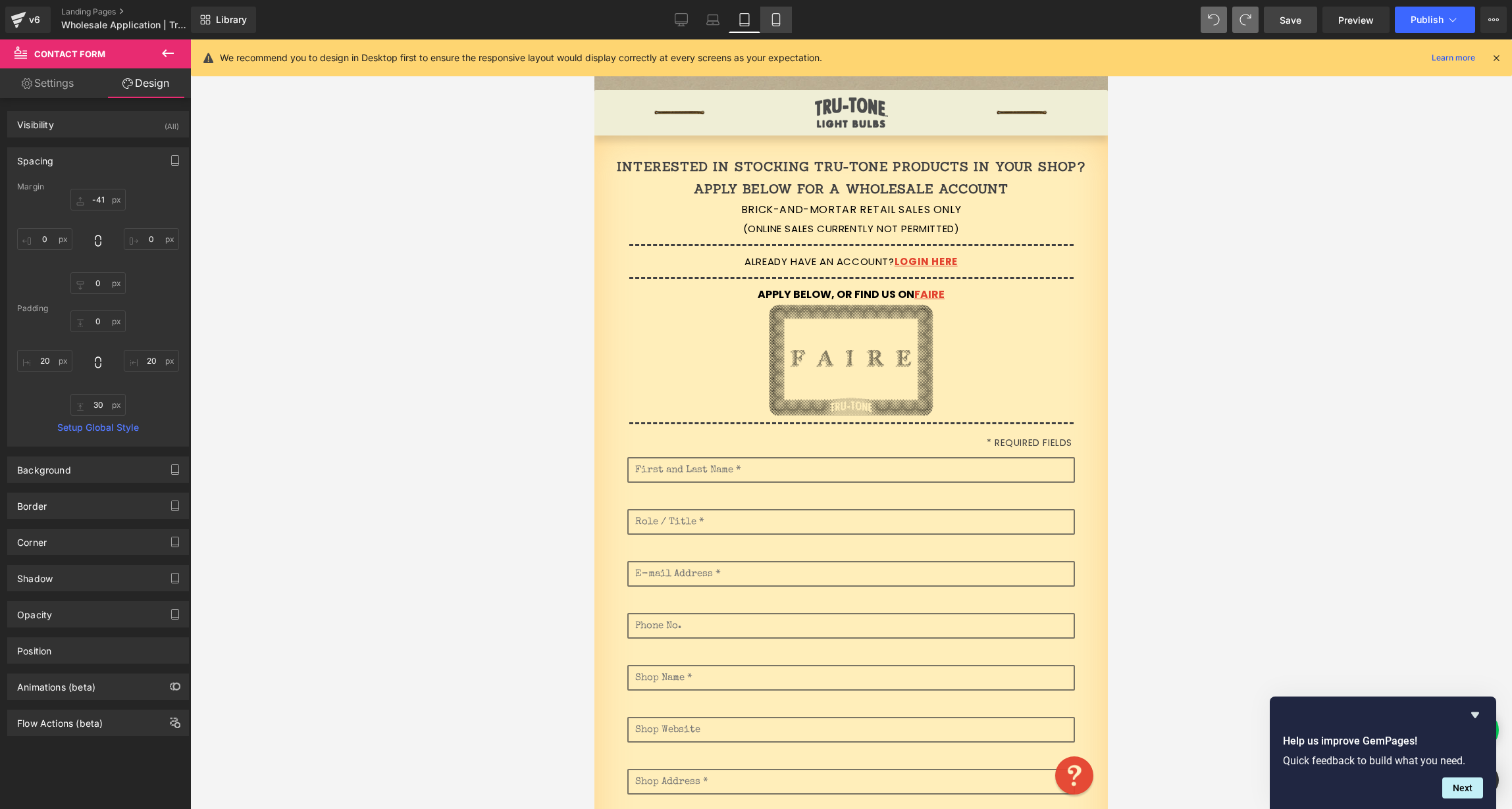
click at [784, 19] on link "Mobile" at bounding box center [776, 20] width 32 height 27
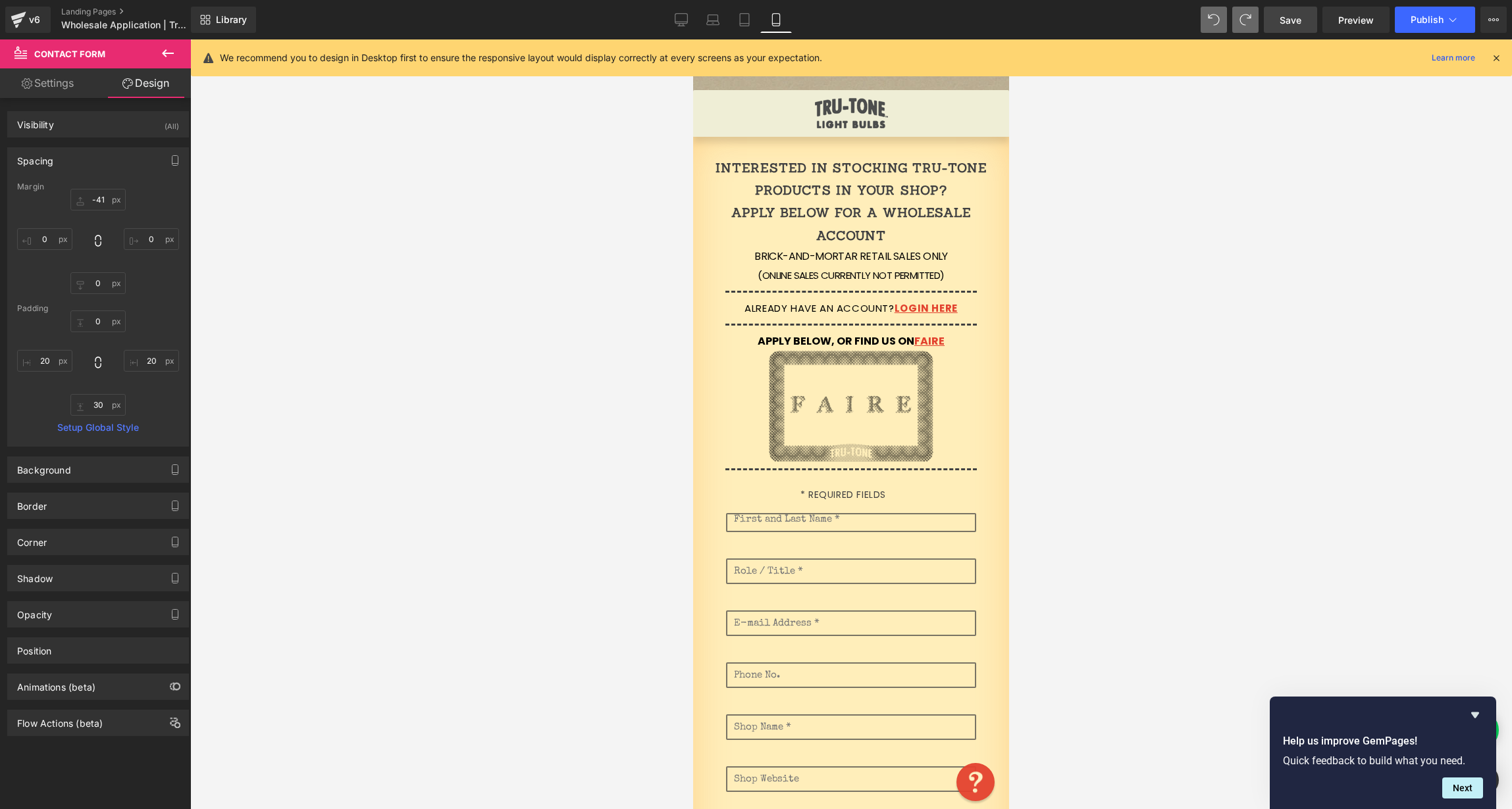
scroll to position [52, 0]
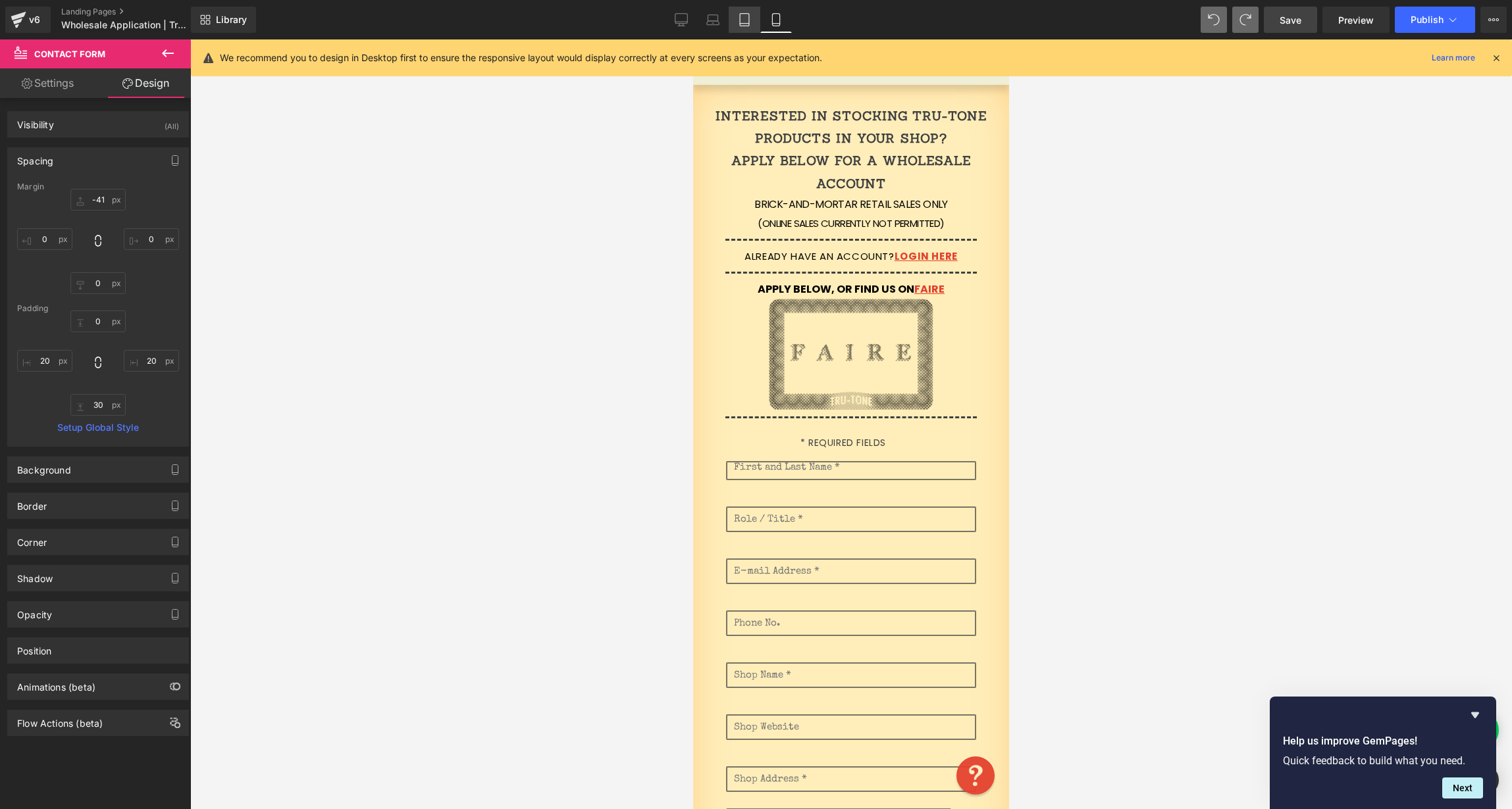
click at [749, 20] on icon at bounding box center [744, 20] width 9 height 12
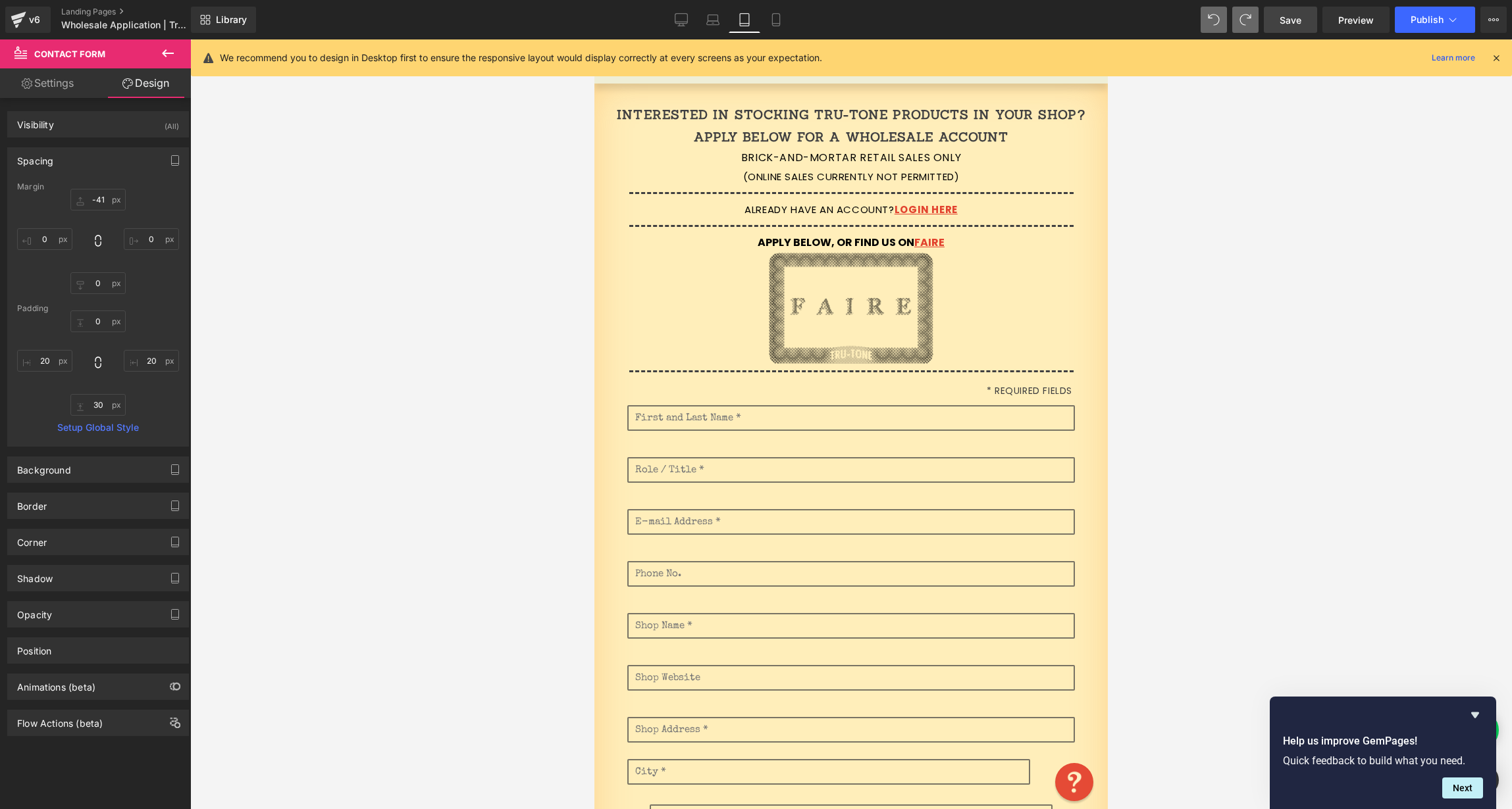
scroll to position [1, 0]
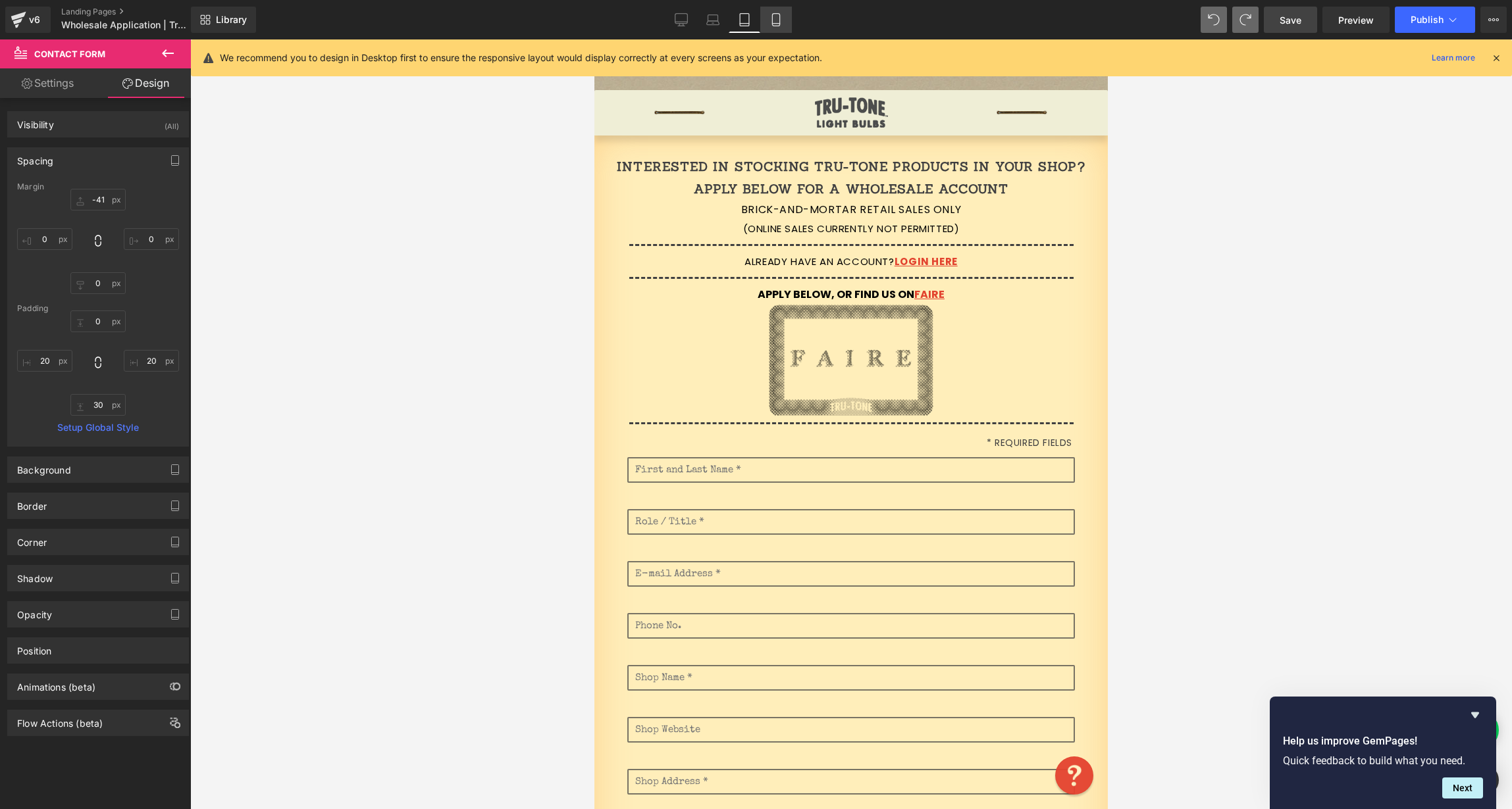
click at [784, 17] on link "Mobile" at bounding box center [776, 20] width 32 height 27
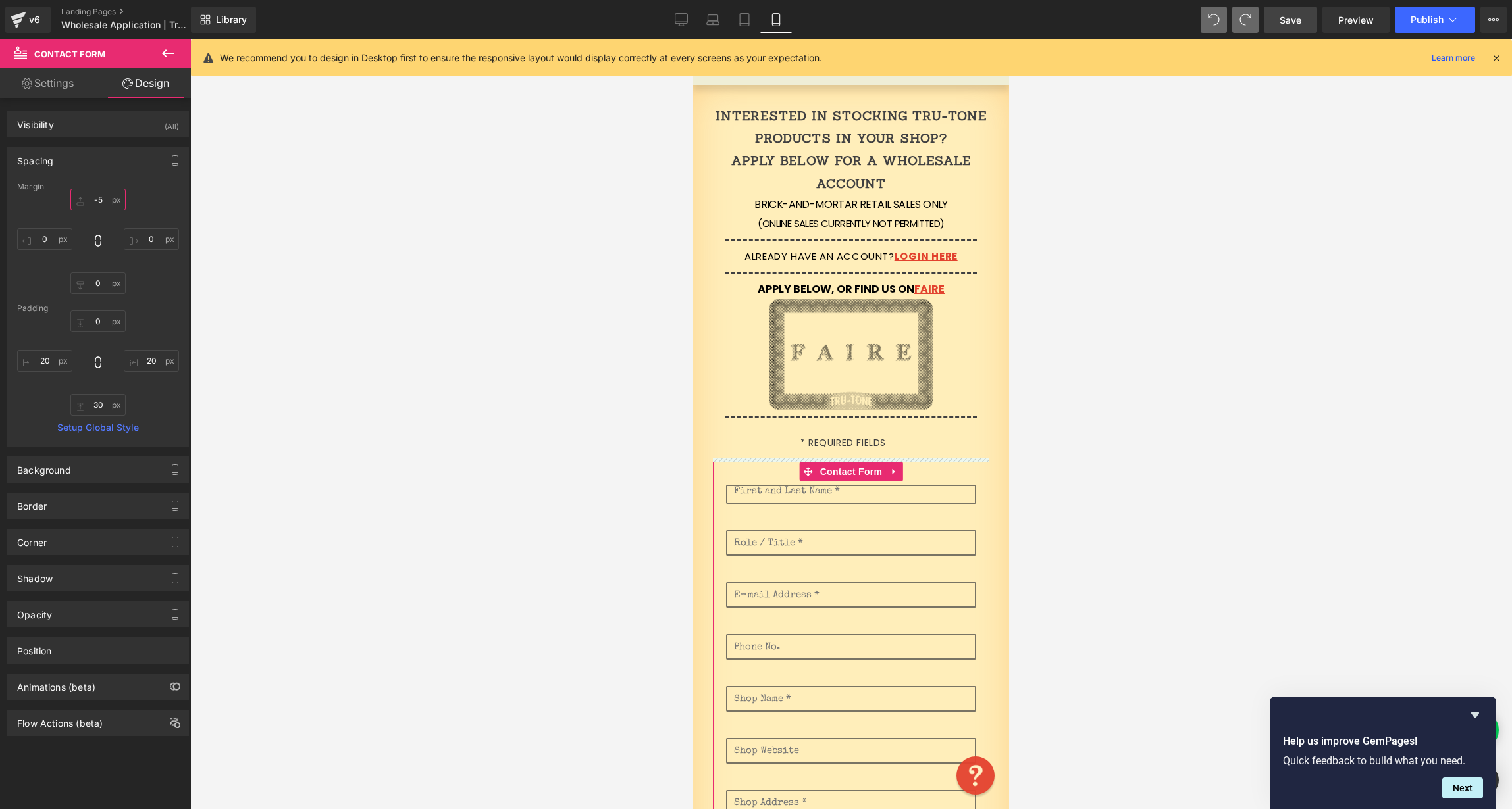
drag, startPoint x: 101, startPoint y: 196, endPoint x: 109, endPoint y: 172, distance: 25.3
click at [105, 173] on div "Spacing [GEOGRAPHIC_DATA] [GEOGRAPHIC_DATA] Setup Global Style" at bounding box center [98, 297] width 182 height 299
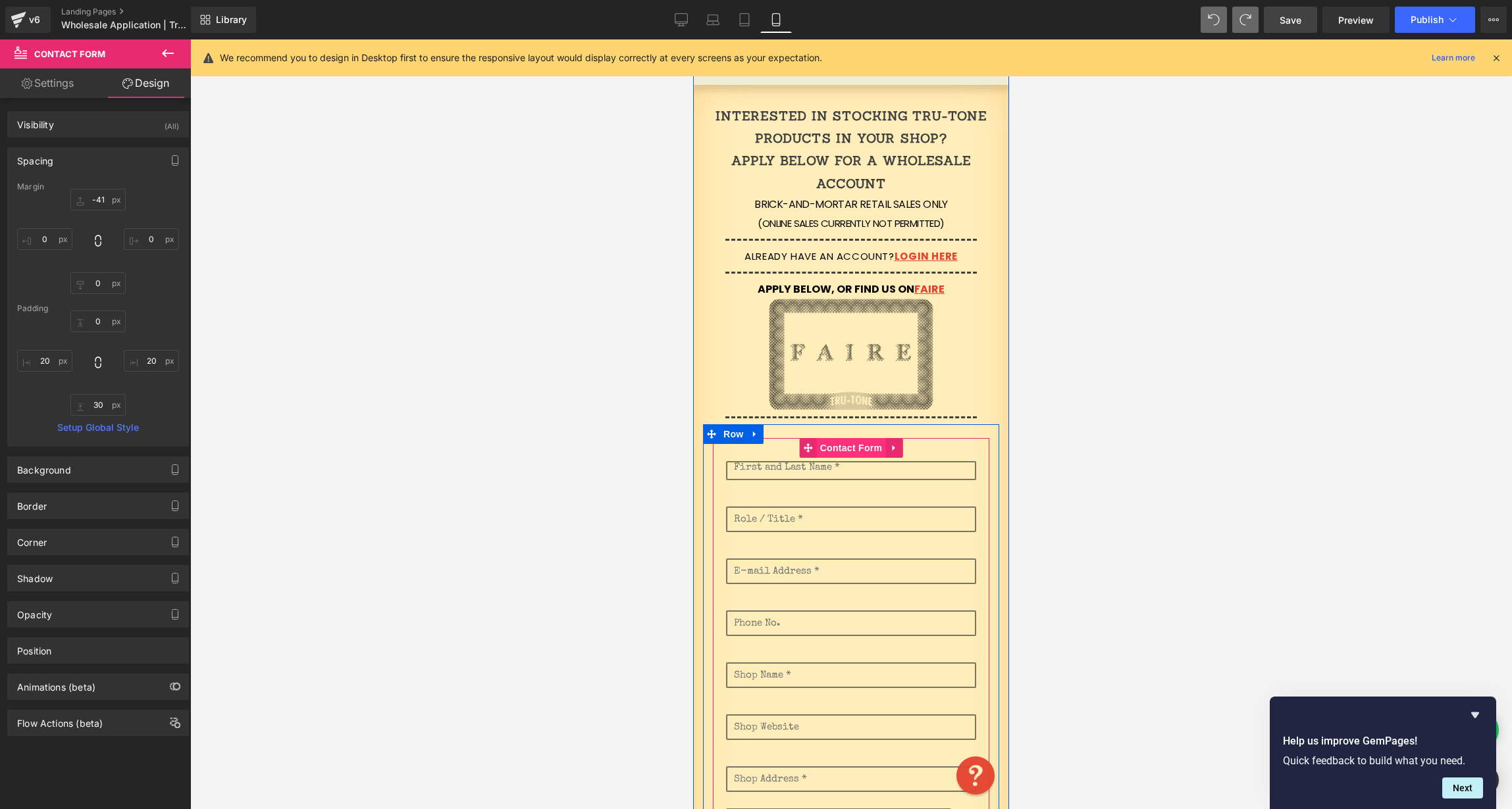
click at [833, 443] on span "Contact Form" at bounding box center [851, 448] width 69 height 20
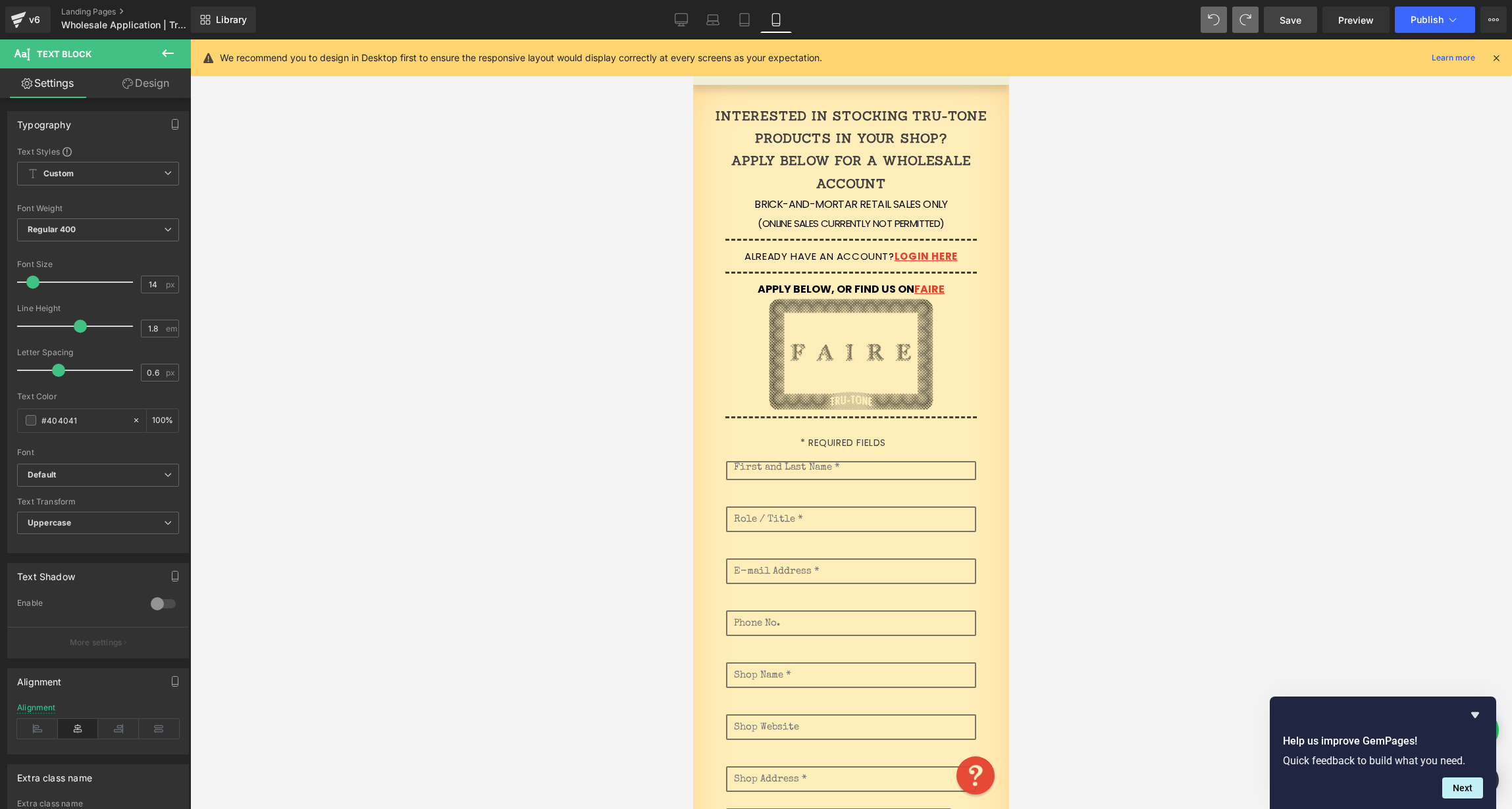
click at [149, 83] on link "Design" at bounding box center [146, 83] width 96 height 30
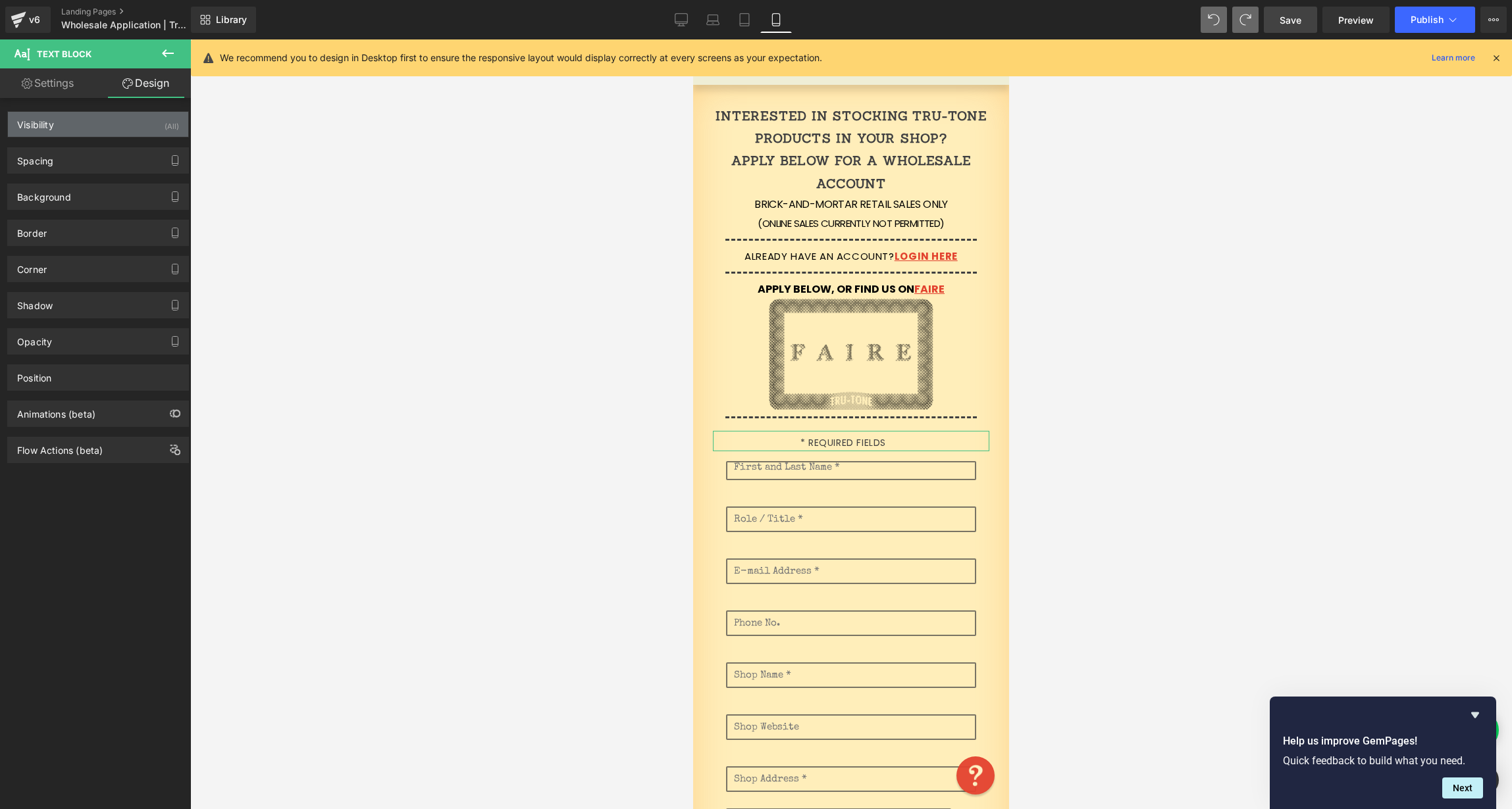
click at [84, 125] on div "Visibility (All)" at bounding box center [98, 124] width 180 height 25
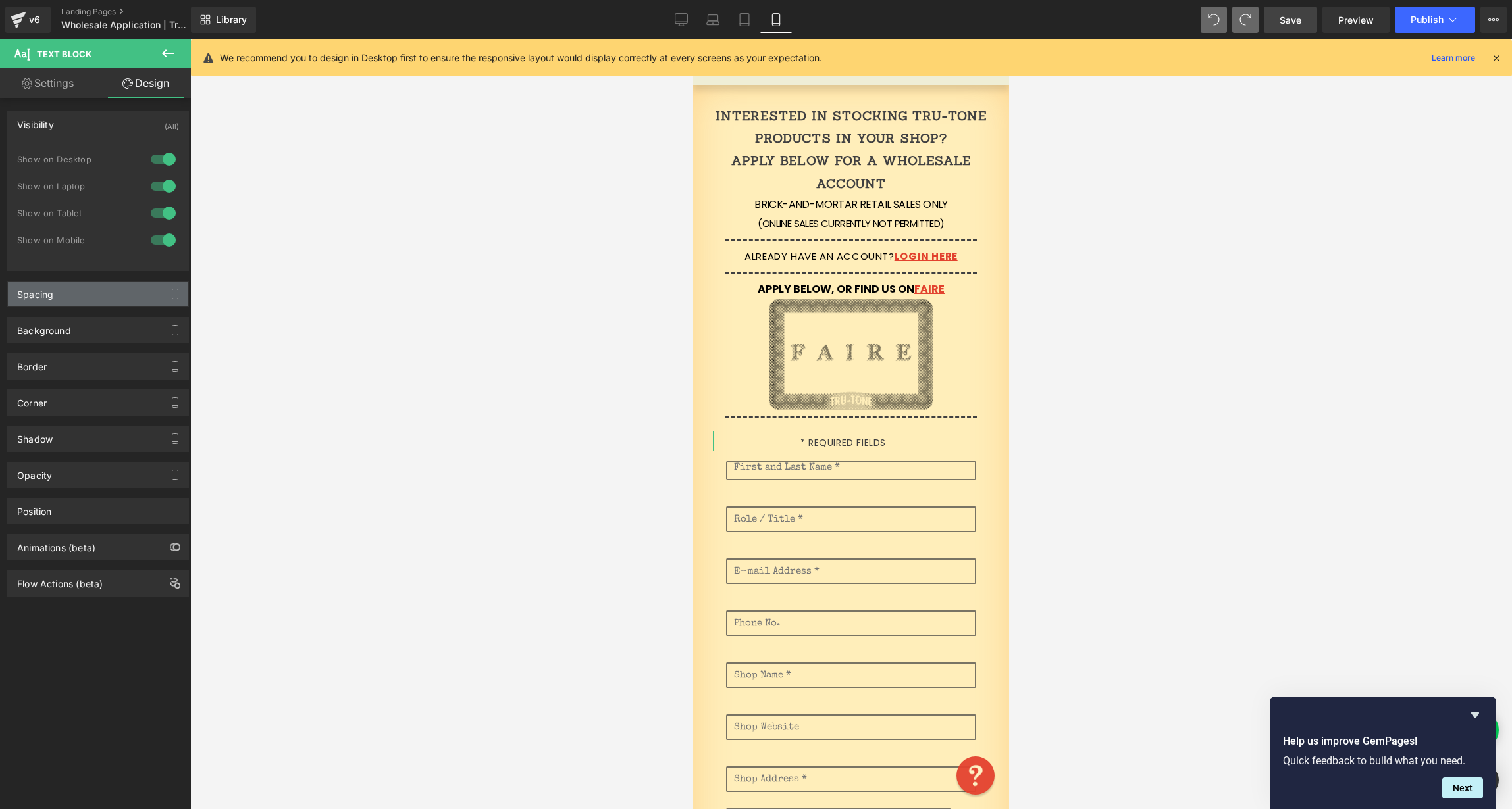
click at [71, 292] on div "Spacing" at bounding box center [98, 294] width 180 height 25
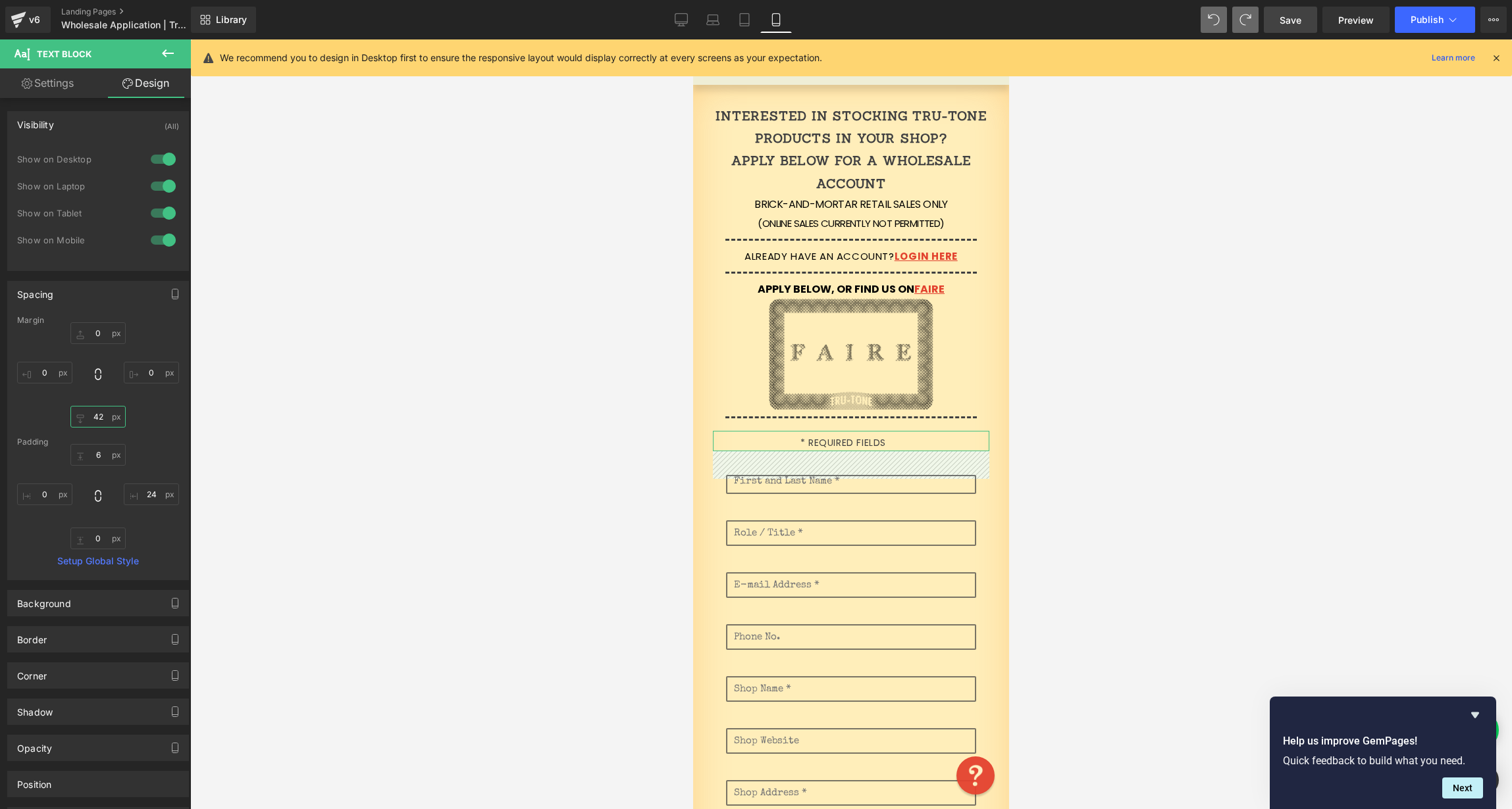
drag, startPoint x: 84, startPoint y: 418, endPoint x: 114, endPoint y: 396, distance: 37.2
click at [98, 403] on div "0 0 21 0" at bounding box center [98, 375] width 162 height 105
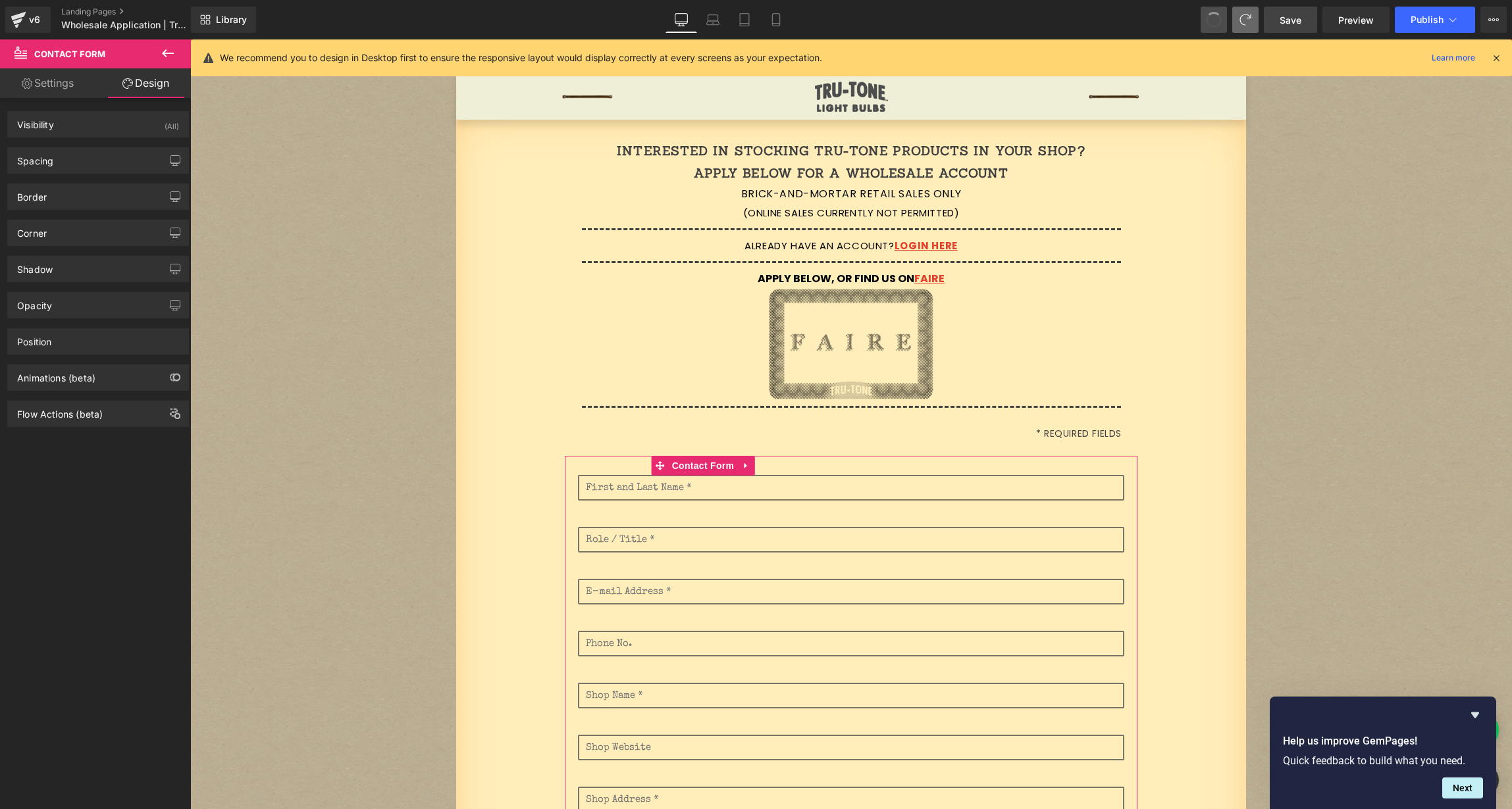
scroll to position [44, 0]
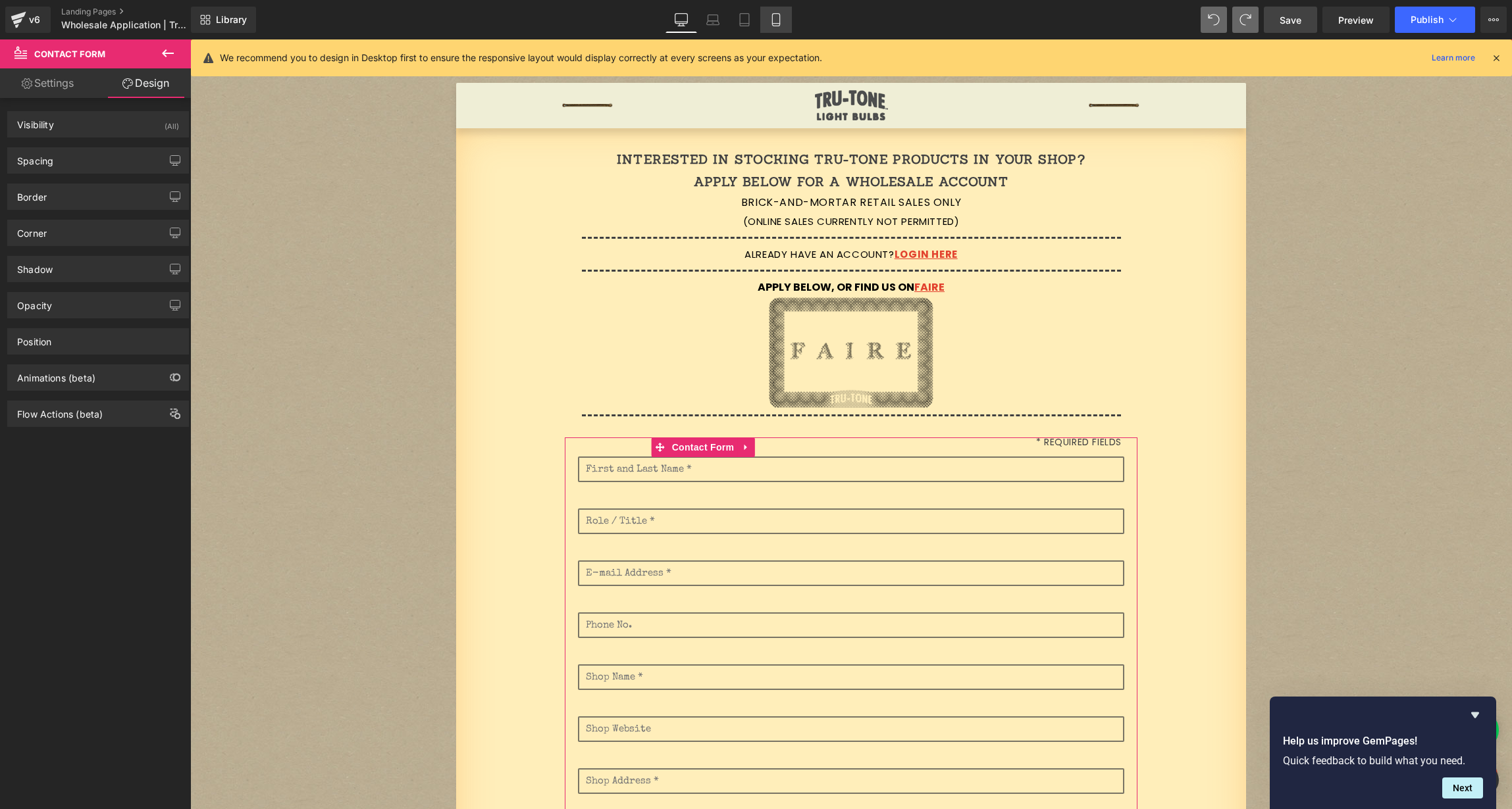
click at [774, 20] on icon at bounding box center [776, 20] width 13 height 13
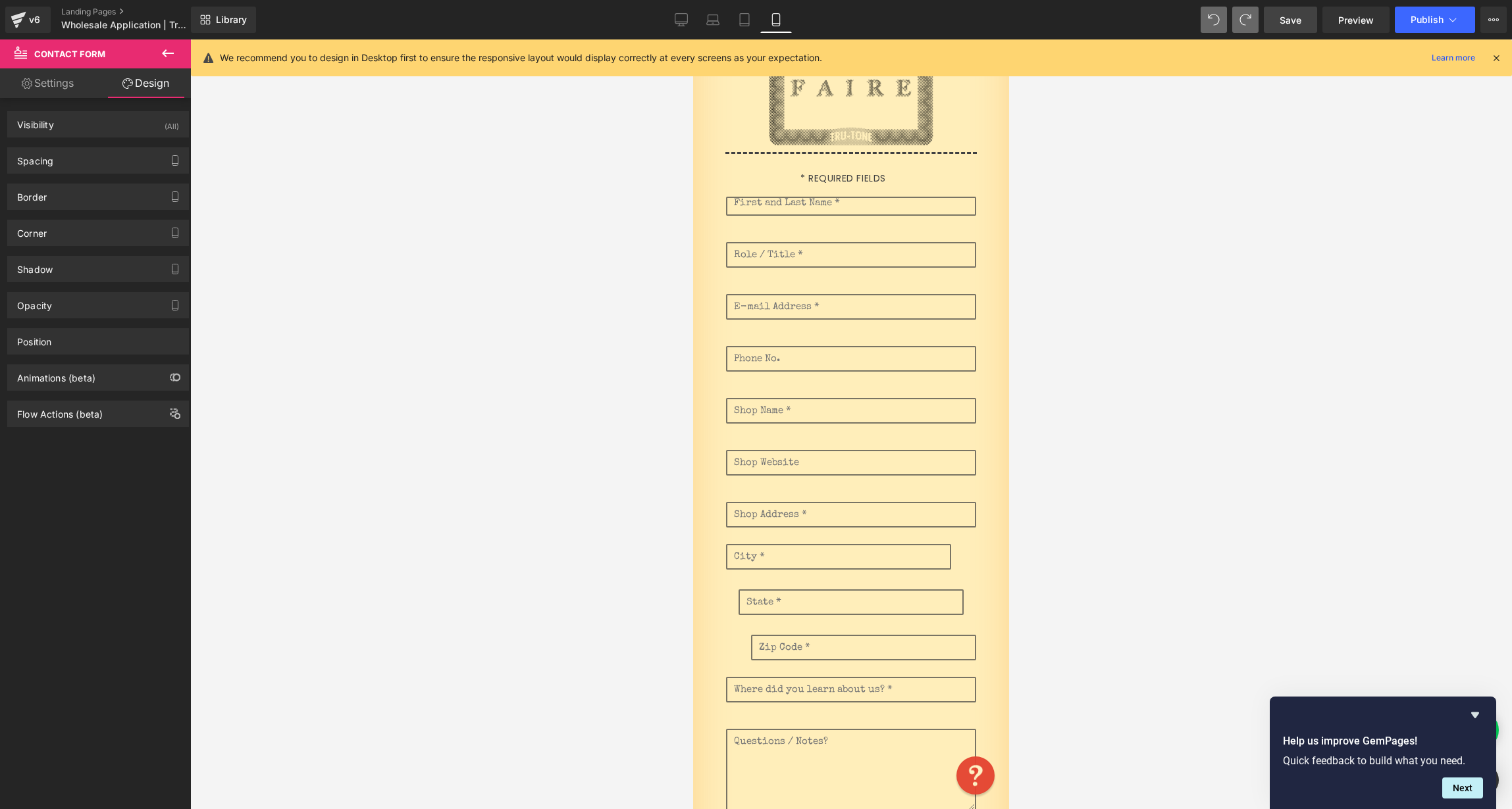
scroll to position [308, 0]
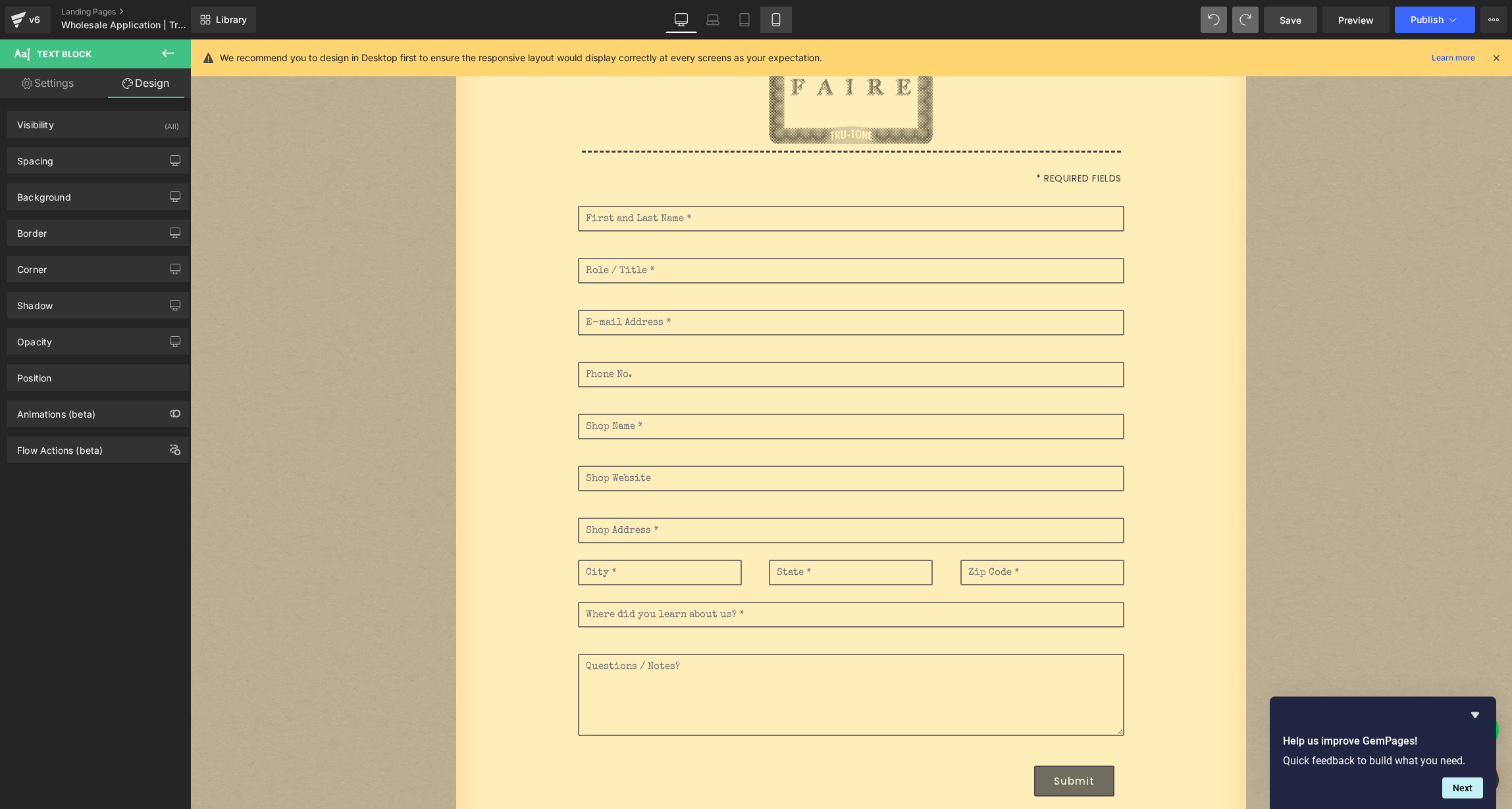
click at [778, 27] on link "Mobile" at bounding box center [776, 20] width 32 height 27
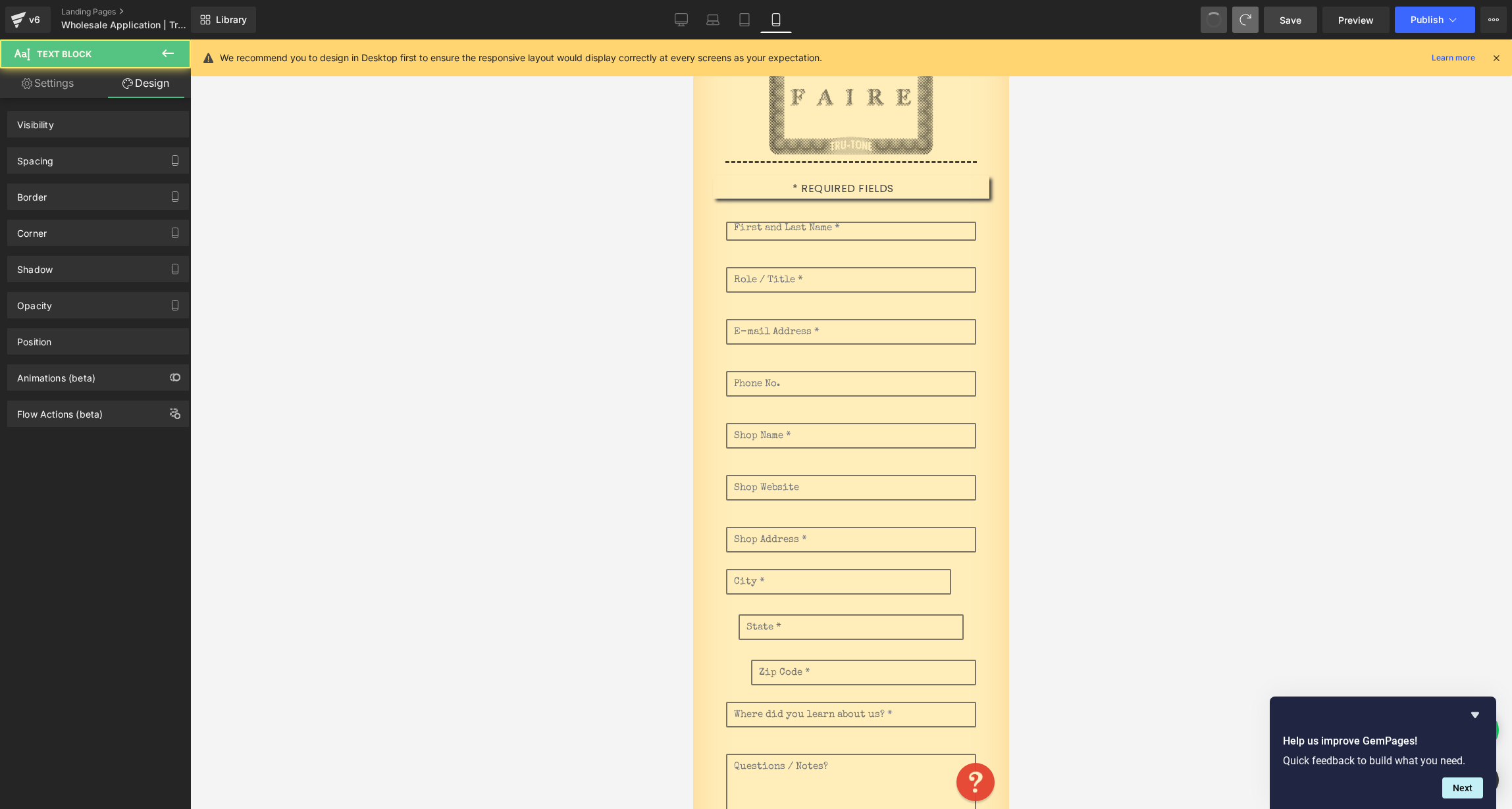
scroll to position [0, 0]
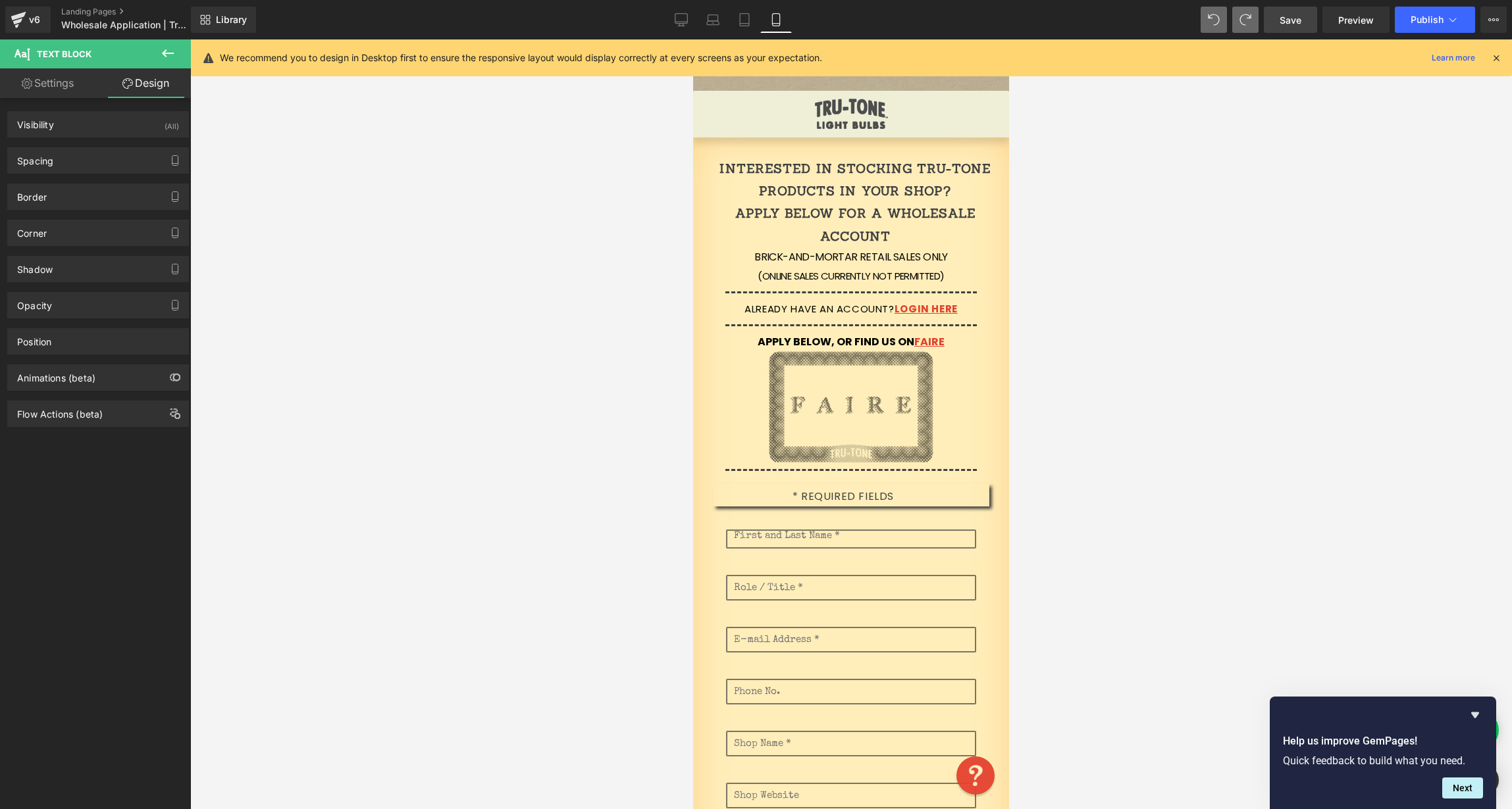
click at [1214, 276] on div at bounding box center [851, 424] width 1322 height 770
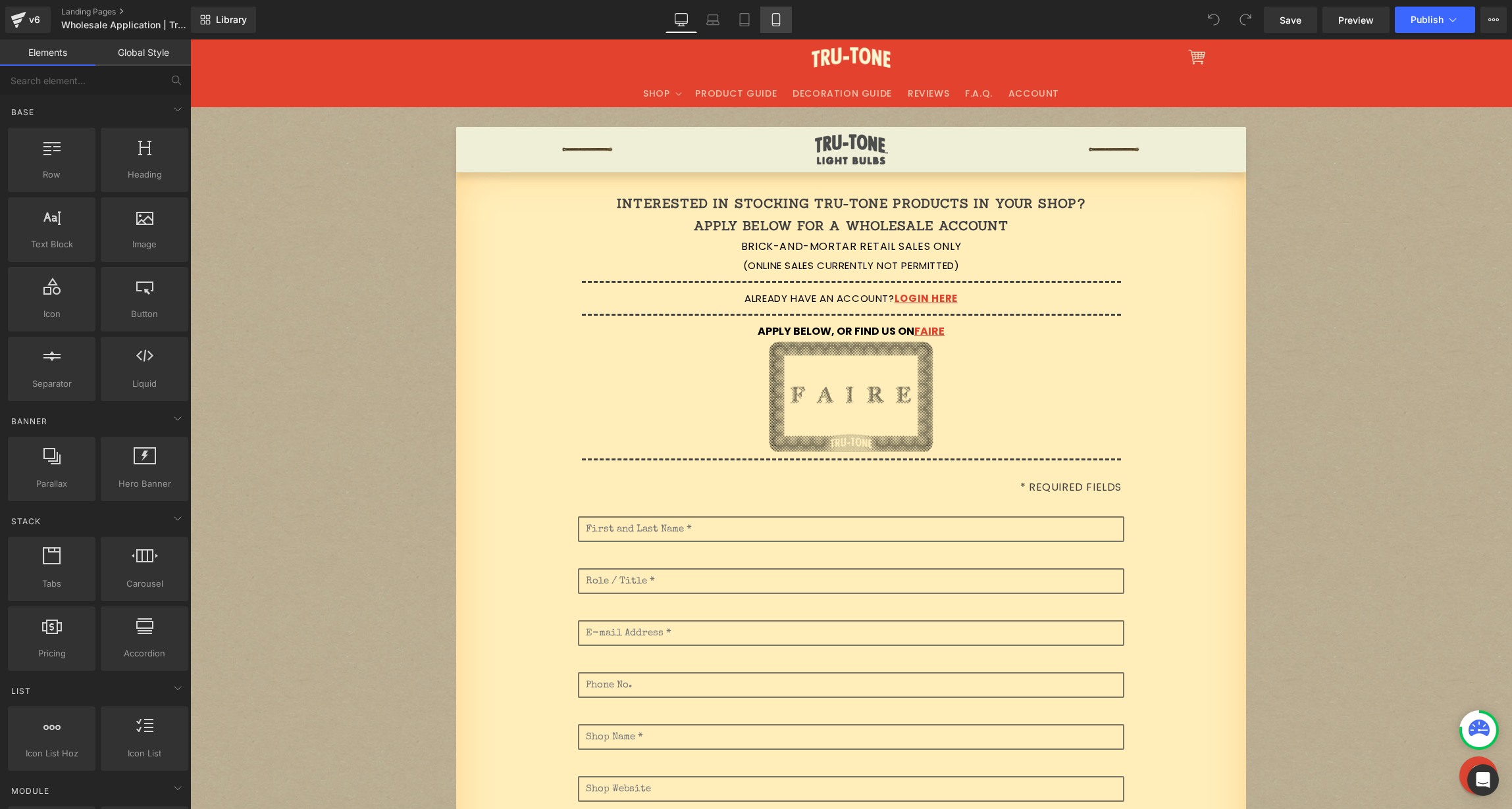
click at [784, 16] on link "Mobile" at bounding box center [776, 20] width 32 height 27
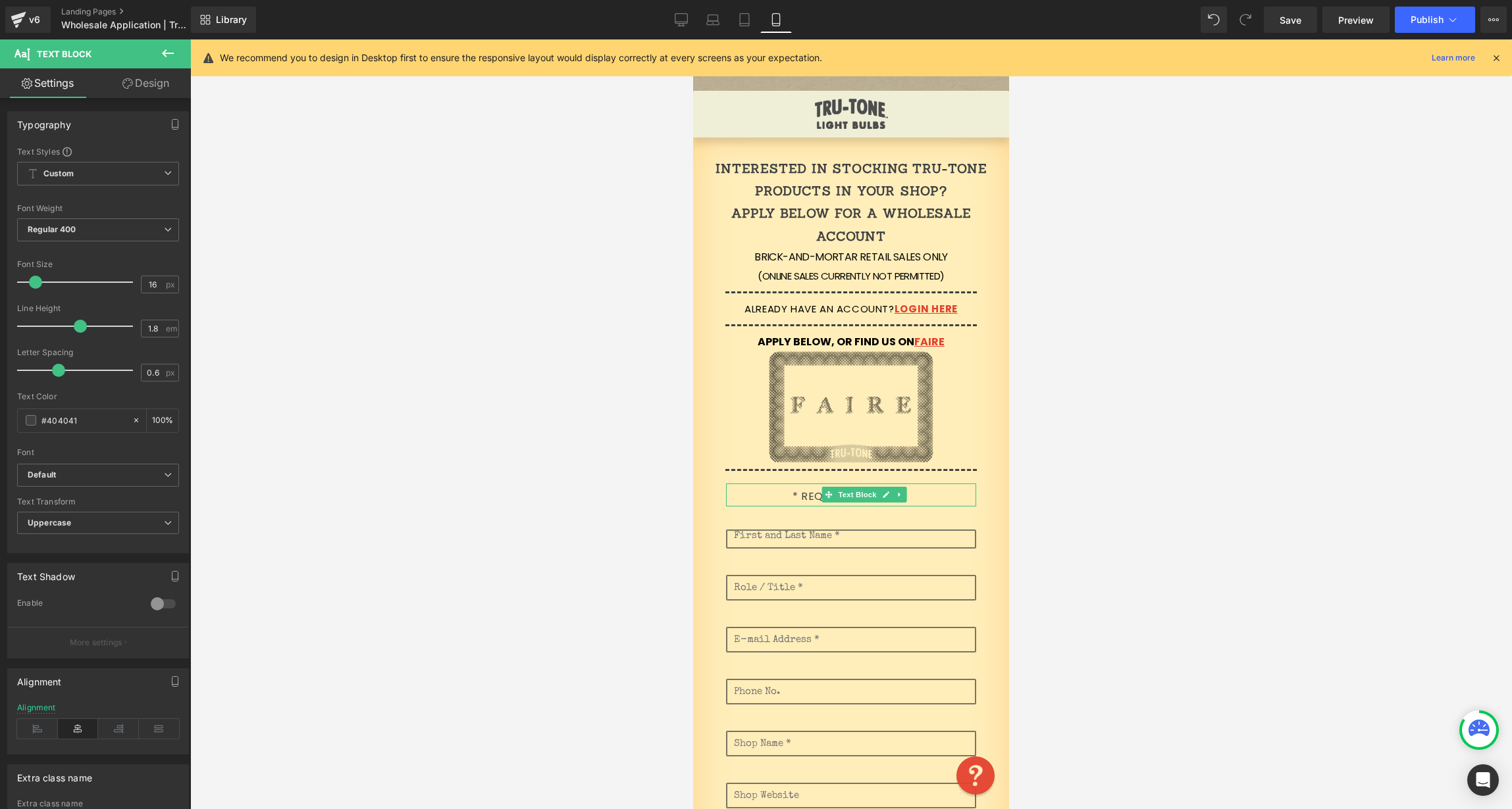
drag, startPoint x: 146, startPoint y: 74, endPoint x: 156, endPoint y: 91, distance: 19.7
click at [146, 74] on link "Design" at bounding box center [146, 83] width 96 height 30
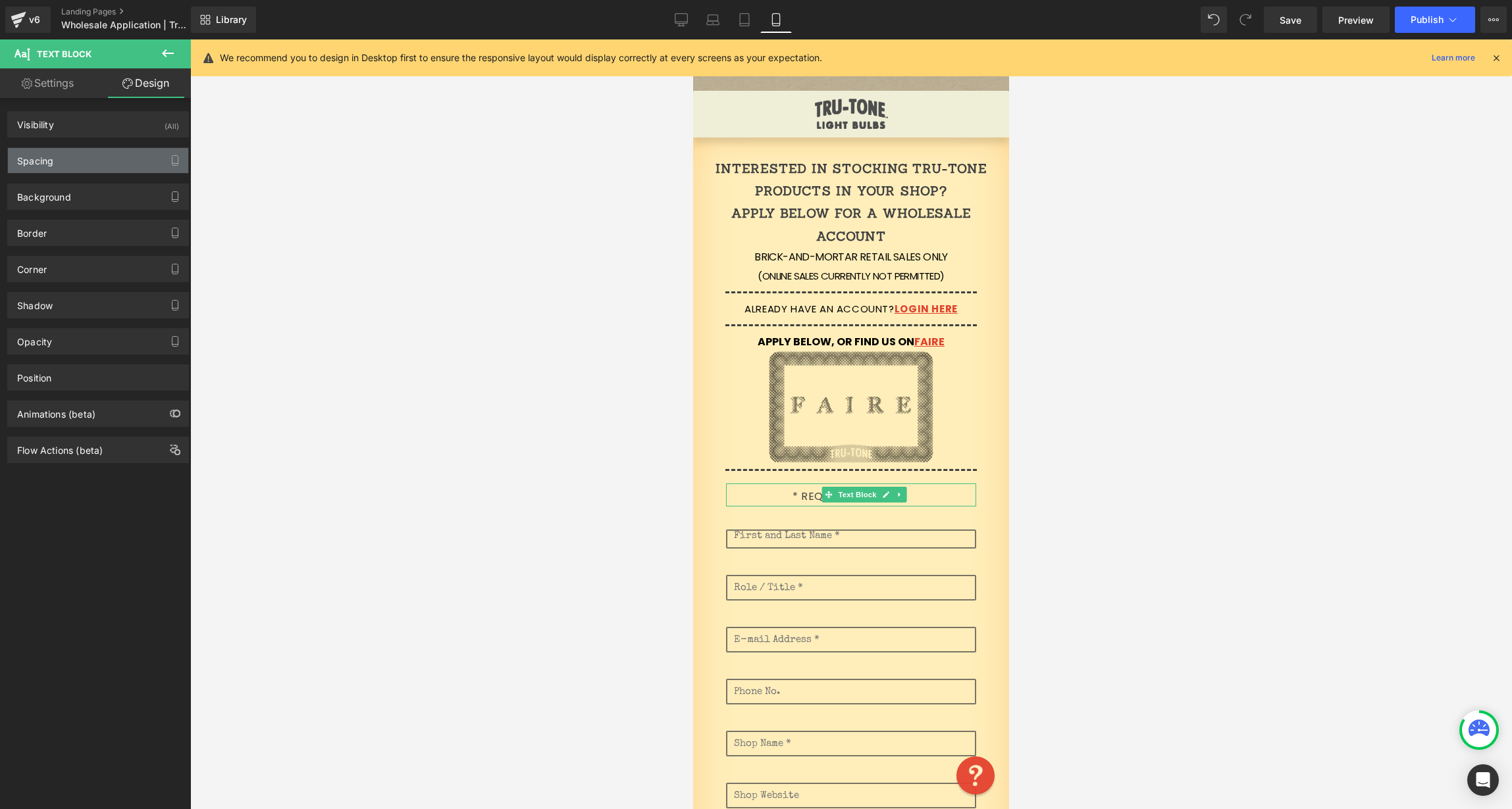
click at [83, 161] on div "Spacing" at bounding box center [98, 161] width 180 height 25
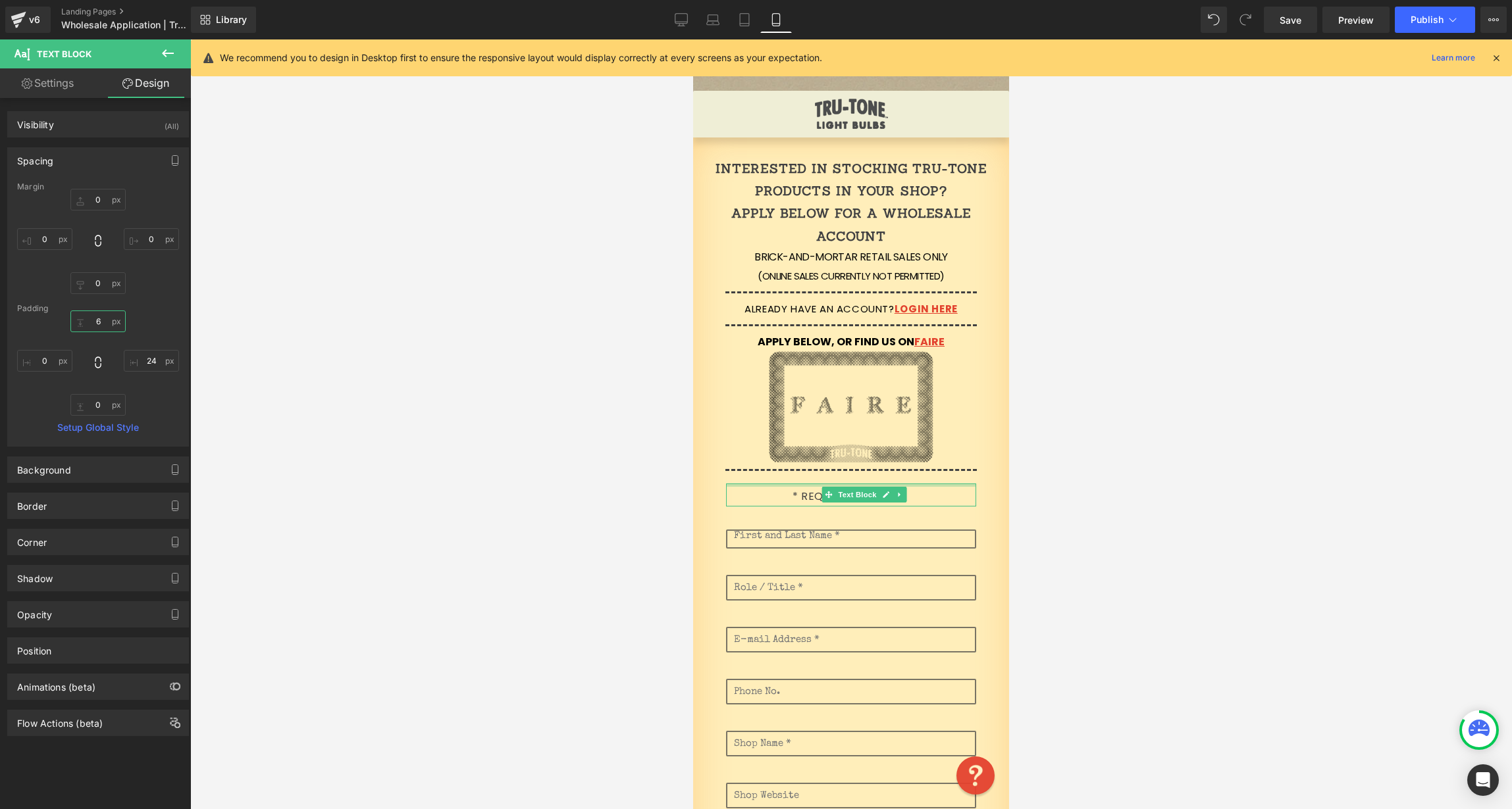
click at [103, 320] on input "6" at bounding box center [98, 322] width 55 height 22
type input "0"
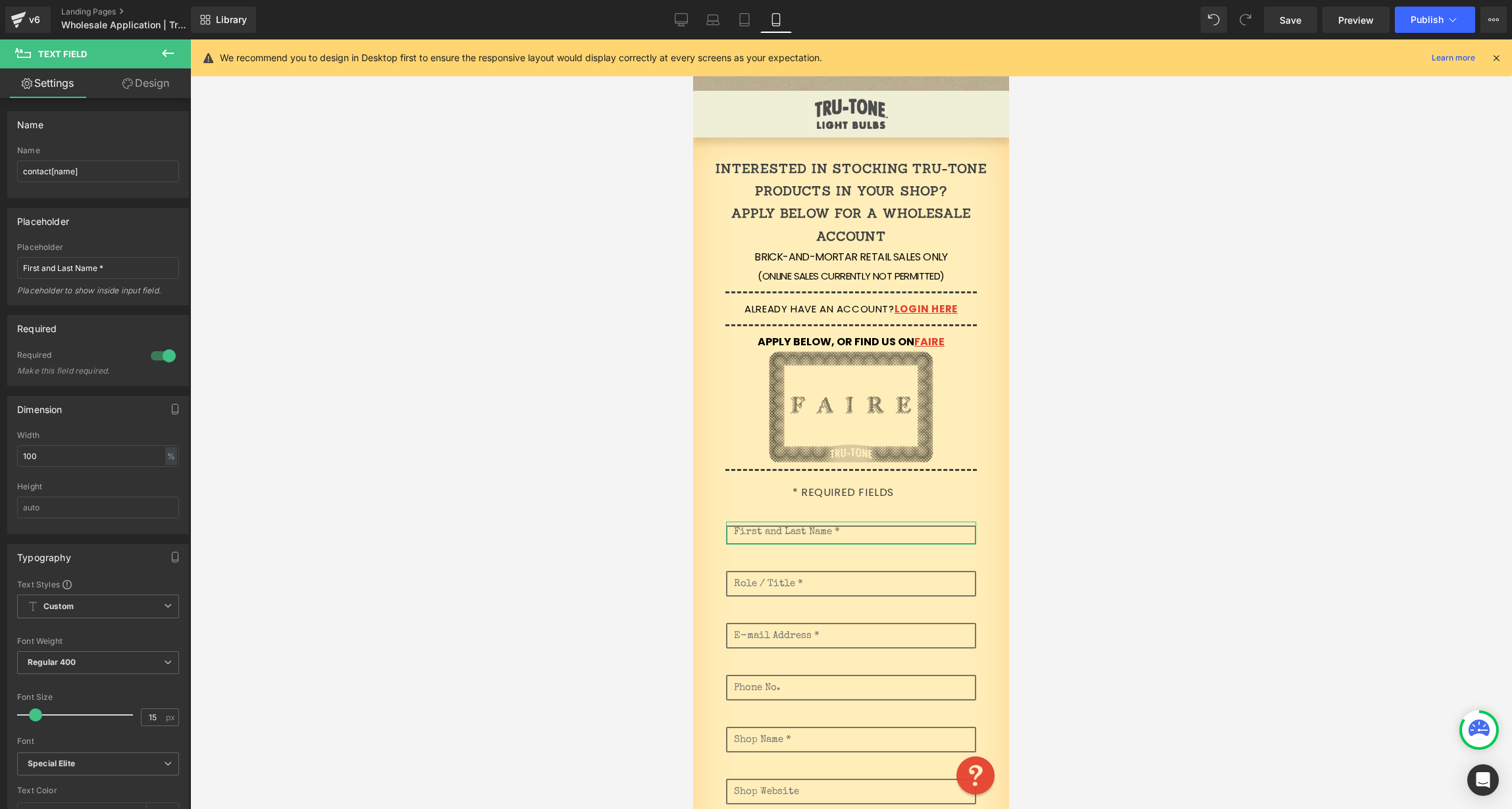
click at [146, 89] on link "Design" at bounding box center [146, 83] width 96 height 30
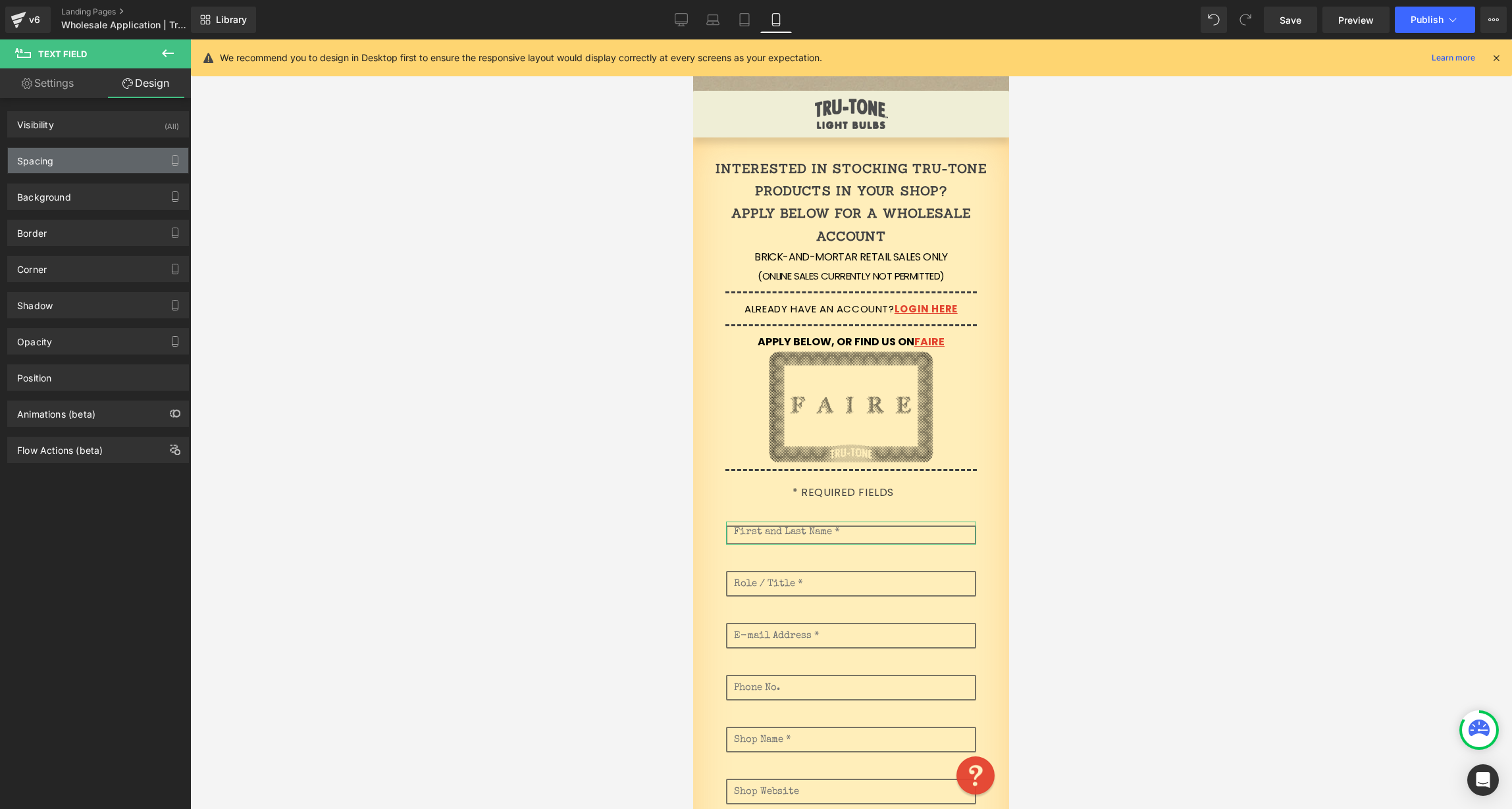
type input "20"
type input "0"
type input "20"
type input "0"
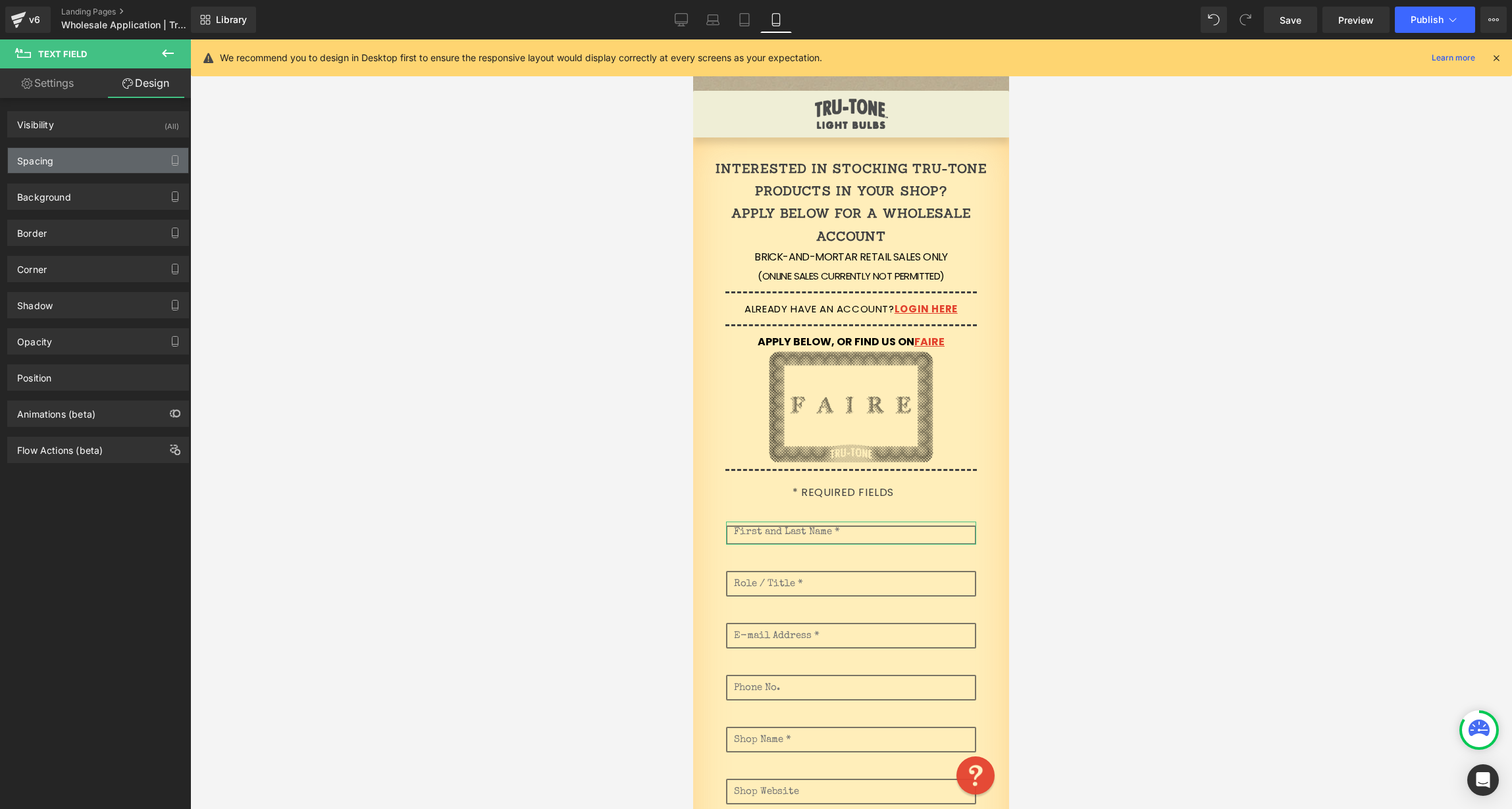
type input "10"
click at [83, 167] on div "Spacing" at bounding box center [98, 161] width 180 height 25
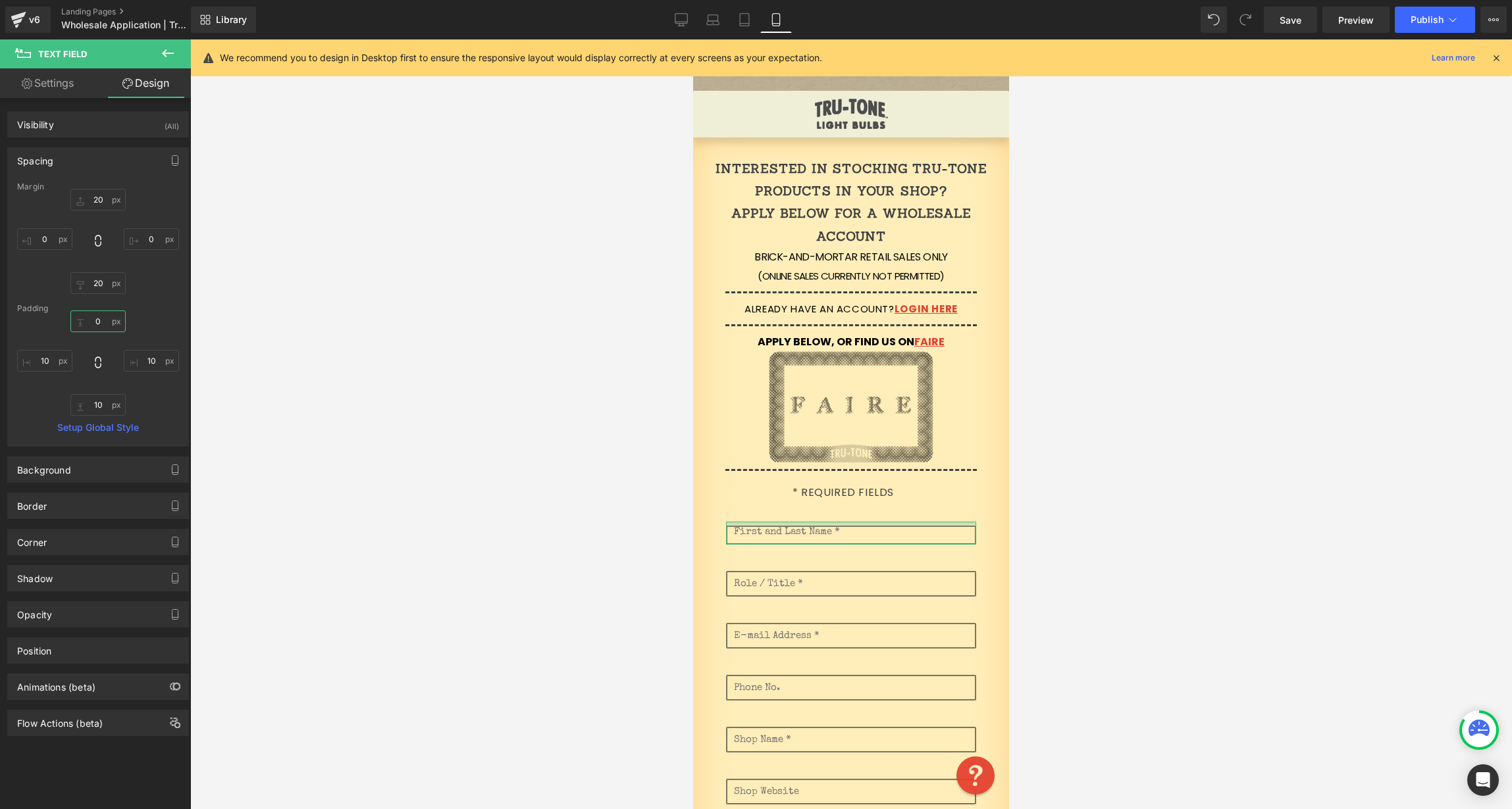
click at [96, 318] on input "0" at bounding box center [98, 322] width 55 height 22
type input "10"
click at [1307, 17] on link "Save" at bounding box center [1290, 20] width 53 height 27
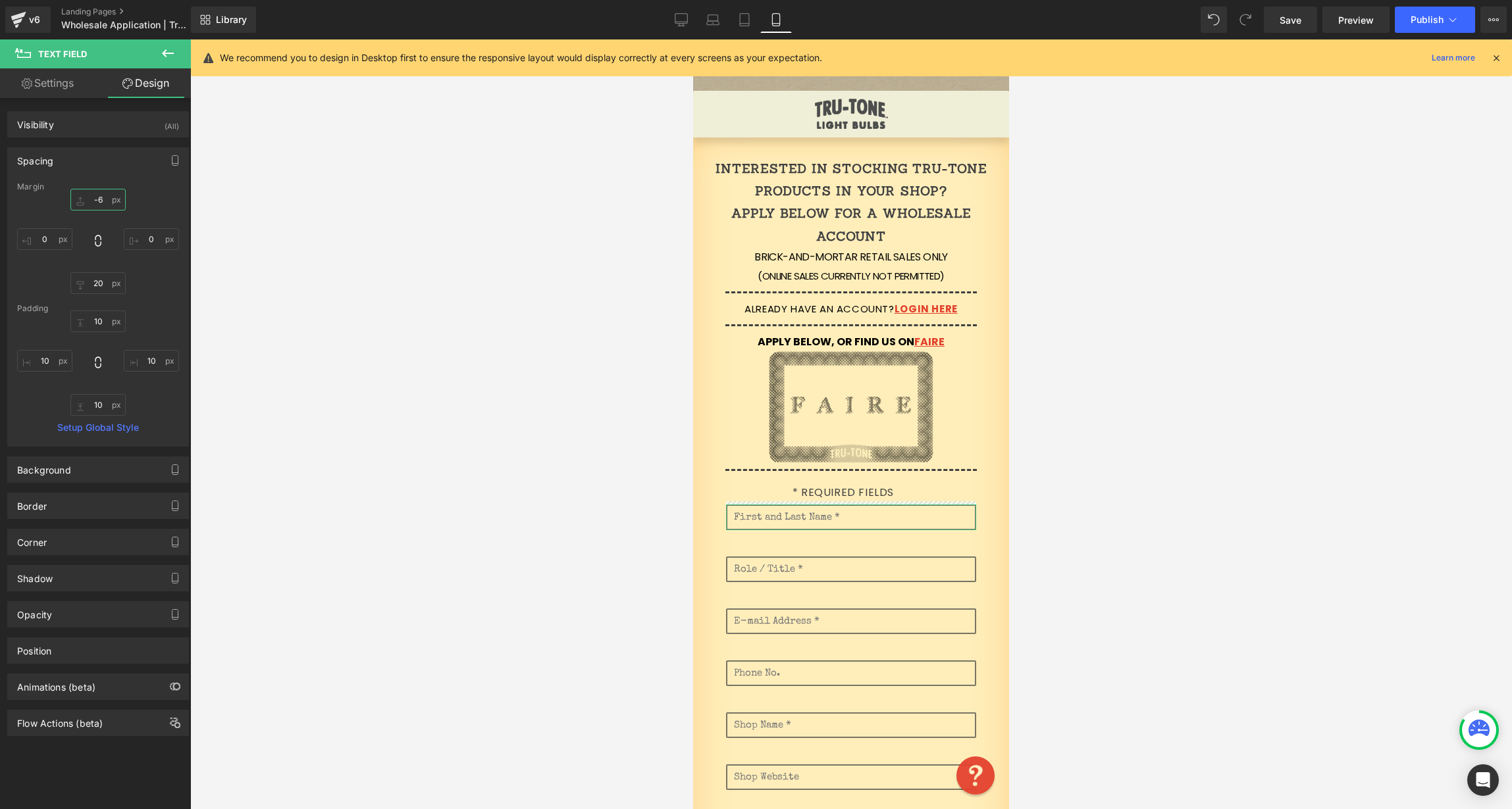
drag, startPoint x: 96, startPoint y: 199, endPoint x: 107, endPoint y: 217, distance: 21.1
click at [108, 217] on div "-6px -6 0px 0 20px 20 0px 0" at bounding box center [98, 242] width 162 height 105
drag, startPoint x: 104, startPoint y: 199, endPoint x: 92, endPoint y: 198, distance: 12.0
click at [92, 198] on input "-6" at bounding box center [98, 200] width 55 height 22
drag, startPoint x: 104, startPoint y: 197, endPoint x: 92, endPoint y: 196, distance: 12.0
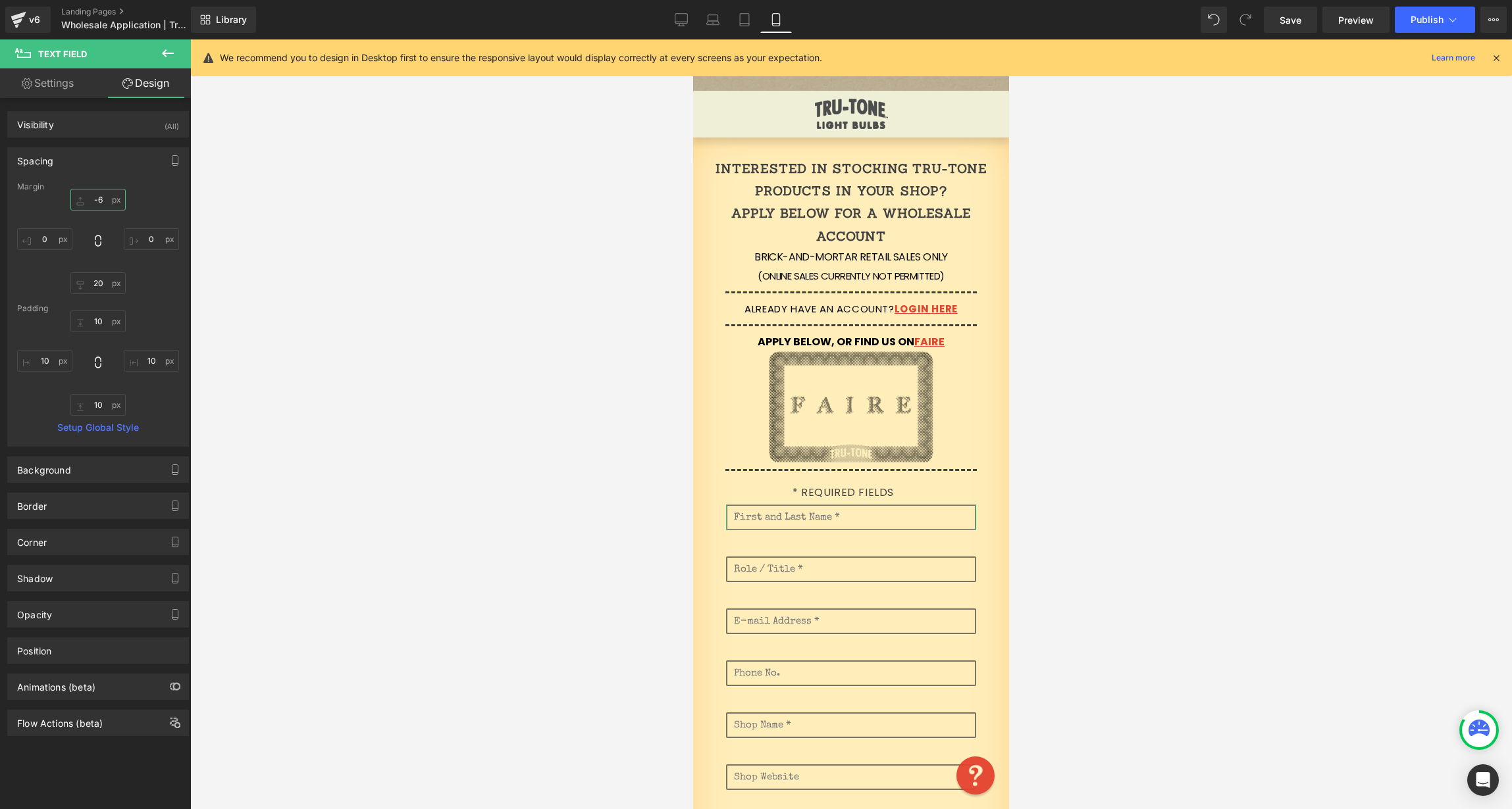
click at [88, 196] on input "-6" at bounding box center [98, 200] width 55 height 22
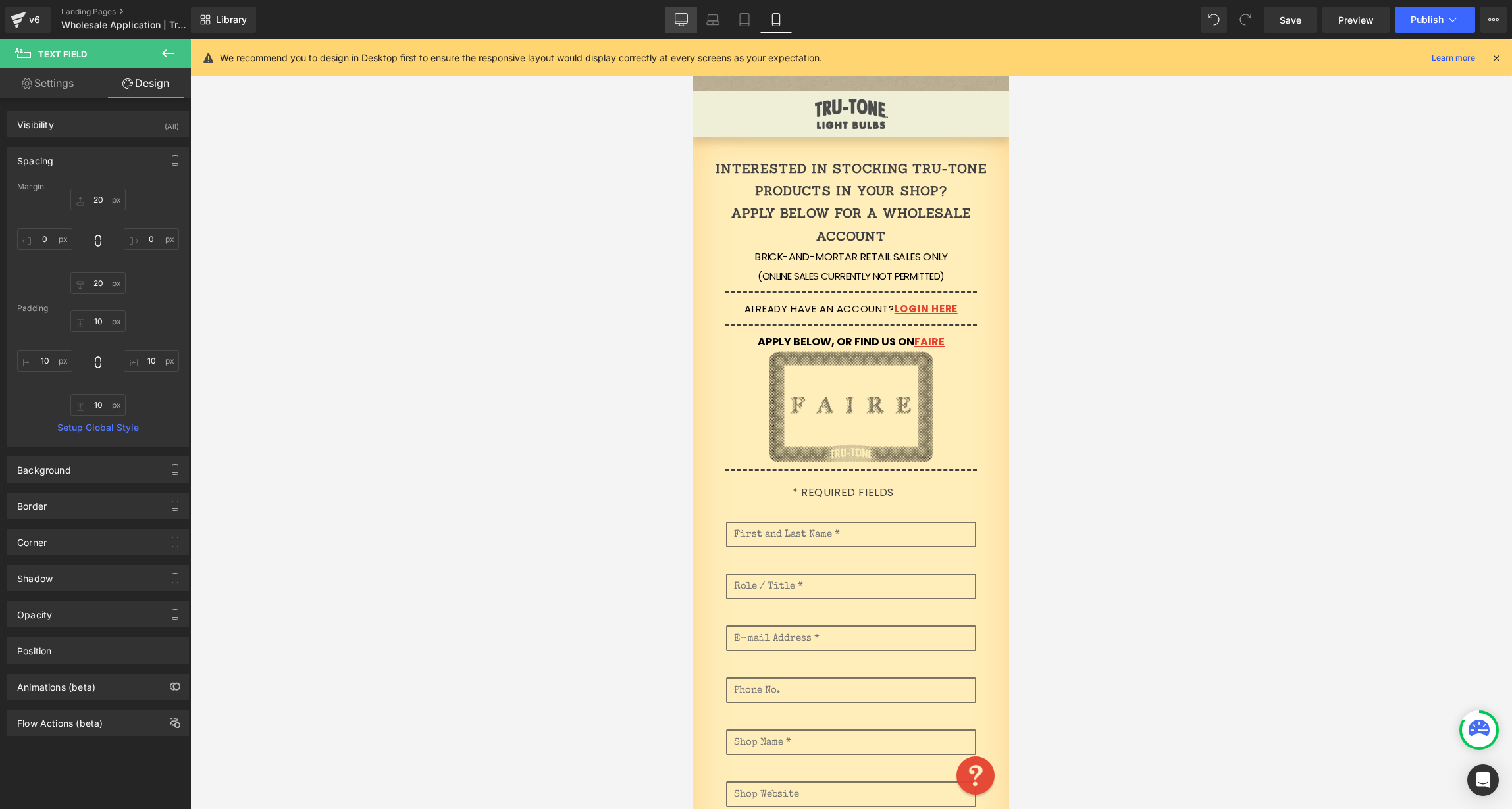
click at [688, 20] on link "Desktop" at bounding box center [681, 20] width 32 height 27
type input "20"
type input "0"
type input "20"
type input "0"
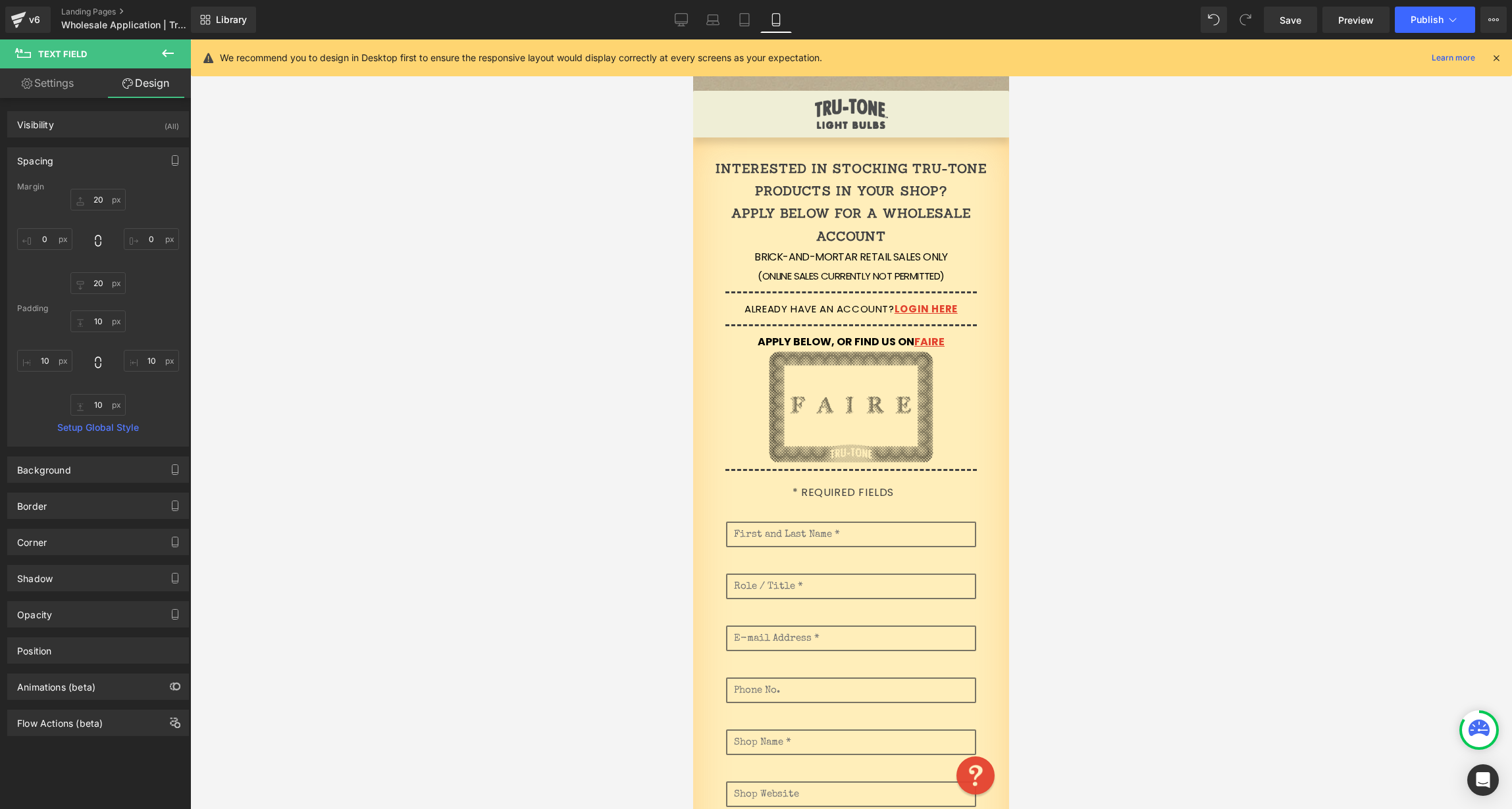
type input "10"
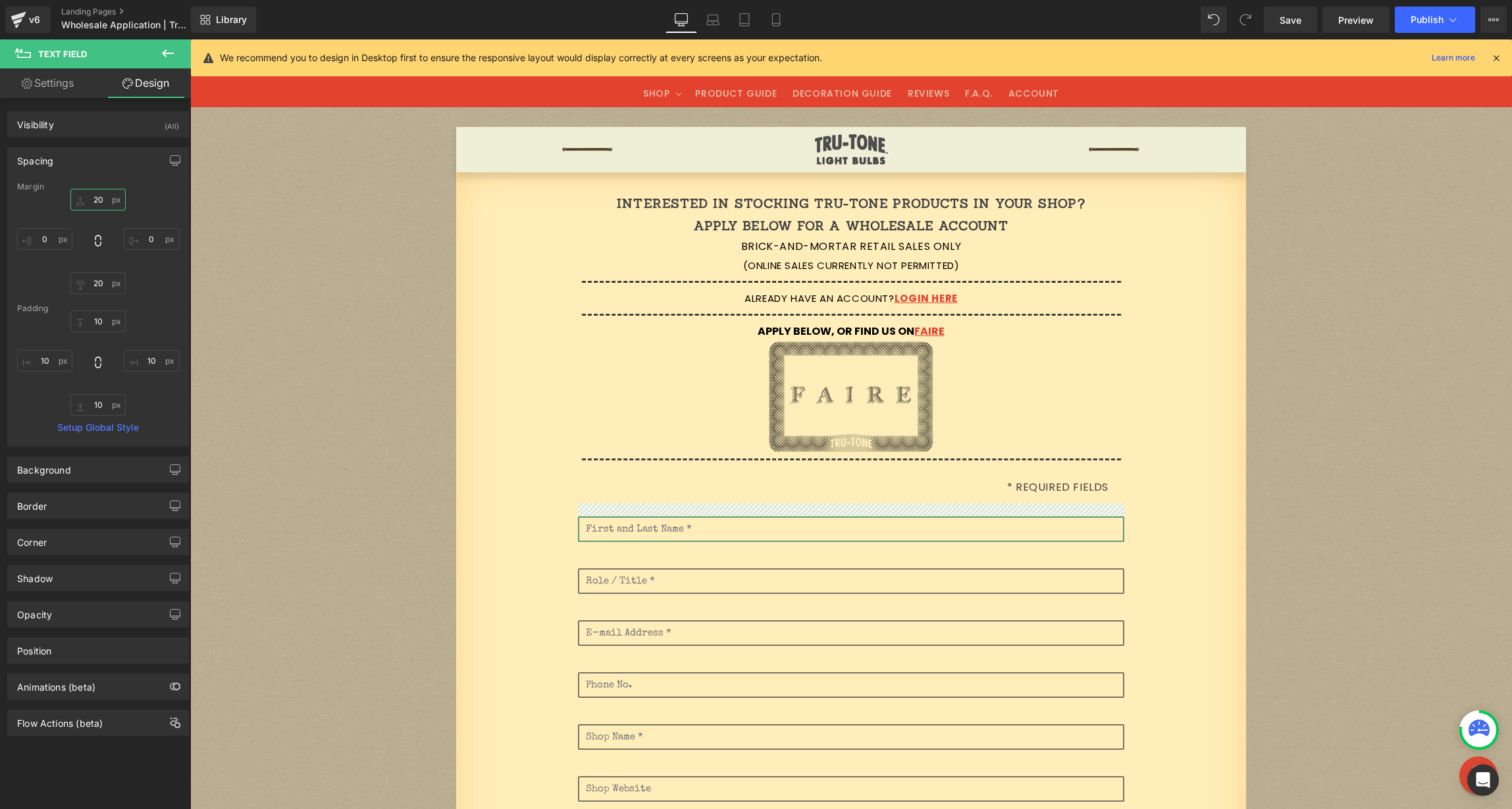
drag, startPoint x: 103, startPoint y: 196, endPoint x: 85, endPoint y: 197, distance: 18.0
click at [84, 197] on input "20" at bounding box center [98, 200] width 55 height 22
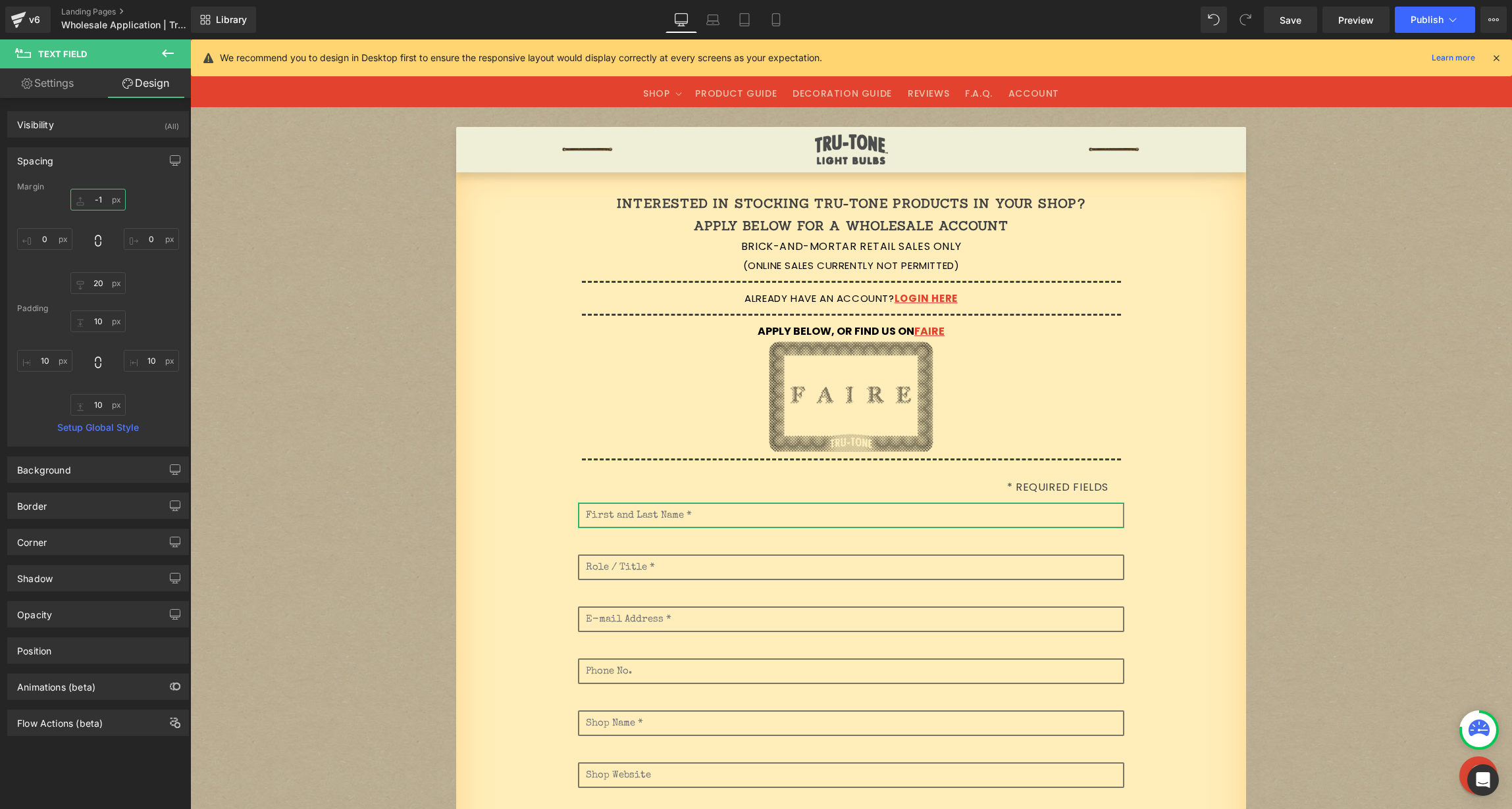
click at [110, 209] on input "-1" at bounding box center [98, 200] width 55 height 22
drag, startPoint x: 110, startPoint y: 202, endPoint x: 110, endPoint y: 211, distance: 9.0
click at [110, 211] on div "-1px -1 0px 0 20px 20 0px 0" at bounding box center [98, 242] width 162 height 105
click at [717, 21] on icon at bounding box center [712, 22] width 13 height 4
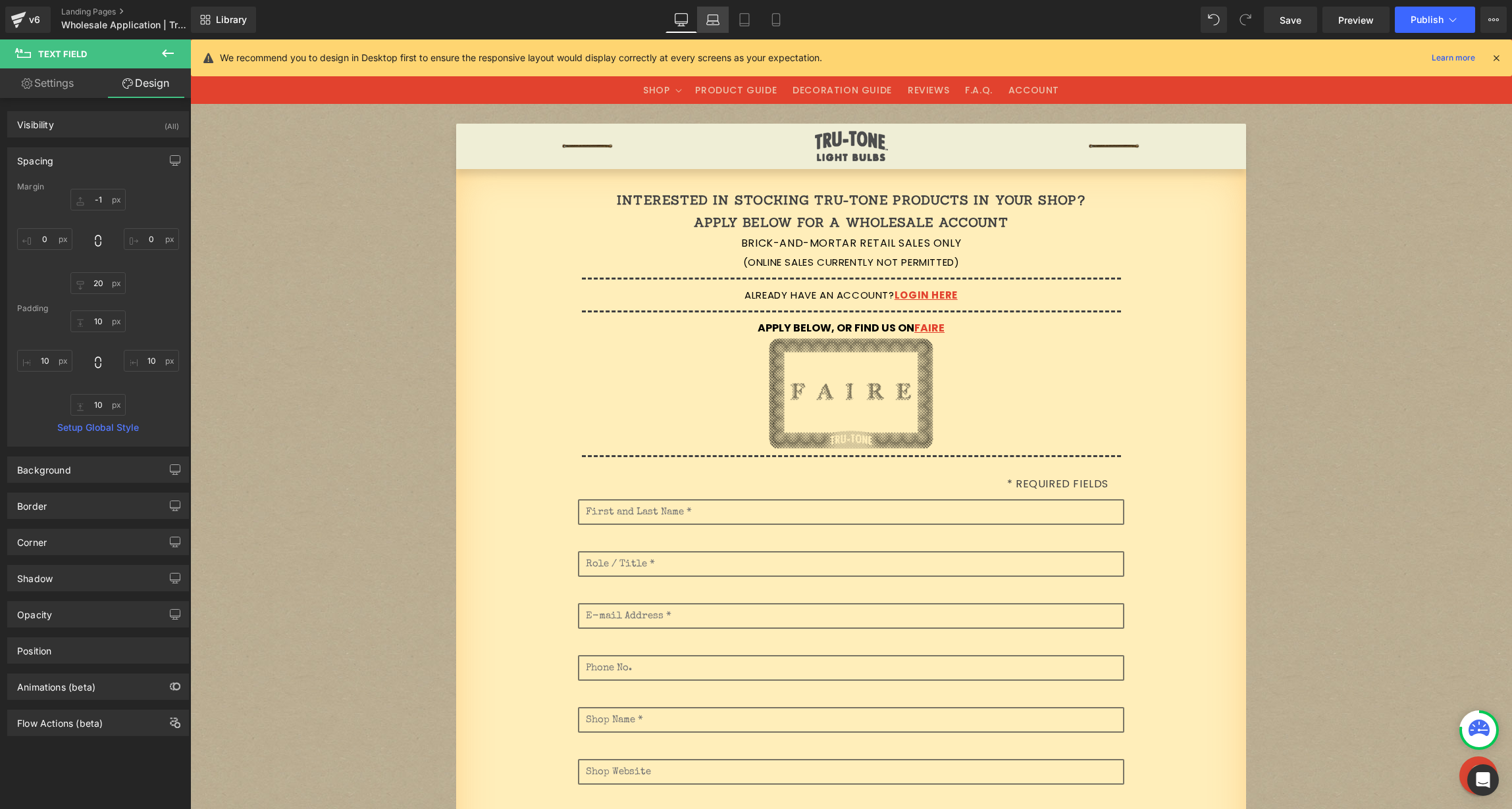
type input "-1"
type input "0"
type input "20"
type input "0"
type input "10"
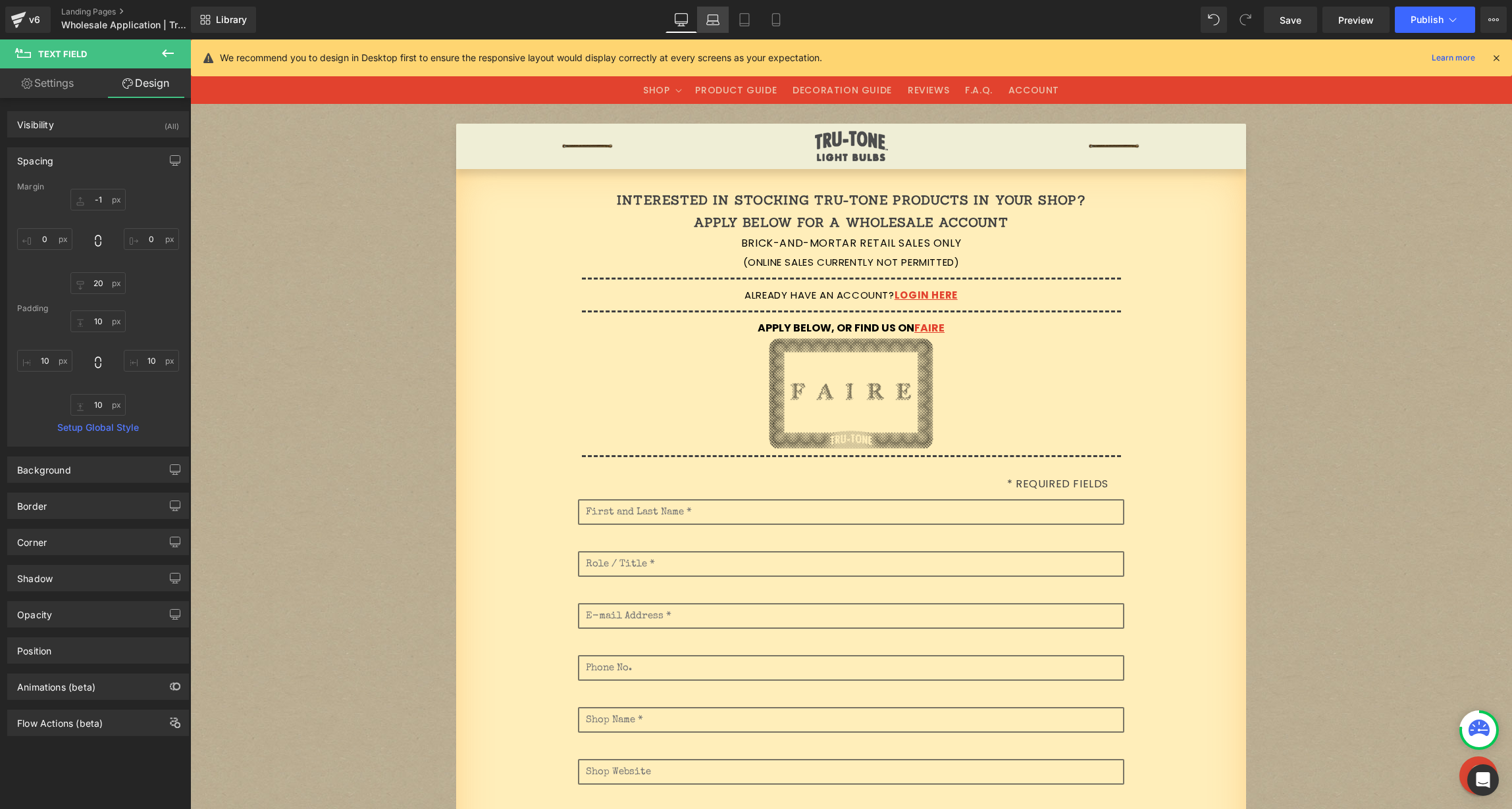
type input "10"
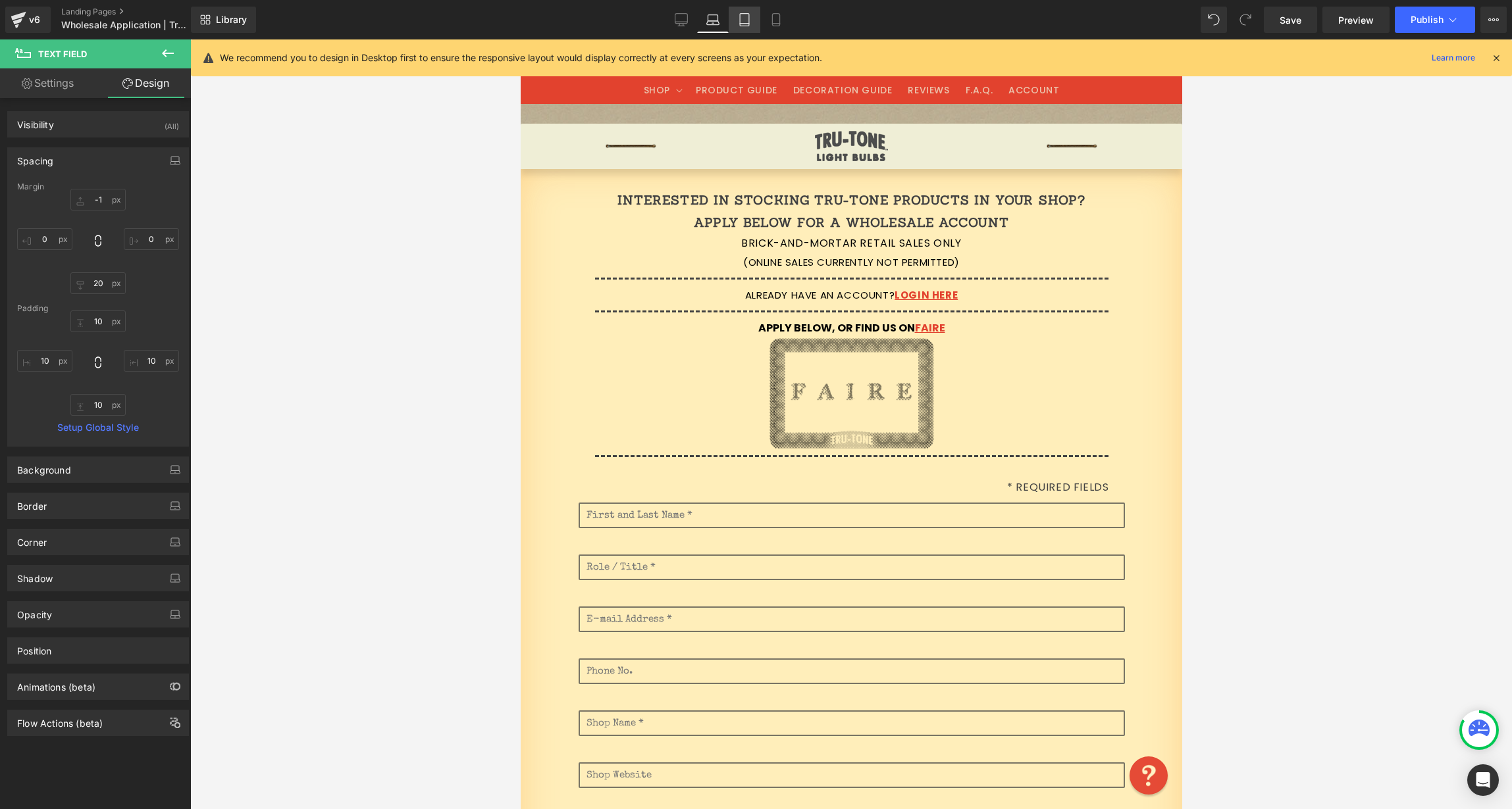
click at [738, 22] on link "Tablet" at bounding box center [744, 20] width 32 height 27
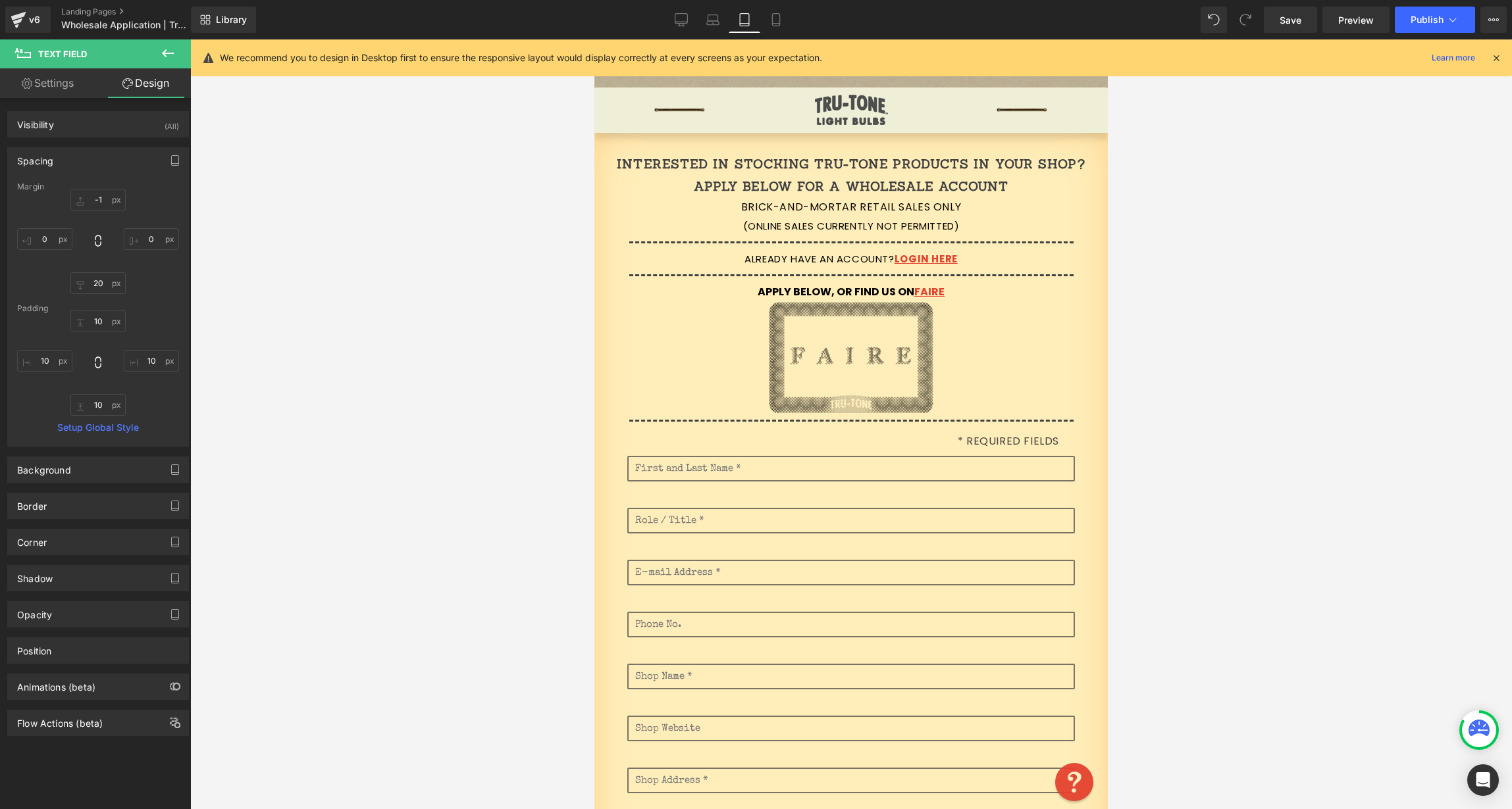
type input "-1"
type input "0"
type input "20"
type input "0"
type input "10"
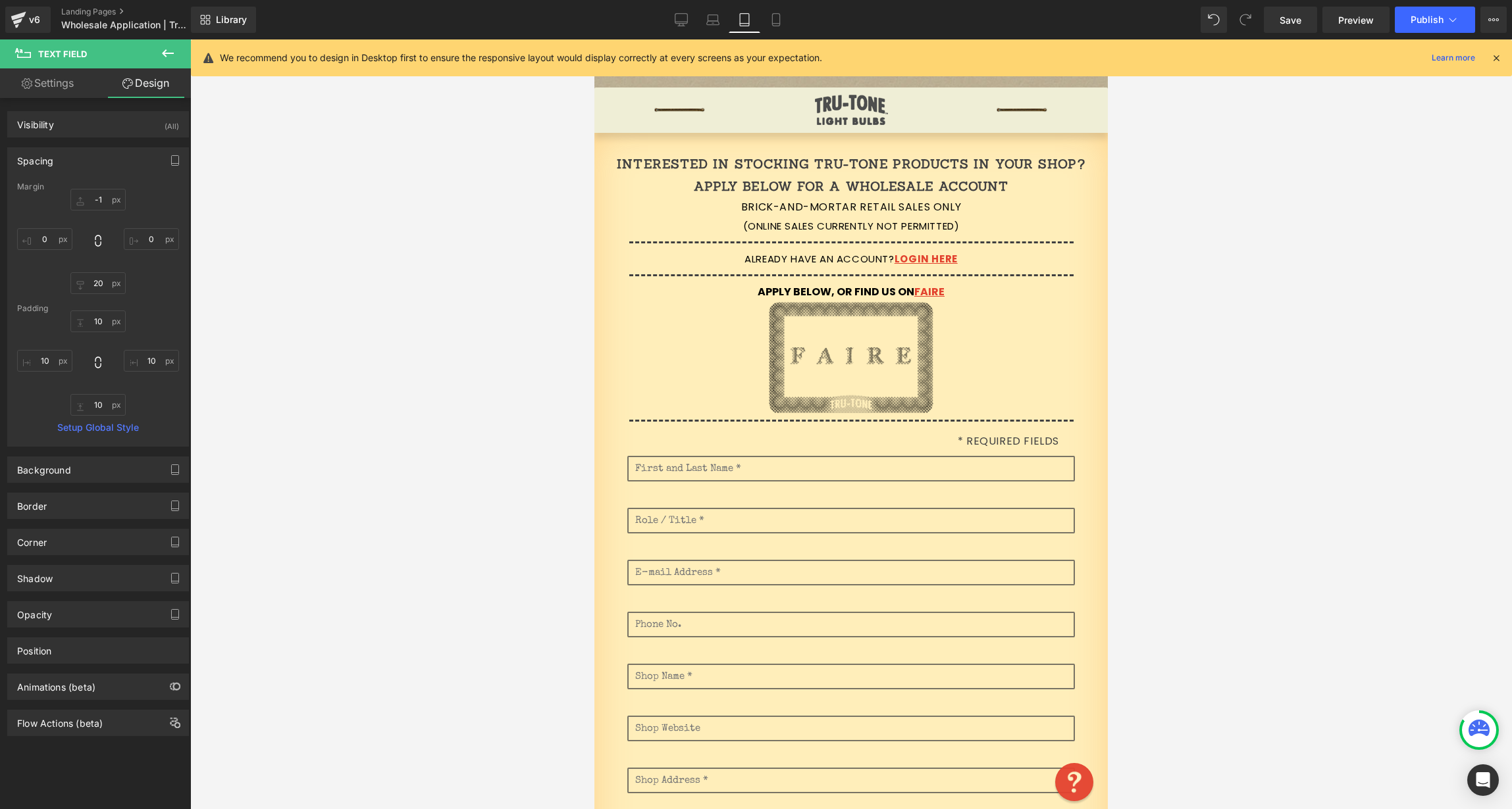
type input "10"
click at [775, 22] on icon at bounding box center [776, 20] width 13 height 13
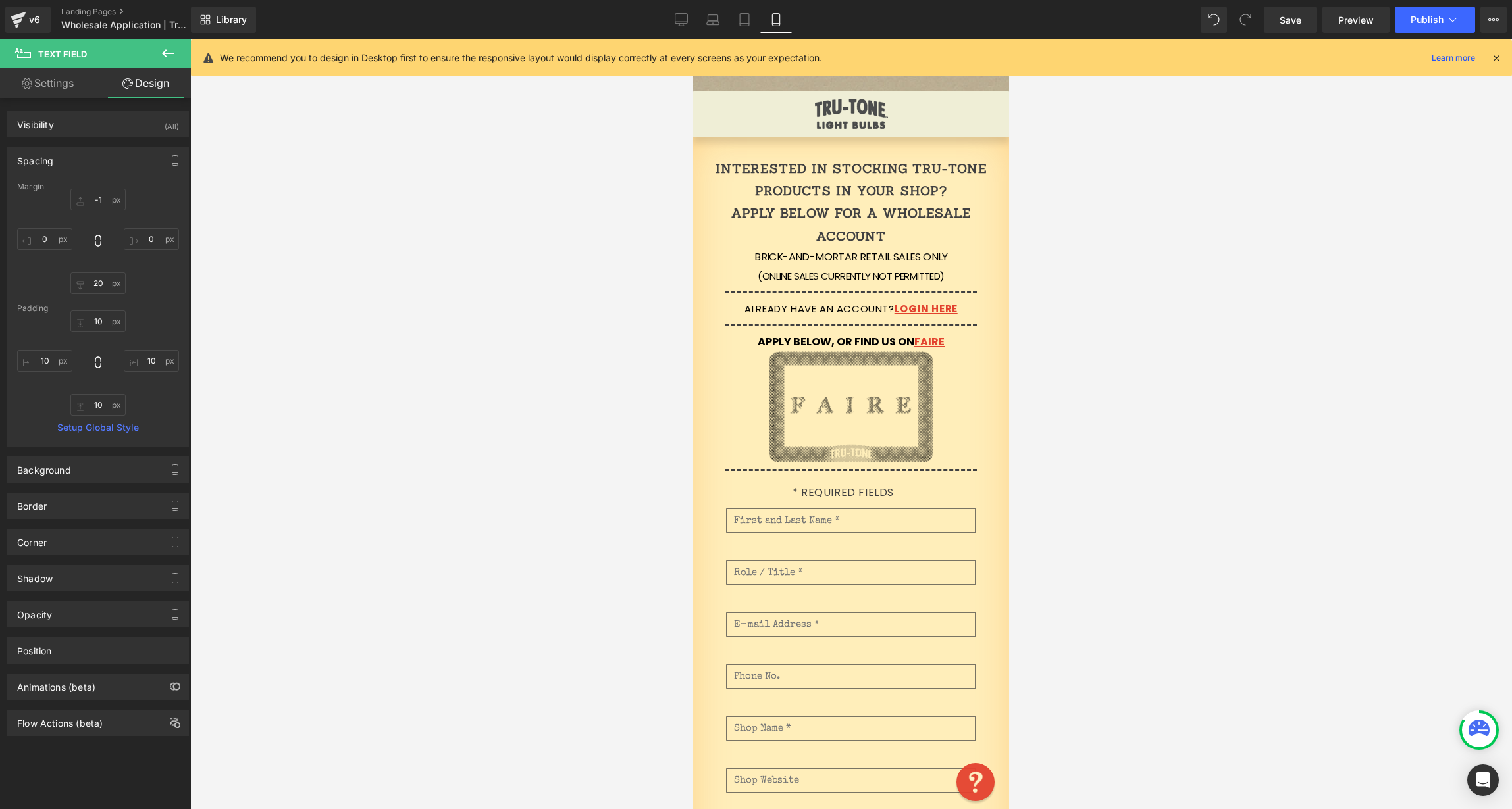
type input "-1"
type input "0"
type input "20"
type input "0"
type input "10"
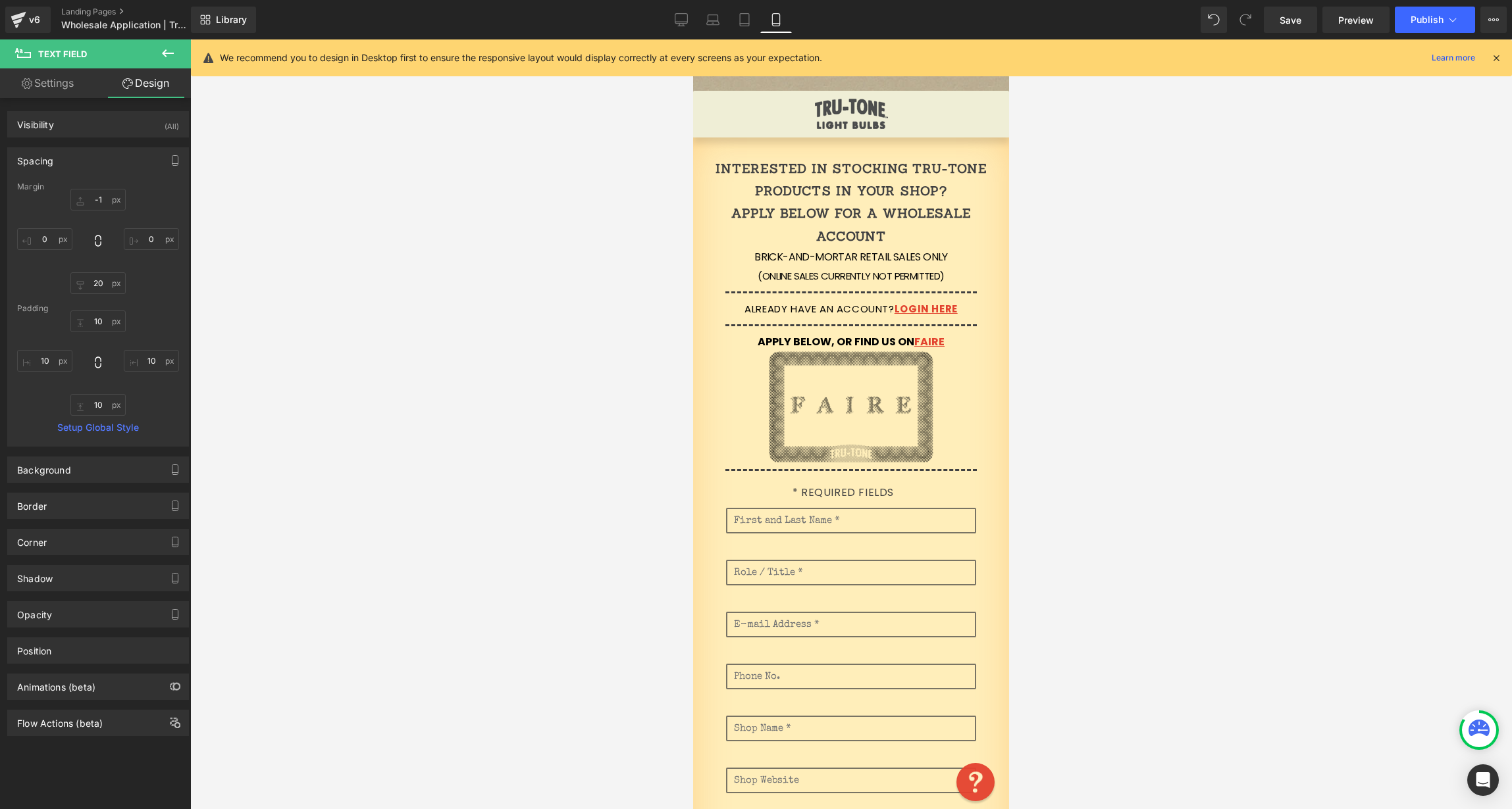
type input "10"
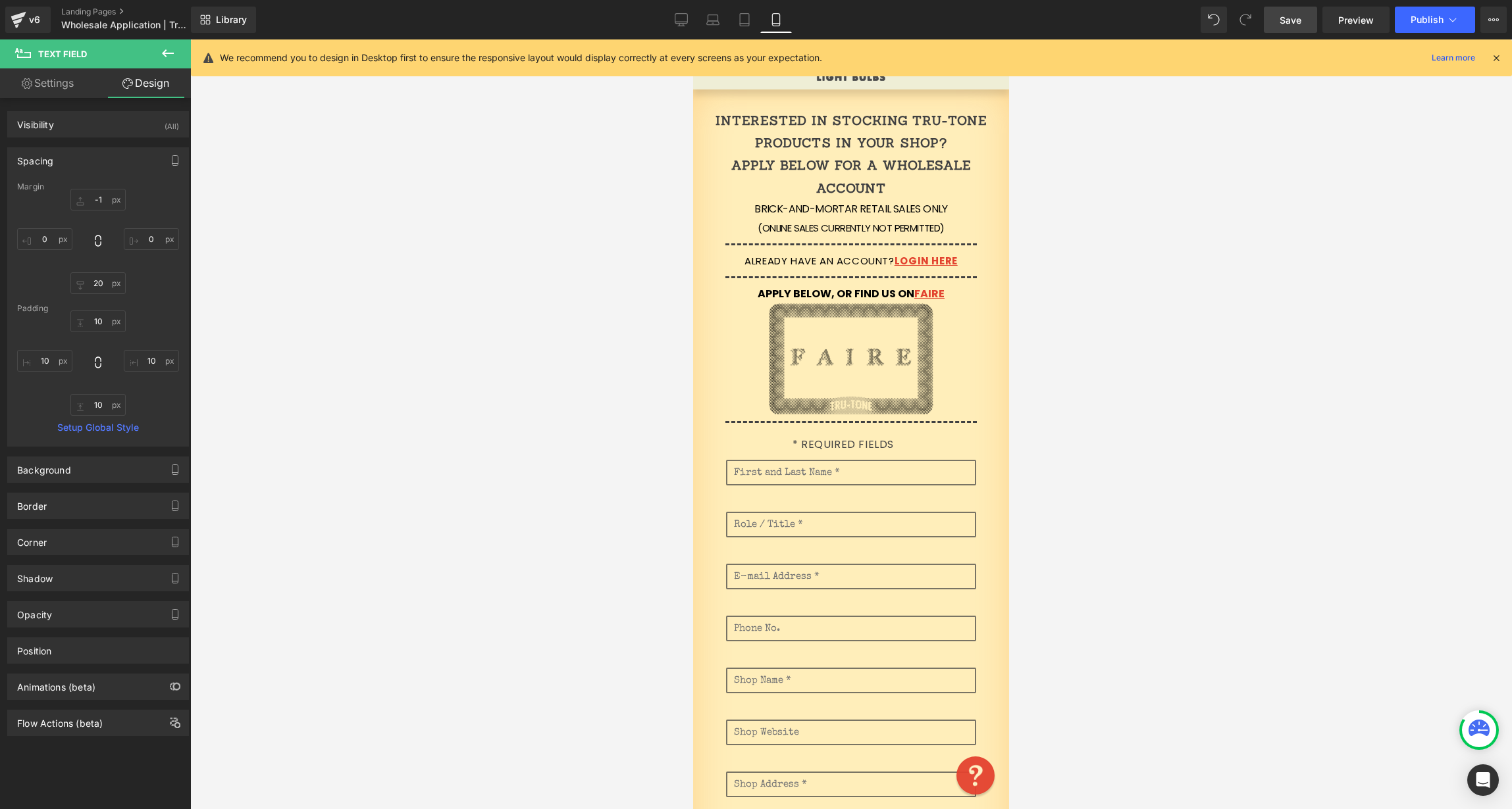
click at [1280, 22] on link "Save" at bounding box center [1290, 20] width 53 height 27
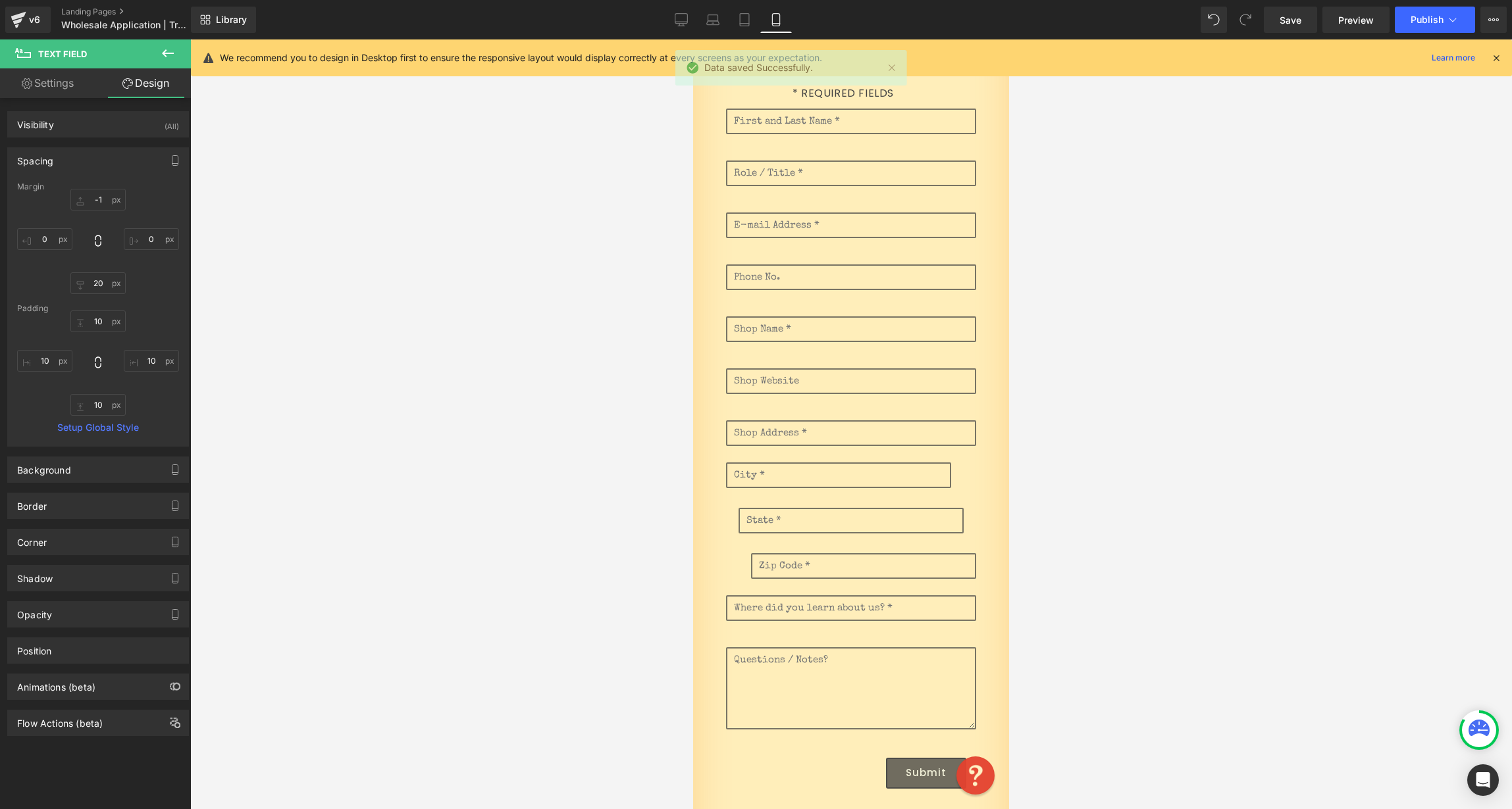
scroll to position [397, 0]
click at [743, 22] on icon at bounding box center [744, 20] width 13 height 13
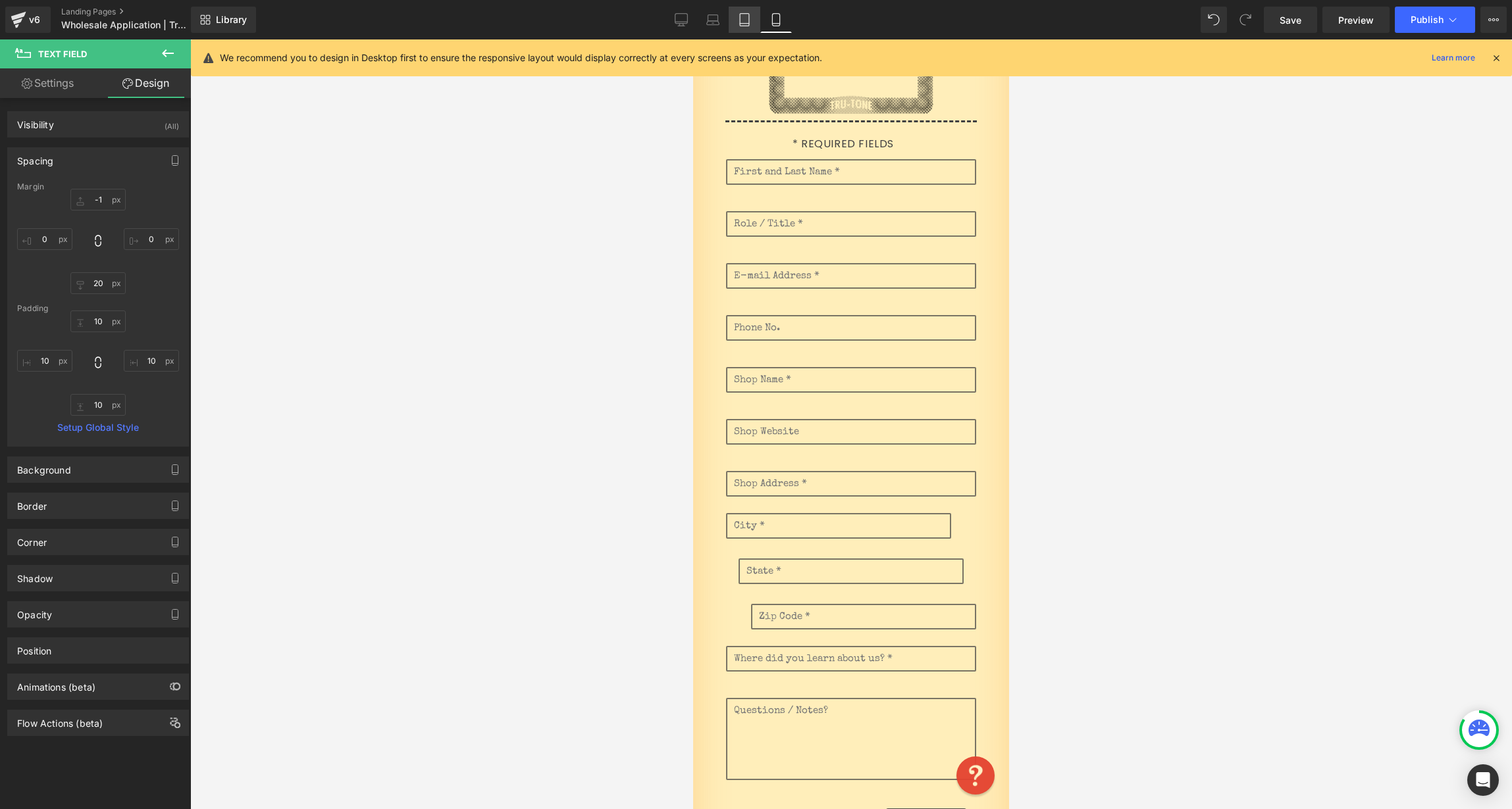
type input "-1"
type input "0"
type input "20"
type input "0"
type input "10"
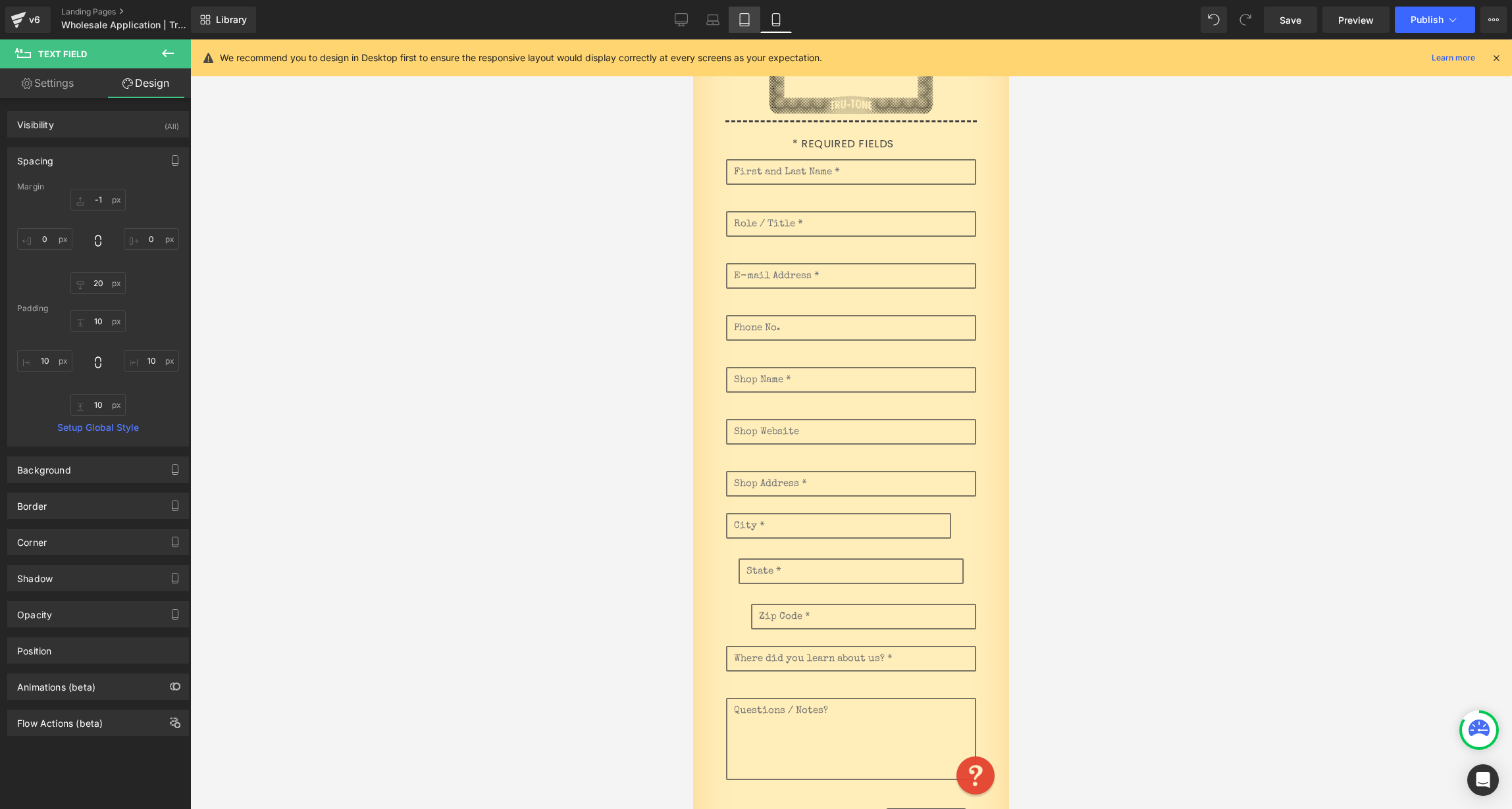
type input "10"
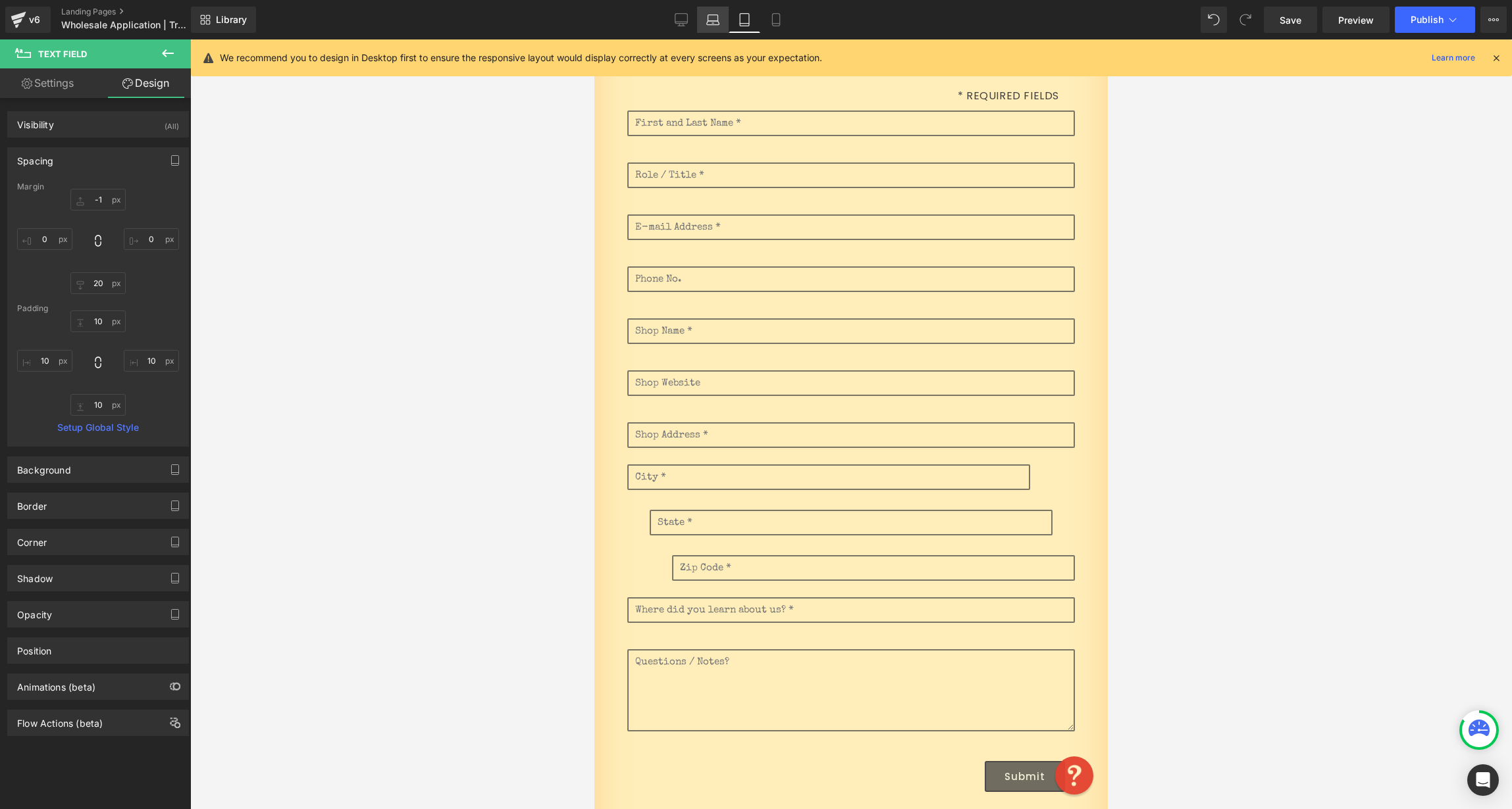
click at [711, 20] on icon at bounding box center [713, 20] width 13 height 13
type input "-1"
type input "0"
type input "20"
type input "0"
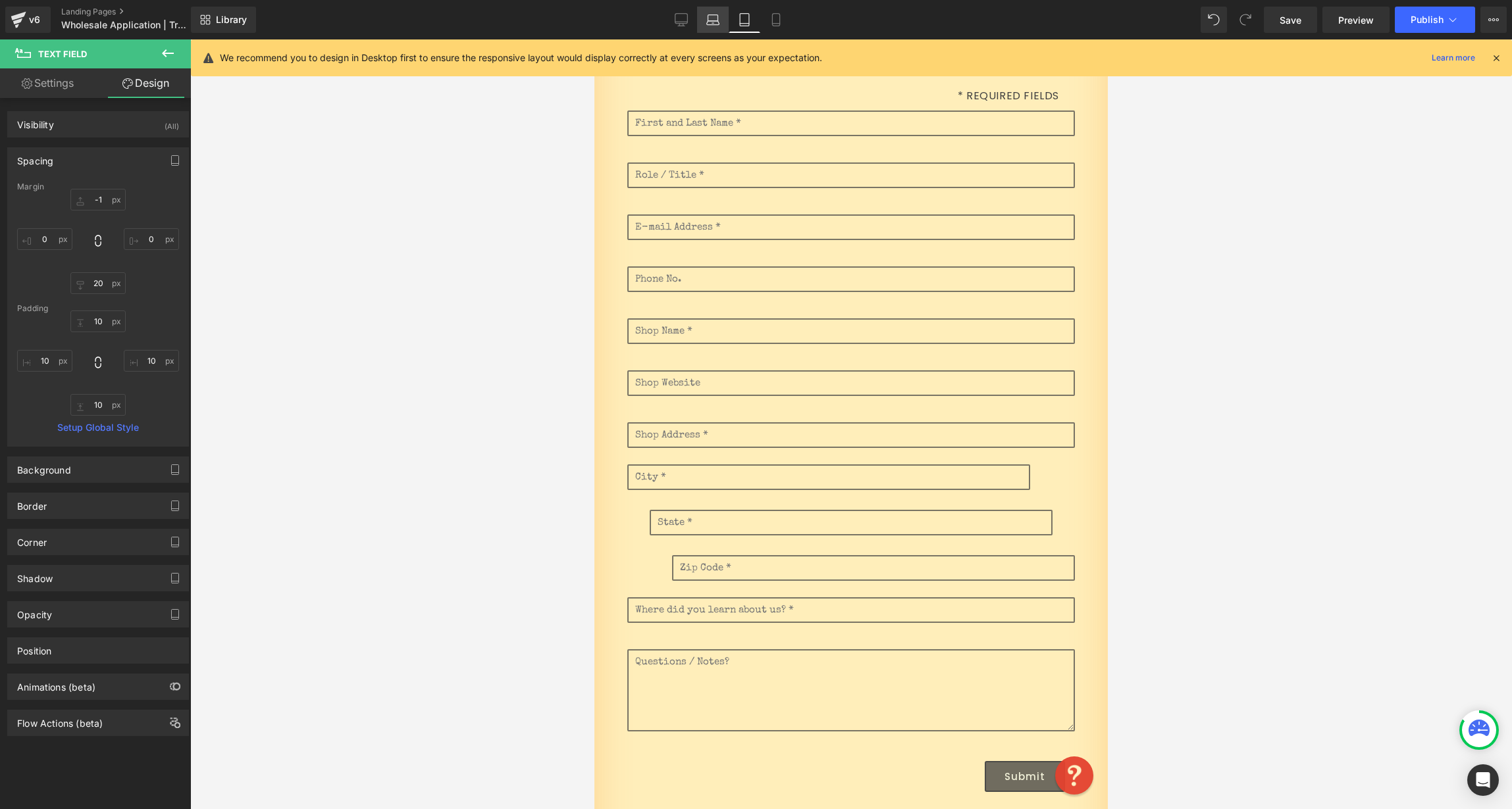
type input "10"
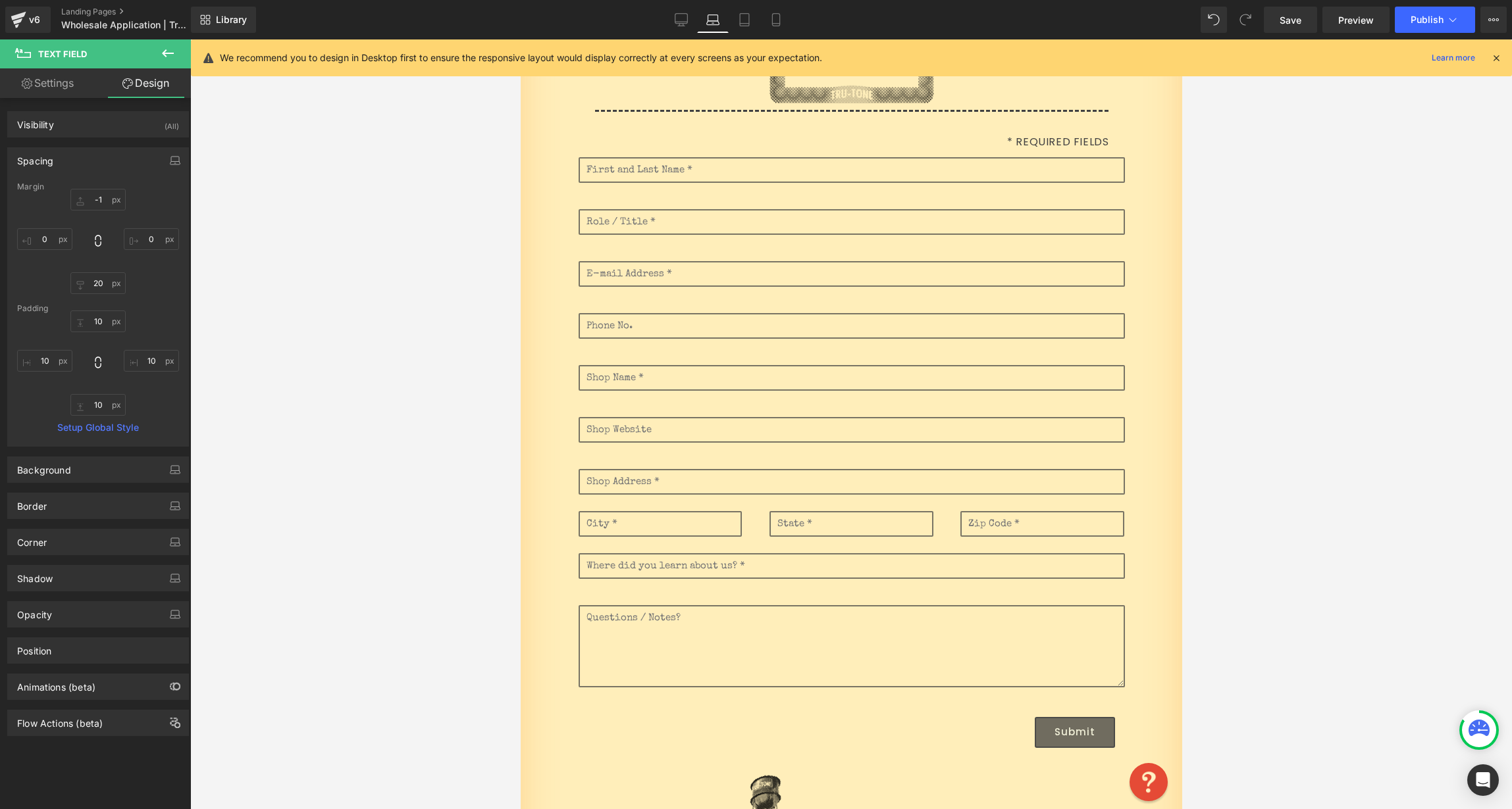
scroll to position [395, 0]
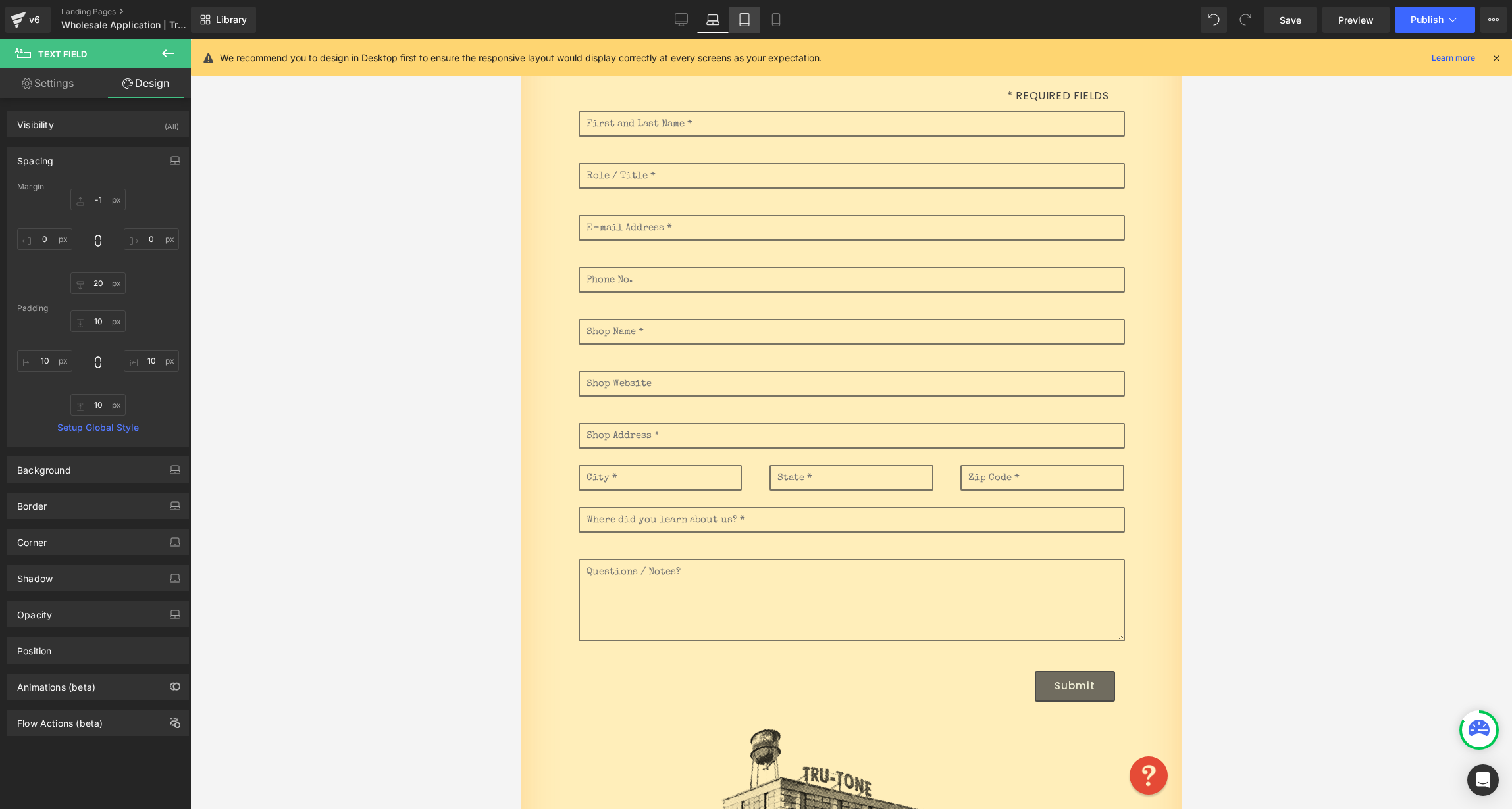
click at [747, 19] on icon at bounding box center [744, 20] width 13 height 13
type input "-1"
type input "0"
type input "20"
type input "0"
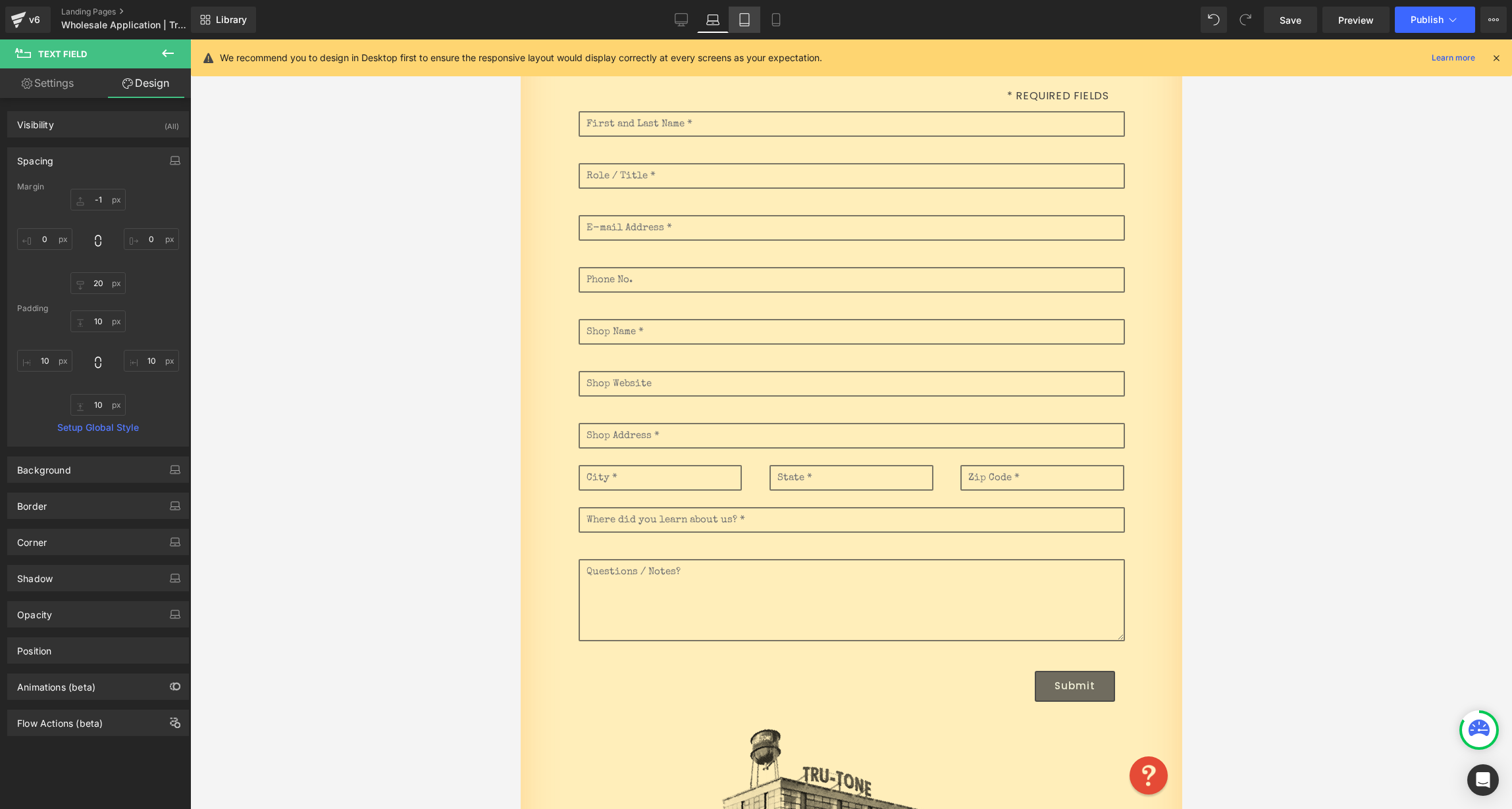
type input "10"
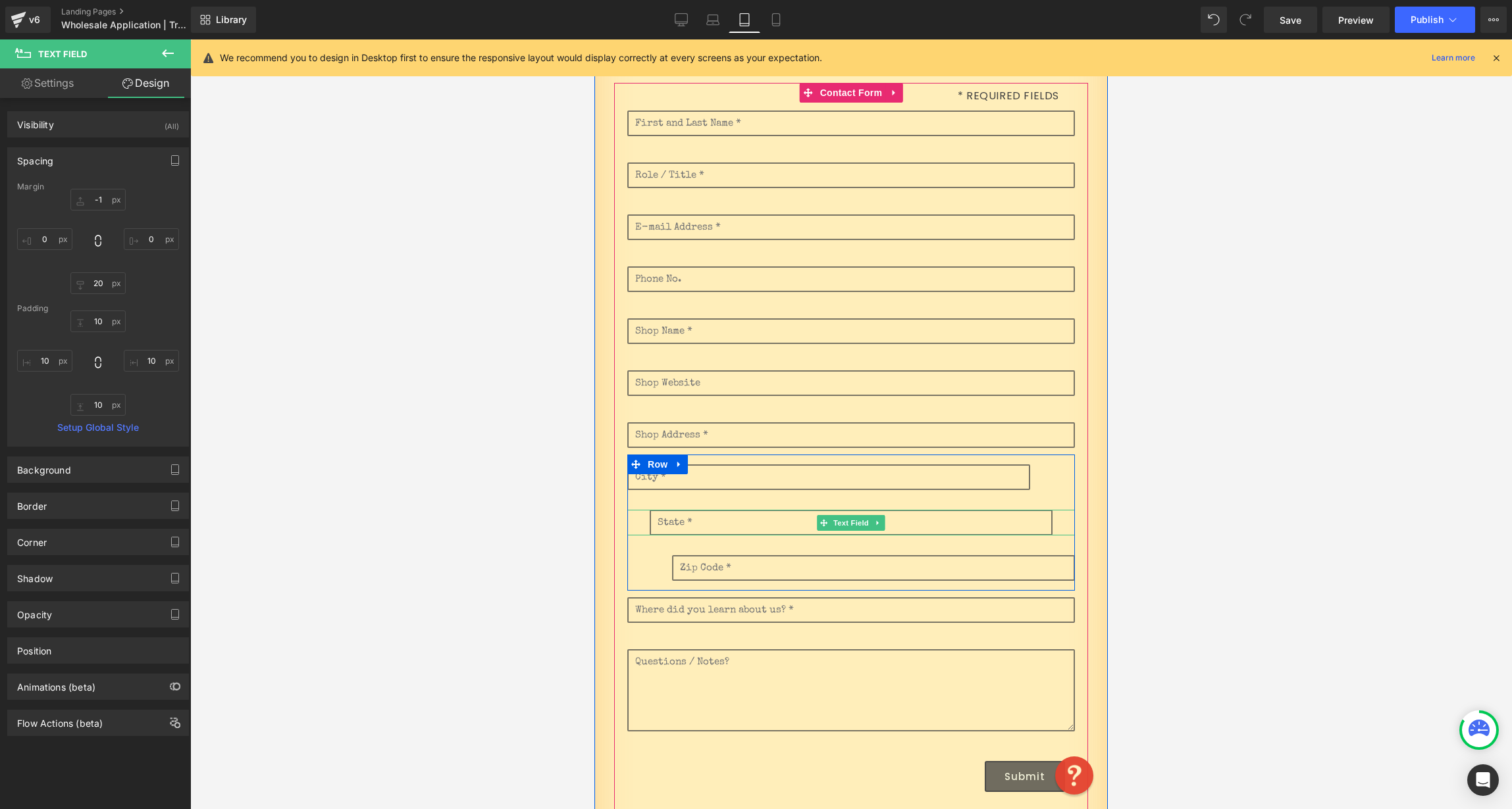
click at [711, 522] on input "text" at bounding box center [850, 522] width 403 height 26
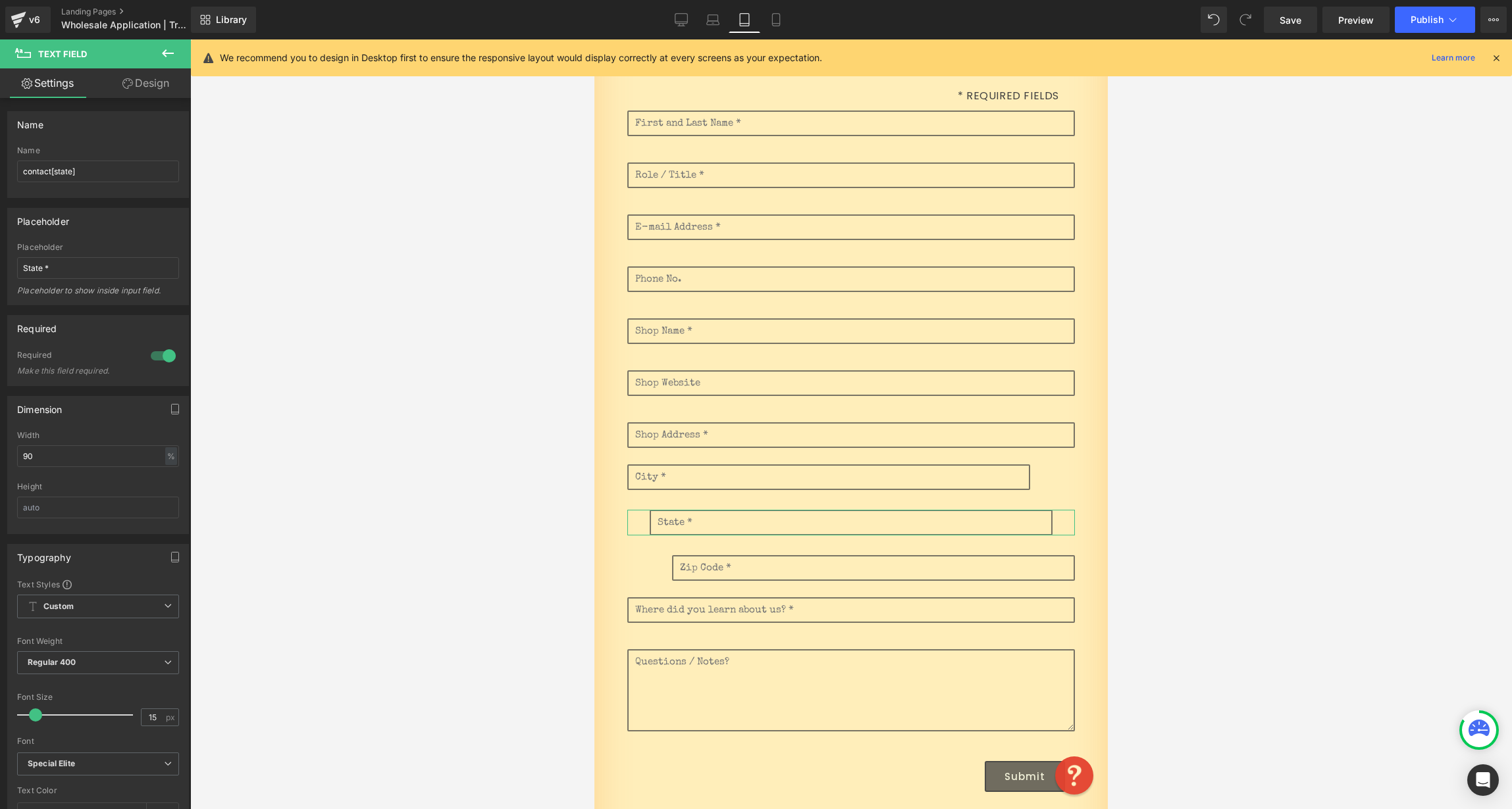
click at [152, 83] on link "Design" at bounding box center [146, 83] width 96 height 30
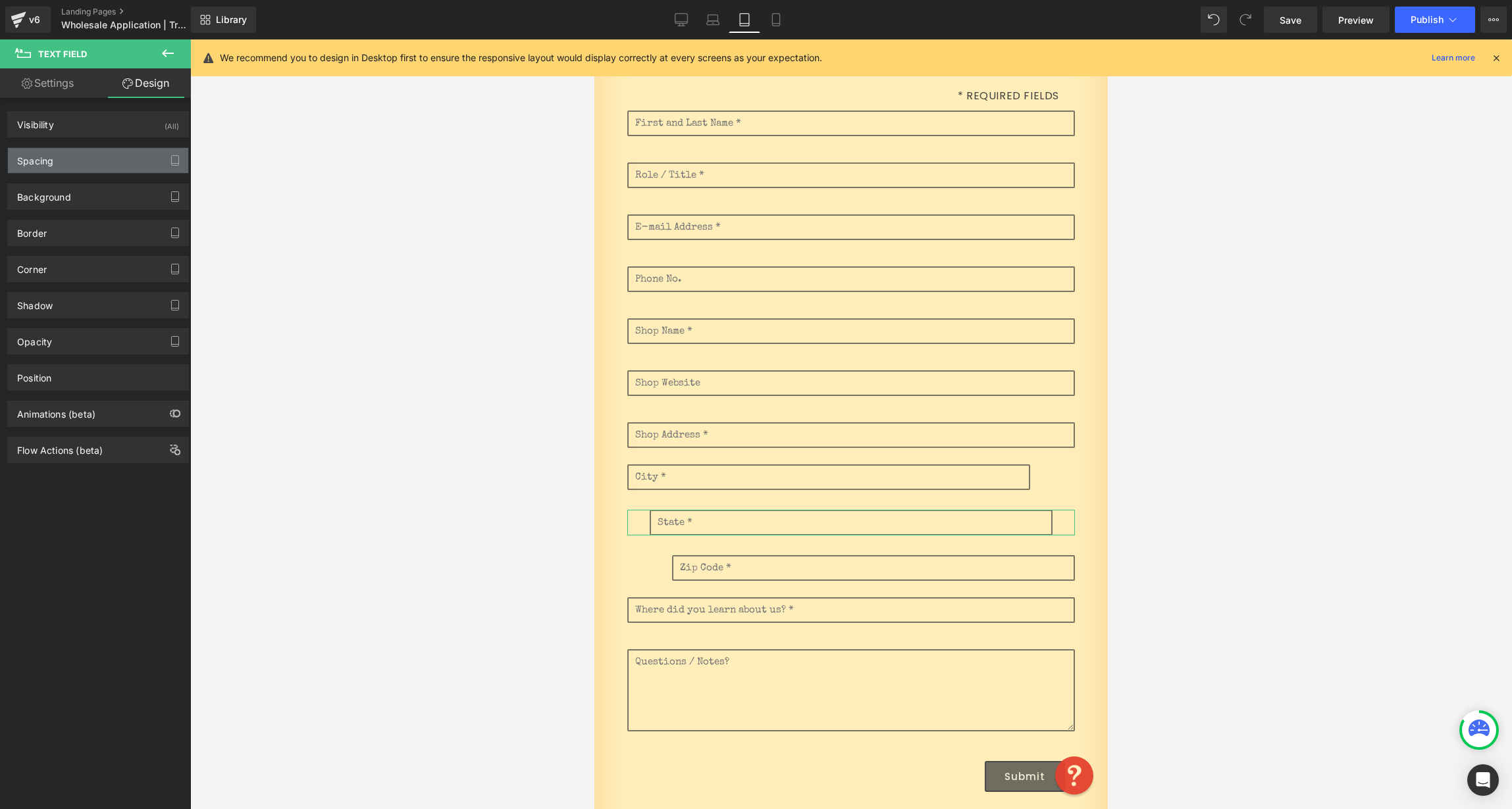
click at [74, 167] on div "Spacing" at bounding box center [98, 161] width 180 height 25
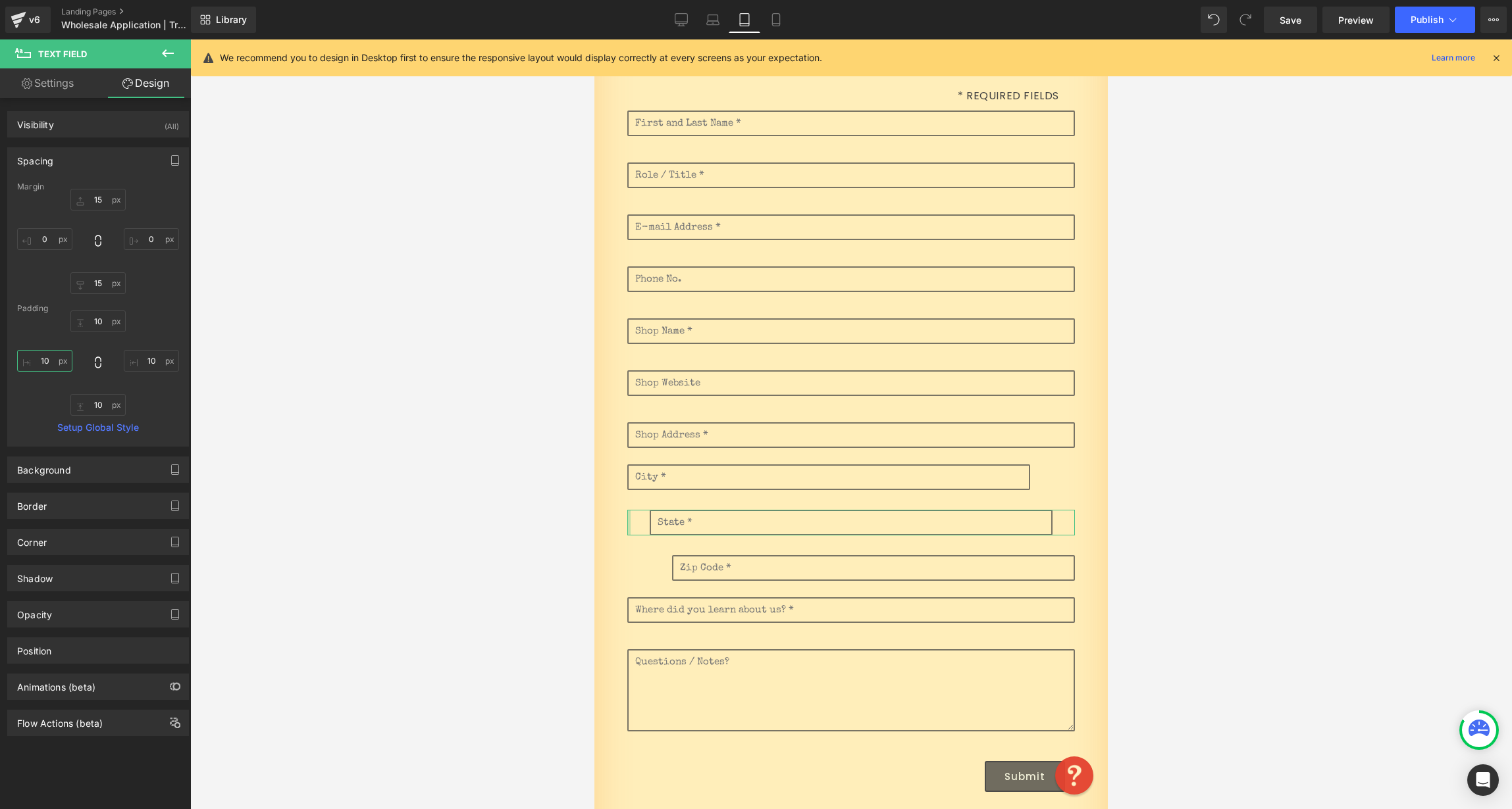
drag, startPoint x: 47, startPoint y: 360, endPoint x: 28, endPoint y: 360, distance: 19.0
click at [32, 360] on input "10" at bounding box center [45, 361] width 55 height 22
type input "10"
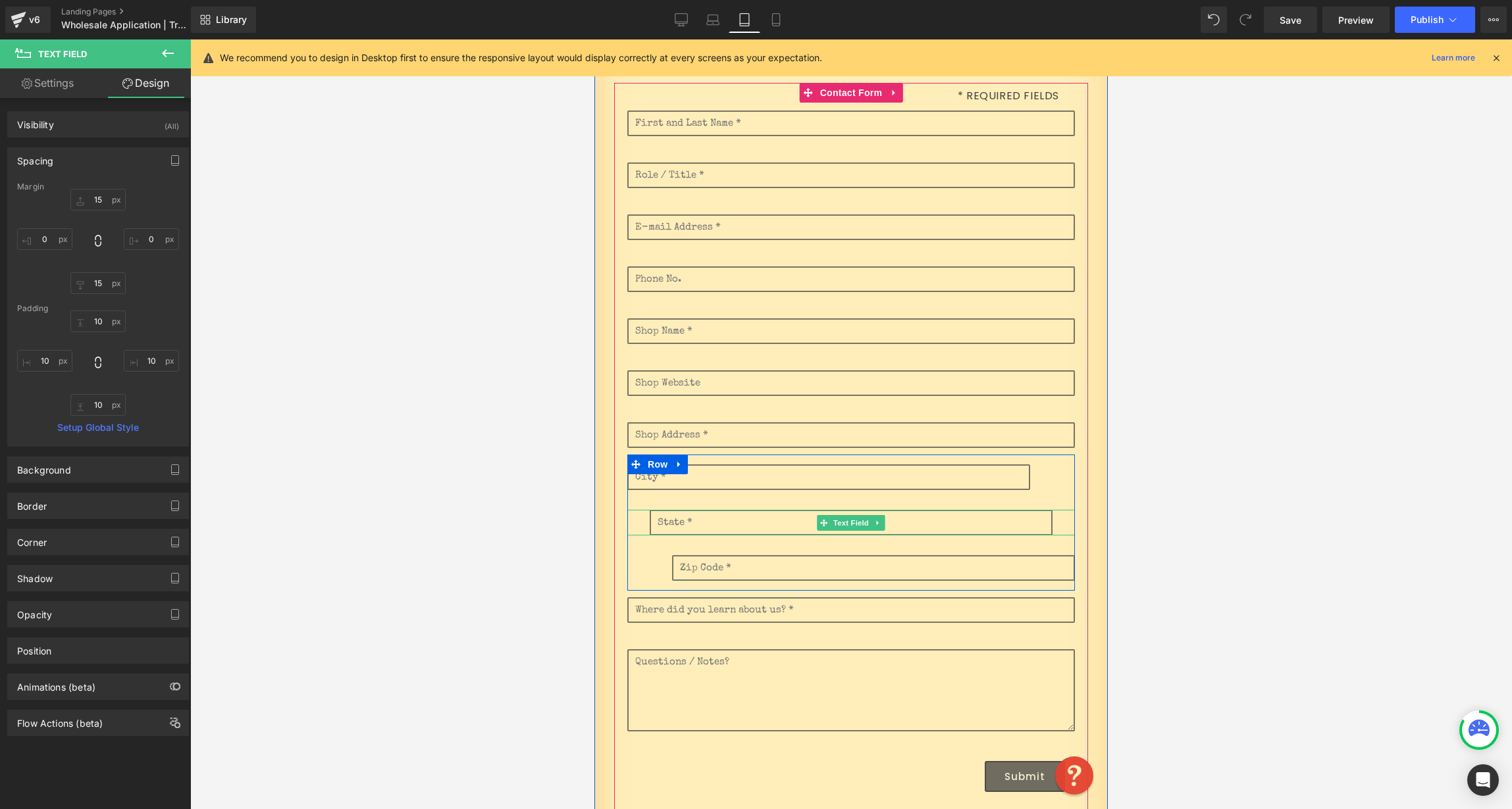
click at [638, 521] on div at bounding box center [851, 522] width 448 height 26
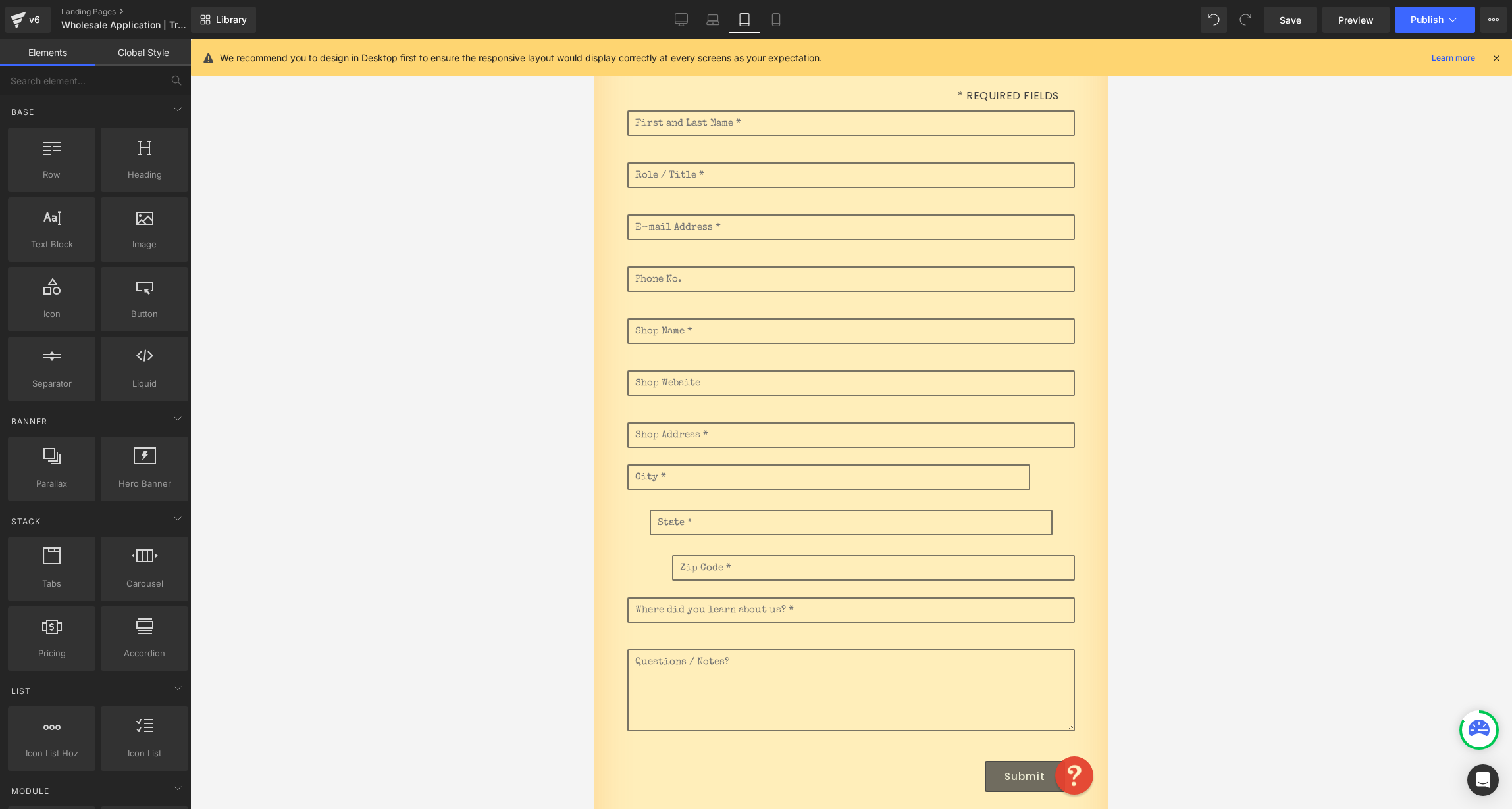
drag, startPoint x: 1347, startPoint y: 349, endPoint x: 1339, endPoint y: 349, distance: 8.0
click at [1347, 351] on div at bounding box center [851, 424] width 1322 height 770
click at [1432, 20] on span "Publish" at bounding box center [1426, 19] width 33 height 11
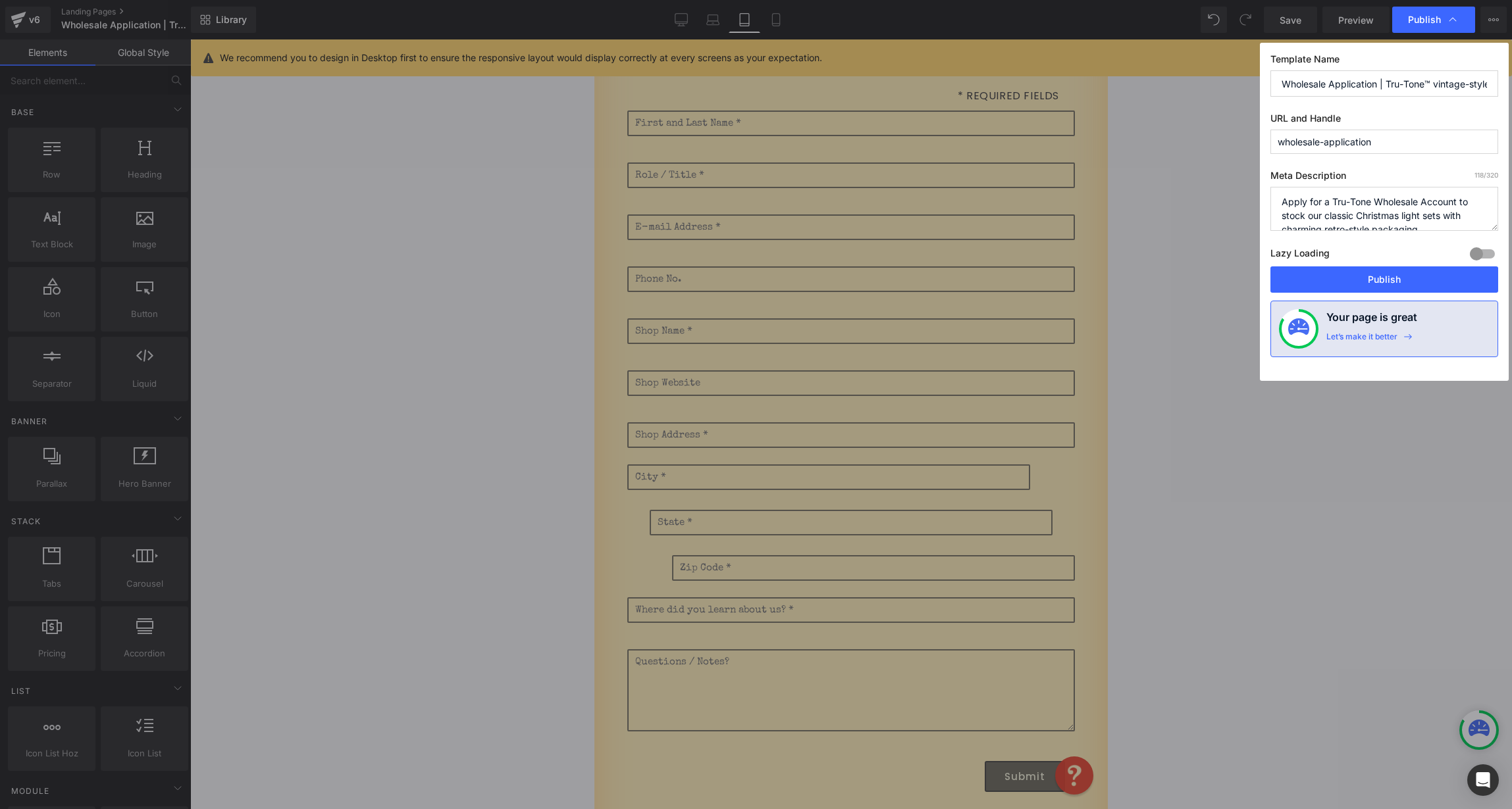
click at [1388, 287] on button "Publish" at bounding box center [1384, 280] width 228 height 27
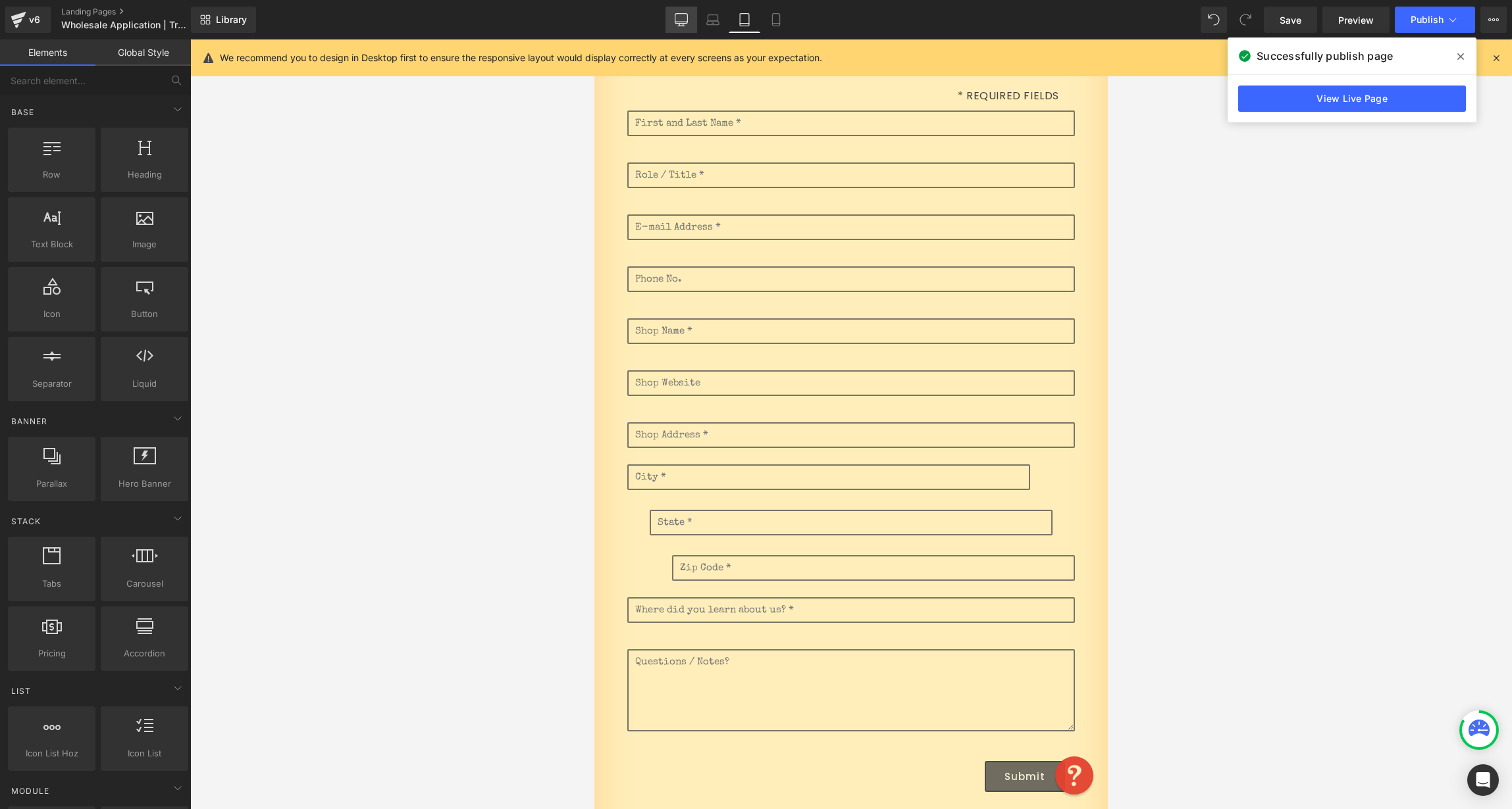
click at [678, 17] on icon at bounding box center [681, 20] width 13 height 13
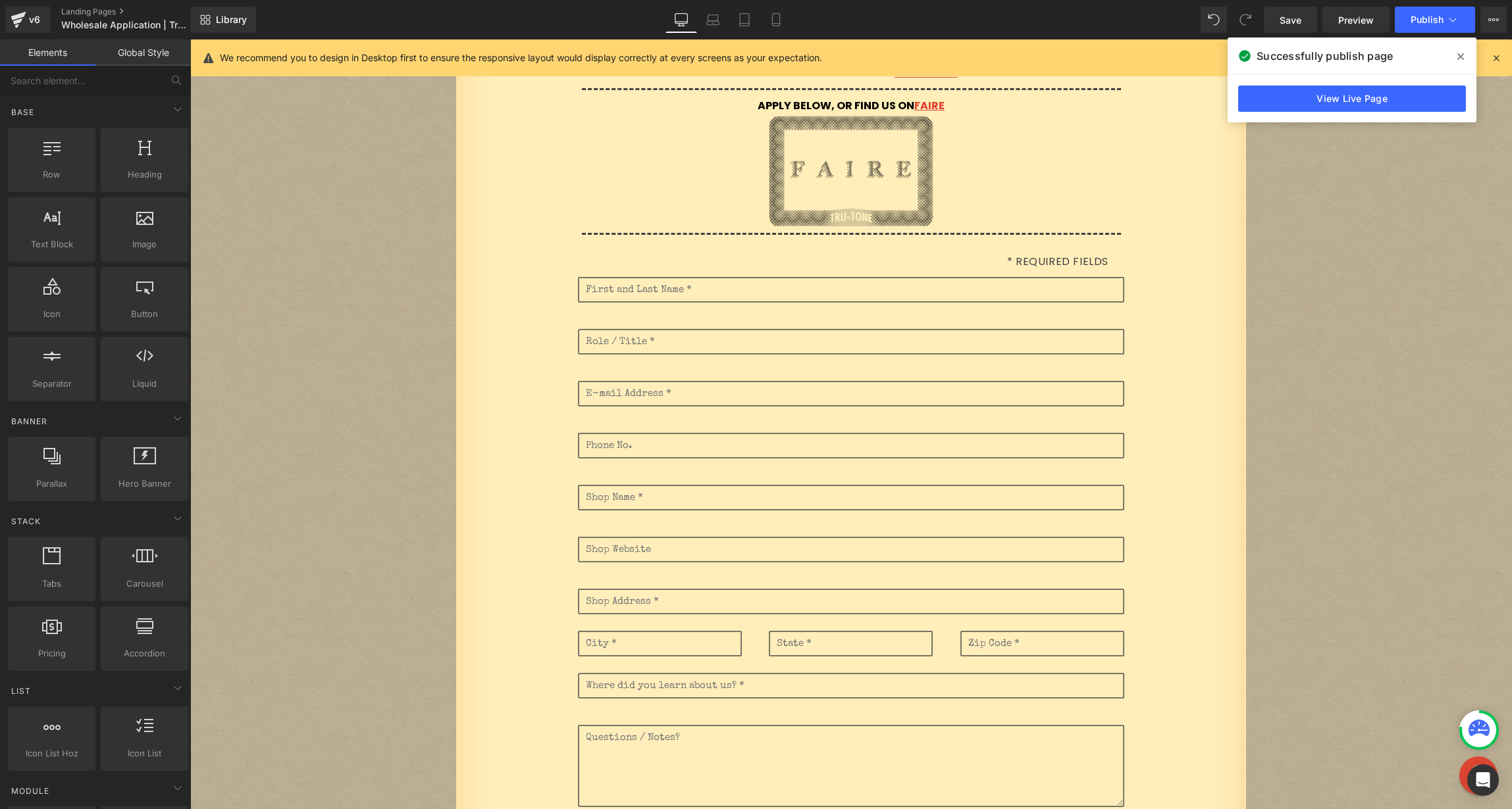
scroll to position [0, 0]
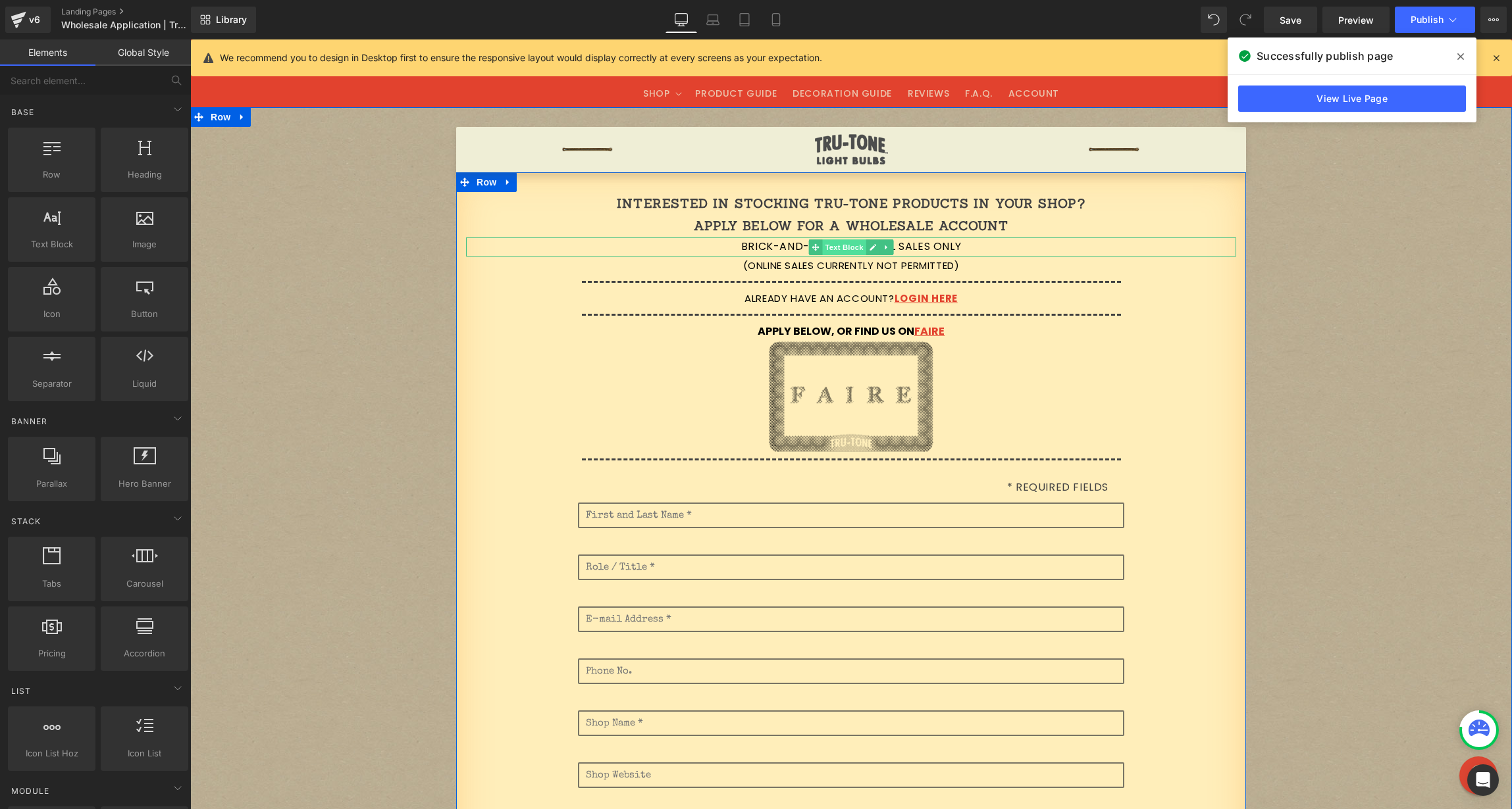
click at [839, 246] on span "Text Block" at bounding box center [844, 247] width 43 height 16
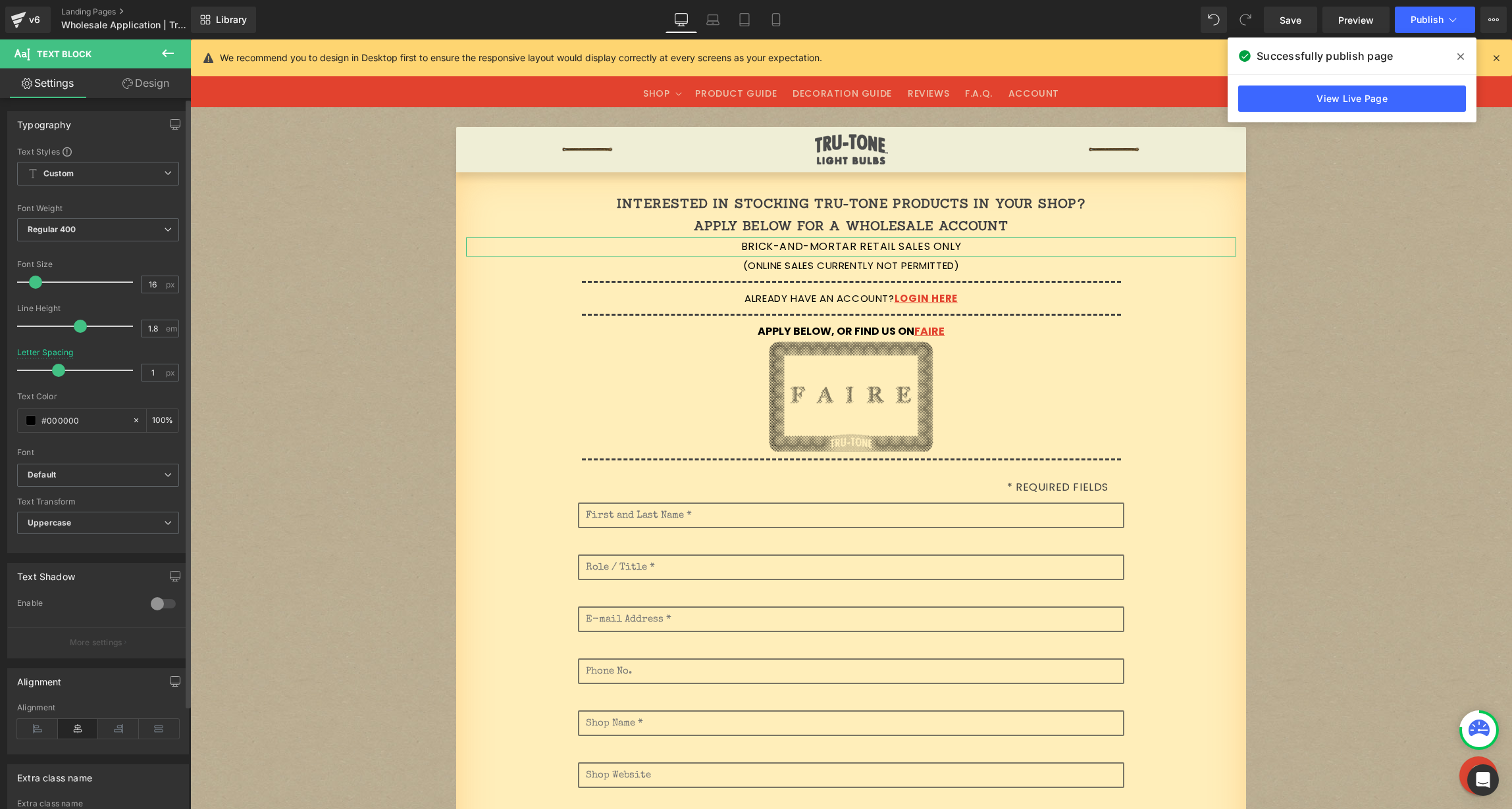
type input "1.1"
drag, startPoint x: 57, startPoint y: 371, endPoint x: 68, endPoint y: 371, distance: 11.0
click at [68, 371] on span at bounding box center [70, 371] width 13 height 13
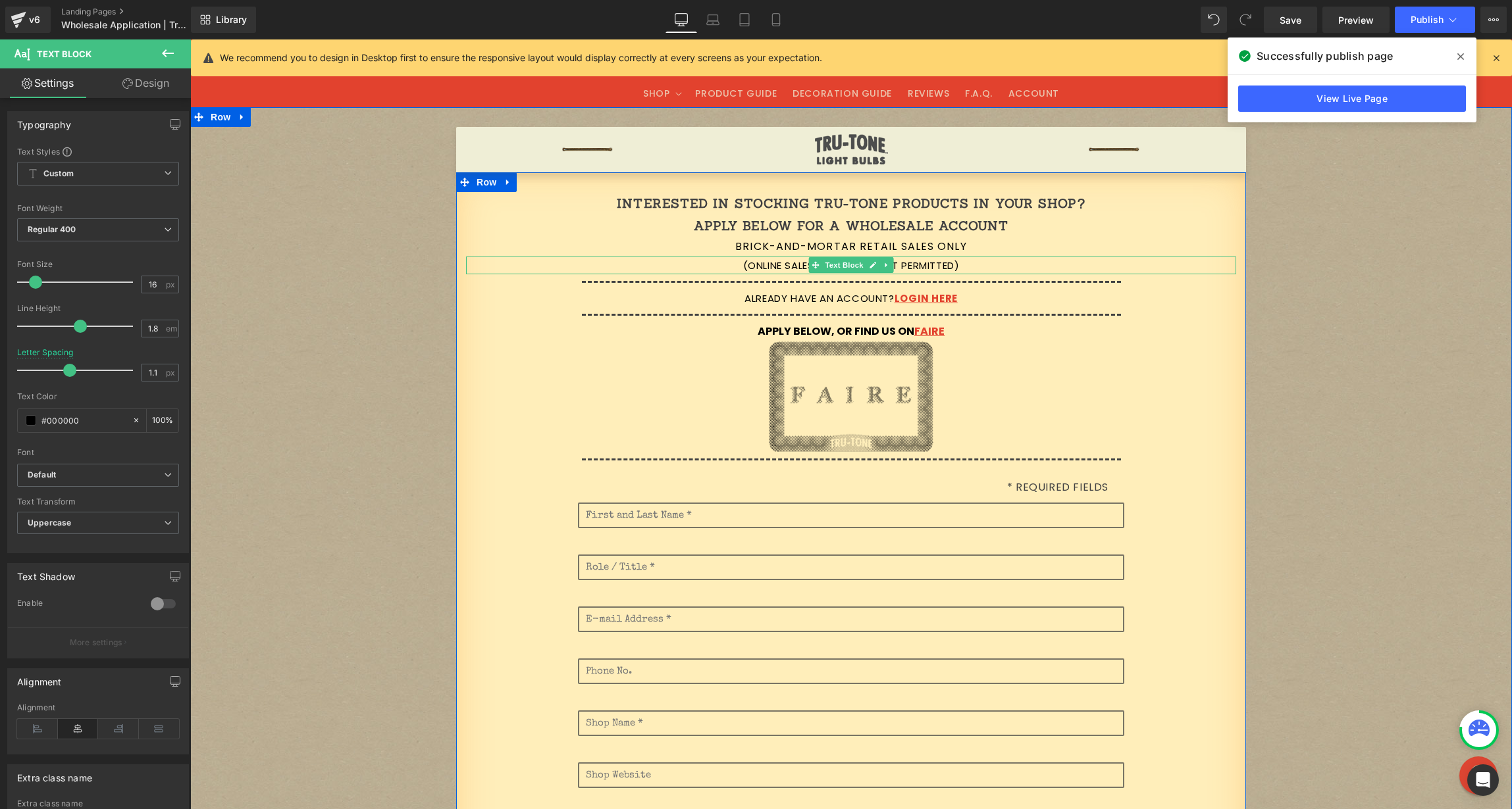
click at [786, 265] on p "(Online sales currently not permitted)" at bounding box center [851, 265] width 770 height 17
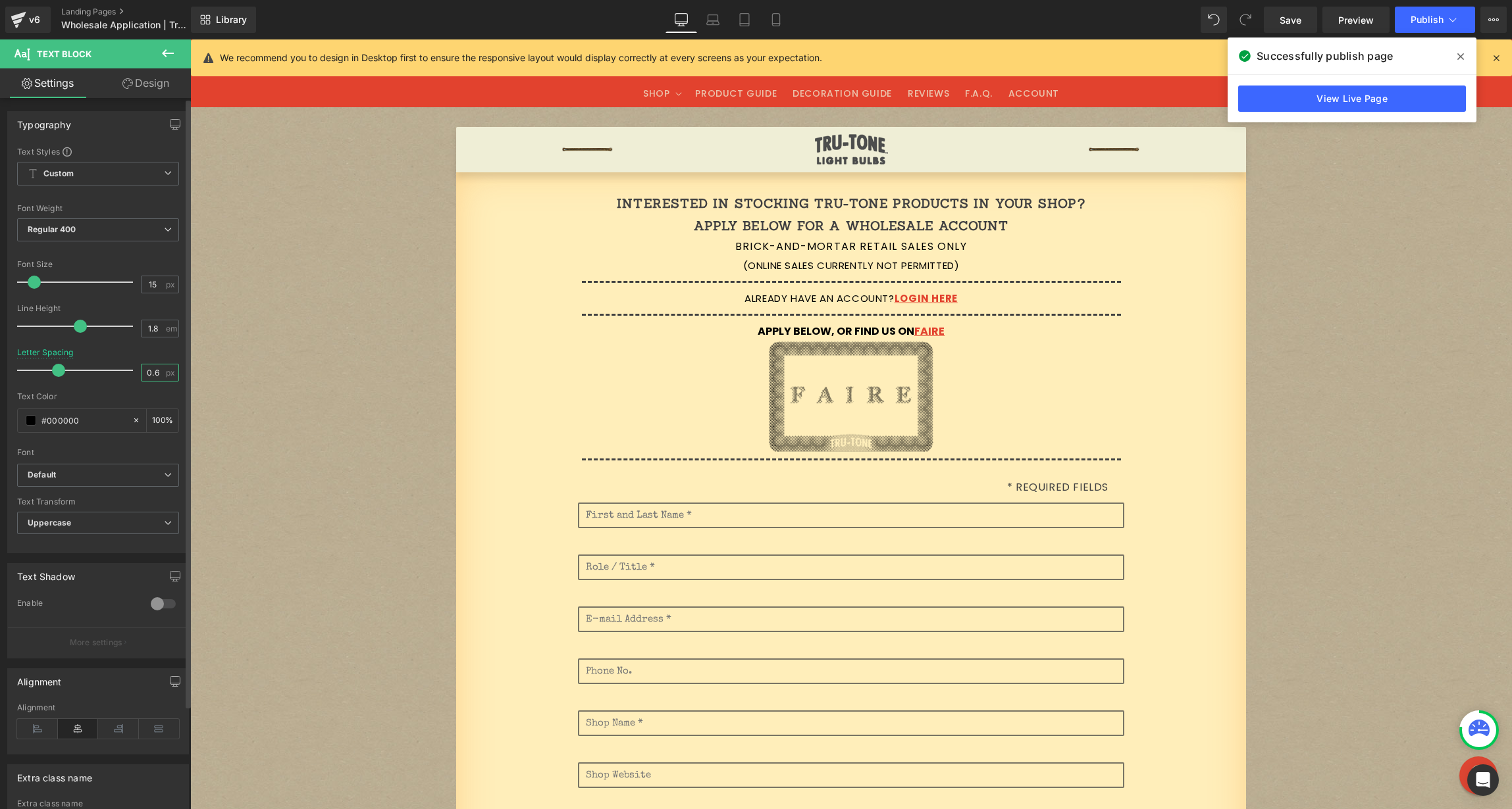
drag, startPoint x: 158, startPoint y: 374, endPoint x: 127, endPoint y: 370, distance: 31.3
click at [127, 371] on div "Letter Spacing 0.6 px" at bounding box center [98, 370] width 162 height 44
type input "1.1"
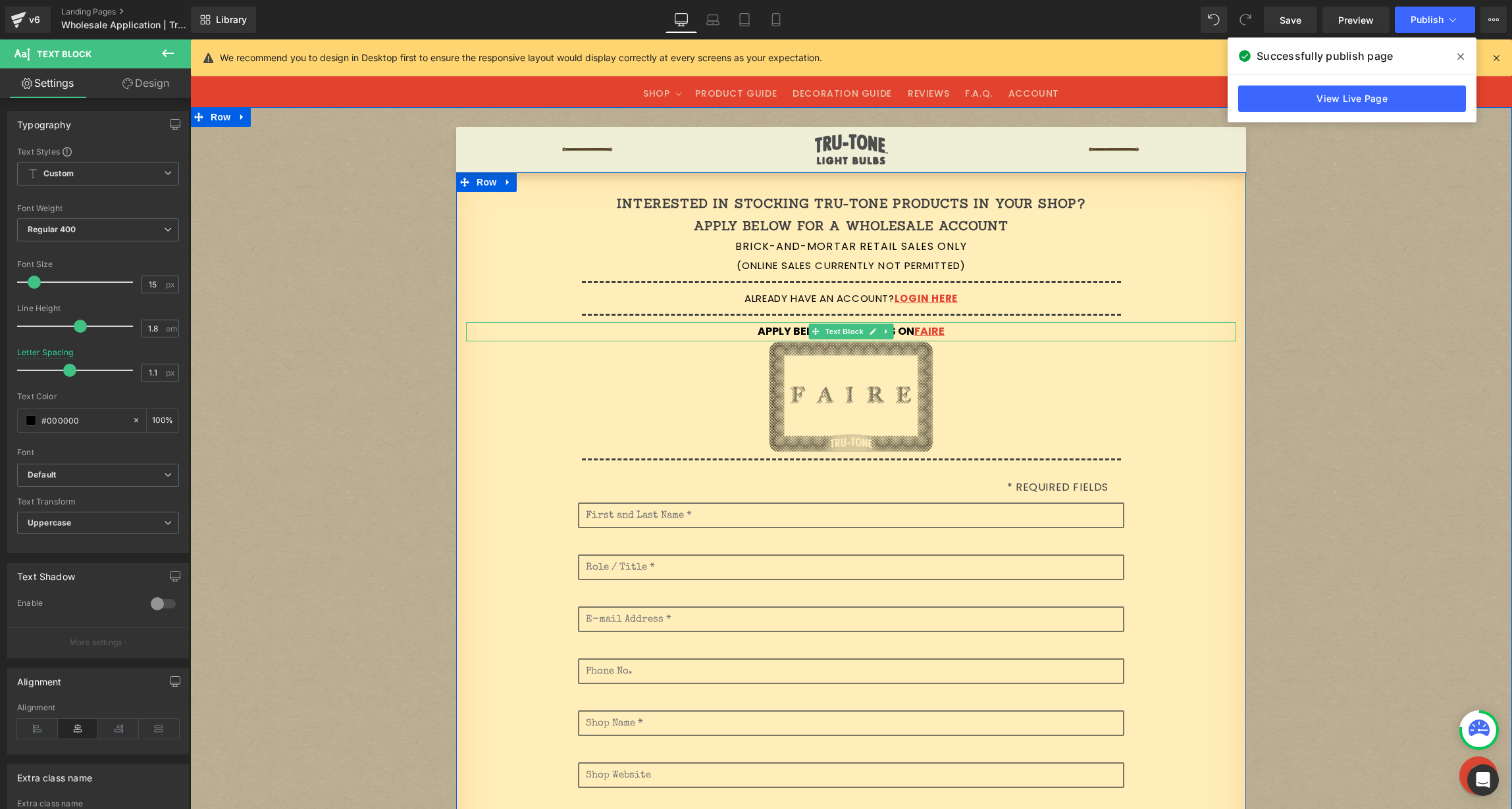
click at [784, 333] on strong "Apply Below, or Find Us on FAIRE" at bounding box center [851, 332] width 187 height 15
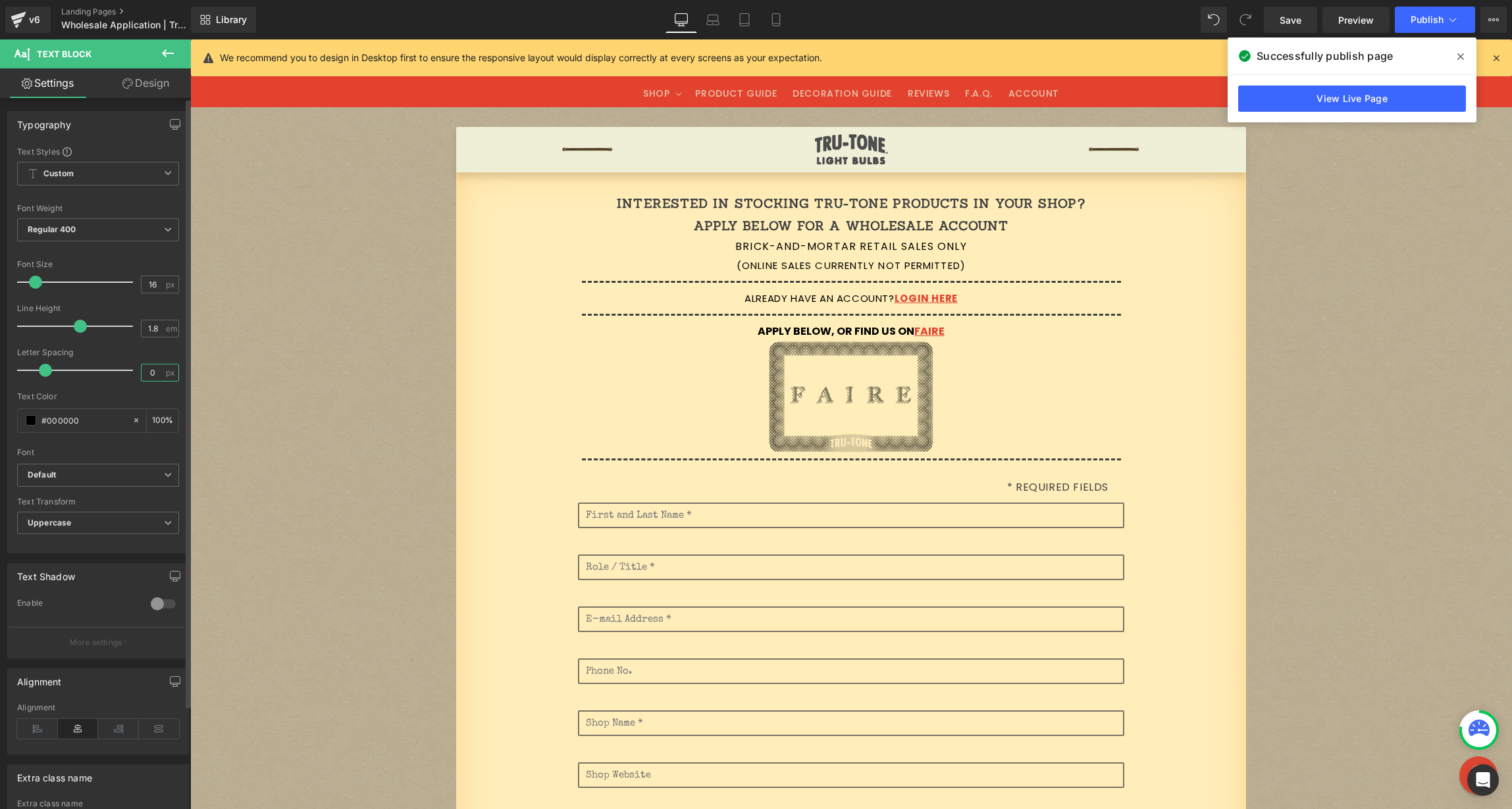
click at [142, 370] on input "0" at bounding box center [153, 373] width 23 height 17
type input "1.1"
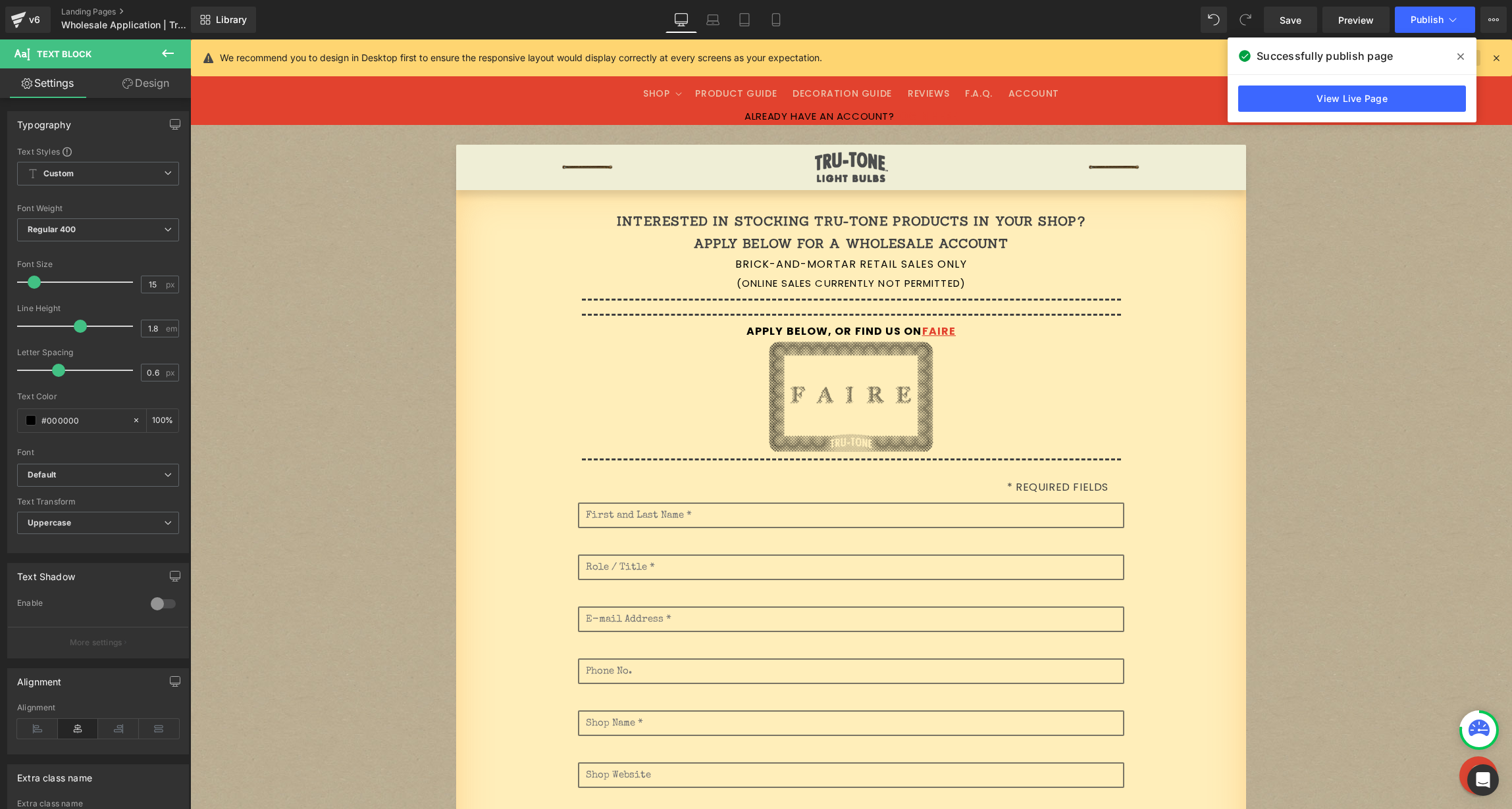
drag, startPoint x: 1469, startPoint y: 52, endPoint x: 1460, endPoint y: 55, distance: 9.5
click at [1469, 52] on span at bounding box center [1460, 56] width 21 height 21
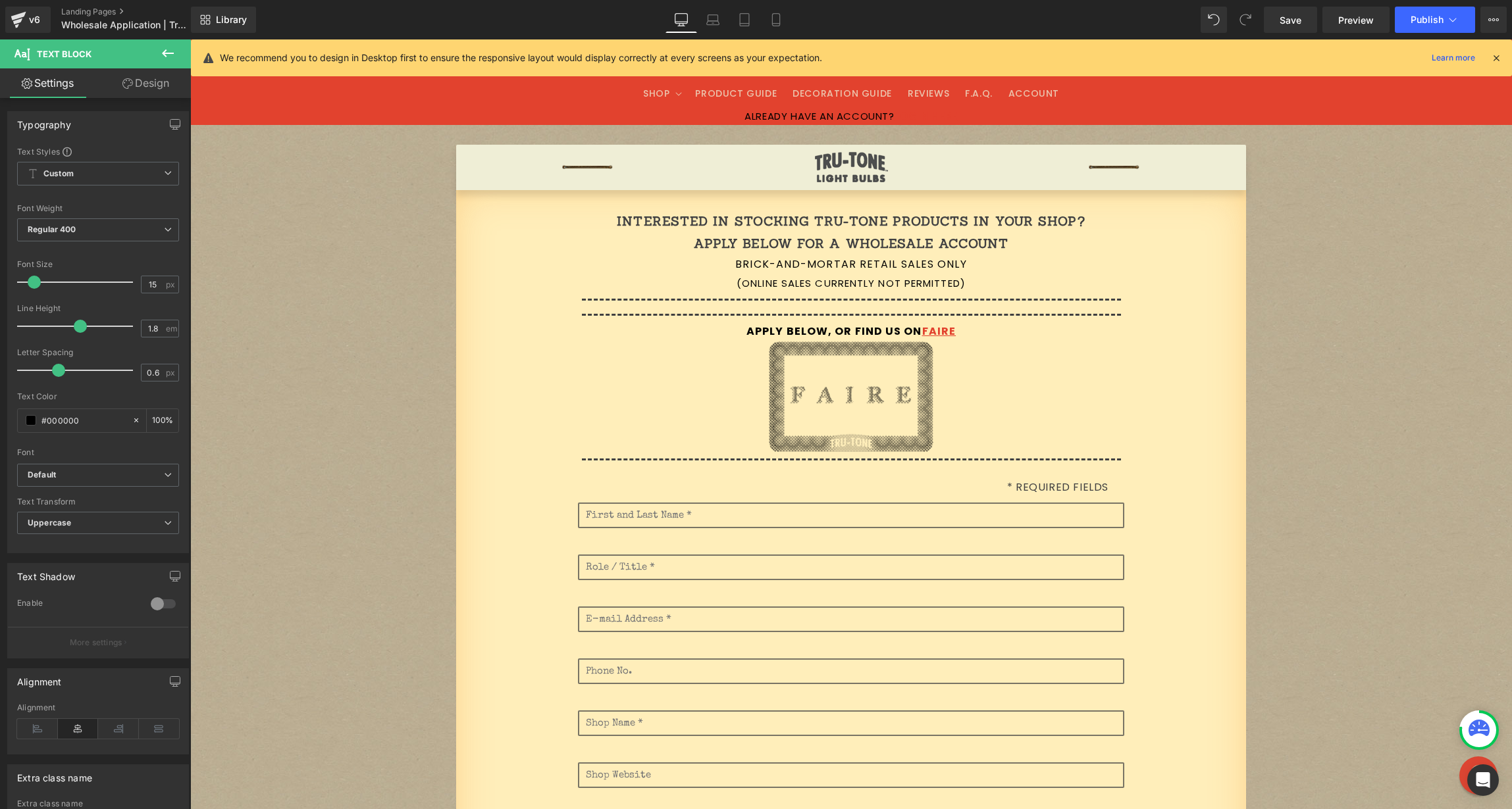
click at [1494, 55] on icon at bounding box center [1496, 57] width 12 height 12
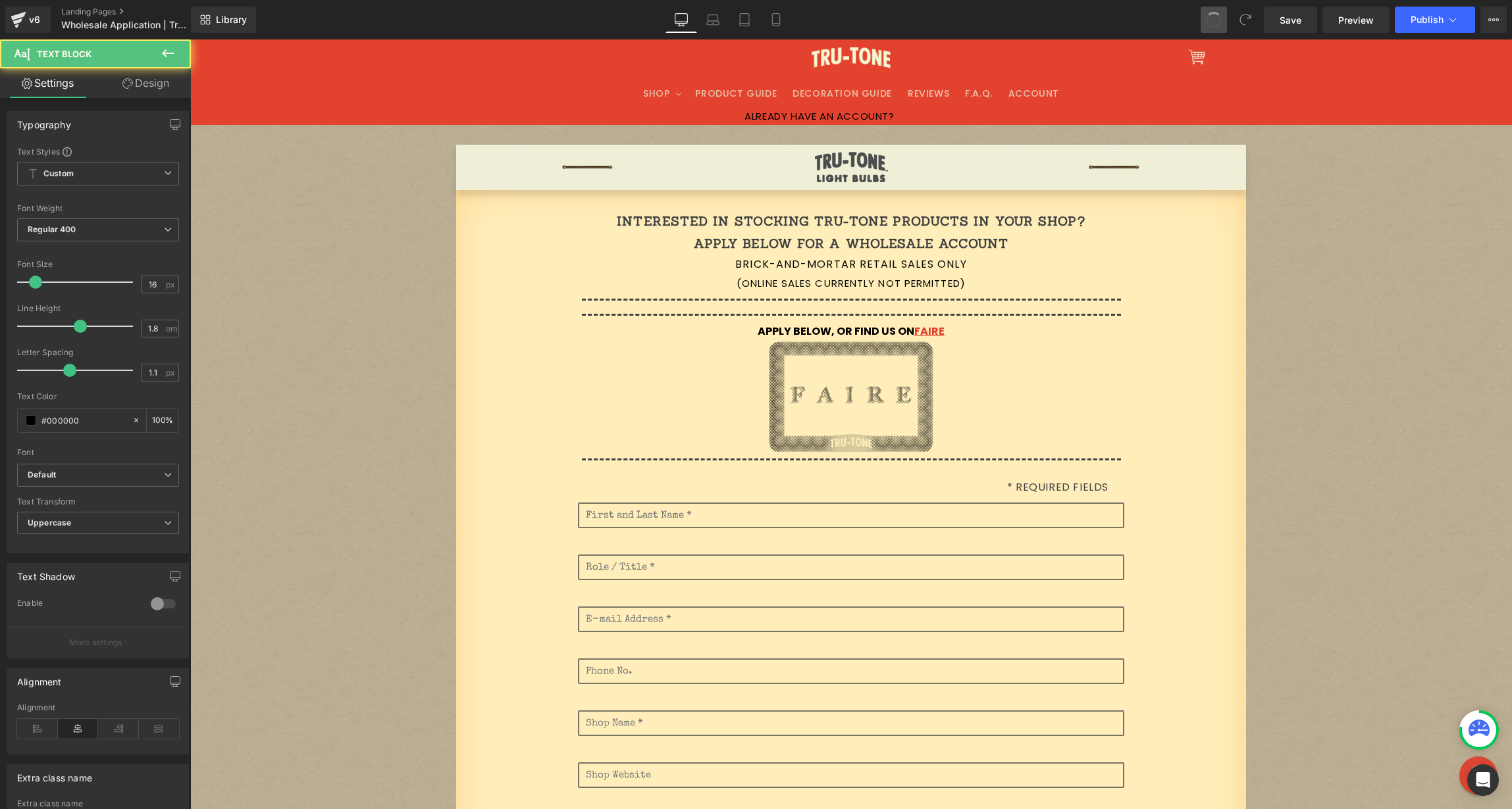
type input "0"
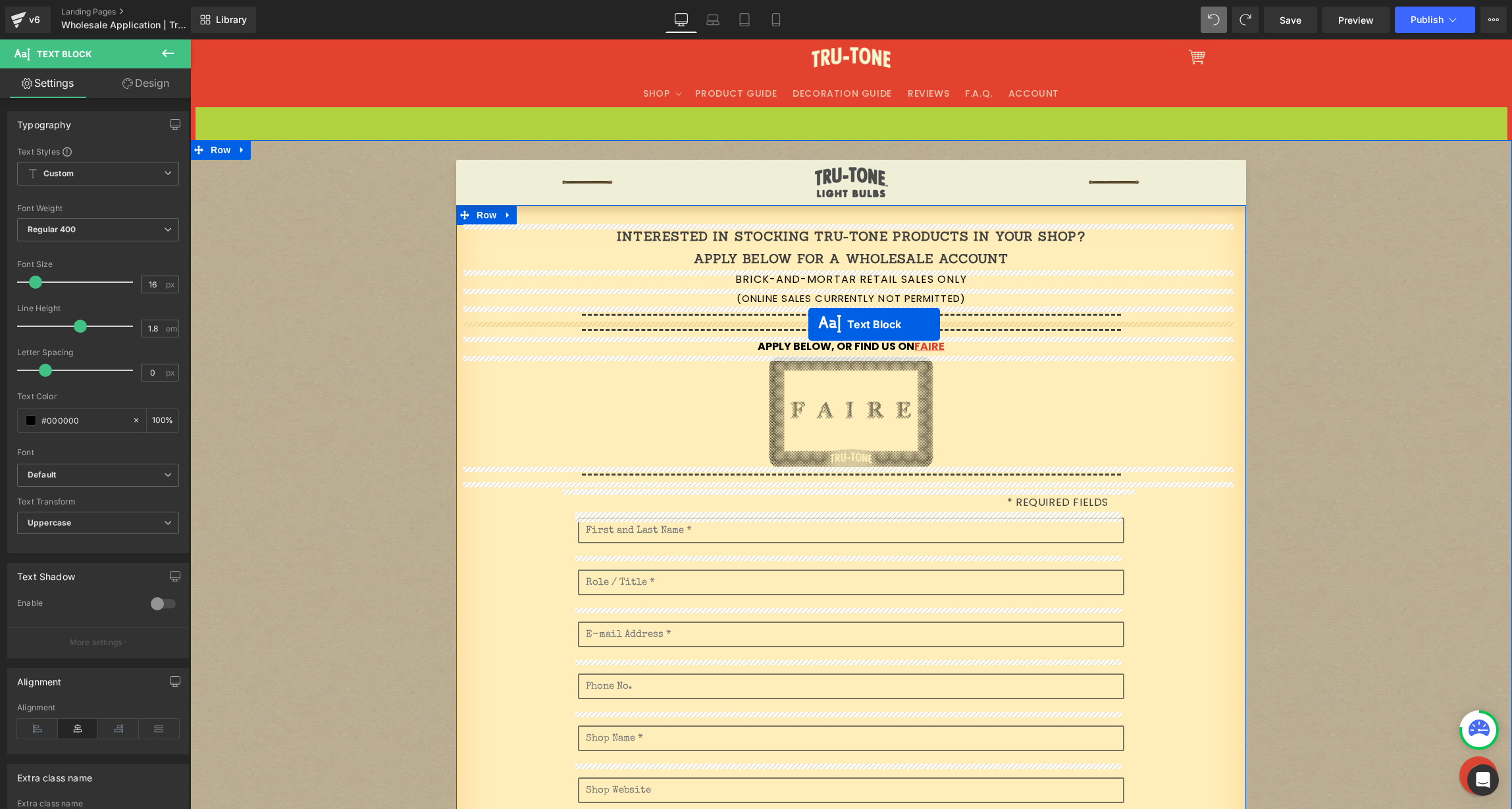
drag, startPoint x: 814, startPoint y: 114, endPoint x: 812, endPoint y: 324, distance: 210.0
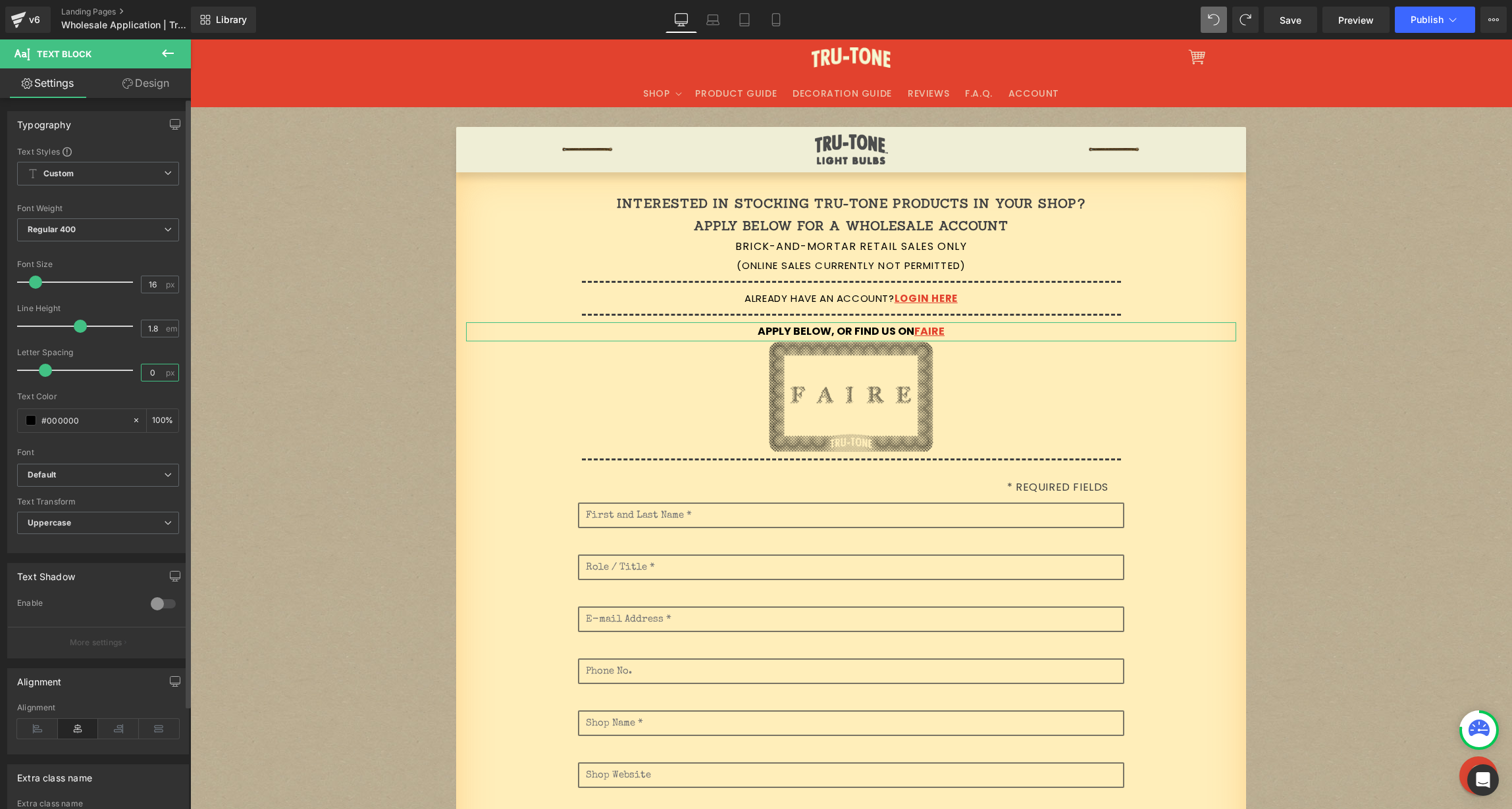
drag, startPoint x: 152, startPoint y: 371, endPoint x: 141, endPoint y: 368, distance: 11.4
click at [142, 368] on input "0" at bounding box center [153, 373] width 23 height 17
drag, startPoint x: 152, startPoint y: 374, endPoint x: 128, endPoint y: 373, distance: 24.0
click at [129, 373] on div "Letter Spacing 11 px" at bounding box center [98, 370] width 162 height 44
type input "1.1"
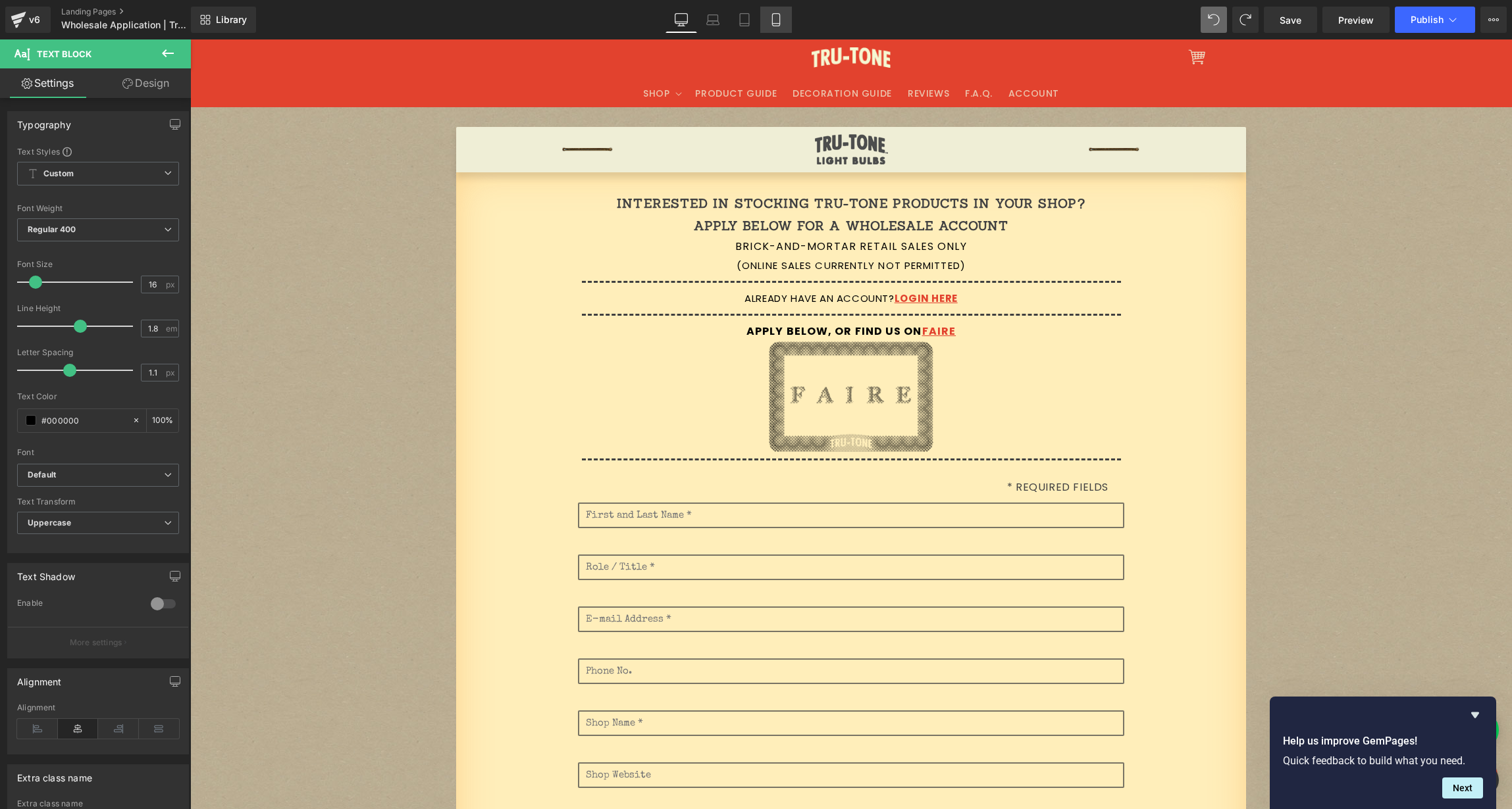
click at [781, 22] on icon at bounding box center [776, 20] width 13 height 13
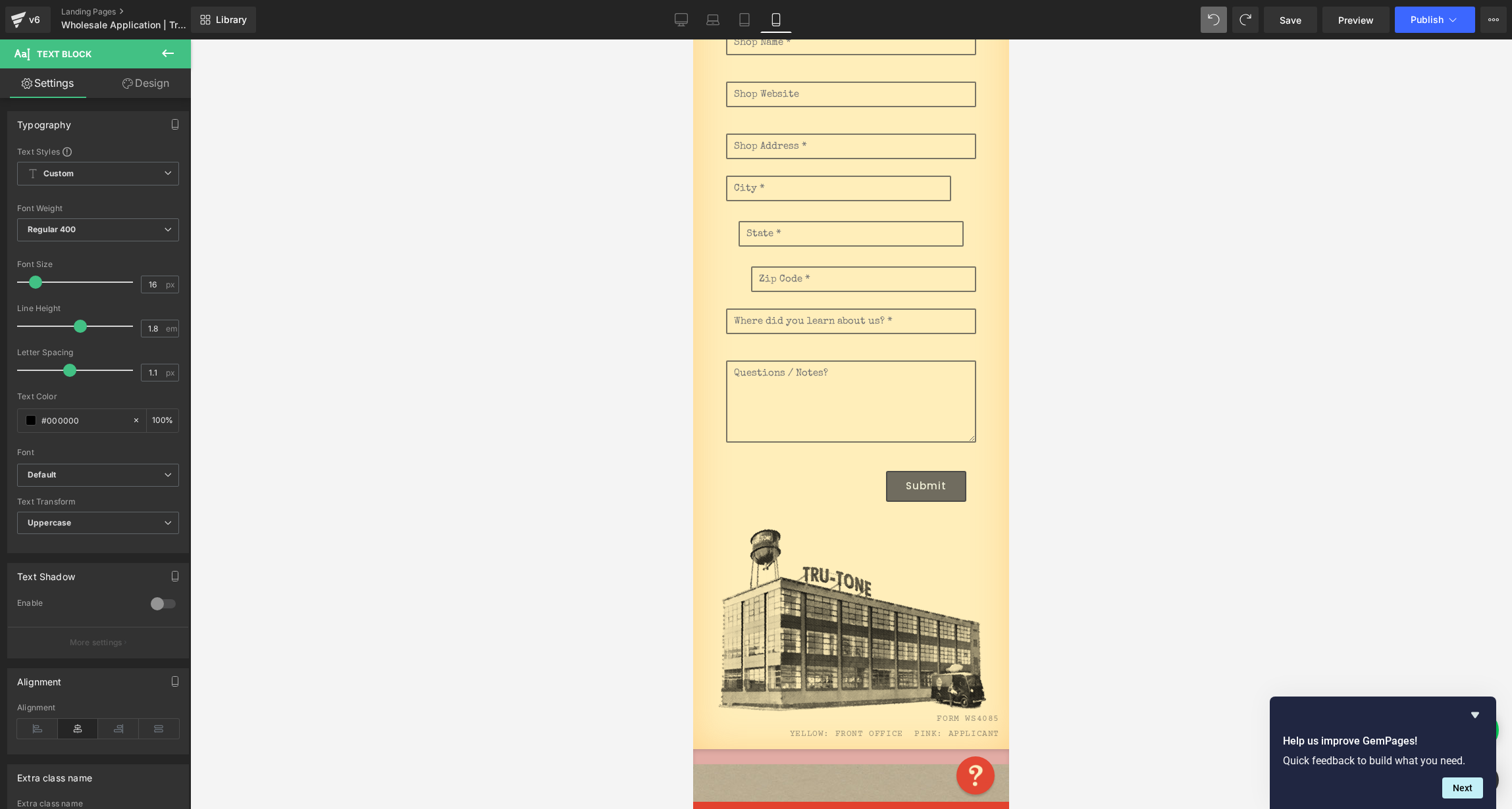
scroll to position [673, 0]
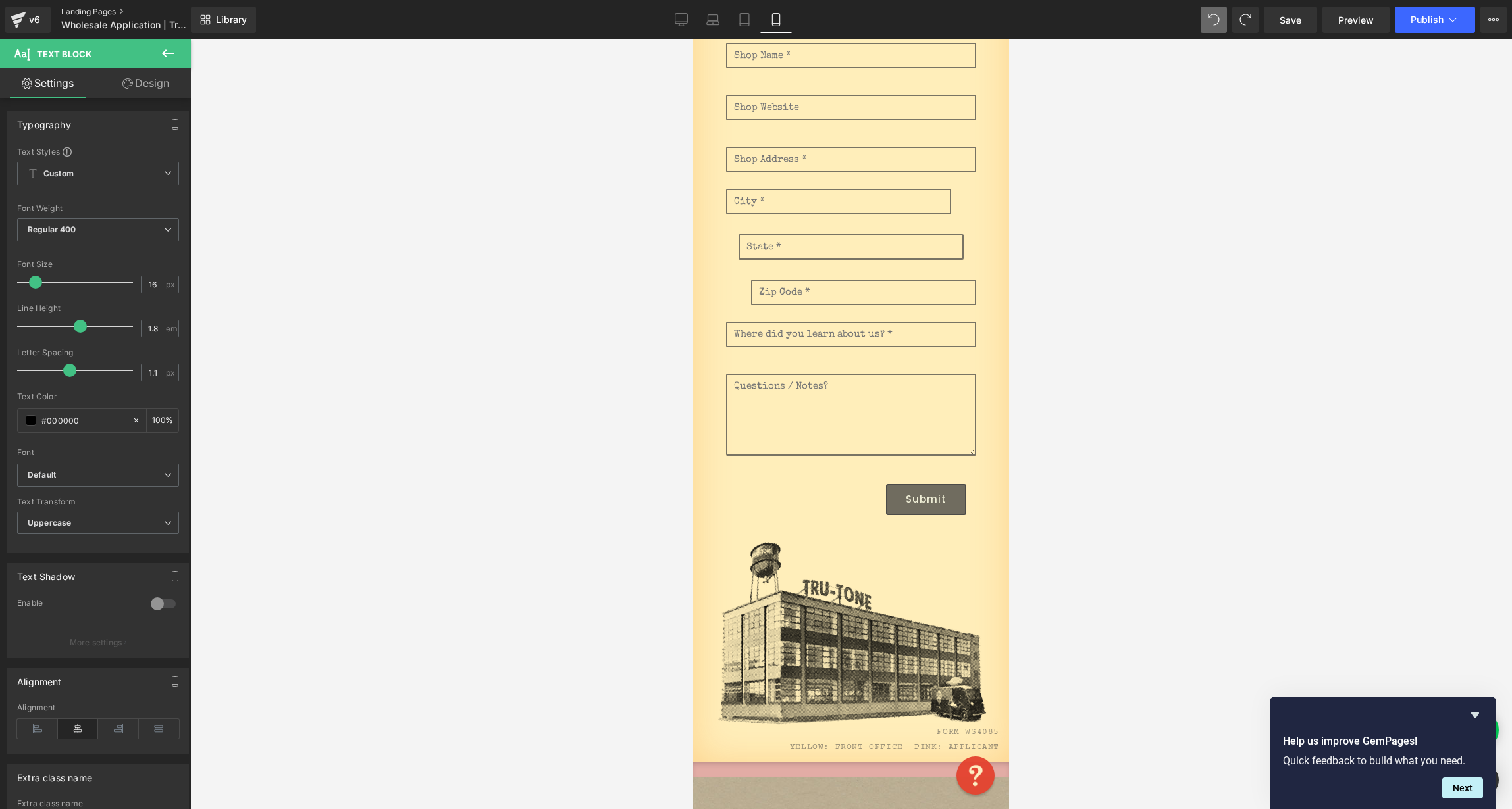
click at [71, 11] on link "Landing Pages" at bounding box center [137, 12] width 152 height 11
click at [1292, 25] on span "Save" at bounding box center [1290, 20] width 22 height 14
click at [1439, 17] on span "Publish" at bounding box center [1426, 19] width 33 height 11
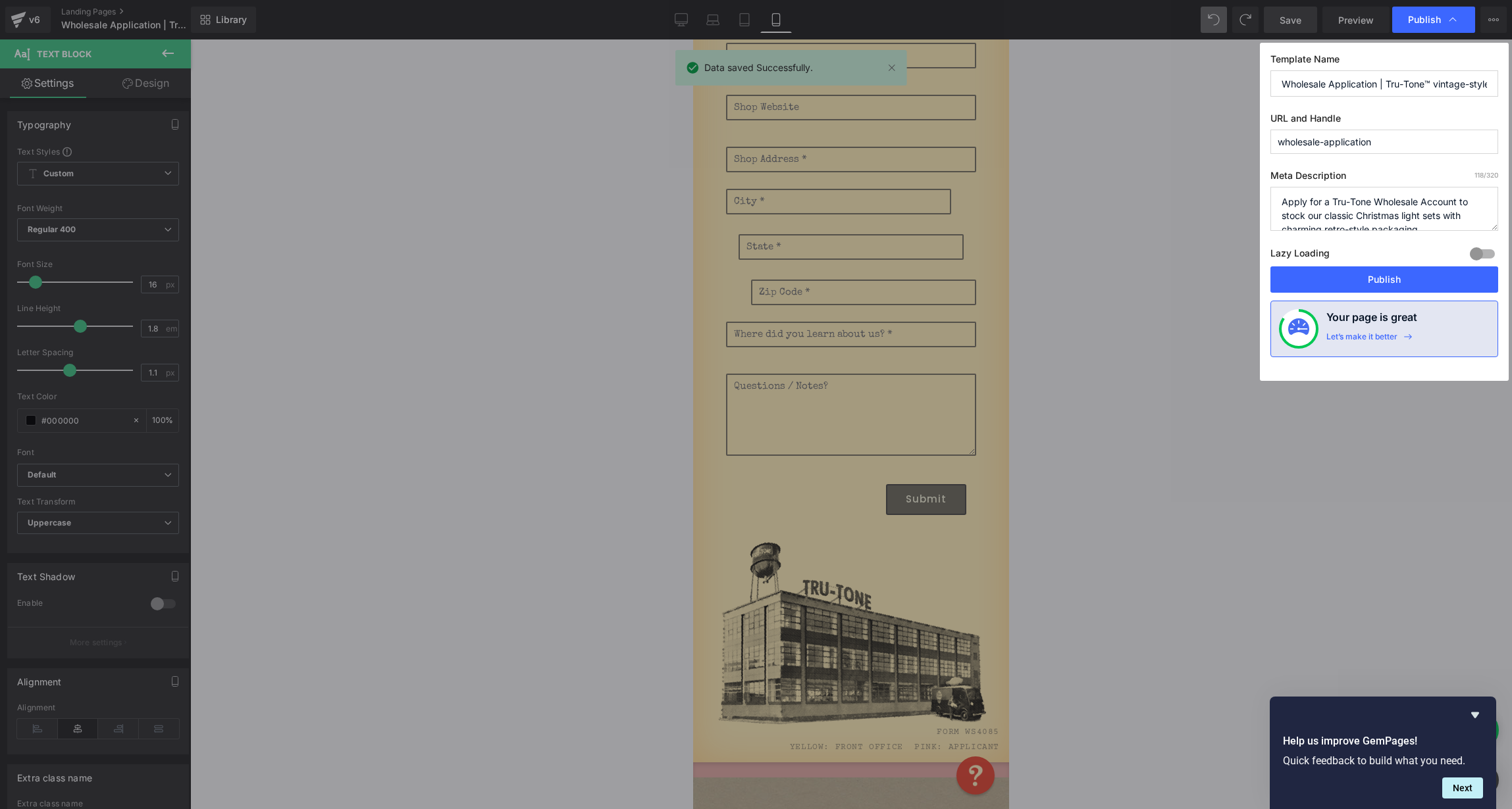
click at [1433, 280] on button "Publish" at bounding box center [1384, 280] width 228 height 27
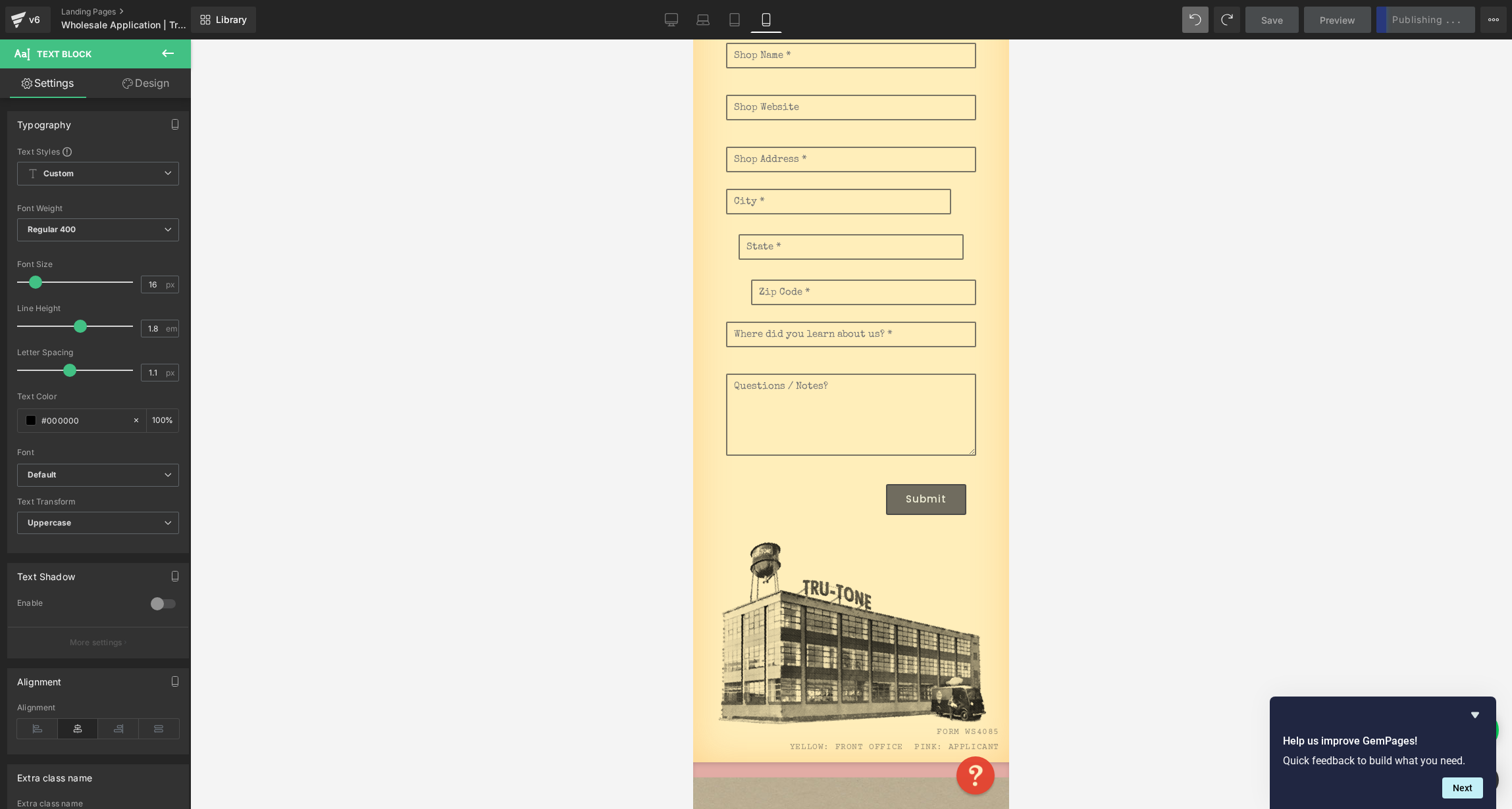
drag, startPoint x: 675, startPoint y: 23, endPoint x: 653, endPoint y: 23, distance: 22.0
click at [675, 23] on icon at bounding box center [671, 19] width 13 height 10
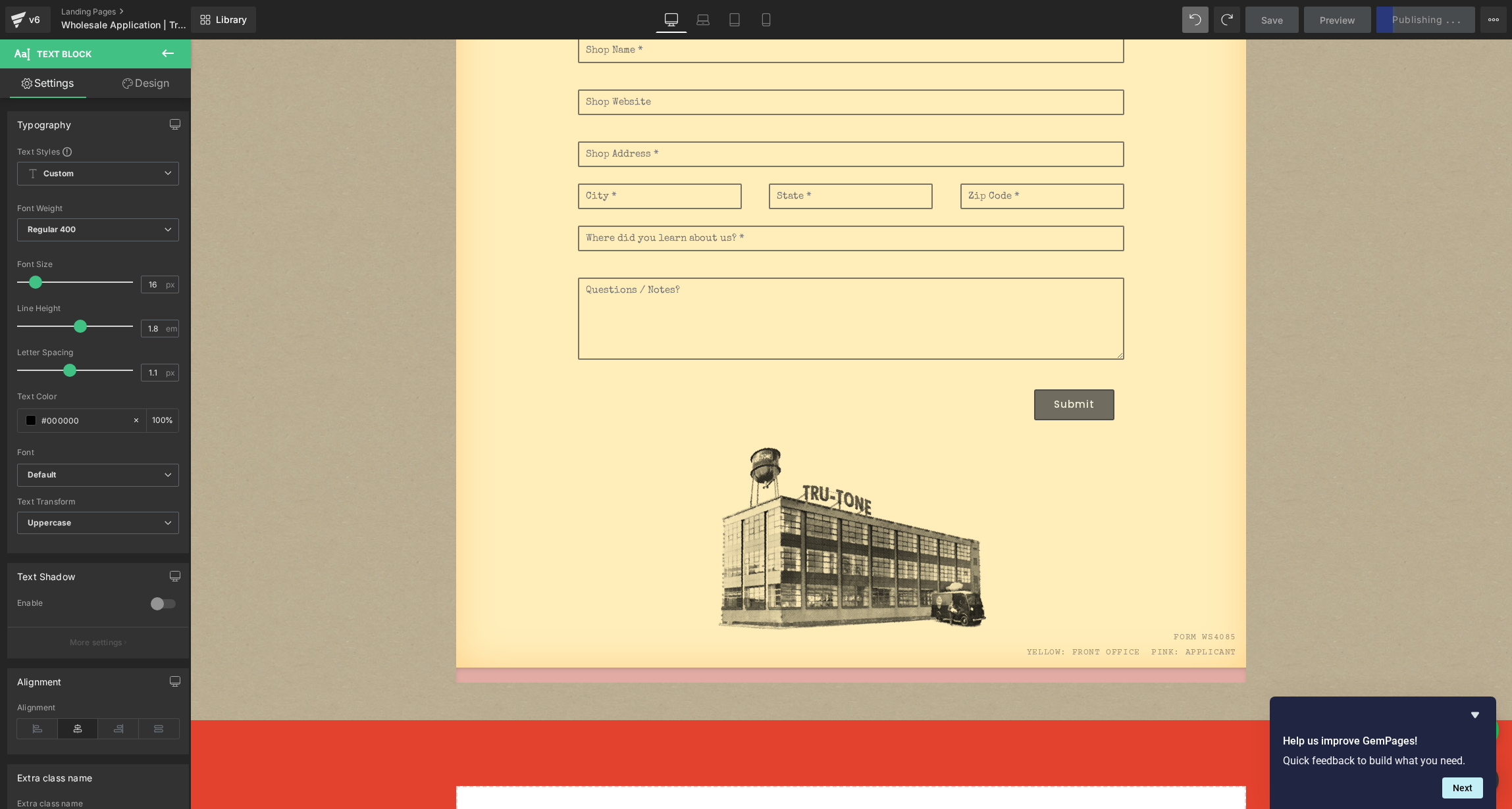
scroll to position [23, 0]
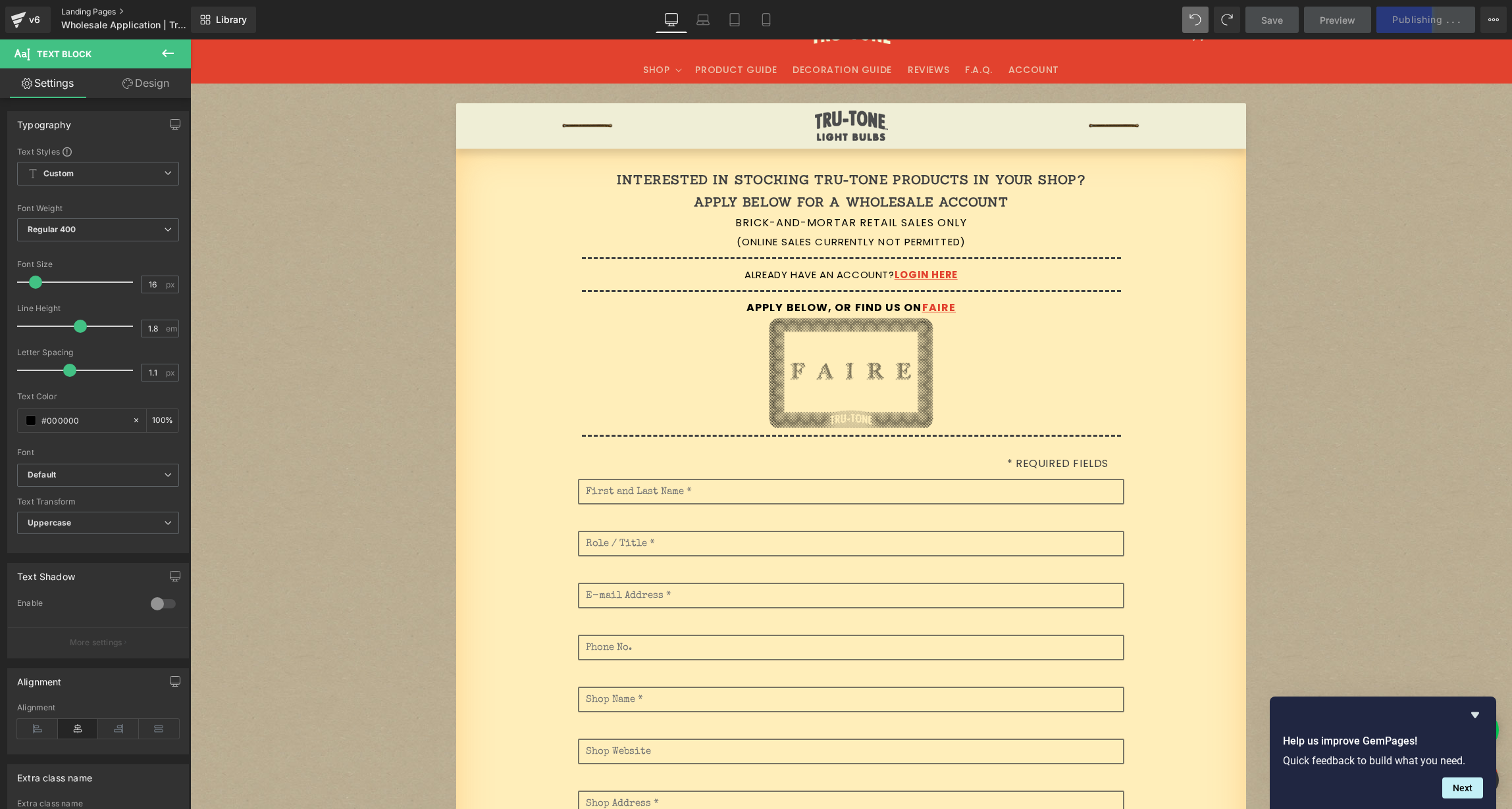
click at [90, 11] on link "Landing Pages" at bounding box center [137, 12] width 152 height 11
